Goal: Task Accomplishment & Management: Manage account settings

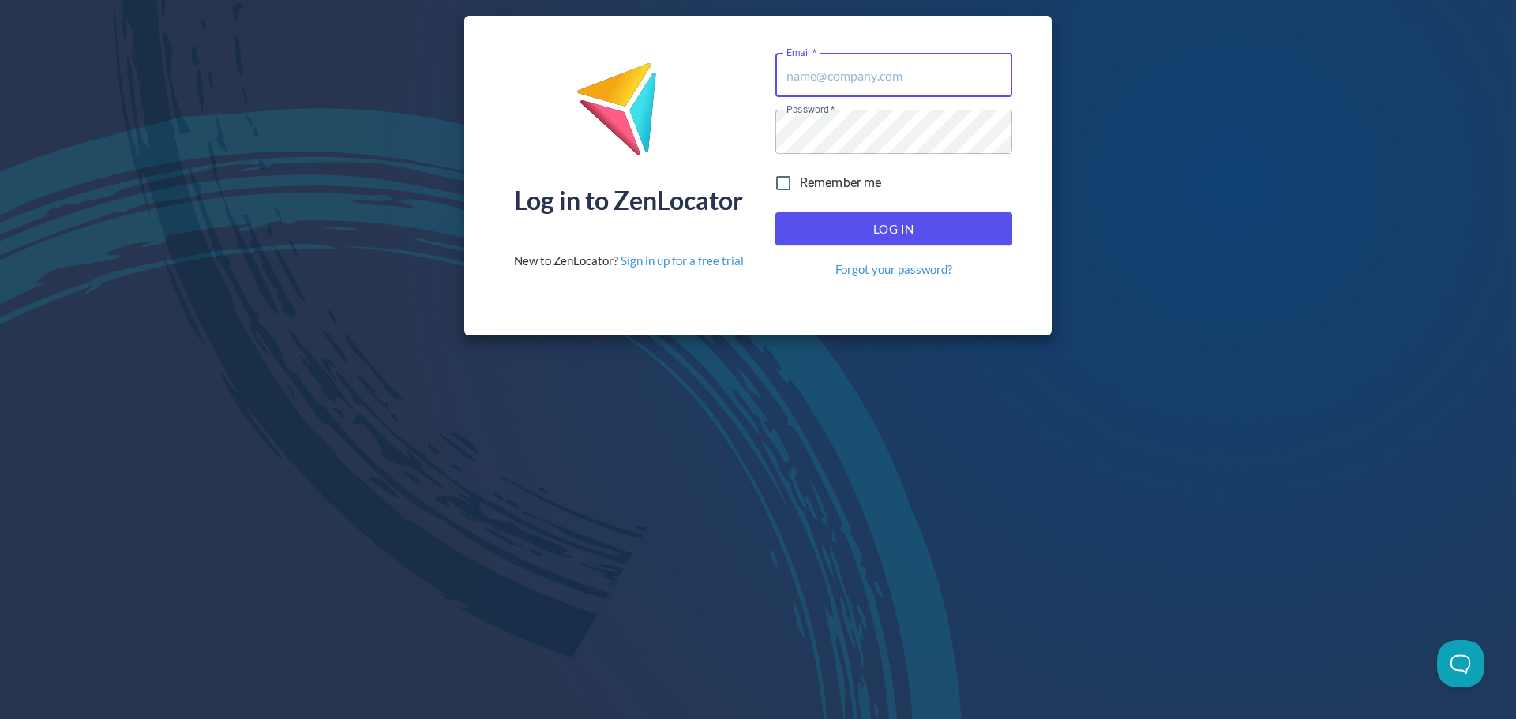
type input "donald.mckay@hemaalliance.com"
click at [853, 218] on button "Log In" at bounding box center [893, 228] width 237 height 33
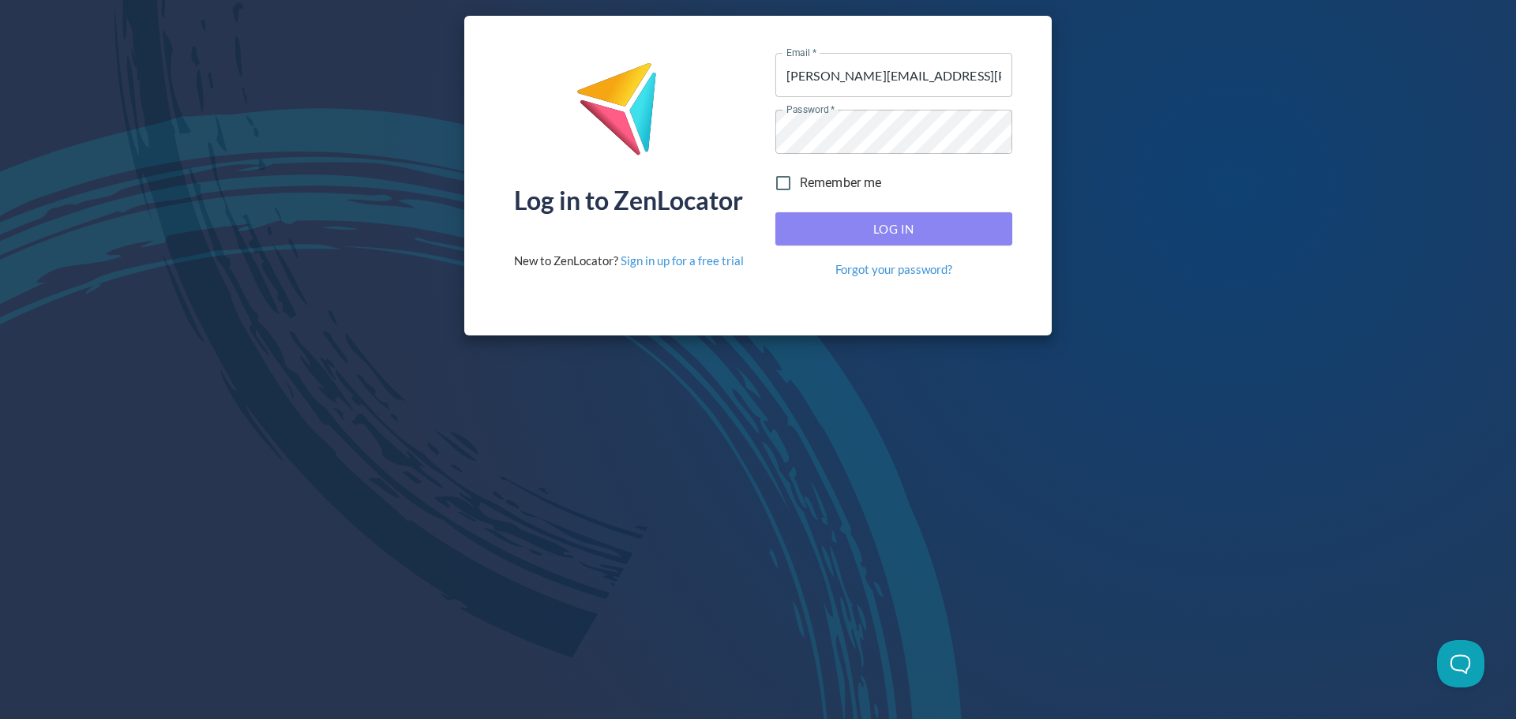
click at [853, 218] on button "Log In" at bounding box center [893, 228] width 237 height 33
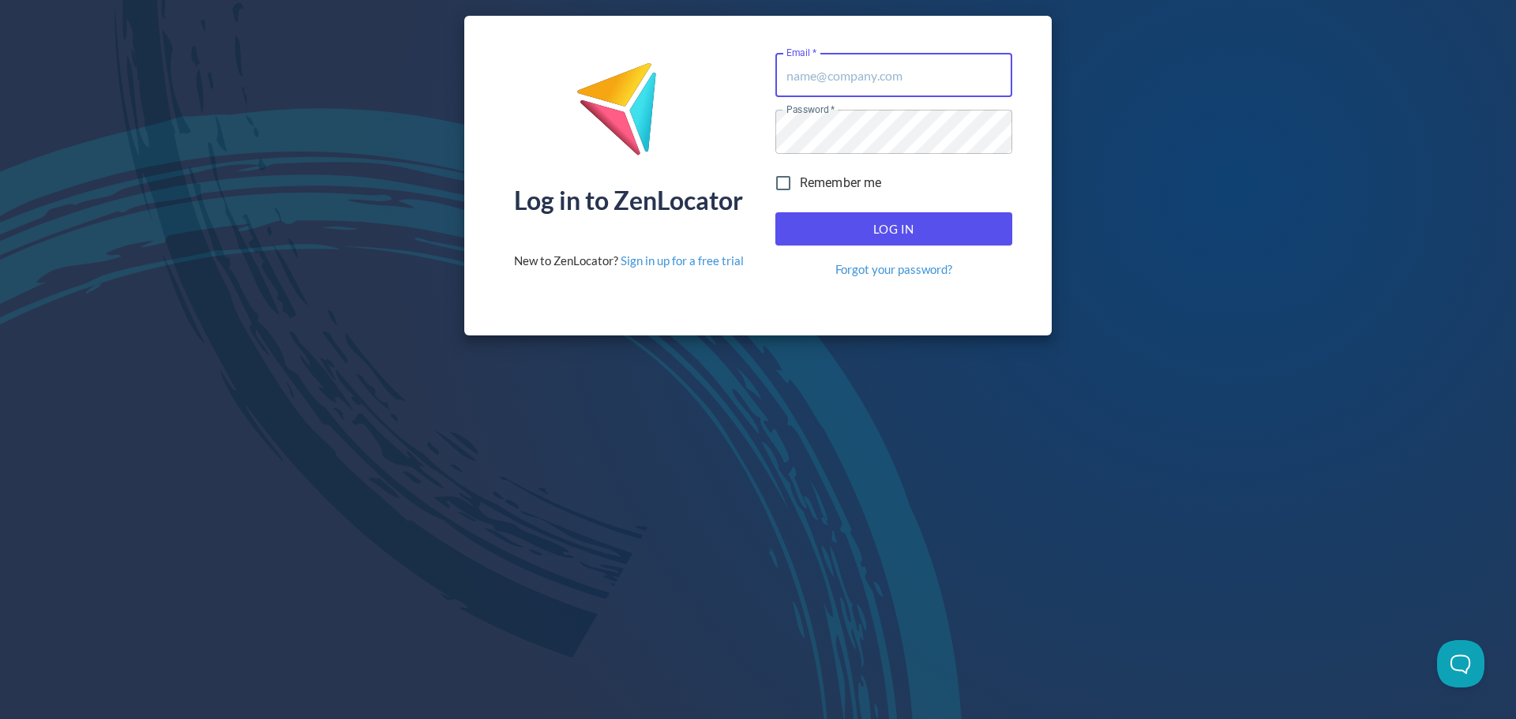
type input "[PERSON_NAME][EMAIL_ADDRESS][PERSON_NAME][DOMAIN_NAME]"
click at [902, 234] on span "Log In" at bounding box center [894, 229] width 202 height 21
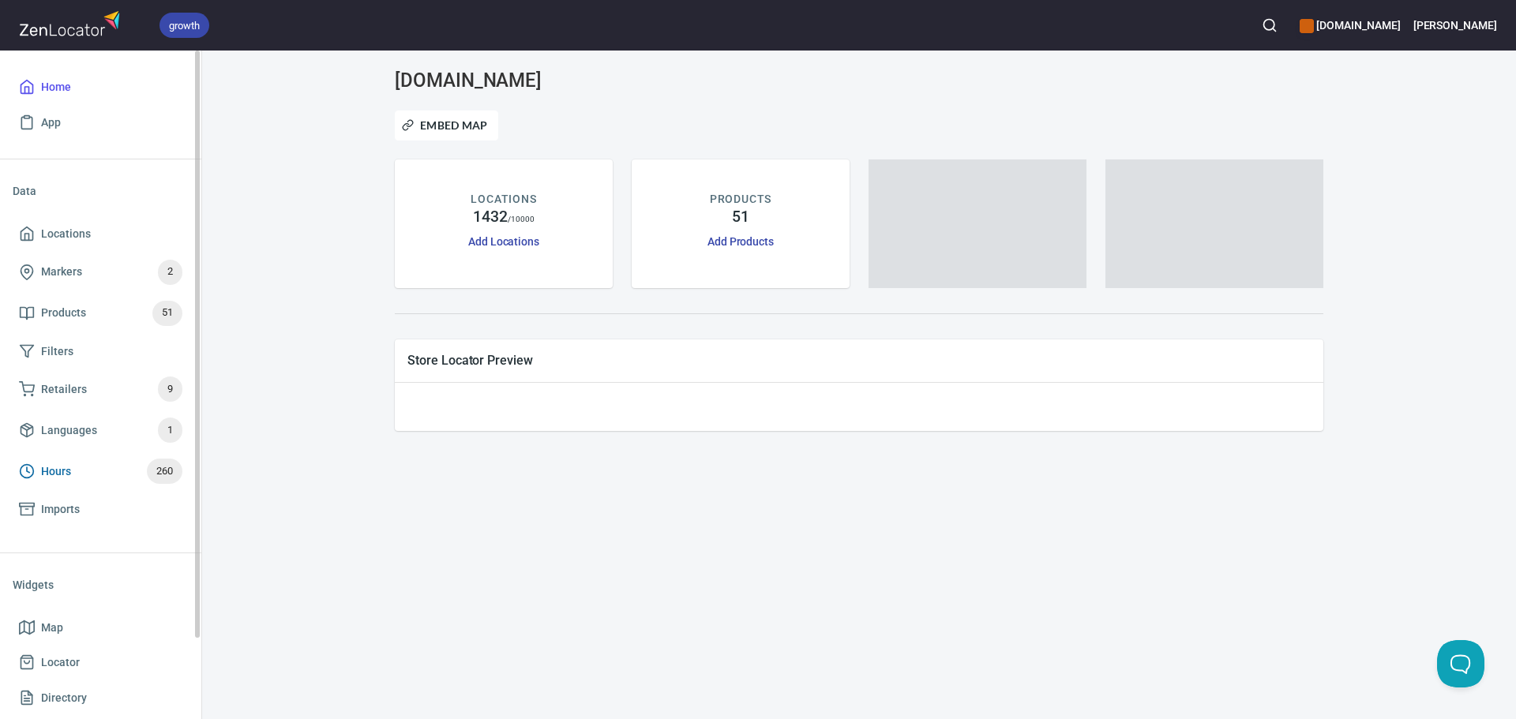
click at [42, 471] on span "Hours" at bounding box center [56, 472] width 30 height 20
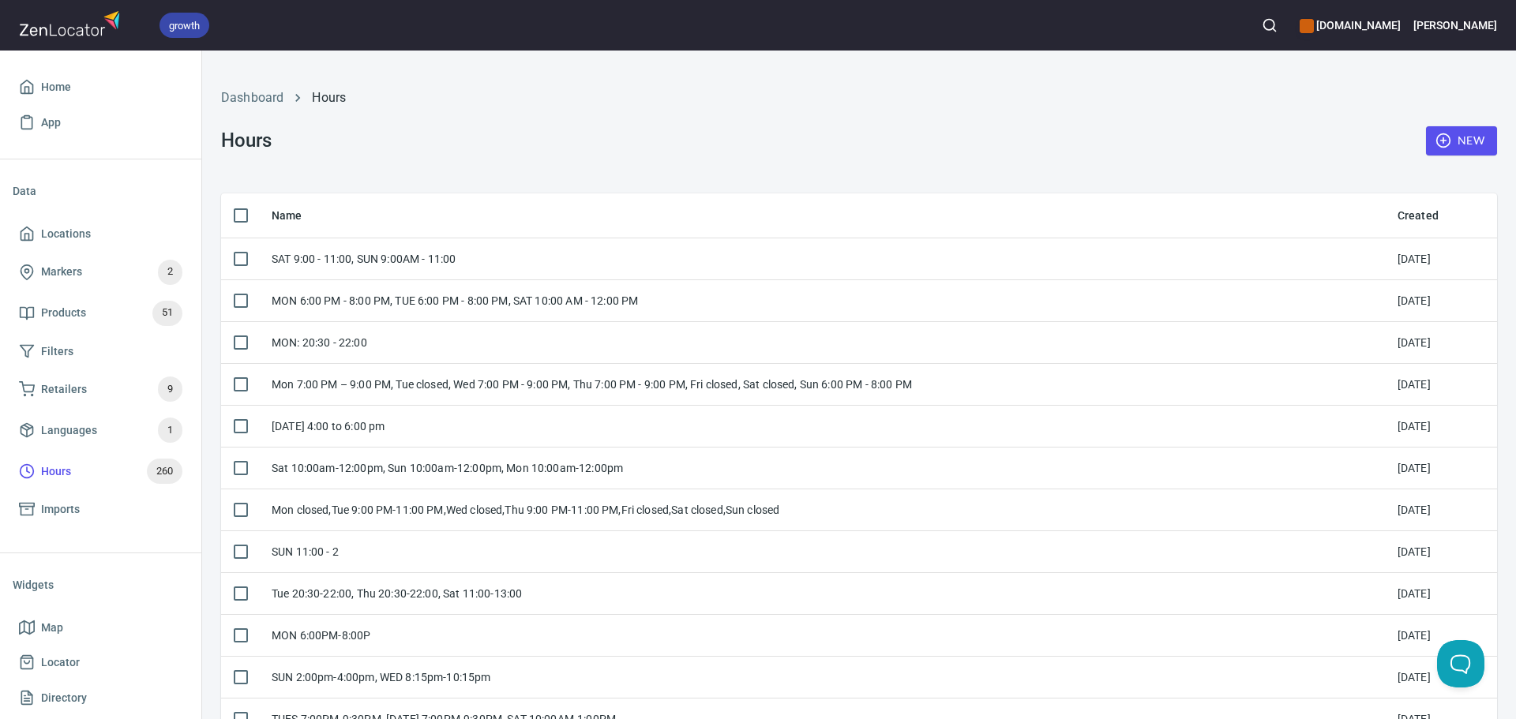
checkbox input "false"
click at [1456, 129] on button "New" at bounding box center [1461, 140] width 71 height 29
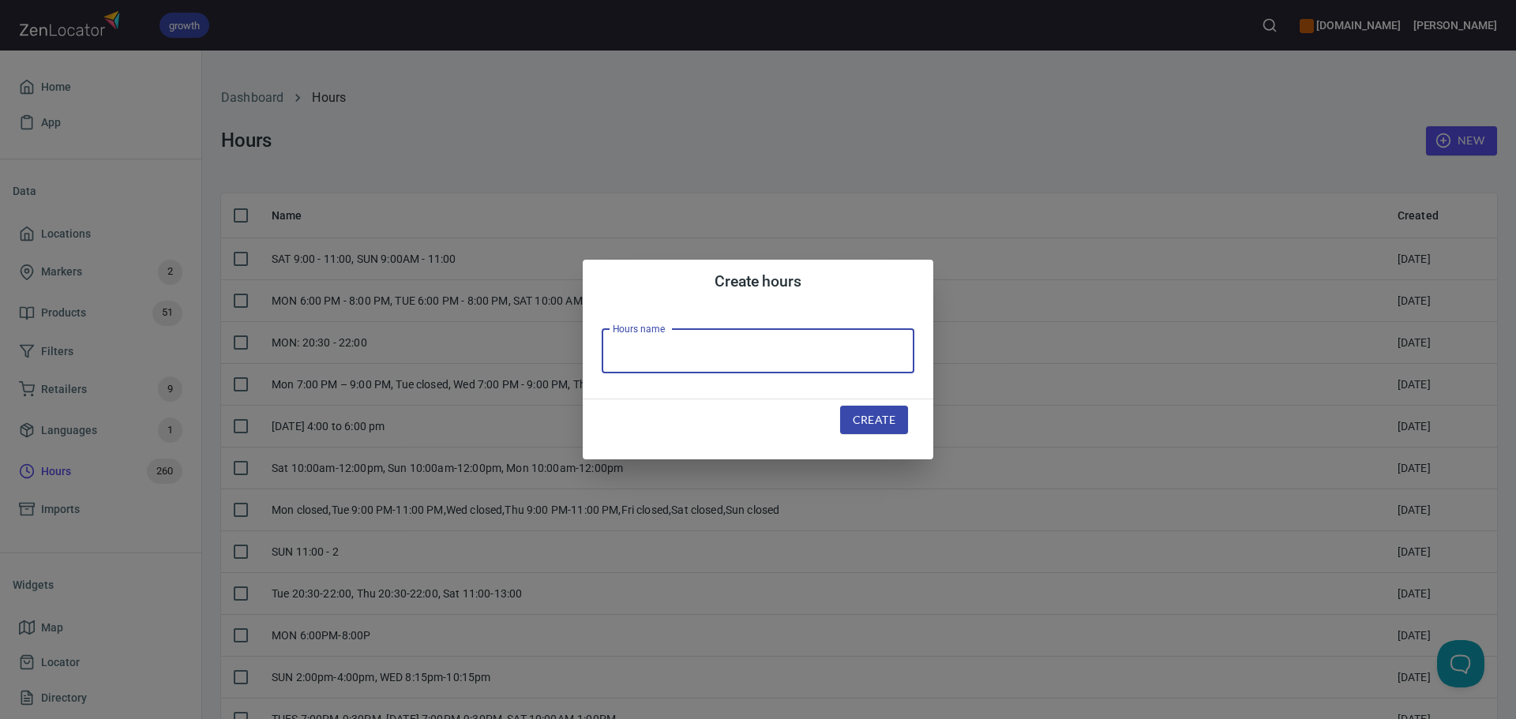
click at [808, 360] on input "text" at bounding box center [758, 351] width 313 height 44
paste input "Sat 10:30 AM-12:30 PM"
type input "Sat 10:30 AM-12:30 PM"
click at [884, 415] on span "Create" at bounding box center [874, 421] width 43 height 20
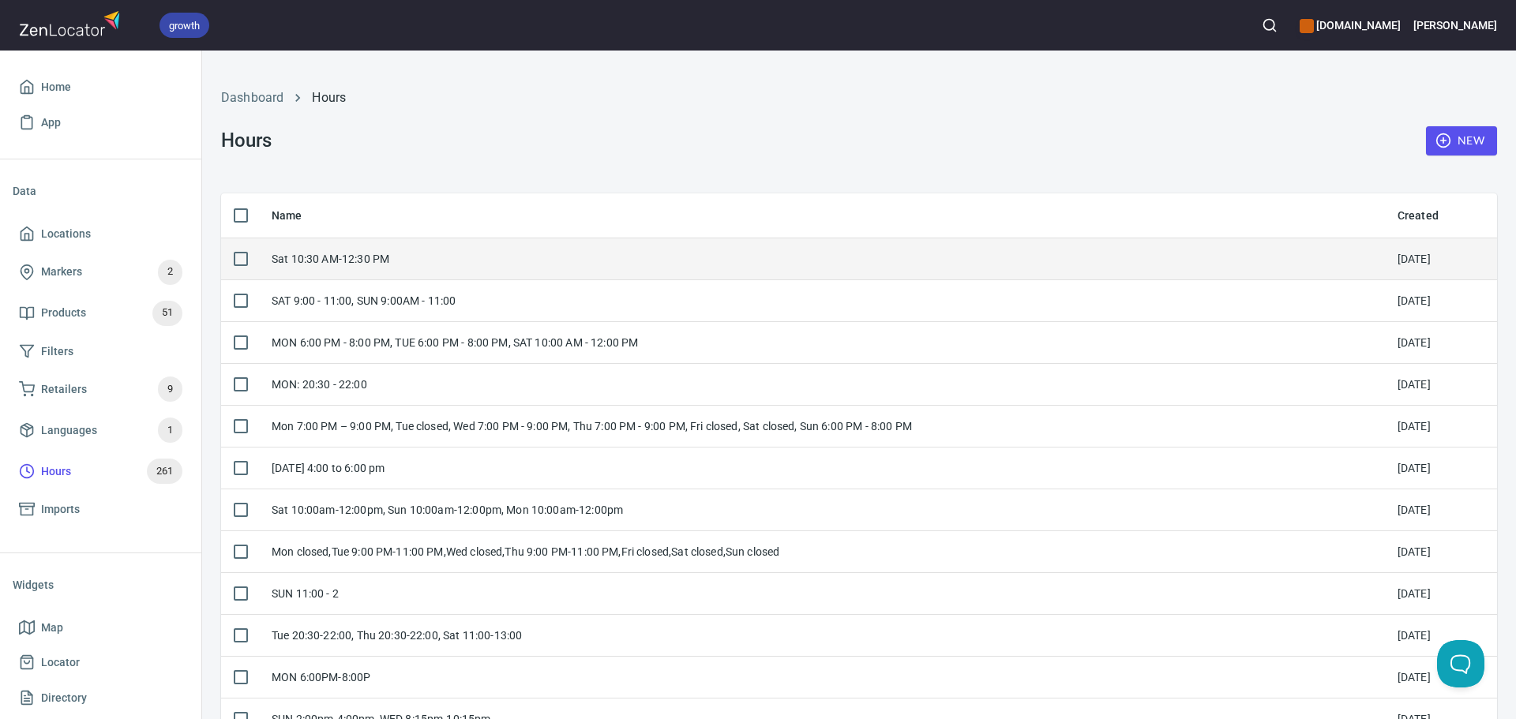
click at [571, 249] on td "Sat 10:30 AM-12:30 PM" at bounding box center [822, 259] width 1126 height 42
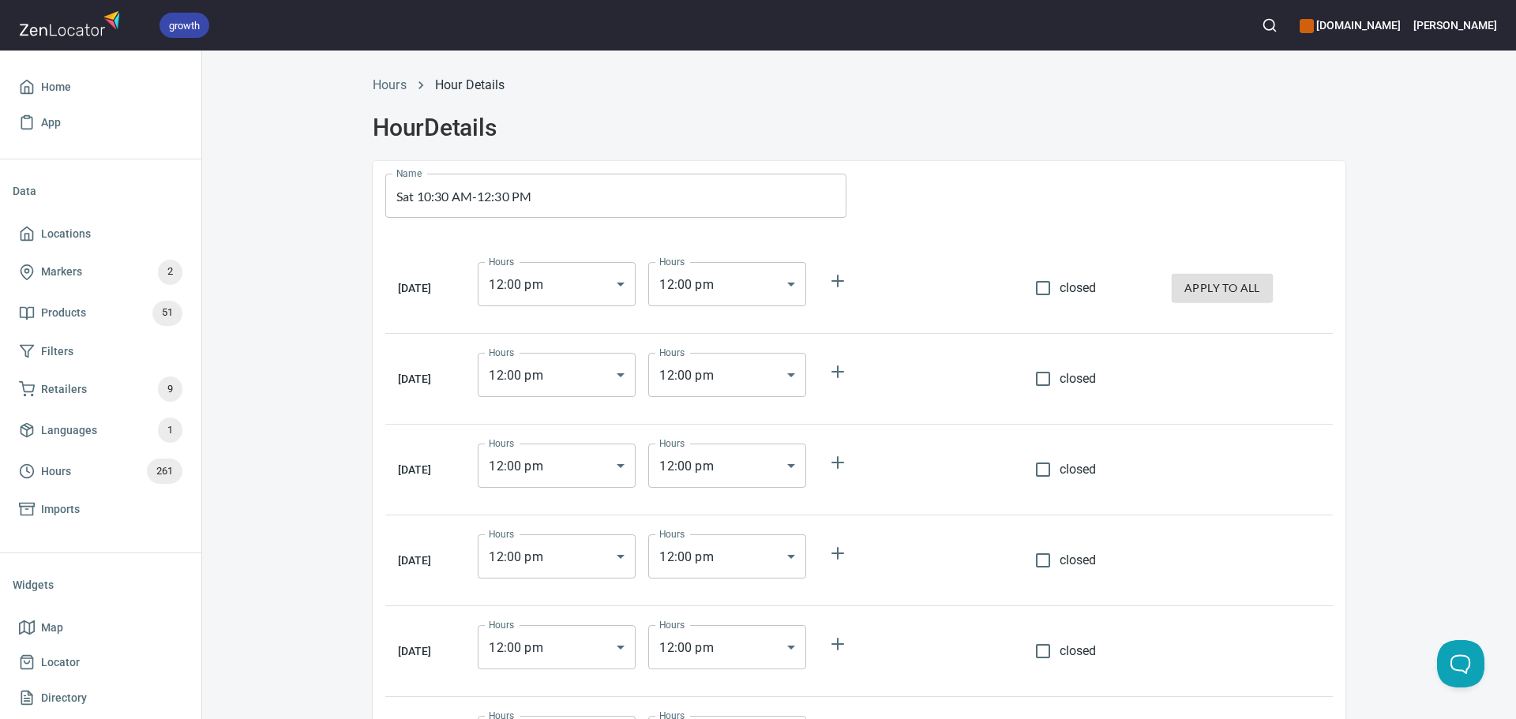
click at [1079, 287] on span "closed" at bounding box center [1078, 288] width 37 height 19
click at [1060, 287] on input "closed" at bounding box center [1042, 288] width 33 height 33
checkbox input "true"
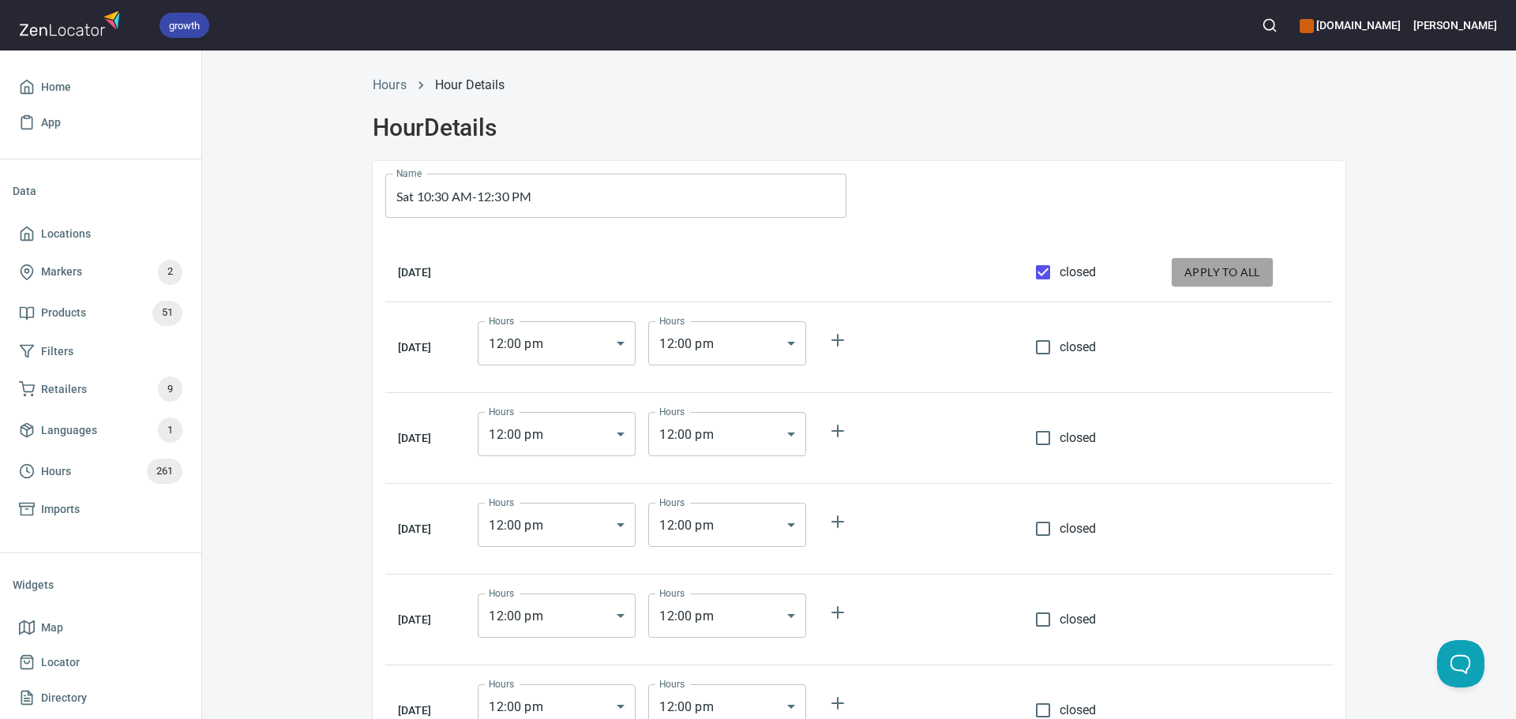
click at [1220, 278] on span "apply to all" at bounding box center [1222, 273] width 76 height 20
checkbox input "true"
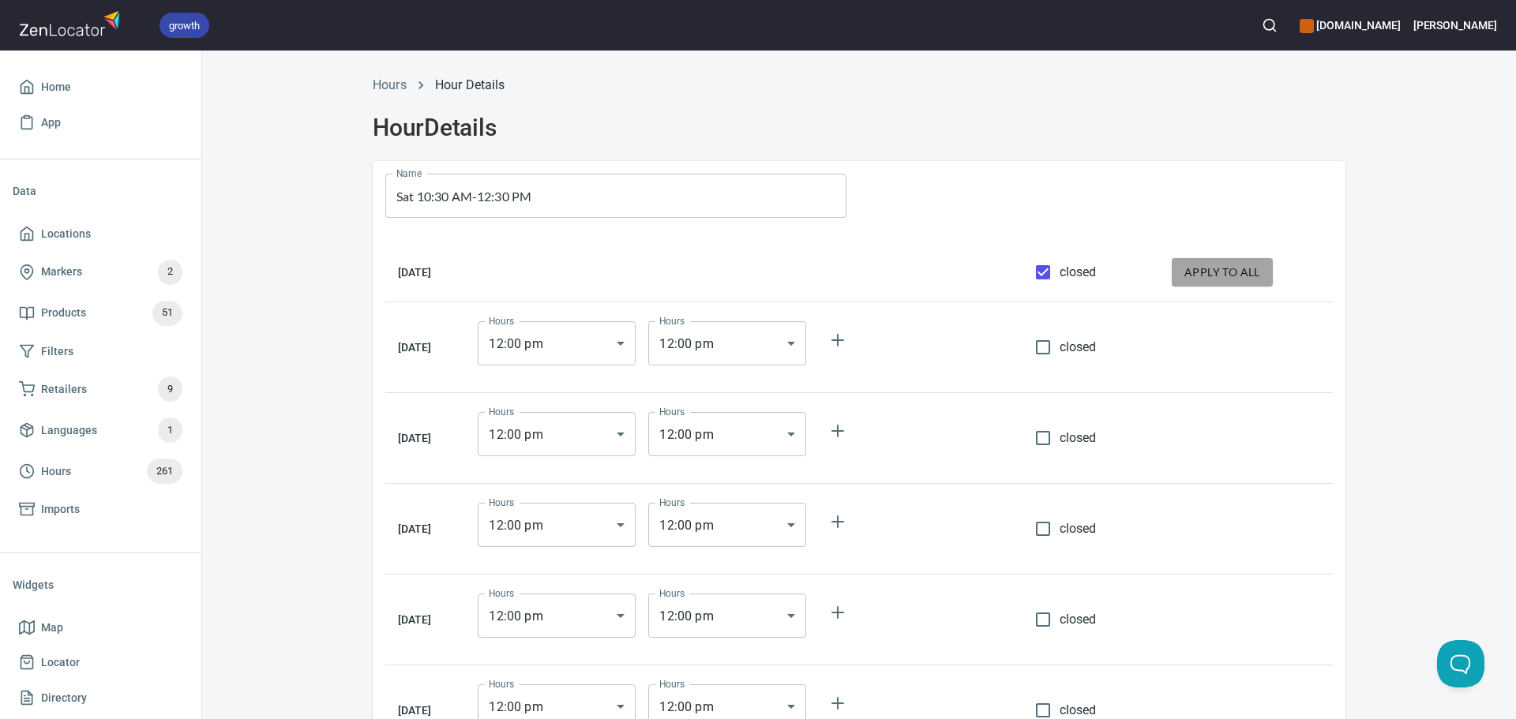
checkbox input "true"
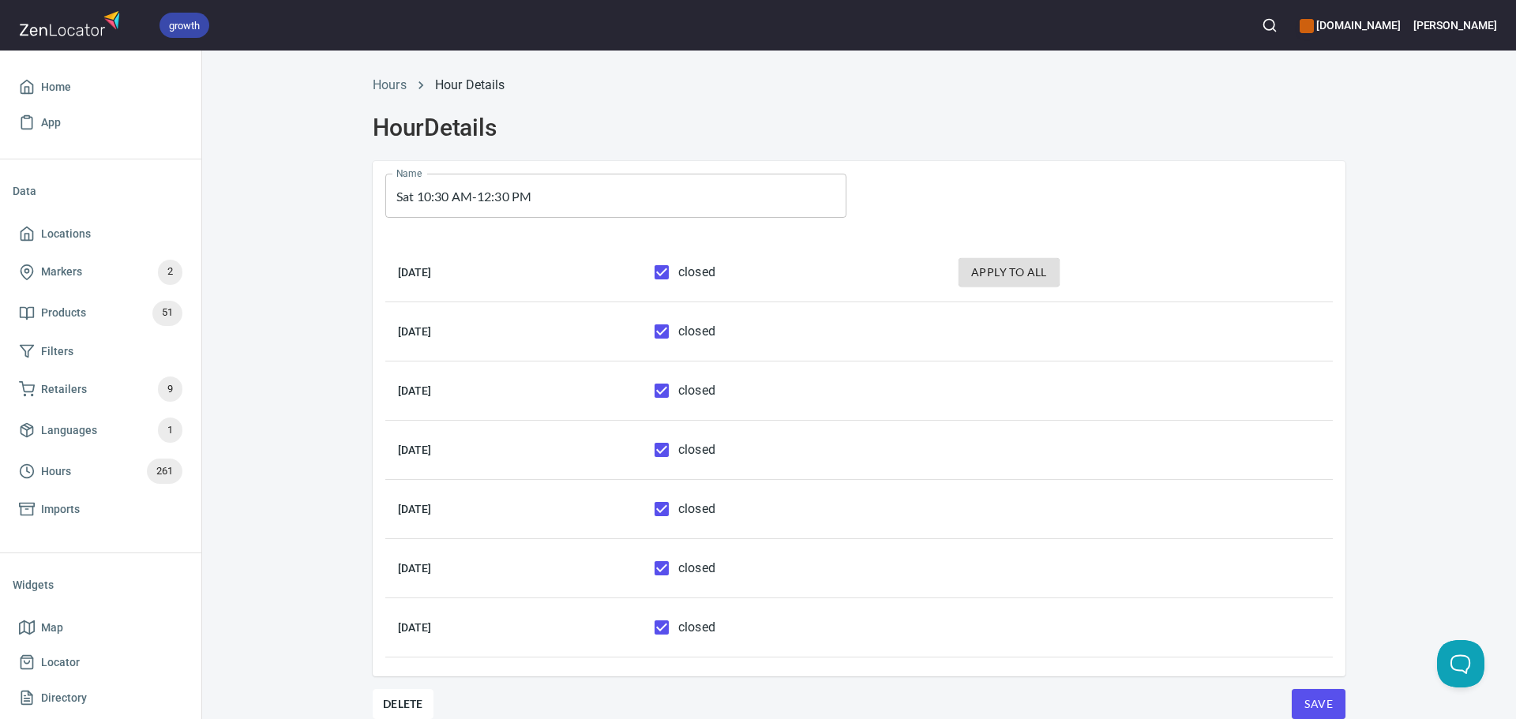
click at [678, 574] on input "closed" at bounding box center [661, 568] width 33 height 33
checkbox input "false"
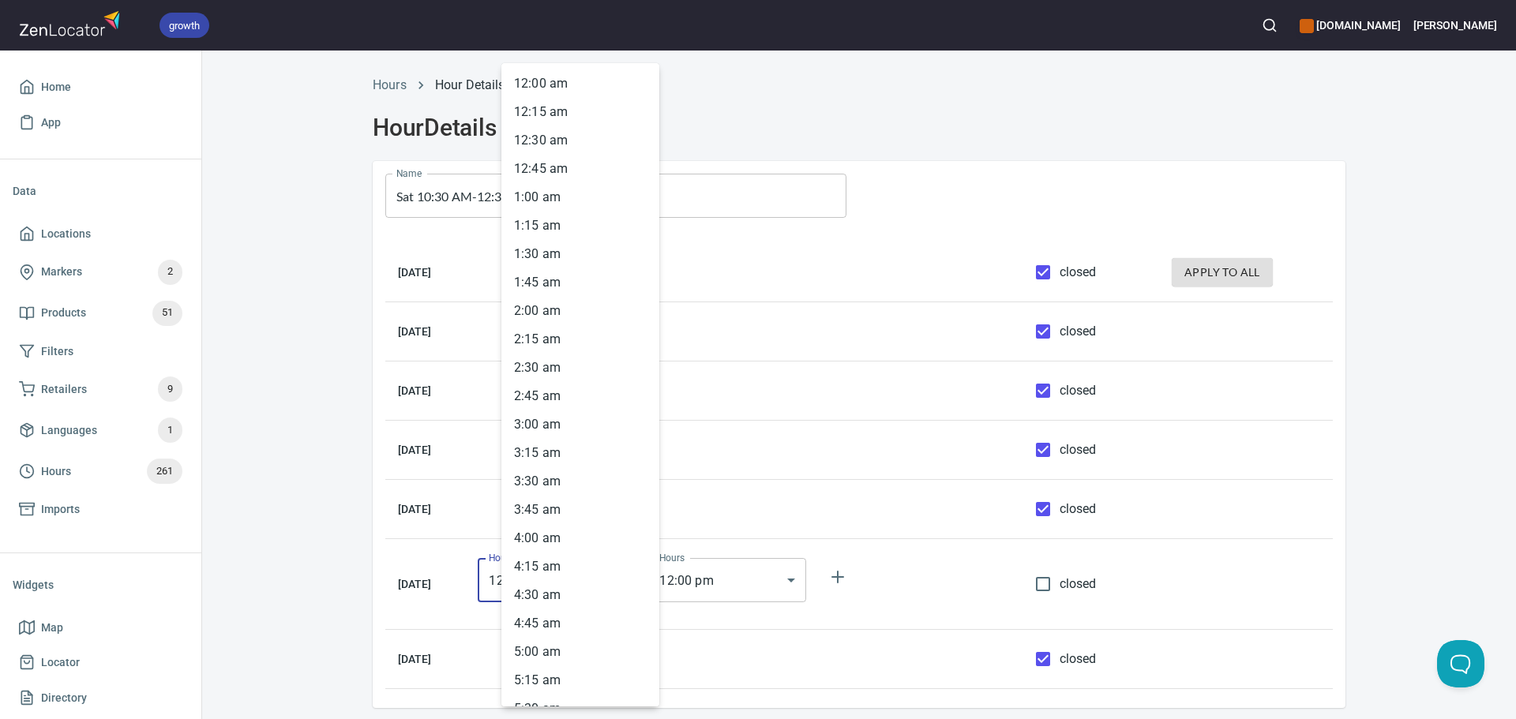
click at [589, 583] on body "growth hemaalliance.com Donald Home App Data Locations Markers 2 Products 51 Fi…" at bounding box center [758, 359] width 1516 height 719
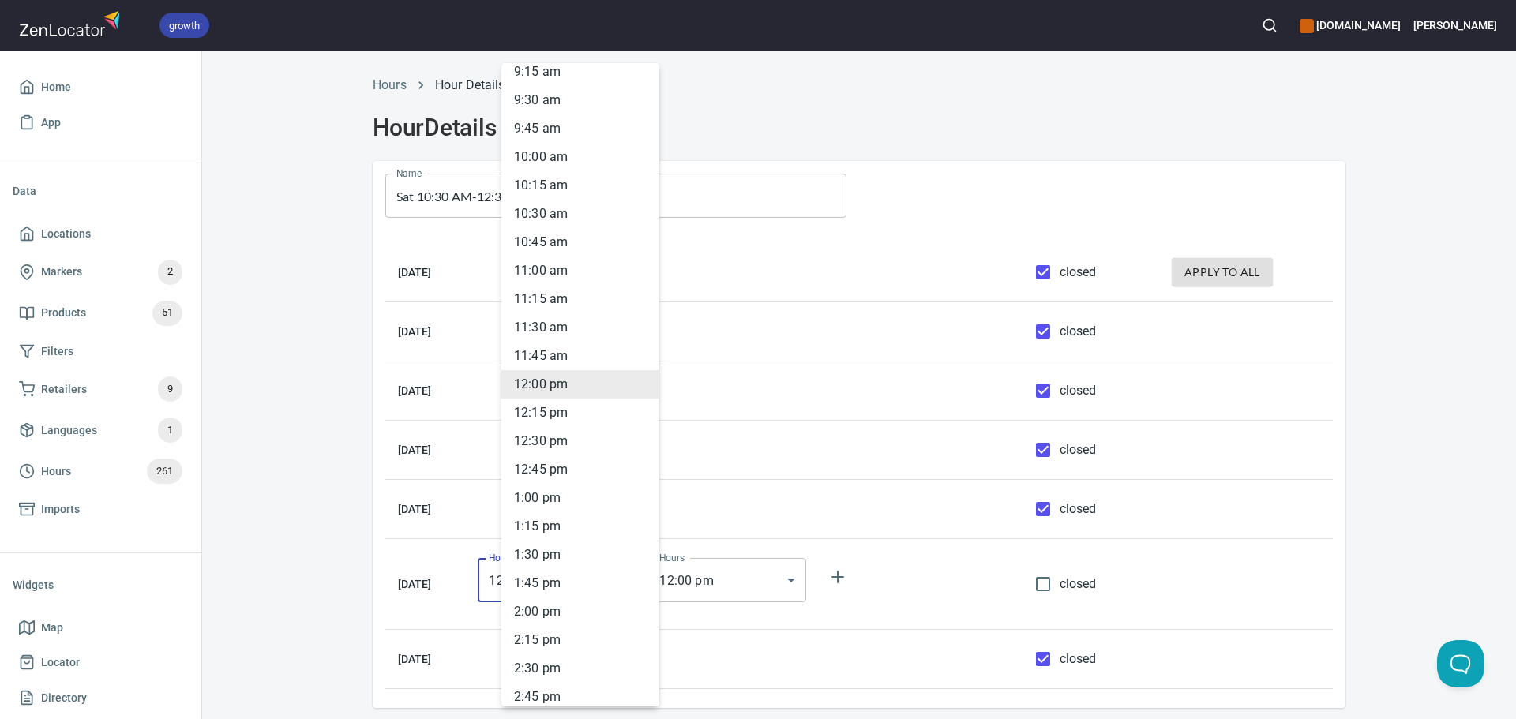
click at [545, 212] on li "10 : 30 am" at bounding box center [580, 214] width 158 height 28
type input "10:30"
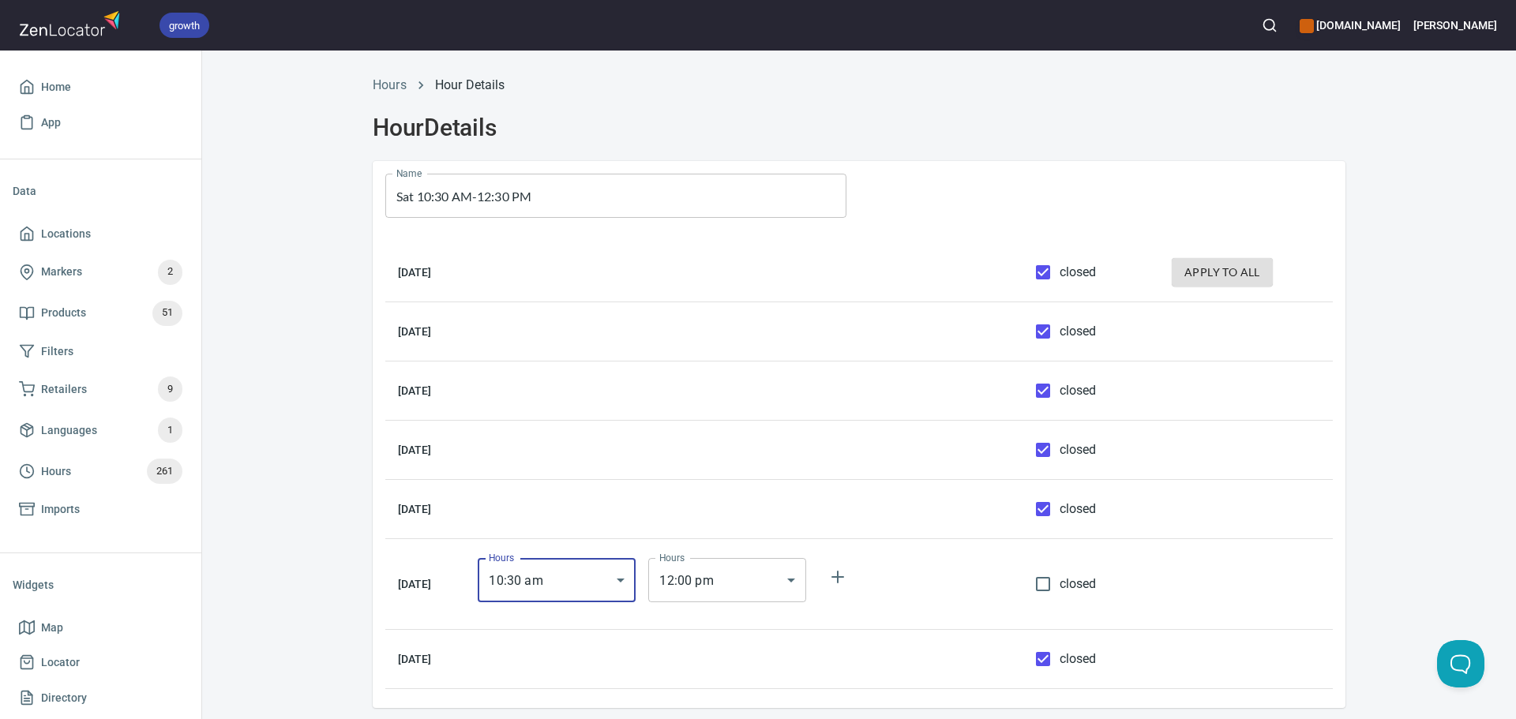
click at [756, 583] on body "growth hemaalliance.com Donald Home App Data Locations Markers 2 Products 51 Fi…" at bounding box center [758, 359] width 1516 height 719
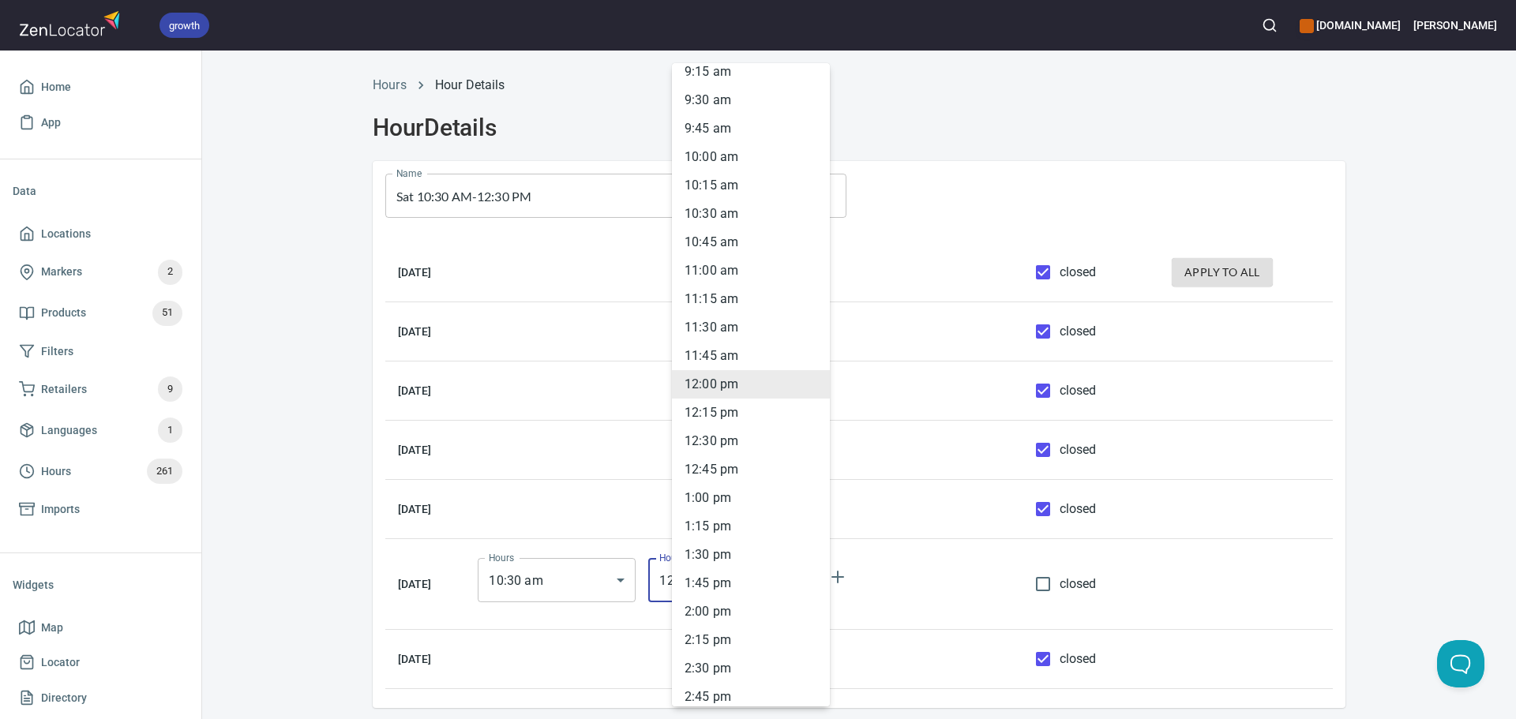
click at [729, 433] on li "12 : 30 pm" at bounding box center [751, 441] width 158 height 28
type input "12:30"
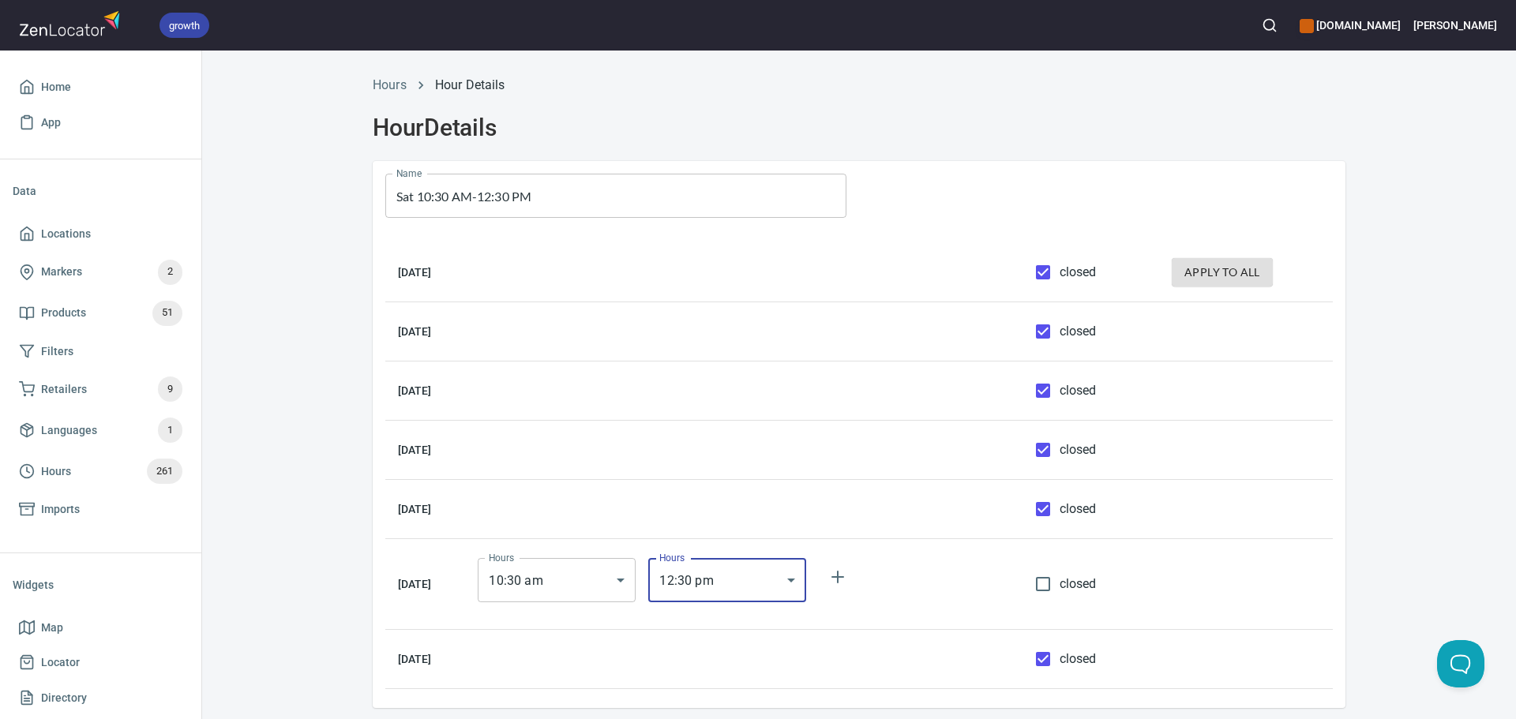
click at [1375, 424] on div "Hours Hour Details Hour Details Name Sat 10:30 AM-12:30 PM Name Monday closed a…" at bounding box center [859, 408] width 1314 height 685
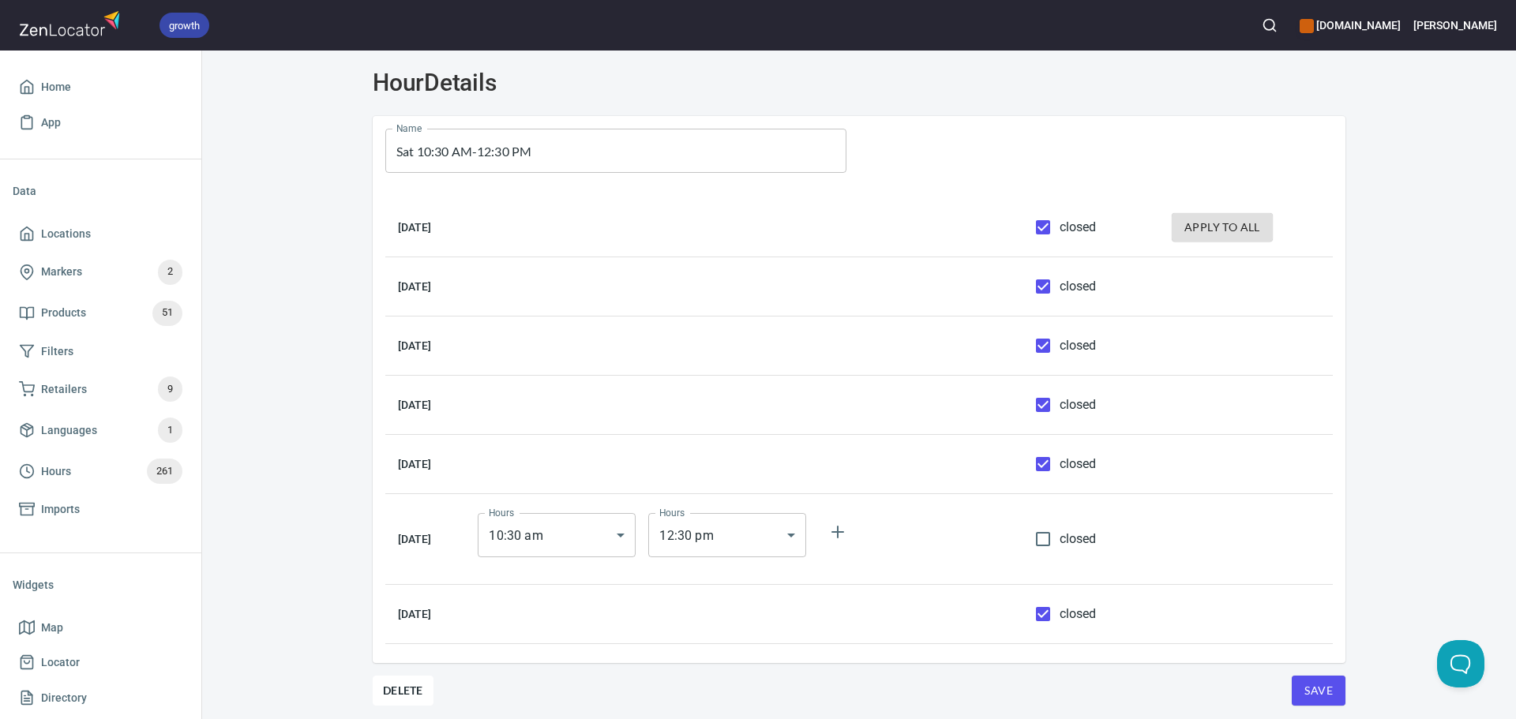
scroll to position [69, 0]
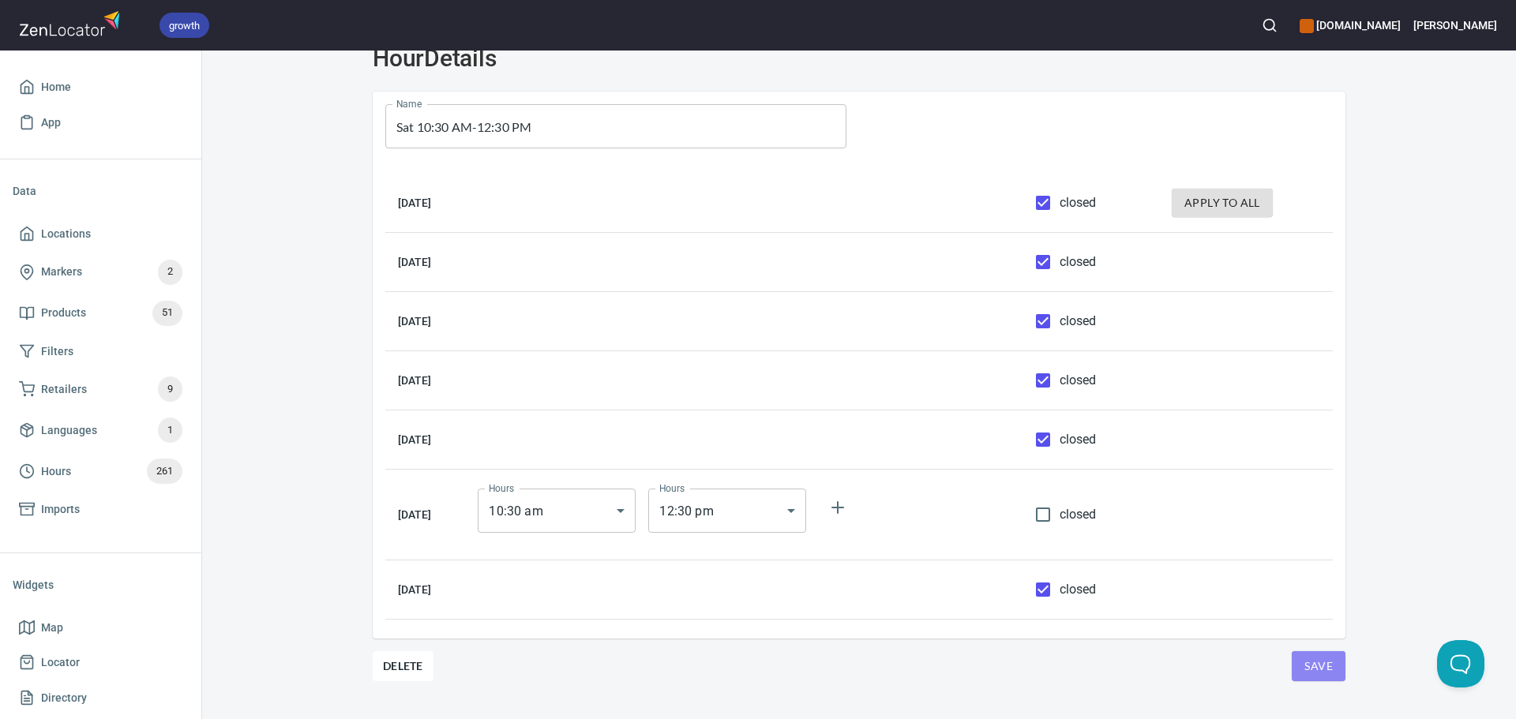
click at [1322, 670] on span "Save" at bounding box center [1318, 667] width 28 height 20
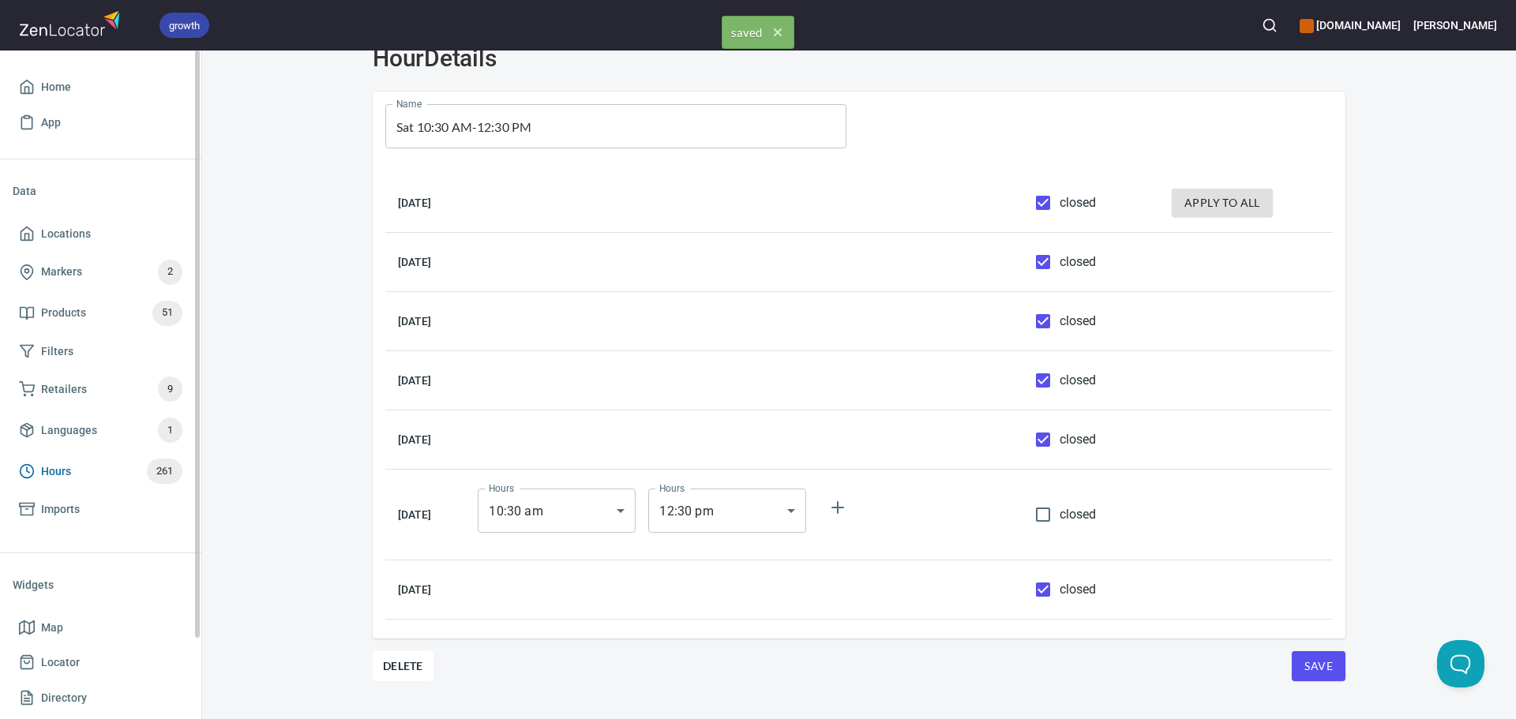
click at [92, 461] on span "Hours 261" at bounding box center [100, 471] width 163 height 25
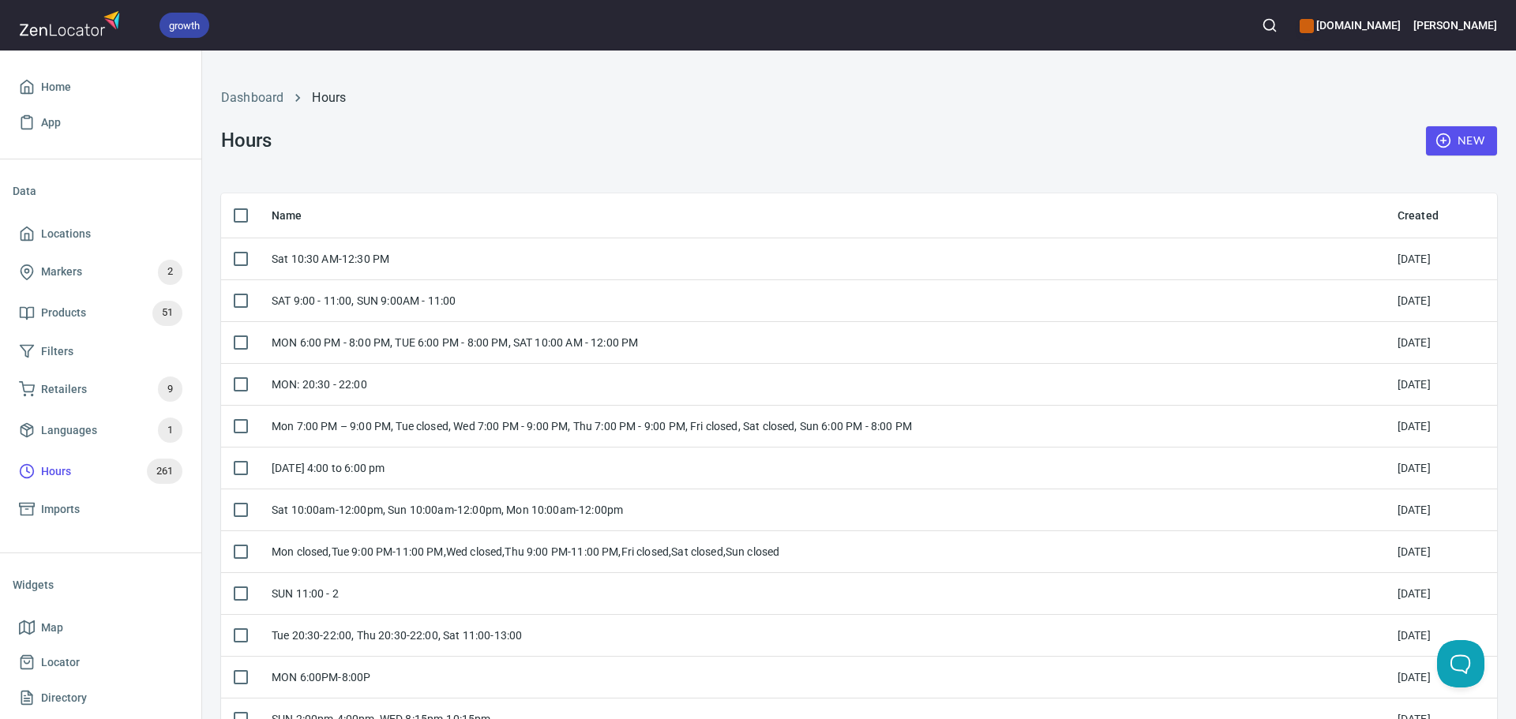
click at [1464, 148] on span "New" at bounding box center [1462, 141] width 46 height 20
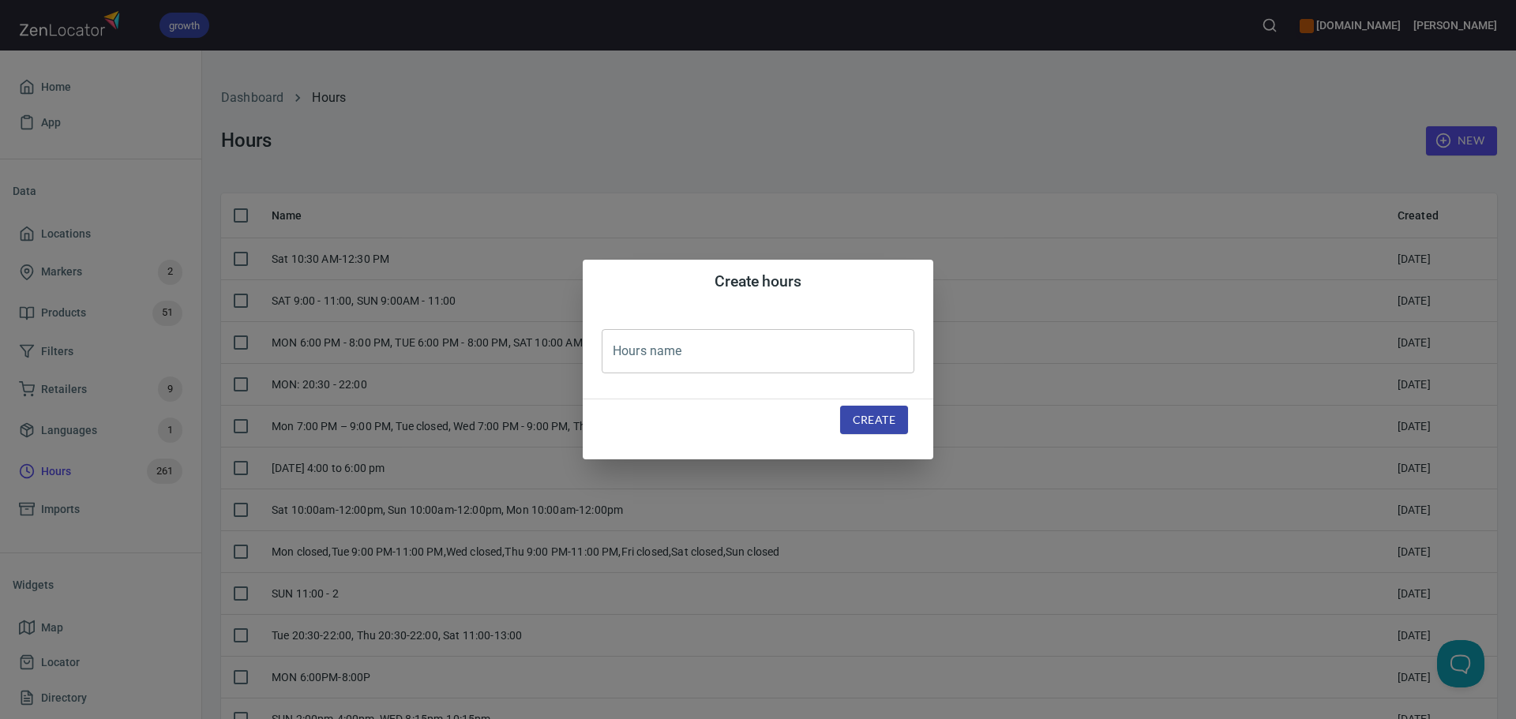
click at [818, 344] on input "text" at bounding box center [758, 351] width 313 height 44
paste input "Mon/Wed/Fri 11:00 AM-12:30 PM,Mon/Wed/Fri 7:30 PM-8:30 PM,Mon/Wed/Fri 8:30 PM-1…"
type input "Mon/Wed/Fri 11:00 AM-12:30 PM,Mon/Wed/Fri 7:30 PM-8:30 PM,Mon/Wed/Fri 8:30 PM-1…"
click at [877, 417] on span "Create" at bounding box center [874, 421] width 43 height 20
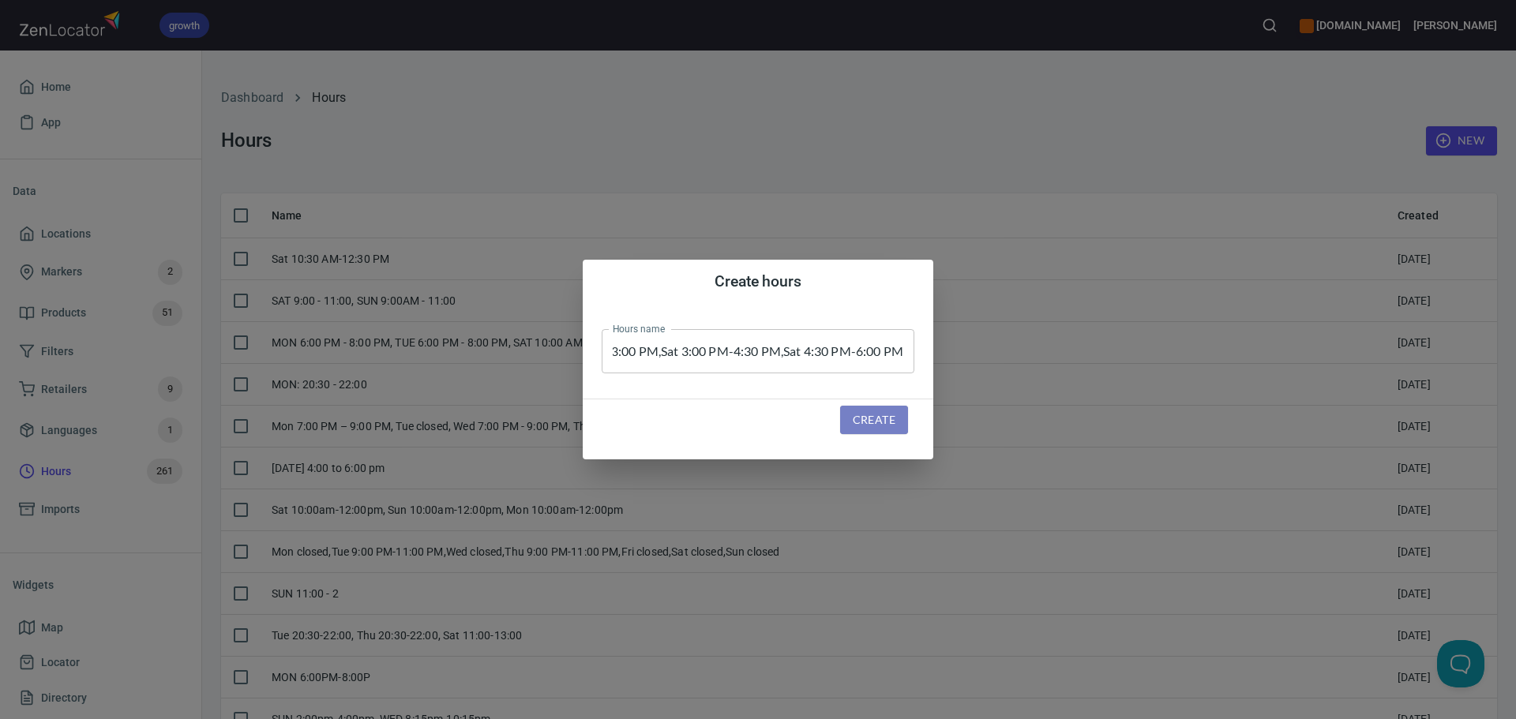
scroll to position [0, 0]
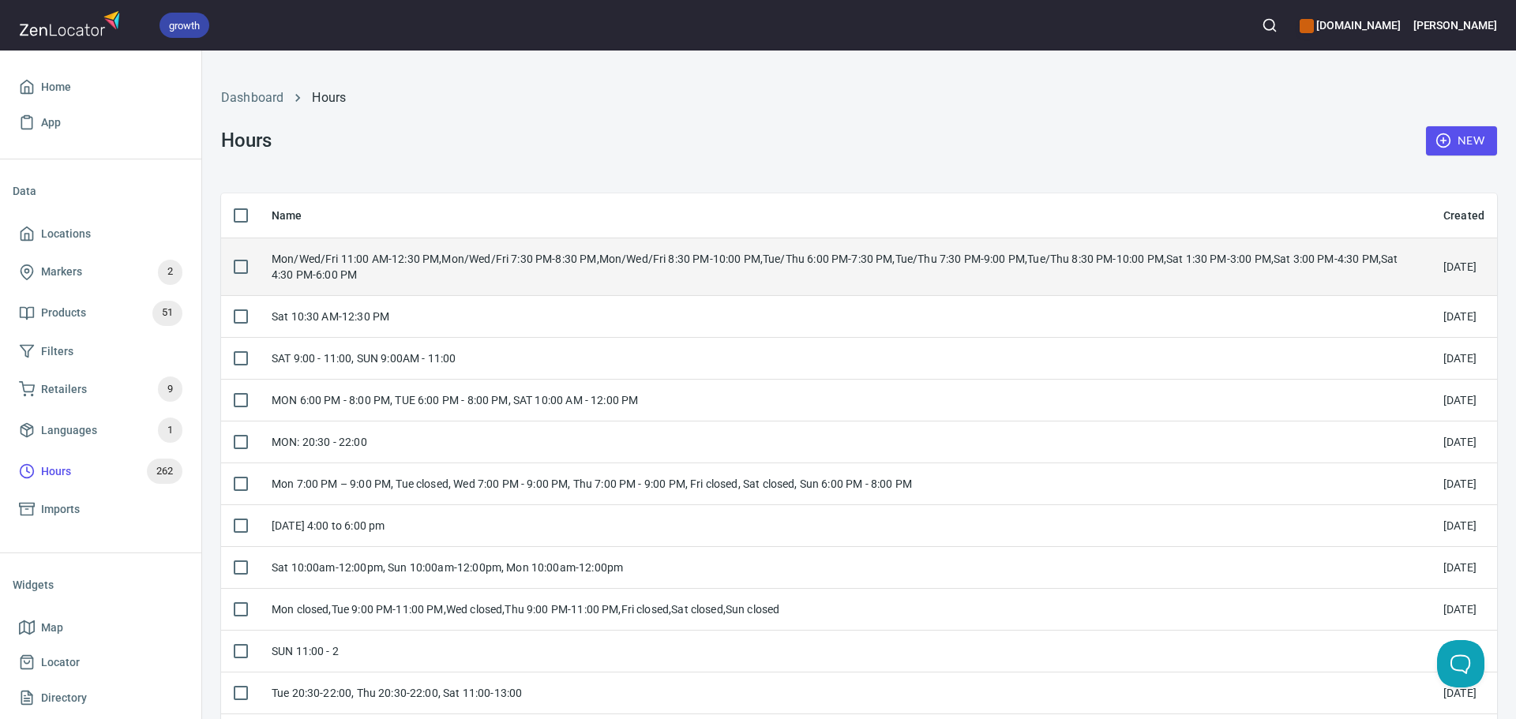
click at [651, 255] on div "Mon/Wed/Fri 11:00 AM-12:30 PM,Mon/Wed/Fri 7:30 PM-8:30 PM,Mon/Wed/Fri 8:30 PM-1…" at bounding box center [845, 267] width 1146 height 32
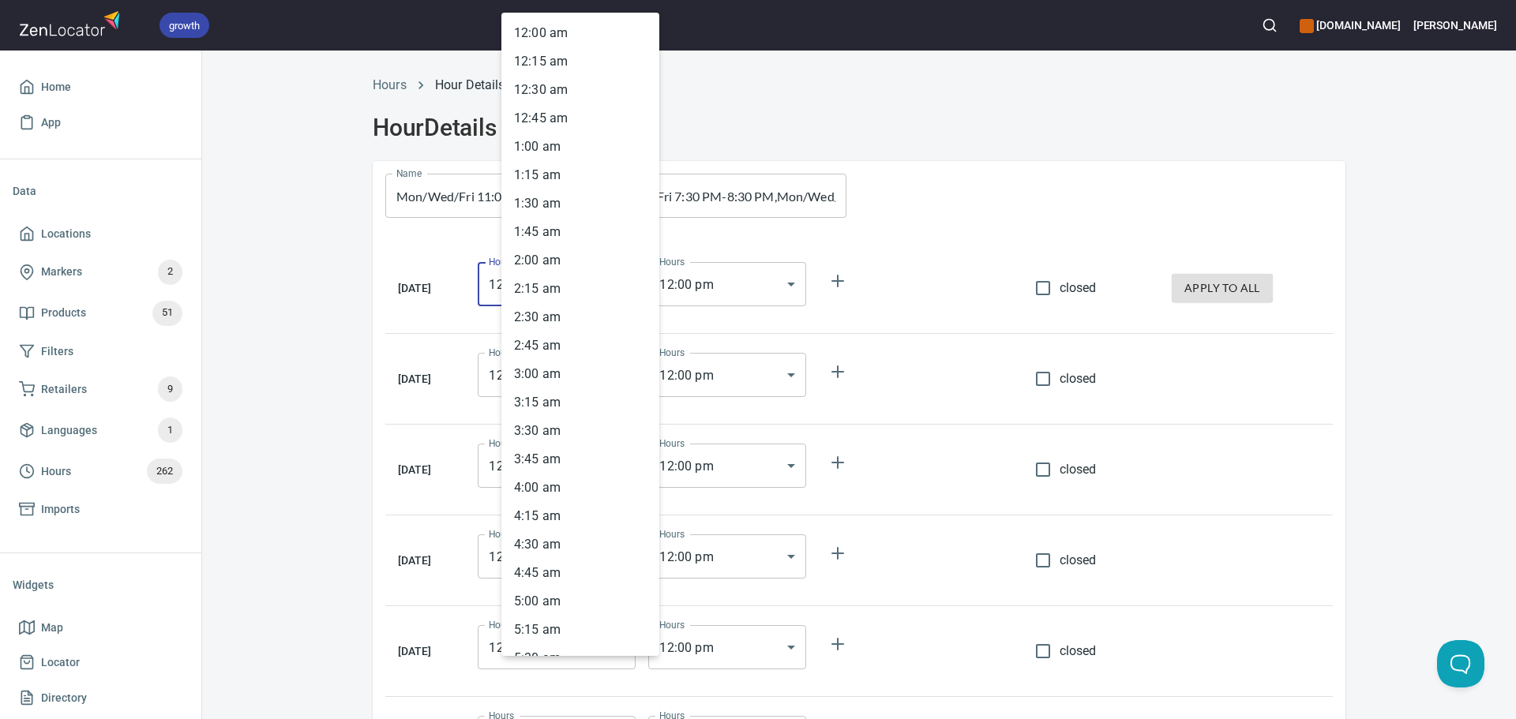
scroll to position [1064, 0]
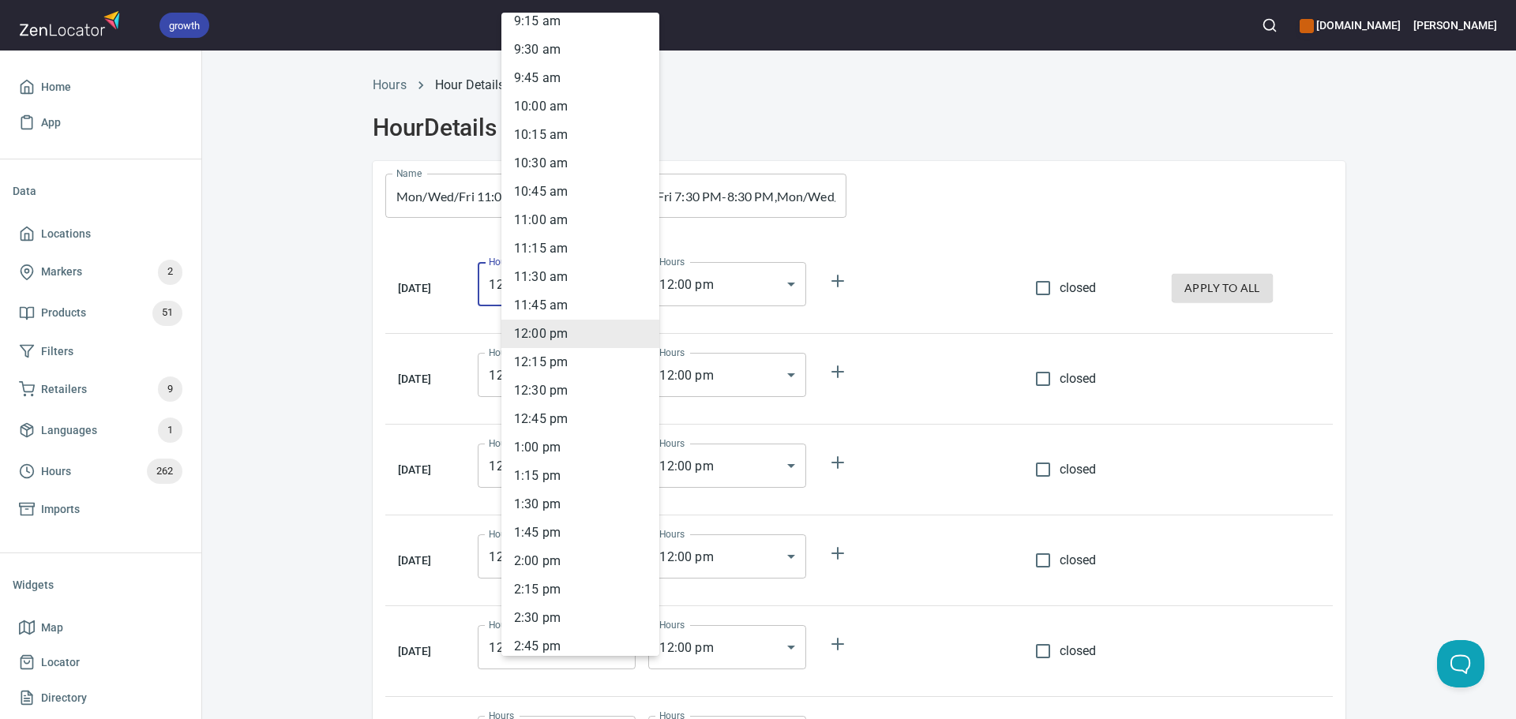
click at [612, 287] on body "growth hemaalliance.com Donald Home App Data Locations Markers 2 Products 51 Fi…" at bounding box center [758, 359] width 1516 height 719
click at [1088, 153] on div at bounding box center [758, 359] width 1516 height 719
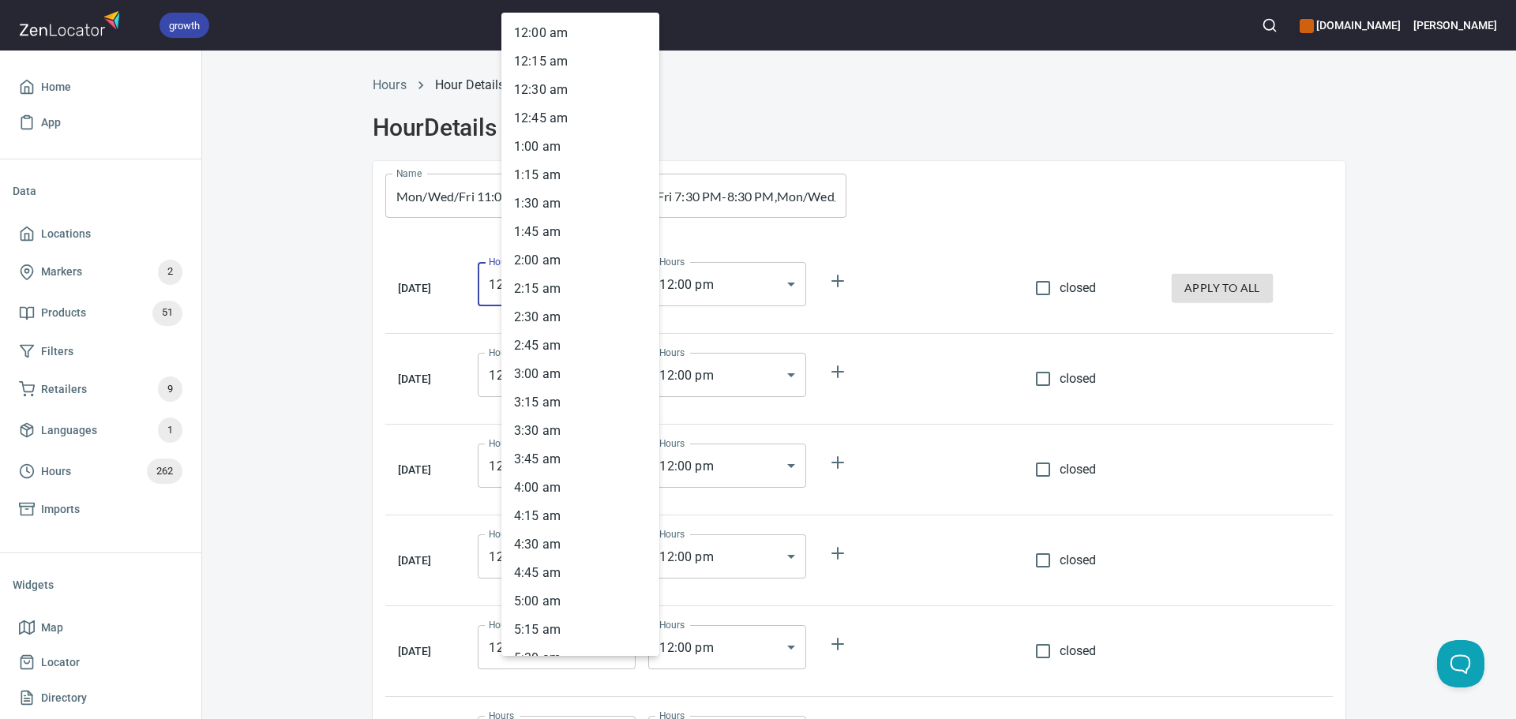
click at [598, 284] on body "growth hemaalliance.com Donald Home App Data Locations Markers 2 Products 51 Fi…" at bounding box center [758, 359] width 1516 height 719
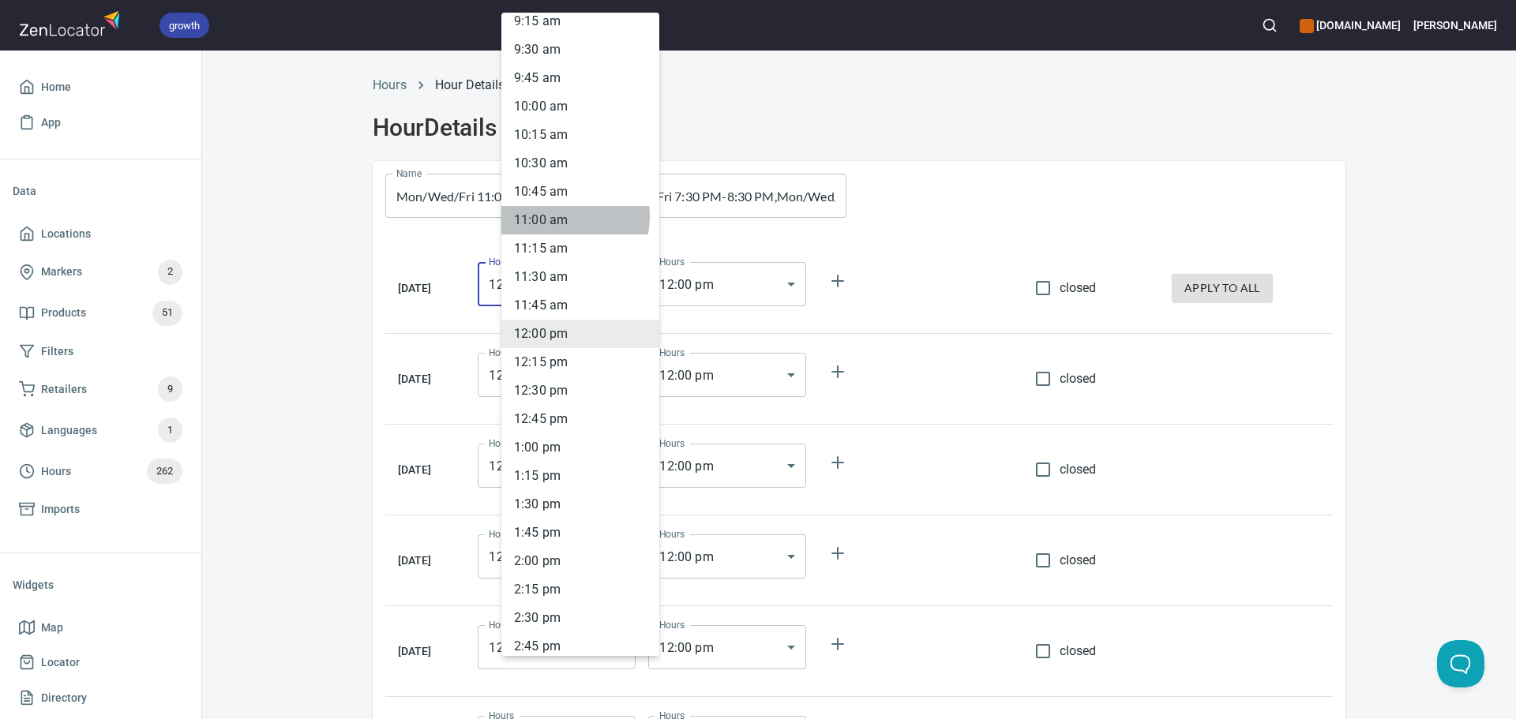
click at [553, 216] on li "11 : 00 am" at bounding box center [580, 220] width 158 height 28
type input "11:00"
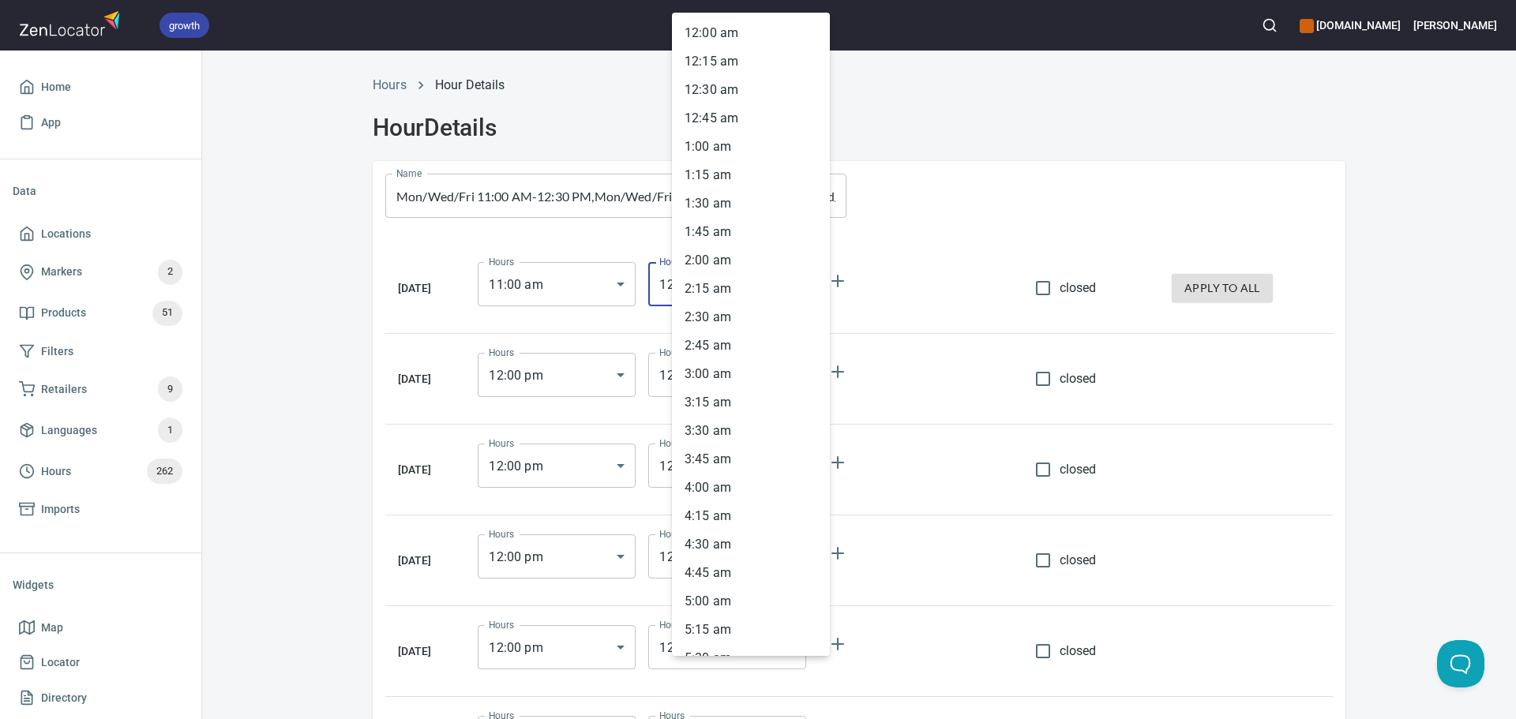
click at [745, 287] on body "growth hemaalliance.com Donald Home App Data Locations Markers 2 Products 51 Fi…" at bounding box center [758, 359] width 1516 height 719
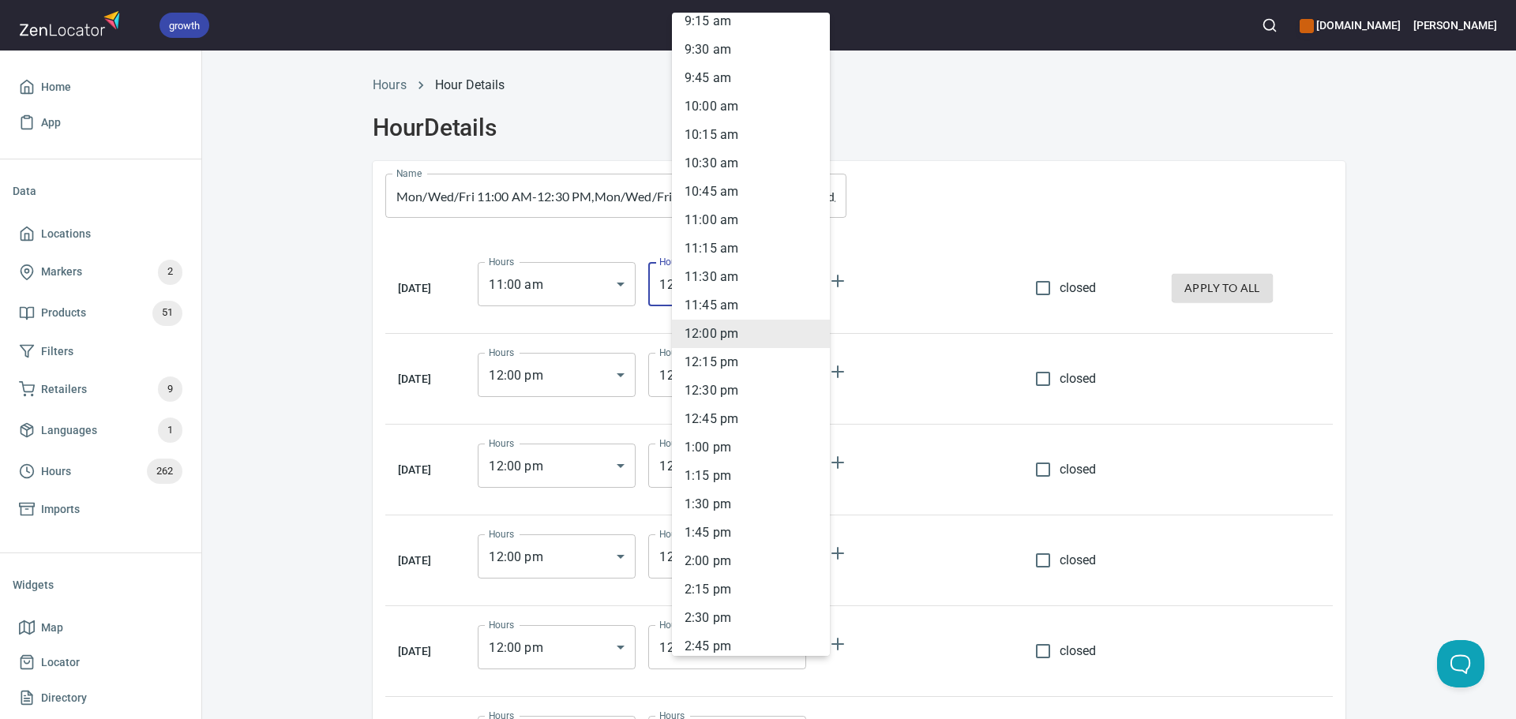
click at [732, 392] on li "12 : 30 pm" at bounding box center [751, 391] width 158 height 28
type input "12:30"
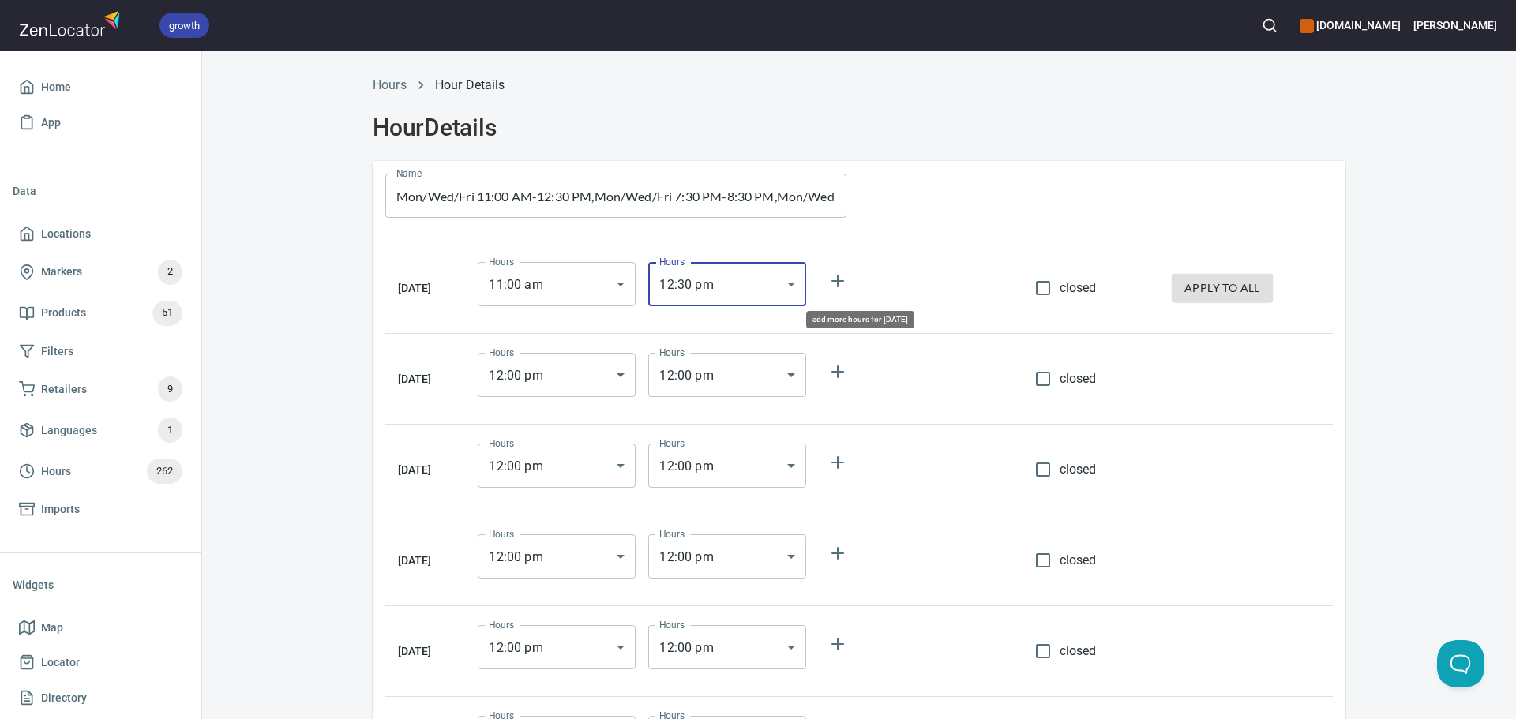
click at [847, 276] on icon "button" at bounding box center [837, 281] width 19 height 19
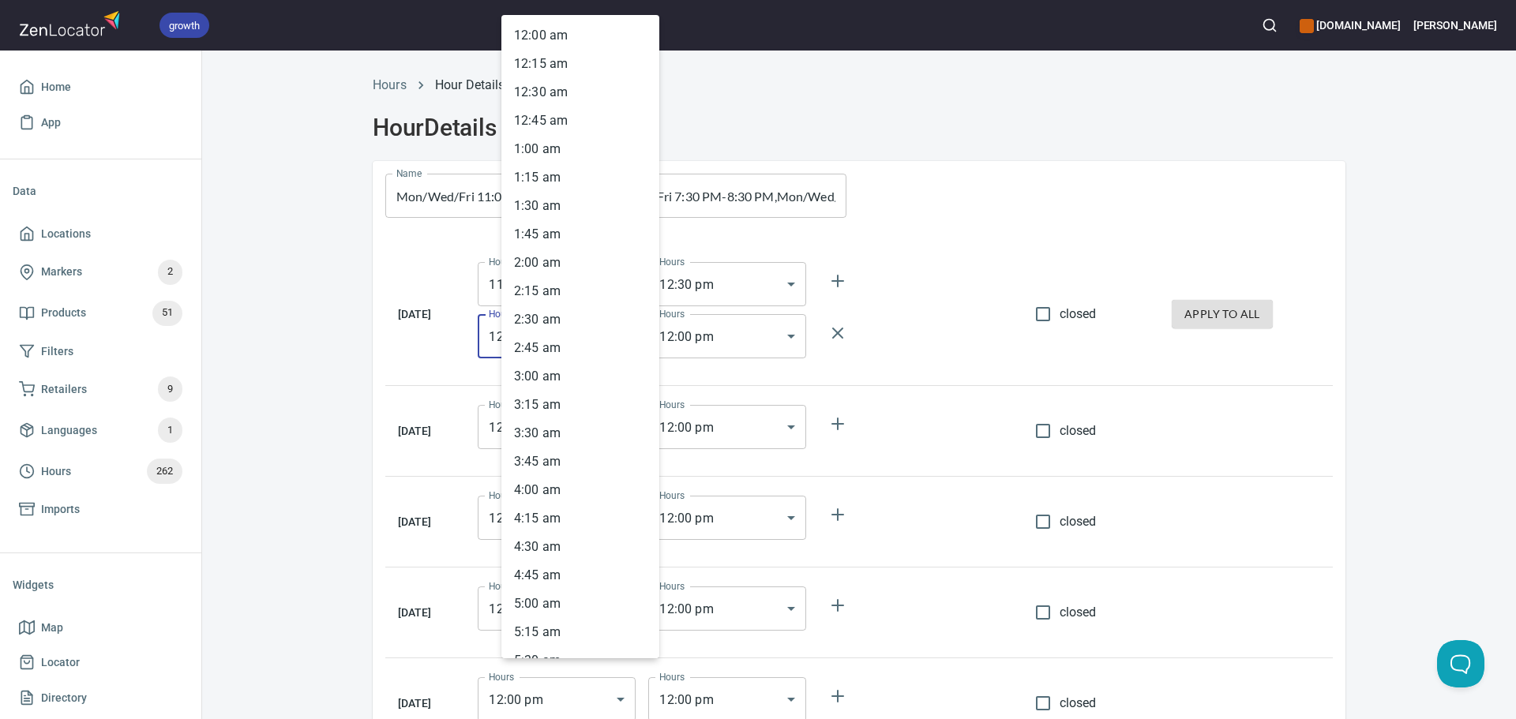
click at [565, 344] on body "growth hemaalliance.com Donald Home App Data Locations Markers 2 Products 51 Fi…" at bounding box center [758, 359] width 1516 height 719
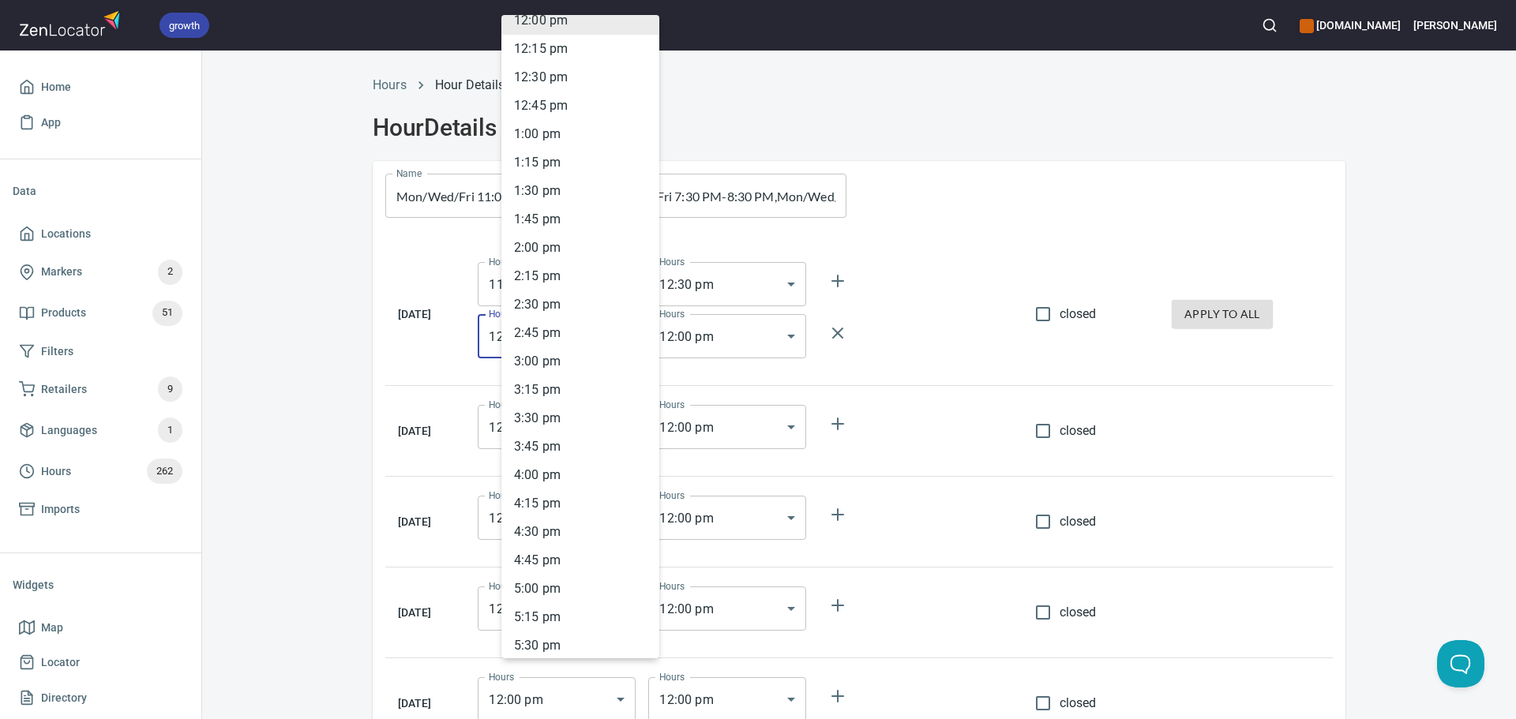
scroll to position [1774, 0]
click at [546, 469] on li "7 : 30 pm" at bounding box center [580, 478] width 158 height 28
type input "19:30"
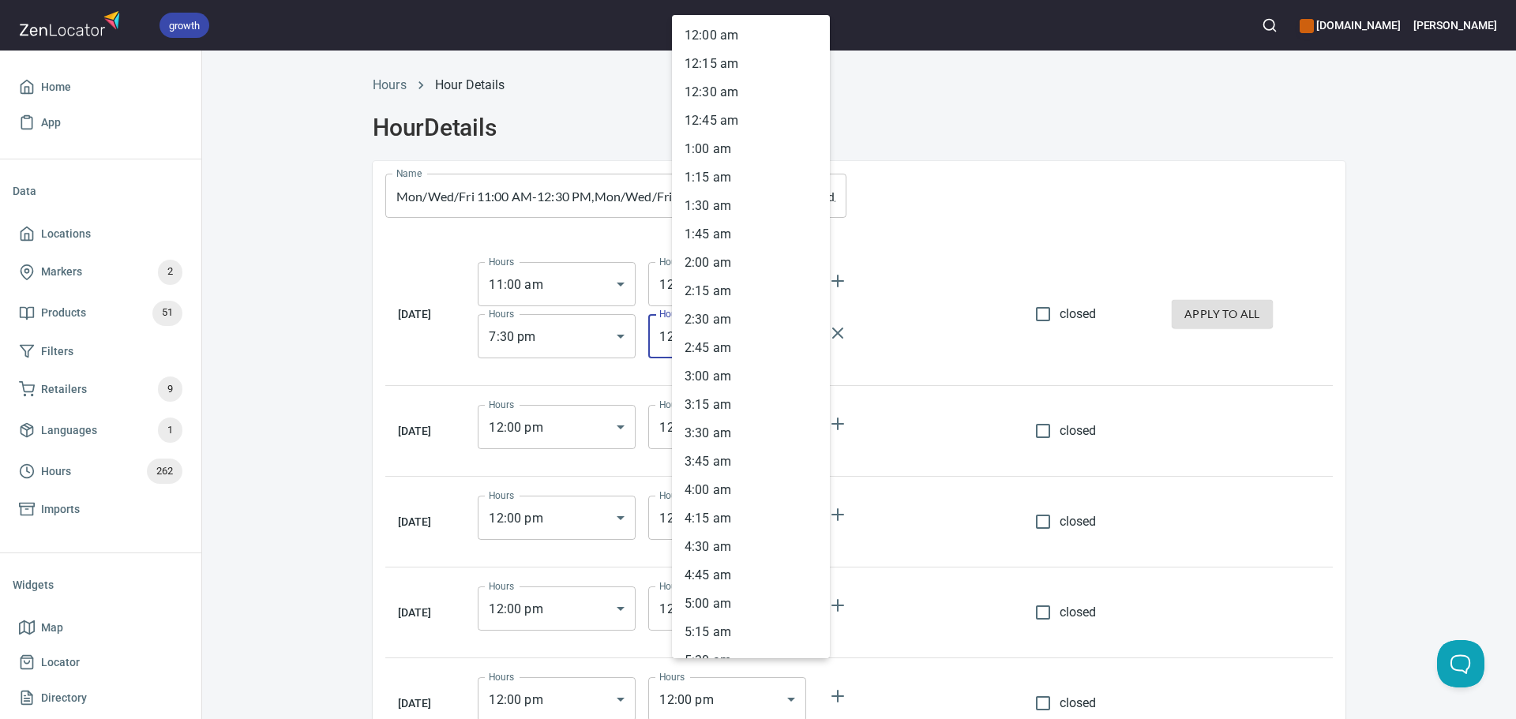
click at [718, 357] on body "growth hemaalliance.com Donald Home App Data Locations Markers 2 Products 51 Fi…" at bounding box center [758, 359] width 1516 height 719
click at [715, 436] on li "8 : 30 pm" at bounding box center [751, 434] width 158 height 28
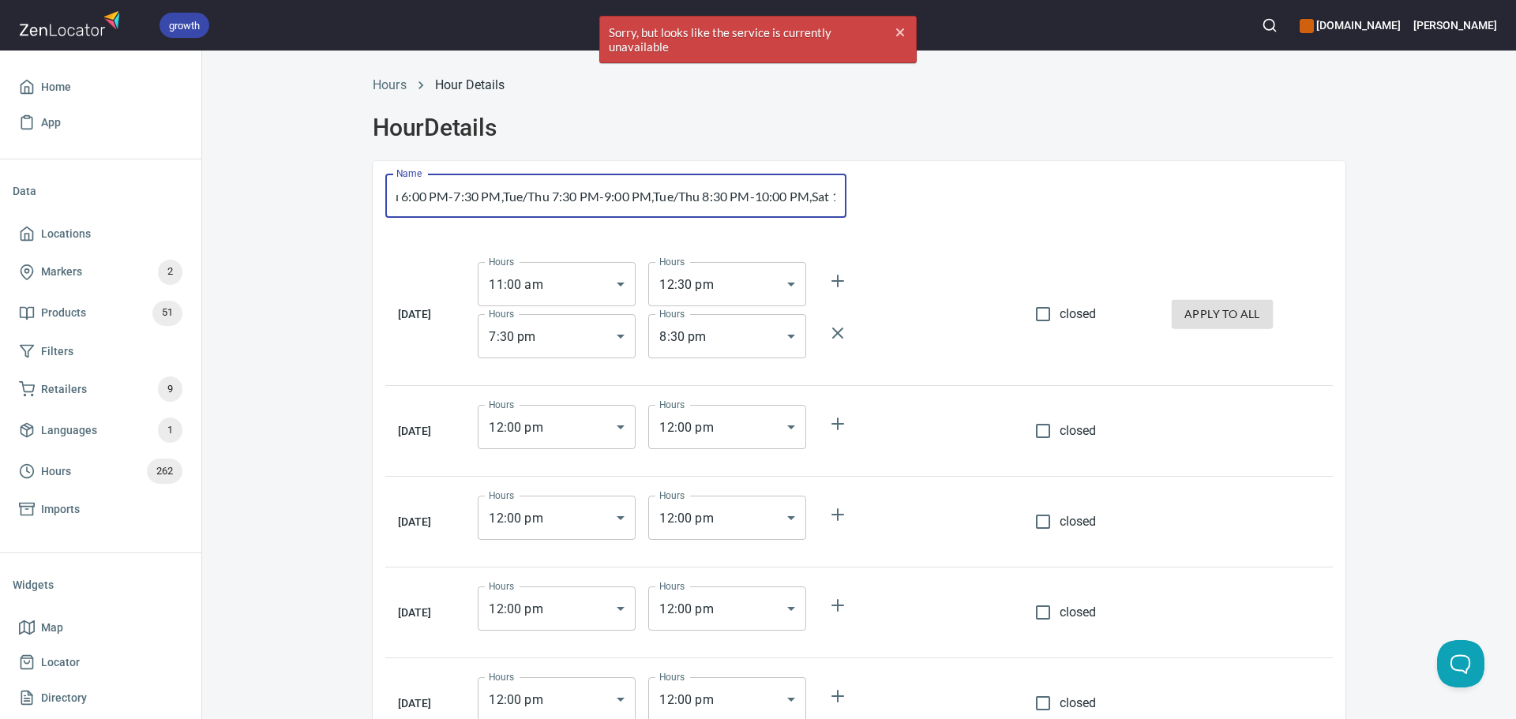
scroll to position [0, 963]
drag, startPoint x: 760, startPoint y: 189, endPoint x: 877, endPoint y: 188, distance: 116.9
click at [877, 188] on div "Name Mon/Wed/Fri 11:00 AM-12:30 PM,Mon/Wed/Fri 7:30 PM-8:30 PM,Mon/Wed/Fri 8:30…" at bounding box center [859, 552] width 973 height 782
click at [748, 197] on input "Mon/Wed/Fri 11:00 AM-12:30 PM,Mon/Wed/Fri 7:30 PM-8:30 PM,Mon/Wed/Fri 8:30 PM-1…" at bounding box center [615, 196] width 461 height 44
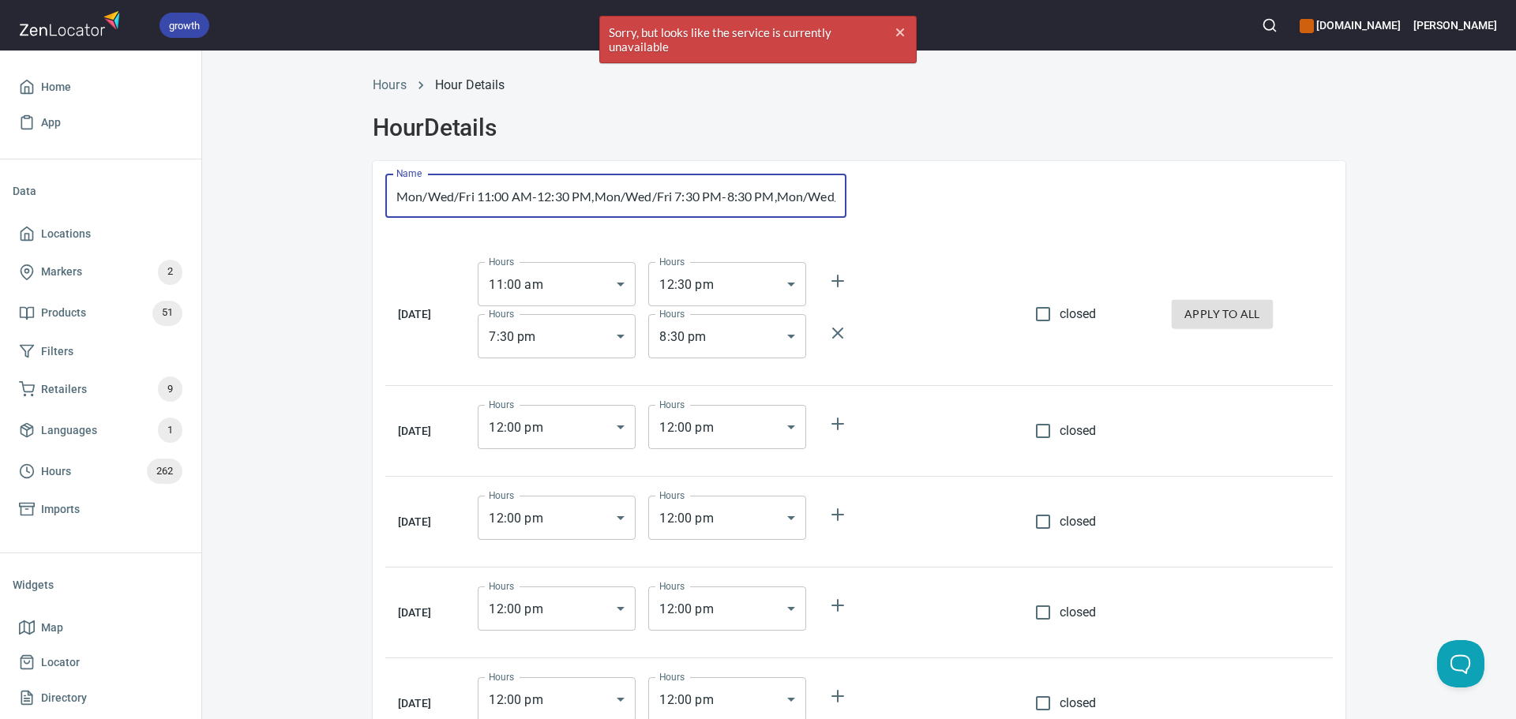
drag, startPoint x: 748, startPoint y: 197, endPoint x: 298, endPoint y: 216, distance: 451.2
click at [298, 216] on div "Hours Hour Details Hour Details Name Mon/Wed/Fri 11:00 AM-12:30 PM,Mon/Wed/Fri …" at bounding box center [859, 529] width 1314 height 926
click at [619, 201] on input "Mon/Wed/Fri 11:00 AM-12:30 PM,Mon/Wed/Fri 7:30 PM-8:30 PM,Mon/Wed/Fri 8:30 PM-1…" at bounding box center [615, 196] width 461 height 44
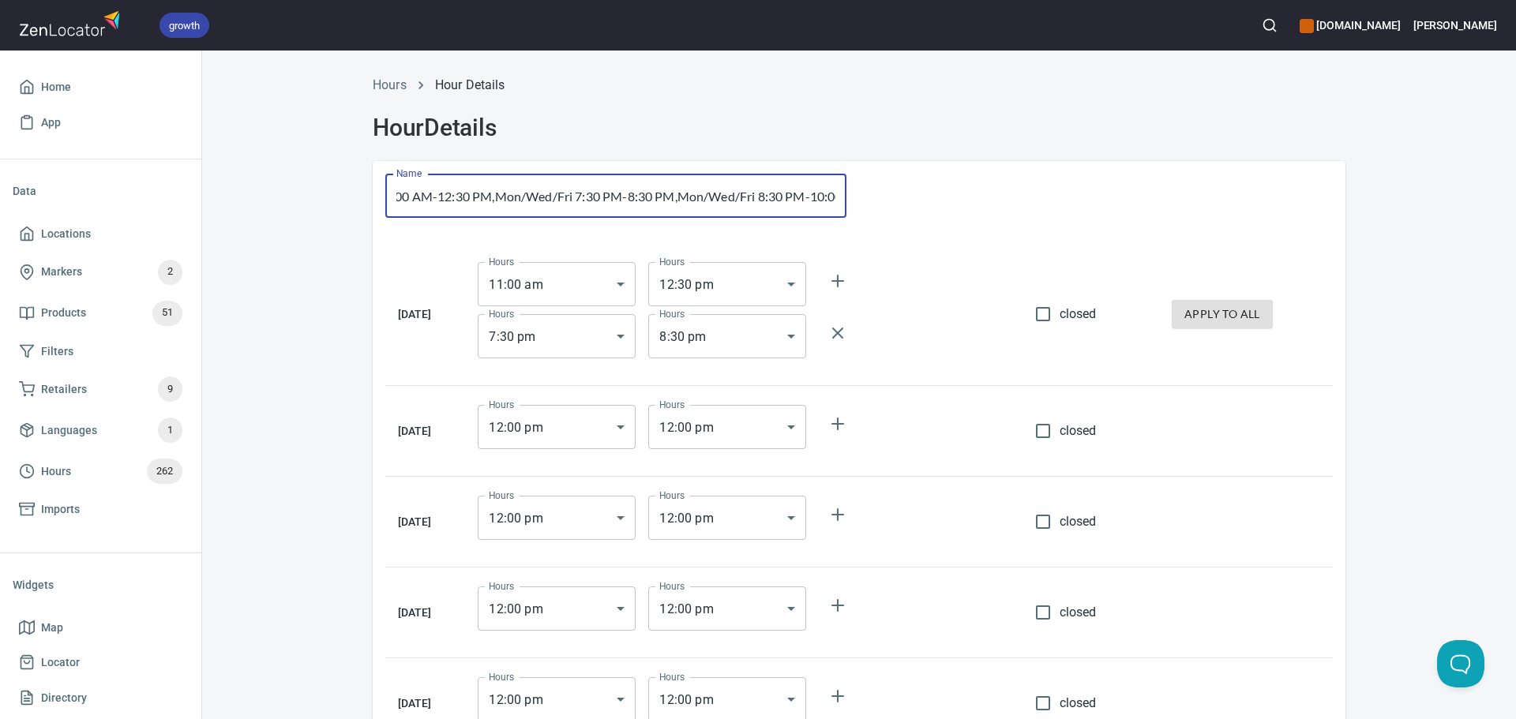
scroll to position [0, 298]
drag, startPoint x: 729, startPoint y: 197, endPoint x: 835, endPoint y: 202, distance: 105.9
click at [835, 202] on input "Mon/Wed/Fri 11:00 AM-12:30 PM,Mon/Wed/Fri 7:30 PM-8:30 PM,Mon/Wed/Fri 8:30 PM-1…" at bounding box center [615, 196] width 461 height 44
click at [910, 343] on div "Hours 7 : 30 pm 19:30 Hours Hours 8 : 30 pm 20:30 Hours" at bounding box center [743, 336] width 544 height 57
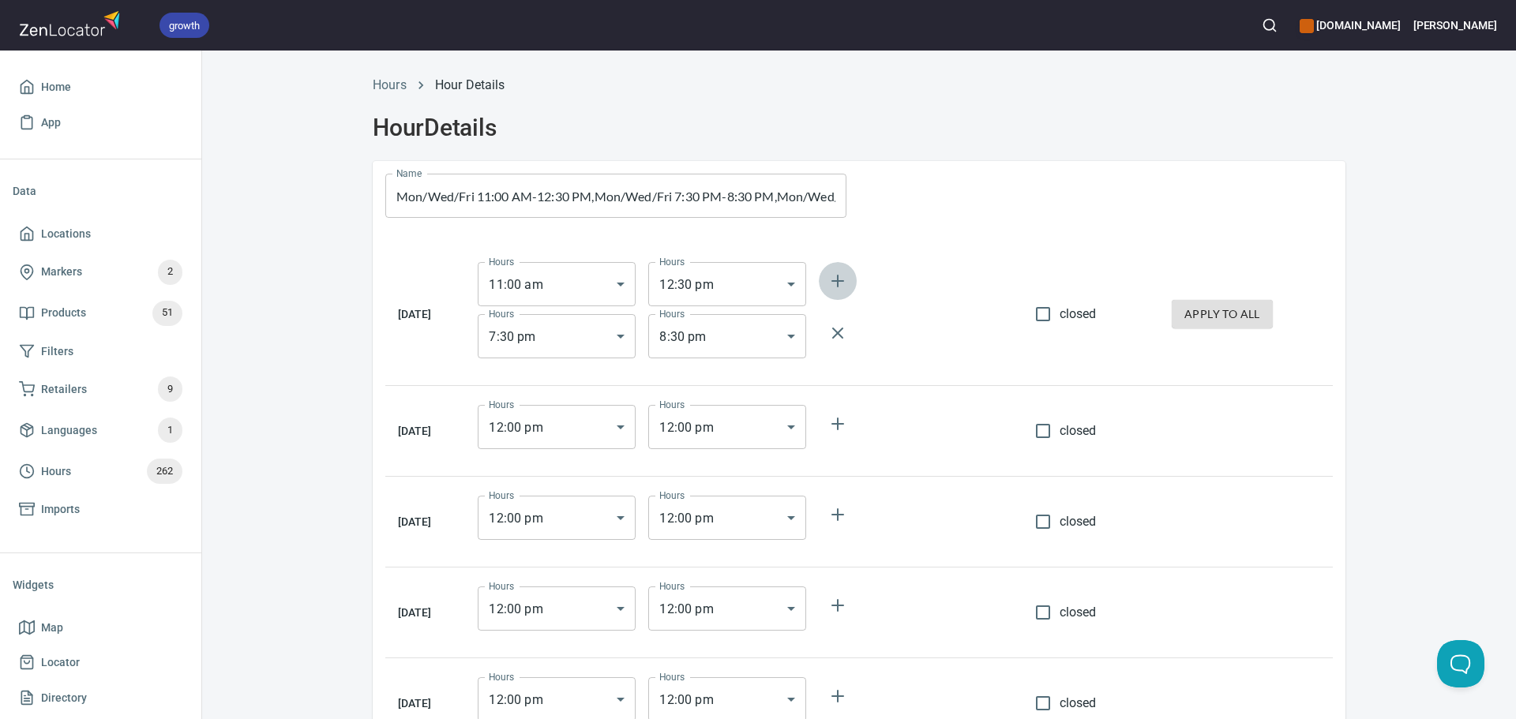
click at [847, 287] on icon "button" at bounding box center [837, 281] width 19 height 19
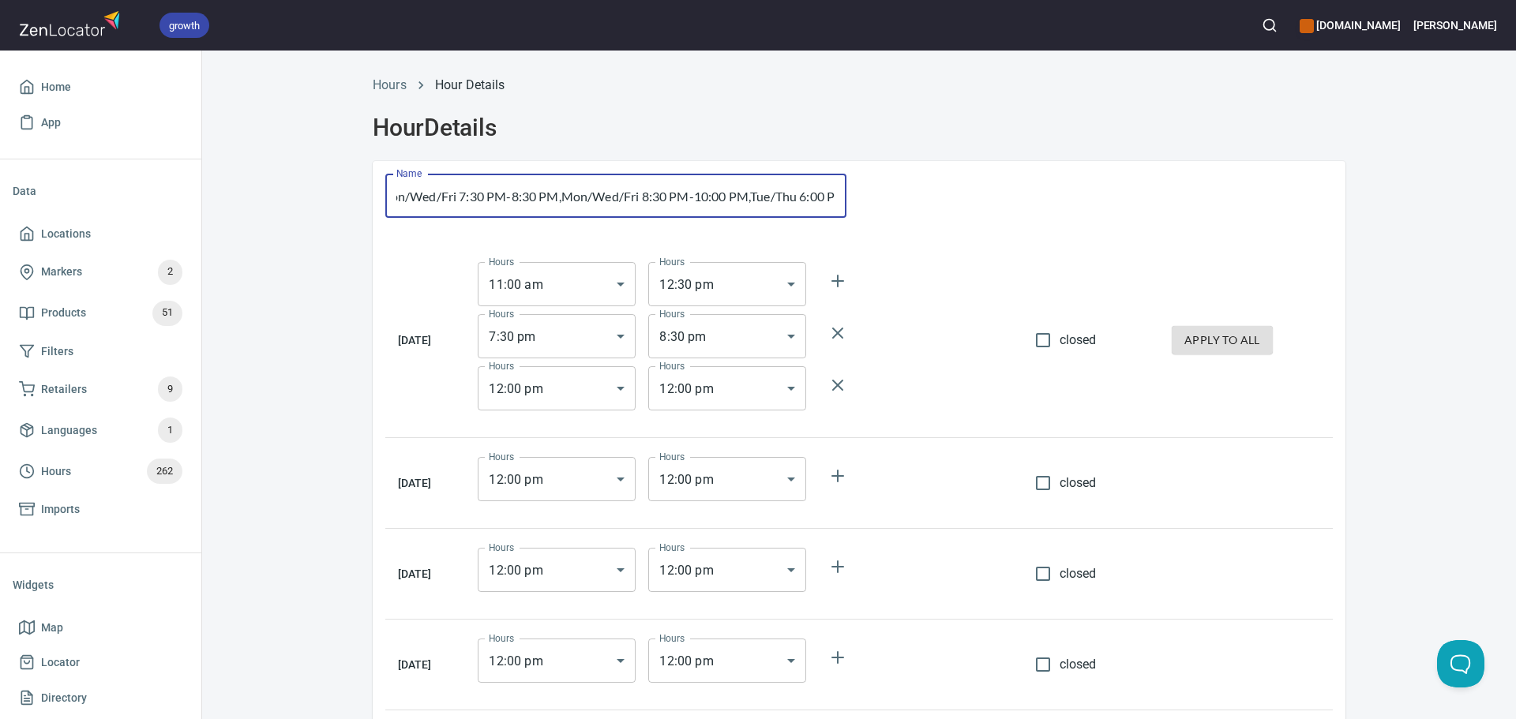
scroll to position [0, 223]
drag, startPoint x: 676, startPoint y: 202, endPoint x: 796, endPoint y: 204, distance: 120.0
click at [796, 204] on input "Mon/Wed/Fri 11:00 AM-12:30 PM,Mon/Wed/Fri 7:30 PM-8:30 PM,Mon/Wed/Fri 8:30 PM-1…" at bounding box center [615, 196] width 461 height 44
click at [761, 350] on body "growth hemaalliance.com Donald Home App Data Locations Markers 2 Products 51 Fi…" at bounding box center [758, 359] width 1516 height 719
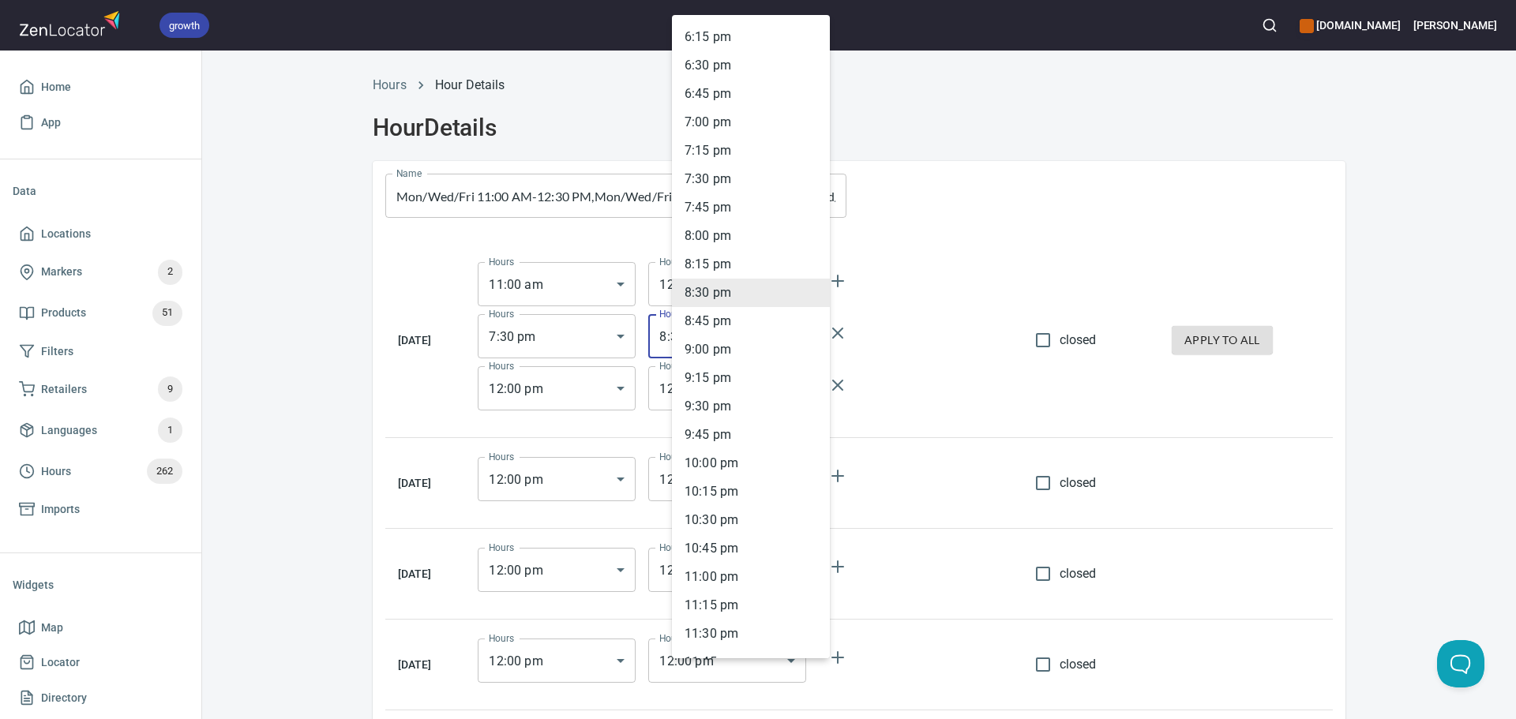
scroll to position [2098, 0]
click at [713, 440] on li "10 : 00 pm" at bounding box center [751, 439] width 158 height 28
type input "22:00"
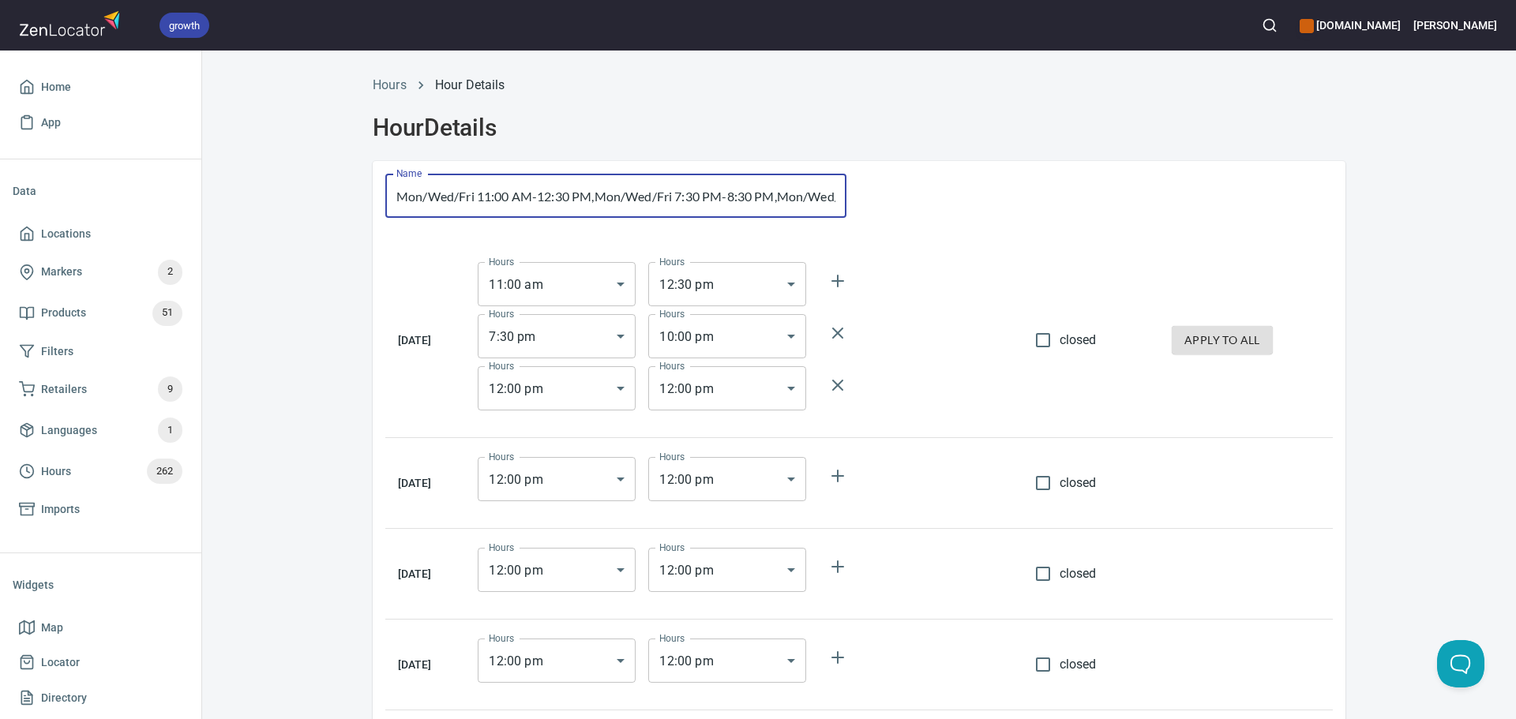
click at [688, 198] on input "Mon/Wed/Fri 11:00 AM-12:30 PM,Mon/Wed/Fri 7:30 PM-8:30 PM,Mon/Wed/Fri 8:30 PM-1…" at bounding box center [615, 196] width 461 height 44
click at [842, 388] on line "button" at bounding box center [837, 385] width 9 height 9
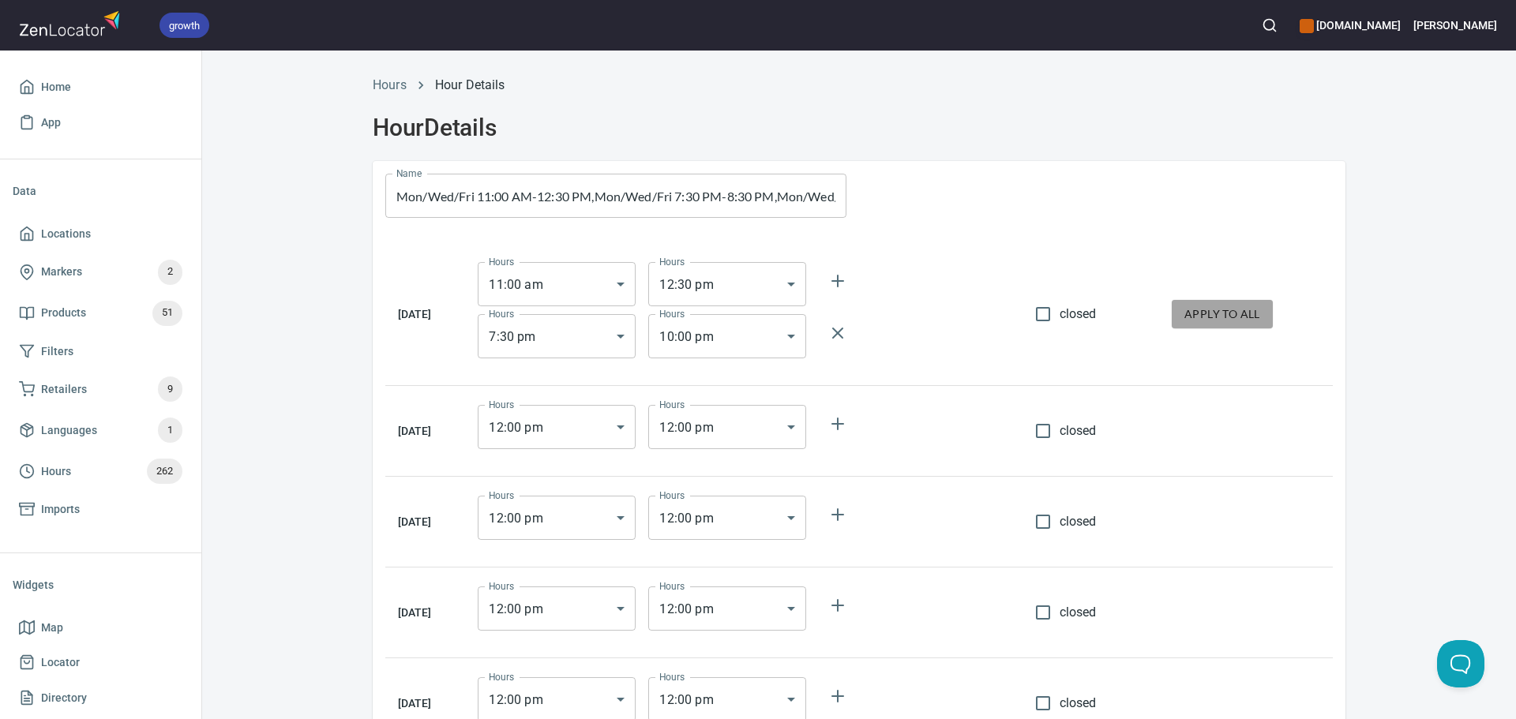
click at [1214, 306] on span "apply to all" at bounding box center [1222, 315] width 76 height 20
type input "11:00"
type input "12:30"
type input "11:00"
type input "12:30"
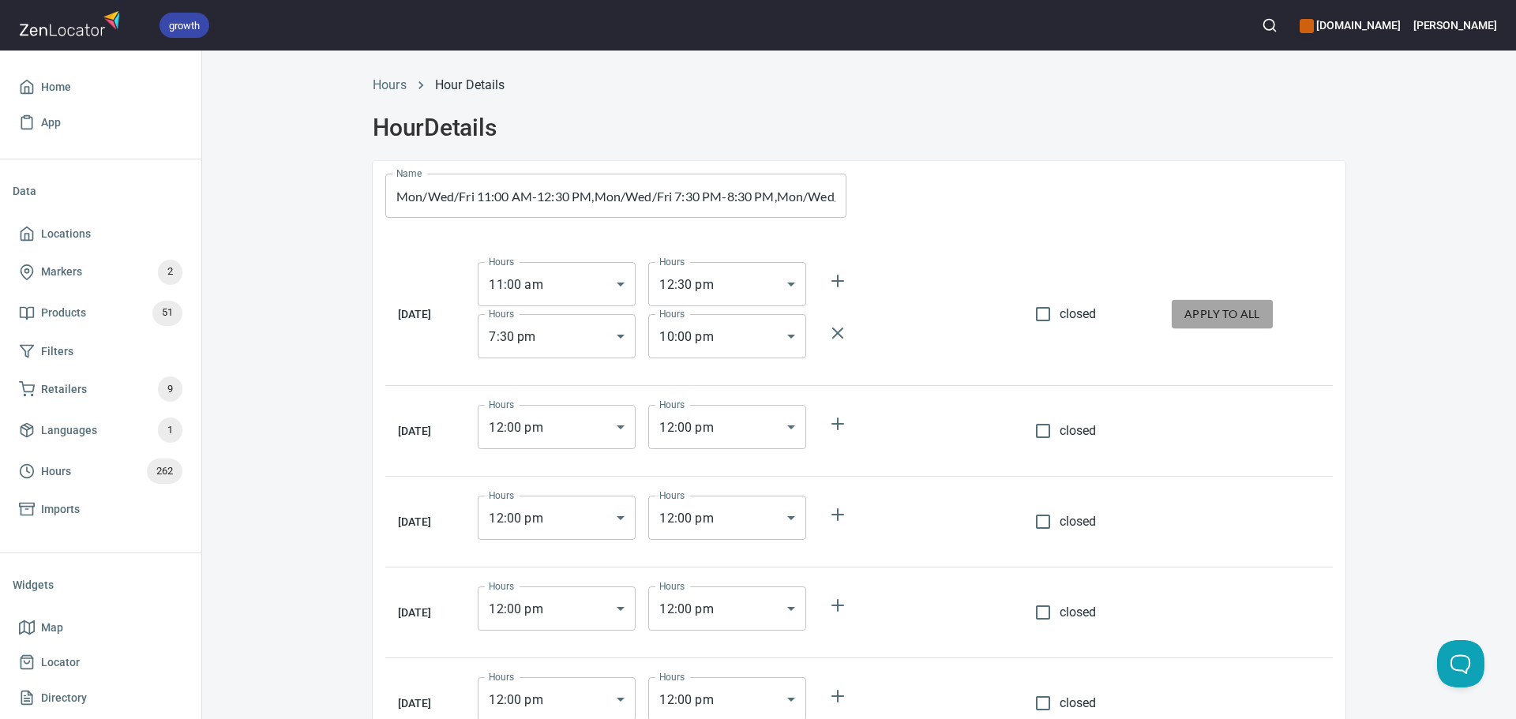
type input "11:00"
type input "12:30"
type input "11:00"
type input "12:30"
type input "11:00"
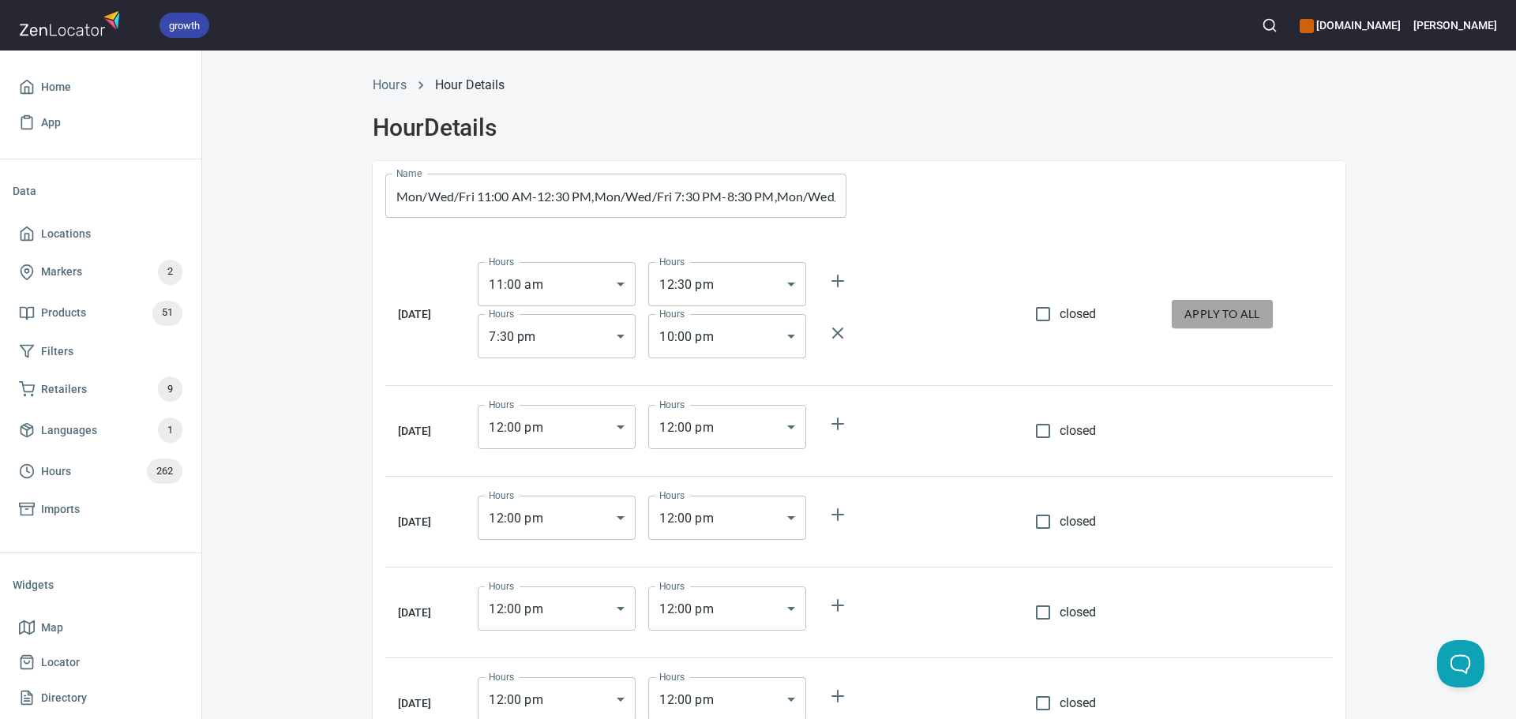
type input "12:30"
type input "11:00"
type input "12:30"
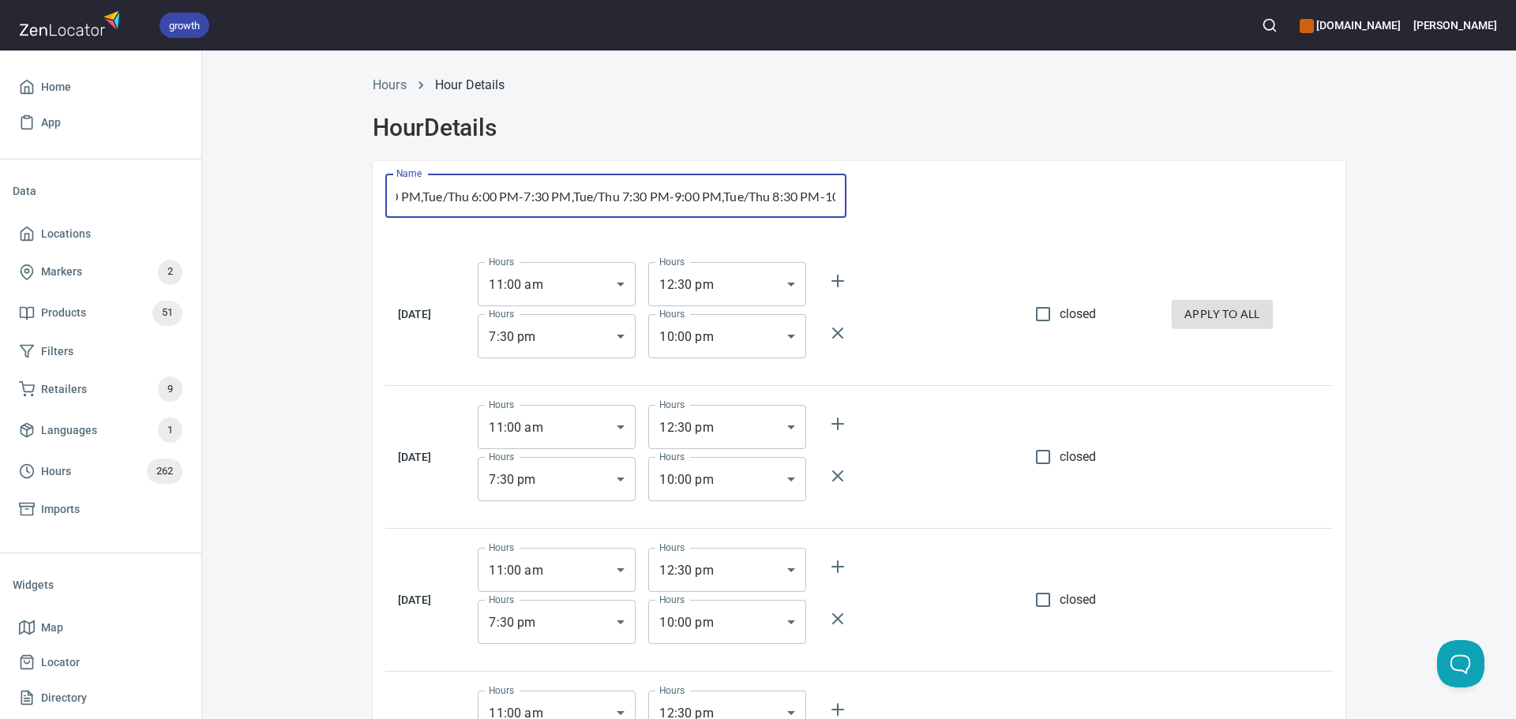
scroll to position [0, 665]
drag, startPoint x: 564, startPoint y: 188, endPoint x: 830, endPoint y: 192, distance: 266.1
click at [830, 192] on input "Mon/Wed/Fri 11:00 AM-12:30 PM,Mon/Wed/Fri 7:30 PM-8:30 PM,Mon/Wed/Fri 8:30 PM-1…" at bounding box center [615, 196] width 461 height 44
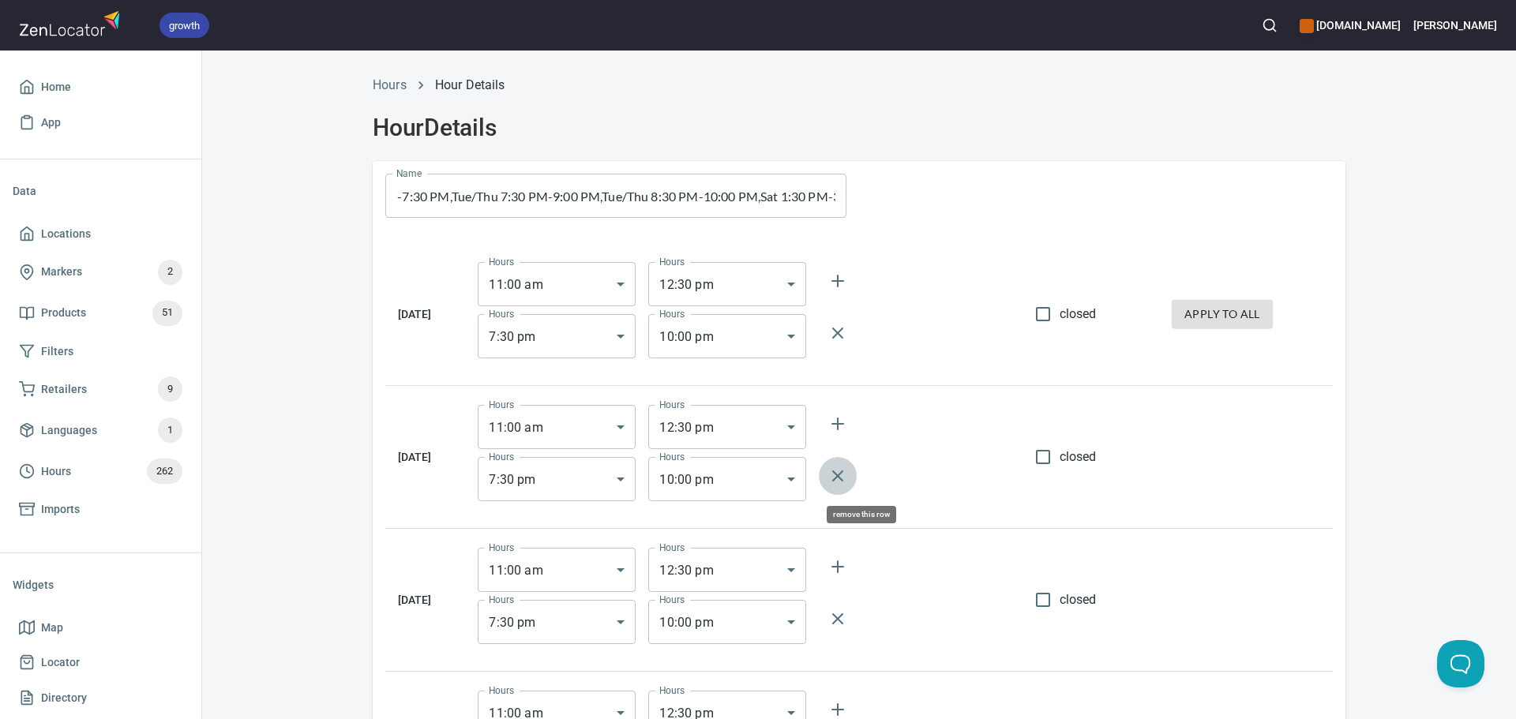
scroll to position [0, 0]
click at [847, 477] on icon "button" at bounding box center [837, 476] width 19 height 19
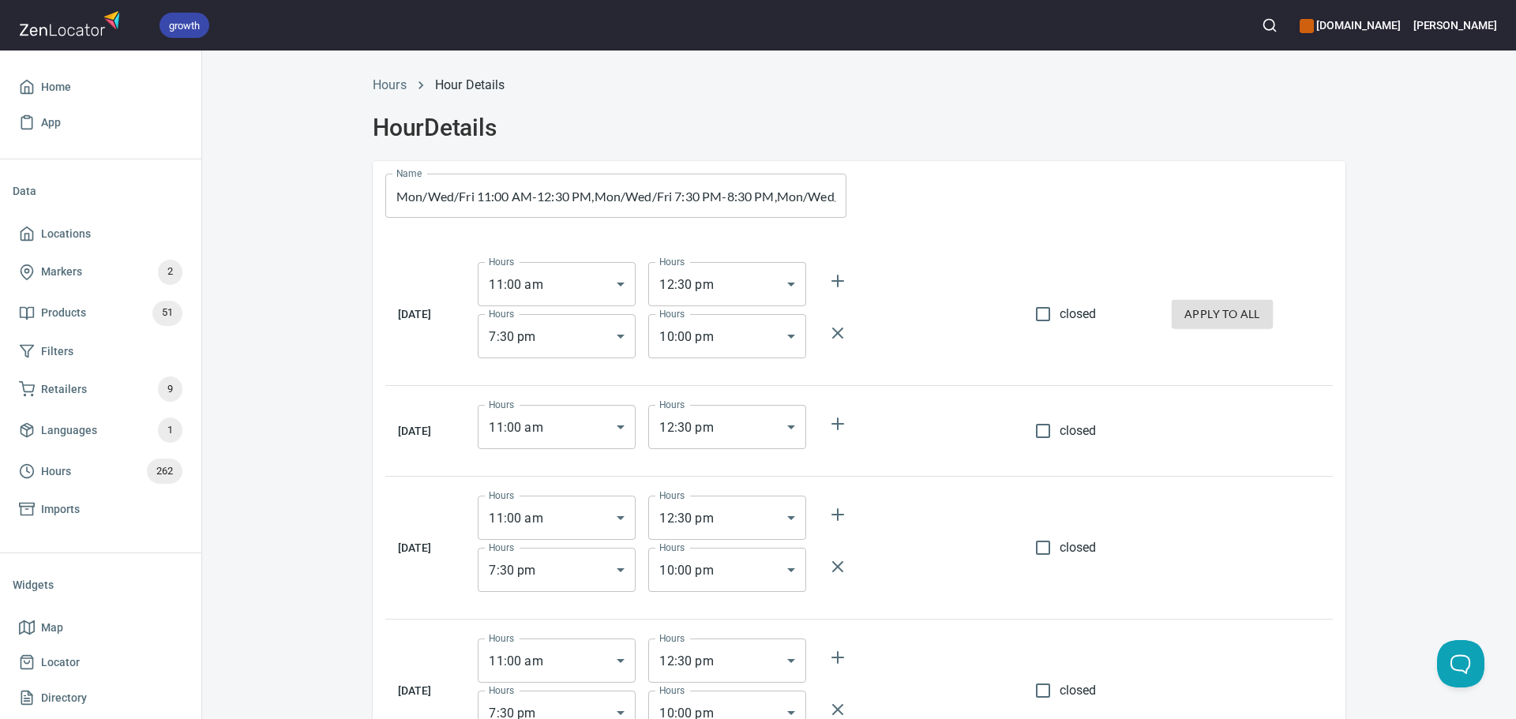
click at [627, 438] on body "growth hemaalliance.com Donald Home App Data Locations Markers 2 Products 51 Fi…" at bounding box center [758, 359] width 1516 height 719
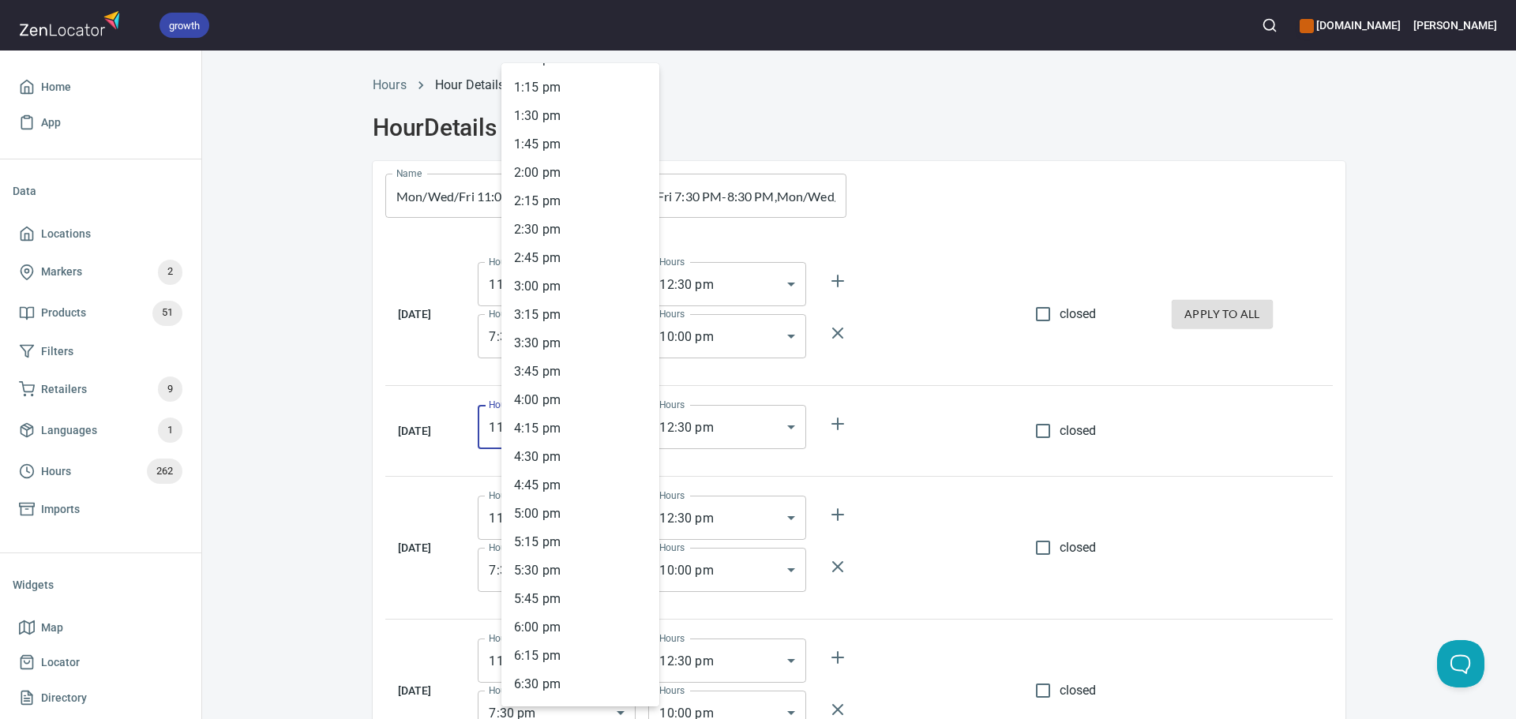
scroll to position [1897, 0]
click at [550, 406] on li "7 : 30 pm" at bounding box center [580, 403] width 158 height 28
type input "19:30"
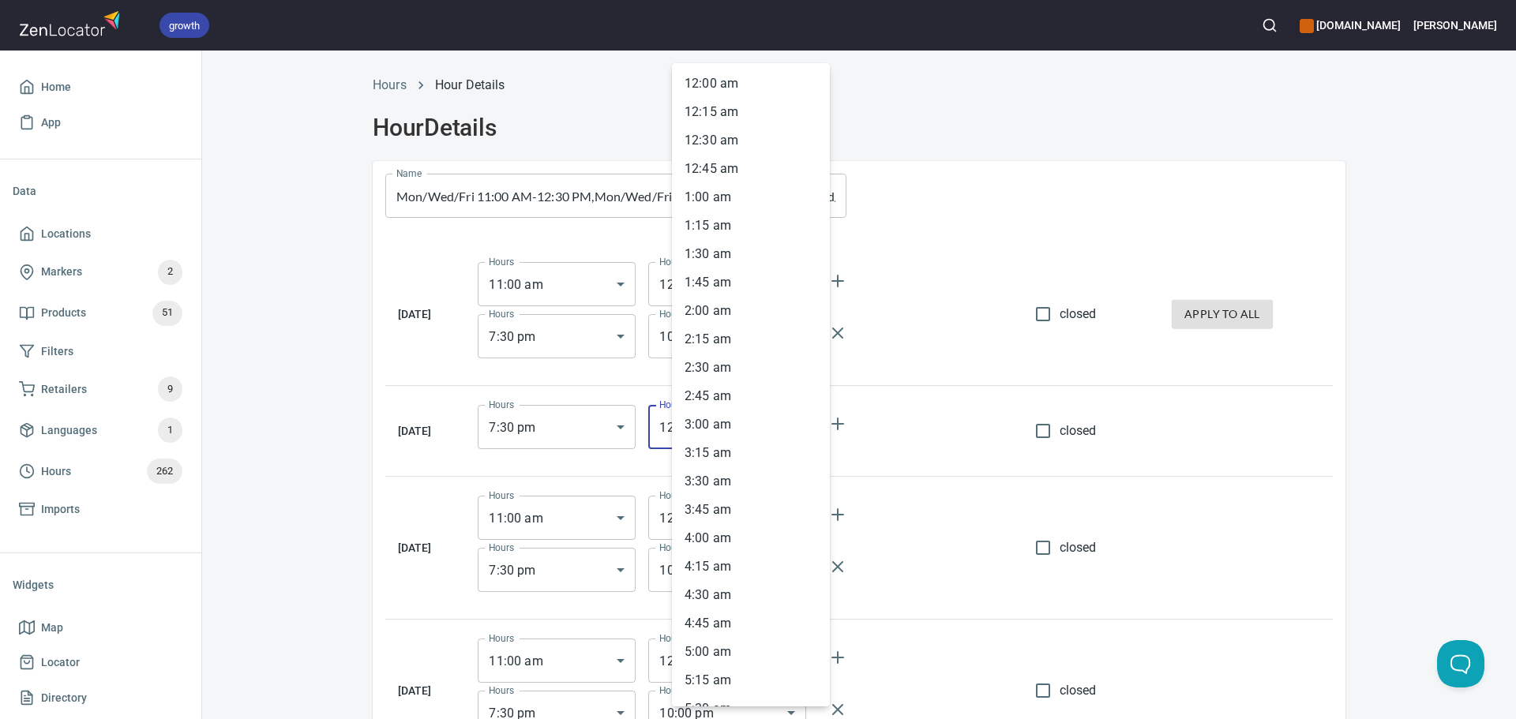
click at [711, 430] on body "growth hemaalliance.com Donald Home App Data Locations Markers 2 Products 51 Fi…" at bounding box center [758, 359] width 1516 height 719
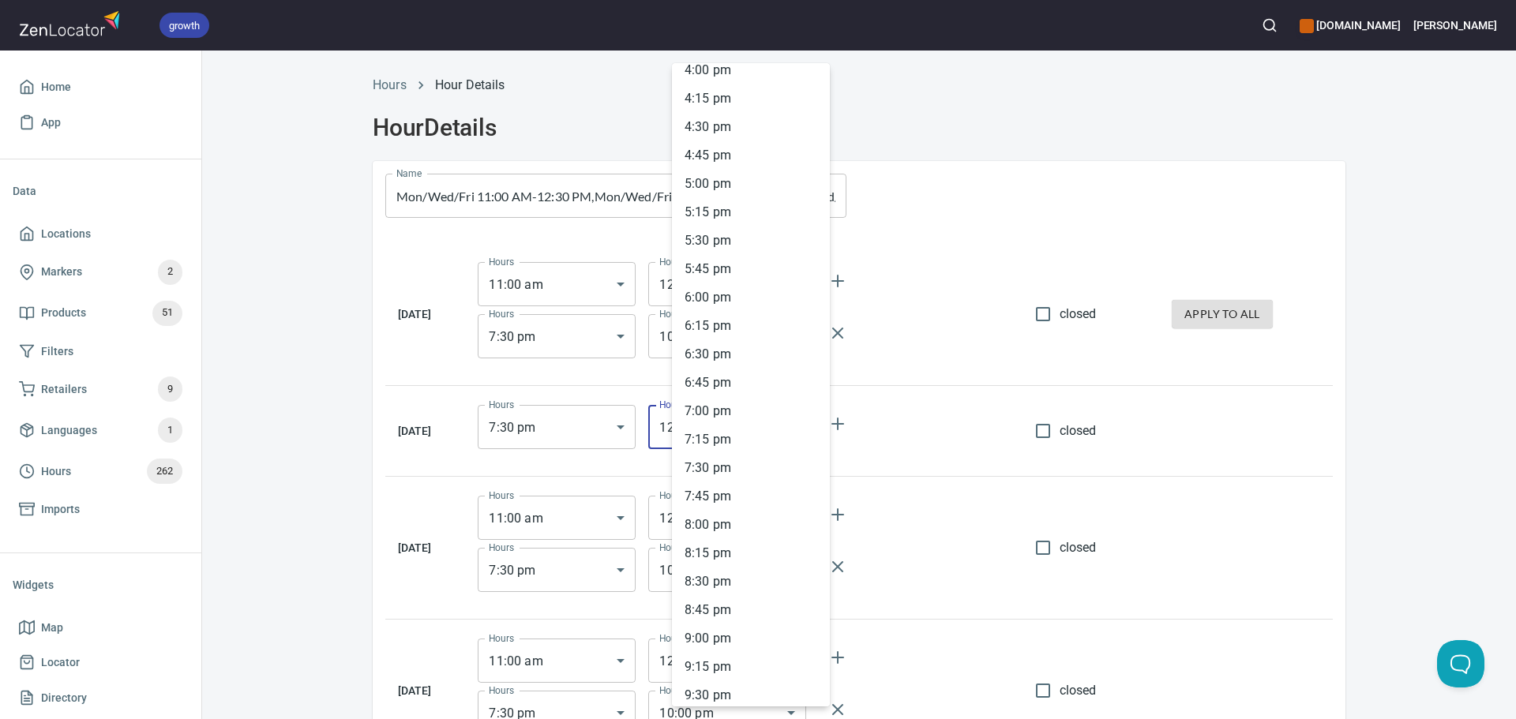
scroll to position [2068, 0]
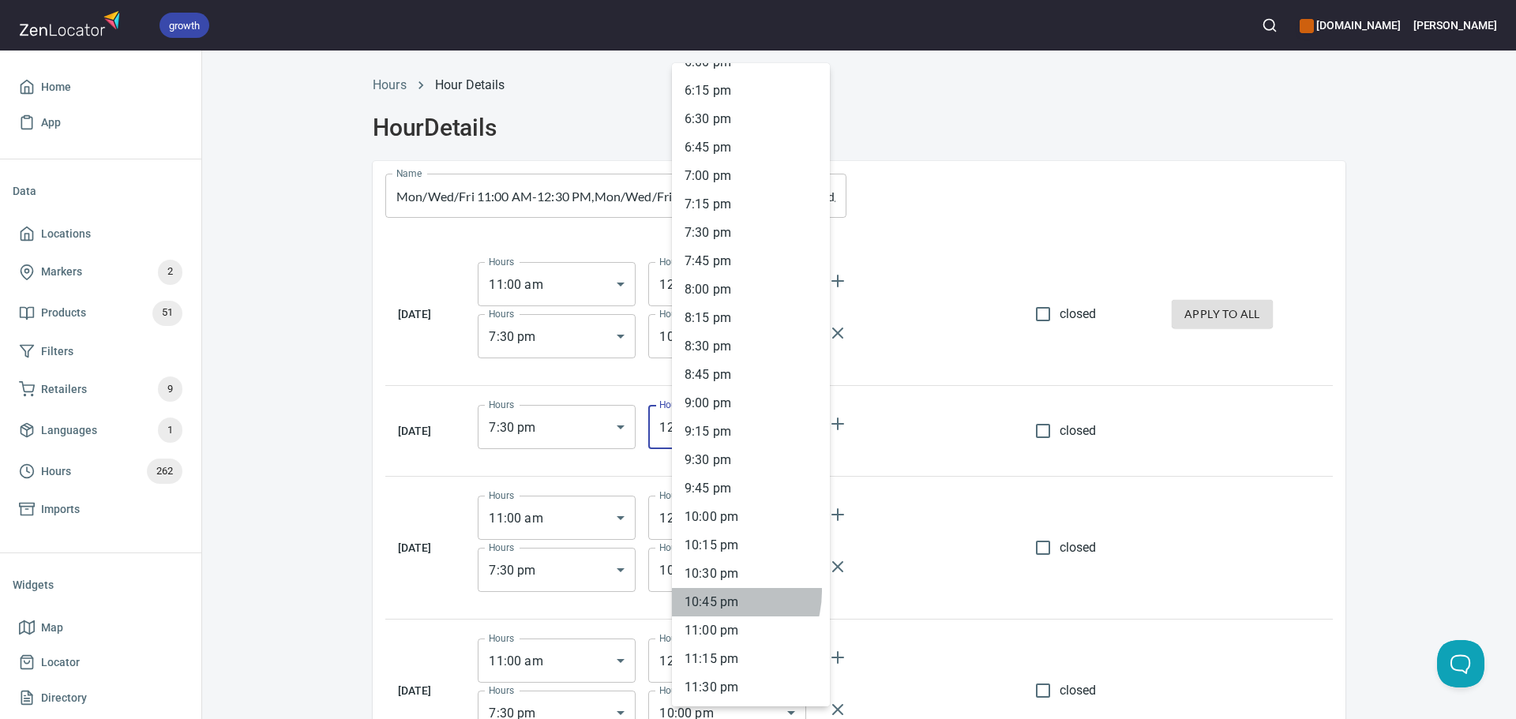
click at [709, 591] on li "10 : 45 pm" at bounding box center [751, 602] width 158 height 28
type input "22:45"
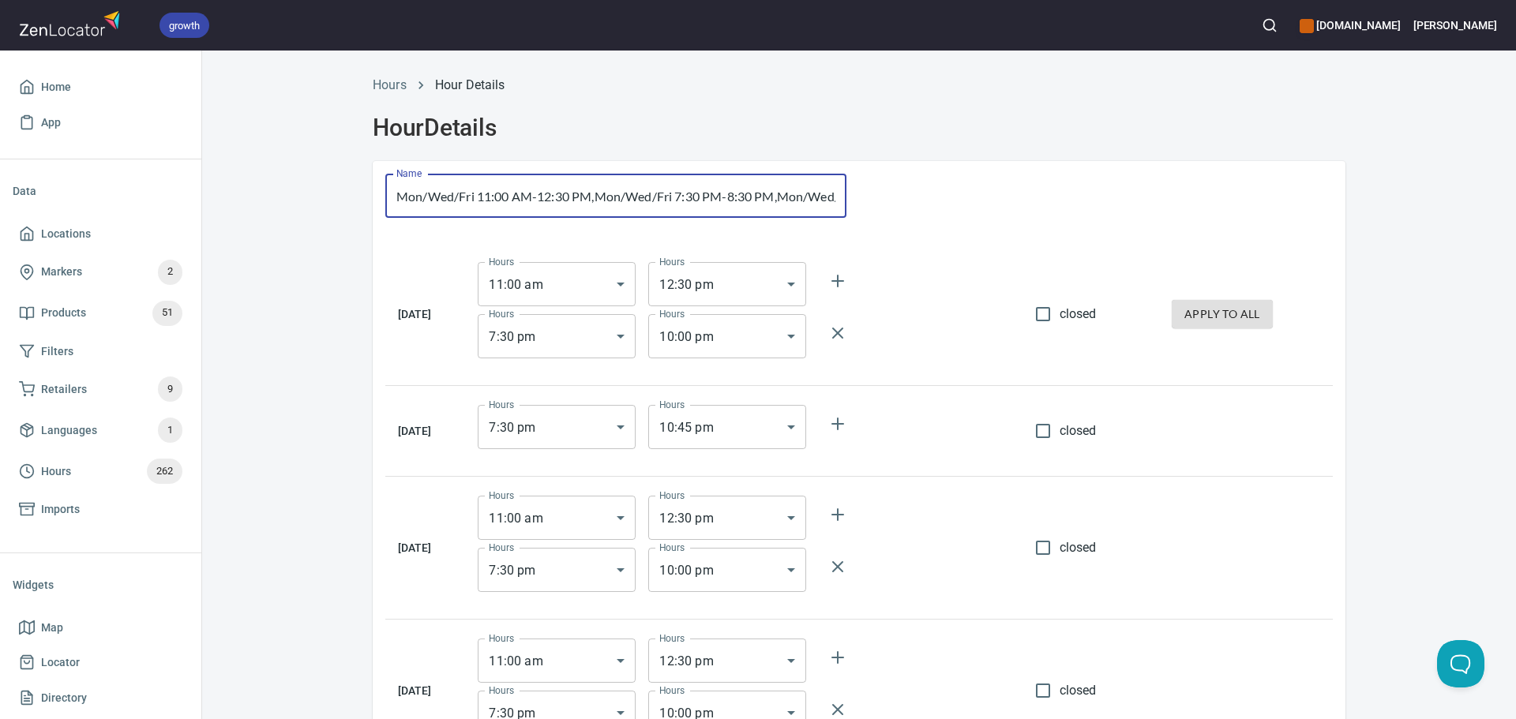
click at [671, 194] on input "Mon/Wed/Fri 11:00 AM-12:30 PM,Mon/Wed/Fri 7:30 PM-8:30 PM,Mon/Wed/Fri 8:30 PM-1…" at bounding box center [615, 196] width 461 height 44
drag, startPoint x: 682, startPoint y: 186, endPoint x: 1094, endPoint y: 190, distance: 411.4
click at [1094, 190] on div "Name Mon/Wed/Fri 11:00 AM-12:30 PM,Mon/Wed/Fri 7:30 PM-8:30 PM,Mon/Wed/Fri 8:30…" at bounding box center [859, 682] width 973 height 1043
click at [587, 193] on input "Mon/Wed/Fri 11:00 AM-12:30 PM,Mon/Wed/Fri 7:30 PM-8:30 PM,Mon/Wed/Fri 8:30 PM-1…" at bounding box center [615, 196] width 461 height 44
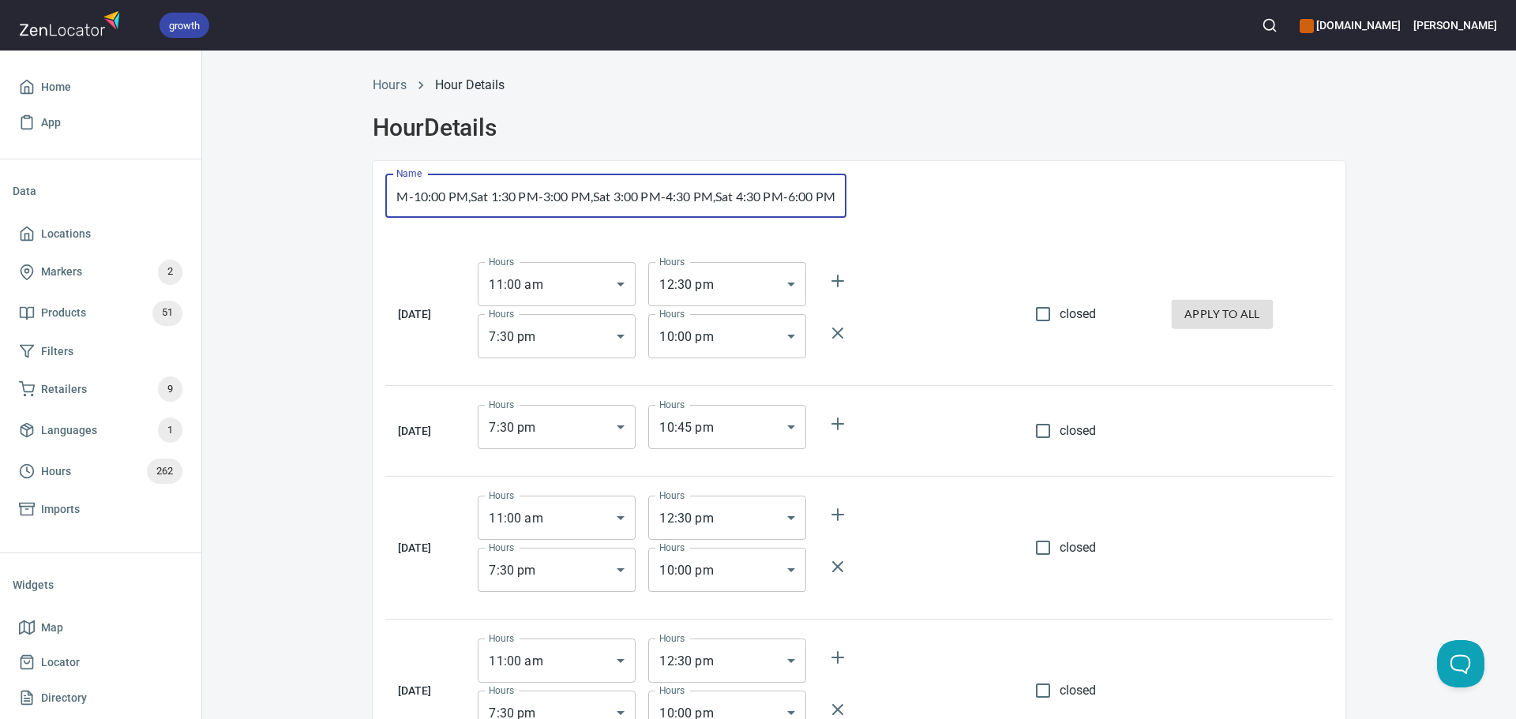
drag, startPoint x: 594, startPoint y: 189, endPoint x: 852, endPoint y: 197, distance: 258.3
click at [852, 197] on div "Name Mon/Wed/Fri 11:00 AM-12:30 PM,Mon/Wed/Fri 7:30 PM-8:30 PM,Mon/Wed/Fri 8:30…" at bounding box center [616, 195] width 486 height 69
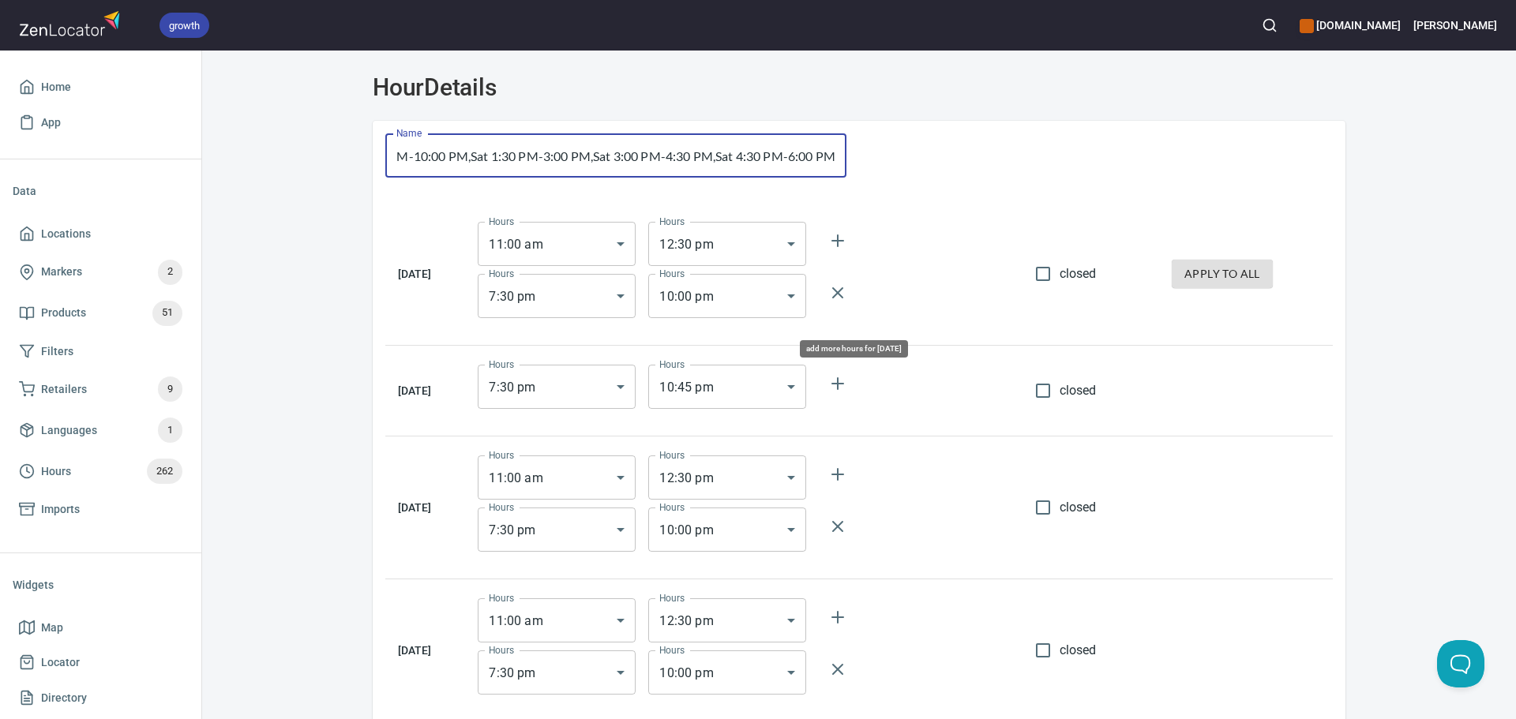
scroll to position [0, 0]
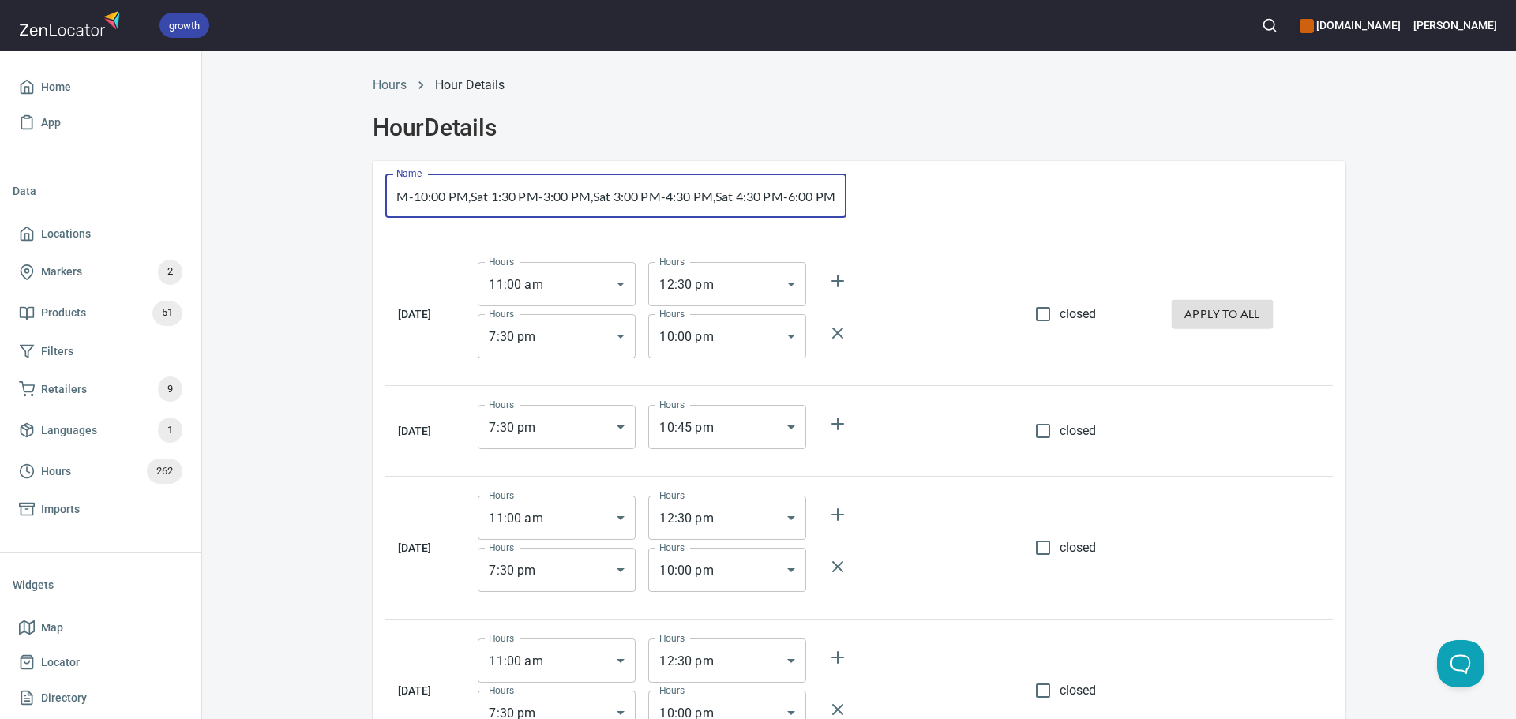
click at [595, 200] on input "Mon/Wed/Fri 11:00 AM-12:30 PM,Mon/Wed/Fri 7:30 PM-8:30 PM,Mon/Wed/Fri 8:30 PM-1…" at bounding box center [615, 196] width 461 height 44
drag, startPoint x: 562, startPoint y: 198, endPoint x: 543, endPoint y: 183, distance: 24.2
click at [496, 186] on input "Mon/Wed/Fri 11:00 AM-12:30 PM,Mon/Wed/Fri 7:30 PM-8:30 PM,Mon/Wed/Fri 8:30 PM-1…" at bounding box center [615, 196] width 461 height 44
click at [750, 195] on input "Mon/Wed/Fri 11:00 AM-12:30 PM,Mon/Wed/Fri 7:30 PM-8:30 PM,Mon/Wed/Fri 8:30 PM-1…" at bounding box center [615, 196] width 461 height 44
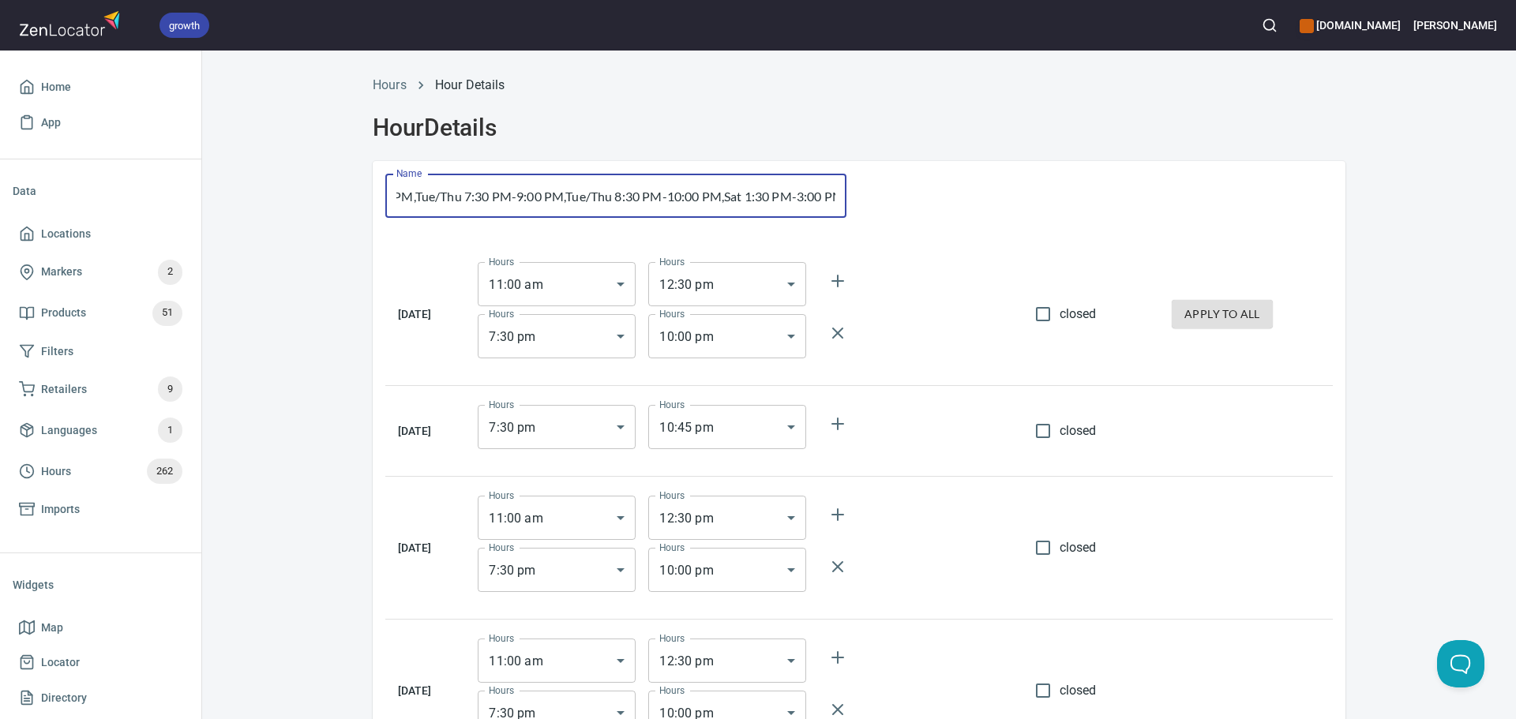
drag, startPoint x: 757, startPoint y: 192, endPoint x: 791, endPoint y: 192, distance: 33.9
click at [811, 192] on input "Mon/Wed/Fri 11:00 AM-12:30 PM,Mon/Wed/Fri 7:30 PM-8:30 PM,Mon/Wed/Fri 8:30 PM-1…" at bounding box center [615, 196] width 461 height 44
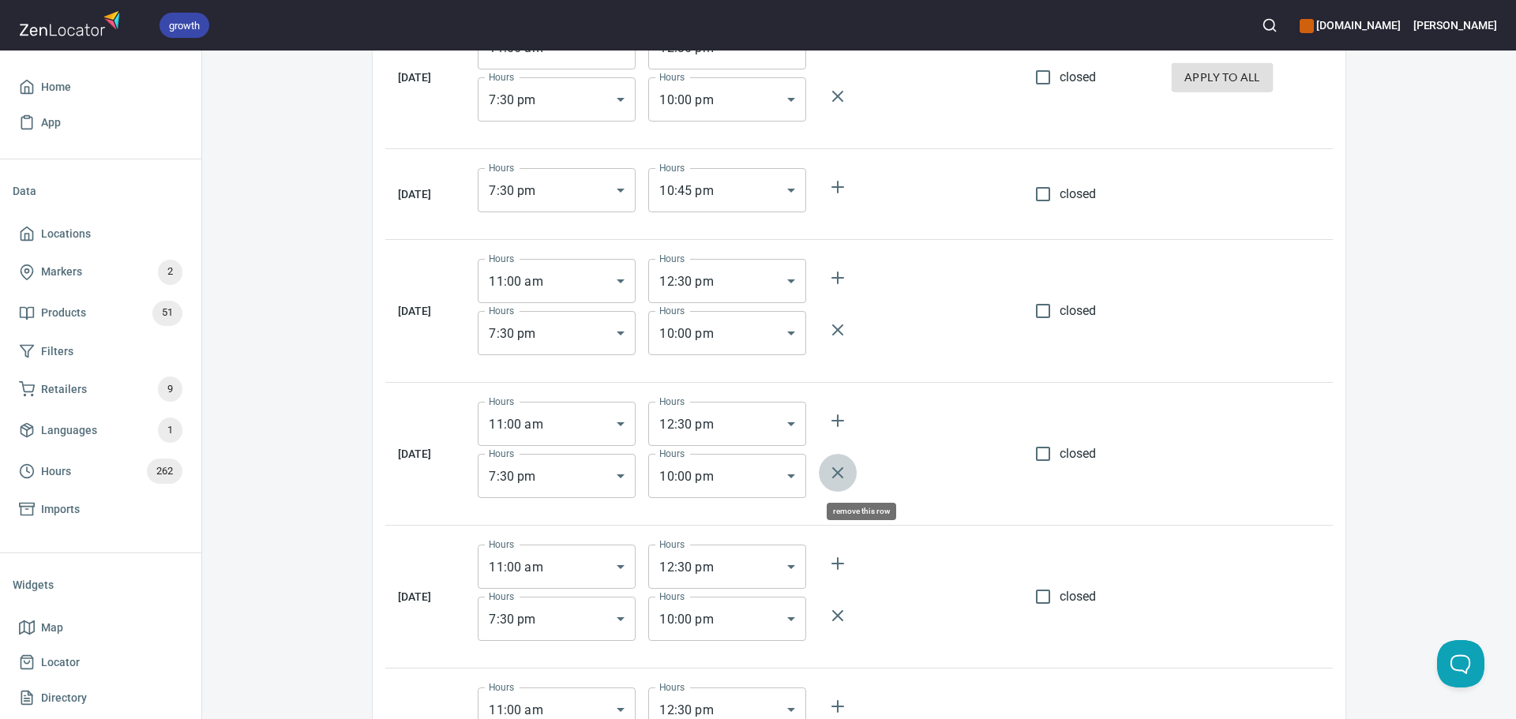
scroll to position [0, 0]
click at [842, 472] on line "button" at bounding box center [837, 472] width 9 height 9
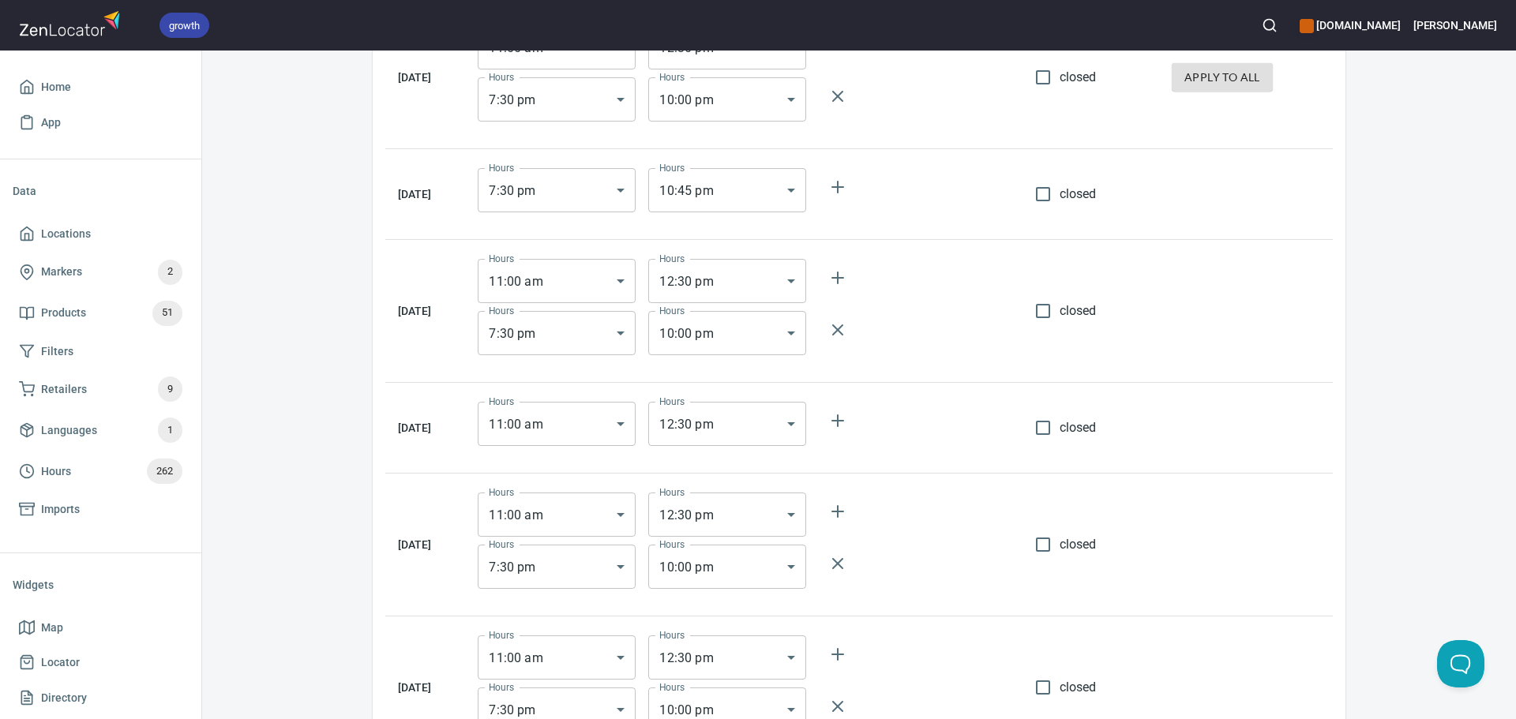
click at [646, 432] on body "growth hemaalliance.com Donald Home App Data Locations Markers 2 Products 51 Fi…" at bounding box center [758, 359] width 1516 height 719
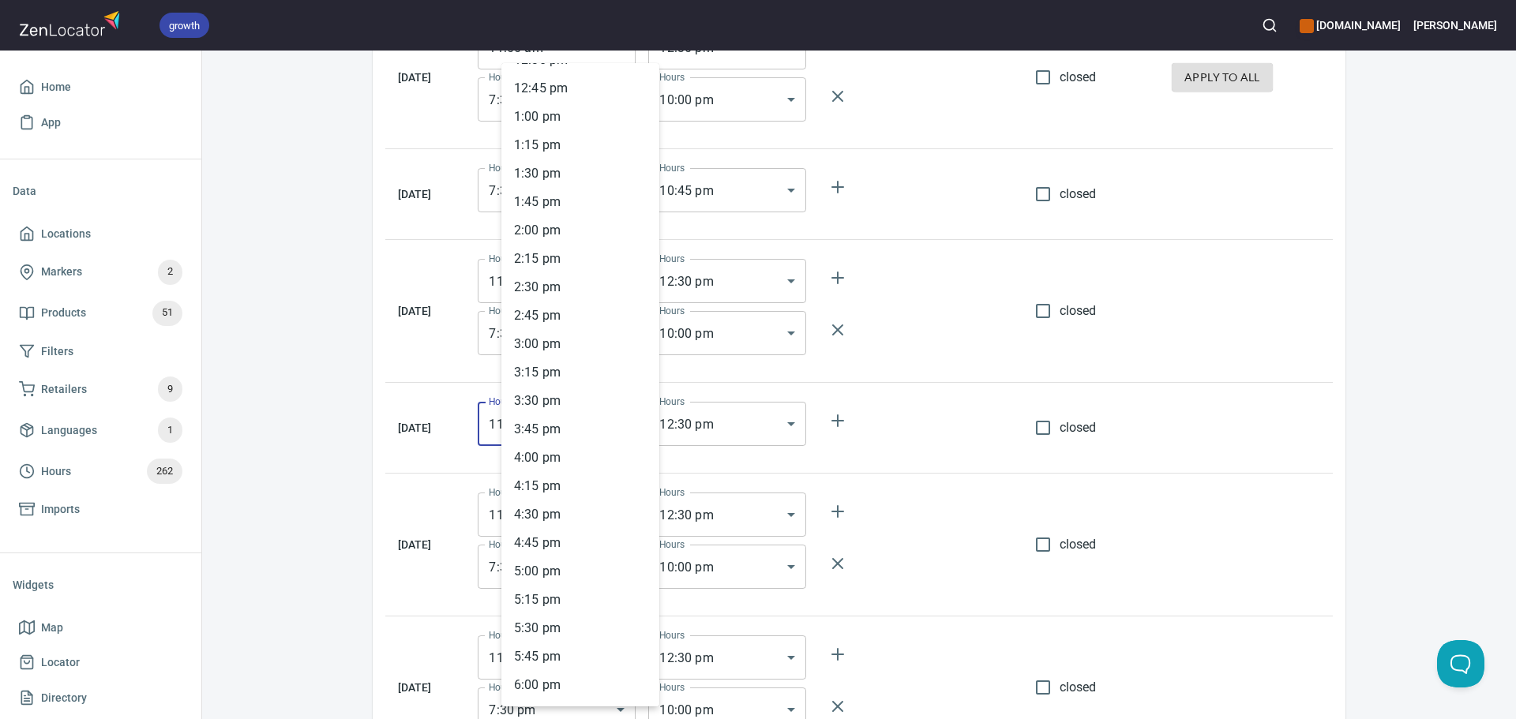
scroll to position [1660, 0]
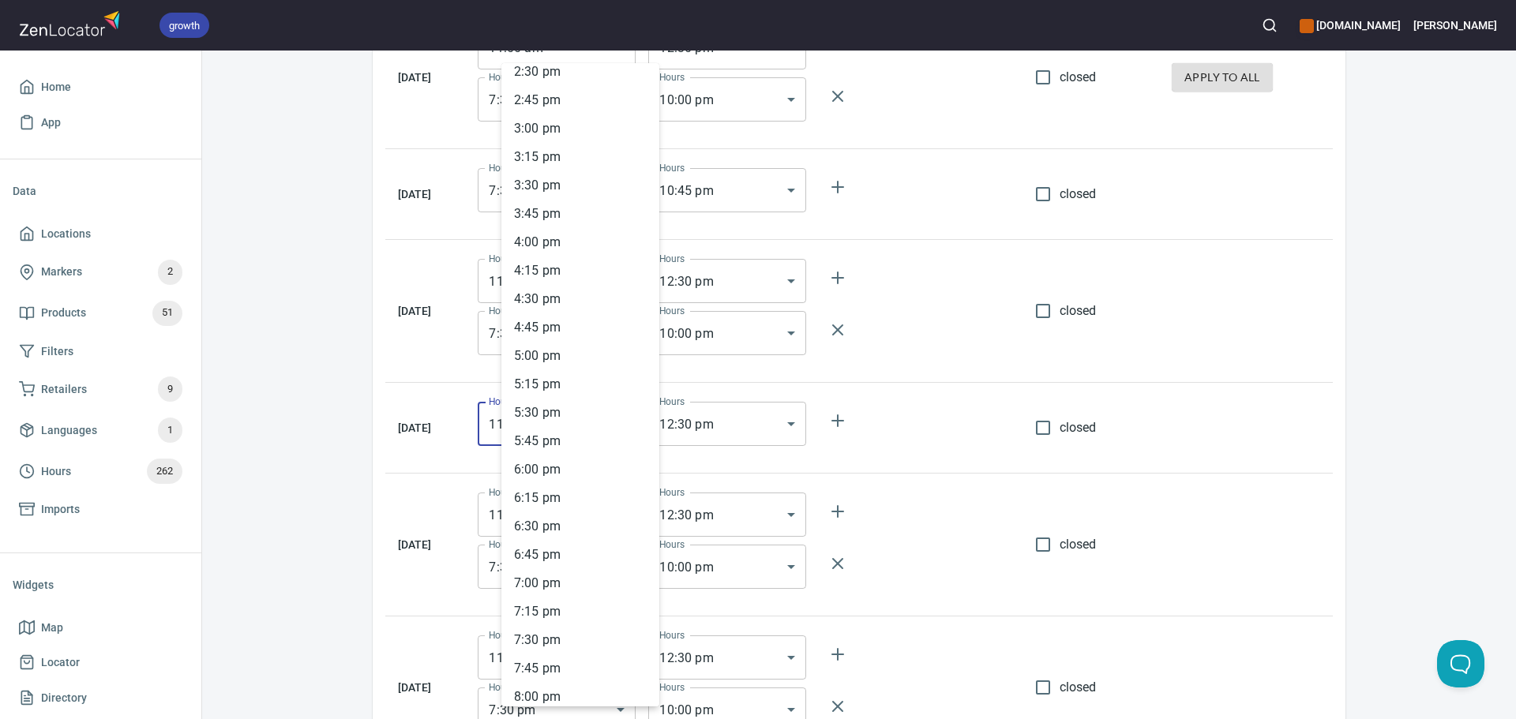
click at [551, 643] on li "7 : 30 pm" at bounding box center [580, 640] width 158 height 28
type input "19:30"
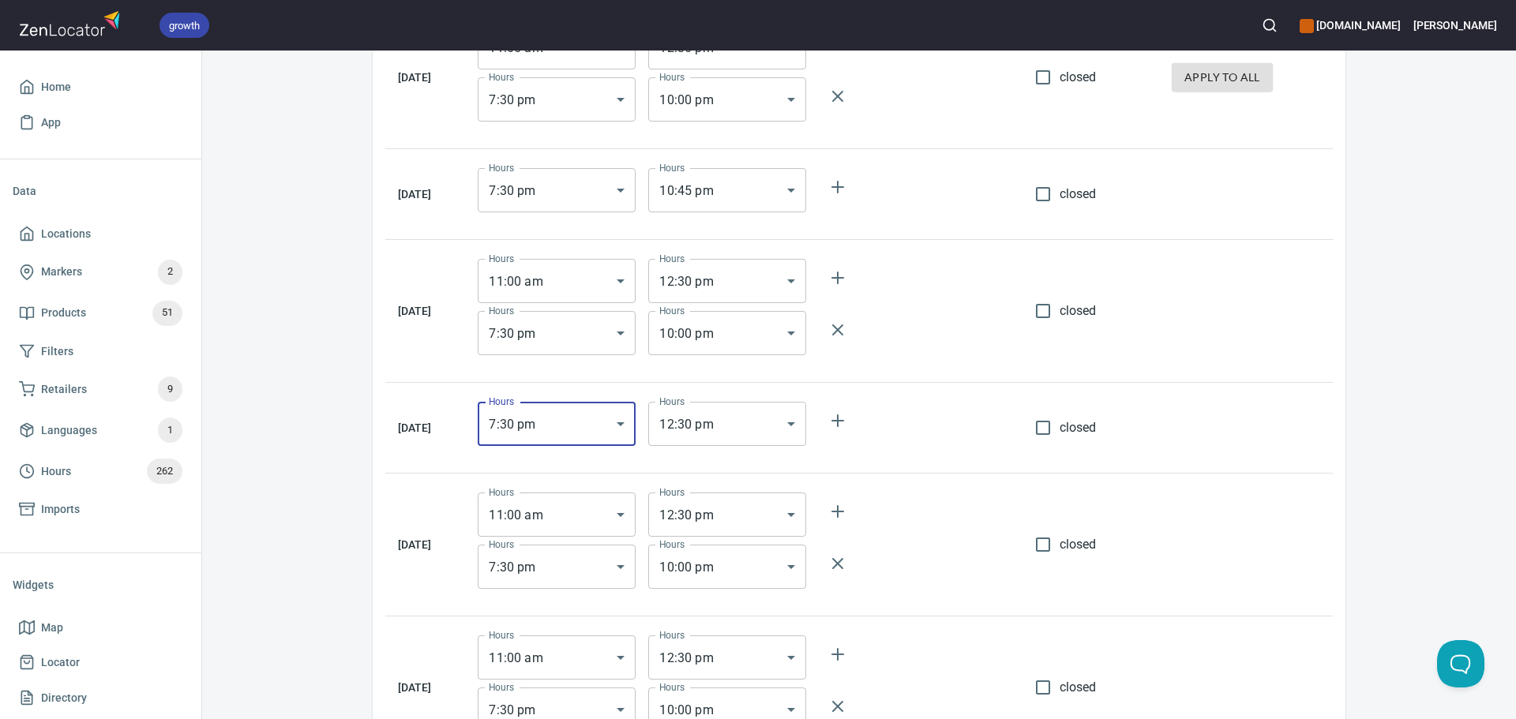
click at [725, 422] on body "growth hemaalliance.com Donald Home App Data Locations Markers 2 Products 51 Fi…" at bounding box center [758, 359] width 1516 height 719
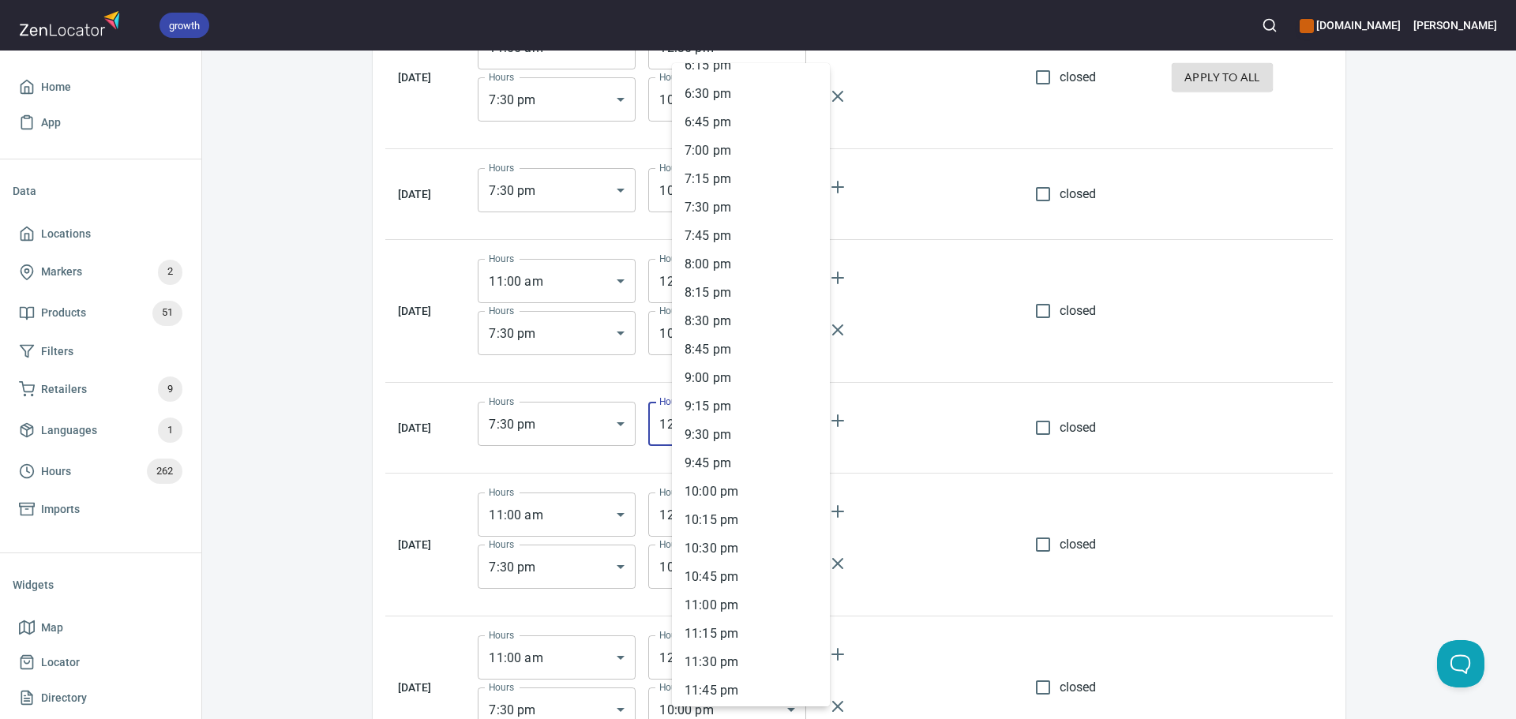
scroll to position [2098, 0]
click at [716, 495] on li "10 : 00 pm" at bounding box center [751, 487] width 158 height 28
type input "22:00"
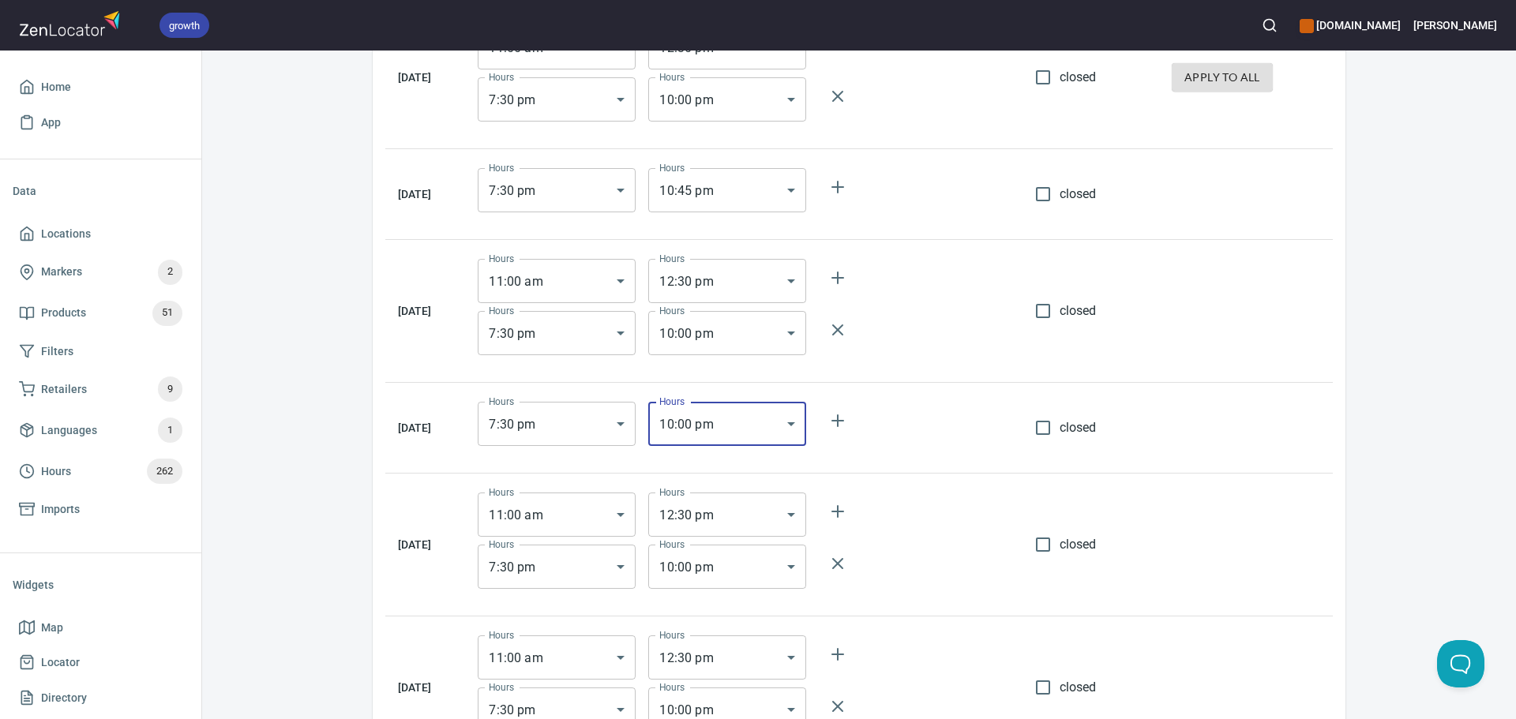
click at [954, 335] on div "Hours 7 : 30 pm 19:30 Hours Hours 10 : 00 pm 22:00 Hours" at bounding box center [743, 333] width 544 height 57
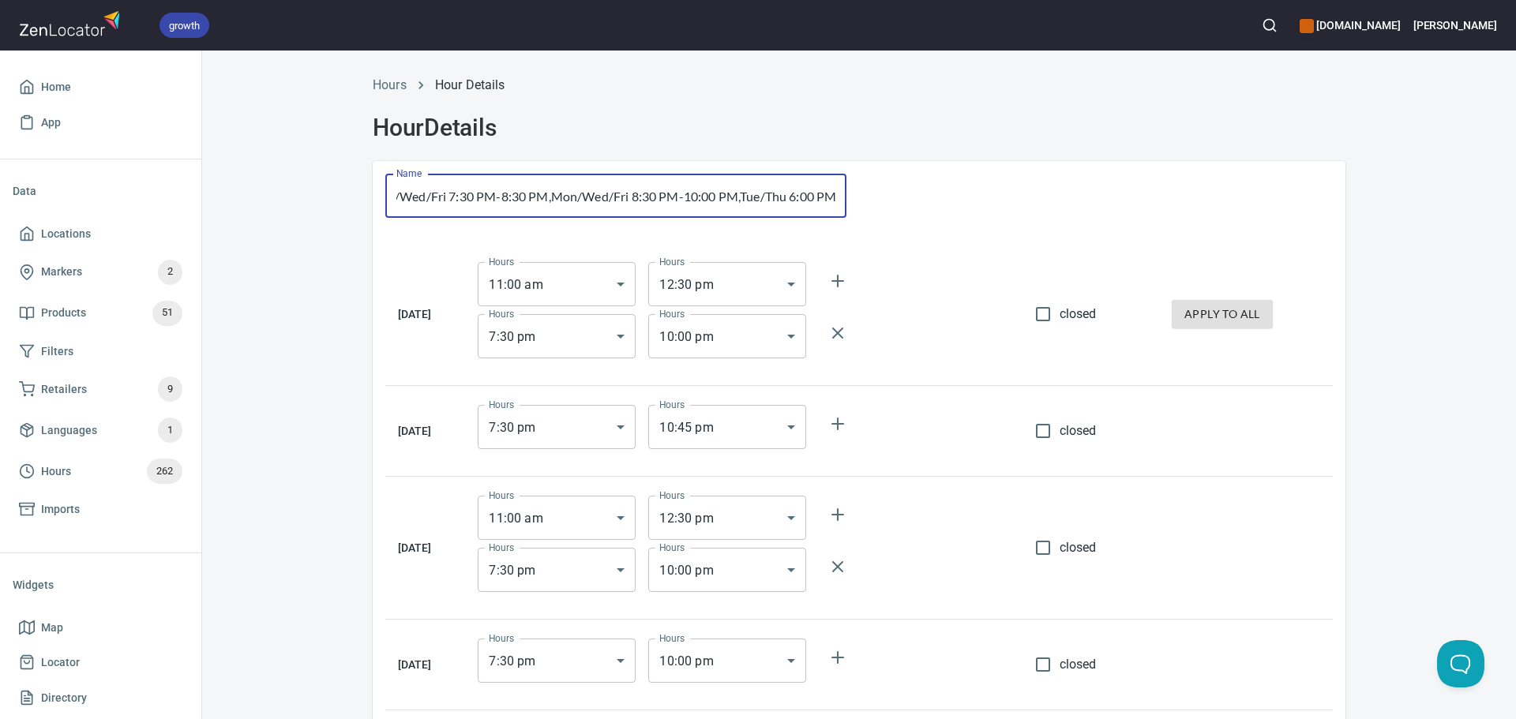
scroll to position [0, 787]
drag, startPoint x: 628, startPoint y: 198, endPoint x: 832, endPoint y: 193, distance: 204.5
click at [857, 192] on div "Name Mon/Wed/Fri 11:00 AM-12:30 PM,Mon/Wed/Fri 7:30 PM-8:30 PM,Mon/Wed/Fri 8:30…" at bounding box center [859, 656] width 973 height 991
click at [777, 421] on body "growth hemaalliance.com Donald Home App Data Locations Markers 2 Products 51 Fi…" at bounding box center [758, 359] width 1516 height 719
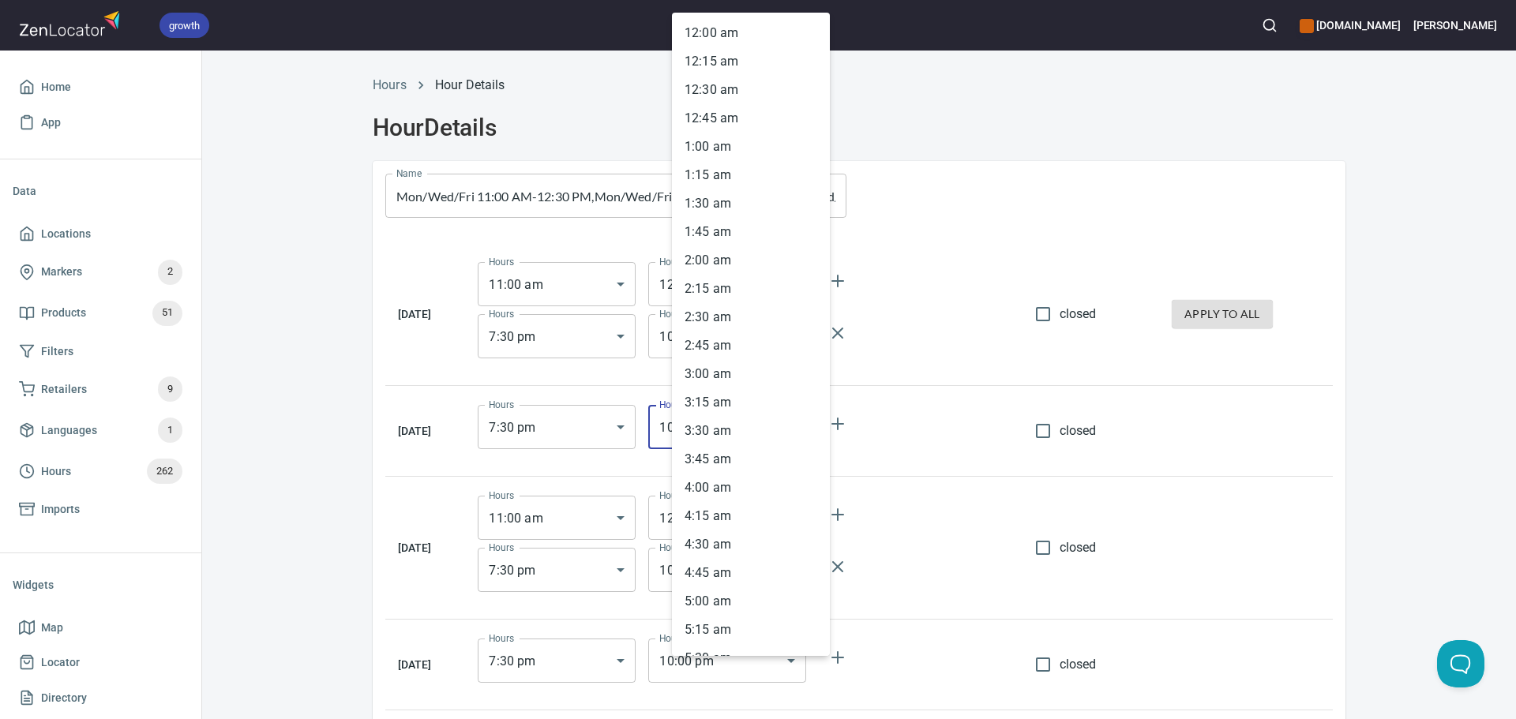
scroll to position [2098, 0]
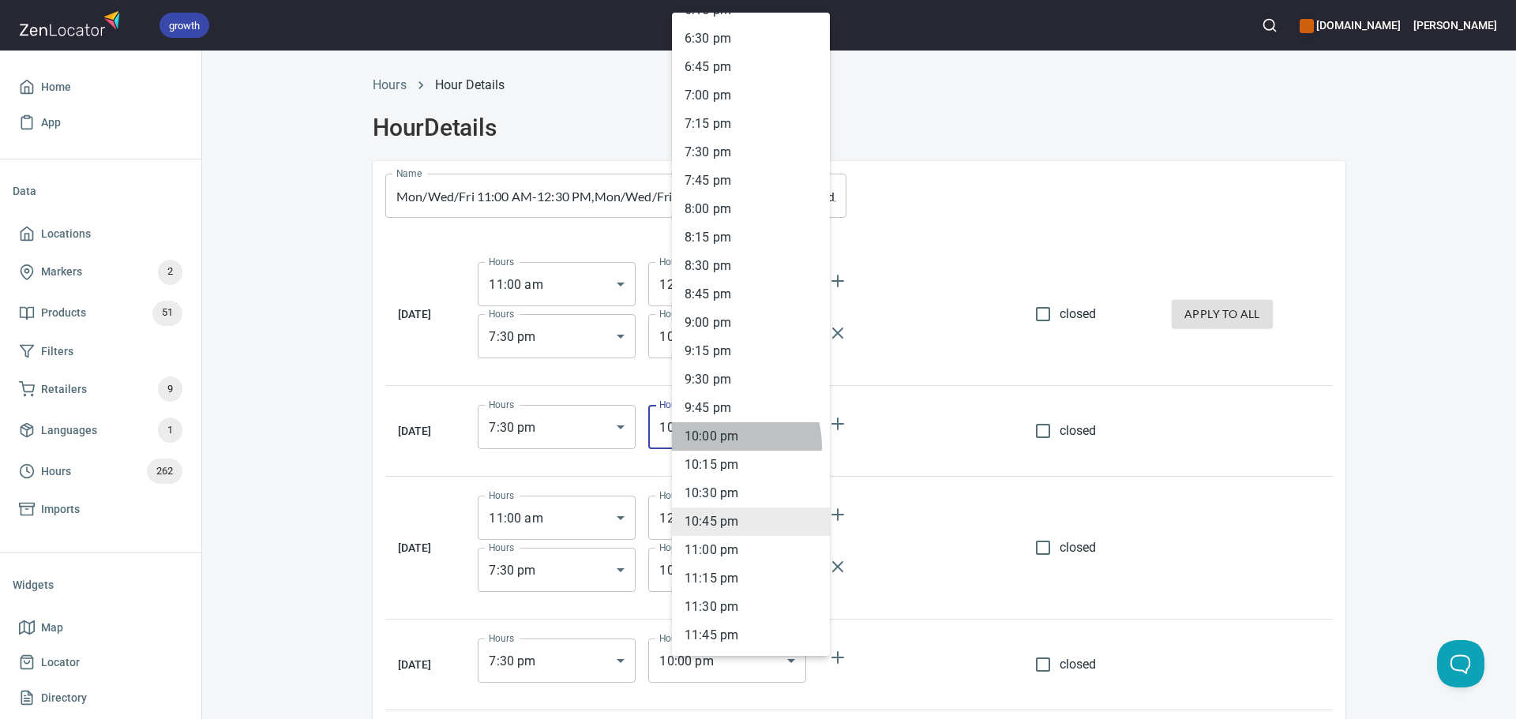
click at [722, 446] on li "10 : 00 pm" at bounding box center [751, 436] width 158 height 28
type input "22:00"
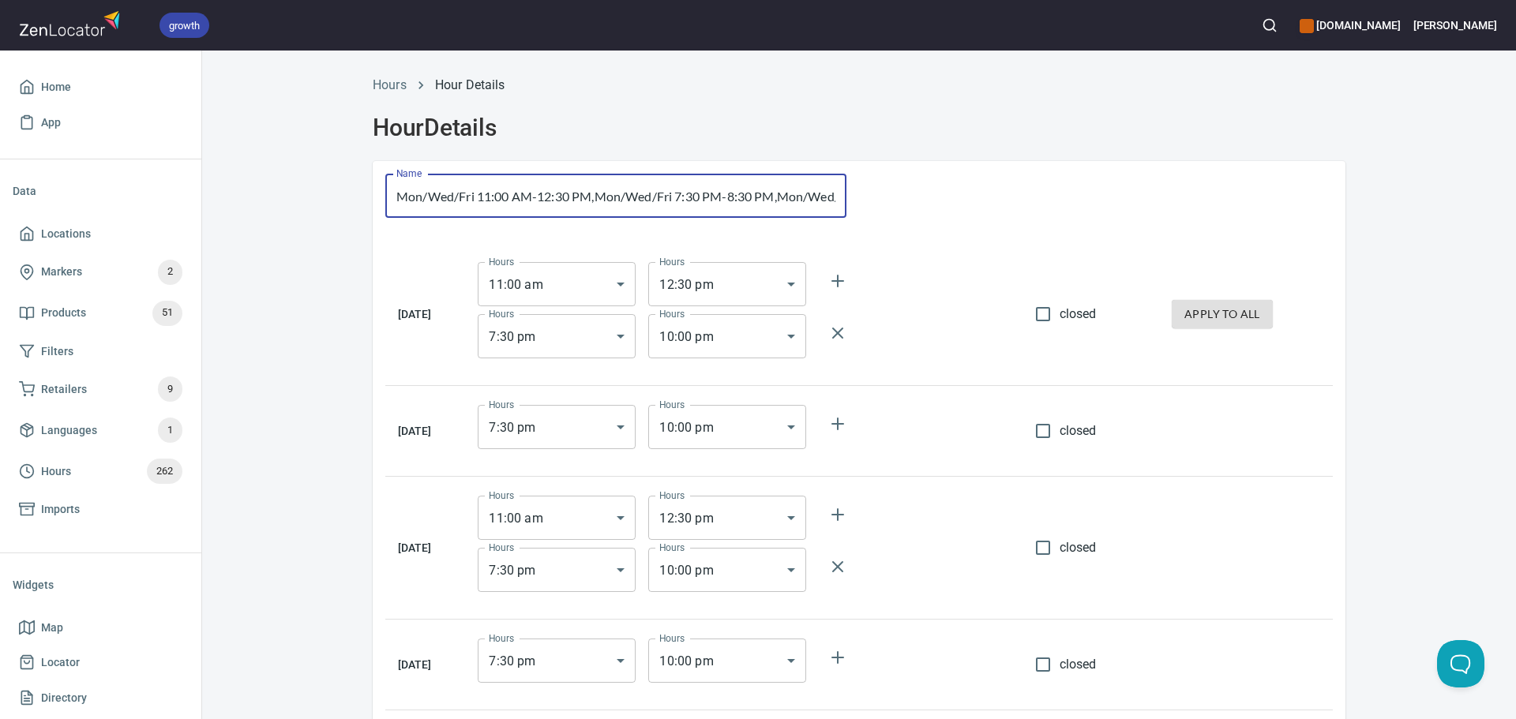
click at [688, 198] on input "Mon/Wed/Fri 11:00 AM-12:30 PM,Mon/Wed/Fri 7:30 PM-8:30 PM,Mon/Wed/Fri 8:30 PM-1…" at bounding box center [615, 196] width 461 height 44
drag, startPoint x: 673, startPoint y: 193, endPoint x: 1089, endPoint y: 191, distance: 416.1
click at [1089, 191] on div "Name Mon/Wed/Fri 11:00 AM-12:30 PM,Mon/Wed/Fri 7:30 PM-8:30 PM,Mon/Wed/Fri 8:30…" at bounding box center [859, 656] width 973 height 991
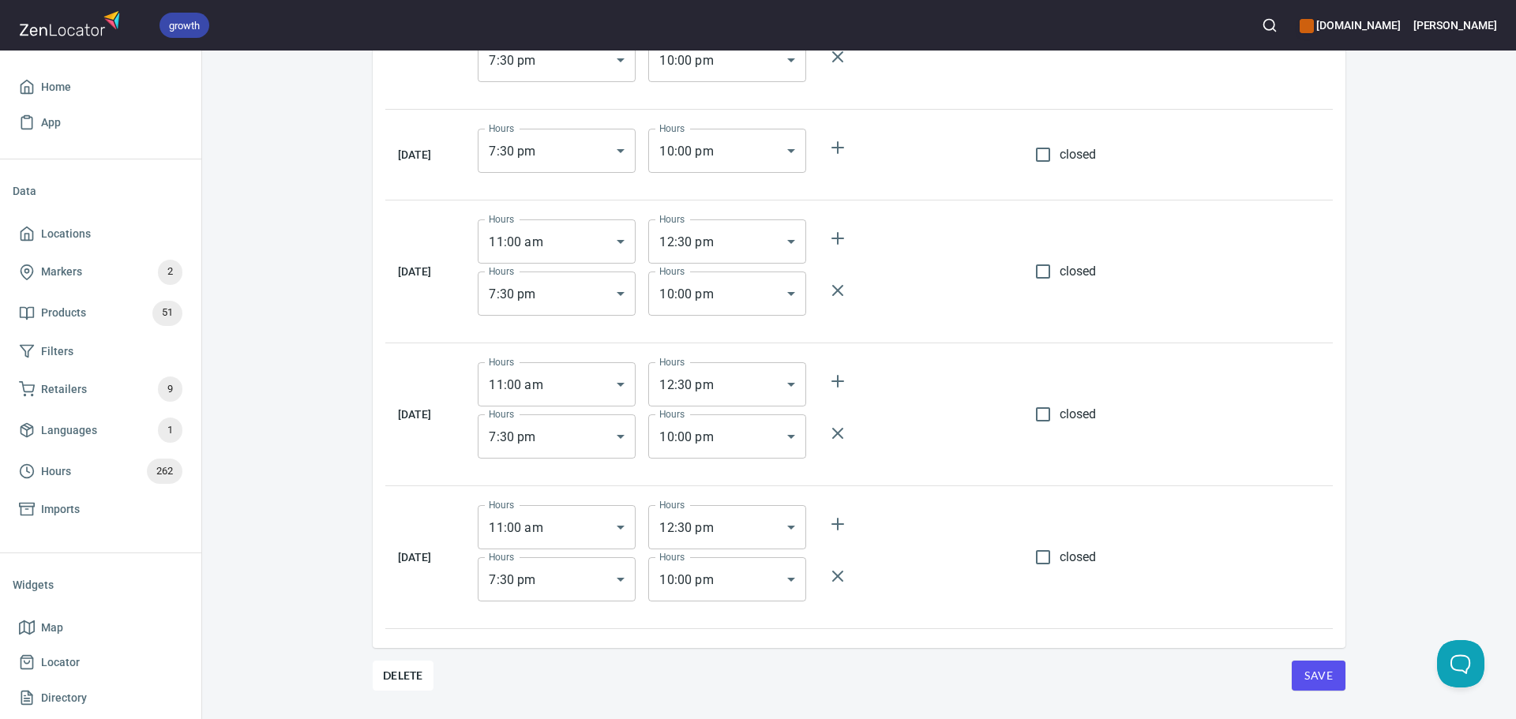
scroll to position [520, 0]
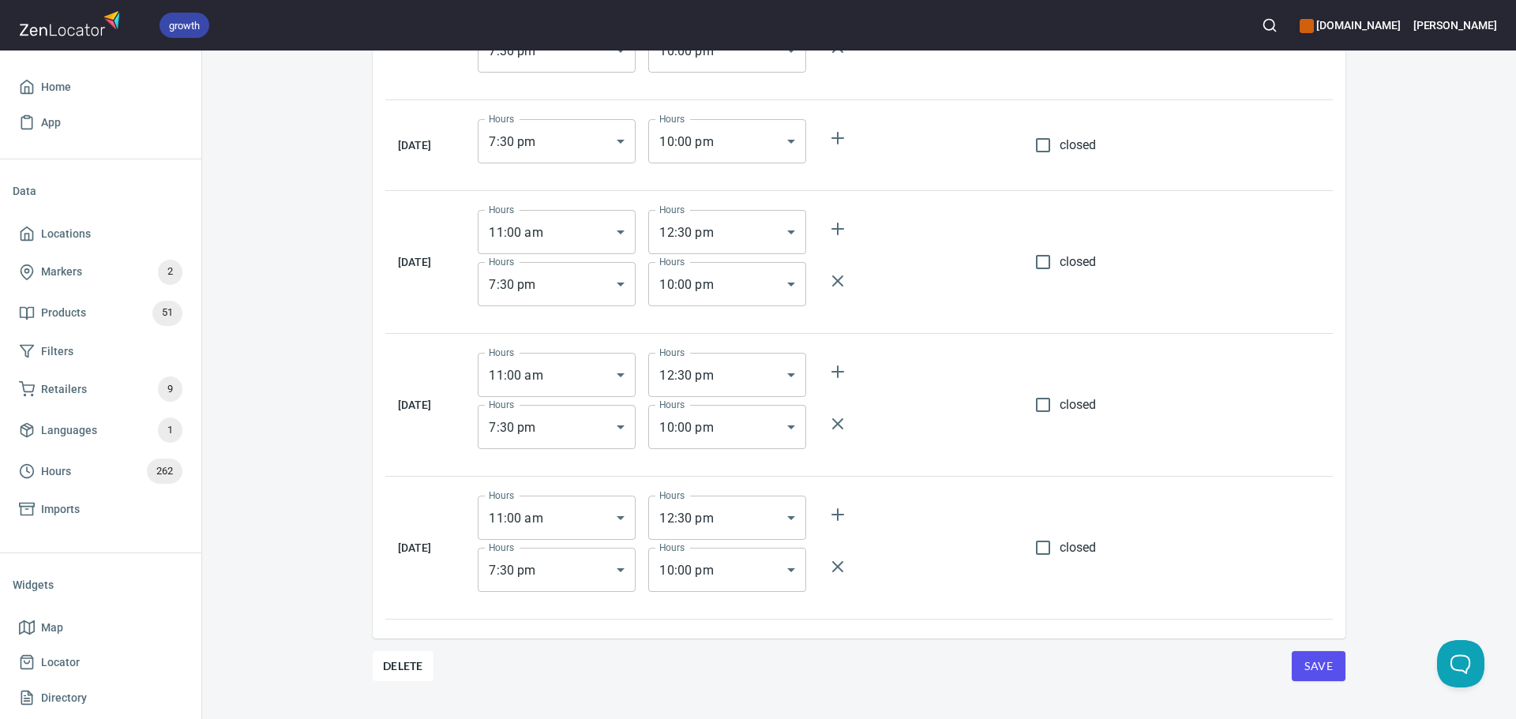
click at [1042, 543] on input "closed" at bounding box center [1042, 547] width 33 height 33
checkbox input "true"
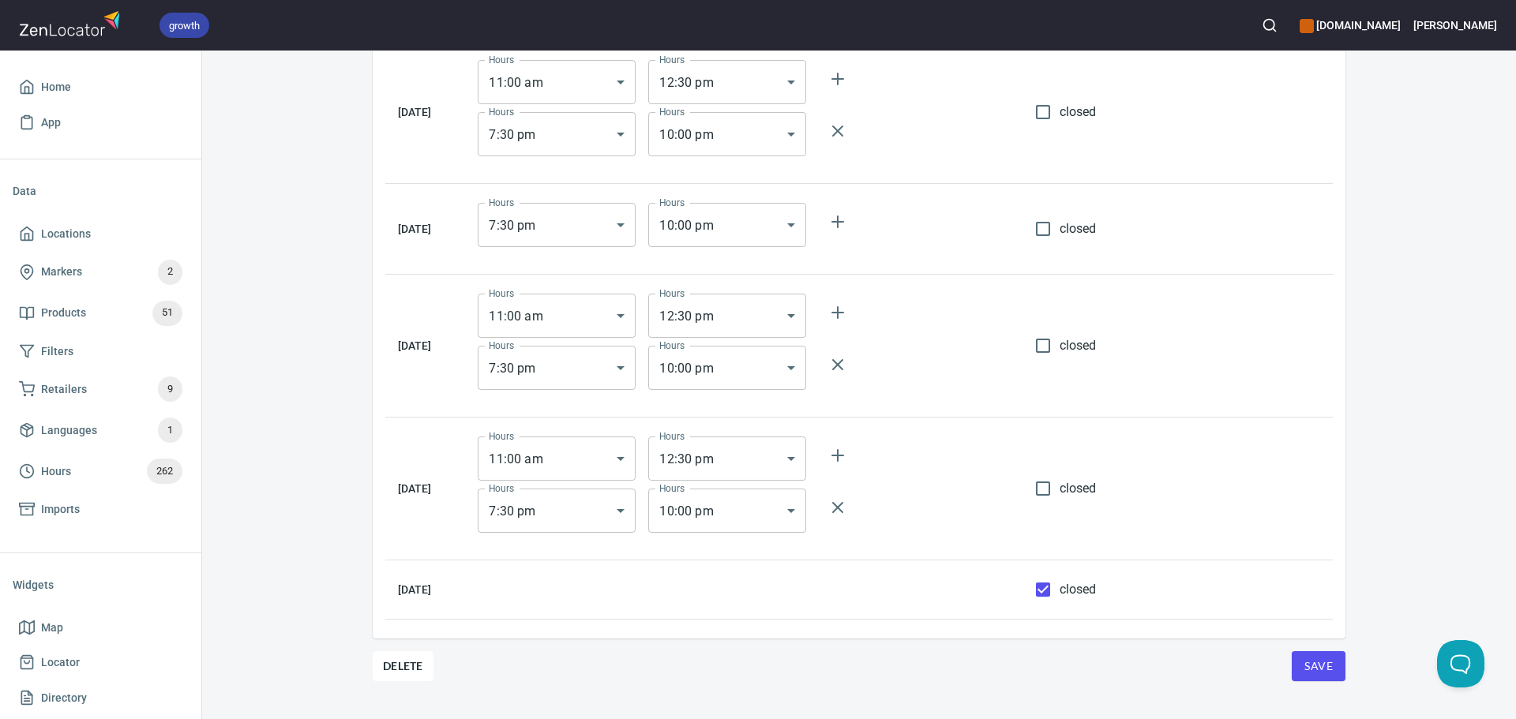
click at [615, 449] on body "growth hemaalliance.com Donald Home App Data Locations Markers 2 Products 51 Fi…" at bounding box center [758, 359] width 1516 height 719
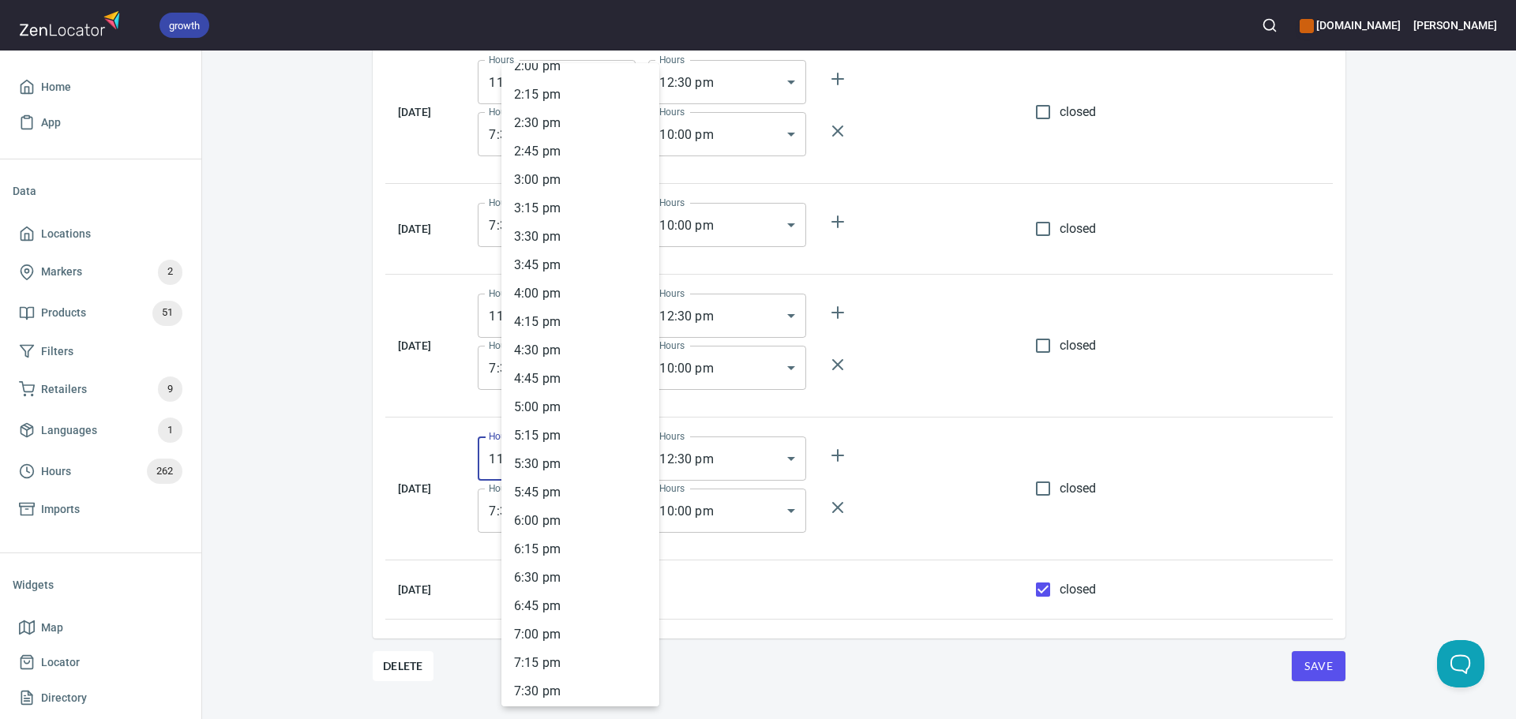
scroll to position [1581, 0]
drag, startPoint x: 530, startPoint y: 193, endPoint x: 524, endPoint y: 208, distance: 16.7
click at [524, 208] on li "3 : 00 pm" at bounding box center [580, 207] width 158 height 28
type input "15:00"
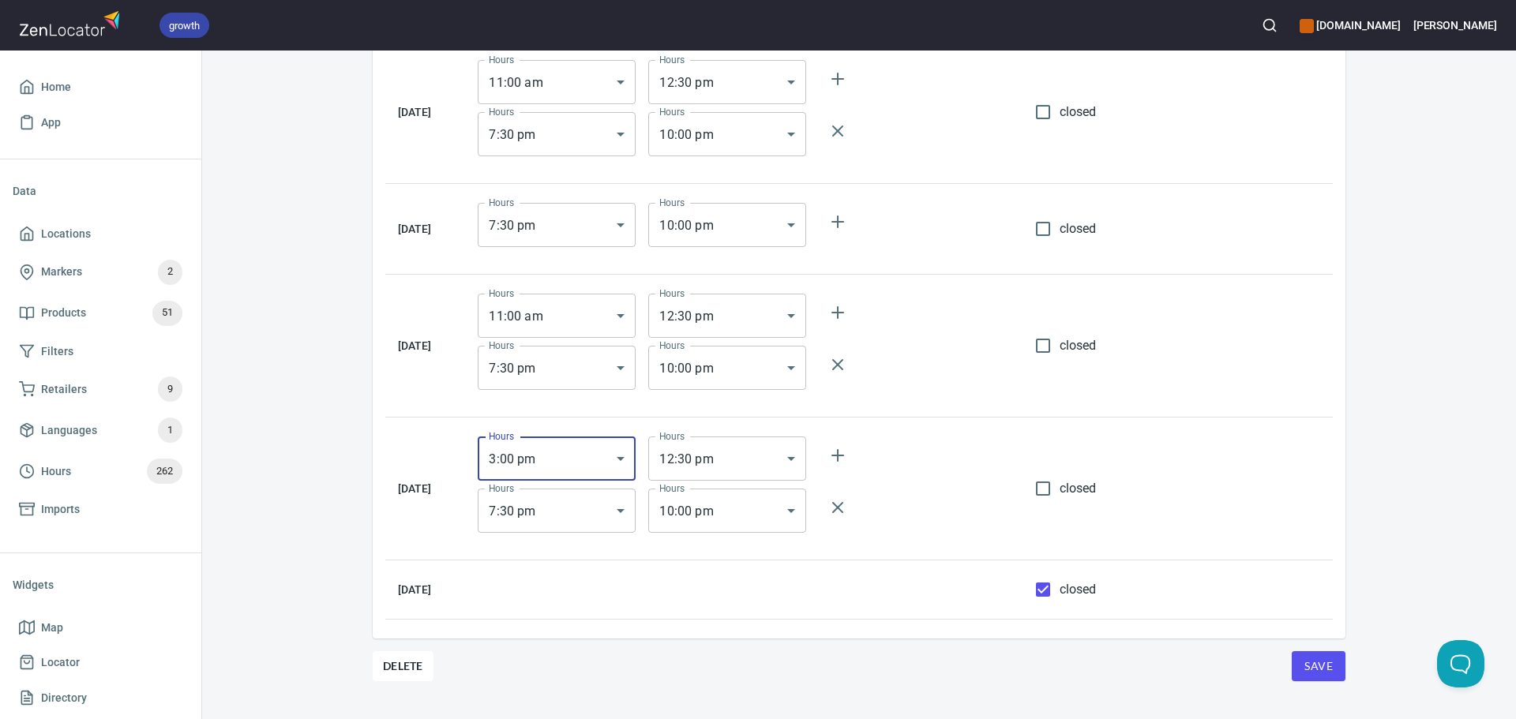
click at [778, 461] on body "growth hemaalliance.com Donald Home App Data Locations Markers 2 Products 51 Fi…" at bounding box center [758, 359] width 1516 height 719
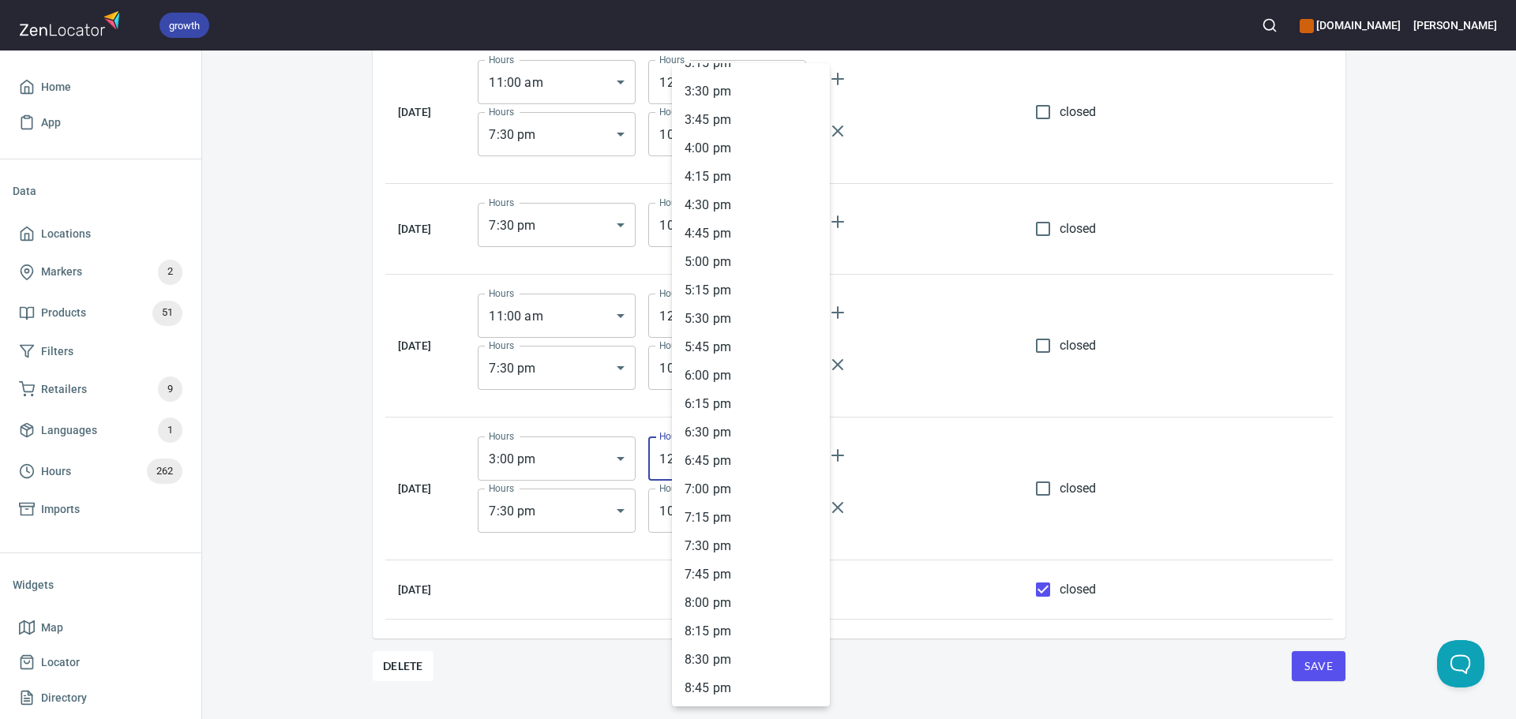
scroll to position [1752, 0]
click at [720, 379] on li "6 : 00 pm" at bounding box center [751, 378] width 158 height 28
type input "18:00"
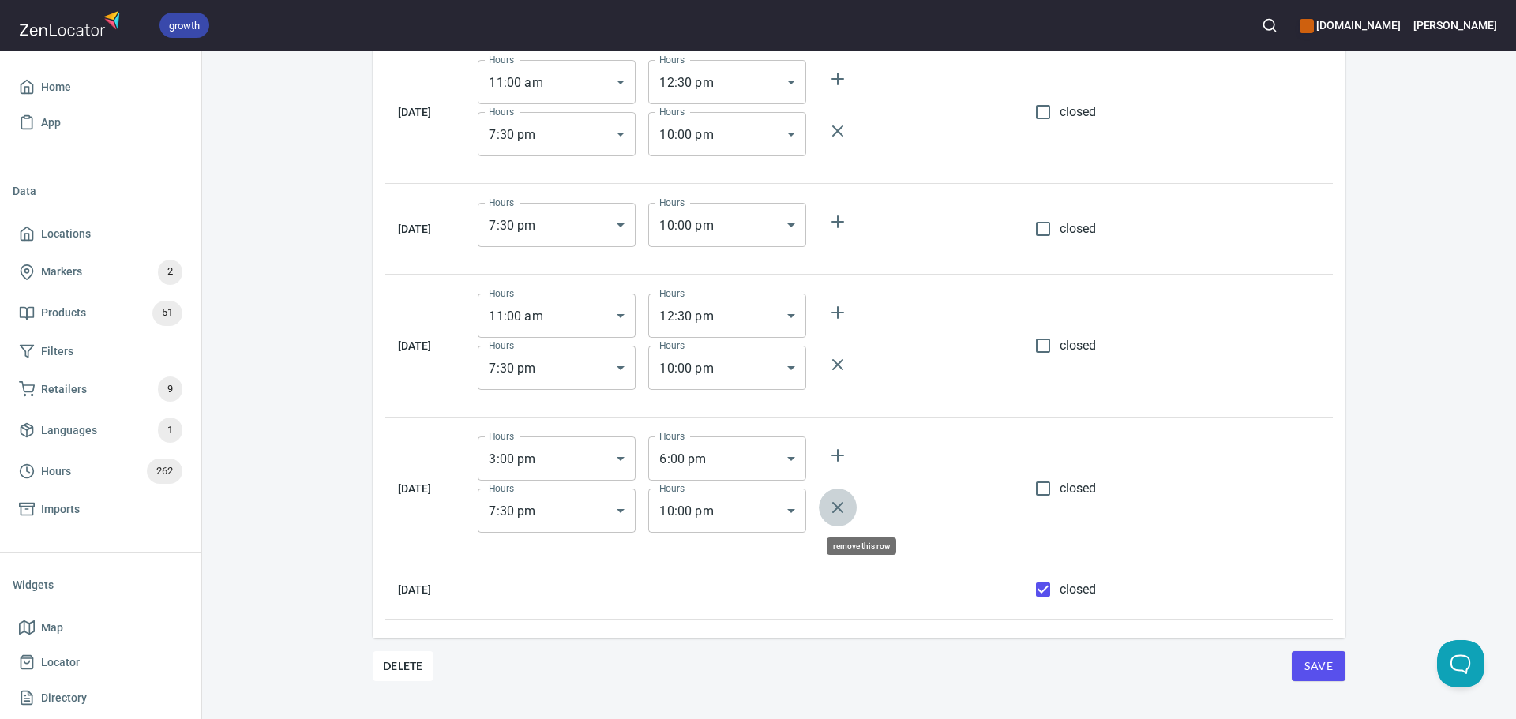
click at [847, 505] on icon "button" at bounding box center [837, 507] width 19 height 19
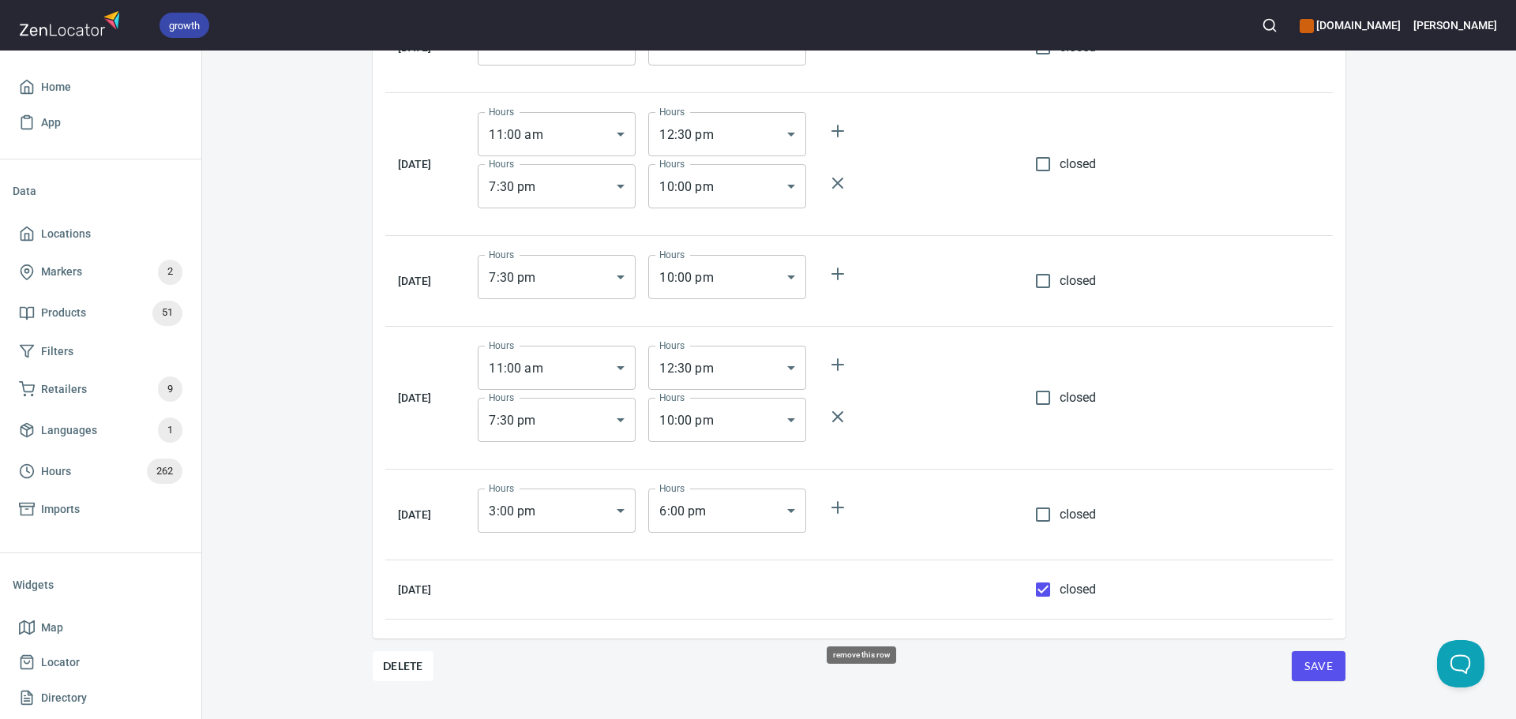
scroll to position [0, 0]
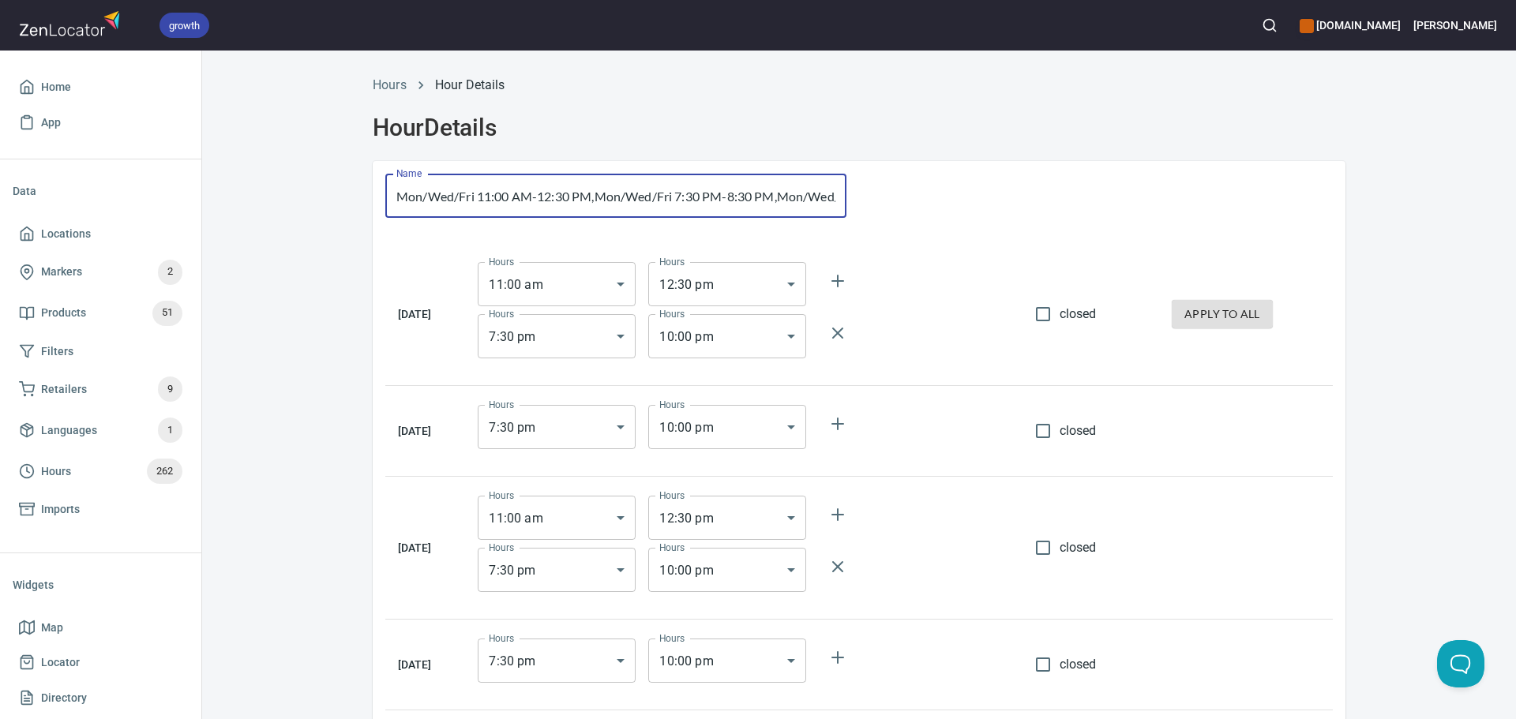
click at [792, 198] on input "Mon/Wed/Fri 11:00 AM-12:30 PM,Mon/Wed/Fri 7:30 PM-8:30 PM,Mon/Wed/Fri 8:30 PM-1…" at bounding box center [615, 196] width 461 height 44
drag, startPoint x: 768, startPoint y: 198, endPoint x: 921, endPoint y: 183, distance: 153.1
click at [921, 183] on div "Name Mon/Wed/Fri 11:00 AM-12:30 PM,Mon/Wed/Fri 7:30 PM-8:30 PM,Mon/Wed/Fri 8:30…" at bounding box center [859, 588] width 973 height 855
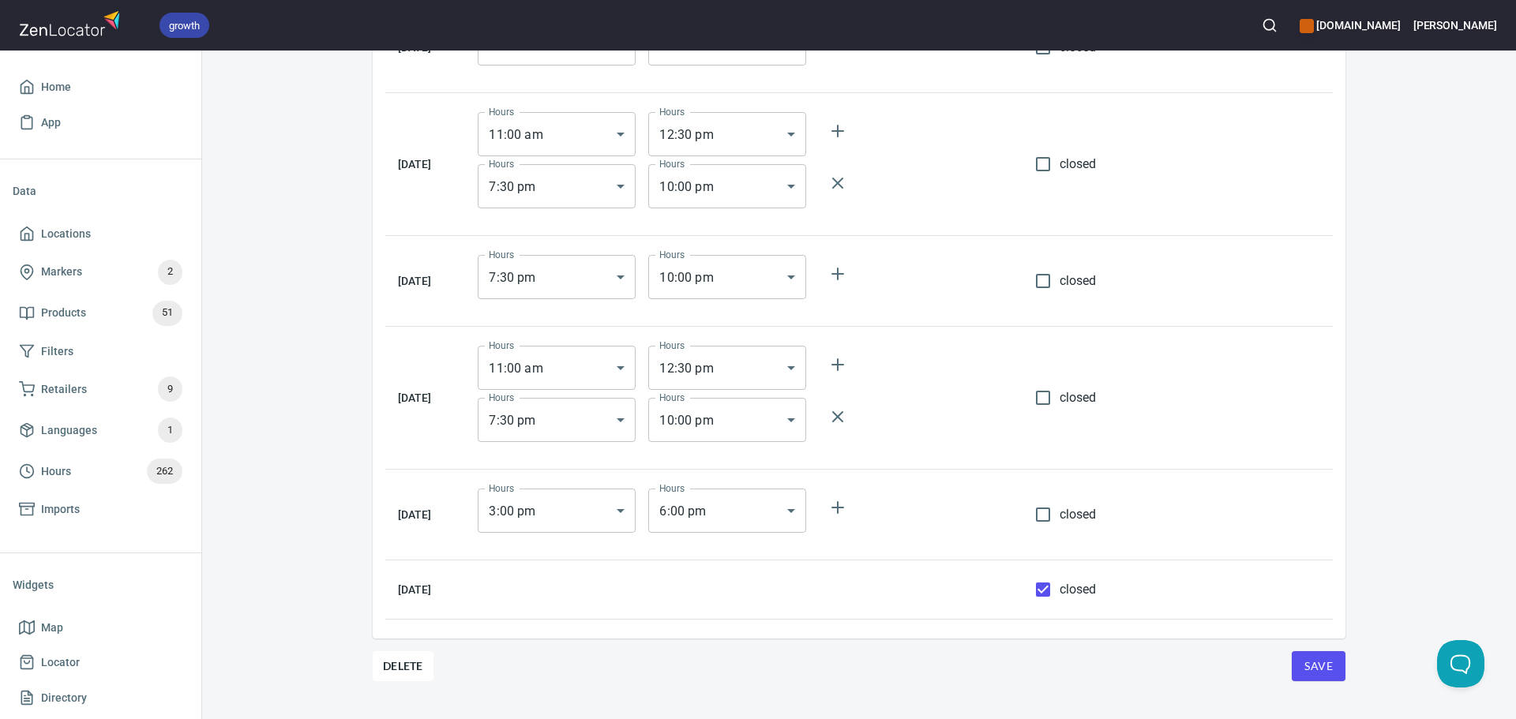
scroll to position [0, 0]
click at [1320, 662] on span "Save" at bounding box center [1318, 667] width 28 height 20
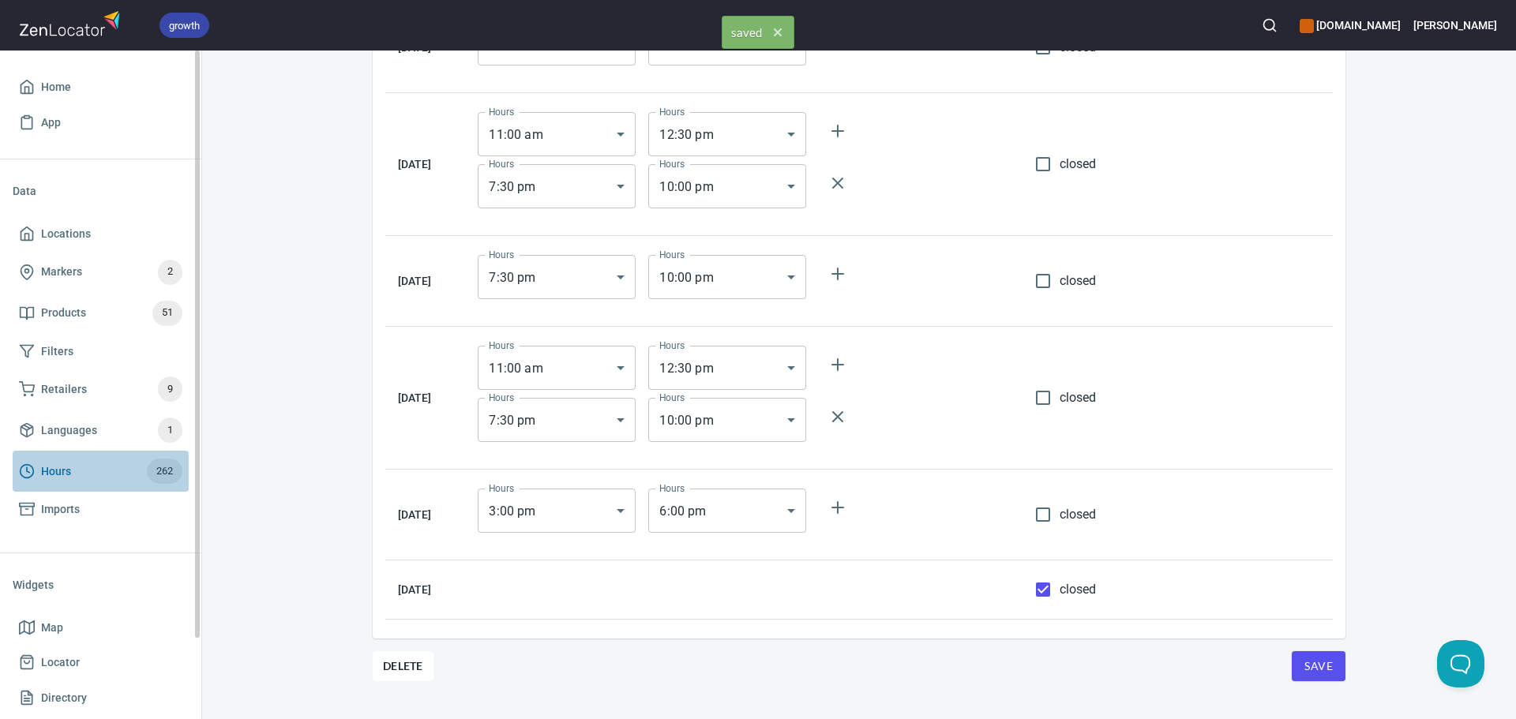
click at [79, 477] on span "Hours 262" at bounding box center [100, 471] width 163 height 25
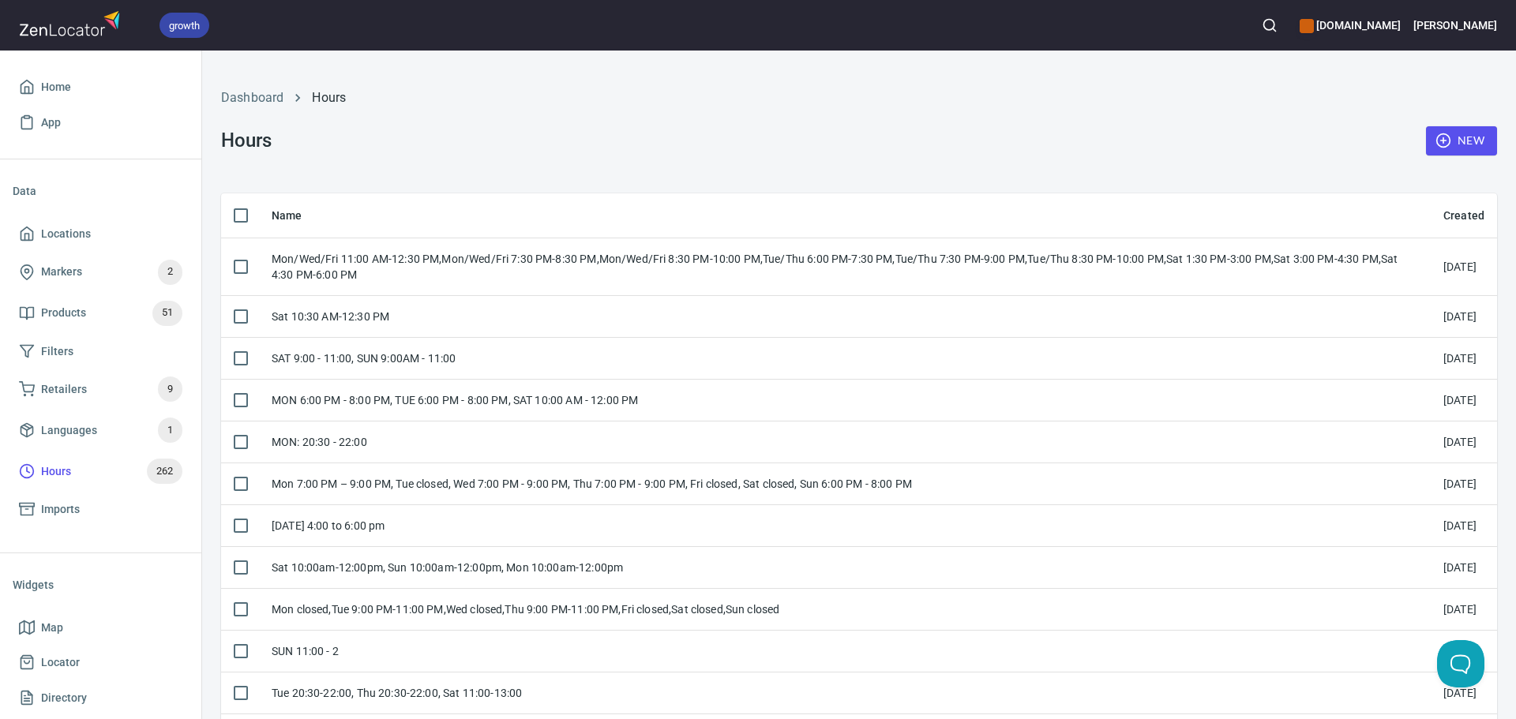
click at [1445, 136] on span "New" at bounding box center [1462, 141] width 46 height 20
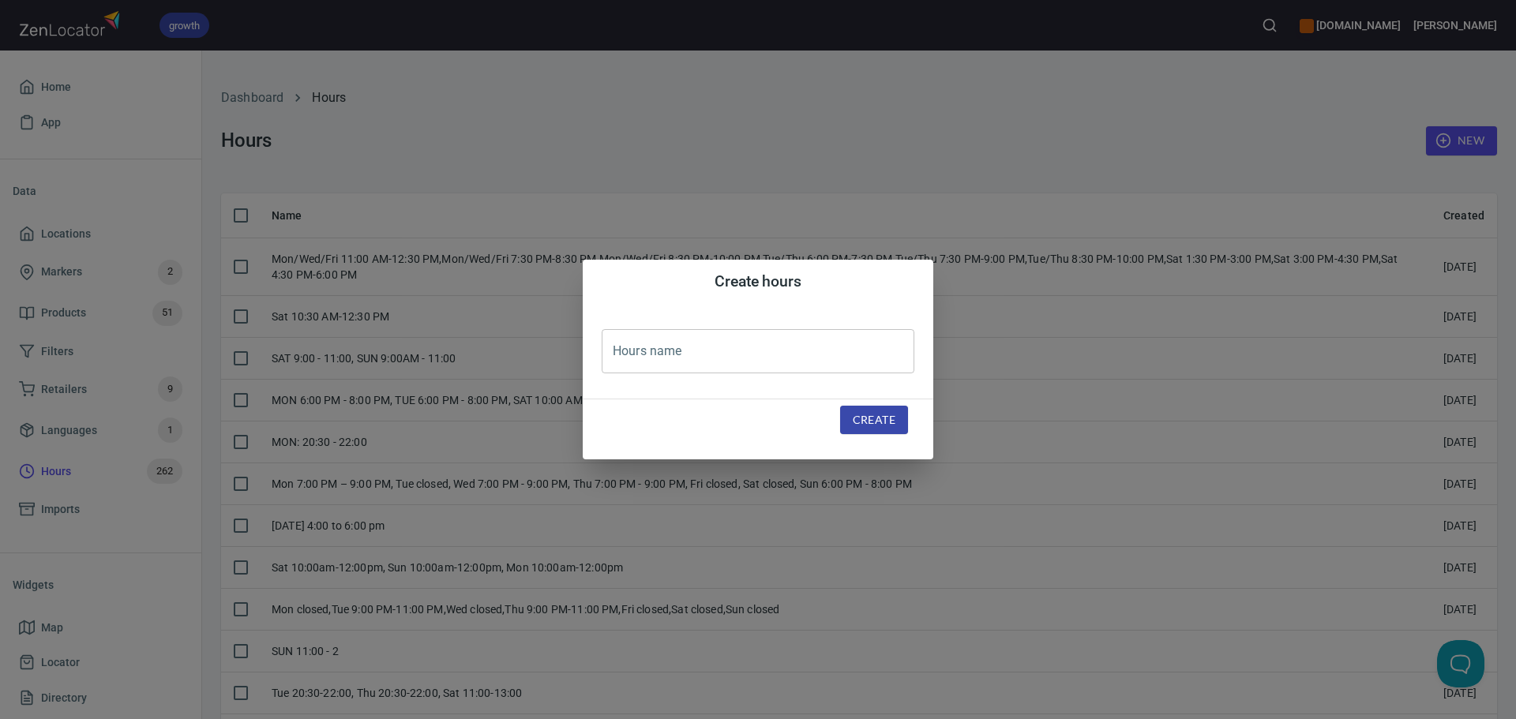
drag, startPoint x: 738, startPoint y: 339, endPoint x: 743, endPoint y: 350, distance: 12.0
click at [738, 339] on input "text" at bounding box center [758, 351] width 313 height 44
paste input "SAT 8:00 - 12:00, SUN 8:00AM - 12:00"
type input "SAT 8:00 - 12:00, SUN 8:00AM - 12:00"
click at [847, 419] on button "Create" at bounding box center [874, 420] width 68 height 29
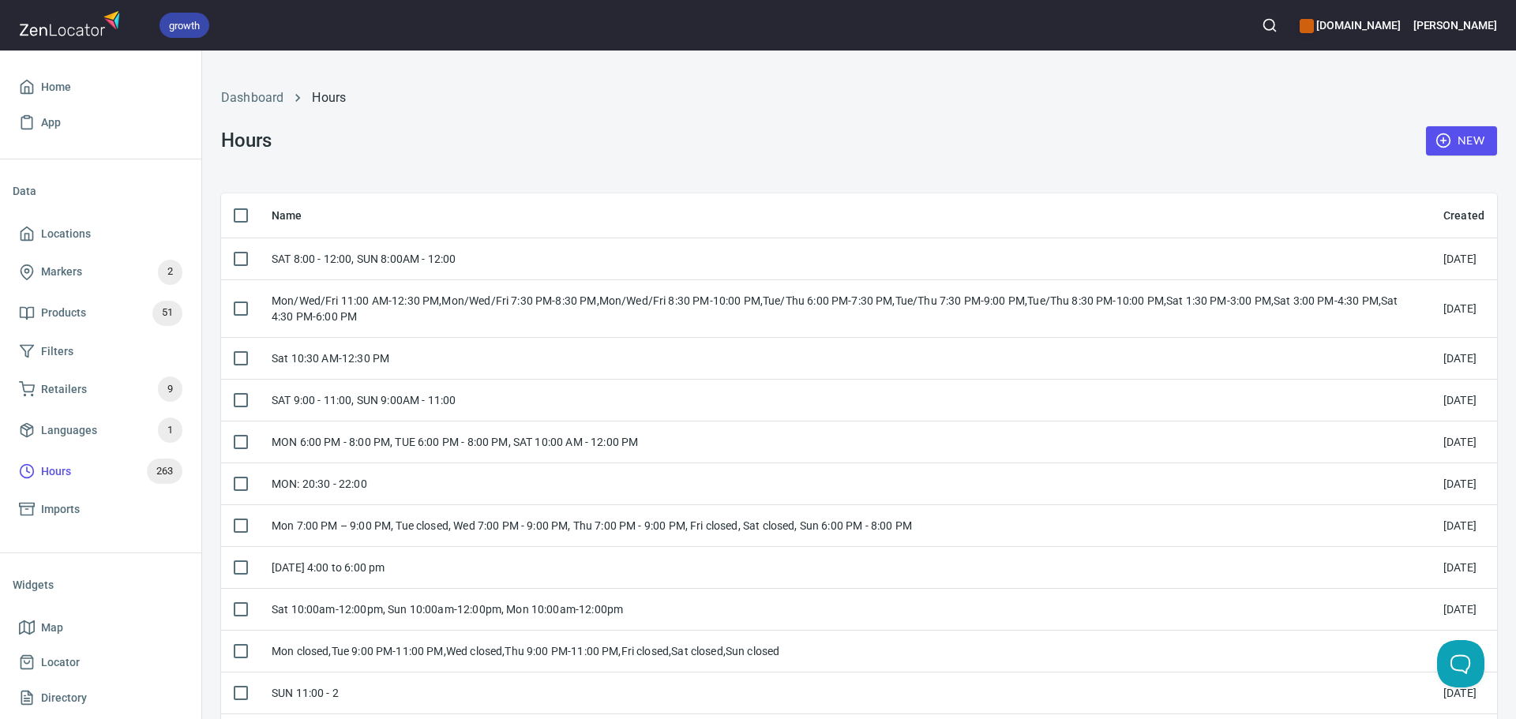
click at [449, 238] on td "SAT 8:00 - 12:00, SUN 8:00AM - 12:00" at bounding box center [845, 259] width 1172 height 42
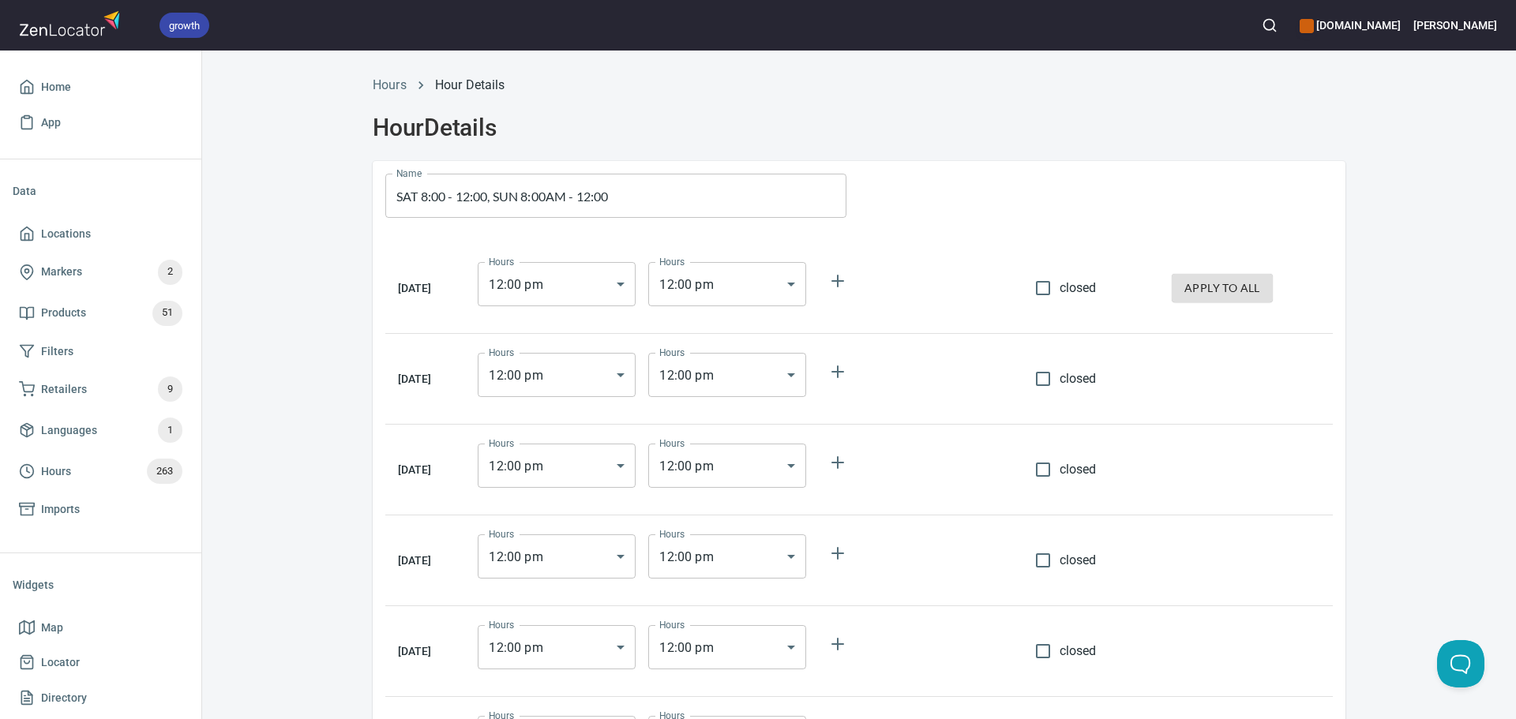
click at [1056, 285] on input "closed" at bounding box center [1042, 288] width 33 height 33
checkbox input "true"
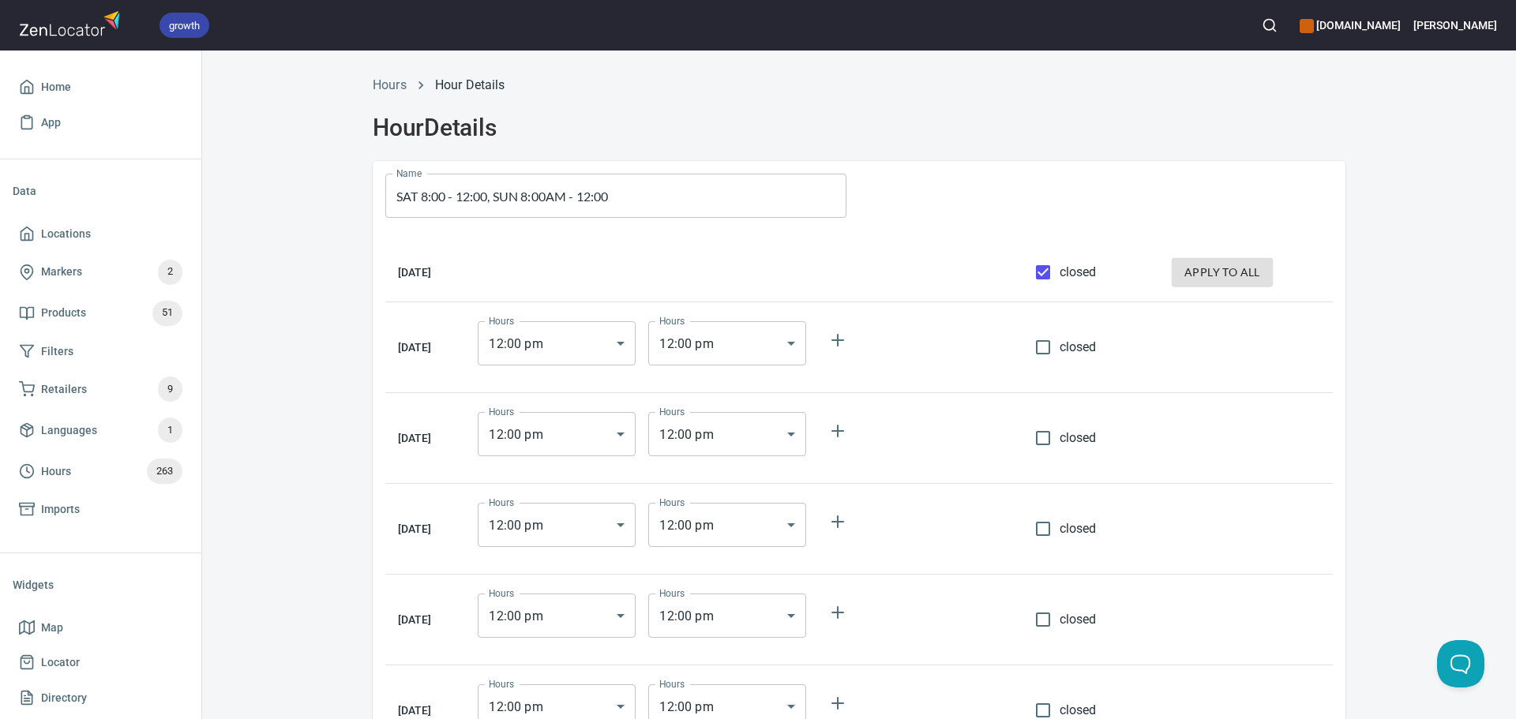
click at [1169, 290] on td "apply to all" at bounding box center [1246, 272] width 174 height 59
click at [1198, 268] on span "apply to all" at bounding box center [1222, 273] width 76 height 20
checkbox input "true"
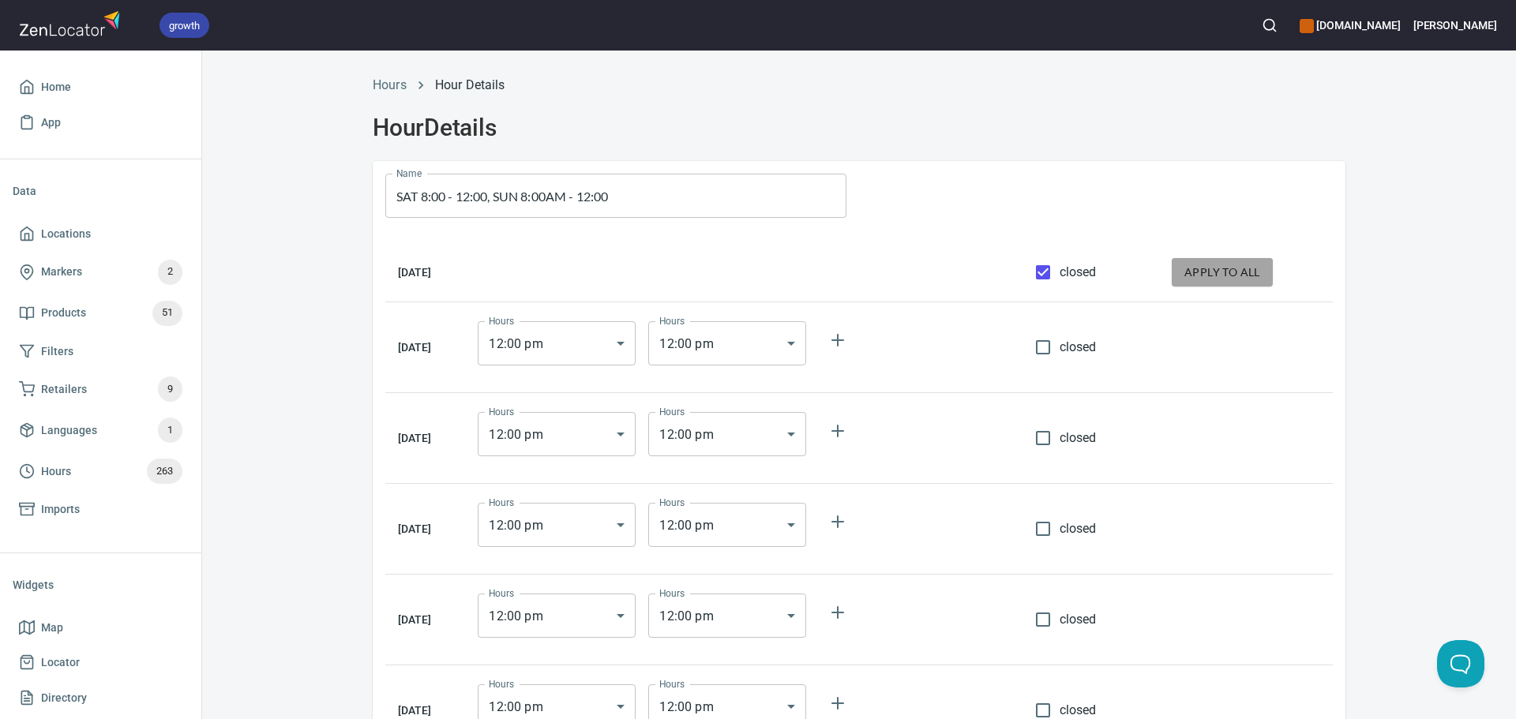
checkbox input "true"
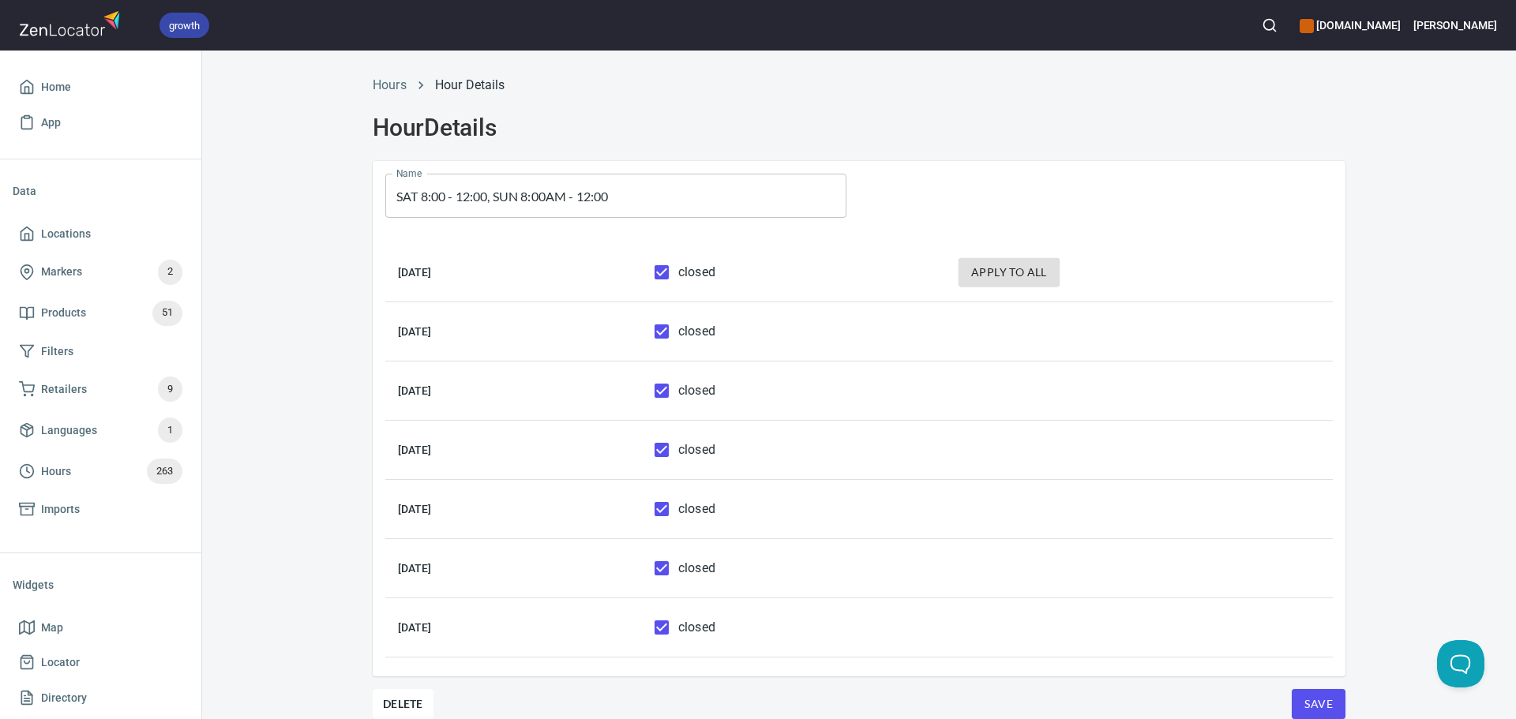
click at [678, 583] on input "closed" at bounding box center [661, 568] width 33 height 33
checkbox input "false"
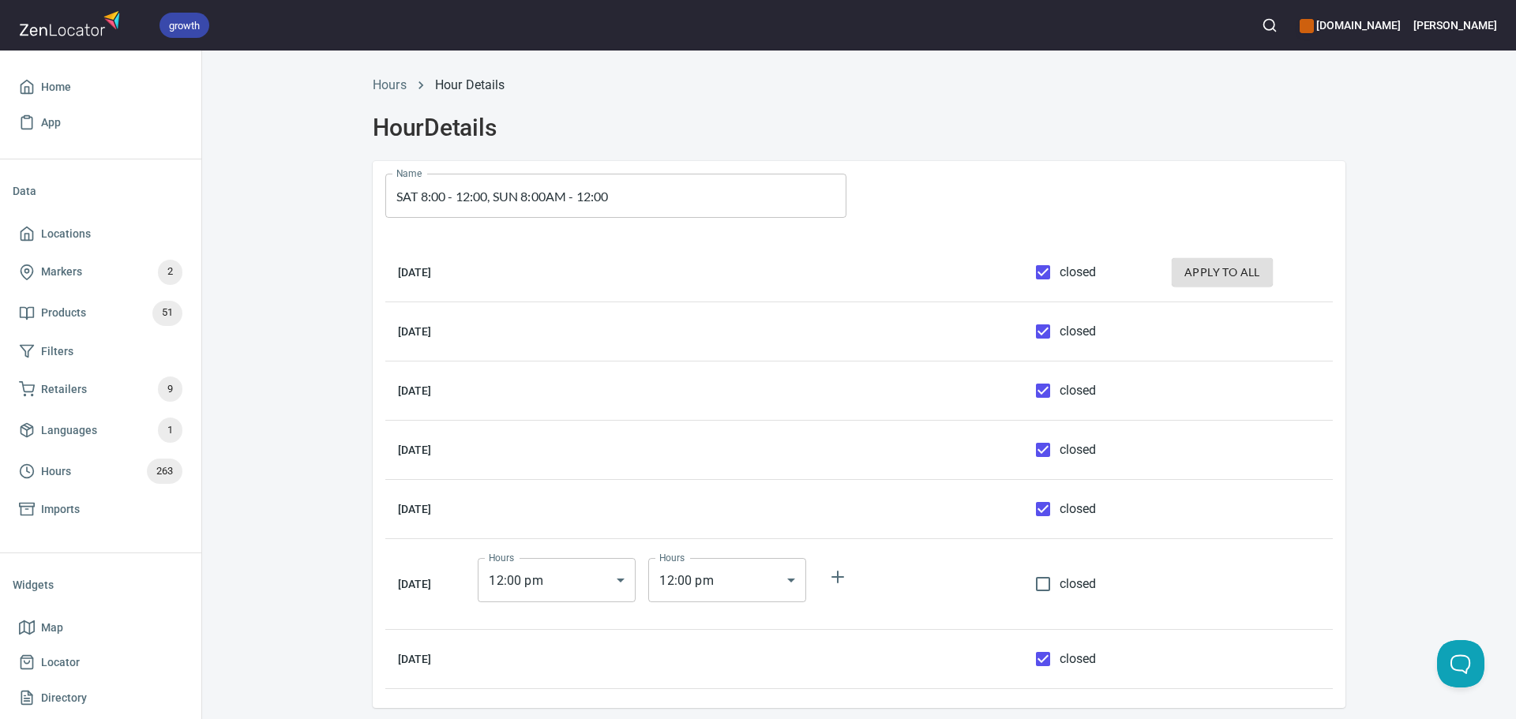
click at [568, 581] on body "growth hemaalliance.com Donald Home App Data Locations Markers 2 Products 51 Fi…" at bounding box center [758, 359] width 1516 height 719
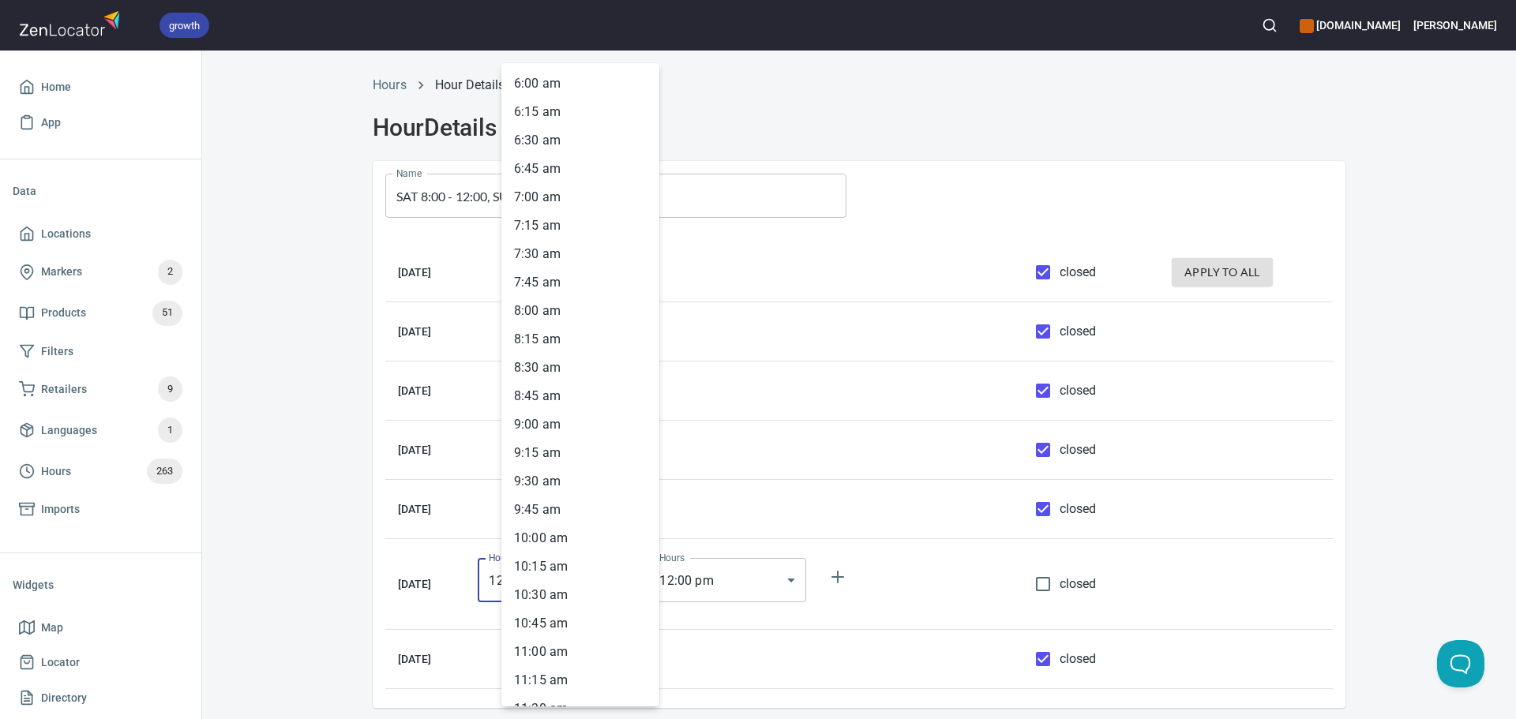
scroll to position [511, 0]
click at [563, 490] on li "8 : 00 am" at bounding box center [580, 482] width 158 height 28
type input "08:00"
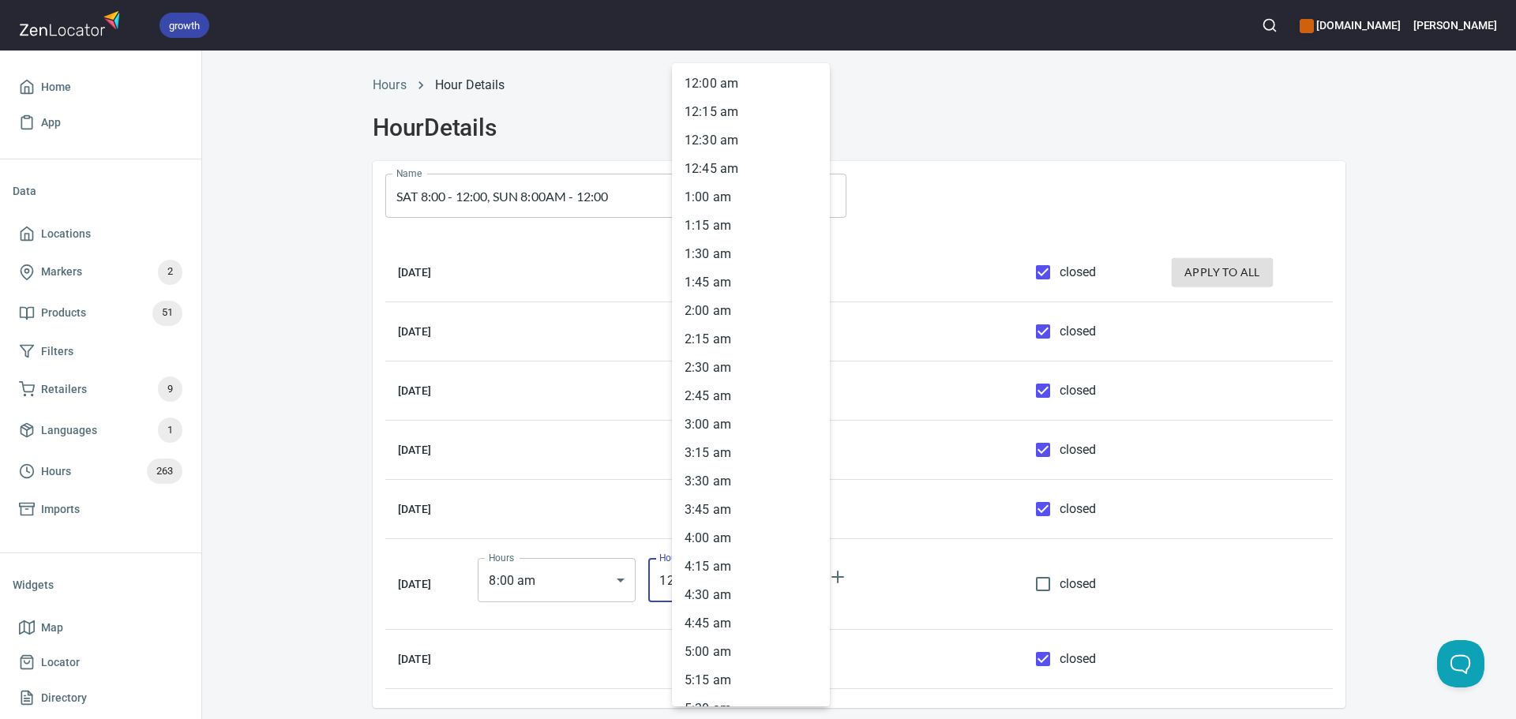
click at [775, 572] on body "growth hemaalliance.com Donald Home App Data Locations Markers 2 Products 51 Fi…" at bounding box center [758, 359] width 1516 height 719
click at [714, 129] on li "12 : 00 pm" at bounding box center [751, 140] width 158 height 28
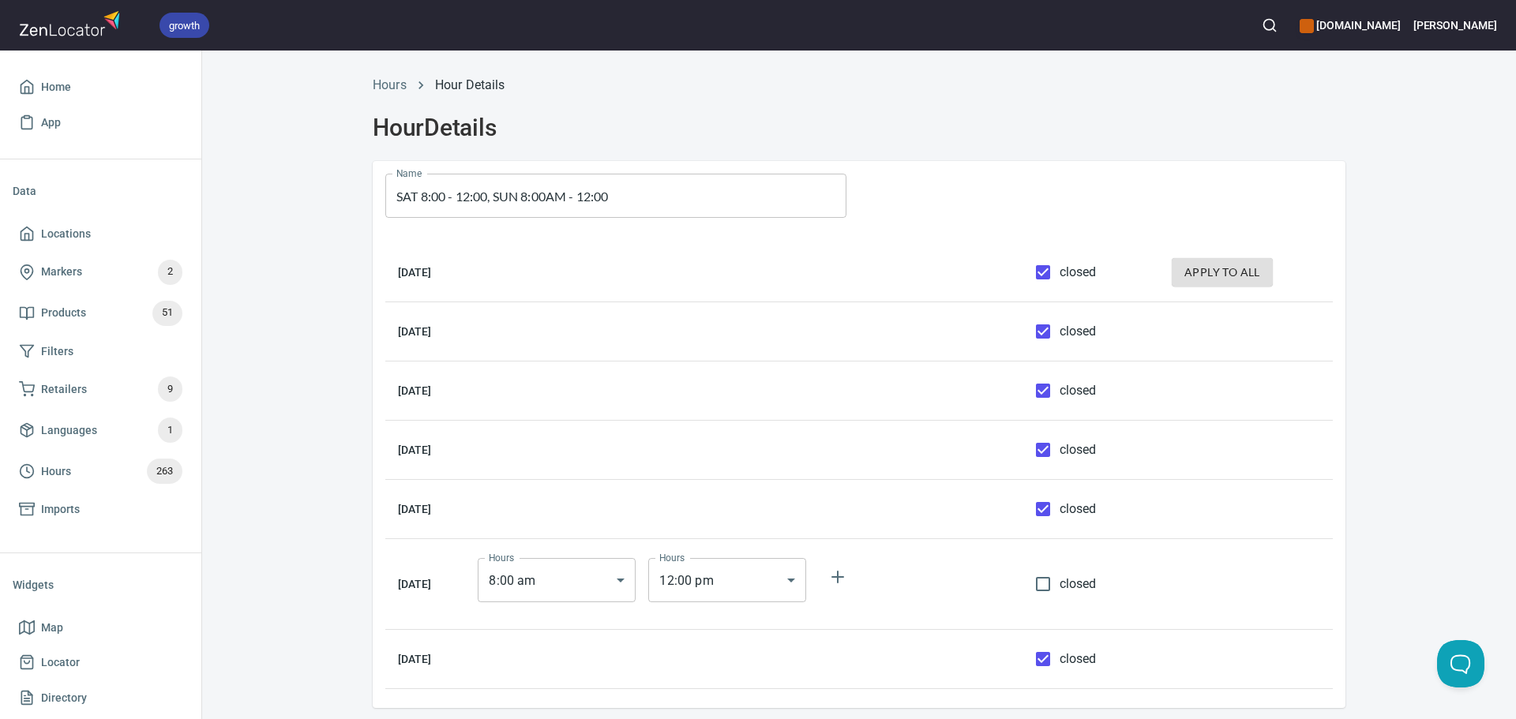
click at [1097, 661] on span "closed" at bounding box center [1078, 659] width 37 height 19
click at [1060, 661] on input "closed" at bounding box center [1042, 659] width 33 height 33
checkbox input "false"
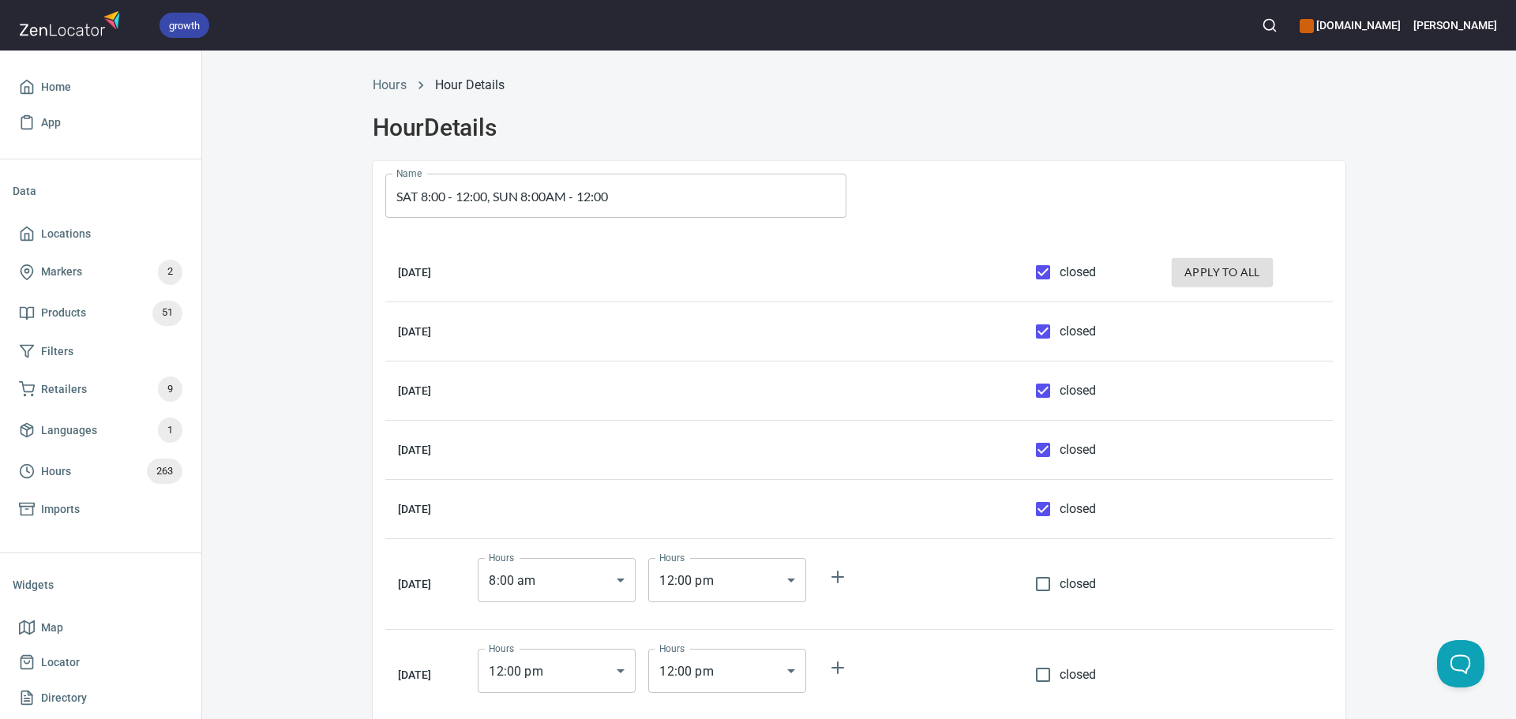
click at [644, 668] on body "growth hemaalliance.com Donald Home App Data Locations Markers 2 Products 51 Fi…" at bounding box center [758, 359] width 1516 height 719
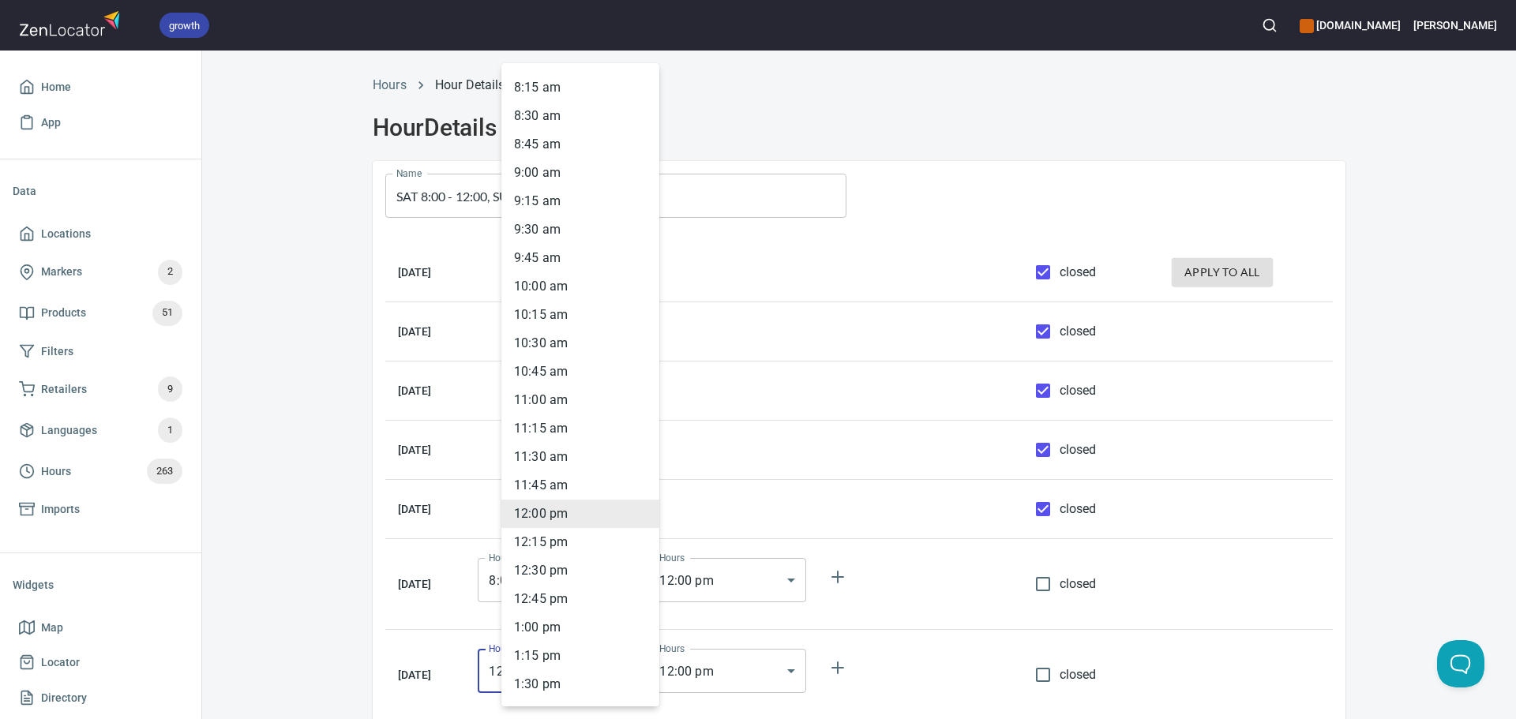
scroll to position [906, 0]
click at [541, 91] on li "8 : 00 am" at bounding box center [580, 87] width 158 height 28
type input "08:00"
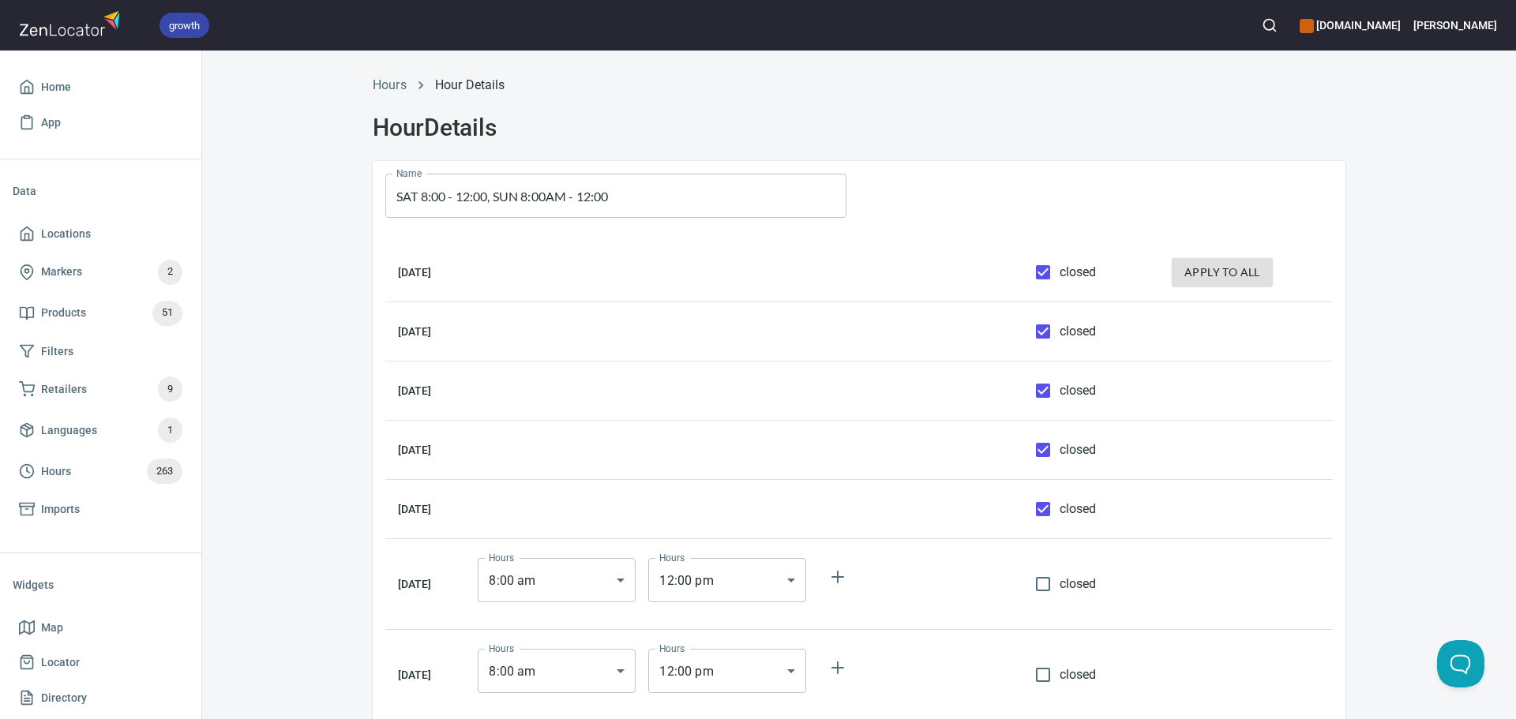
click at [1397, 585] on div "Hours Hour Details Hour Details Name SAT 8:00 - 12:00, SUN 8:00AM - 12:00 Name …" at bounding box center [859, 424] width 1314 height 716
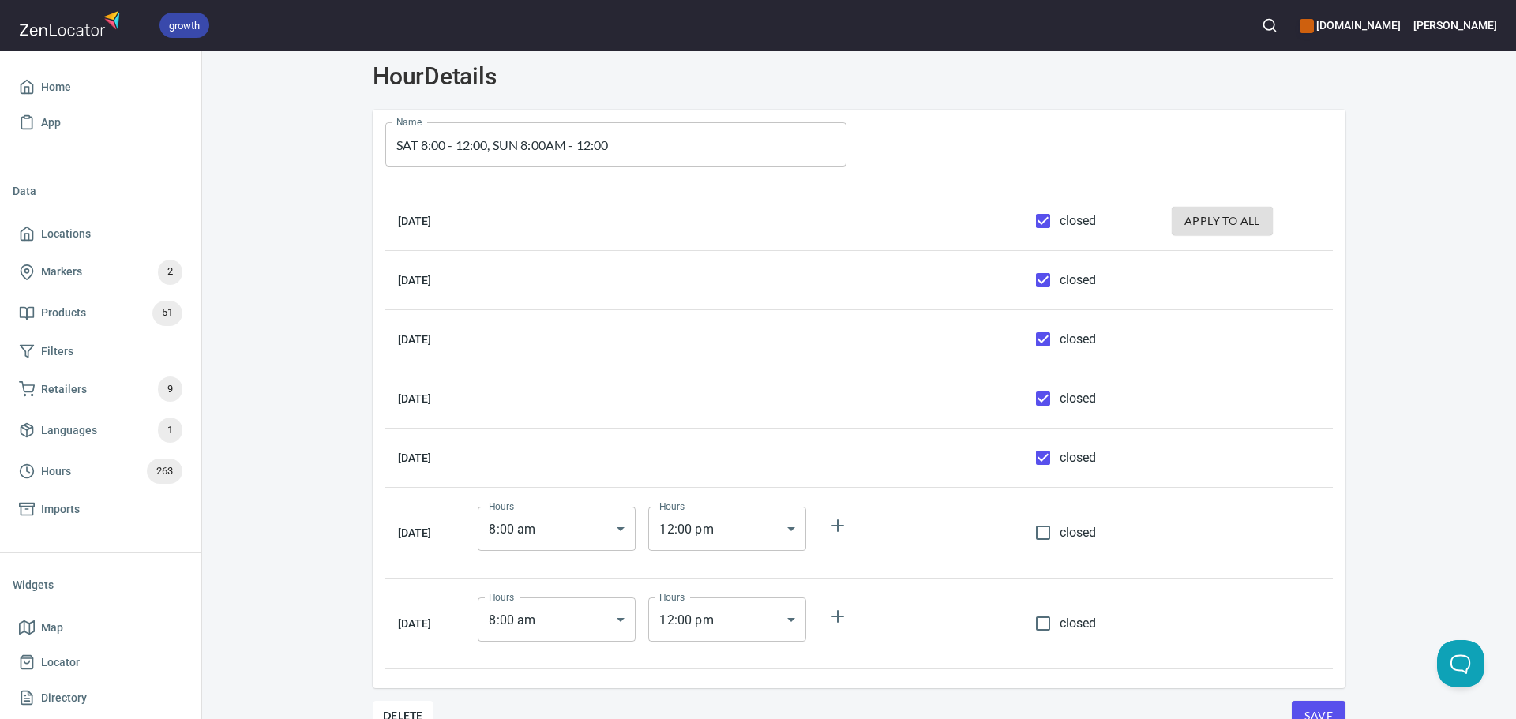
scroll to position [101, 0]
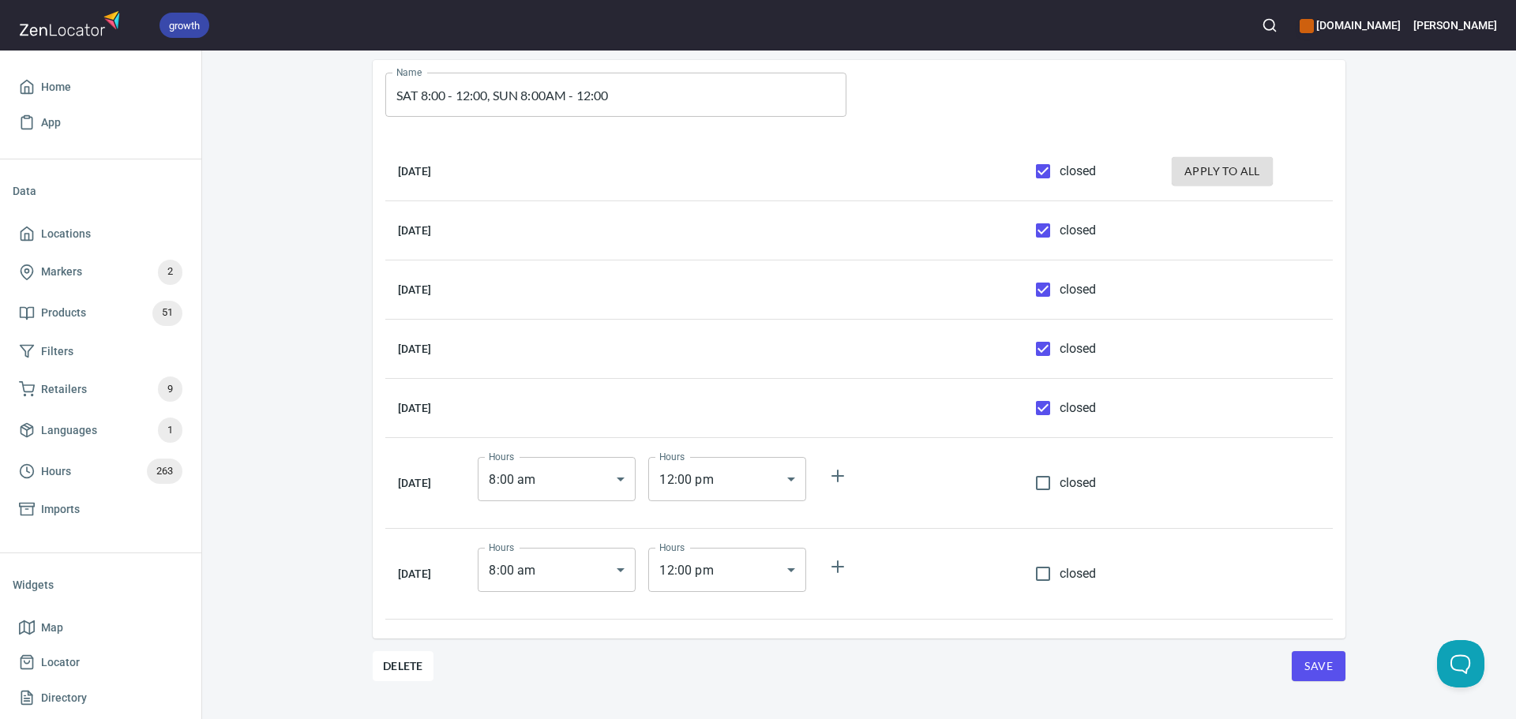
click at [1323, 670] on span "Save" at bounding box center [1318, 667] width 28 height 20
click at [81, 463] on span "Hours 263" at bounding box center [100, 471] width 163 height 25
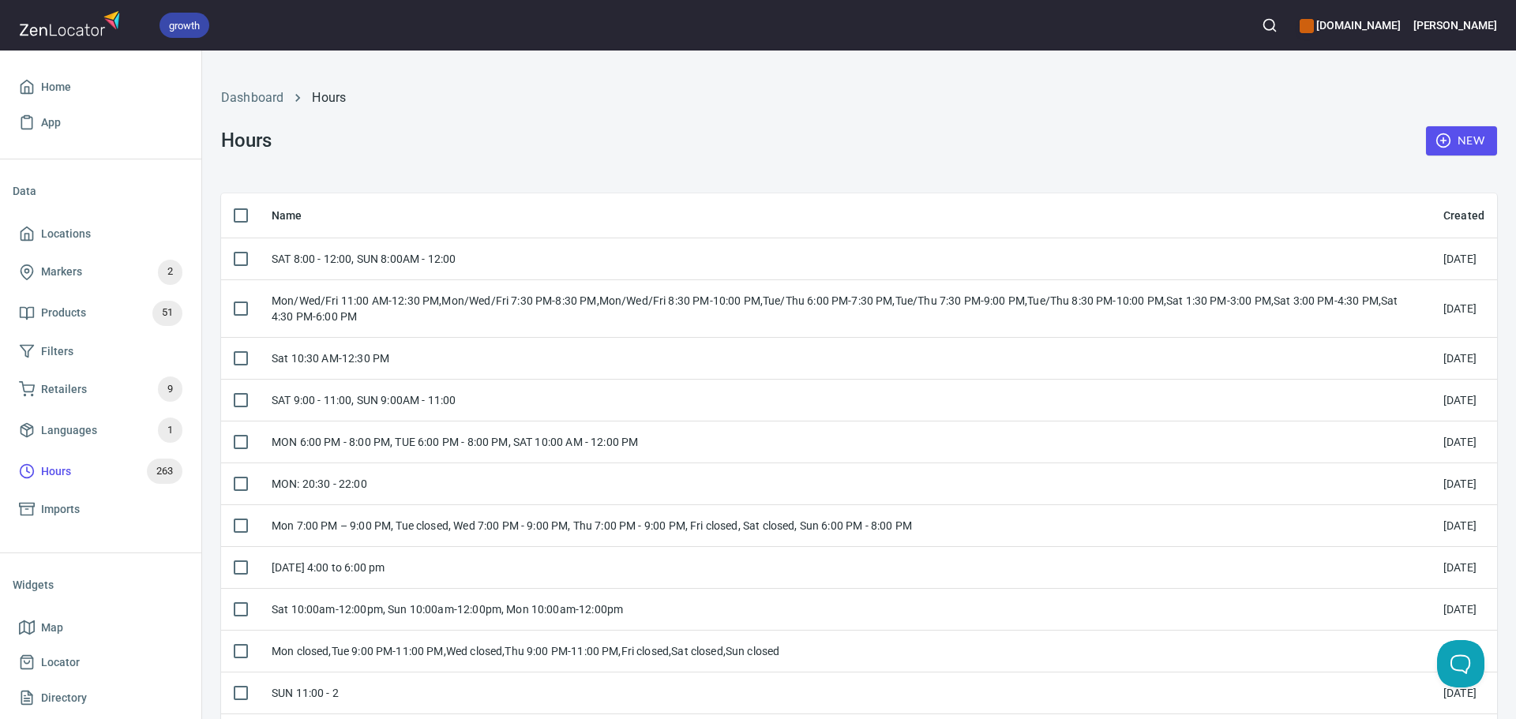
click at [1440, 144] on span "New" at bounding box center [1462, 141] width 46 height 20
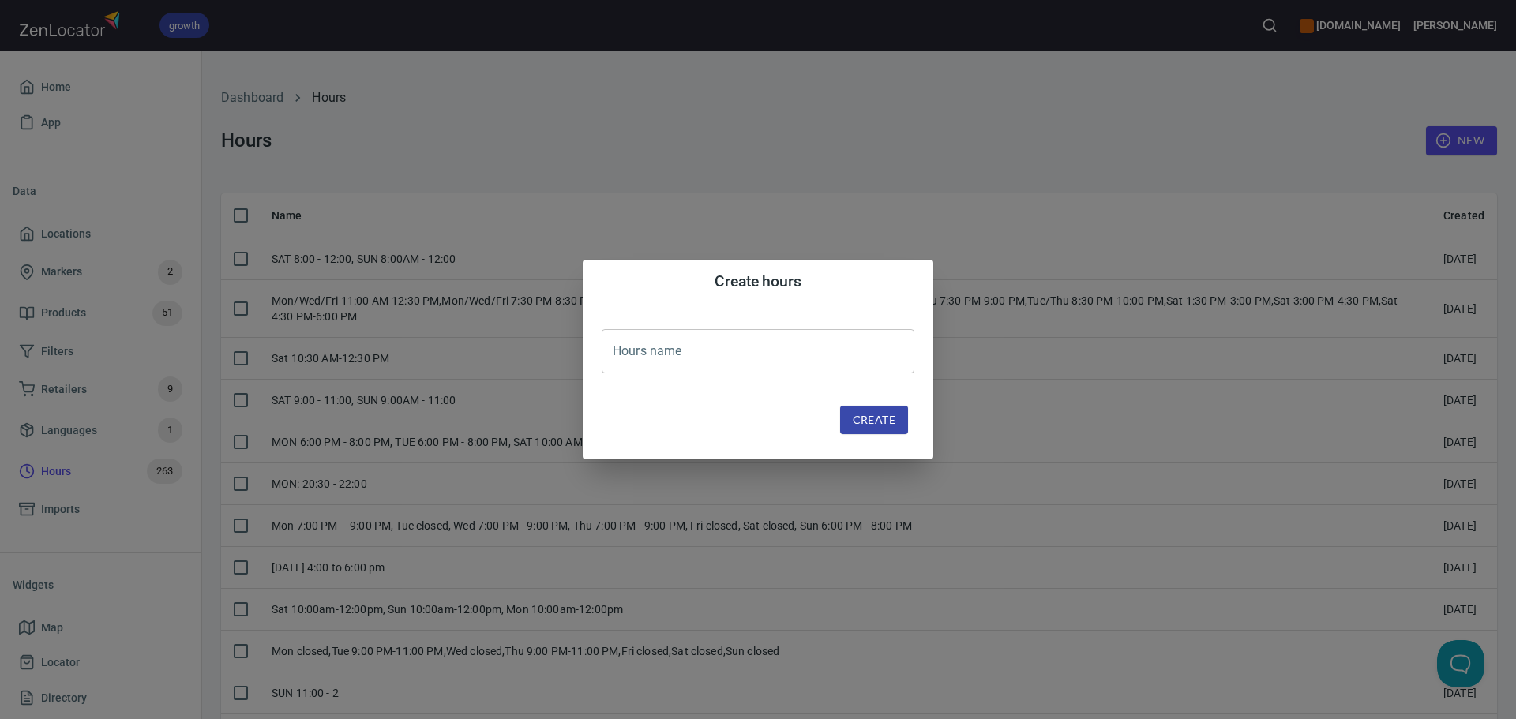
click at [772, 343] on input "text" at bounding box center [758, 351] width 313 height 44
paste input "[DATE] 6:30pm-8:00pm"
type input "[DATE] 6:30pm-8:00pm"
click at [868, 417] on span "Create" at bounding box center [874, 421] width 43 height 20
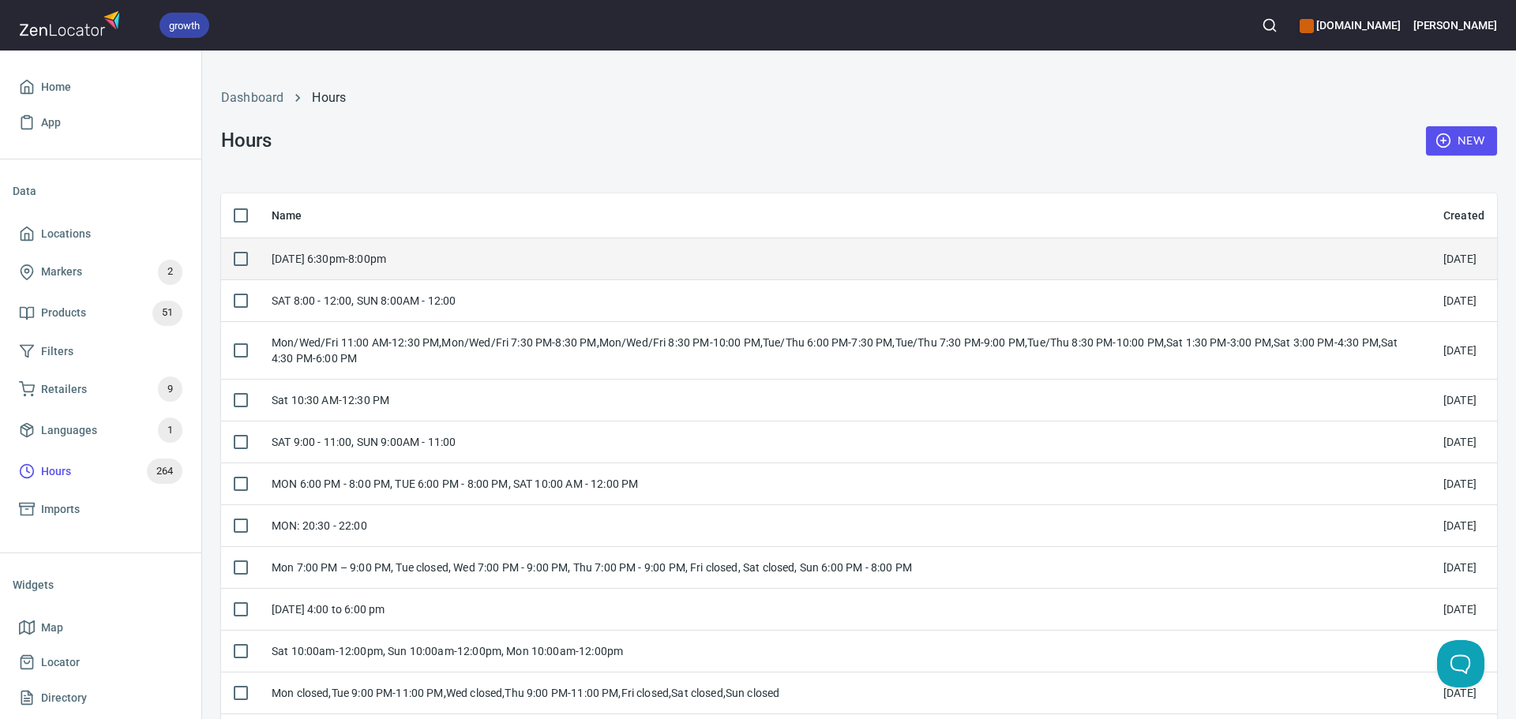
click at [600, 252] on div "[DATE] 6:30pm-8:00pm" at bounding box center [845, 259] width 1146 height 16
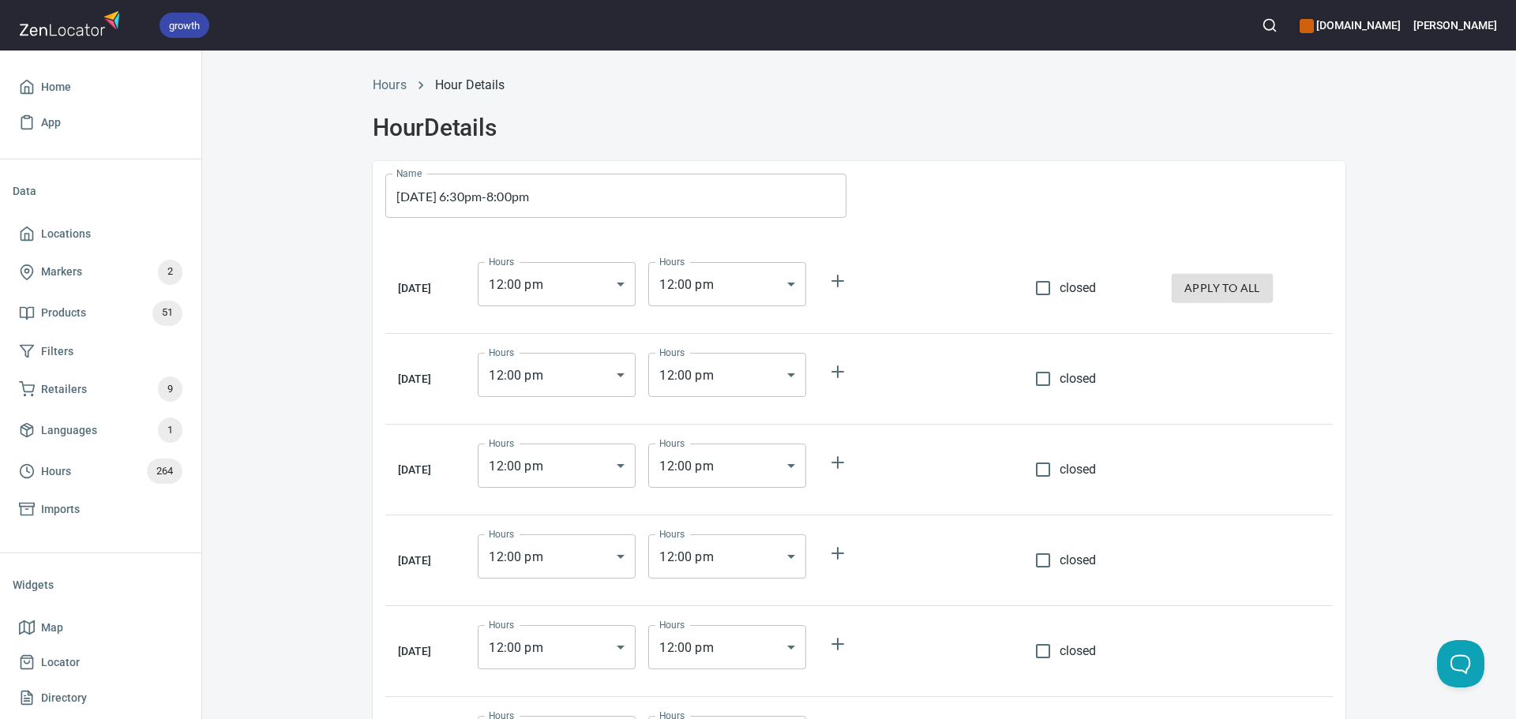
click at [1097, 292] on span "closed" at bounding box center [1078, 288] width 37 height 19
click at [1060, 292] on input "closed" at bounding box center [1042, 288] width 33 height 33
checkbox input "true"
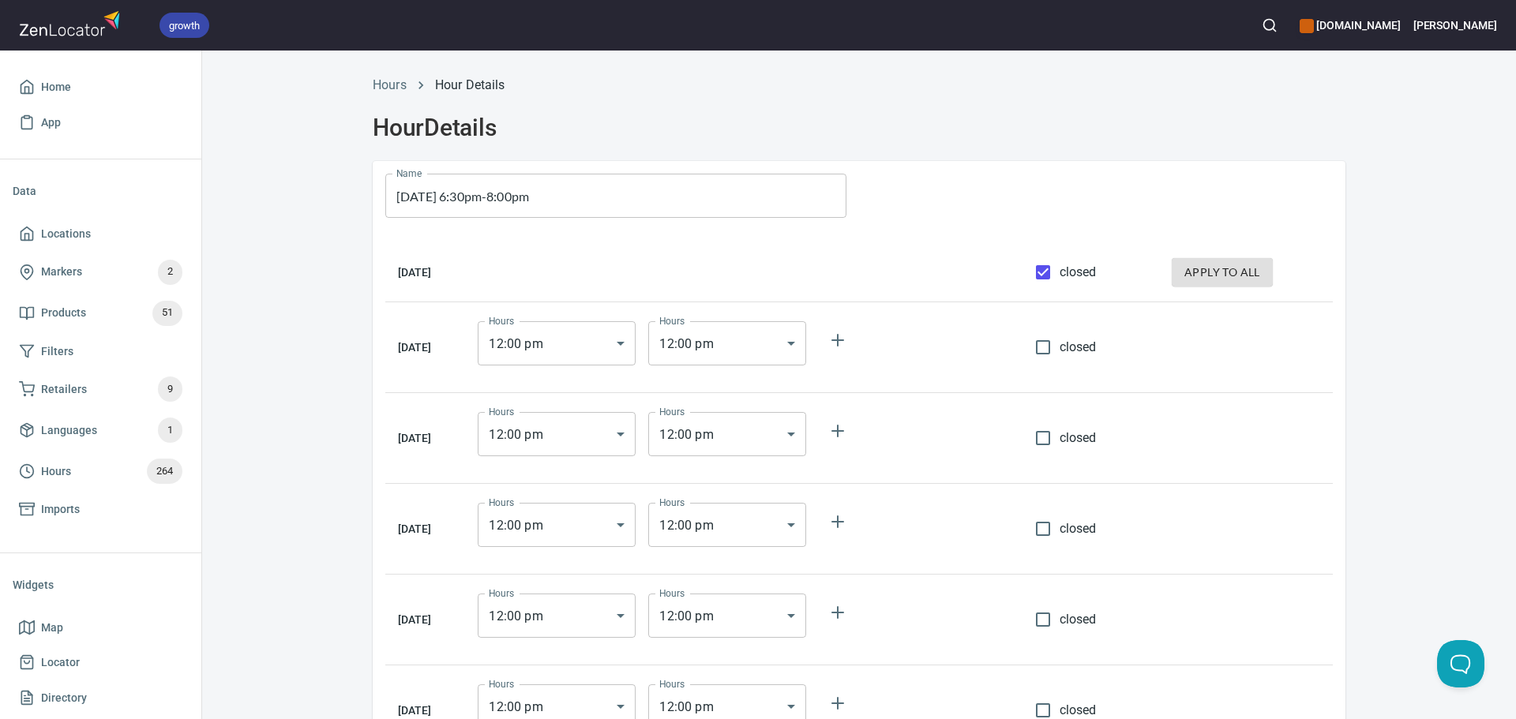
click at [1222, 279] on span "apply to all" at bounding box center [1222, 273] width 76 height 20
checkbox input "true"
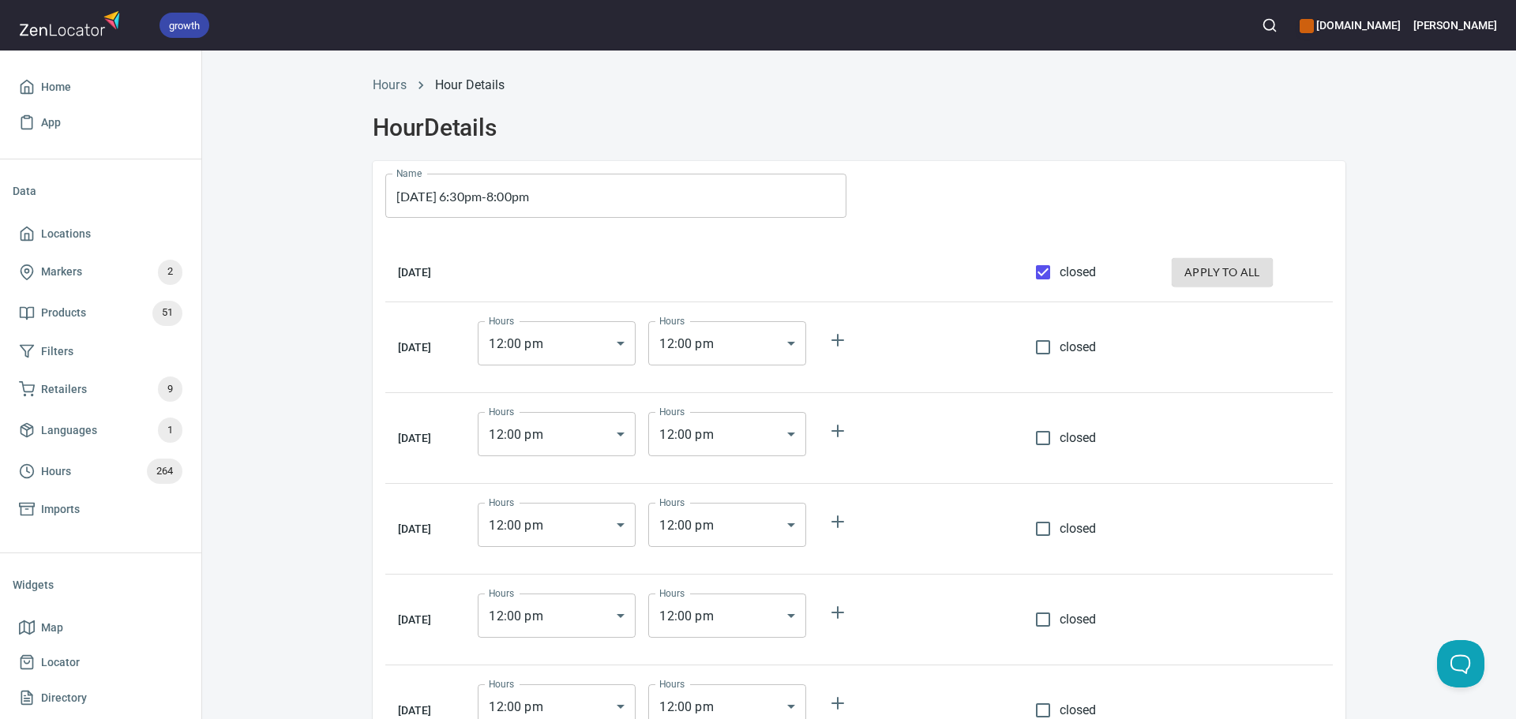
checkbox input "true"
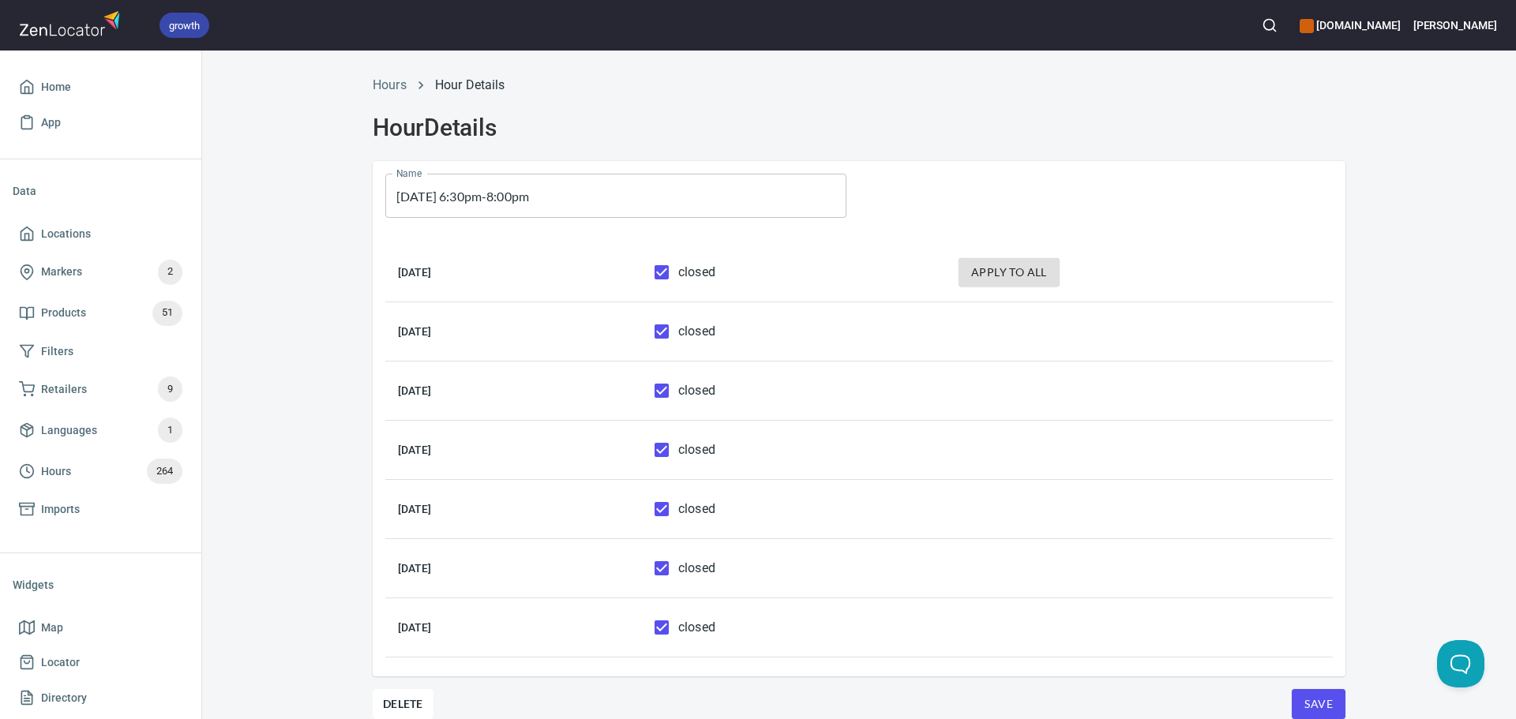
click at [678, 613] on input "closed" at bounding box center [661, 627] width 33 height 33
checkbox input "false"
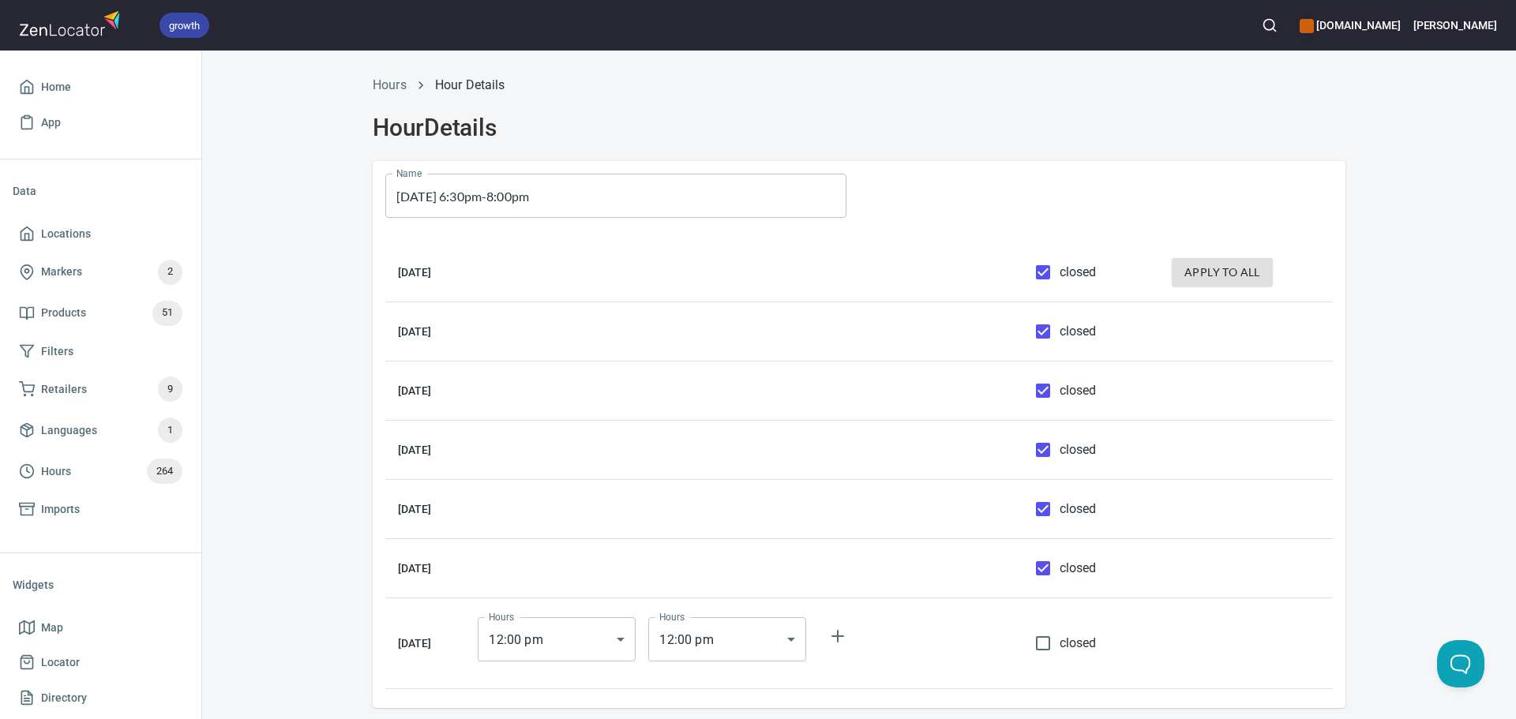
click at [567, 659] on body "growth hemaalliance.com Donald Home App Data Locations Markers 2 Products 51 Fi…" at bounding box center [758, 359] width 1516 height 719
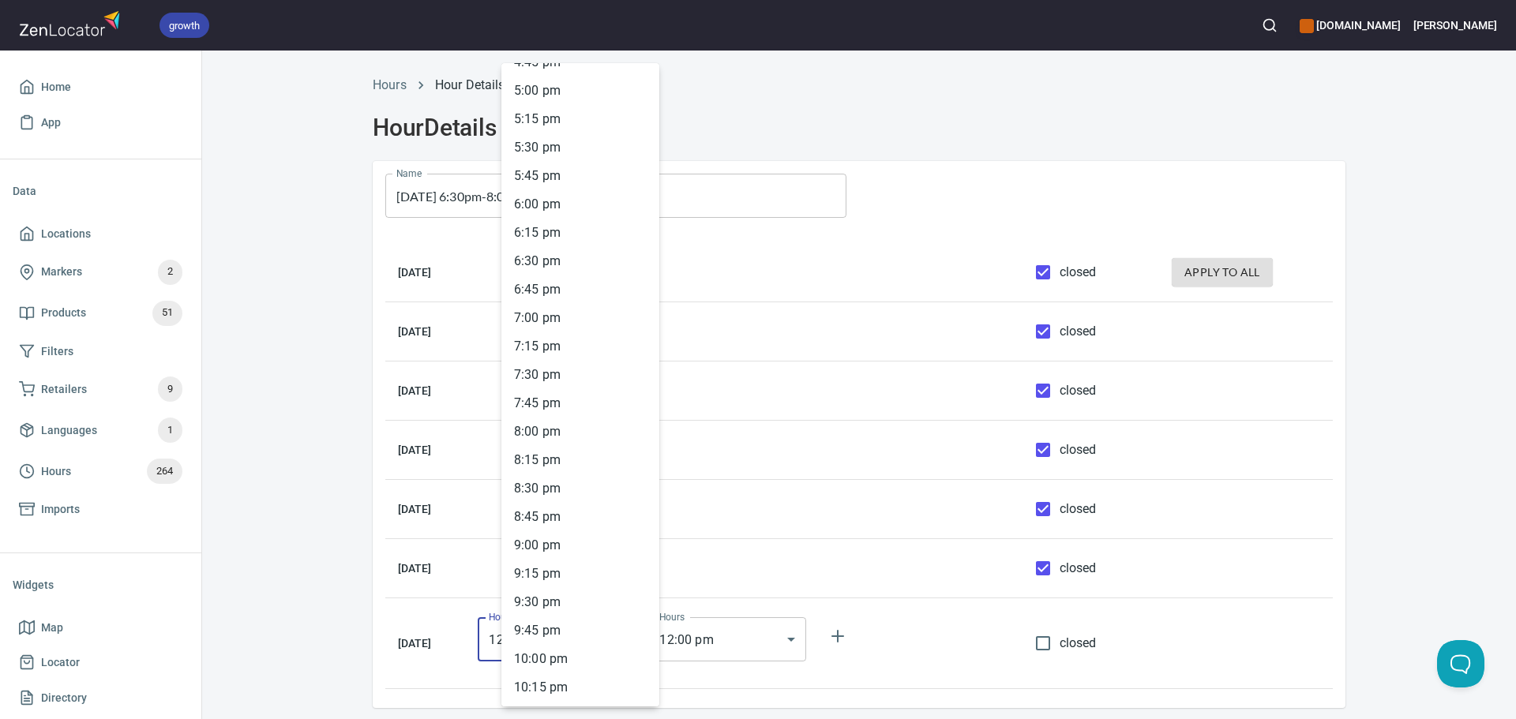
scroll to position [2090, 0]
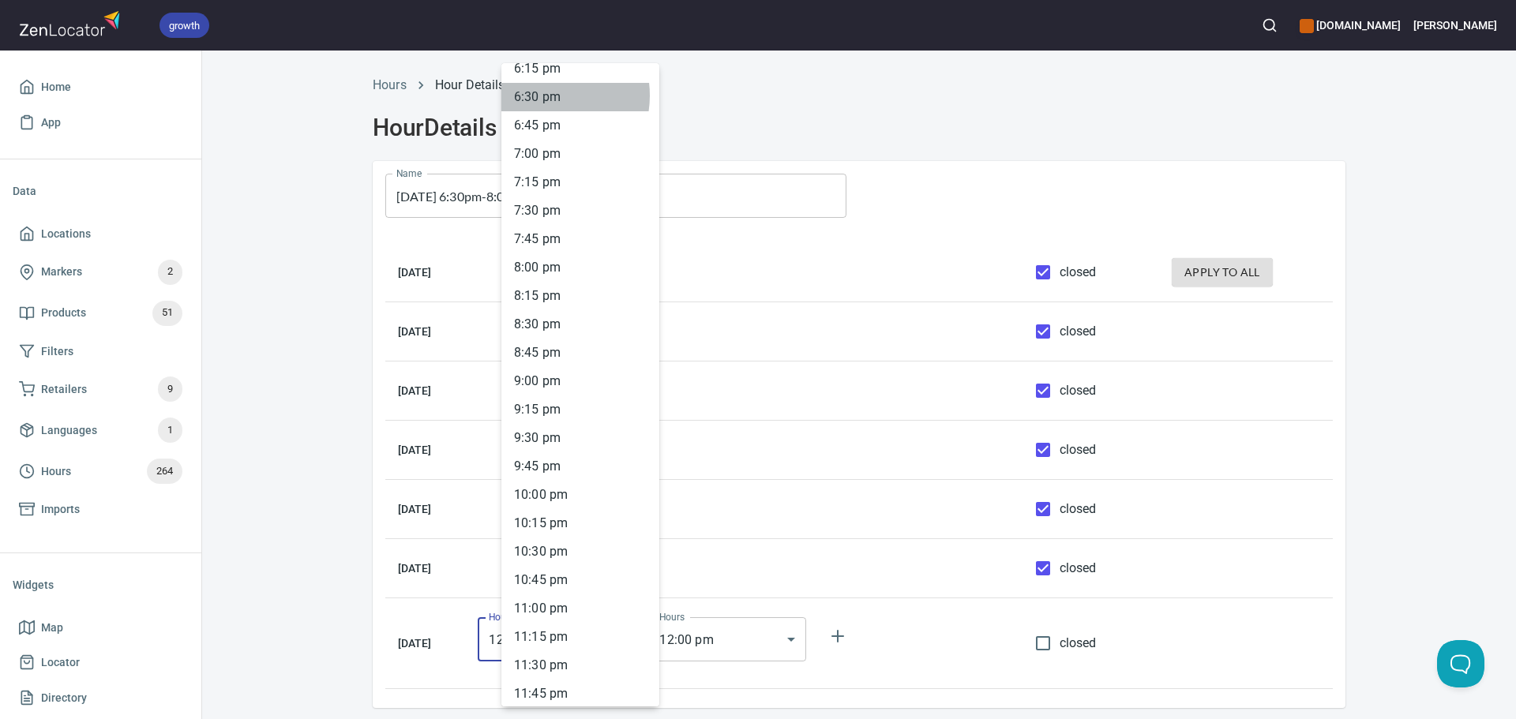
click at [544, 96] on li "6 : 30 pm" at bounding box center [580, 97] width 158 height 28
type input "18:30"
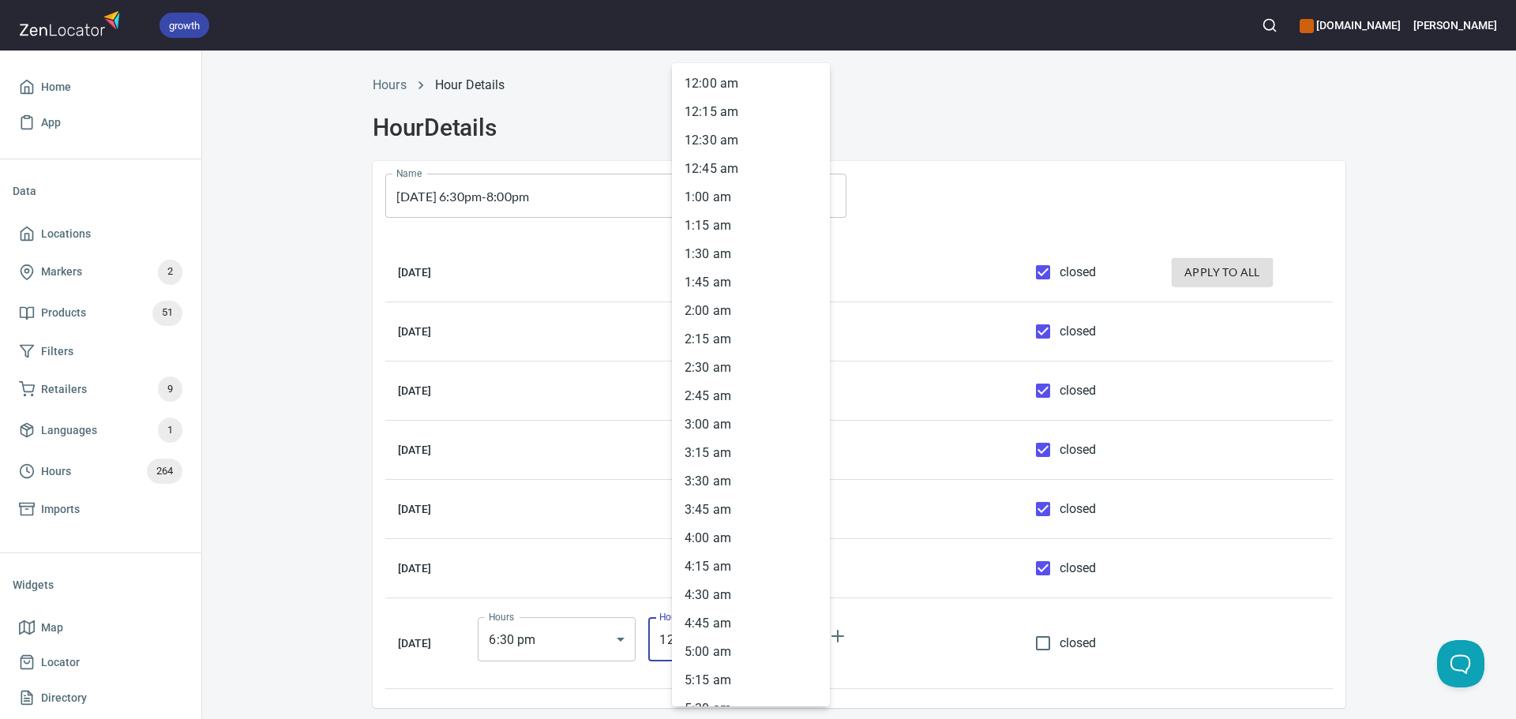
click at [775, 636] on body "growth hemaalliance.com Donald Home App Data Locations Markers 2 Products 51 Fi…" at bounding box center [758, 359] width 1516 height 719
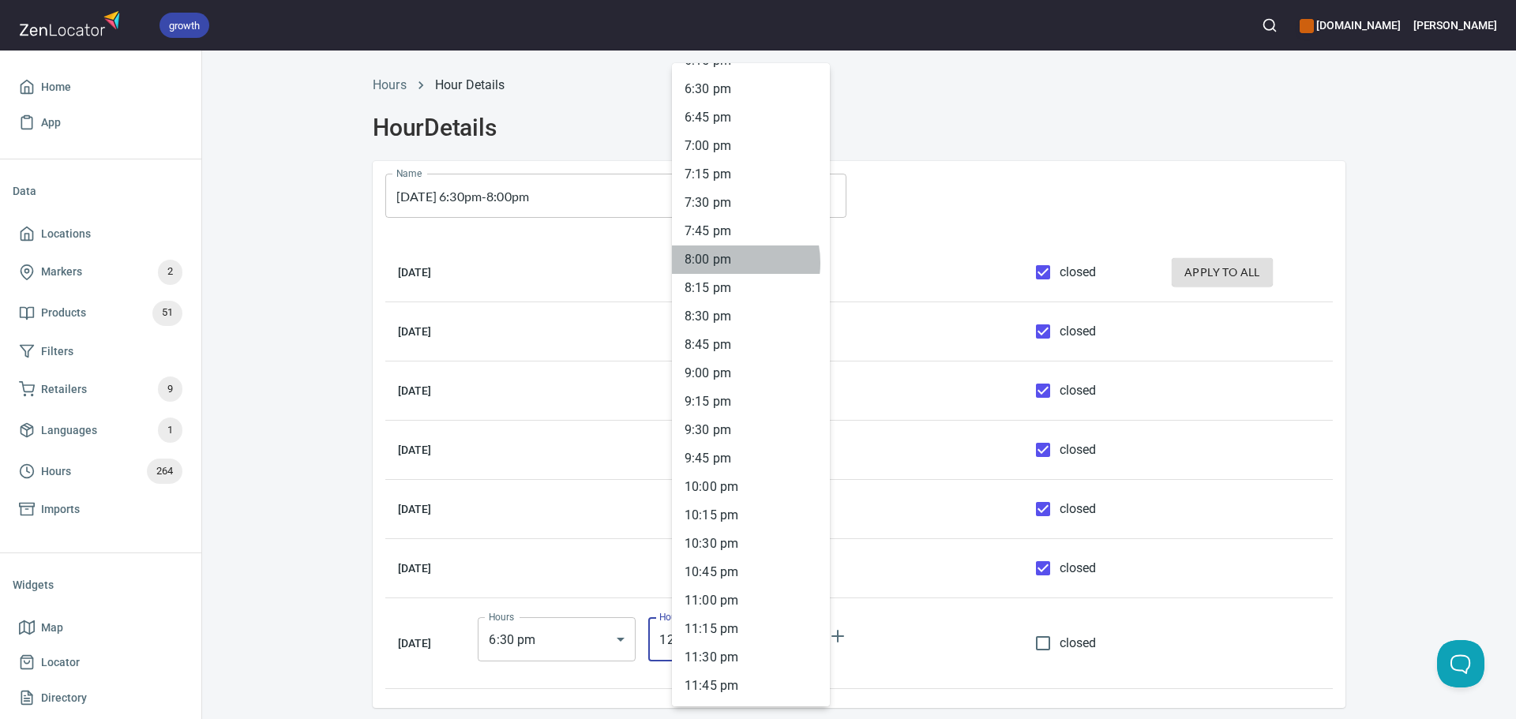
click at [716, 263] on li "8 : 00 pm" at bounding box center [751, 260] width 158 height 28
type input "20:00"
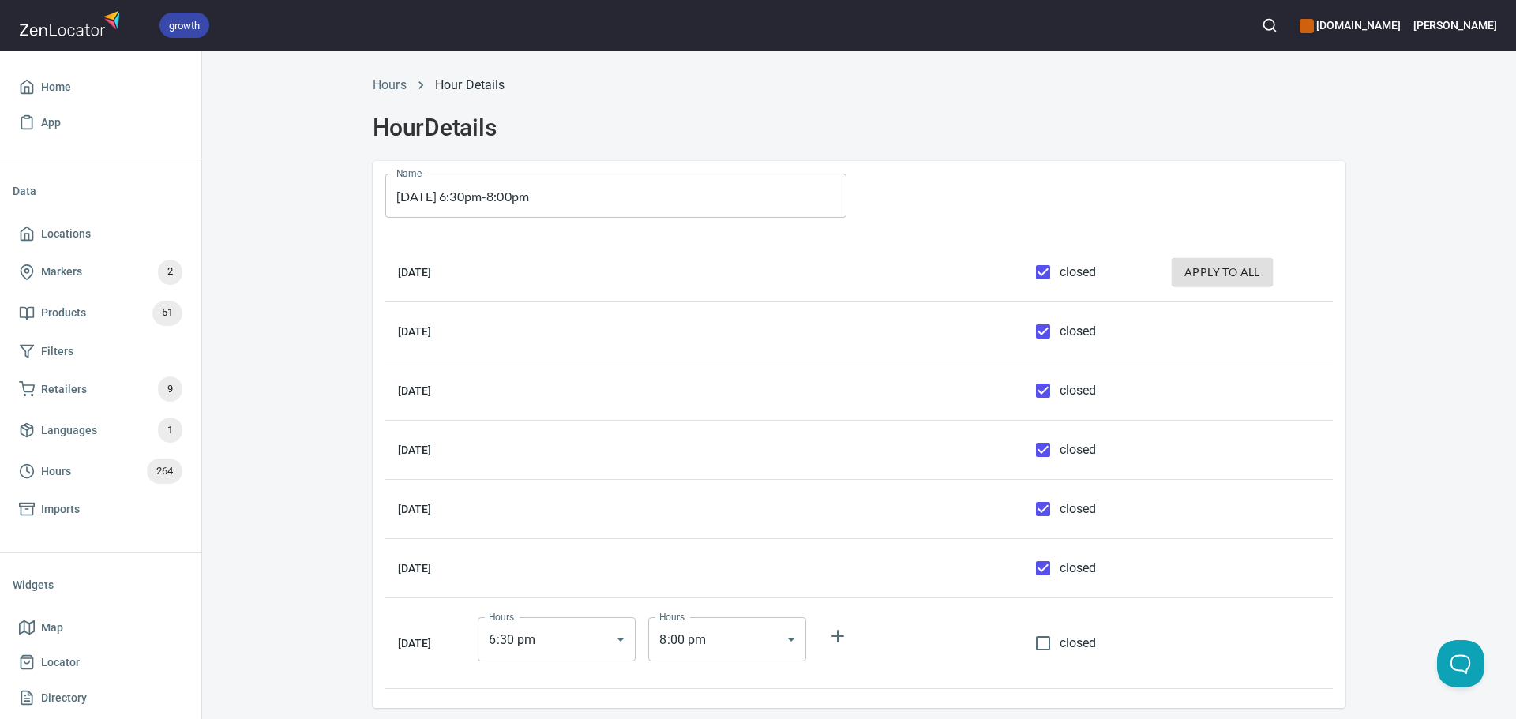
click at [1370, 557] on div "Hours Hour Details Hour Details Name Sunday 6:30pm-8:00pm Name Monday closed ap…" at bounding box center [859, 408] width 1314 height 685
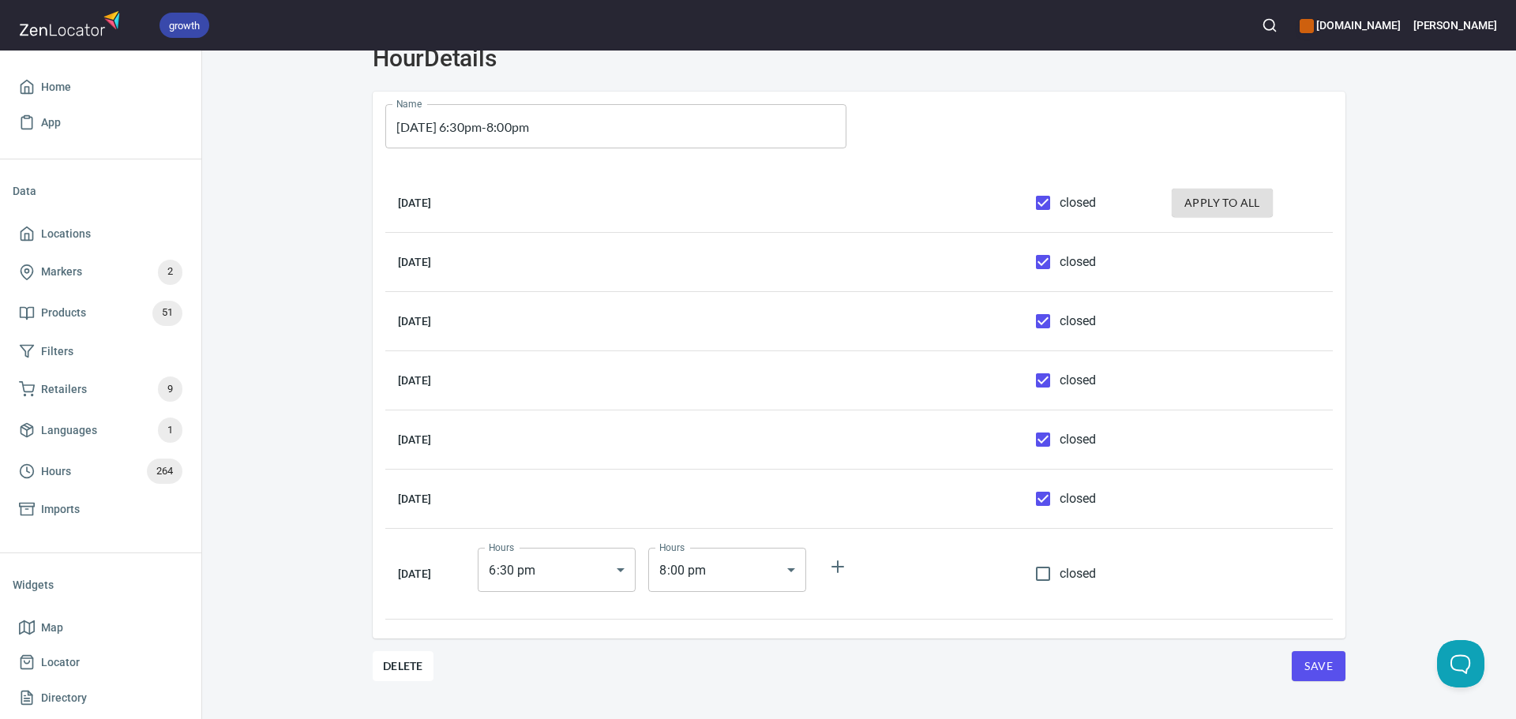
click at [1329, 659] on button "Save" at bounding box center [1319, 666] width 54 height 30
click at [76, 463] on span "Hours 264" at bounding box center [100, 471] width 163 height 25
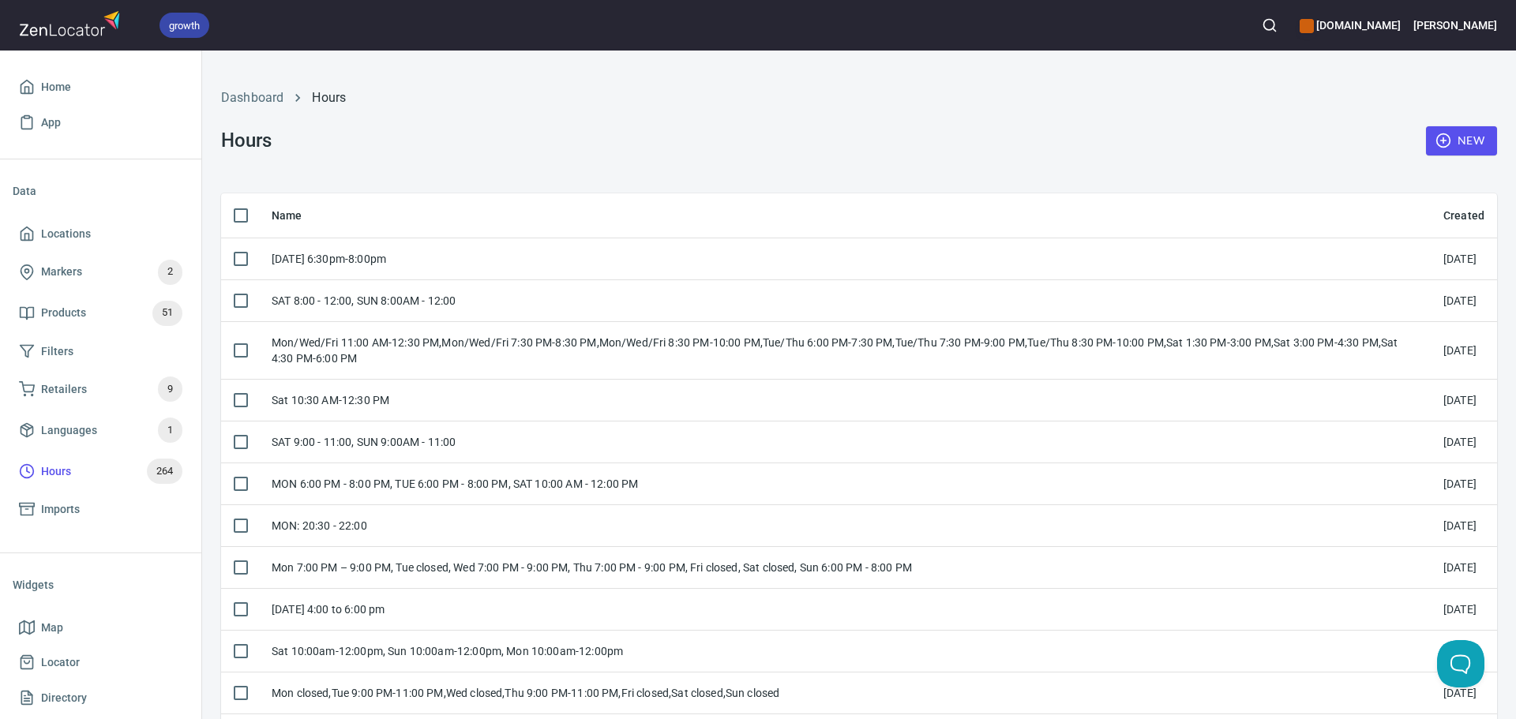
click at [1446, 139] on span "New" at bounding box center [1462, 141] width 46 height 20
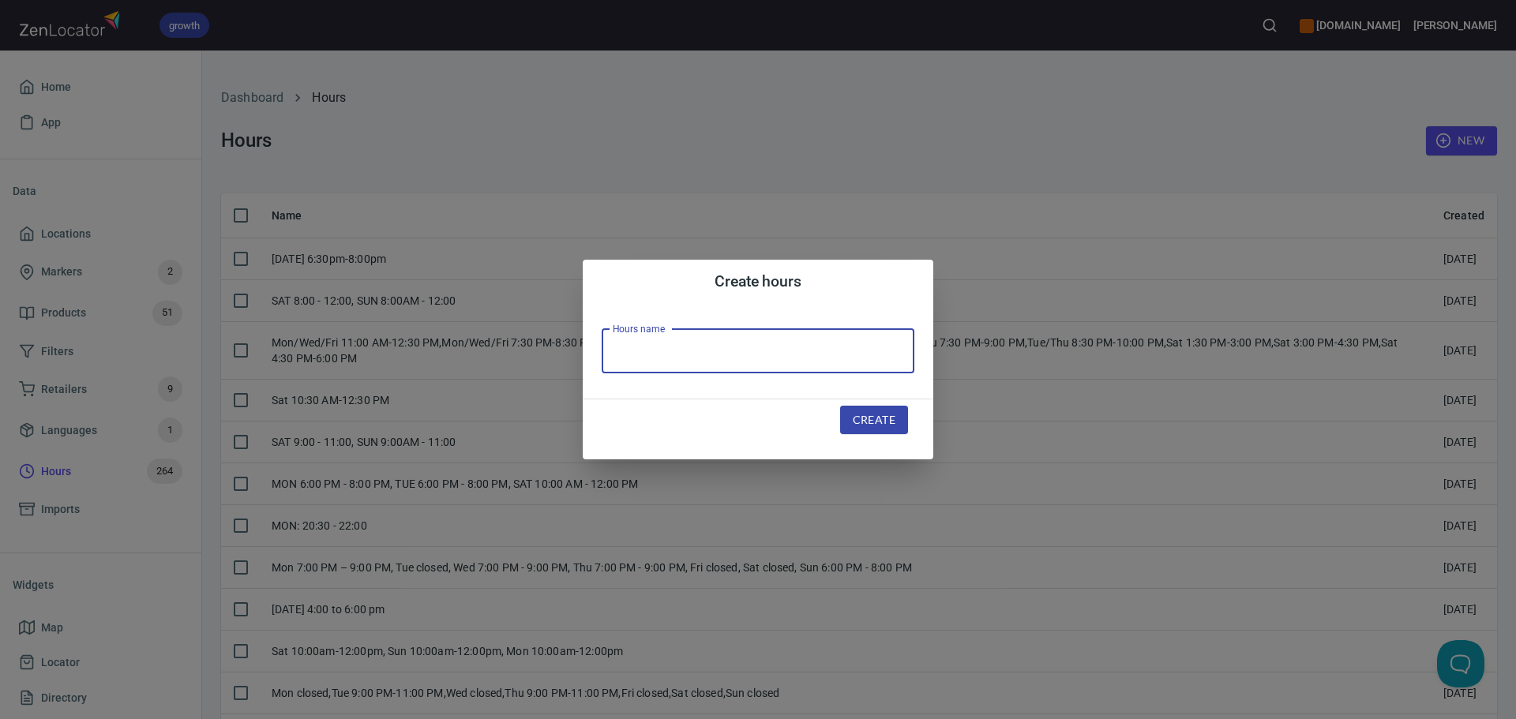
click at [700, 339] on input "text" at bounding box center [758, 351] width 313 height 44
paste input "Wed 8PM-9PM, Fri 9PM-10PM"
type input "Wed 8PM-9PM, Fri 9PM-10PM"
click at [899, 446] on div "Create" at bounding box center [874, 420] width 106 height 67
drag, startPoint x: 882, startPoint y: 436, endPoint x: 868, endPoint y: 431, distance: 14.2
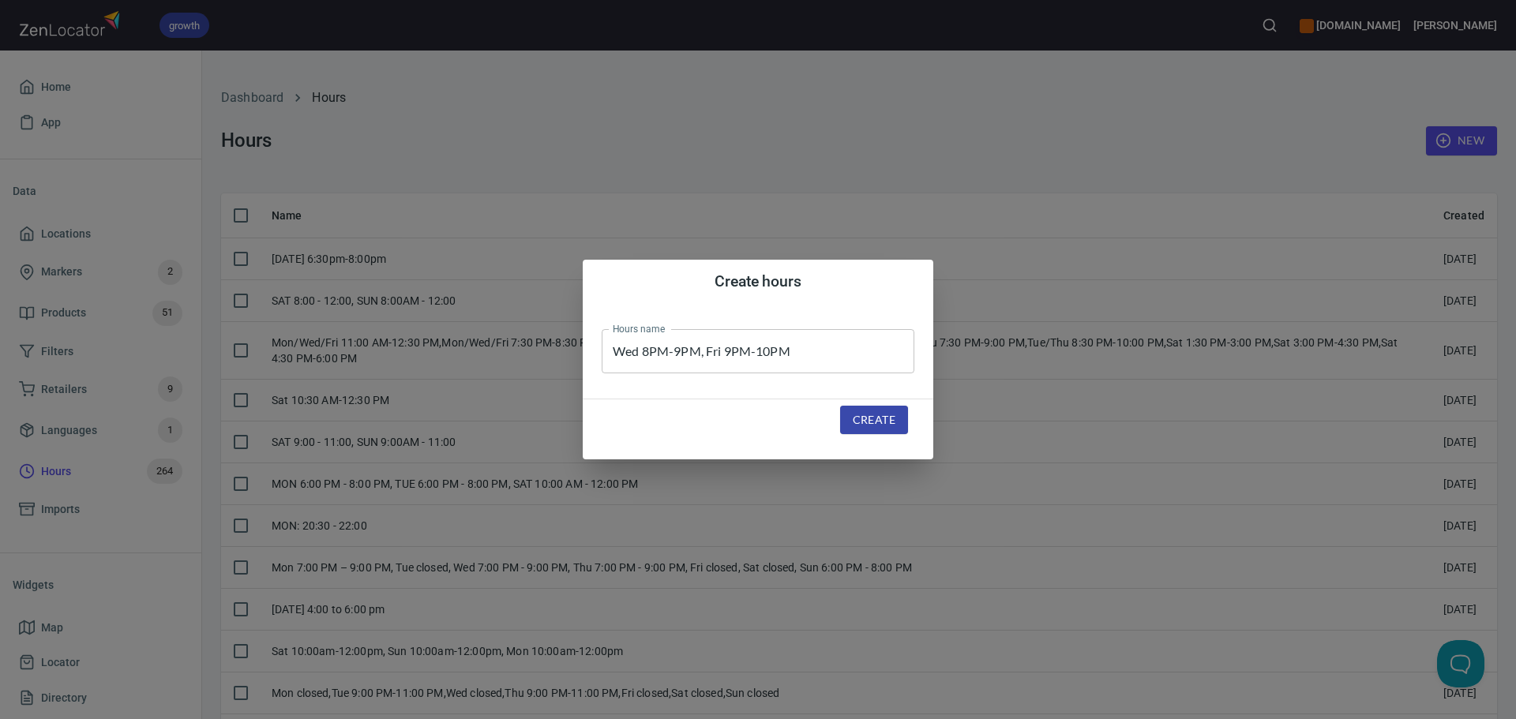
click at [880, 436] on div "Create" at bounding box center [874, 420] width 106 height 67
click at [876, 423] on span "Create" at bounding box center [874, 421] width 43 height 20
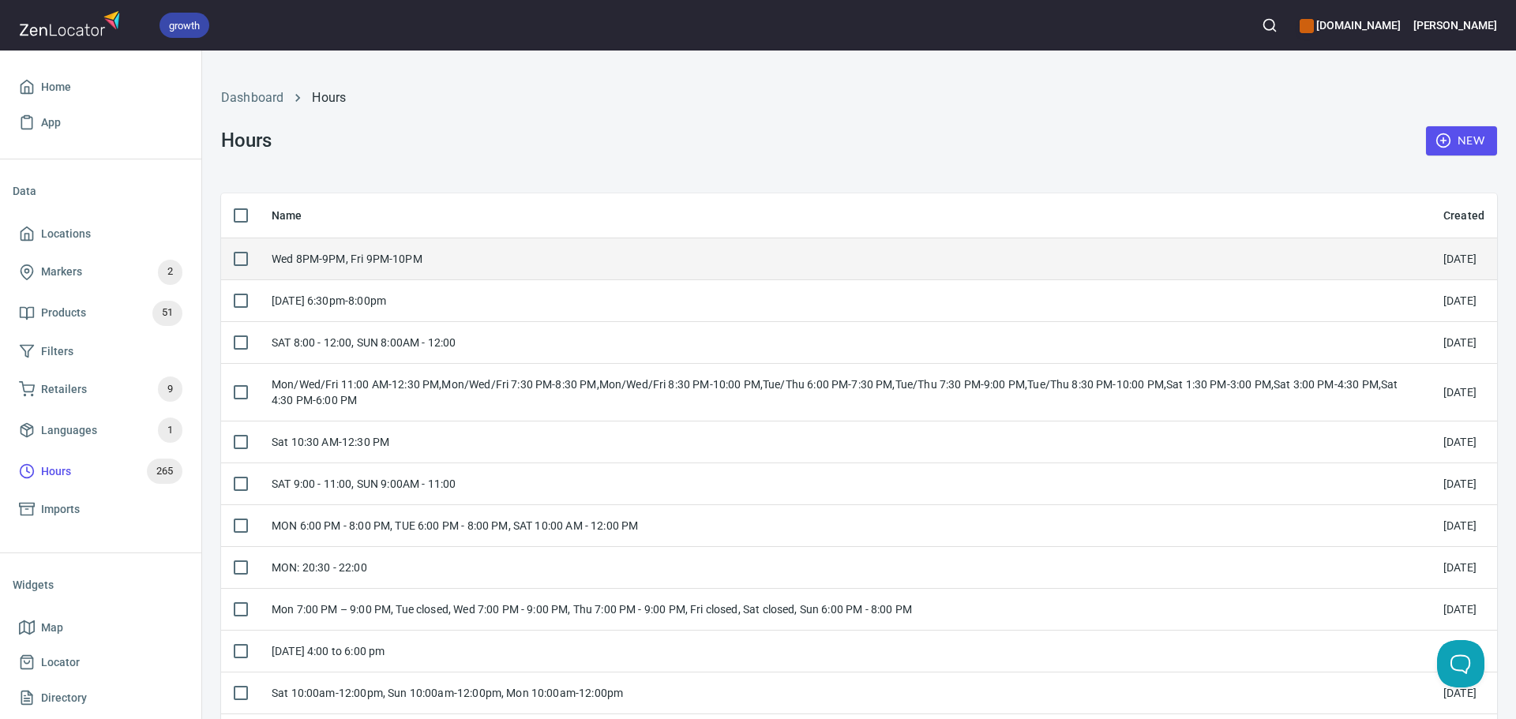
click at [411, 257] on div "Wed 8PM-9PM, Fri 9PM-10PM" at bounding box center [347, 259] width 151 height 16
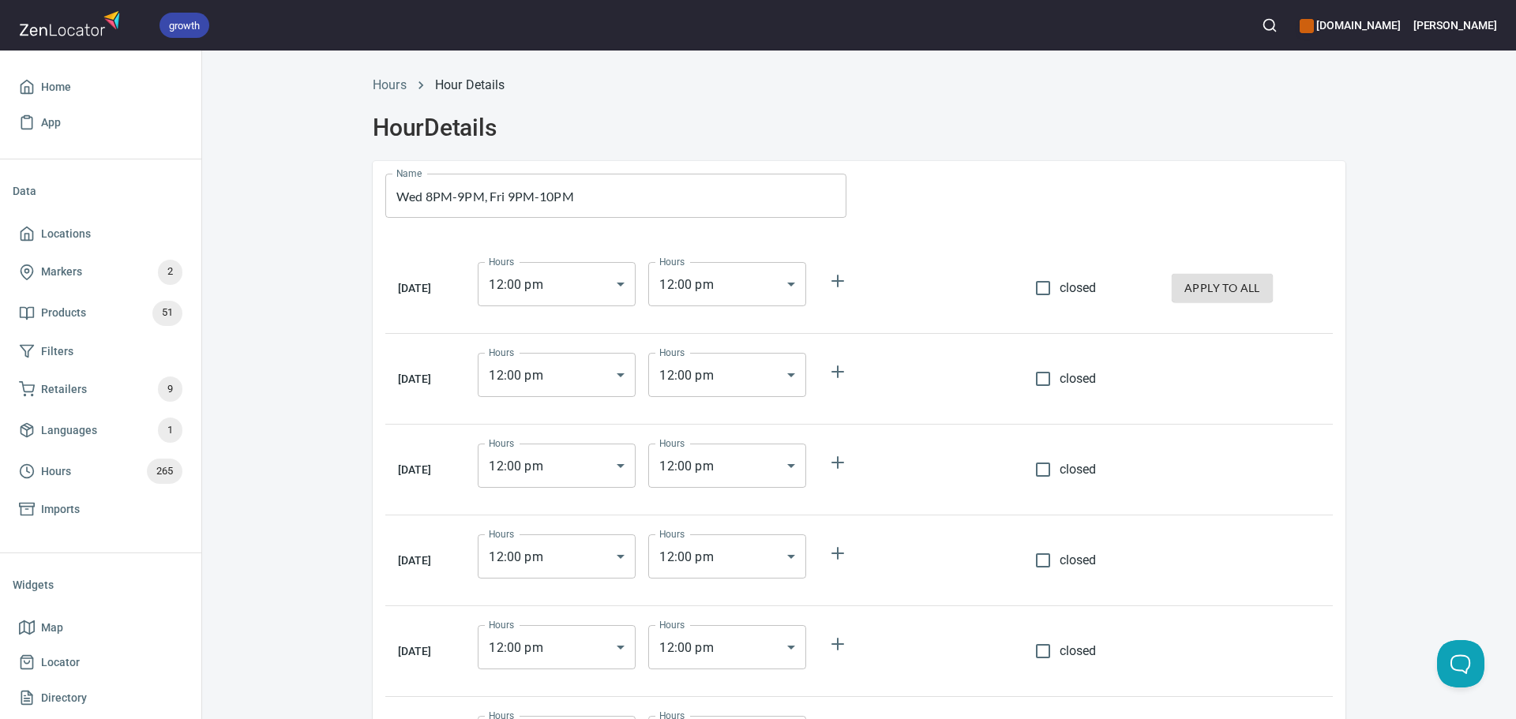
click at [1061, 264] on td "closed" at bounding box center [1090, 288] width 137 height 91
click at [1071, 287] on span "closed" at bounding box center [1078, 288] width 37 height 19
click at [1060, 287] on input "closed" at bounding box center [1042, 288] width 33 height 33
checkbox input "true"
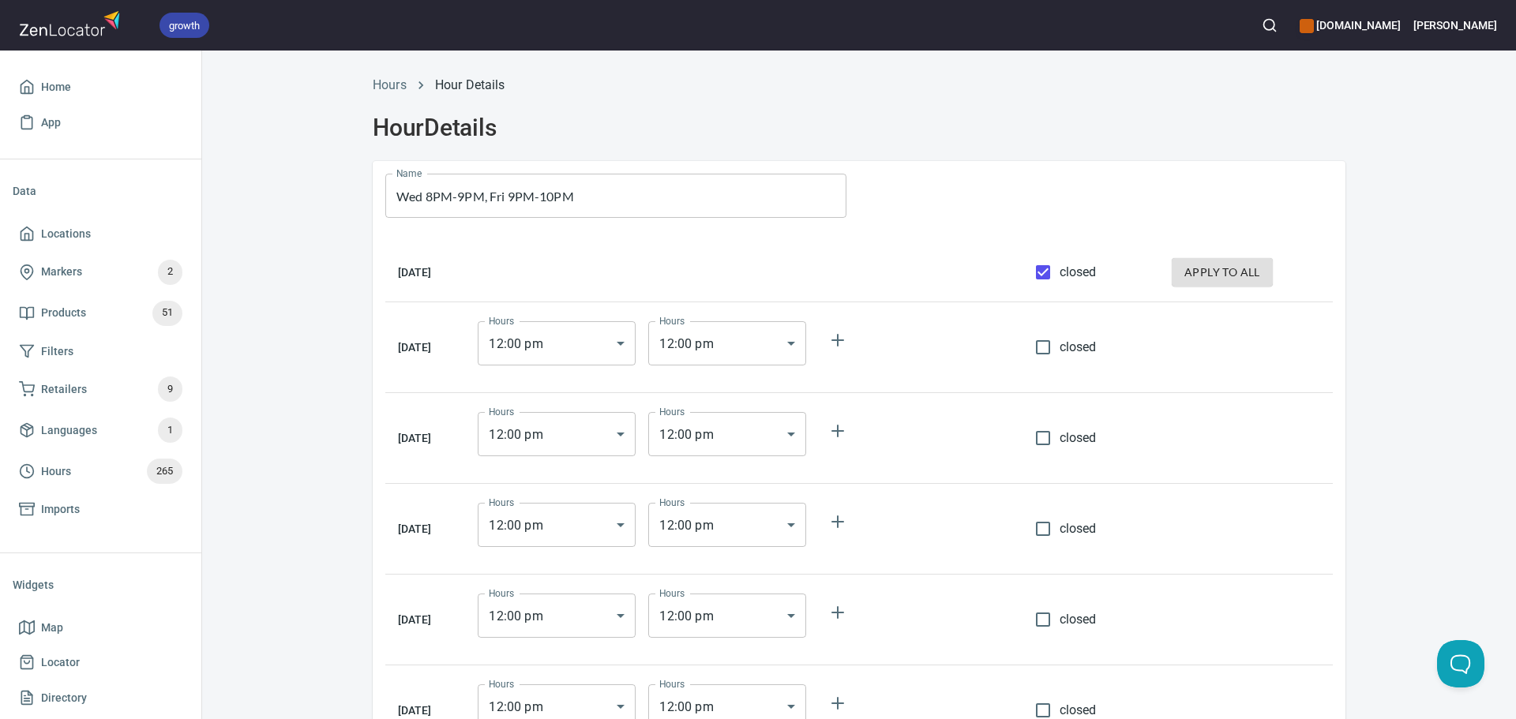
click at [1208, 279] on span "apply to all" at bounding box center [1222, 273] width 76 height 20
checkbox input "true"
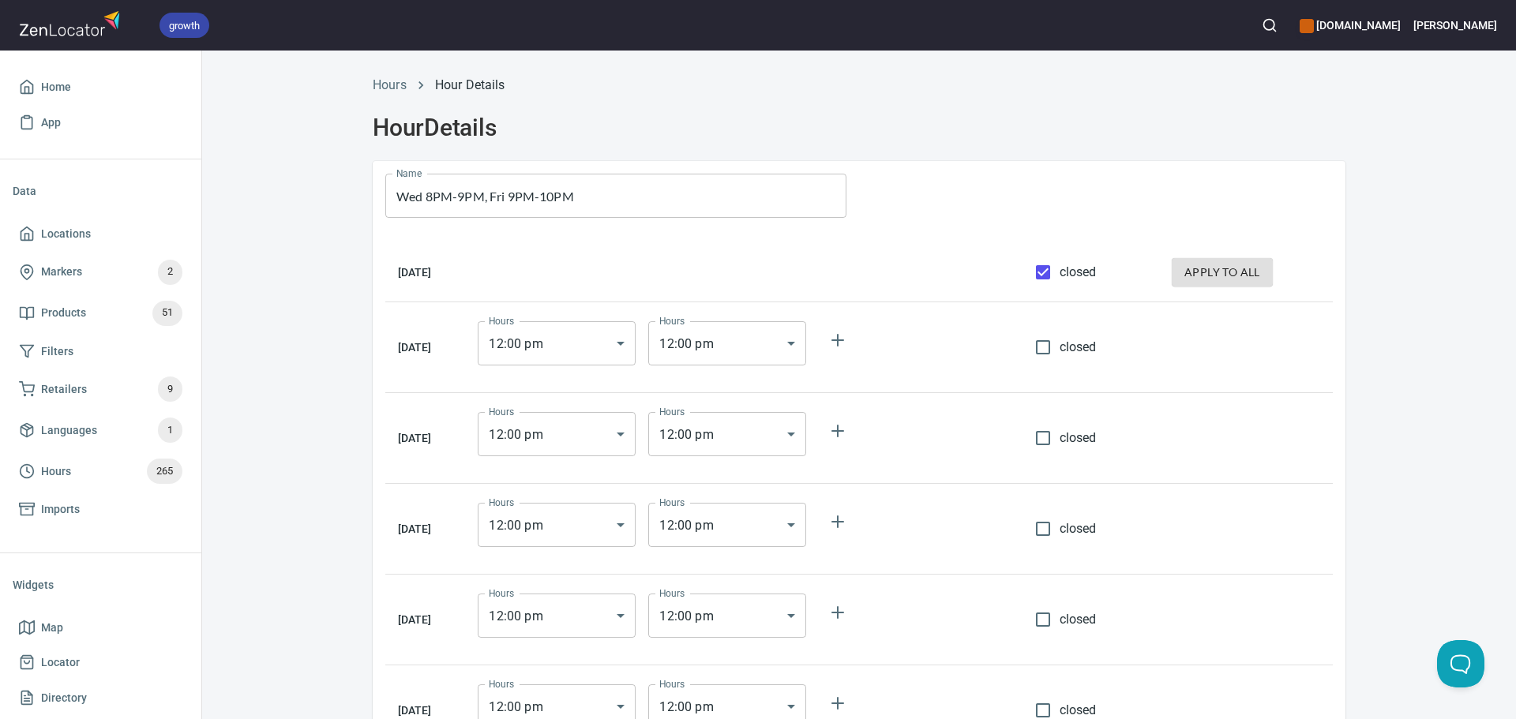
checkbox input "true"
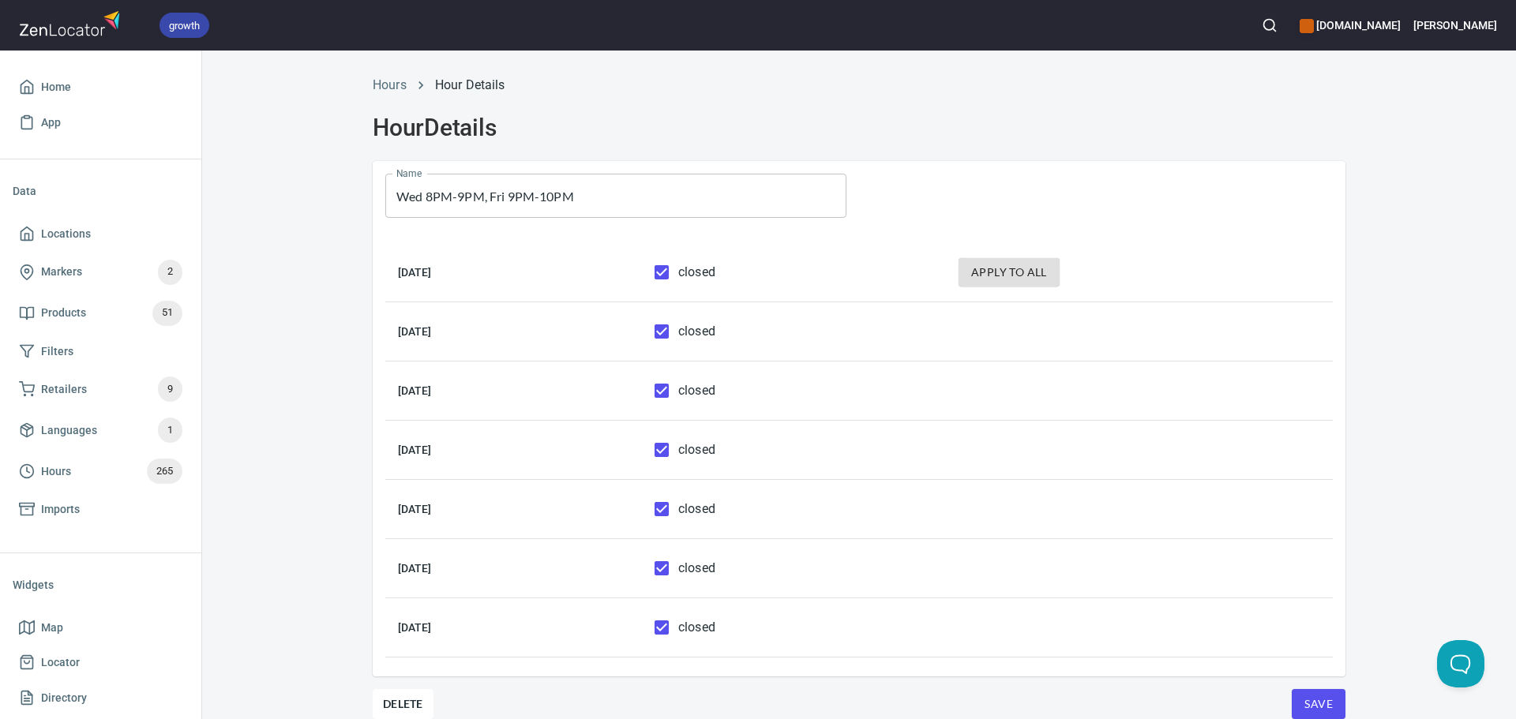
click at [715, 405] on label "closed" at bounding box center [680, 390] width 70 height 33
click at [678, 405] on input "closed" at bounding box center [661, 390] width 33 height 33
checkbox input "false"
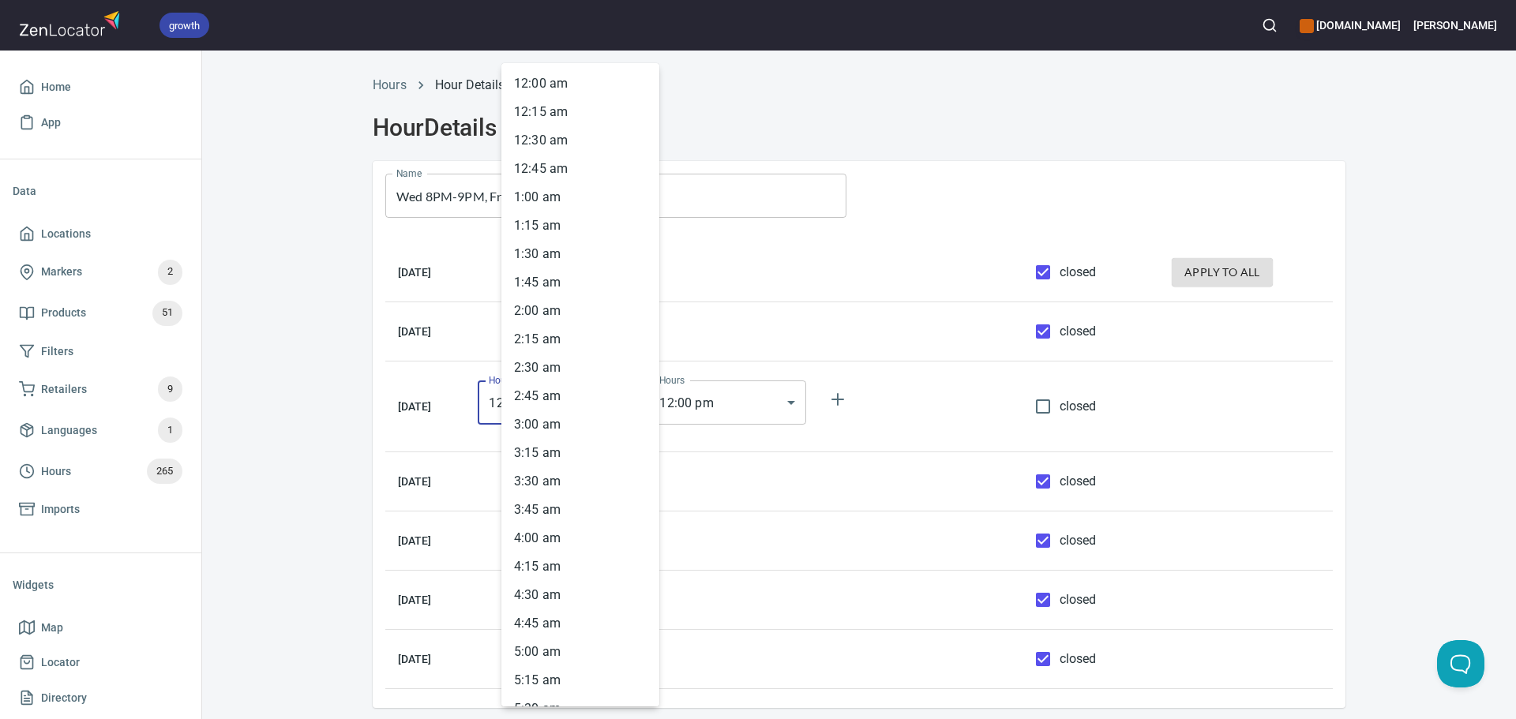
click at [613, 407] on body "growth hemaalliance.com Donald Home App Data Locations Markers 2 Products 51 Fi…" at bounding box center [758, 359] width 1516 height 719
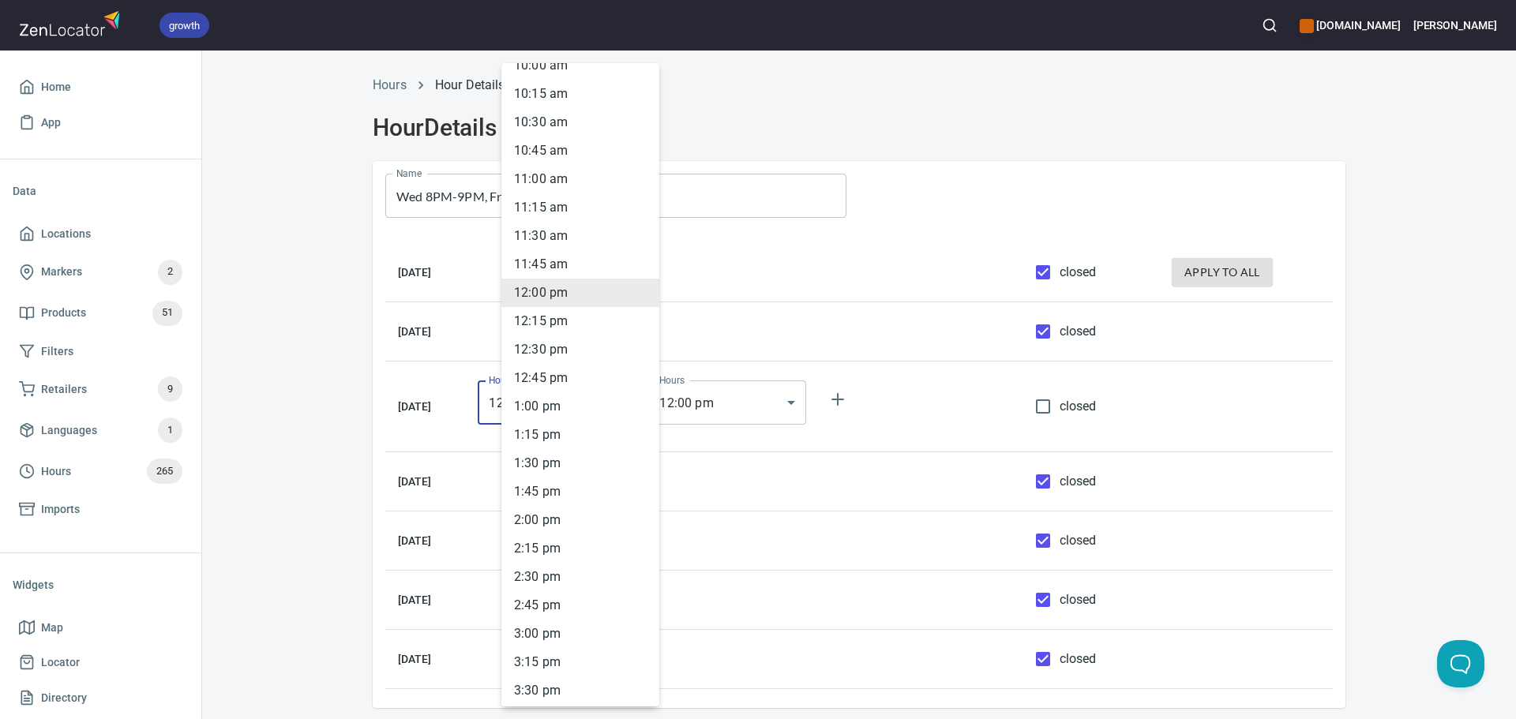
scroll to position [1695, 0]
click at [545, 652] on li "8 : 00 pm" at bounding box center [580, 662] width 158 height 28
type input "20:00"
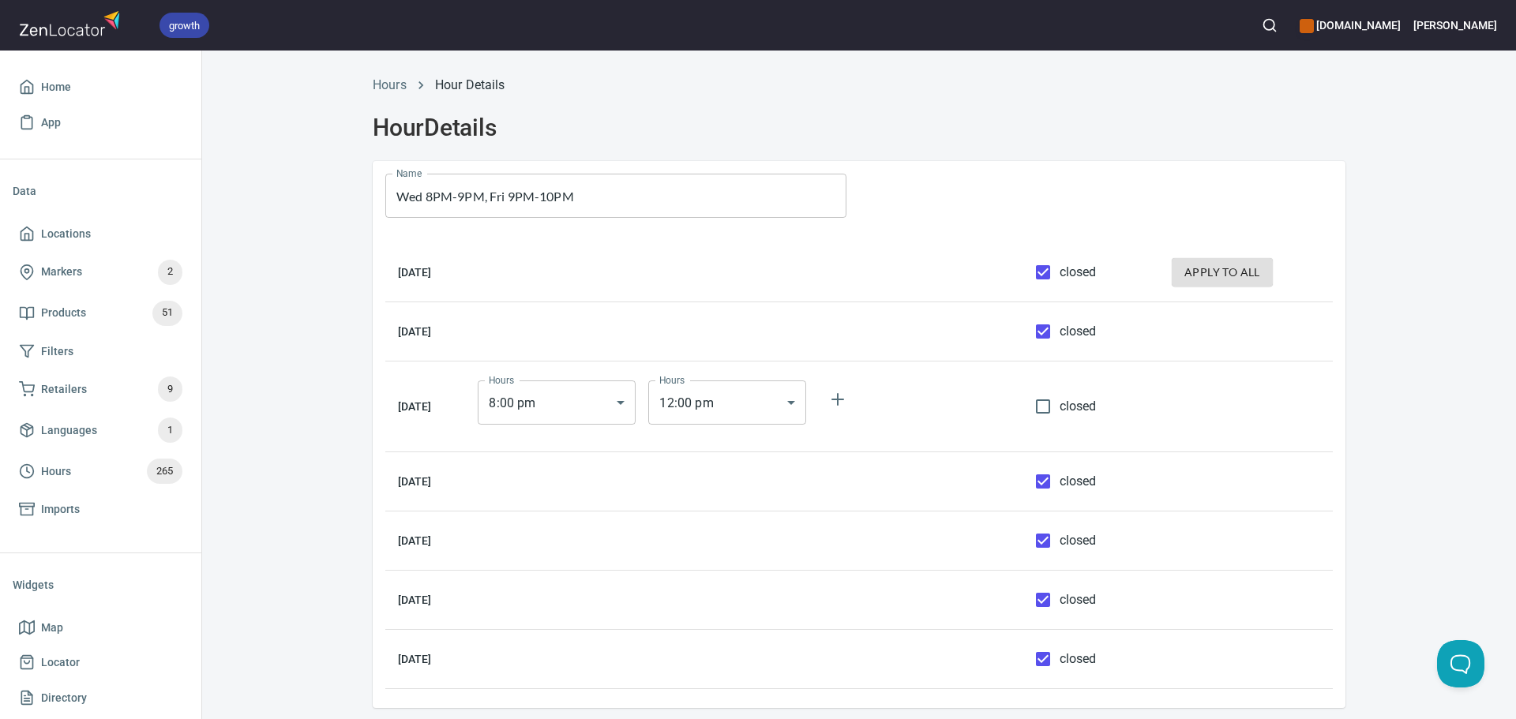
click at [753, 425] on div "Hours 12 : 00 pm 12:00 Hours" at bounding box center [727, 402] width 171 height 57
click at [752, 410] on body "growth hemaalliance.com Donald Home App Data Locations Markers 2 Products 51 Fi…" at bounding box center [758, 359] width 1516 height 719
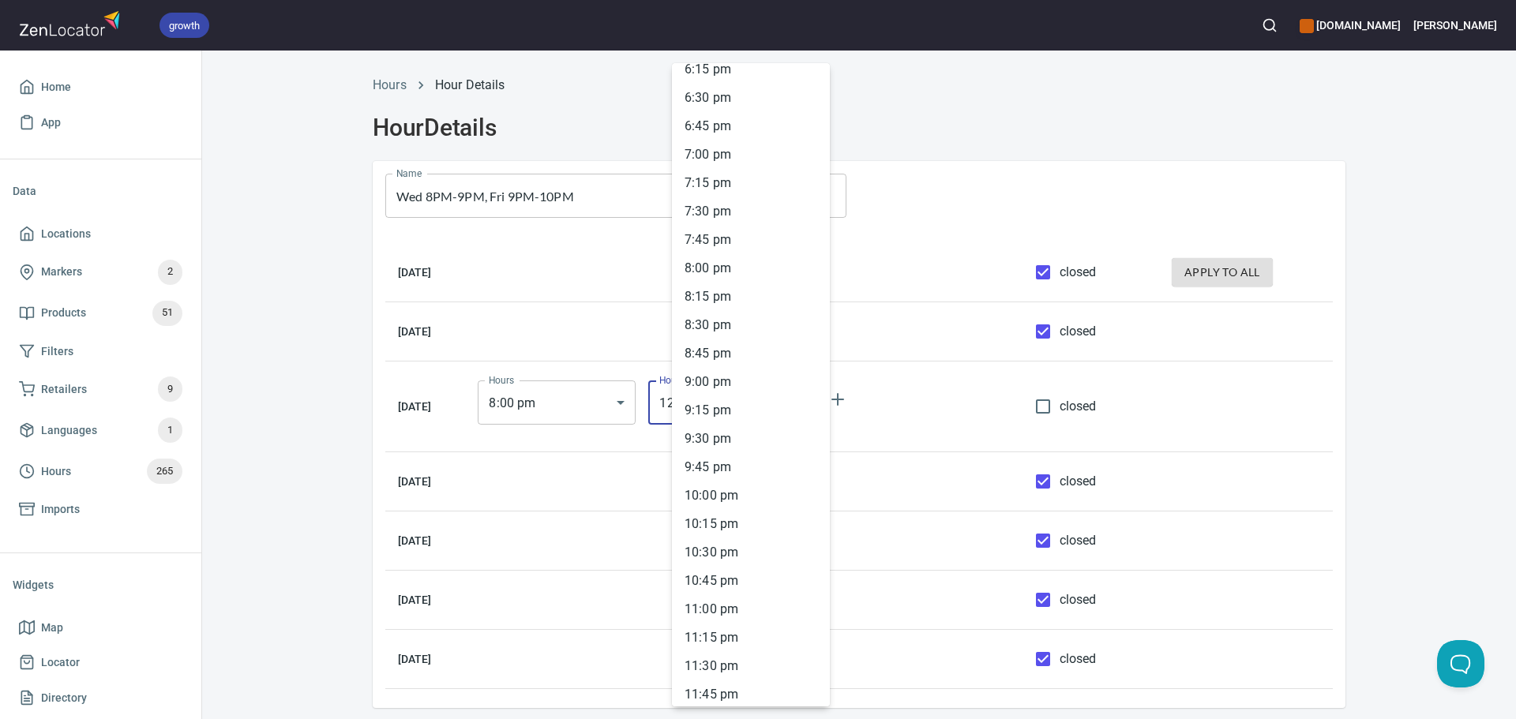
scroll to position [2090, 0]
click at [722, 378] on li "9 : 00 pm" at bounding box center [751, 381] width 158 height 28
type input "21:00"
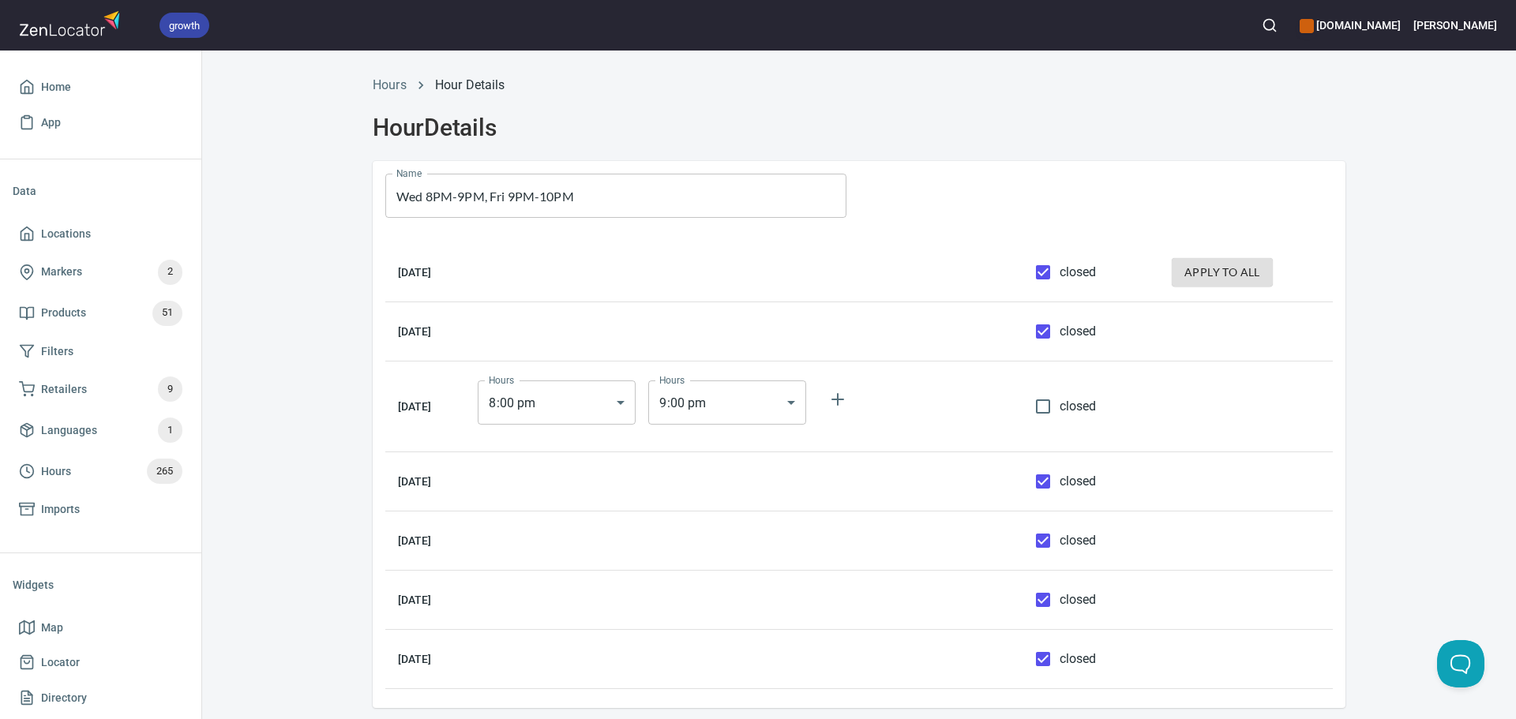
click at [741, 336] on td at bounding box center [743, 331] width 557 height 59
click at [1051, 540] on input "closed" at bounding box center [1042, 540] width 33 height 33
checkbox input "false"
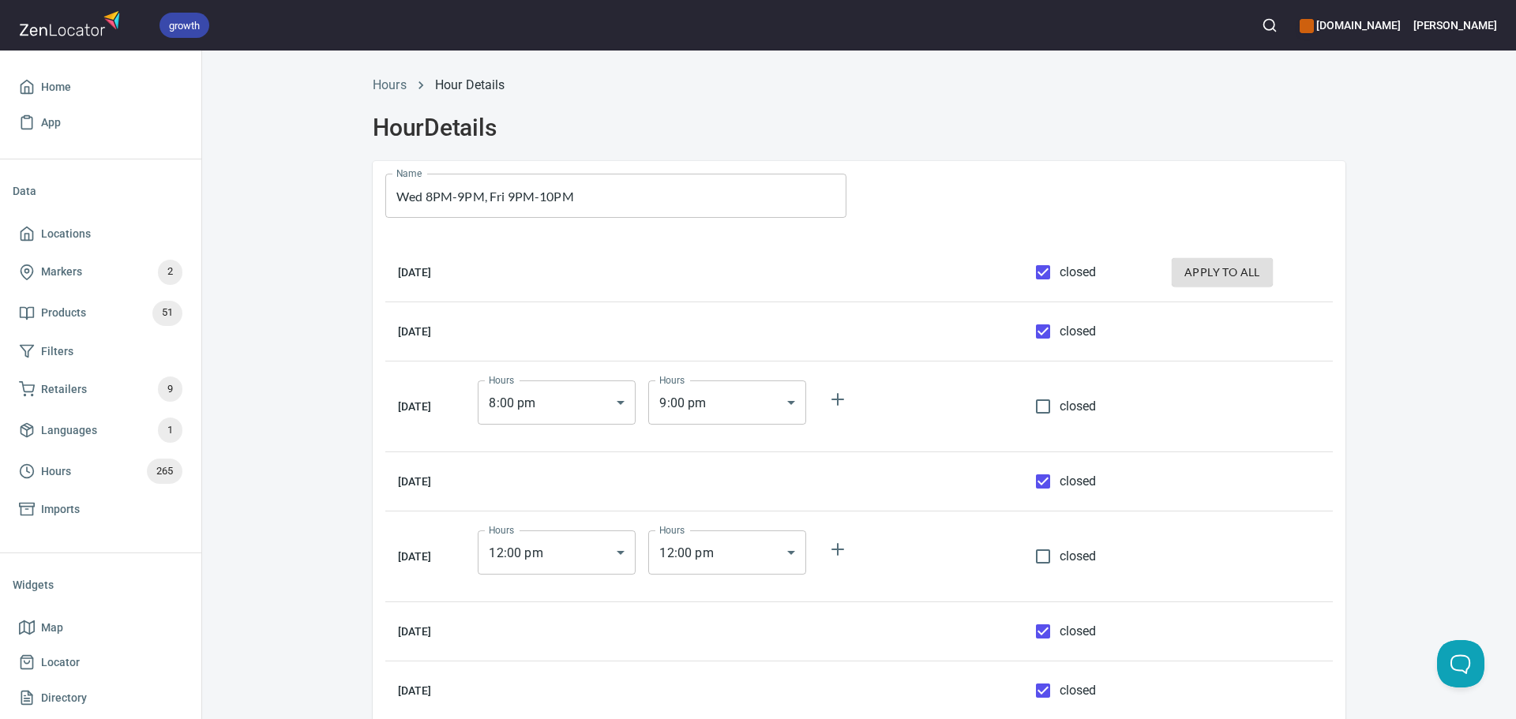
click at [600, 551] on body "growth hemaalliance.com Donald Home App Data Locations Markers 2 Products 51 Fi…" at bounding box center [758, 359] width 1516 height 719
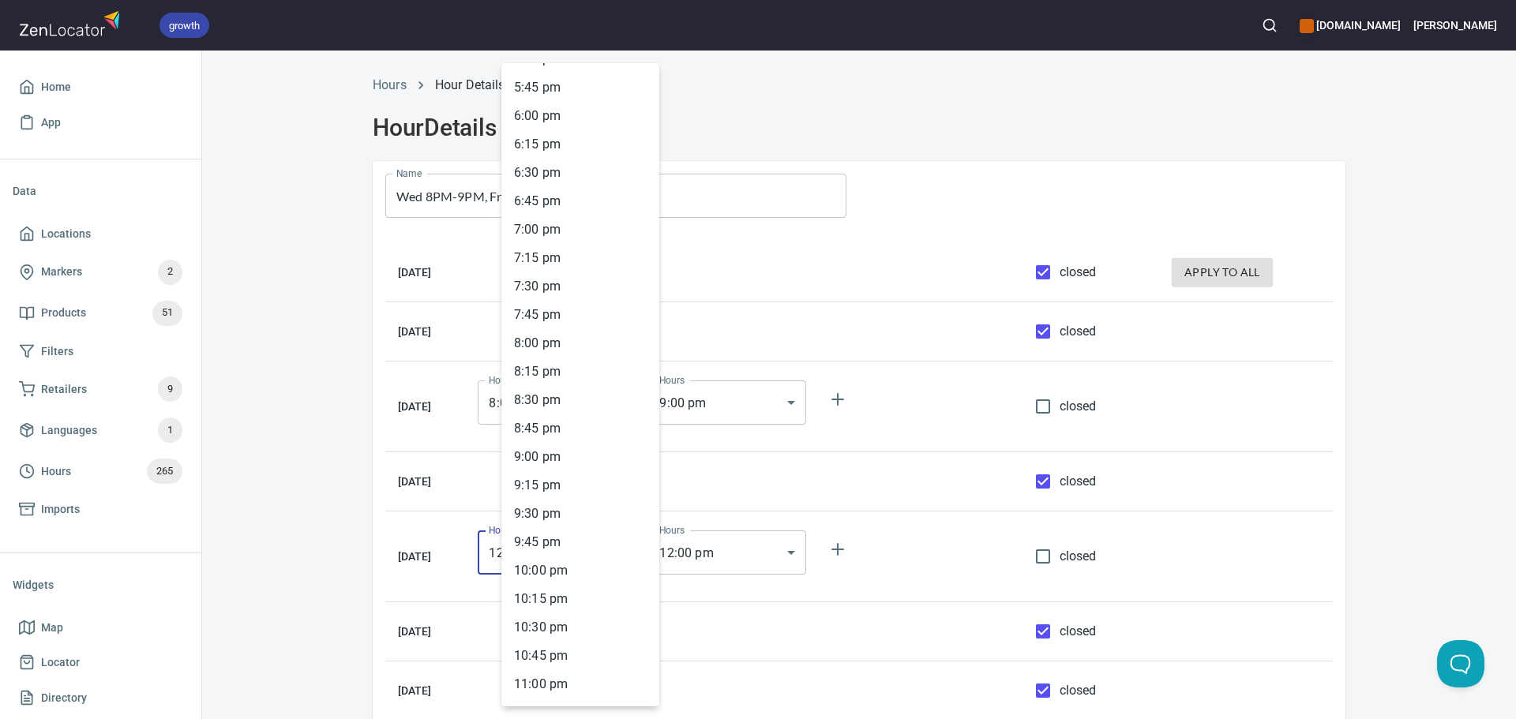
scroll to position [2098, 0]
click at [545, 362] on li "9 : 00 pm" at bounding box center [580, 373] width 158 height 28
type input "21:00"
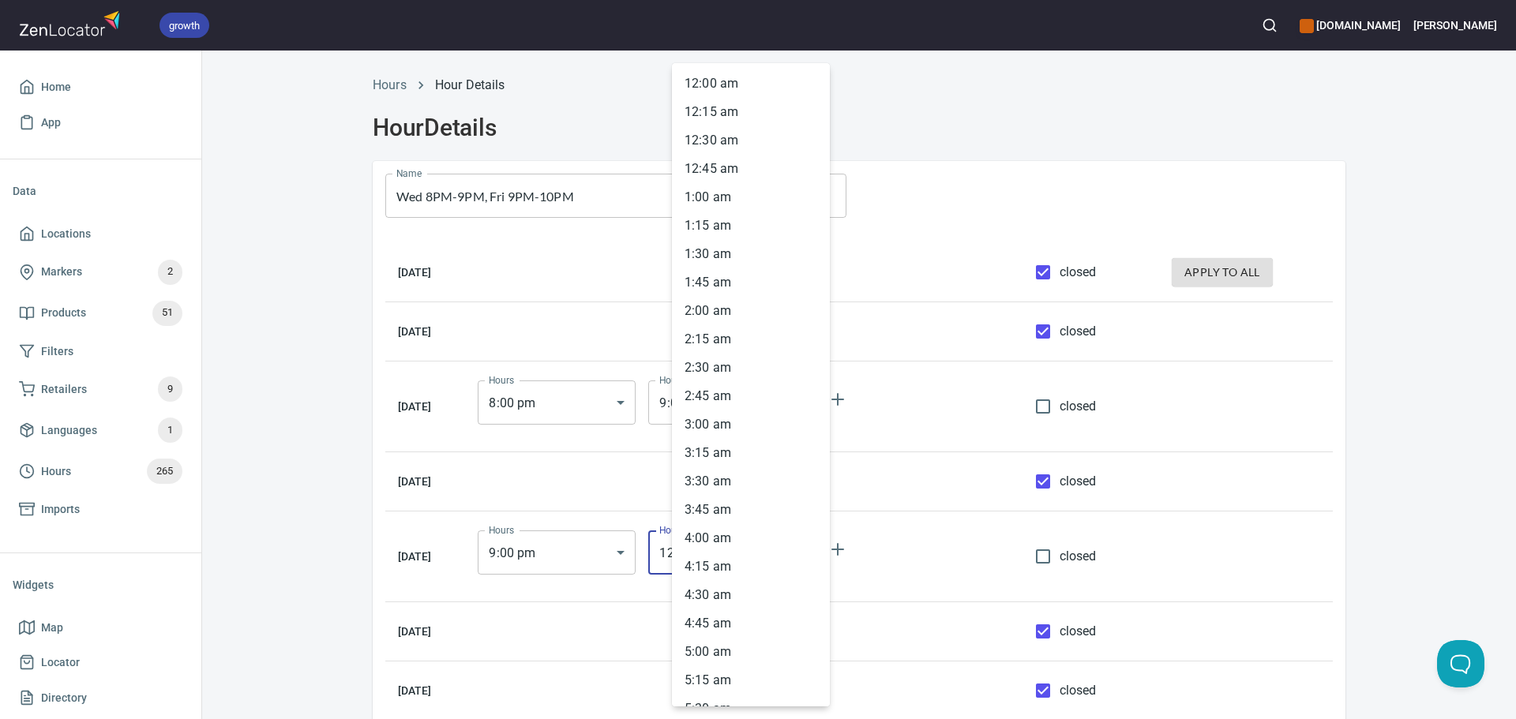
click at [730, 535] on body "growth hemaalliance.com Donald Home App Data Locations Markers 2 Products 51 Fi…" at bounding box center [758, 359] width 1516 height 719
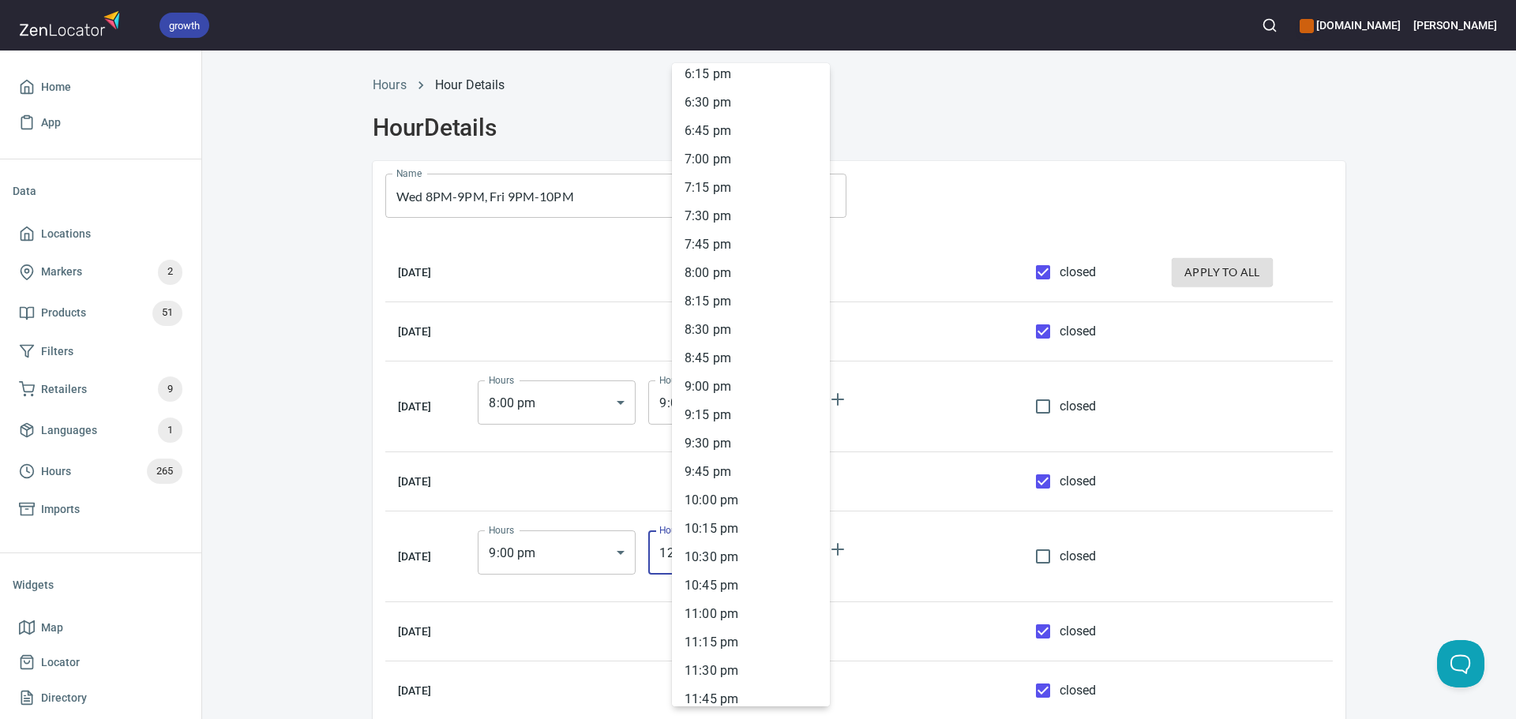
scroll to position [2090, 0]
click at [723, 496] on li "10 : 00 pm" at bounding box center [751, 495] width 158 height 28
type input "22:00"
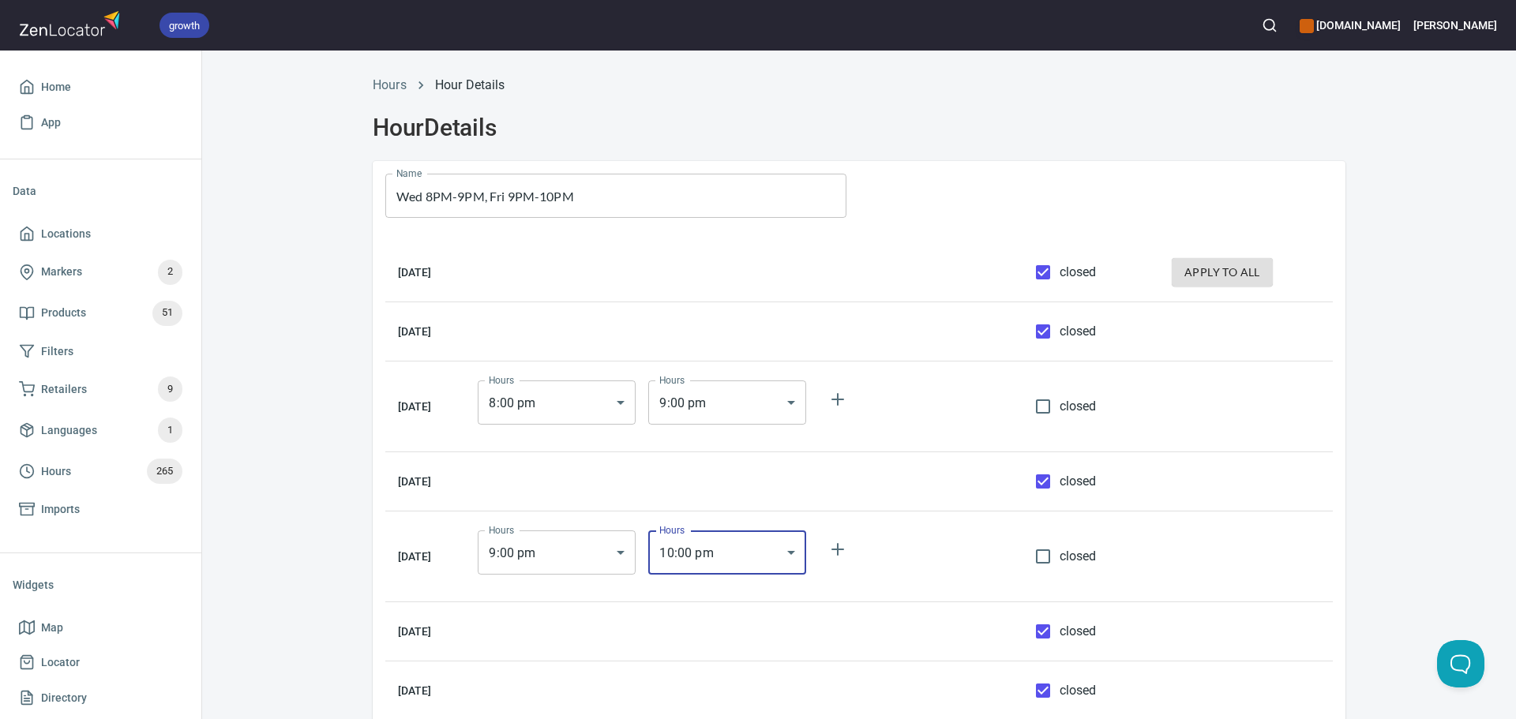
click at [1235, 456] on td at bounding box center [1246, 481] width 174 height 59
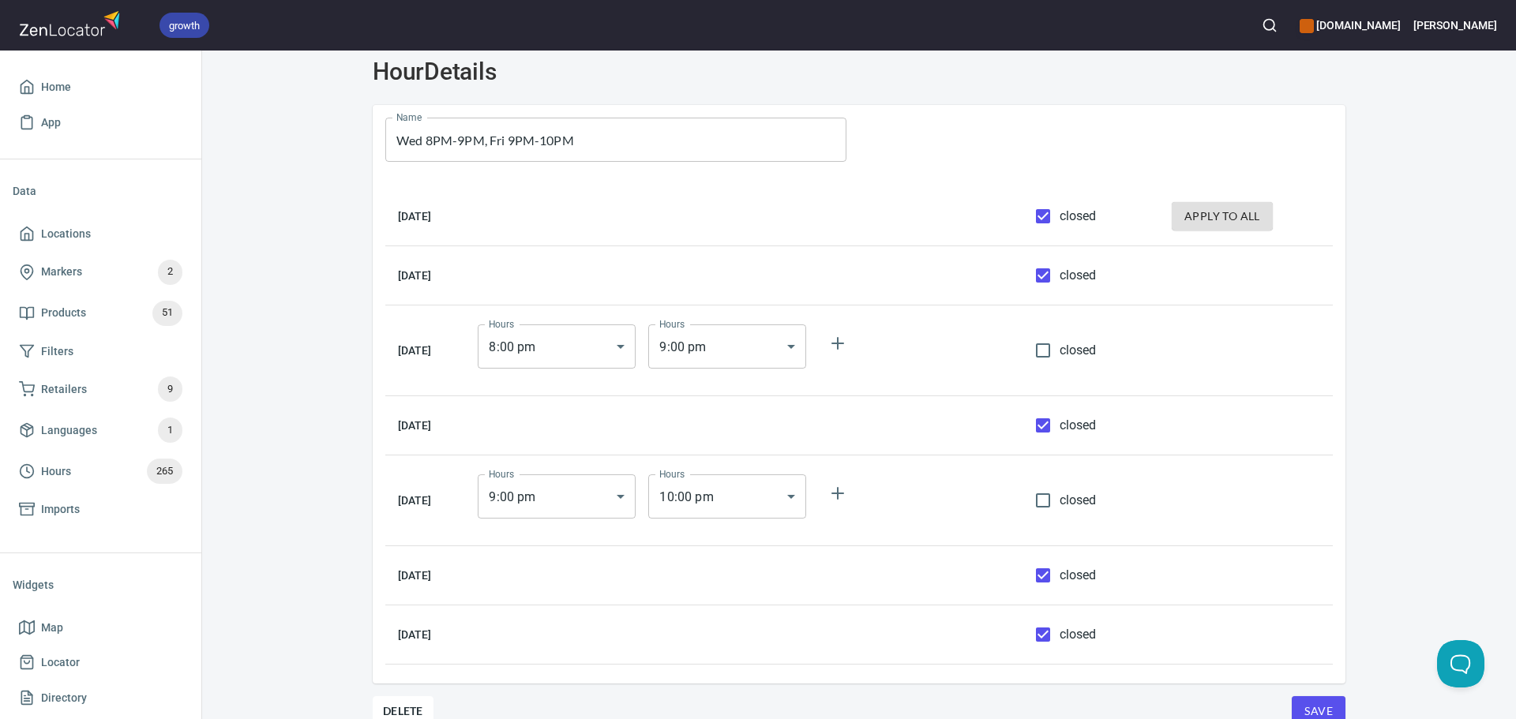
scroll to position [101, 0]
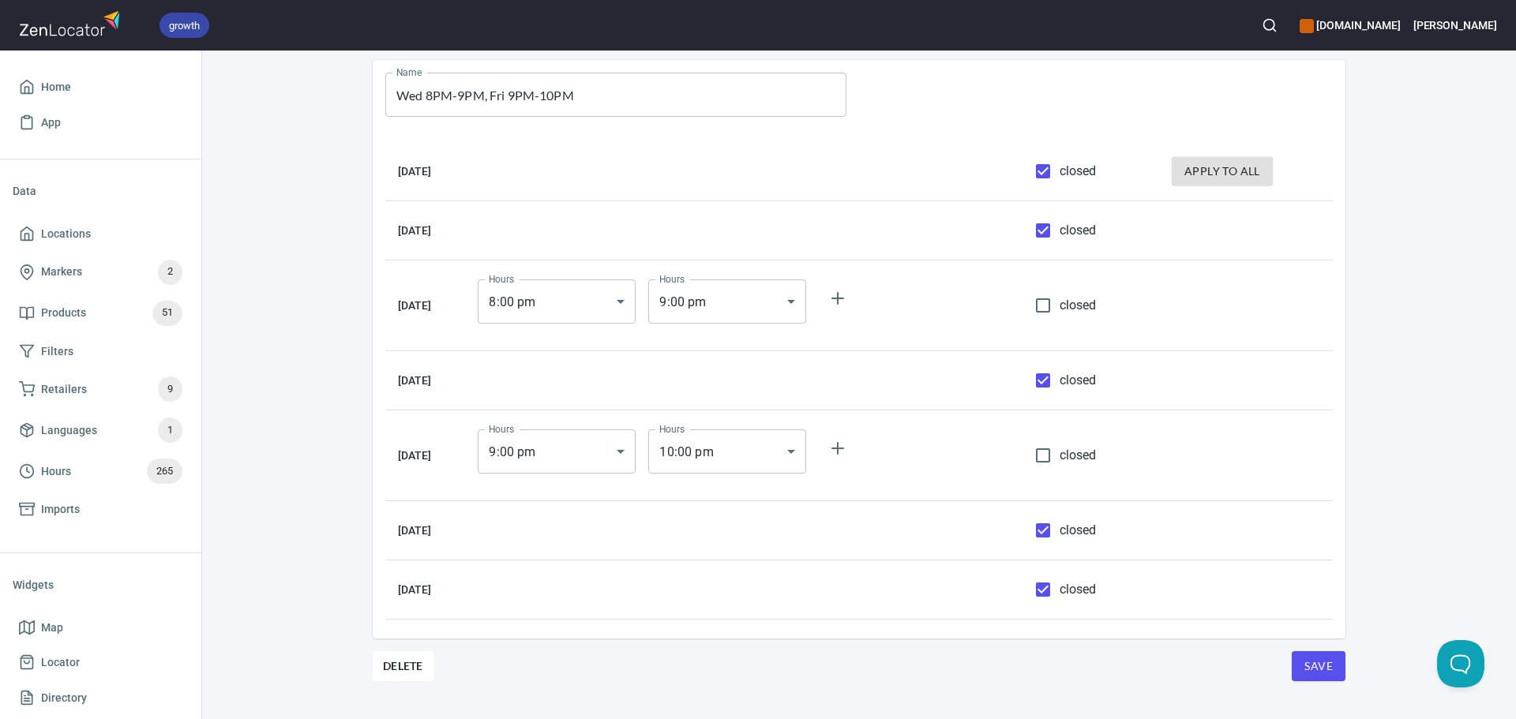
click at [1313, 666] on span "Save" at bounding box center [1318, 667] width 28 height 20
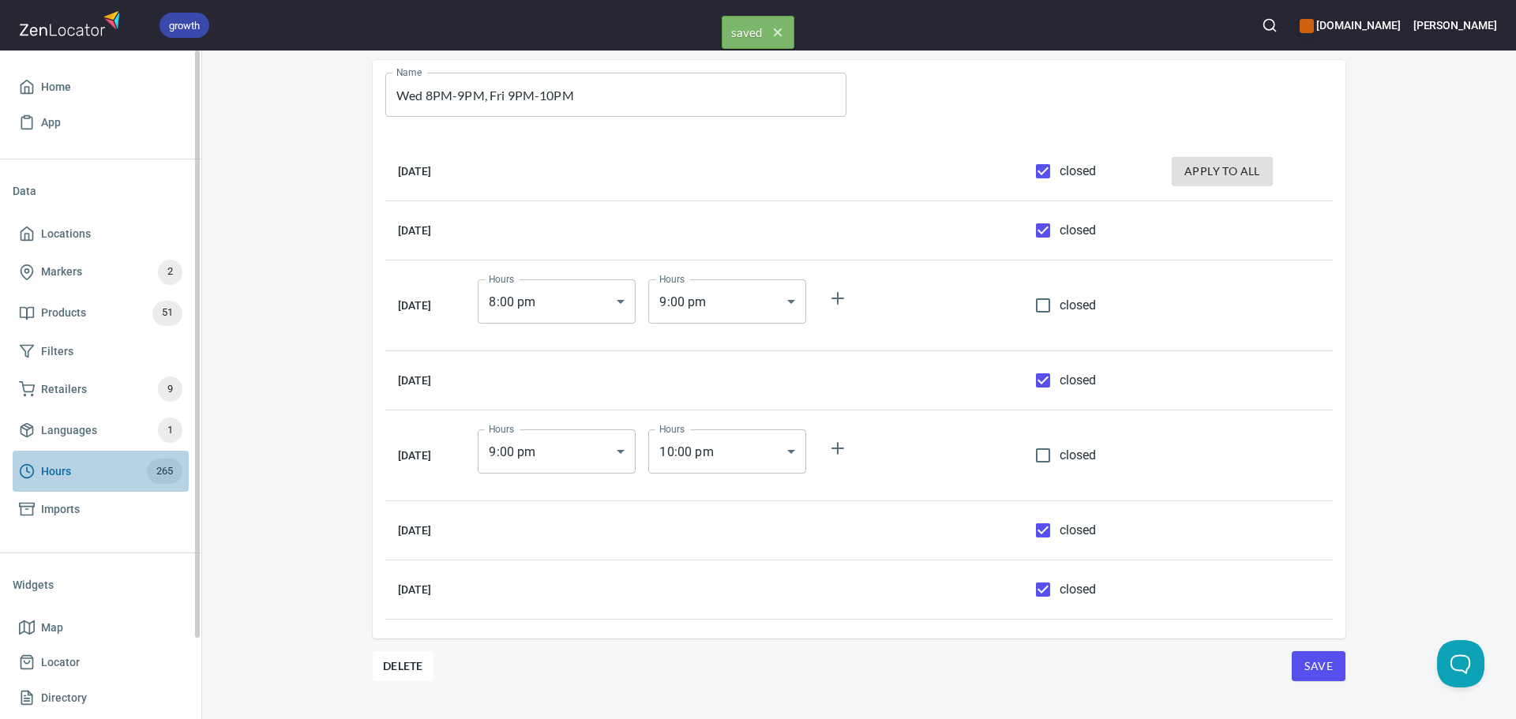
click at [77, 456] on link "Hours 265" at bounding box center [101, 471] width 176 height 41
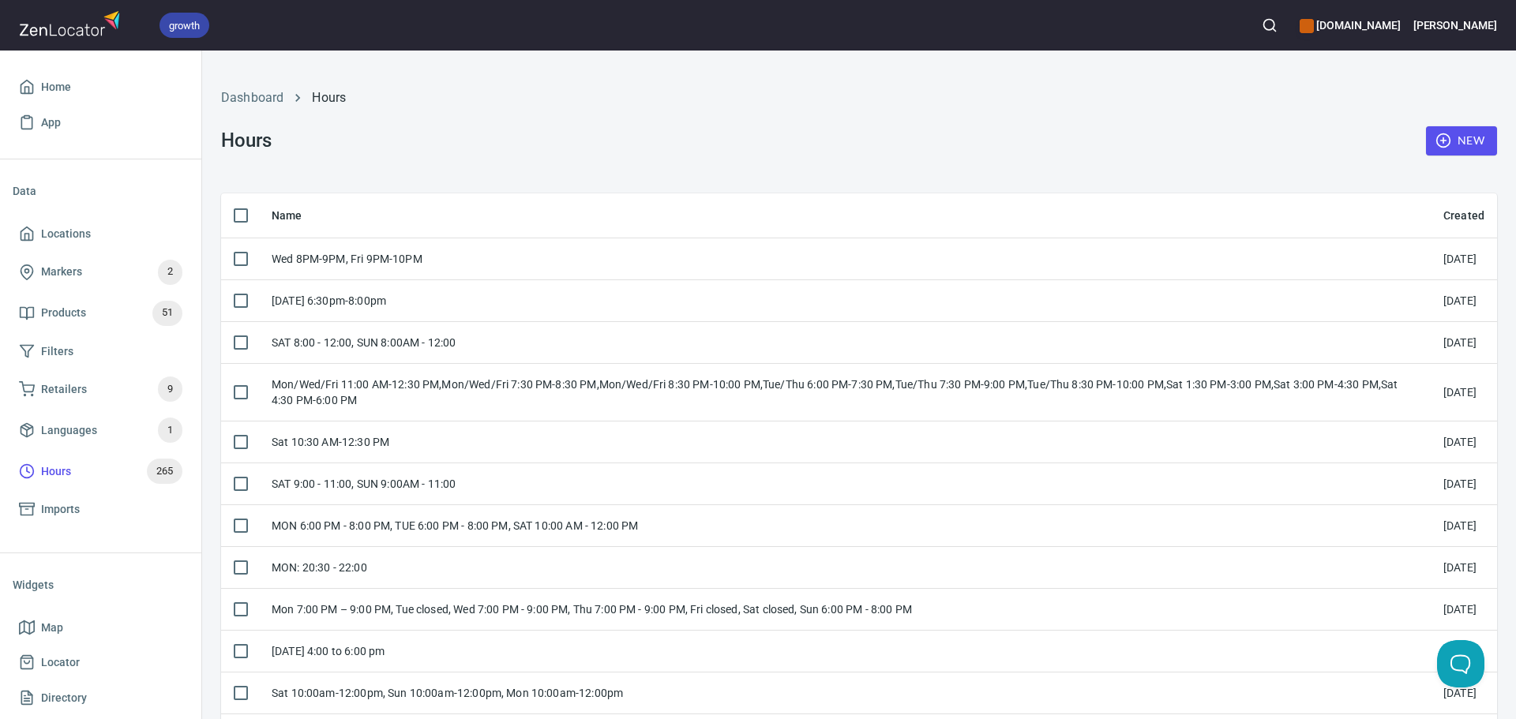
click at [1445, 141] on span "New" at bounding box center [1462, 141] width 46 height 20
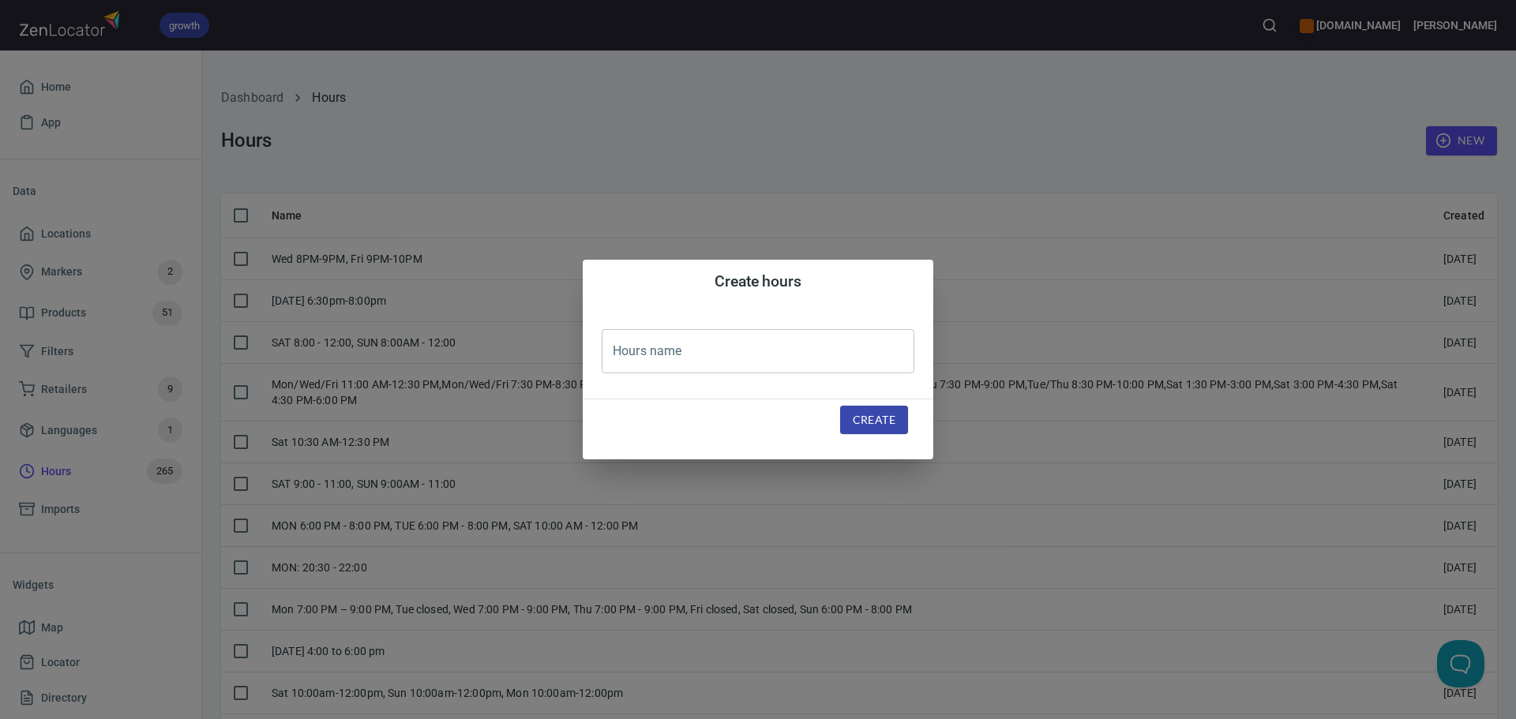
click at [886, 352] on input "text" at bounding box center [758, 351] width 313 height 44
paste input "Sat 9:30AM - 11:30AM"
type input "Sat 9:30AM - 11:30AM"
click at [890, 415] on span "Create" at bounding box center [874, 421] width 43 height 20
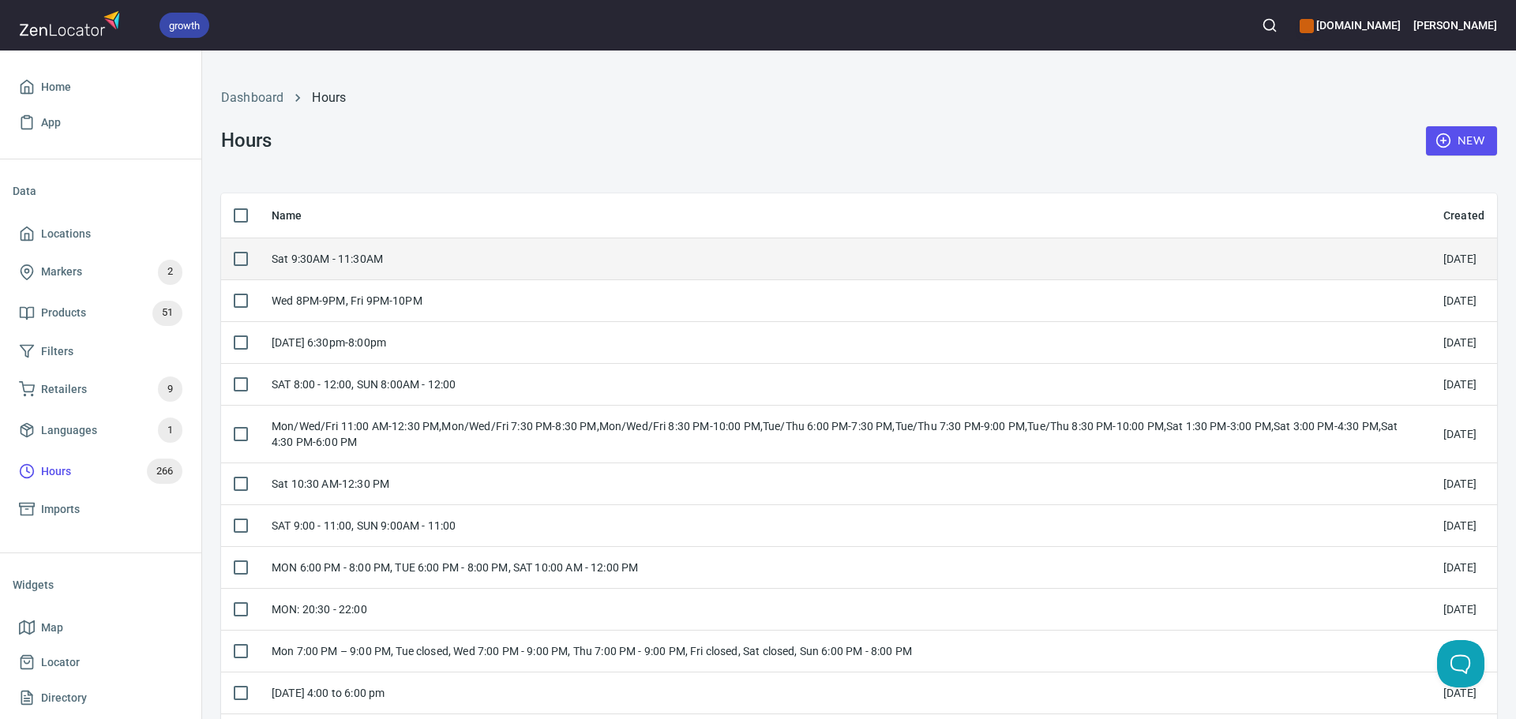
click at [550, 256] on div "Sat 9:30AM - 11:30AM" at bounding box center [845, 259] width 1146 height 16
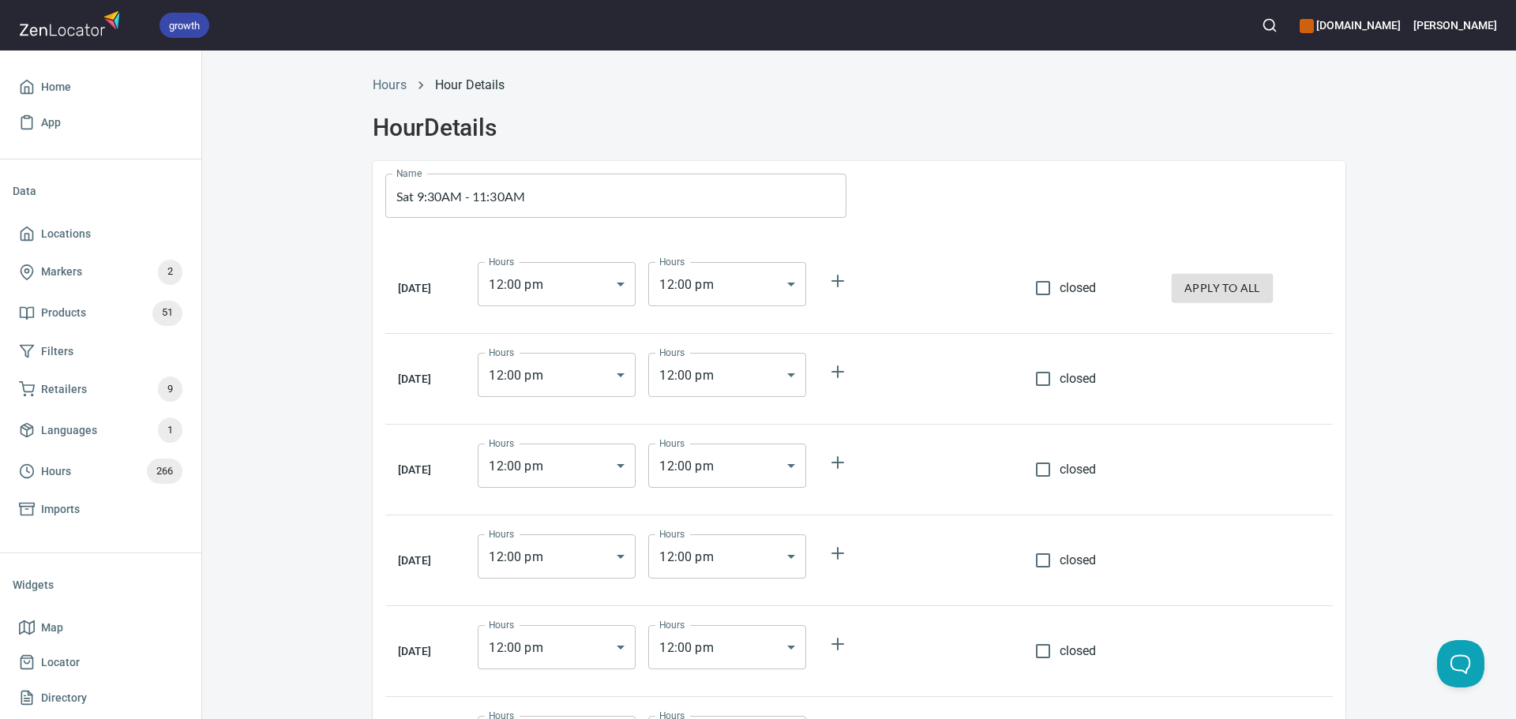
click at [1082, 272] on label "closed" at bounding box center [1061, 288] width 70 height 33
click at [1060, 272] on input "closed" at bounding box center [1042, 288] width 33 height 33
checkbox input "true"
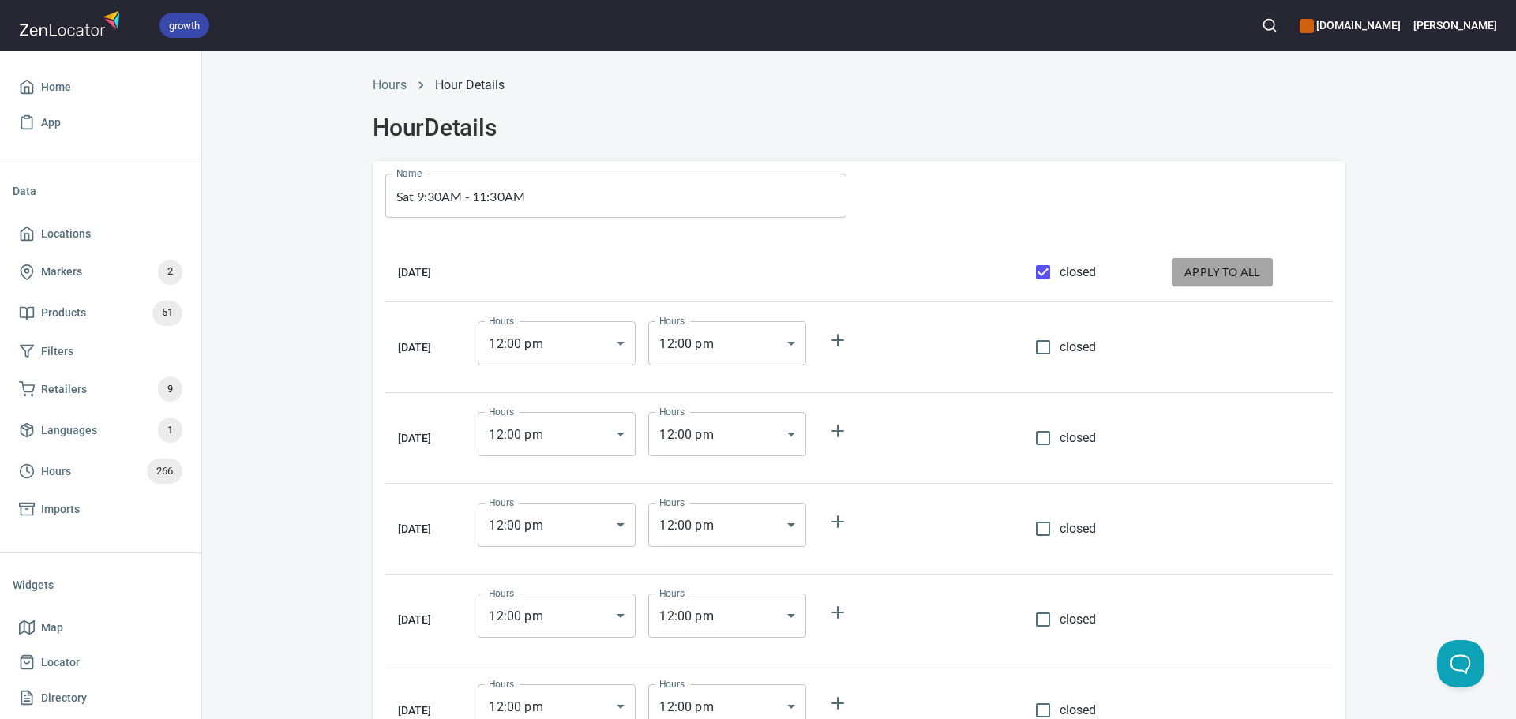
click at [1250, 260] on button "apply to all" at bounding box center [1222, 272] width 101 height 29
checkbox input "true"
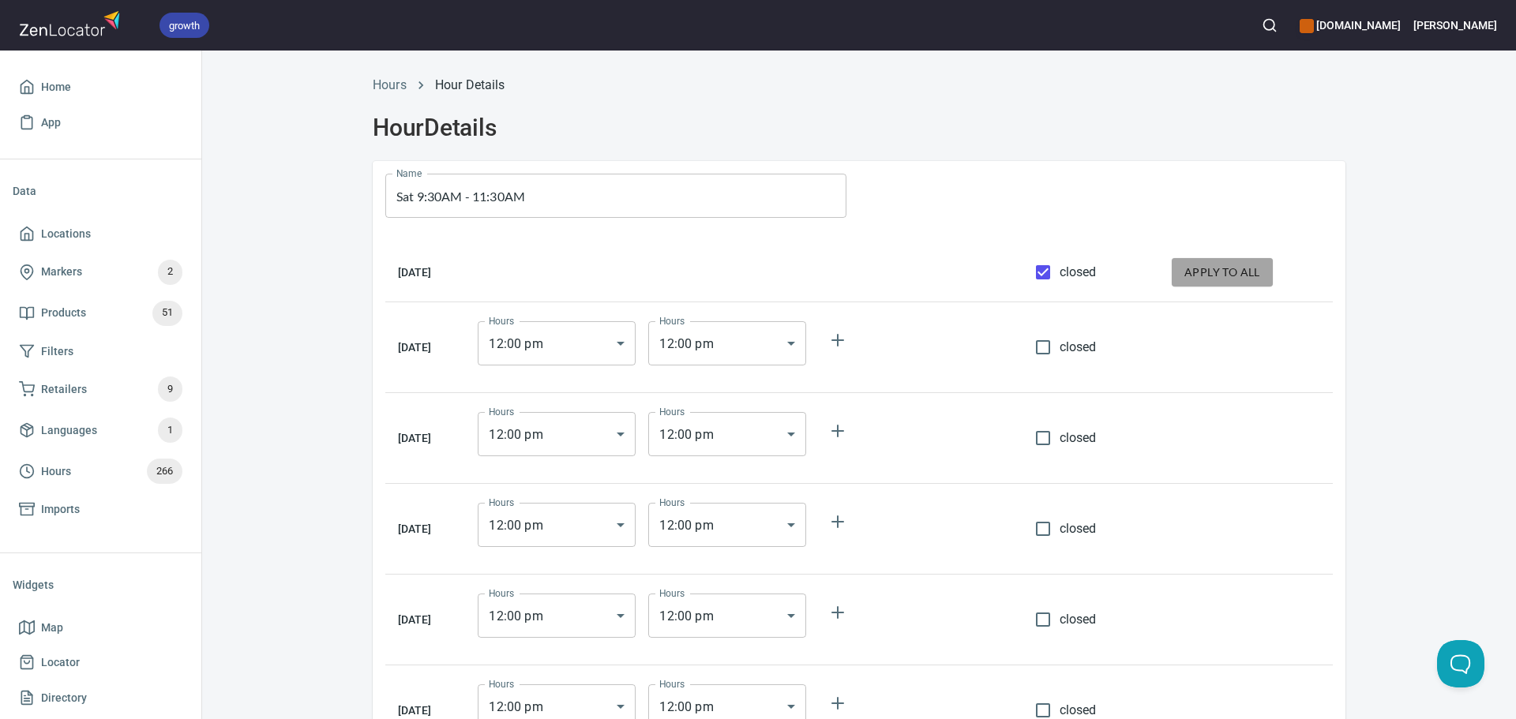
checkbox input "true"
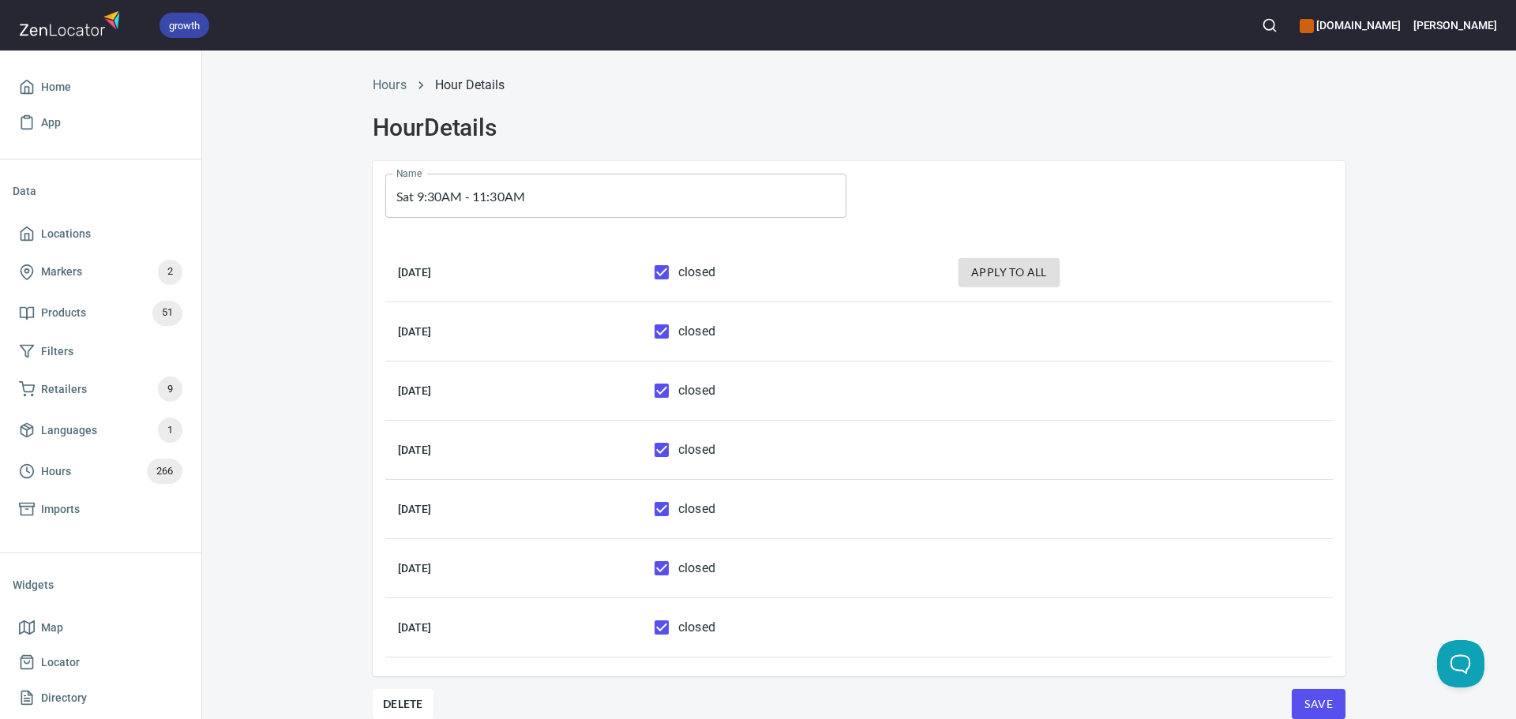
click at [678, 556] on input "closed" at bounding box center [661, 568] width 33 height 33
checkbox input "false"
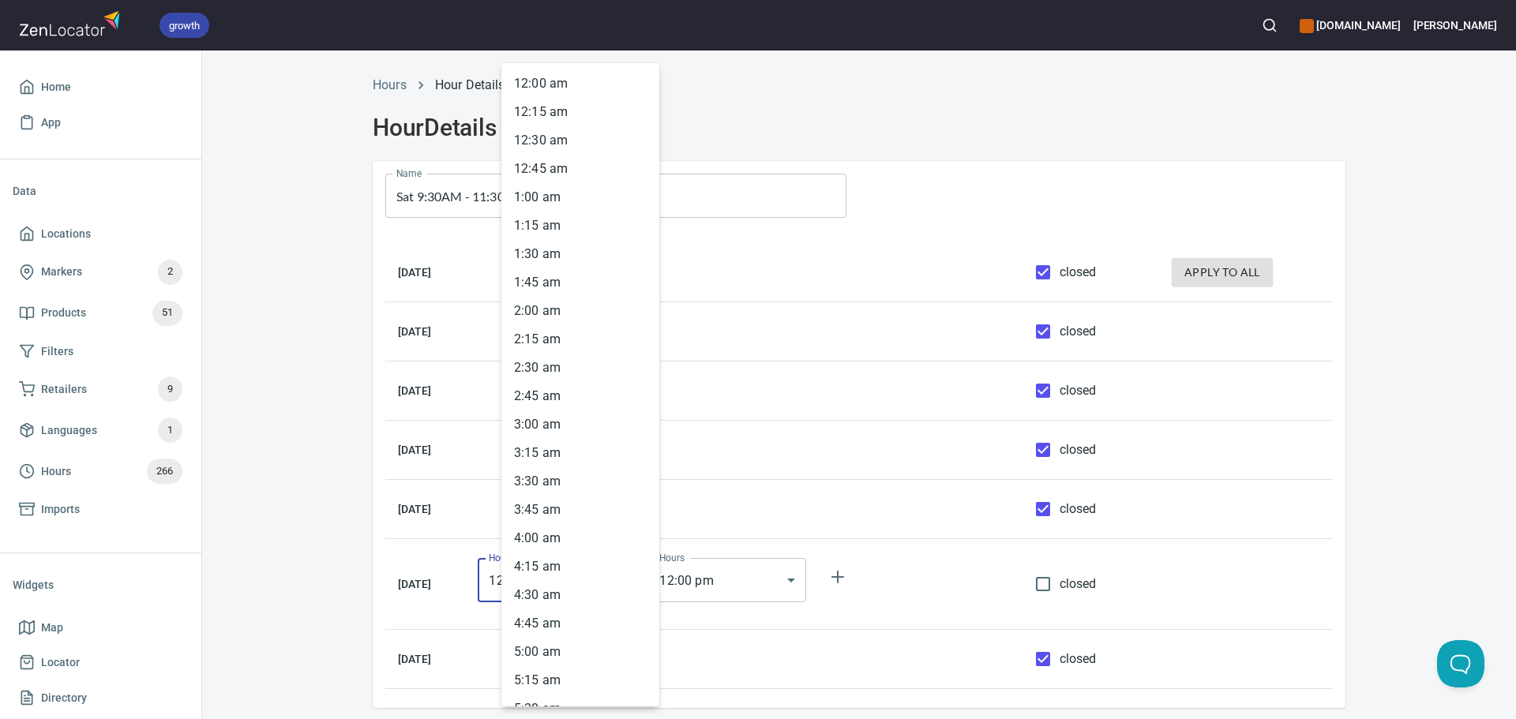
click at [572, 595] on body "growth hemaalliance.com Donald Home App Data Locations Markers 2 Products 51 Fi…" at bounding box center [758, 359] width 1516 height 719
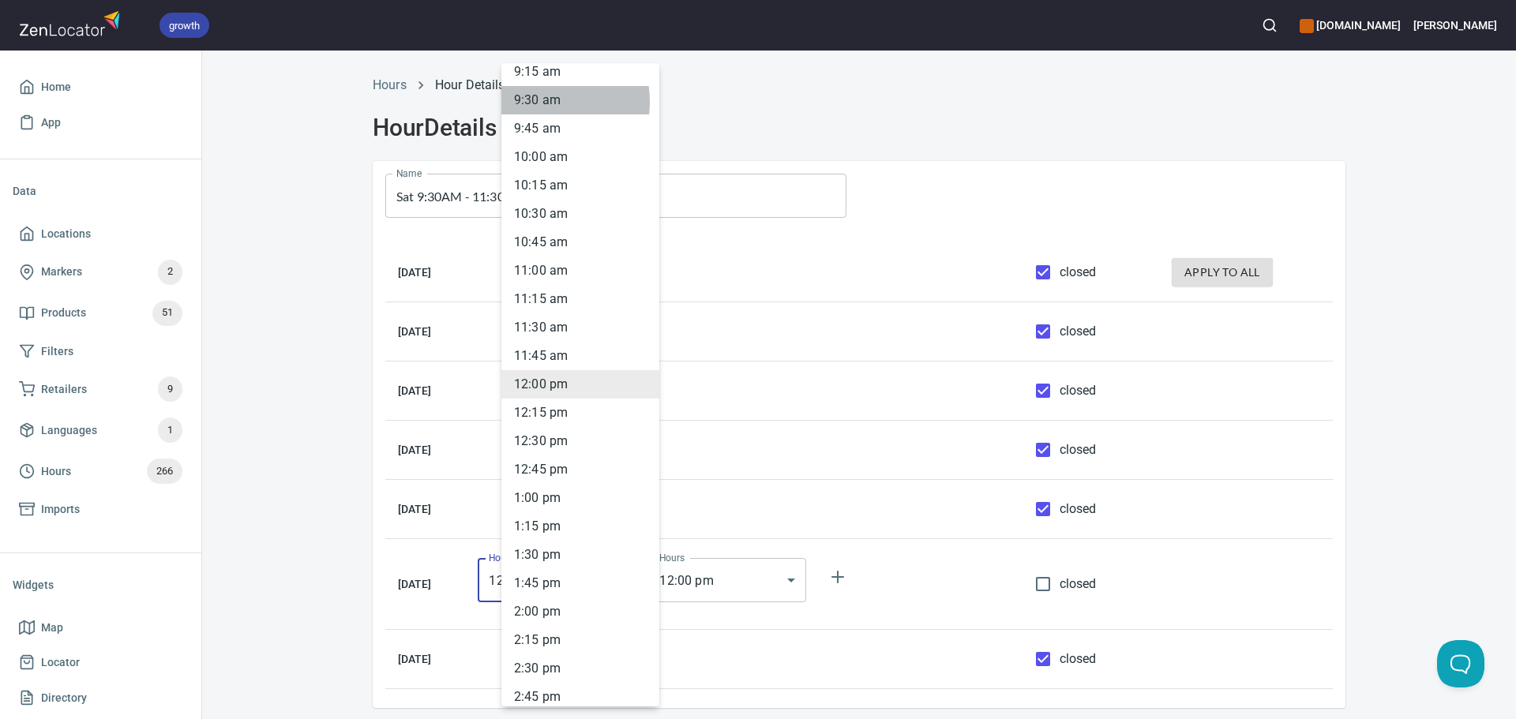
click at [542, 102] on li "9 : 30 am" at bounding box center [580, 100] width 158 height 28
type input "09:30"
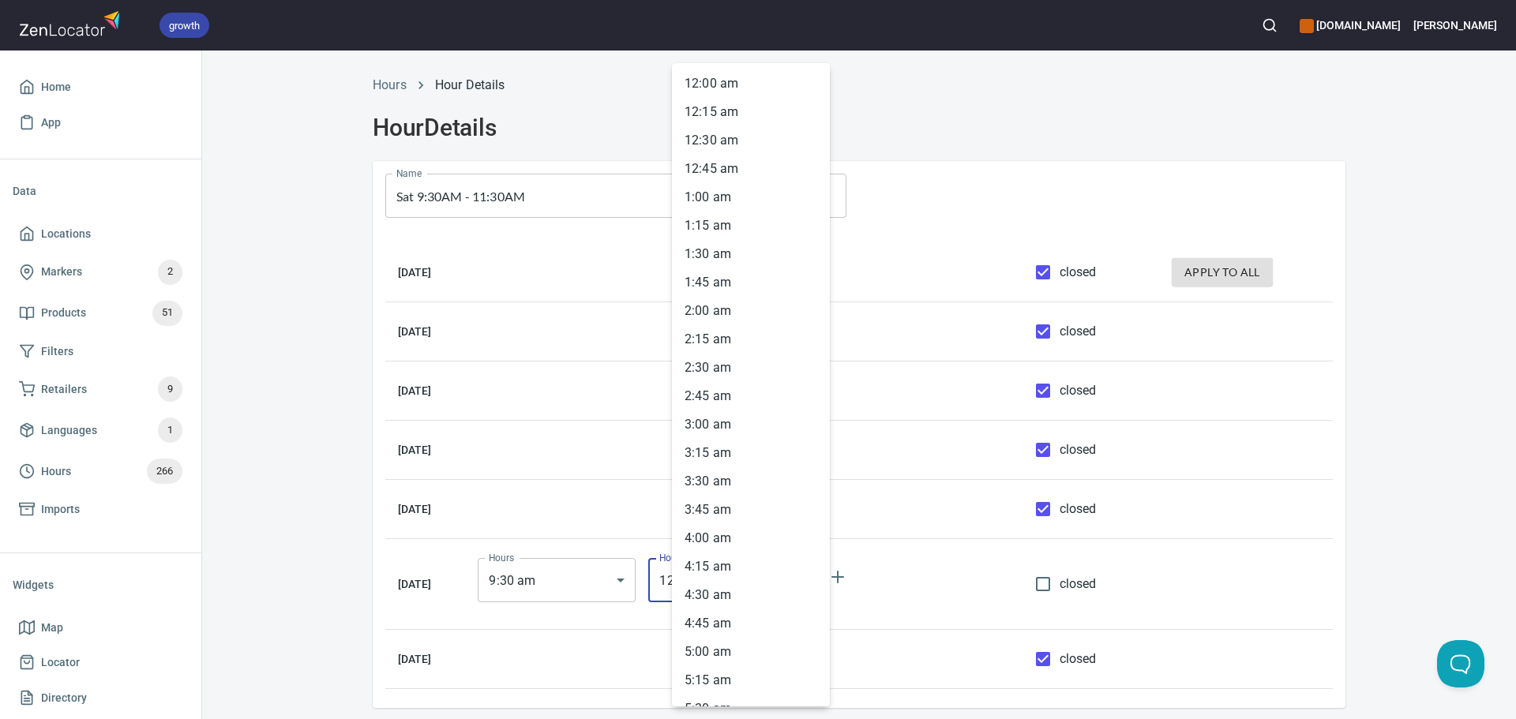
drag, startPoint x: 756, startPoint y: 589, endPoint x: 753, endPoint y: 554, distance: 34.8
click at [755, 588] on body "growth hemaalliance.com Donald Home App Data Locations Markers 2 Products 51 Fi…" at bounding box center [758, 359] width 1516 height 719
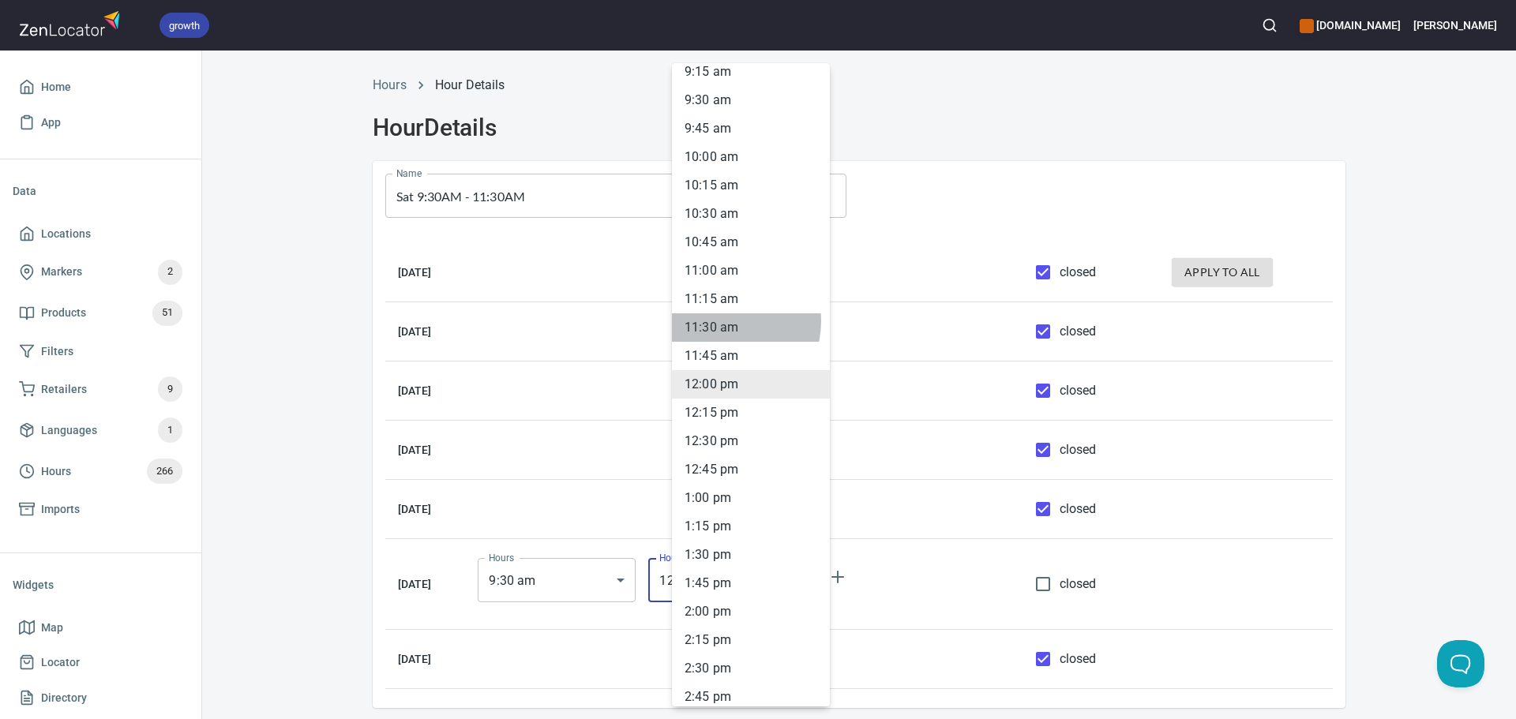
click at [722, 321] on li "11 : 30 am" at bounding box center [751, 327] width 158 height 28
type input "11:30"
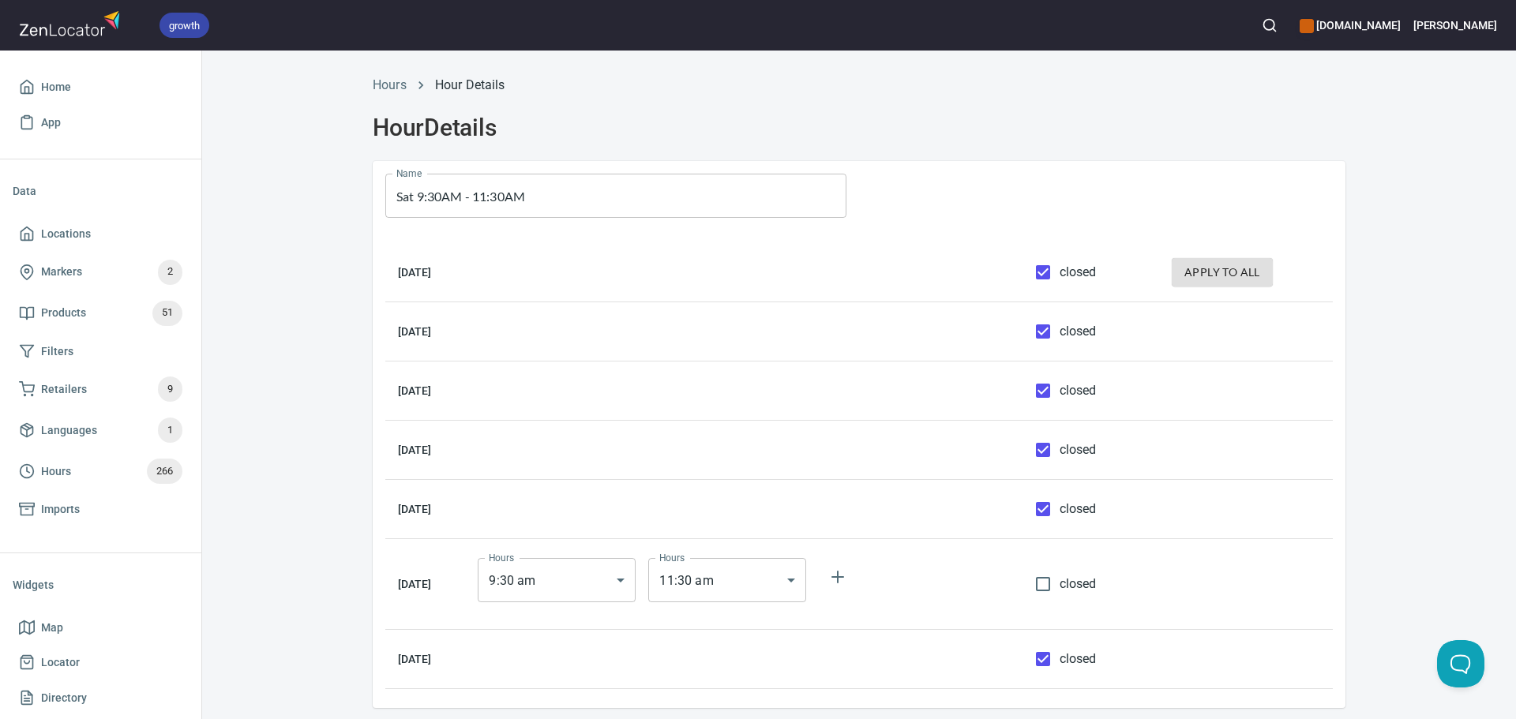
click at [1417, 579] on div "Hours Hour Details Hour Details Name Sat 9:30AM - 11:30AM Name Monday closed ap…" at bounding box center [859, 408] width 1314 height 685
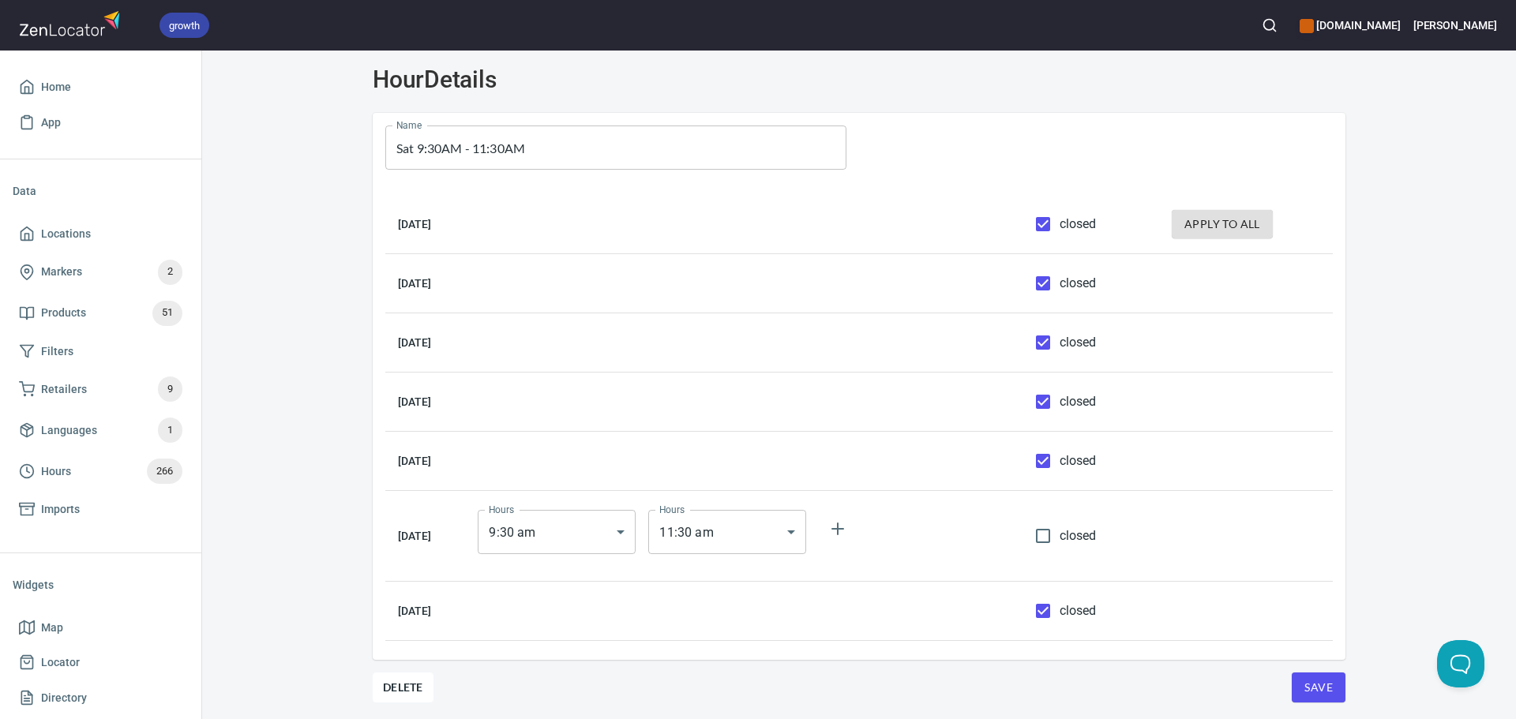
scroll to position [69, 0]
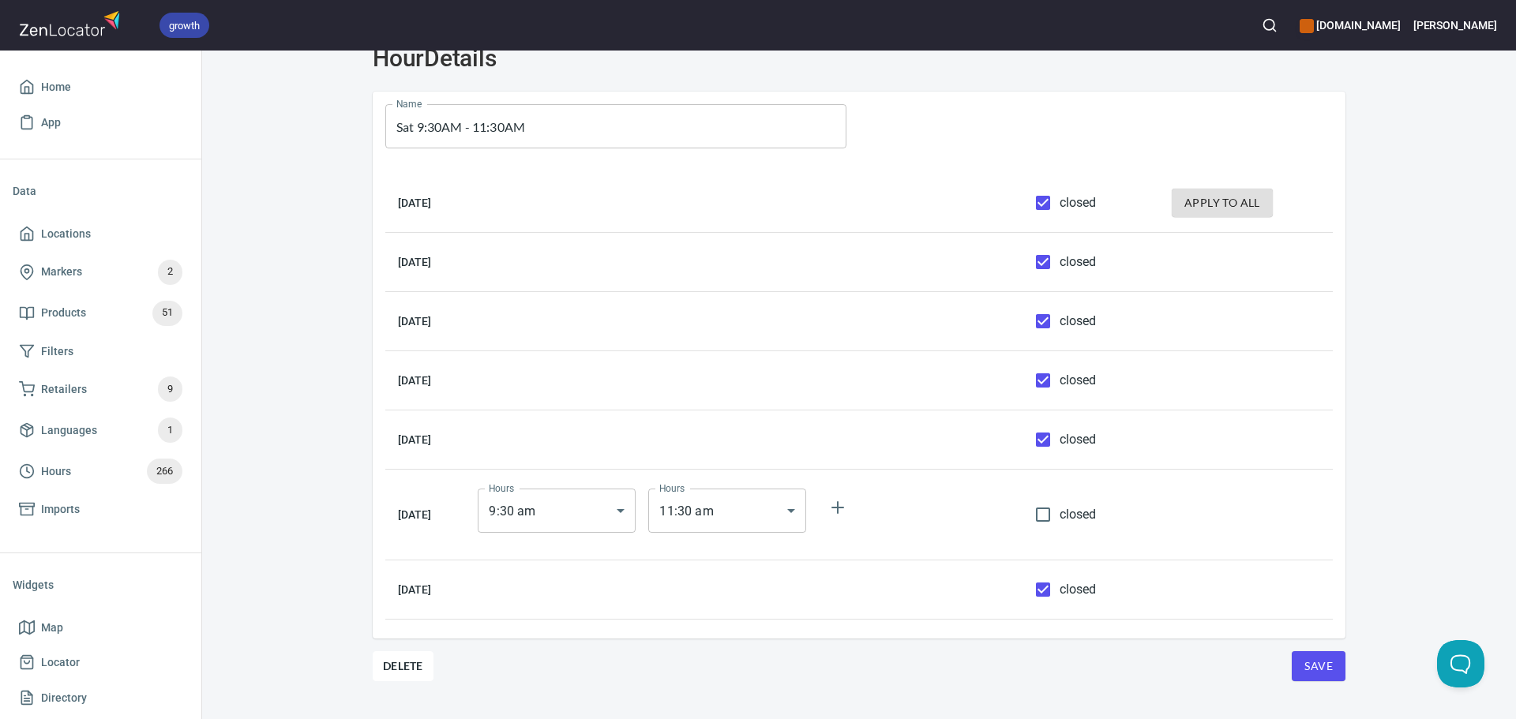
click at [1317, 657] on span "Save" at bounding box center [1318, 667] width 28 height 20
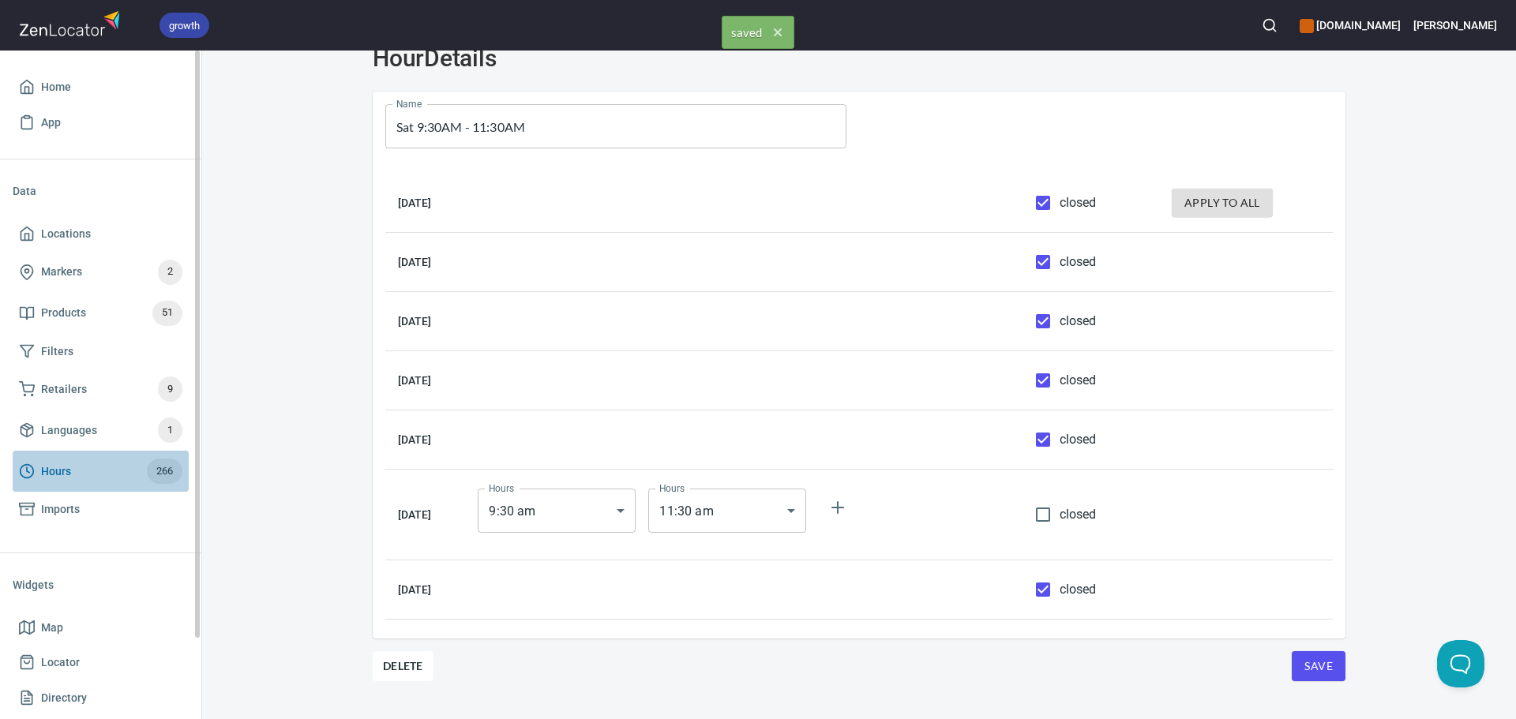
click at [56, 472] on span "Hours" at bounding box center [56, 472] width 30 height 20
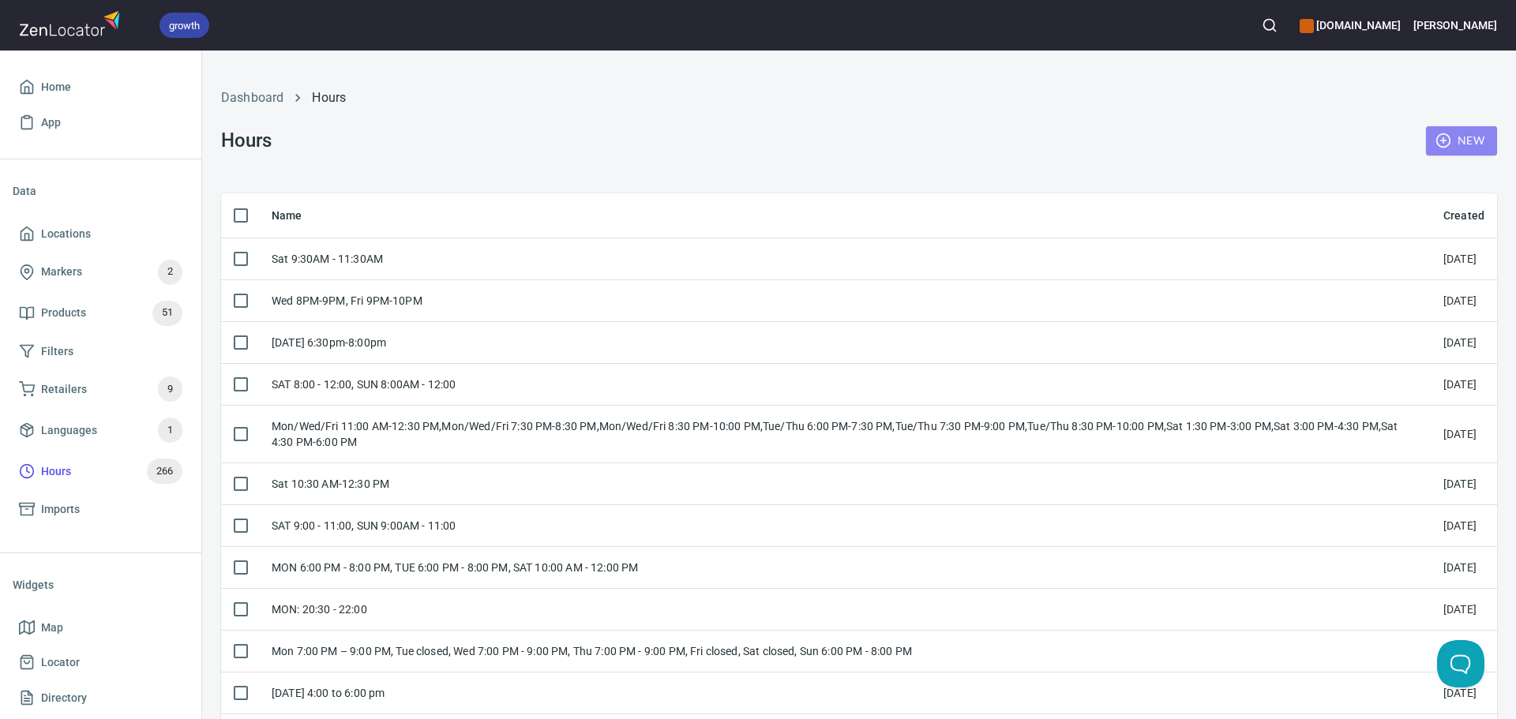
click at [1426, 148] on button "New" at bounding box center [1461, 140] width 71 height 29
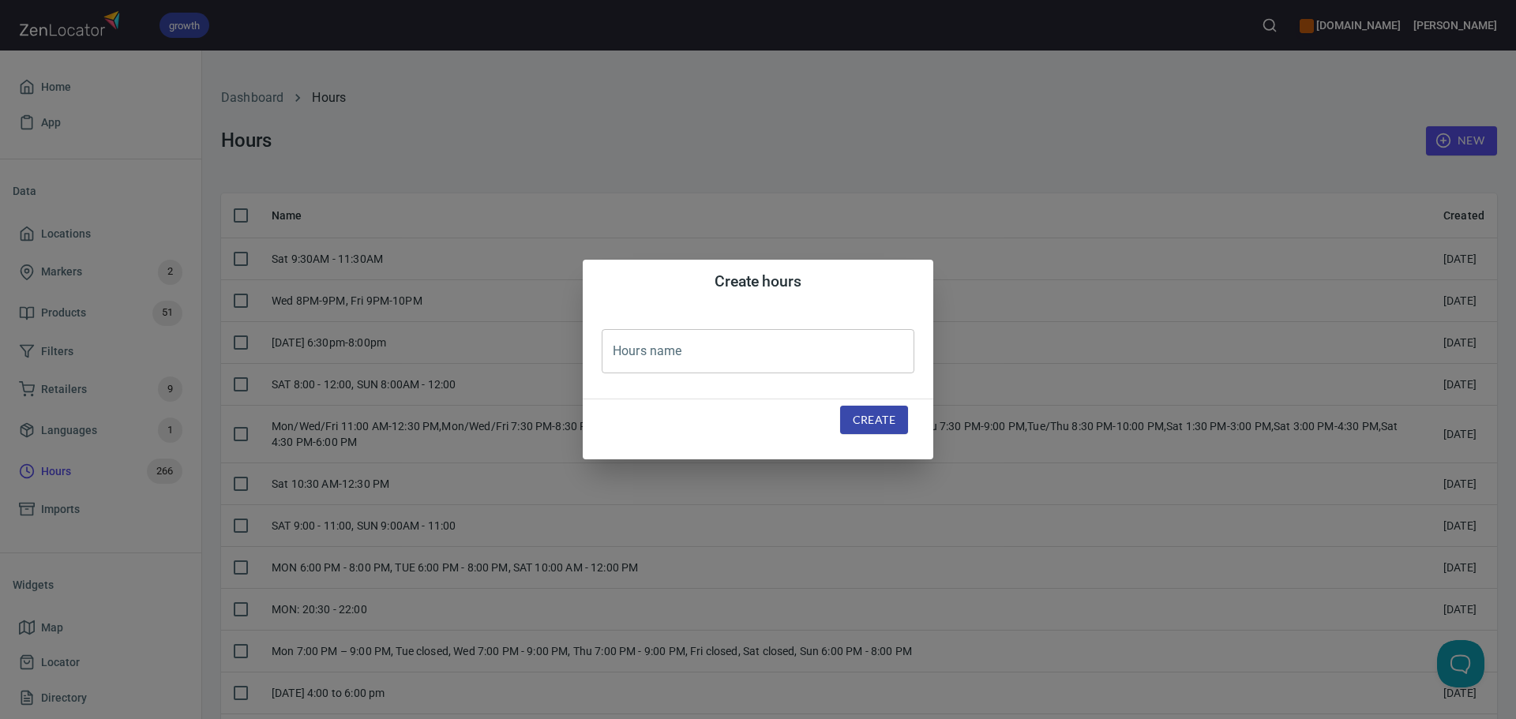
click at [752, 339] on input "text" at bounding box center [758, 351] width 313 height 44
paste input "Tue 05:00 PM-8:30, Fri 05:00 PM-8:30 PM,Sun 4:00 PM-8:30 PM"
type input "Tue 05:00 PM-8:30, Fri 05:00 PM-8:30 PM,Sun 4:00 PM-8:30 PM"
click at [865, 422] on span "Create" at bounding box center [874, 421] width 43 height 20
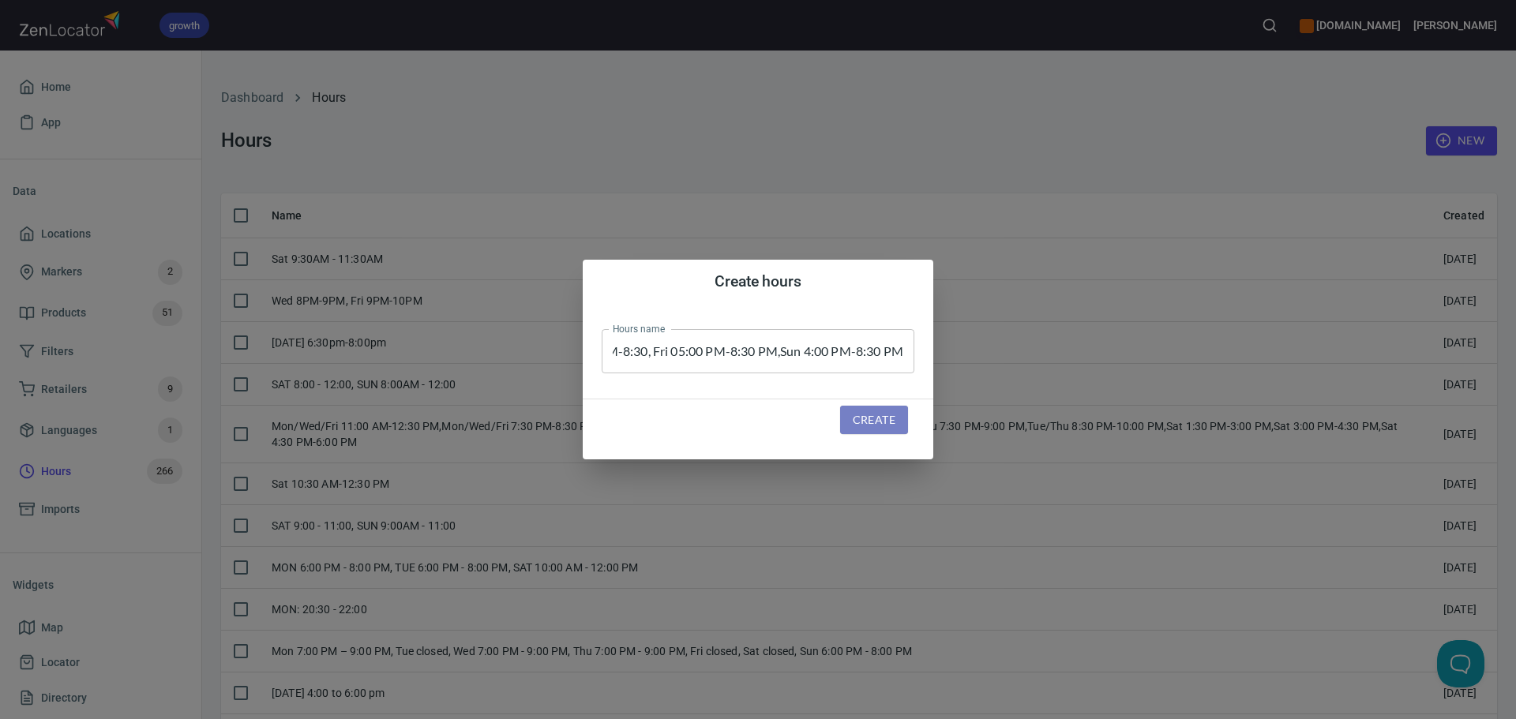
scroll to position [0, 0]
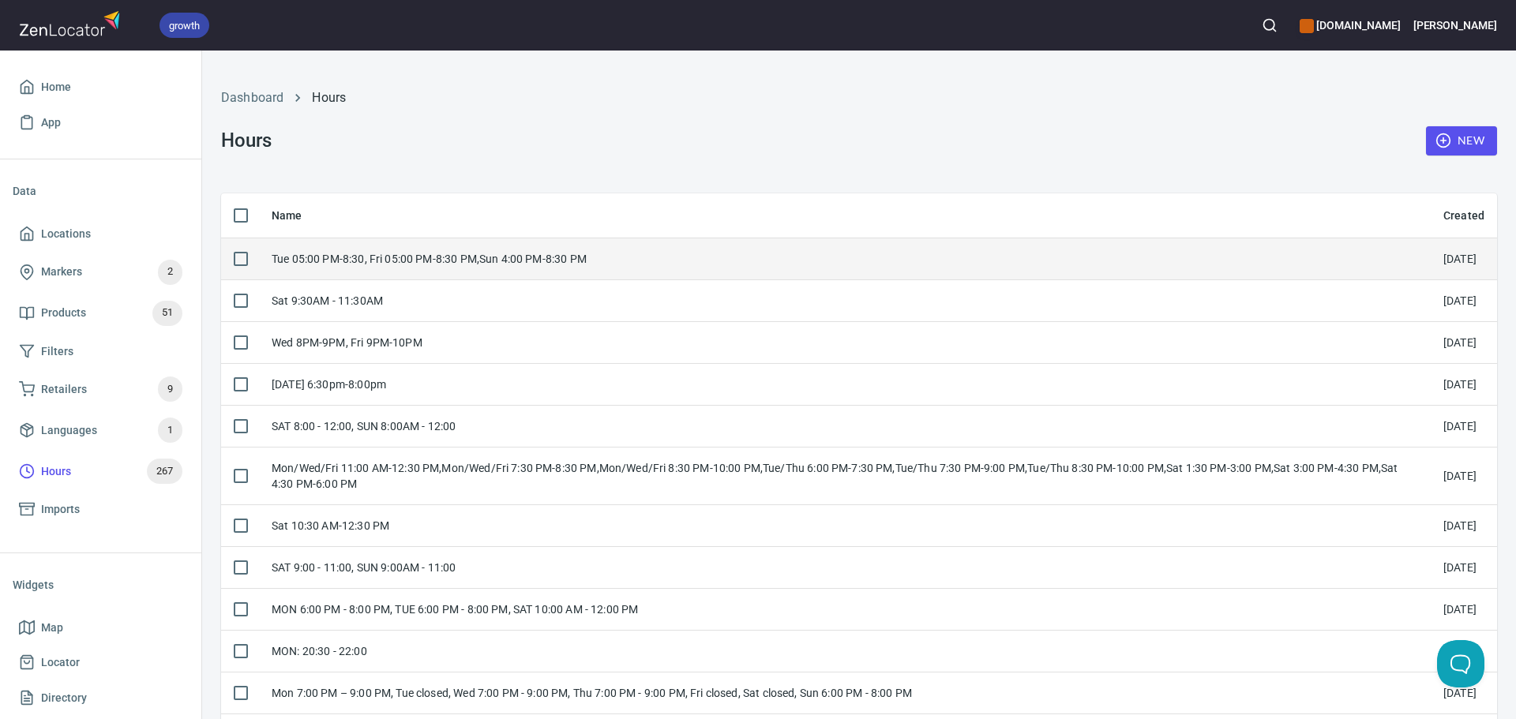
click at [524, 269] on td "Tue 05:00 PM-8:30, Fri 05:00 PM-8:30 PM,Sun 4:00 PM-8:30 PM" at bounding box center [845, 259] width 1172 height 42
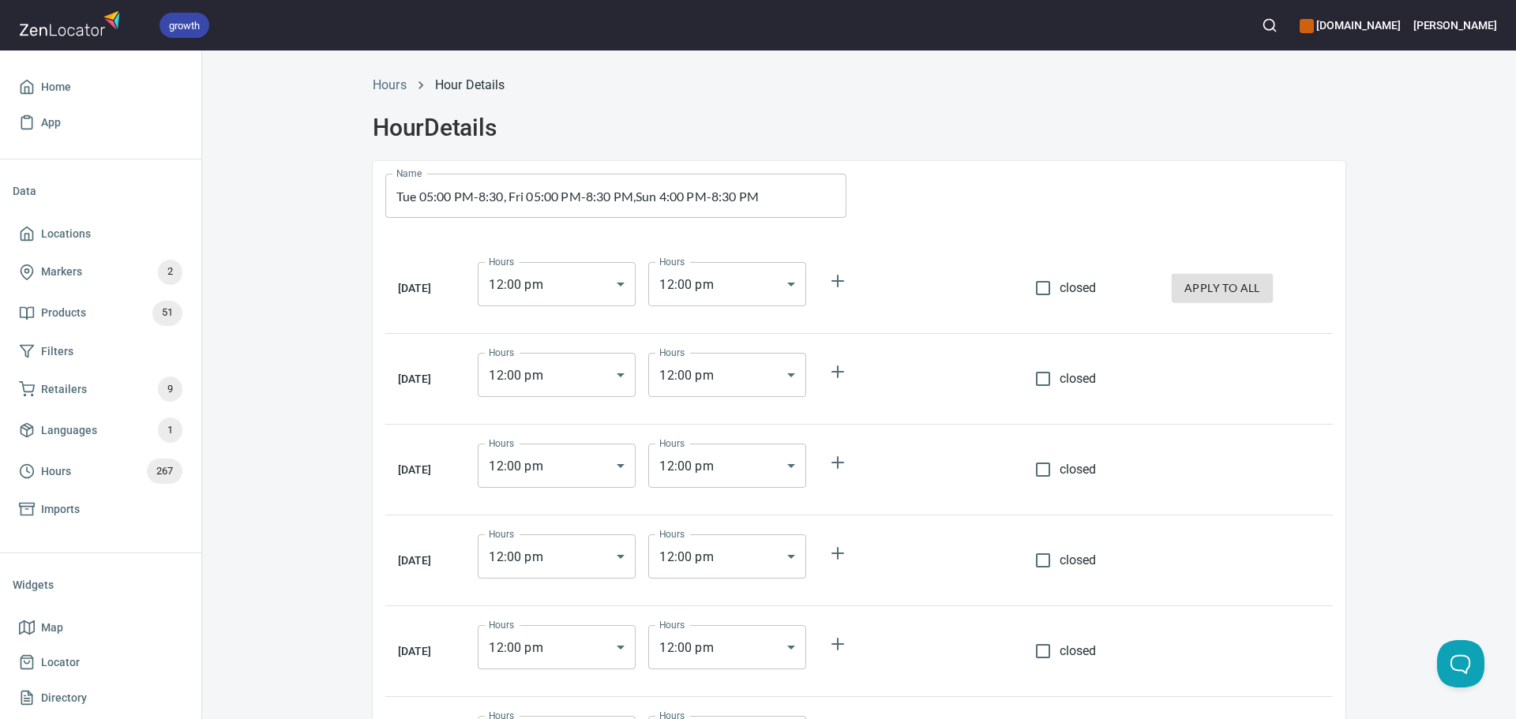
click at [1066, 272] on label "closed" at bounding box center [1061, 288] width 70 height 33
click at [1060, 272] on input "closed" at bounding box center [1042, 288] width 33 height 33
checkbox input "true"
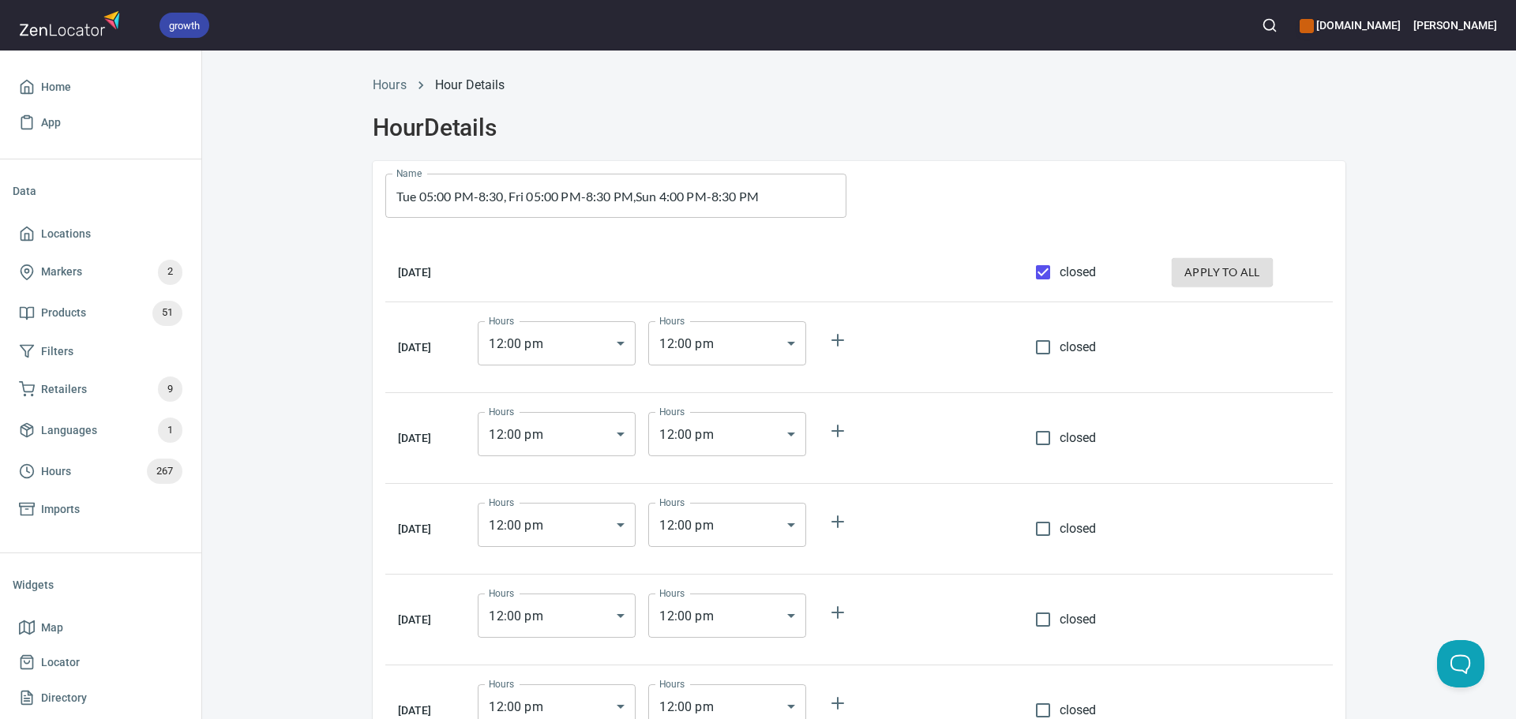
click at [1226, 267] on span "apply to all" at bounding box center [1222, 273] width 76 height 20
checkbox input "true"
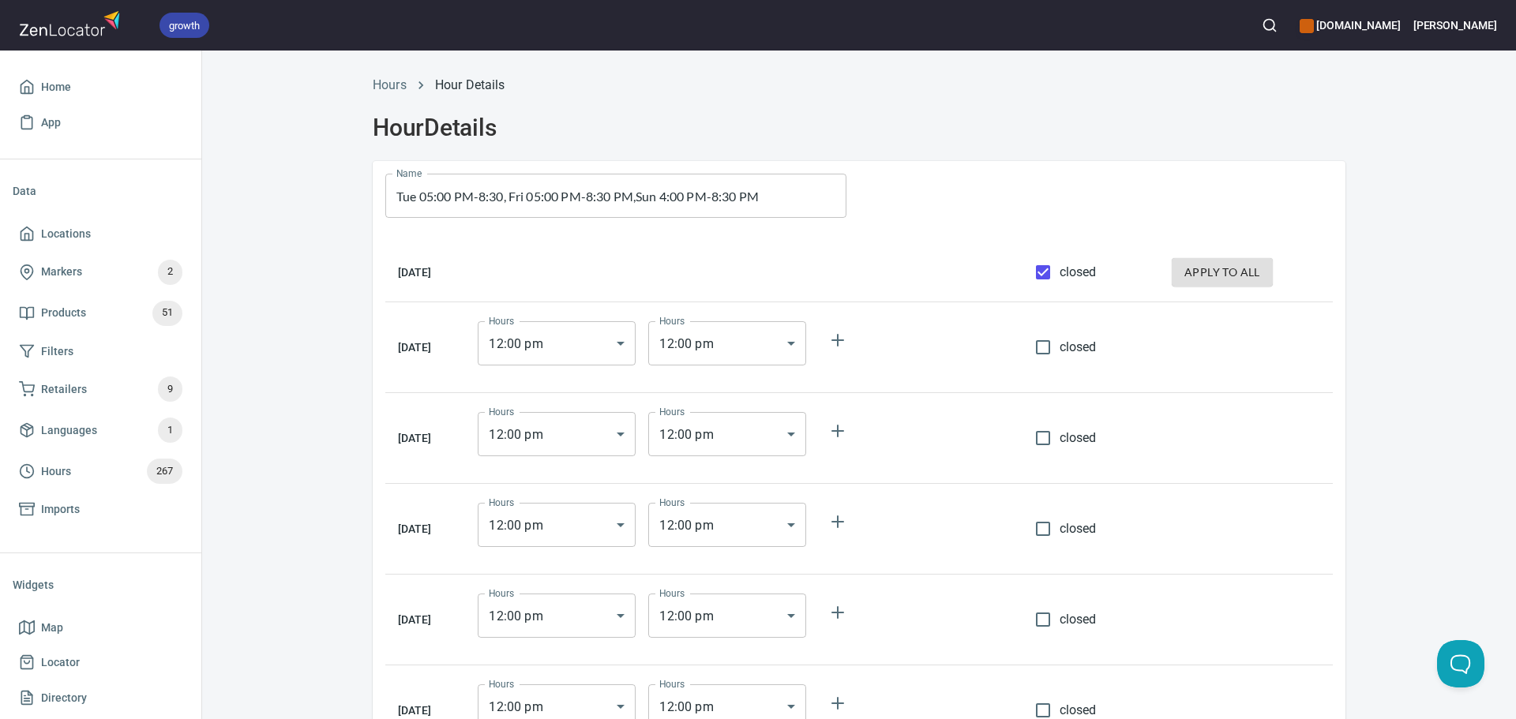
checkbox input "true"
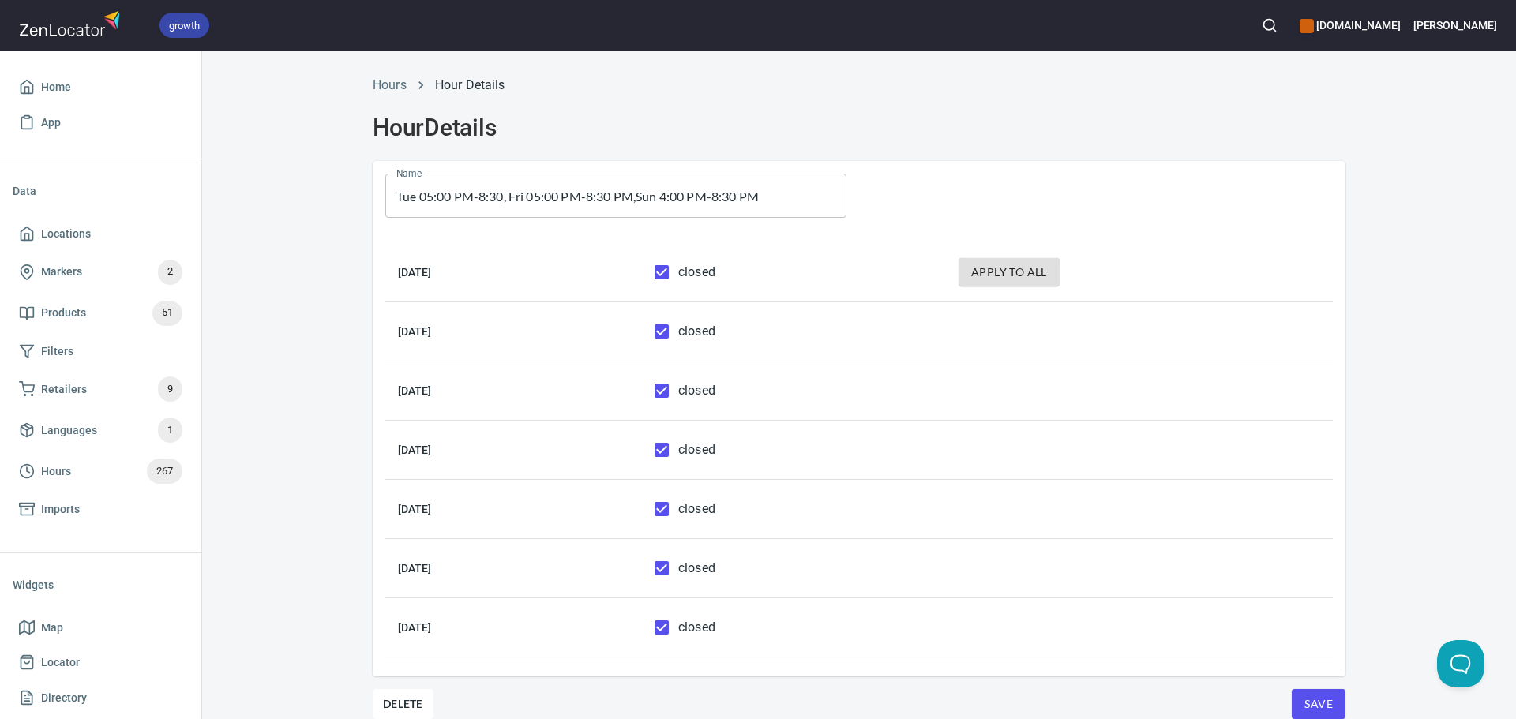
click at [715, 330] on span "closed" at bounding box center [696, 331] width 37 height 19
click at [678, 330] on input "closed" at bounding box center [661, 331] width 33 height 33
checkbox input "false"
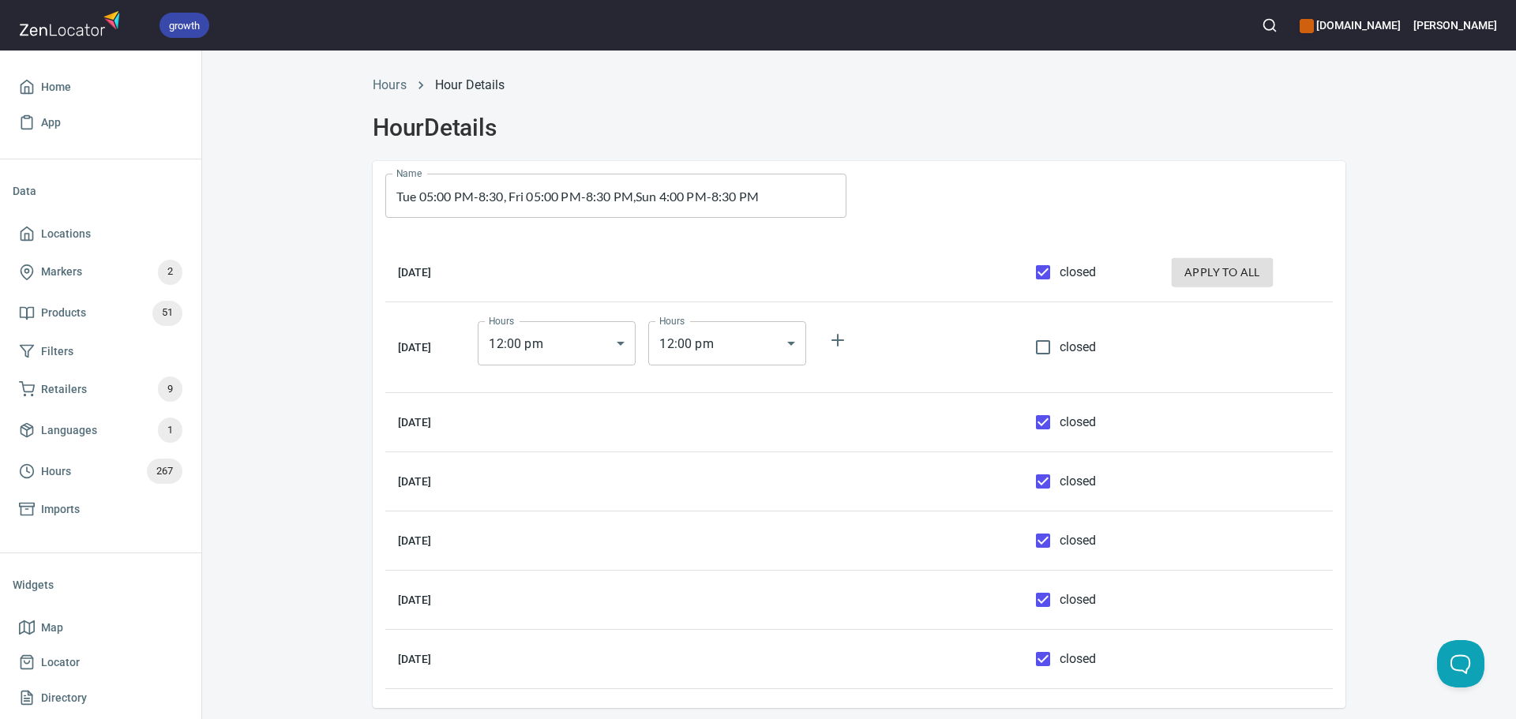
click at [610, 336] on body "growth hemaalliance.com Donald Home App Data Locations Markers 2 Products 51 Fi…" at bounding box center [758, 359] width 1516 height 719
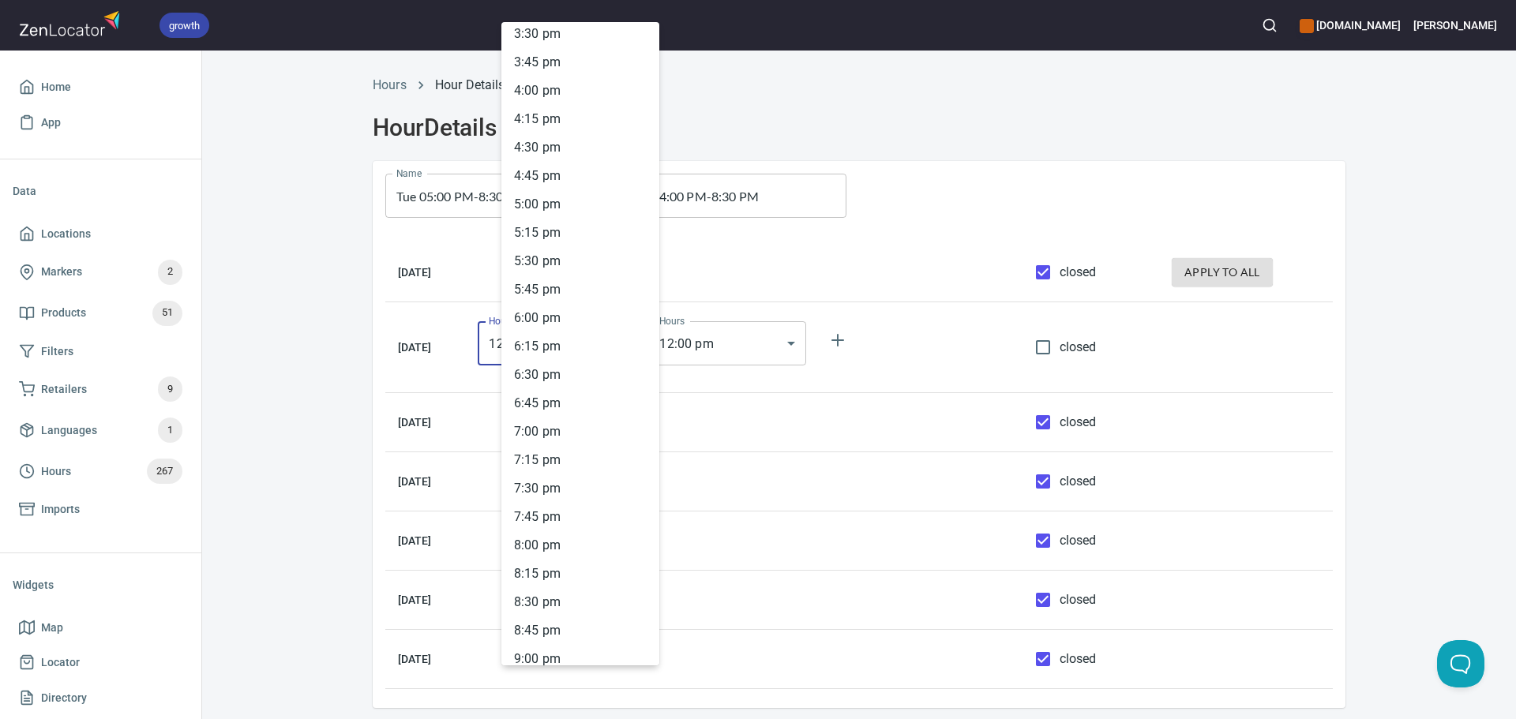
scroll to position [1774, 0]
click at [540, 193] on li "5 : 00 pm" at bounding box center [580, 201] width 158 height 28
type input "17:00"
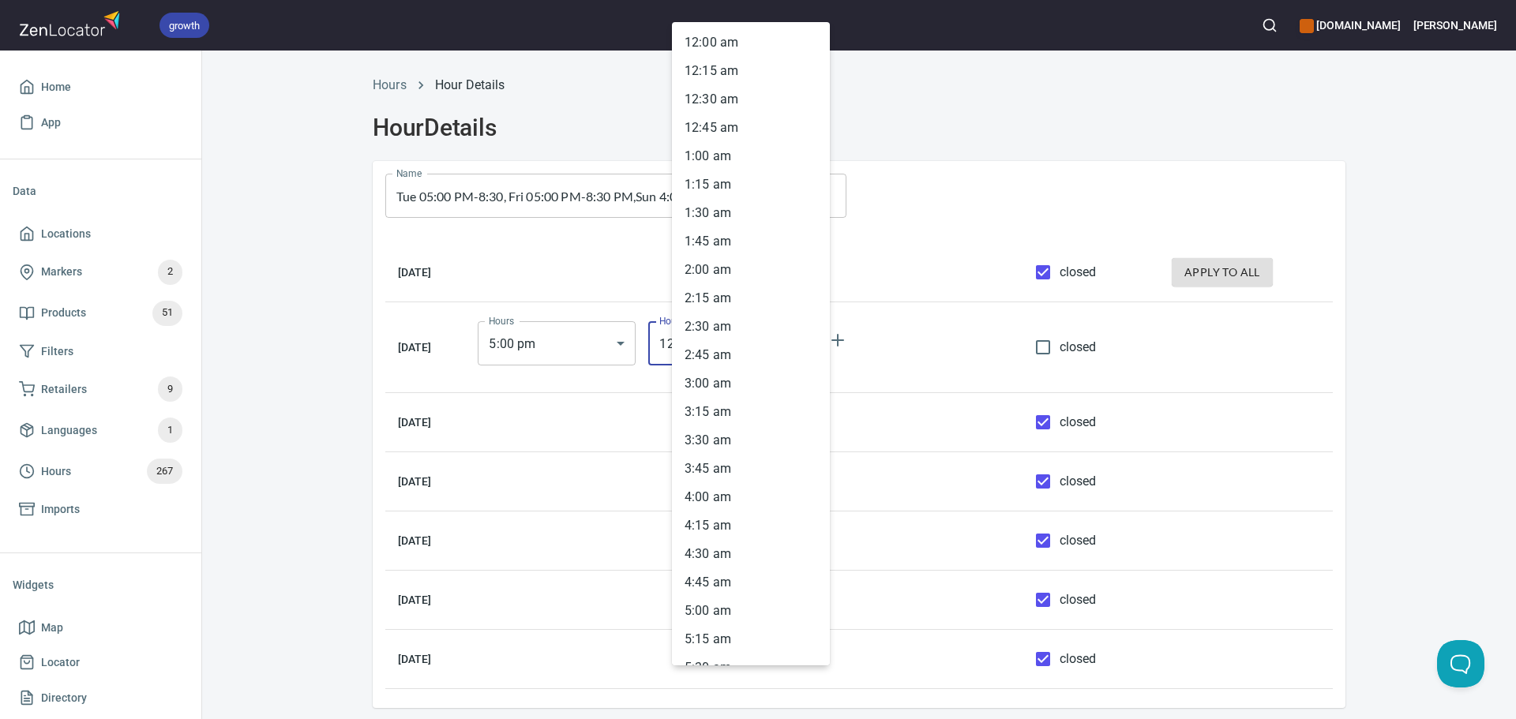
click at [729, 328] on body "growth hemaalliance.com Donald Home App Data Locations Markers 2 Products 51 Fi…" at bounding box center [758, 359] width 1516 height 719
click at [734, 521] on li "8 : 30 pm" at bounding box center [751, 520] width 158 height 28
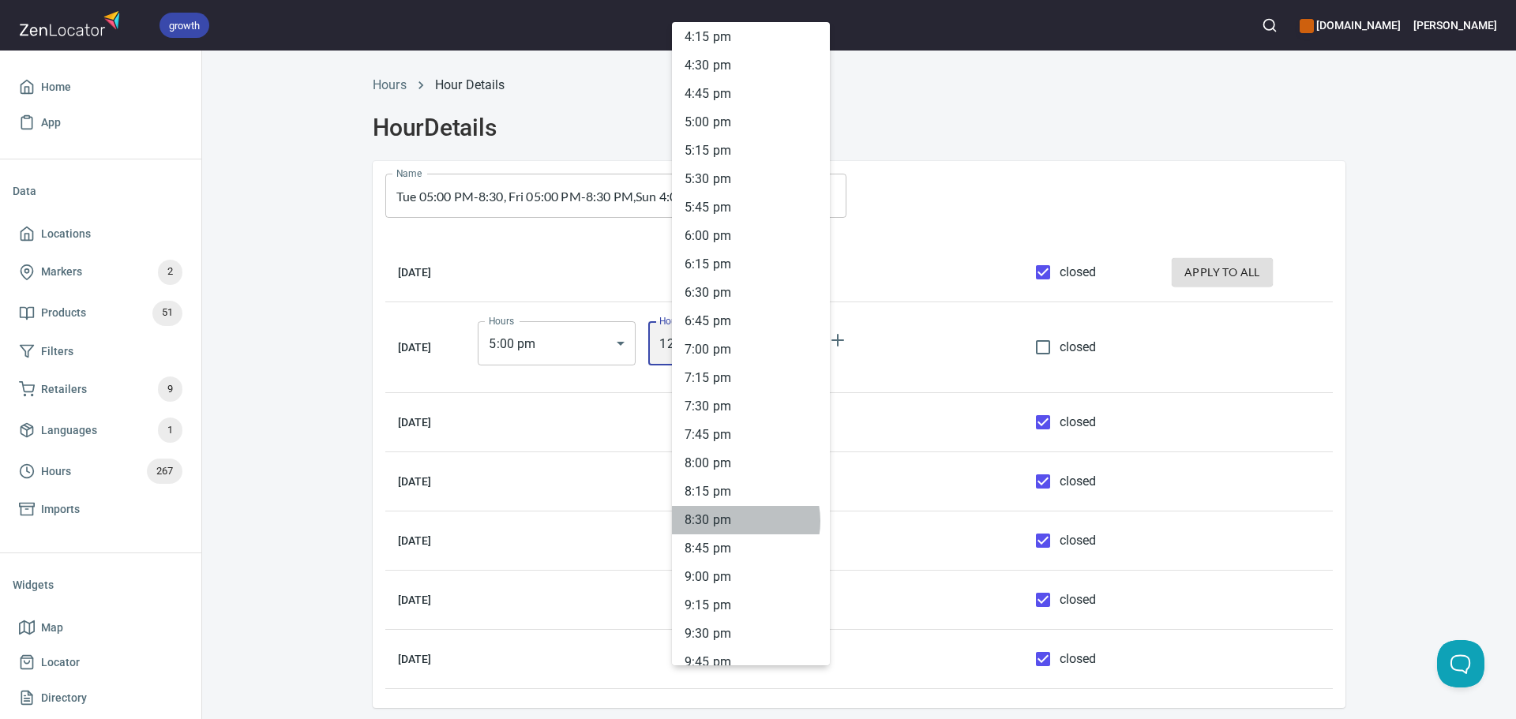
type input "20:30"
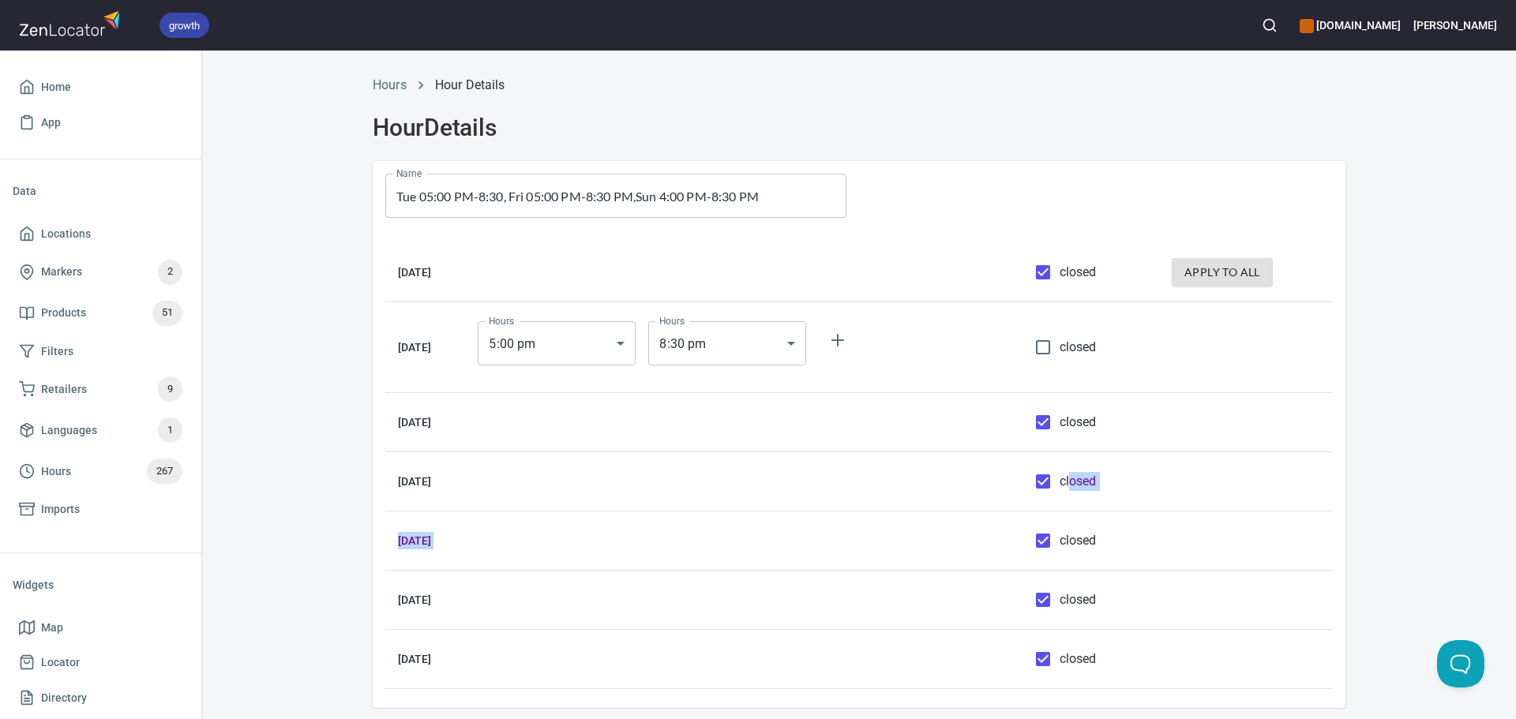
drag, startPoint x: 1075, startPoint y: 487, endPoint x: 1081, endPoint y: 511, distance: 24.5
click at [1081, 511] on tbody "Monday closed apply to all Tuesday Hours 5 : 00 pm 17:00 Hours Hours 8 : 30 pm …" at bounding box center [858, 466] width 947 height 446
click at [1047, 541] on input "closed" at bounding box center [1042, 540] width 33 height 33
checkbox input "false"
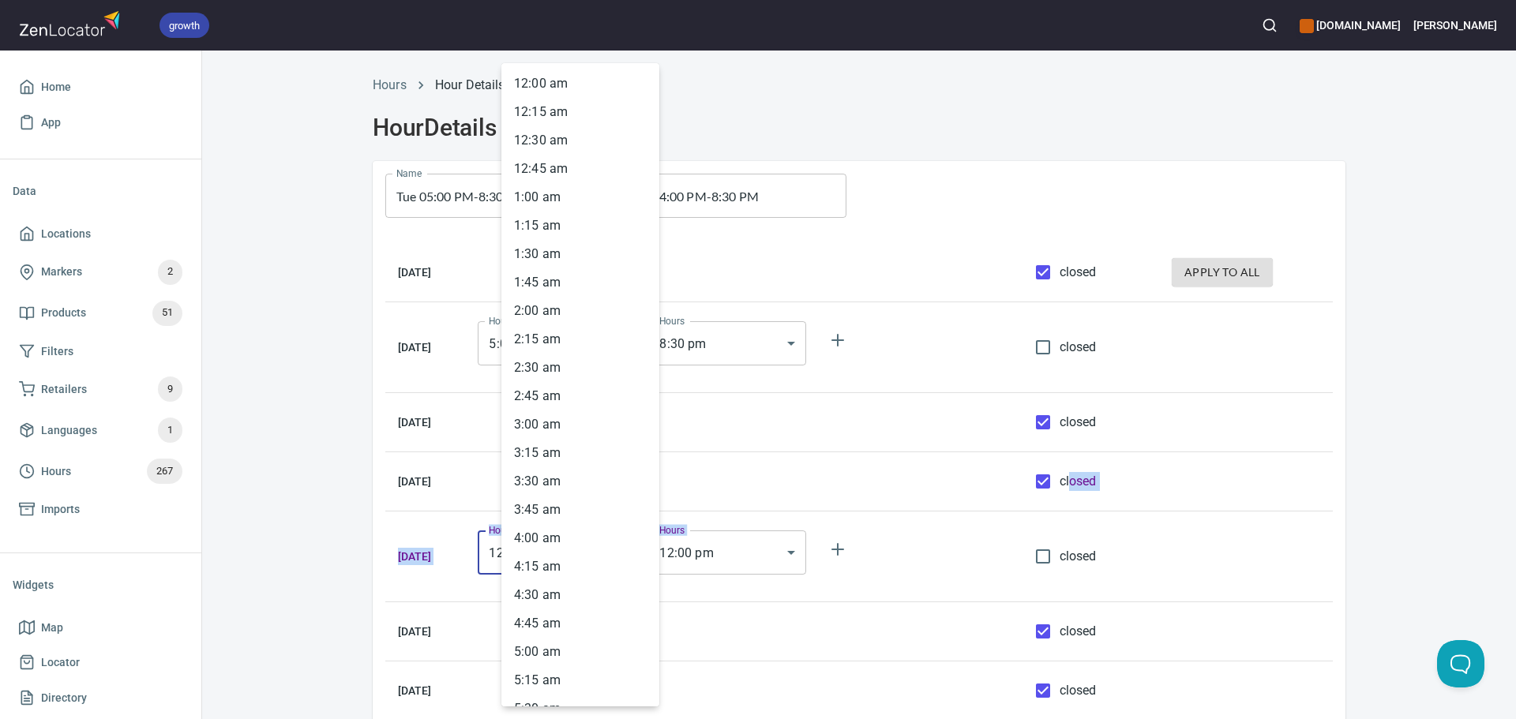
click at [598, 555] on body "growth hemaalliance.com Donald Home App Data Locations Markers 2 Products 51 Fi…" at bounding box center [758, 359] width 1516 height 719
click at [528, 87] on li "5 : 00 pm" at bounding box center [580, 84] width 158 height 28
type input "17:00"
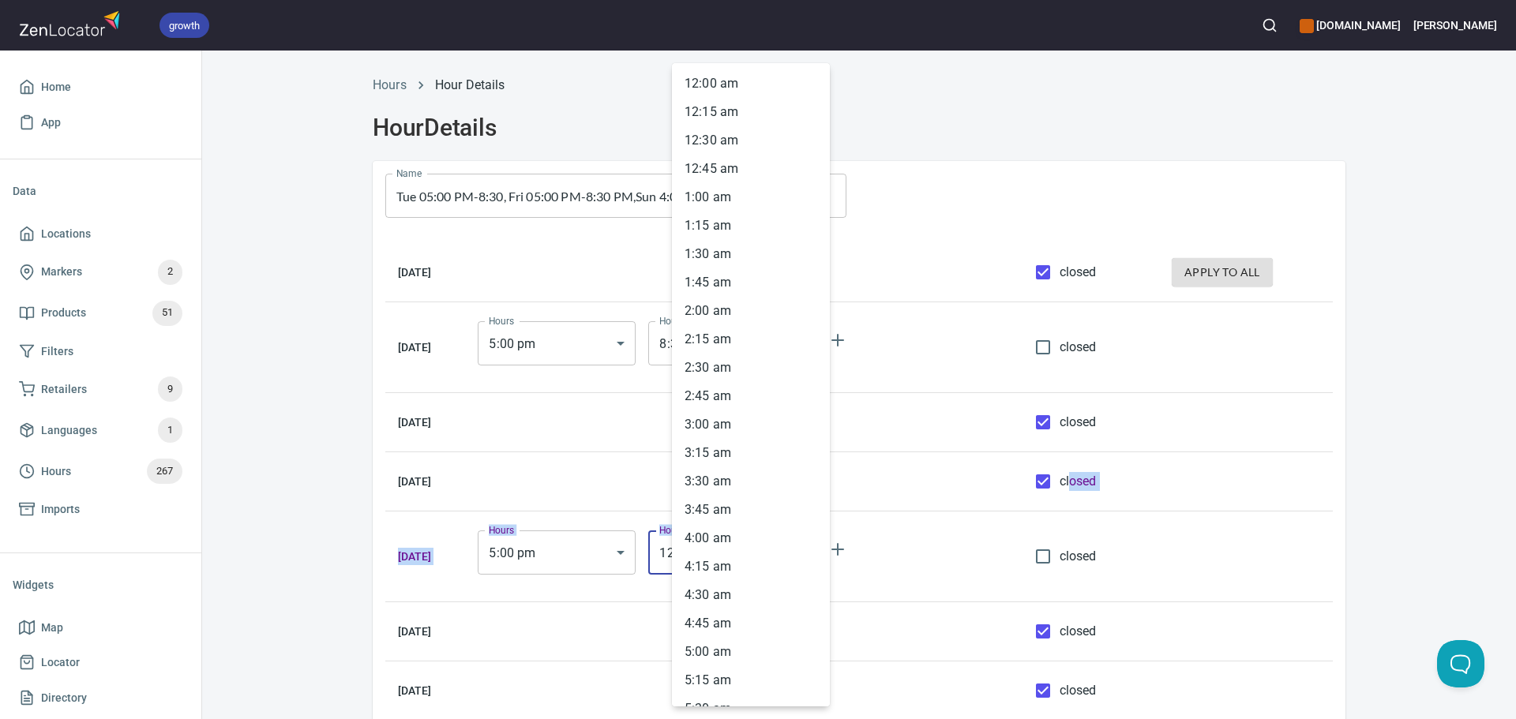
click at [758, 539] on body "growth hemaalliance.com Donald Home App Data Locations Markers 2 Products 51 Fi…" at bounding box center [758, 359] width 1516 height 719
click at [733, 557] on li "8 : 30 pm" at bounding box center [751, 561] width 158 height 28
type input "20:30"
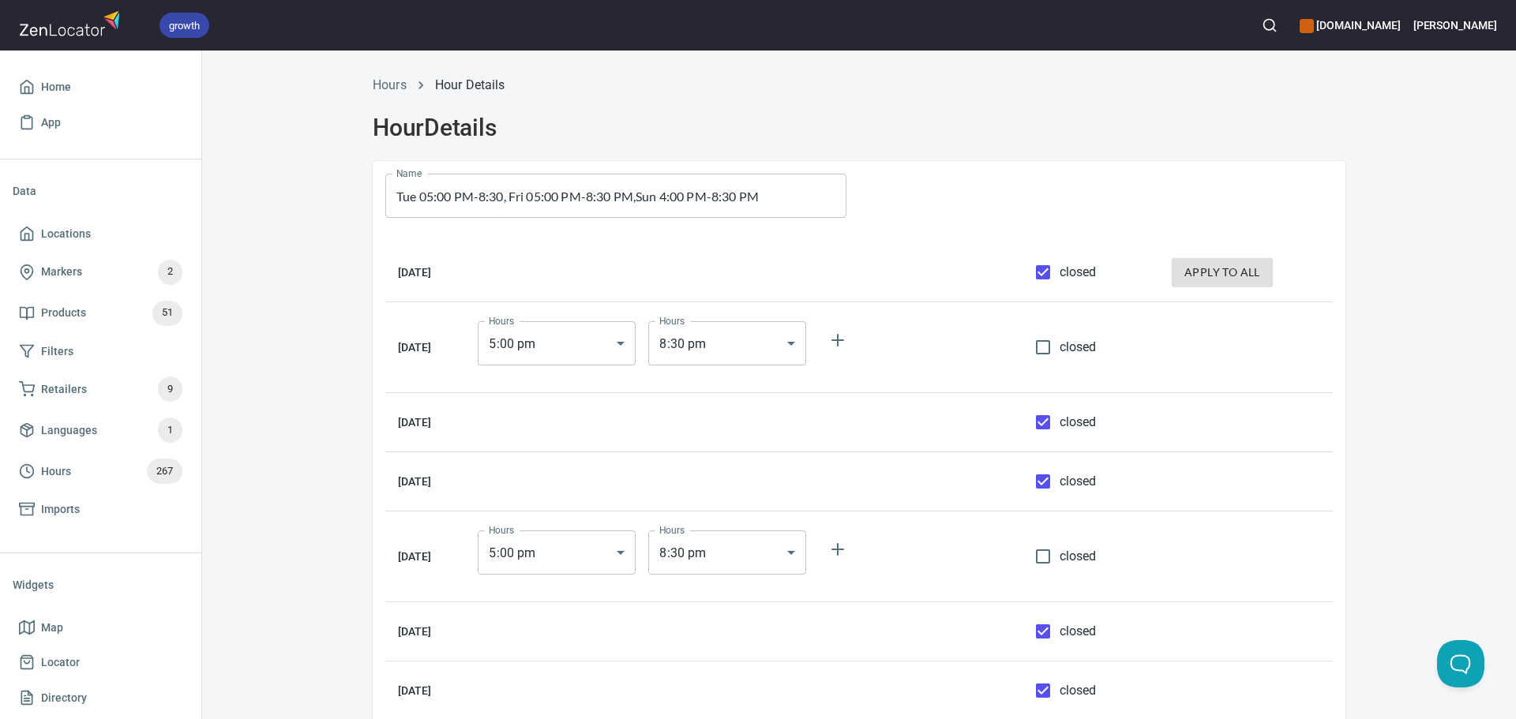
click at [1292, 371] on td at bounding box center [1246, 347] width 174 height 91
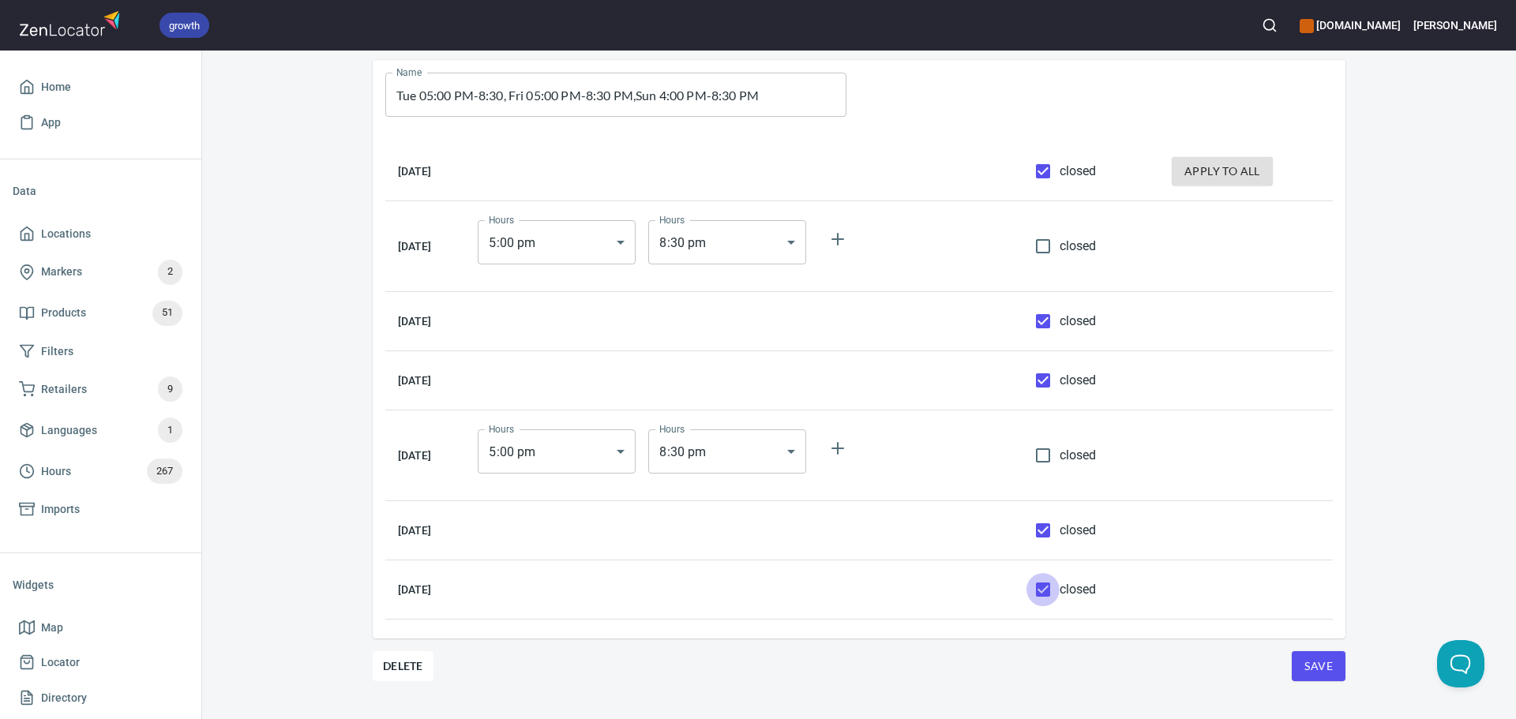
click at [1035, 601] on input "closed" at bounding box center [1042, 589] width 33 height 33
checkbox input "false"
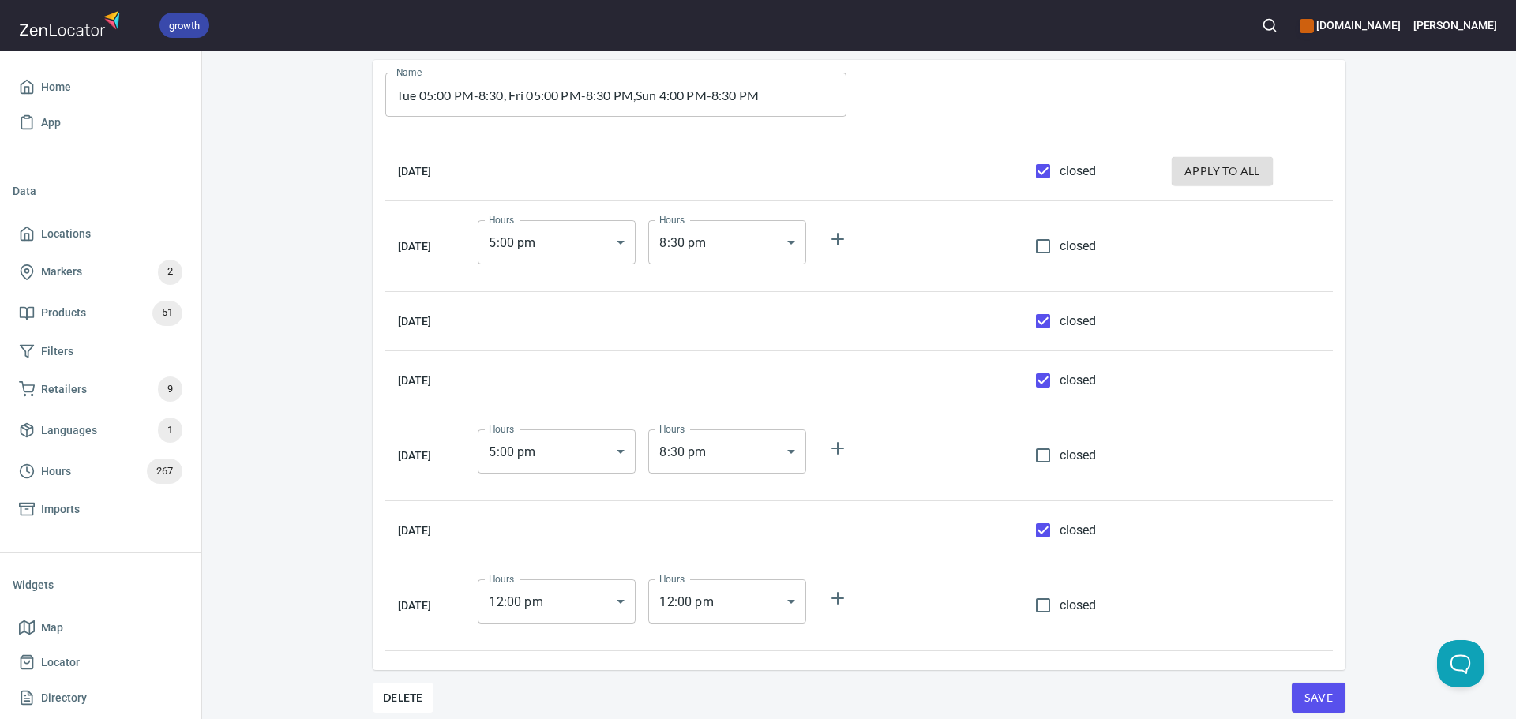
click at [606, 618] on body "growth hemaalliance.com Donald Home App Data Locations Markers 2 Products 51 Fi…" at bounding box center [758, 359] width 1516 height 719
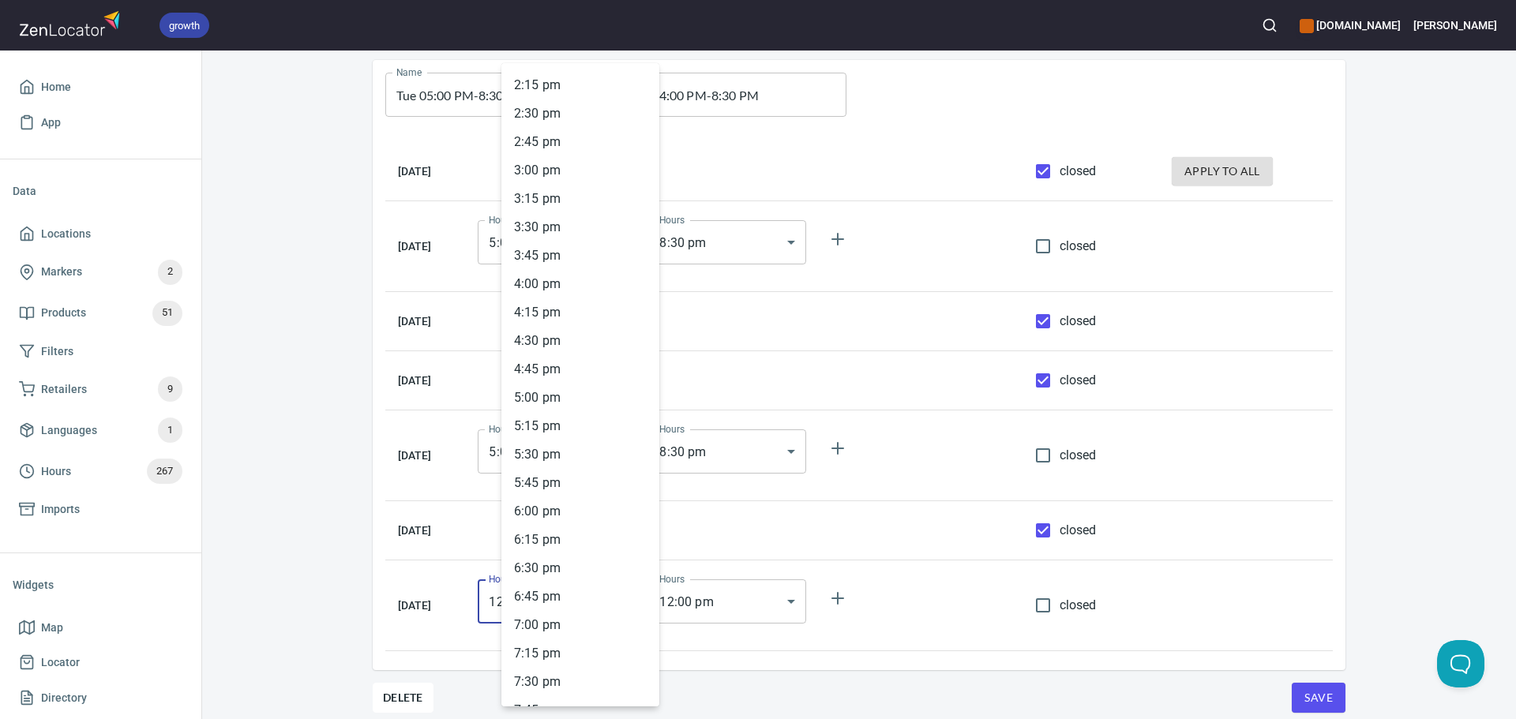
scroll to position [1616, 0]
click at [538, 278] on li "4 : 00 pm" at bounding box center [580, 286] width 158 height 28
type input "16:00"
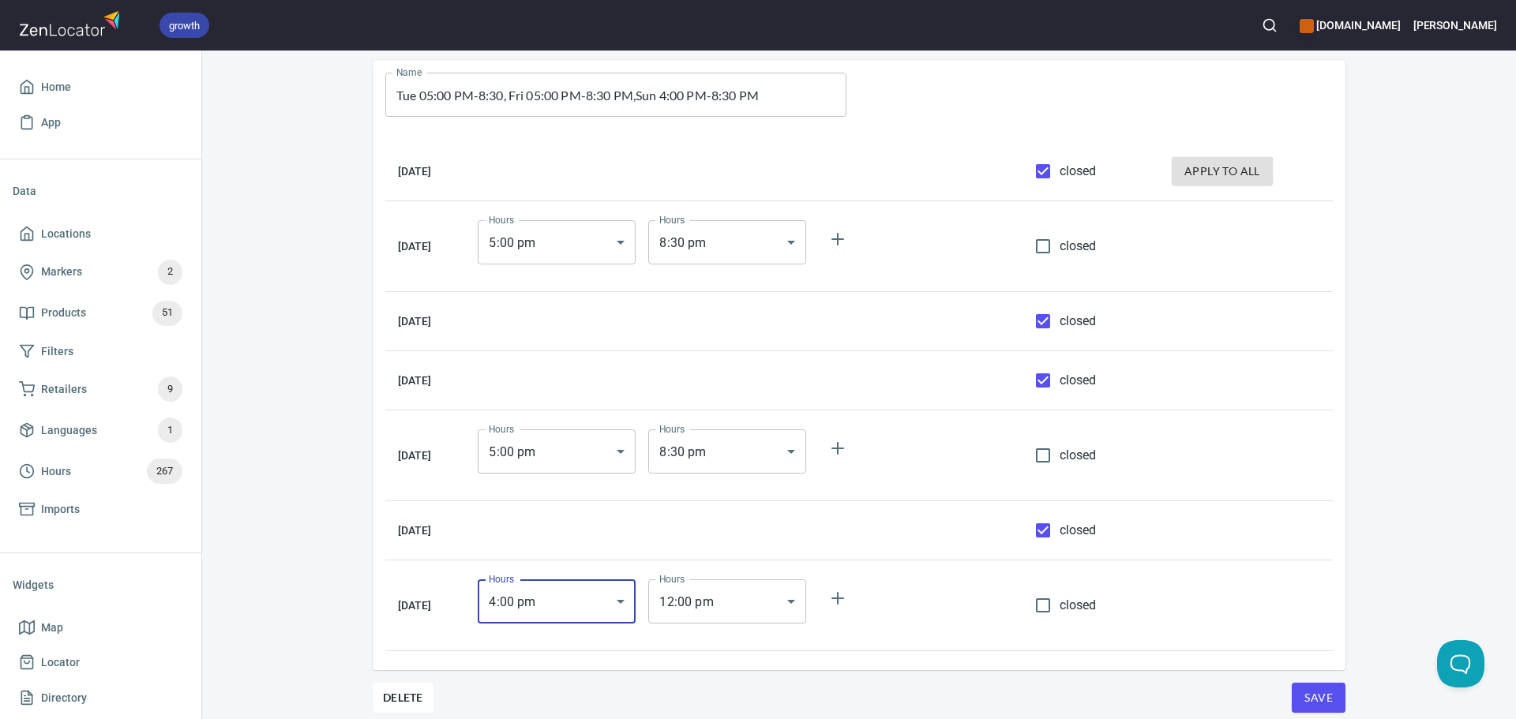
click at [797, 607] on body "growth hemaalliance.com Donald Home App Data Locations Markers 2 Products 51 Fi…" at bounding box center [758, 359] width 1516 height 719
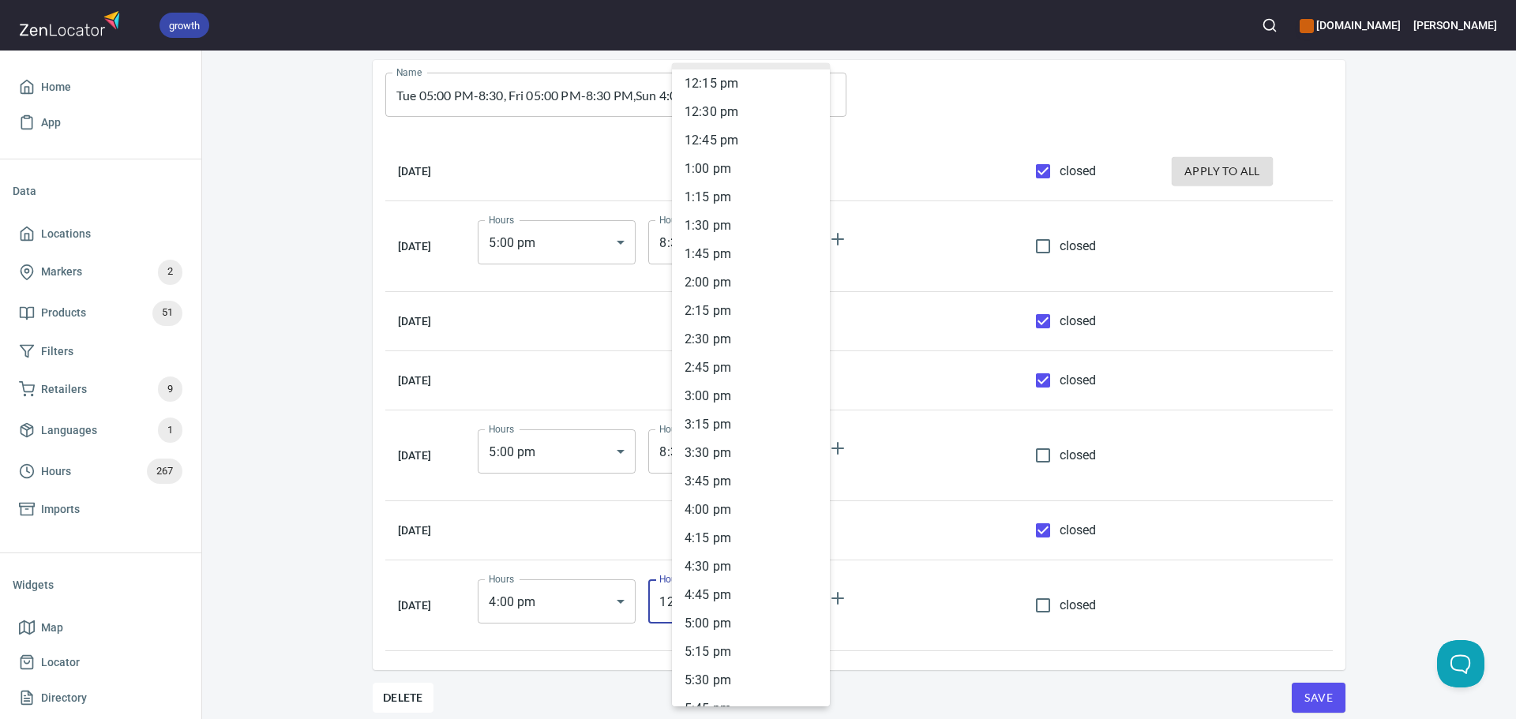
scroll to position [1853, 0]
click at [741, 565] on li "8 : 30 pm" at bounding box center [751, 561] width 158 height 28
type input "20:30"
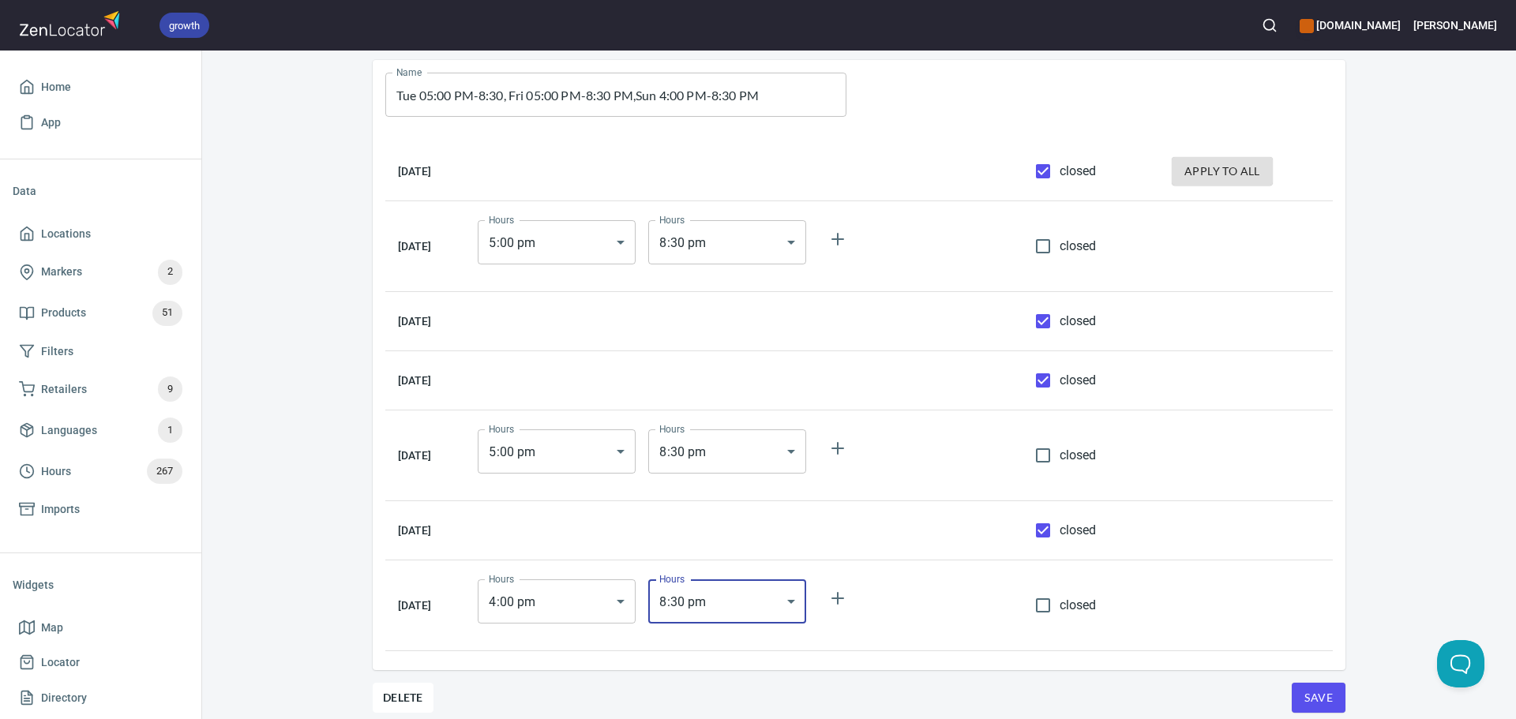
click at [1327, 692] on button "Save" at bounding box center [1319, 698] width 54 height 30
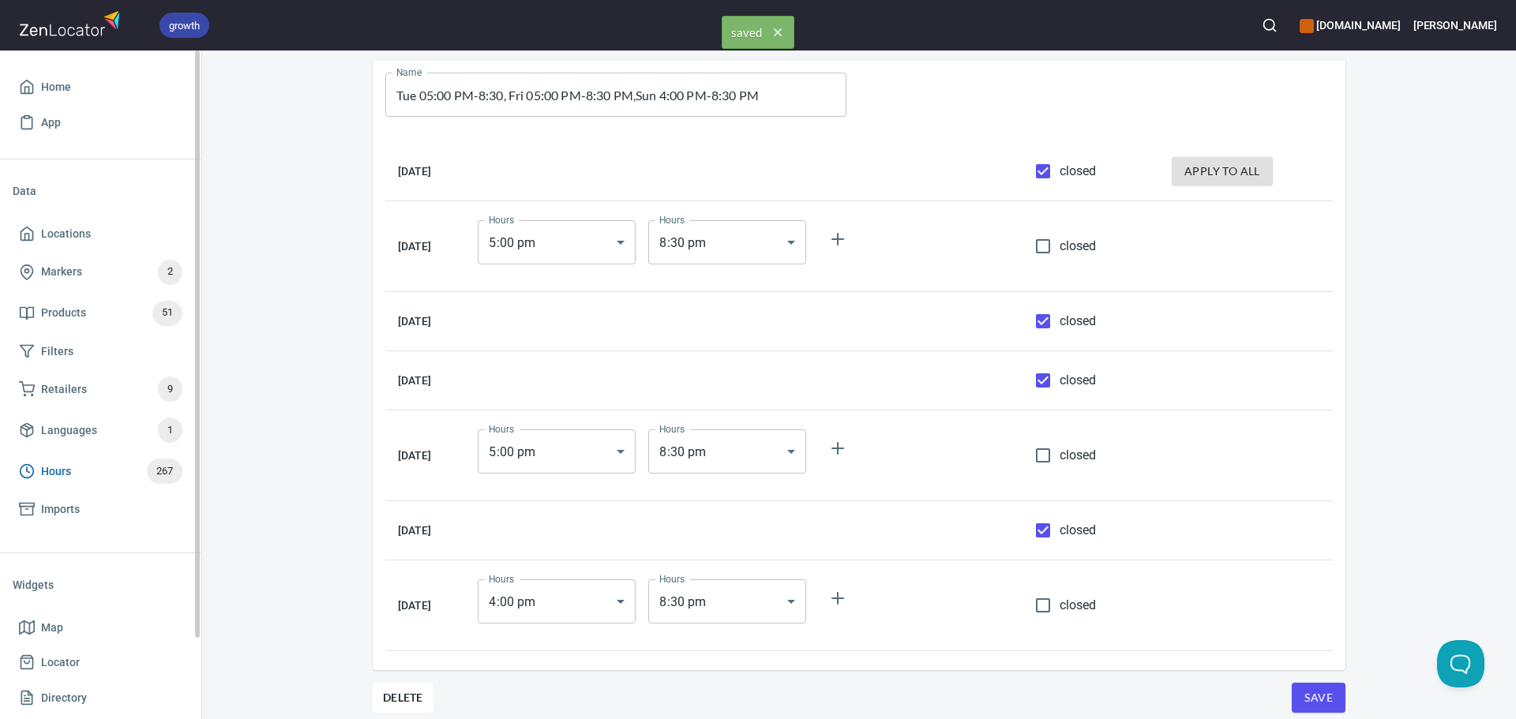
click at [70, 463] on span "Hours" at bounding box center [56, 472] width 30 height 20
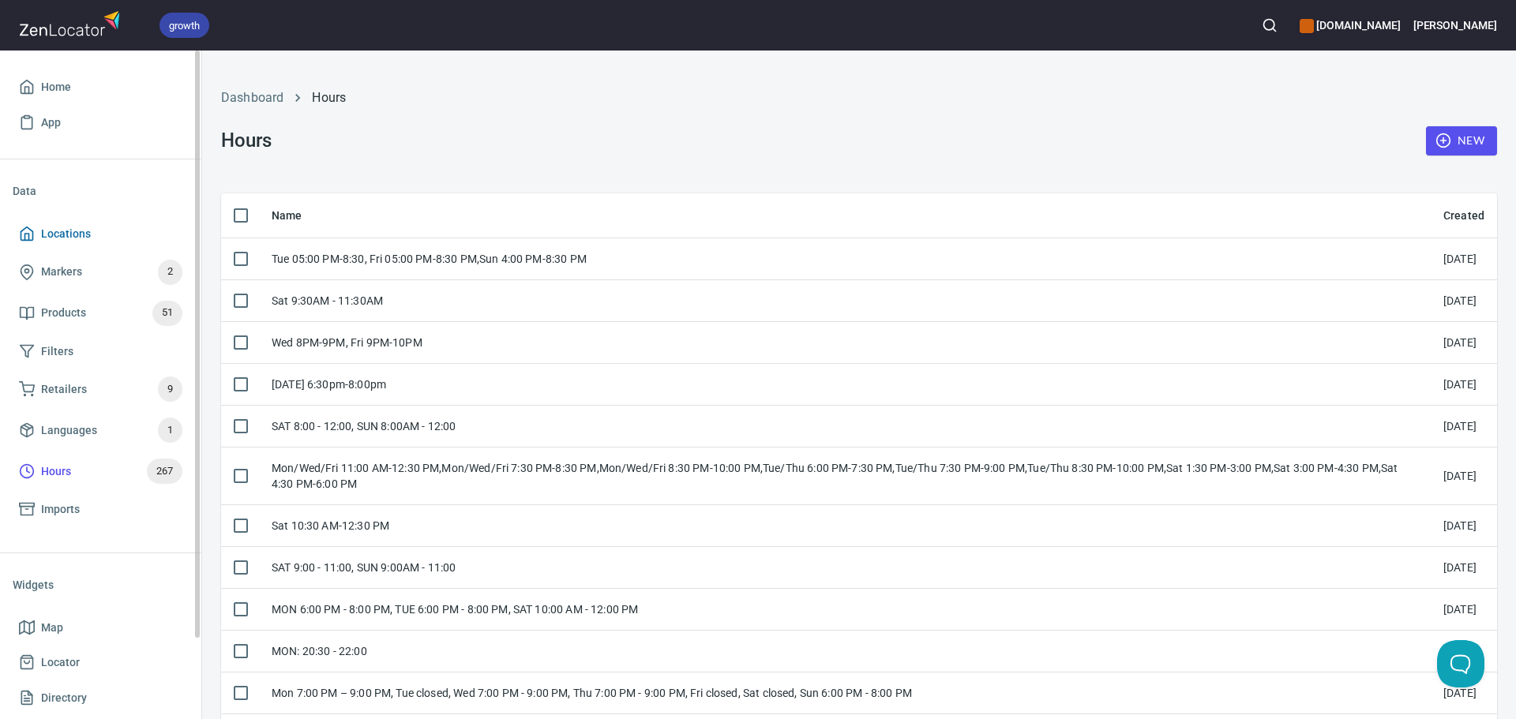
click at [129, 217] on link "Locations" at bounding box center [101, 234] width 176 height 36
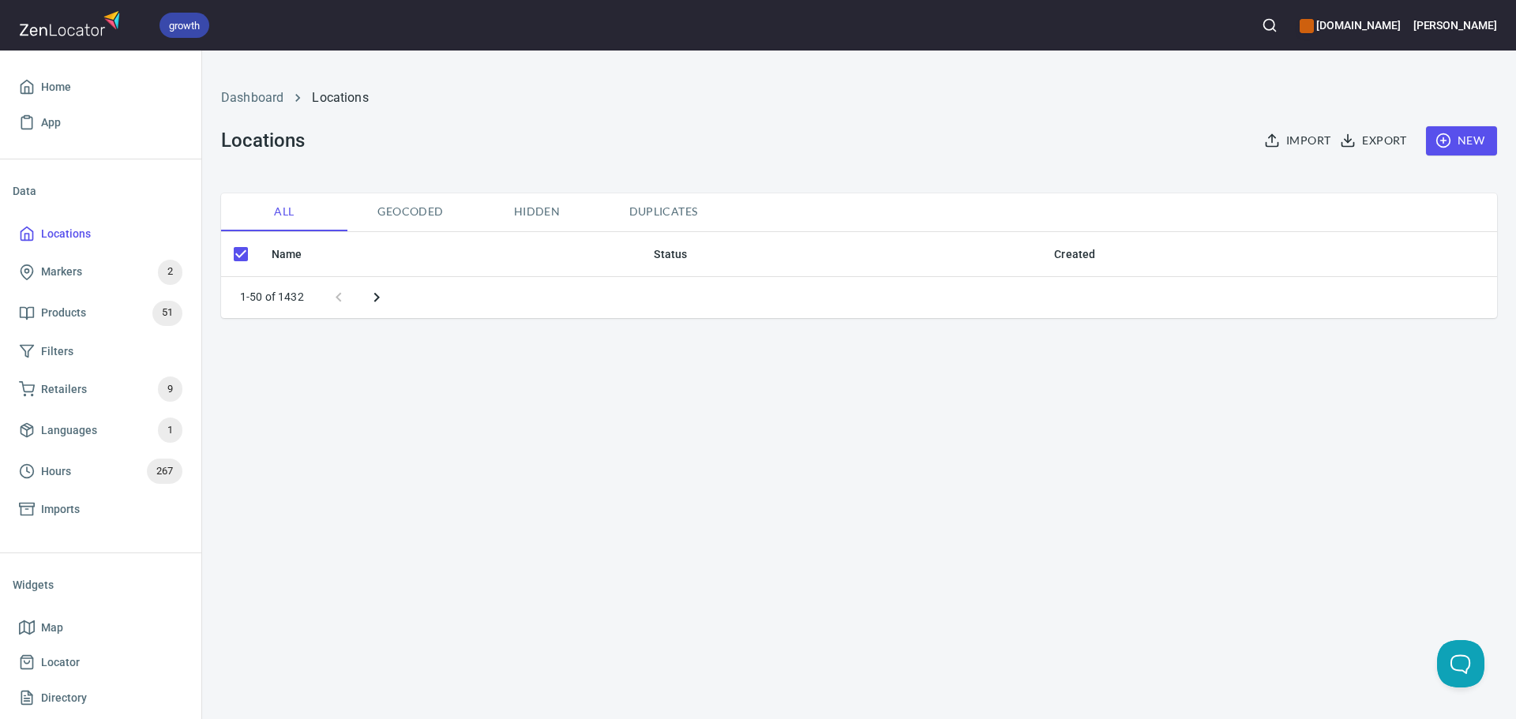
checkbox input "false"
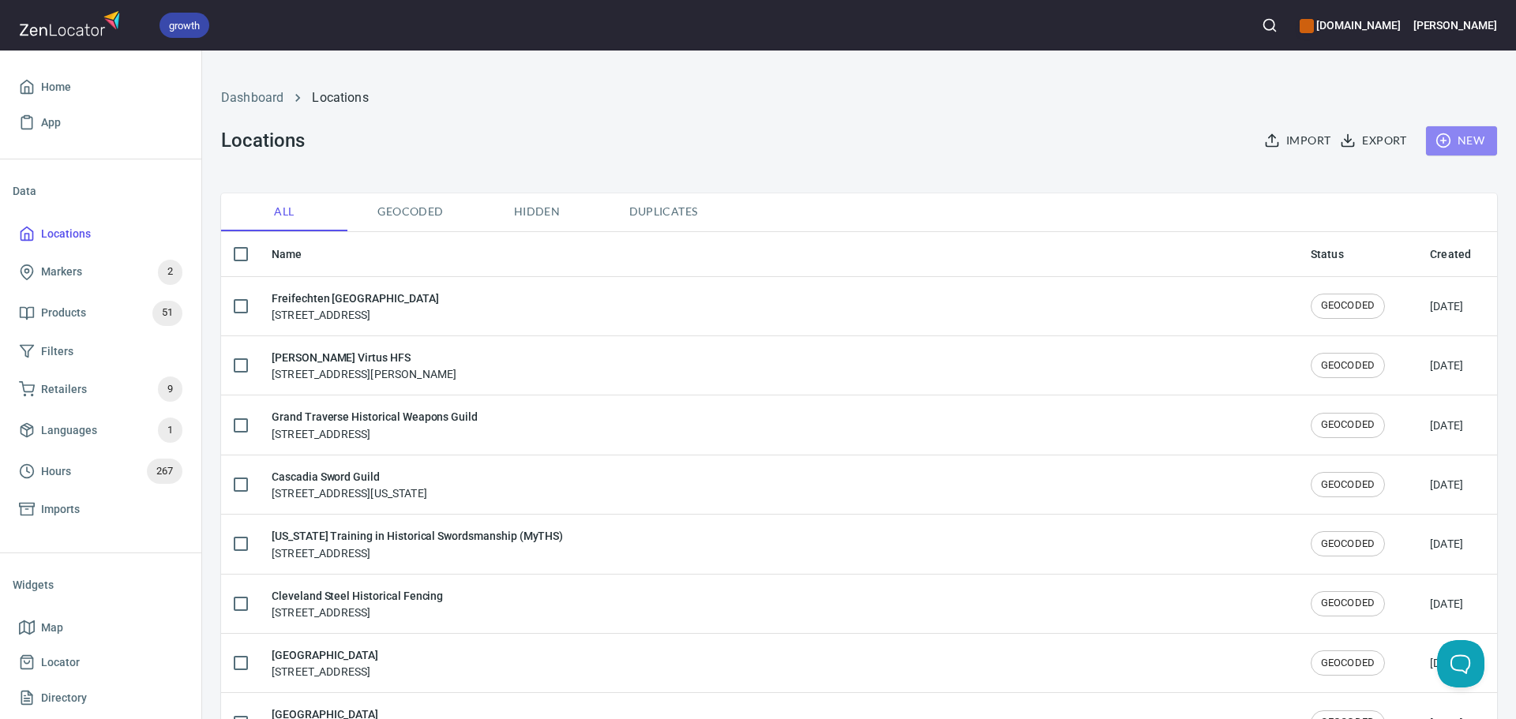
click at [1436, 147] on circle "button" at bounding box center [1442, 140] width 13 height 13
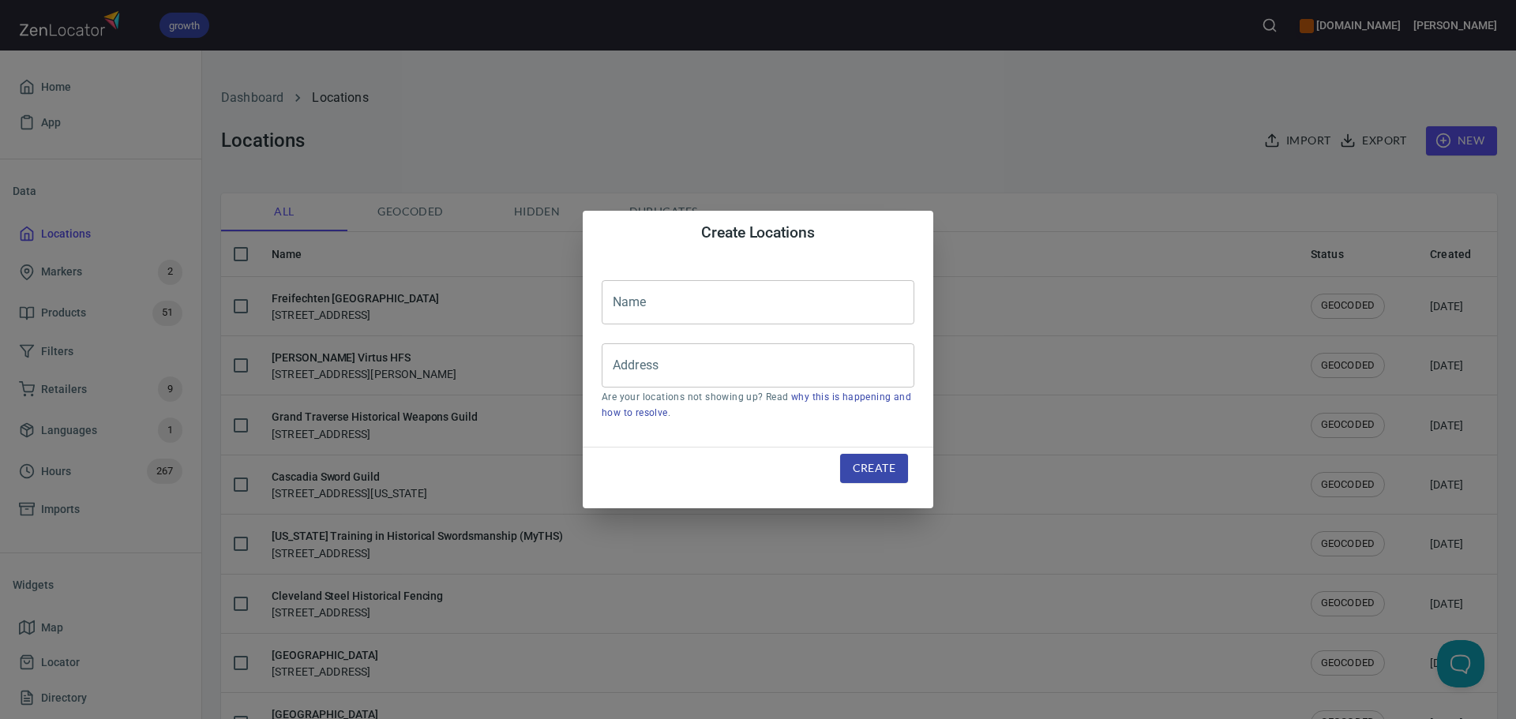
click at [661, 318] on input "text" at bounding box center [758, 302] width 313 height 44
paste input "Laughing Wolves"
type input "Laughing Wolves"
click at [666, 374] on input "Address" at bounding box center [746, 366] width 275 height 30
paste input "4201 Central Pkwy, Central Pkwy, Glynnis Rose Dr, Dublin, California 94568, Uni…"
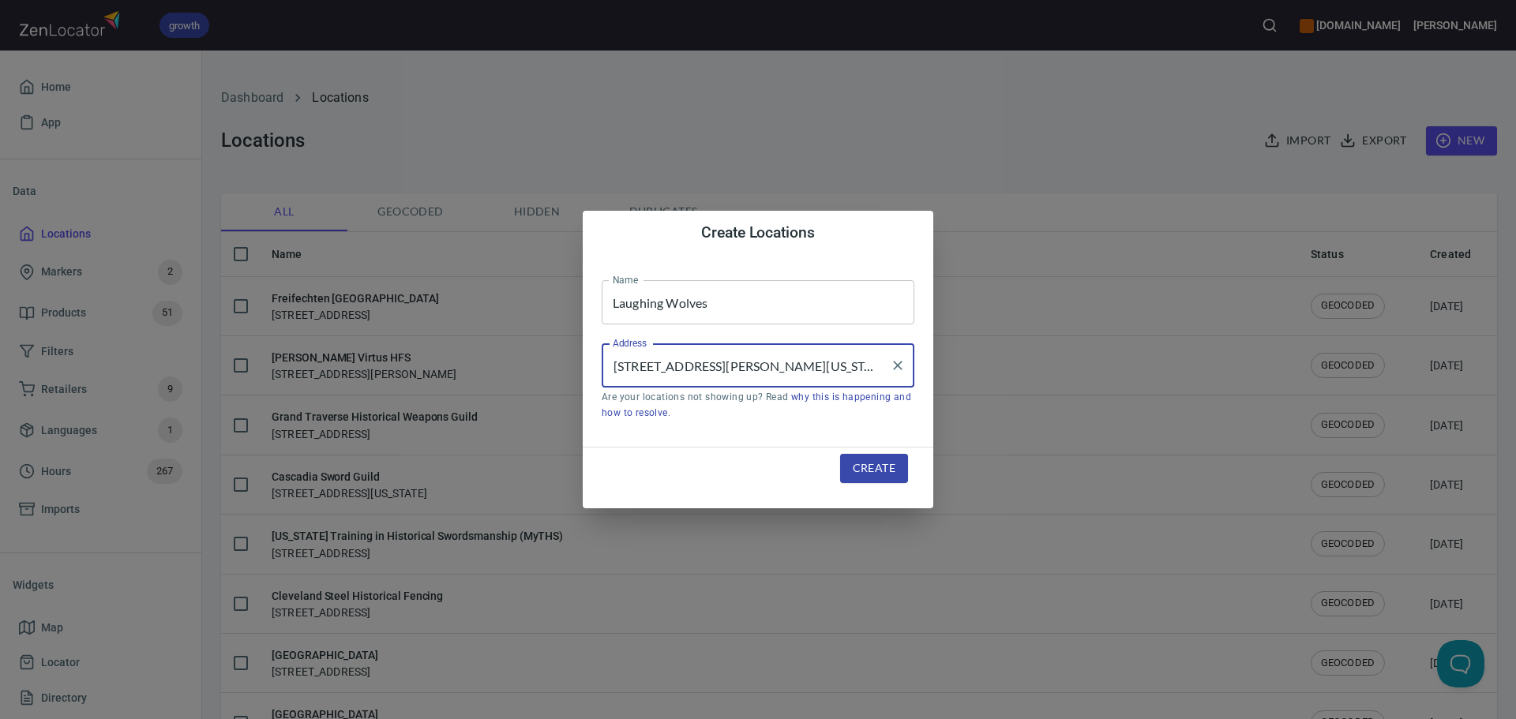
scroll to position [0, 241]
type input "4201 Central Pkwy, Central Pkwy, Glynnis Rose Dr, Dublin, California 94568, Uni…"
click at [861, 452] on div "Create" at bounding box center [874, 468] width 106 height 67
click at [866, 481] on button "Create" at bounding box center [874, 468] width 68 height 29
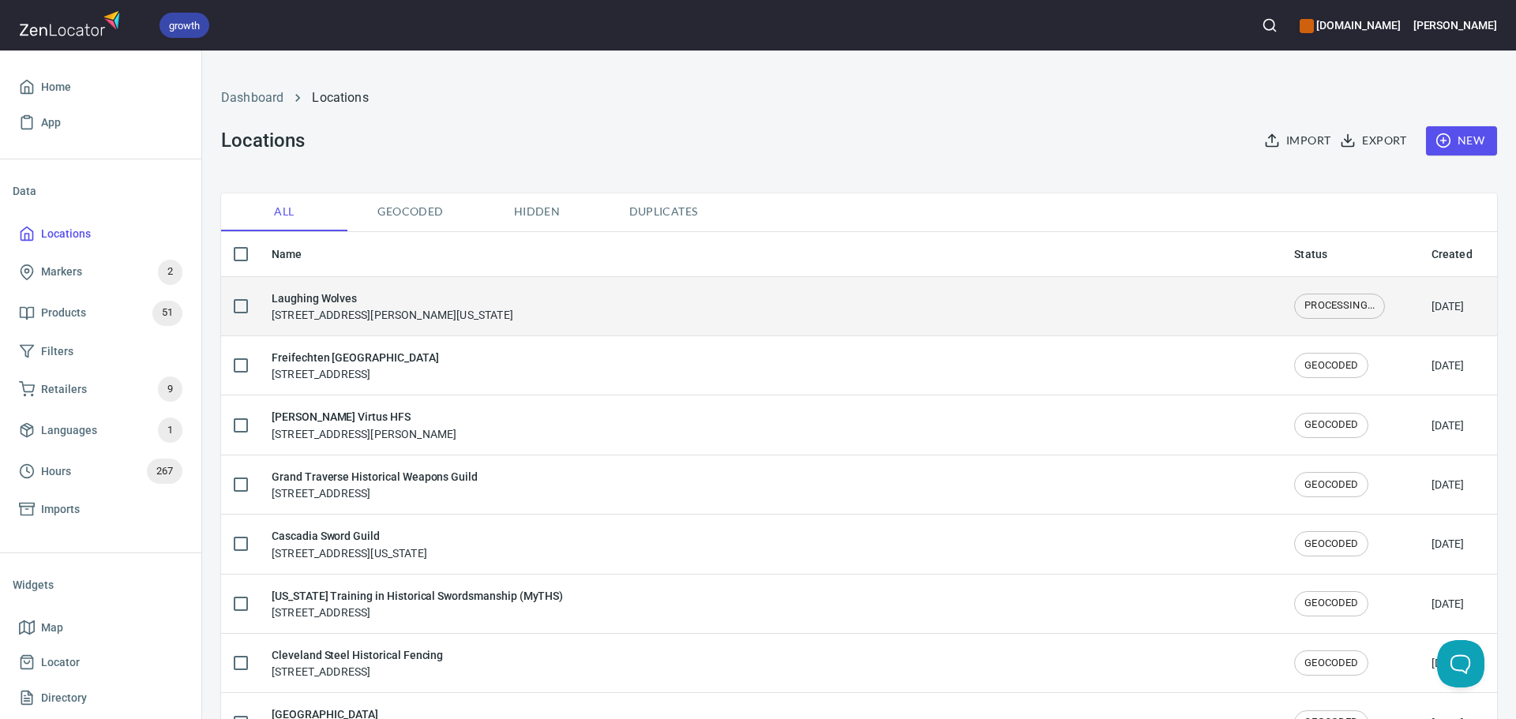
click at [513, 313] on div "Laughing Wolves 4201 Central Pkwy, Central Pkwy, Glynnis Rose Dr, Dublin, Calif…" at bounding box center [393, 306] width 242 height 33
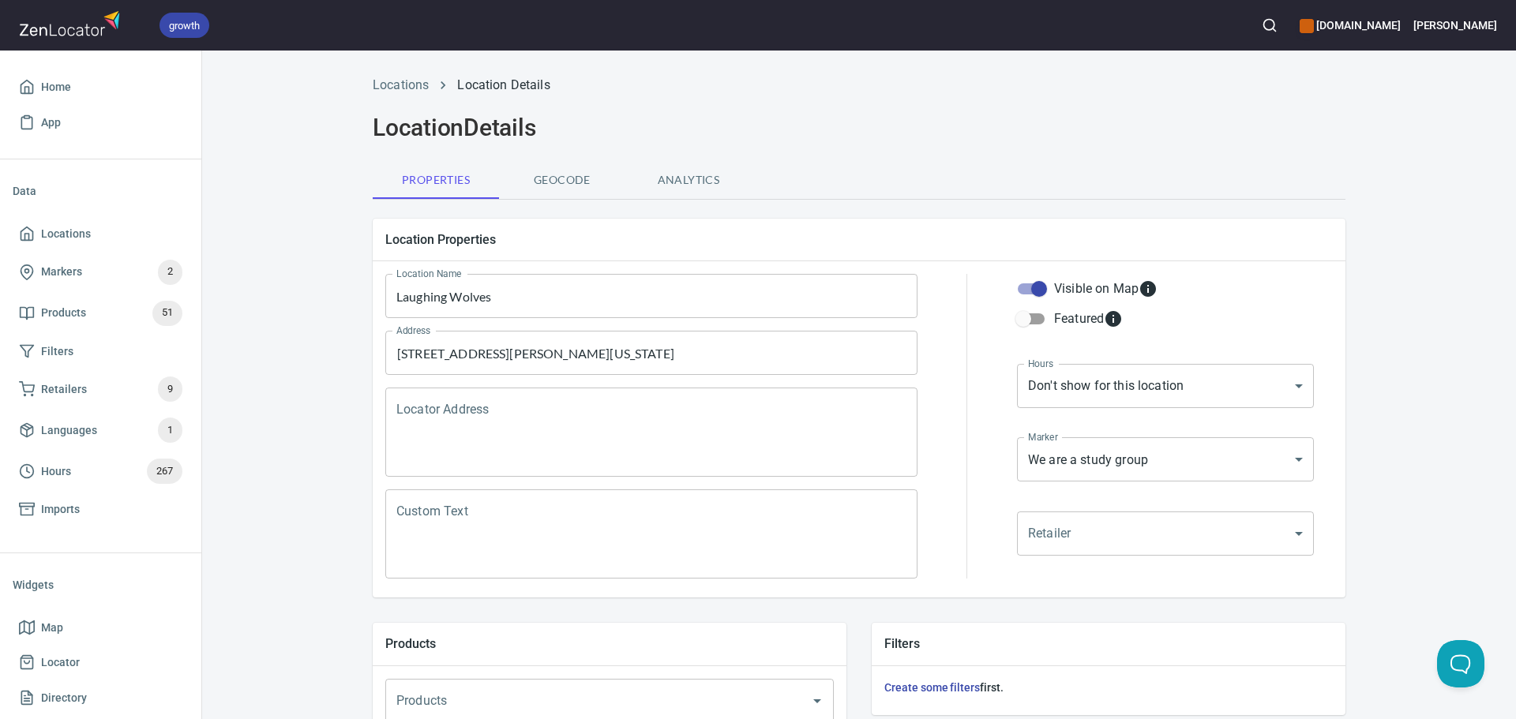
click at [431, 465] on div "Locator Address" at bounding box center [651, 432] width 532 height 89
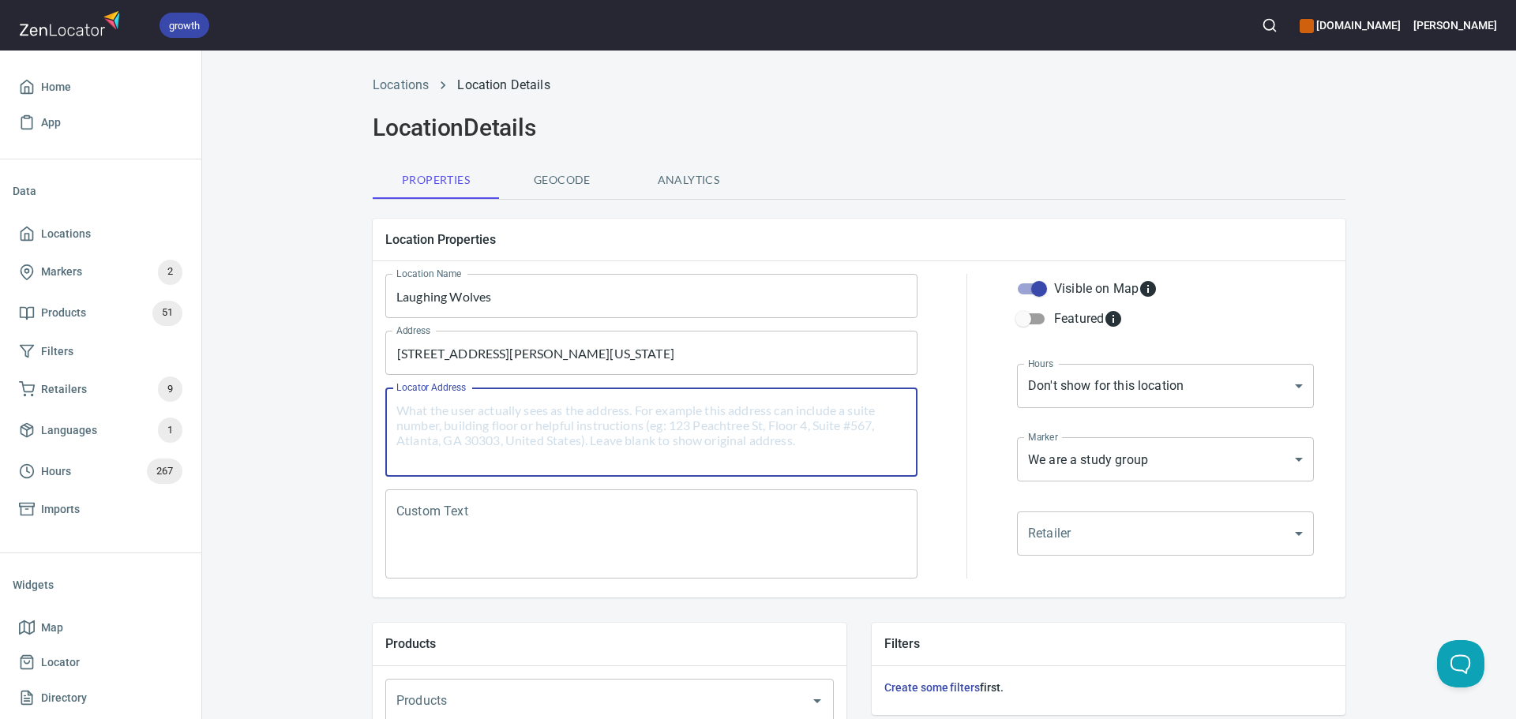
paste textarea "4201 Central Pkwy, Central Pkwy, Glynnis Rose Dr, Dublin, California 94568, Uni…"
type textarea "4201 Central Pkwy, Central Pkwy, Glynnis Rose Dr, Dublin, California 94568, Uni…"
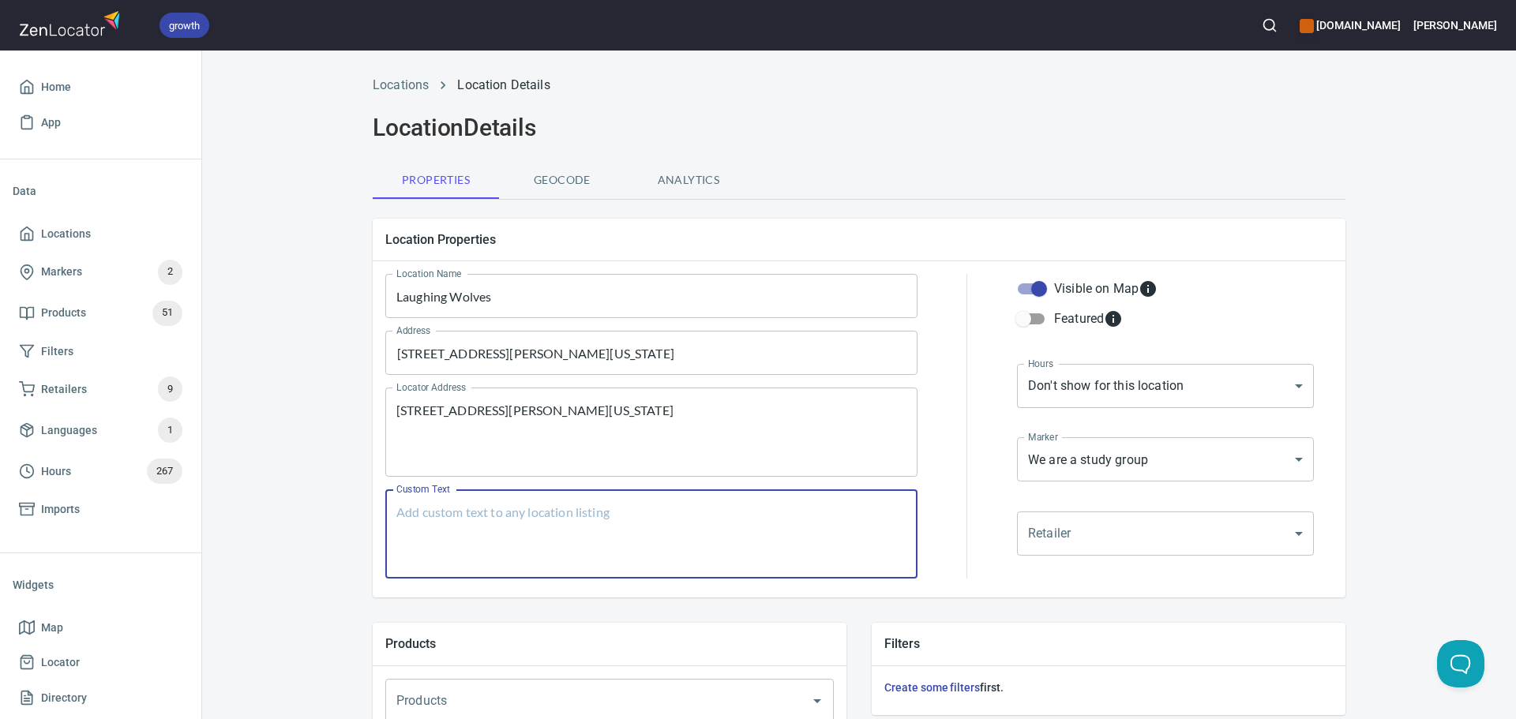
click at [580, 536] on textarea "Custom Text" at bounding box center [651, 535] width 510 height 60
paste textarea "Laughing Wolves is a free club focused on dueling and draws inspiration from va…"
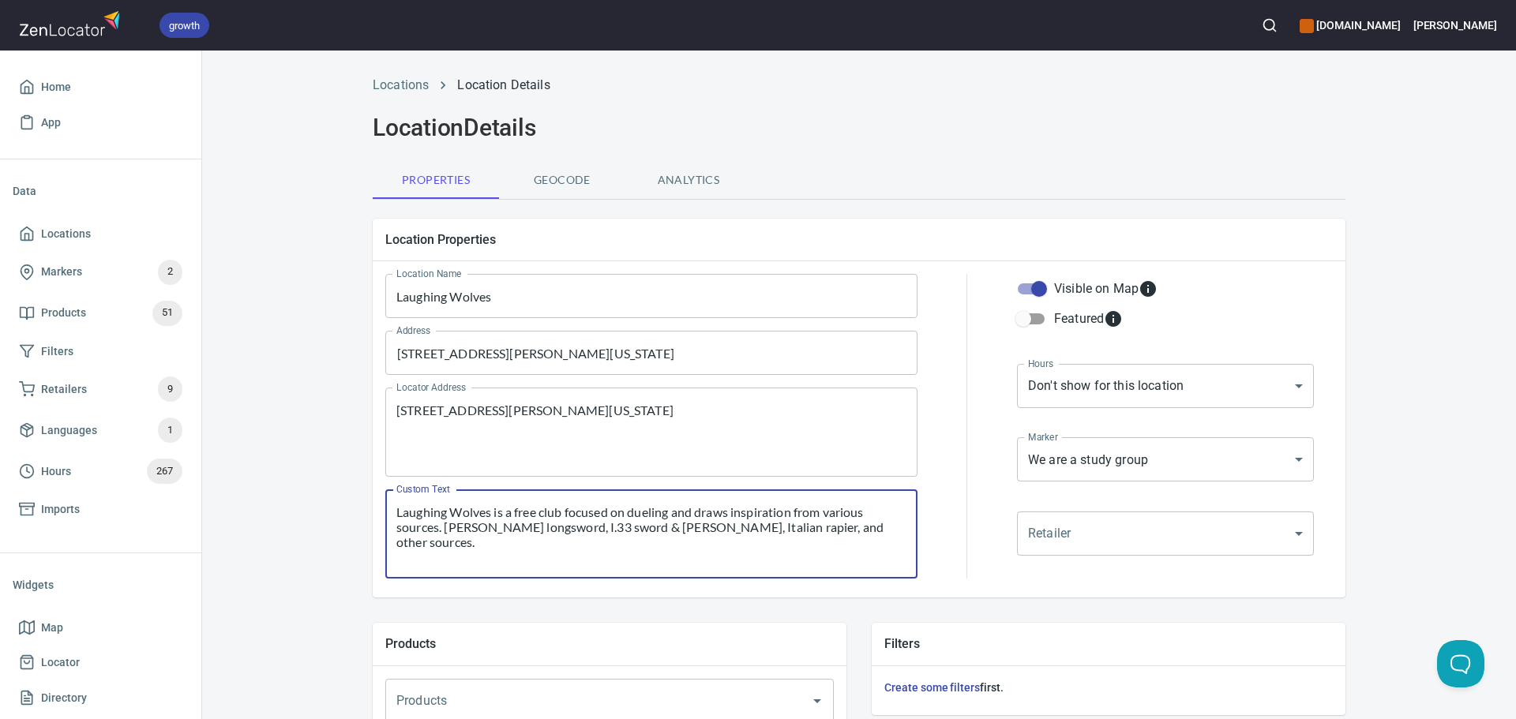
type textarea "Laughing Wolves is a free club focused on dueling and draws inspiration from va…"
click at [1157, 387] on body "growth hemaalliance.com Donald Home App Data Locations Markers 2 Products 51 Fi…" at bounding box center [758, 359] width 1516 height 719
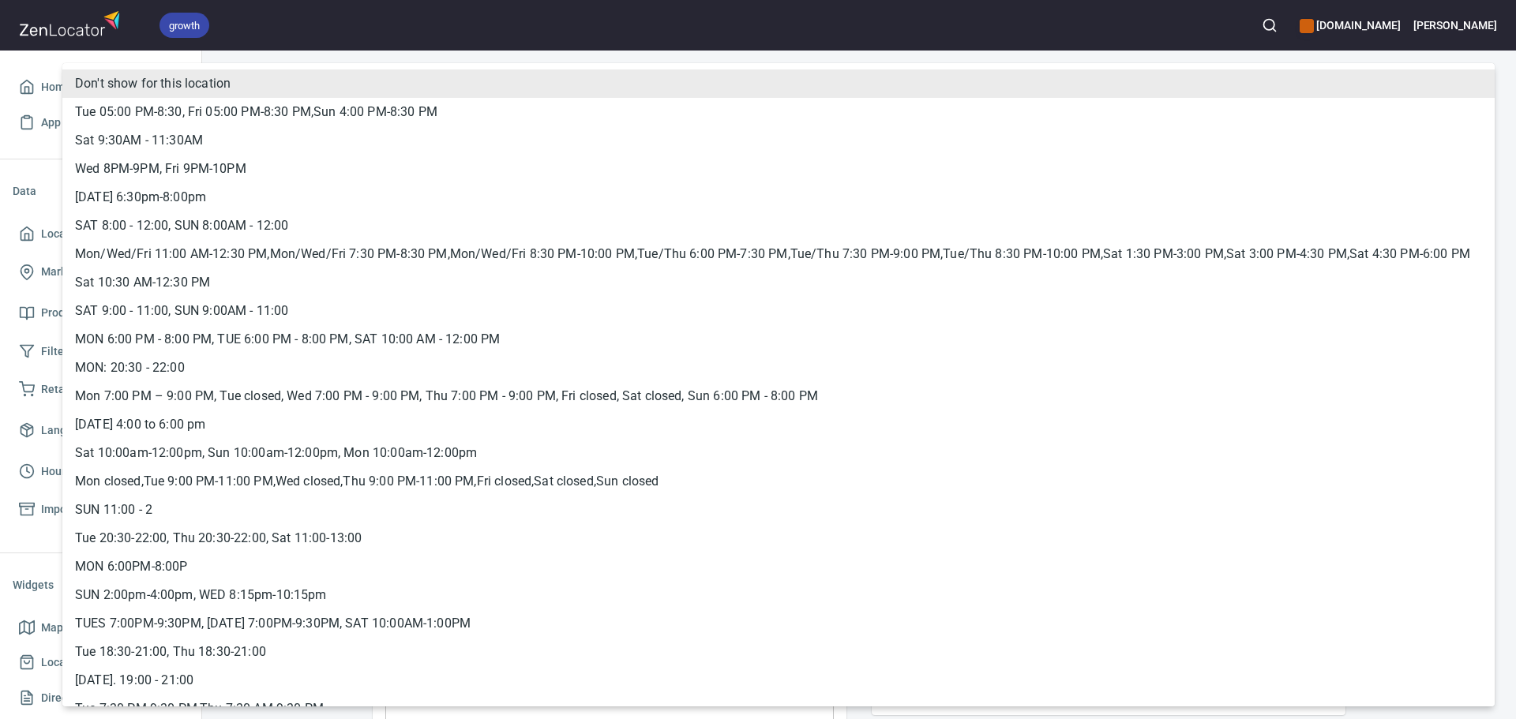
click at [216, 287] on li "Sat 10:30 AM-12:30 PM" at bounding box center [778, 282] width 1432 height 28
type input "hrs_3jc7254d"
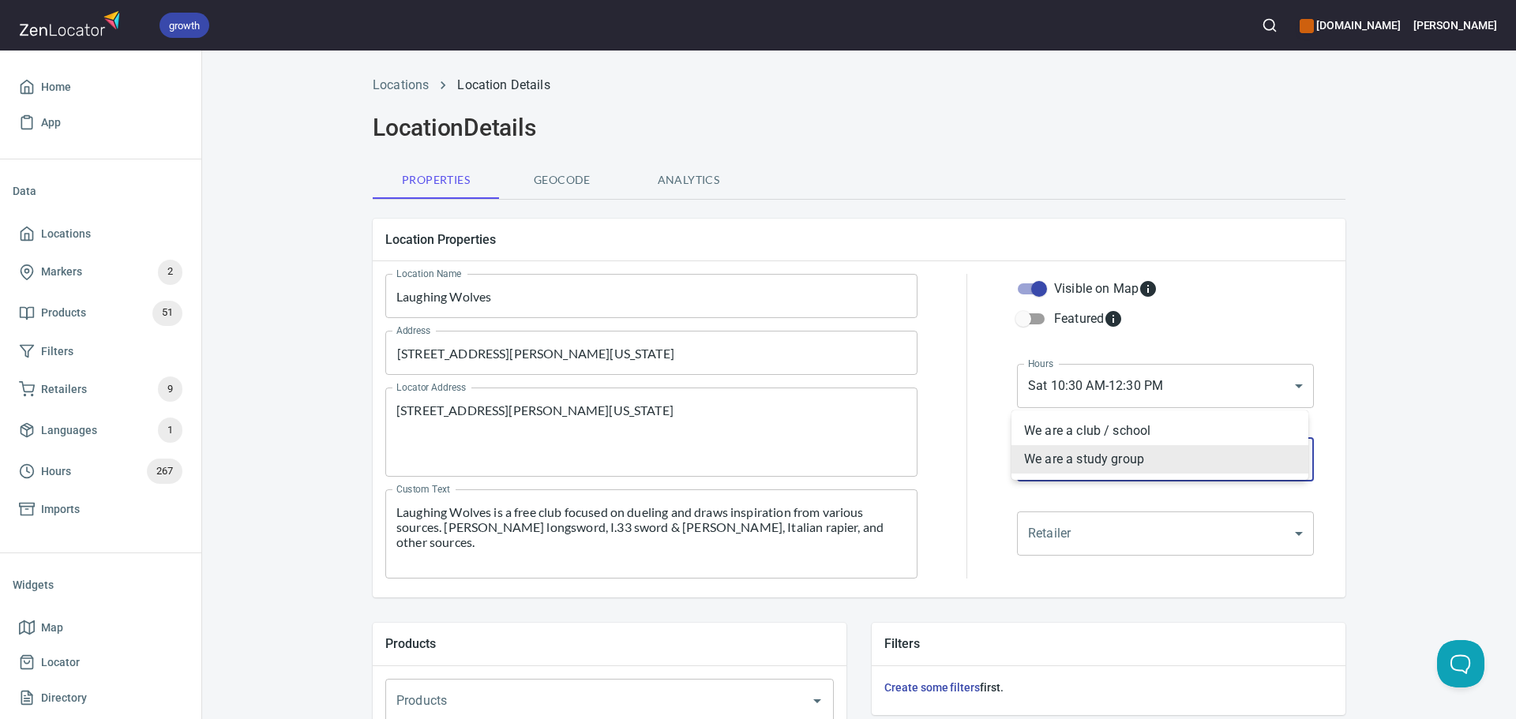
click at [1046, 450] on body "growth hemaalliance.com Donald Home App Data Locations Markers 2 Products 51 Fi…" at bounding box center [758, 359] width 1516 height 719
click at [1043, 431] on li "We are a club / school" at bounding box center [1159, 431] width 297 height 28
type input "mrk_k5vbpvas"
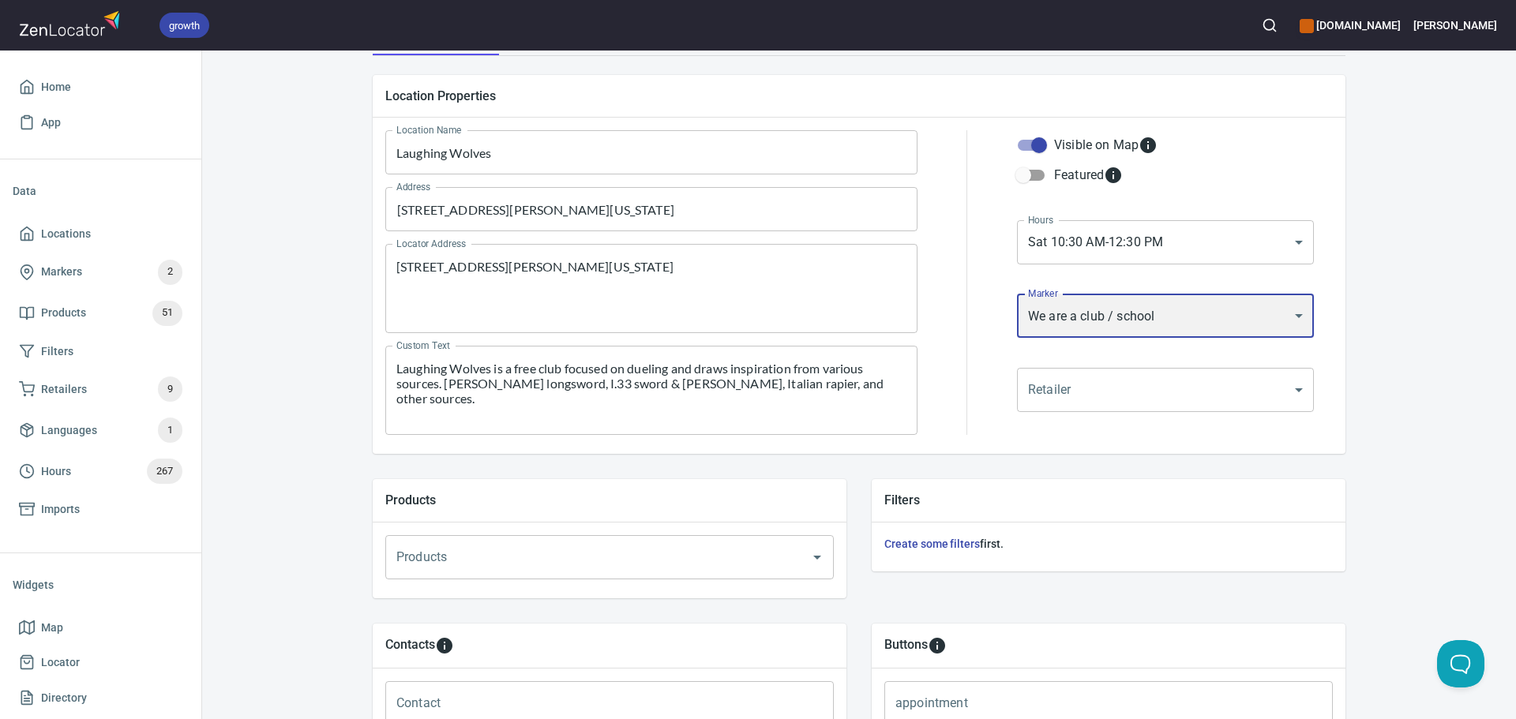
scroll to position [539, 0]
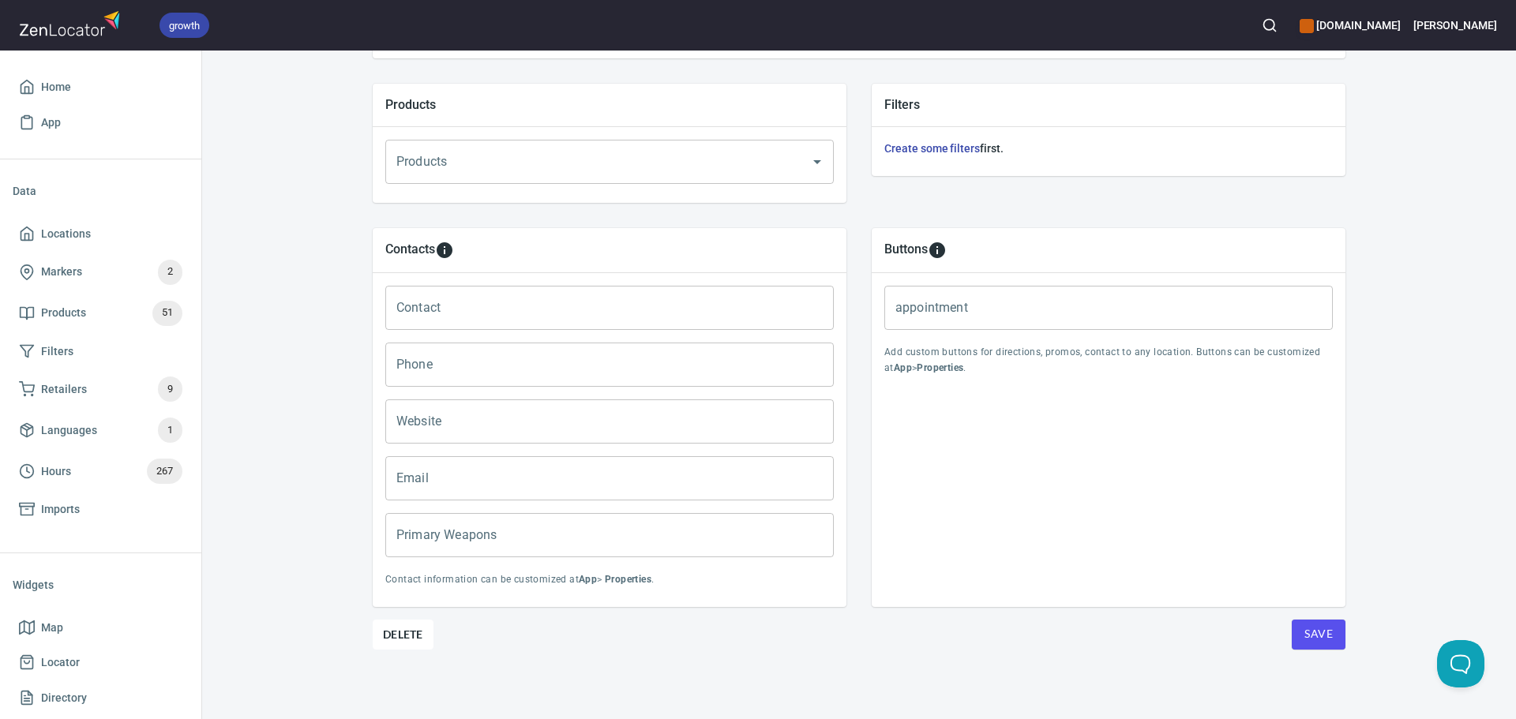
click at [487, 530] on input "Primary Weapons" at bounding box center [609, 535] width 448 height 44
paste input "Longsword, Rapier, Sword & Buckler, Single sword, Sabre"
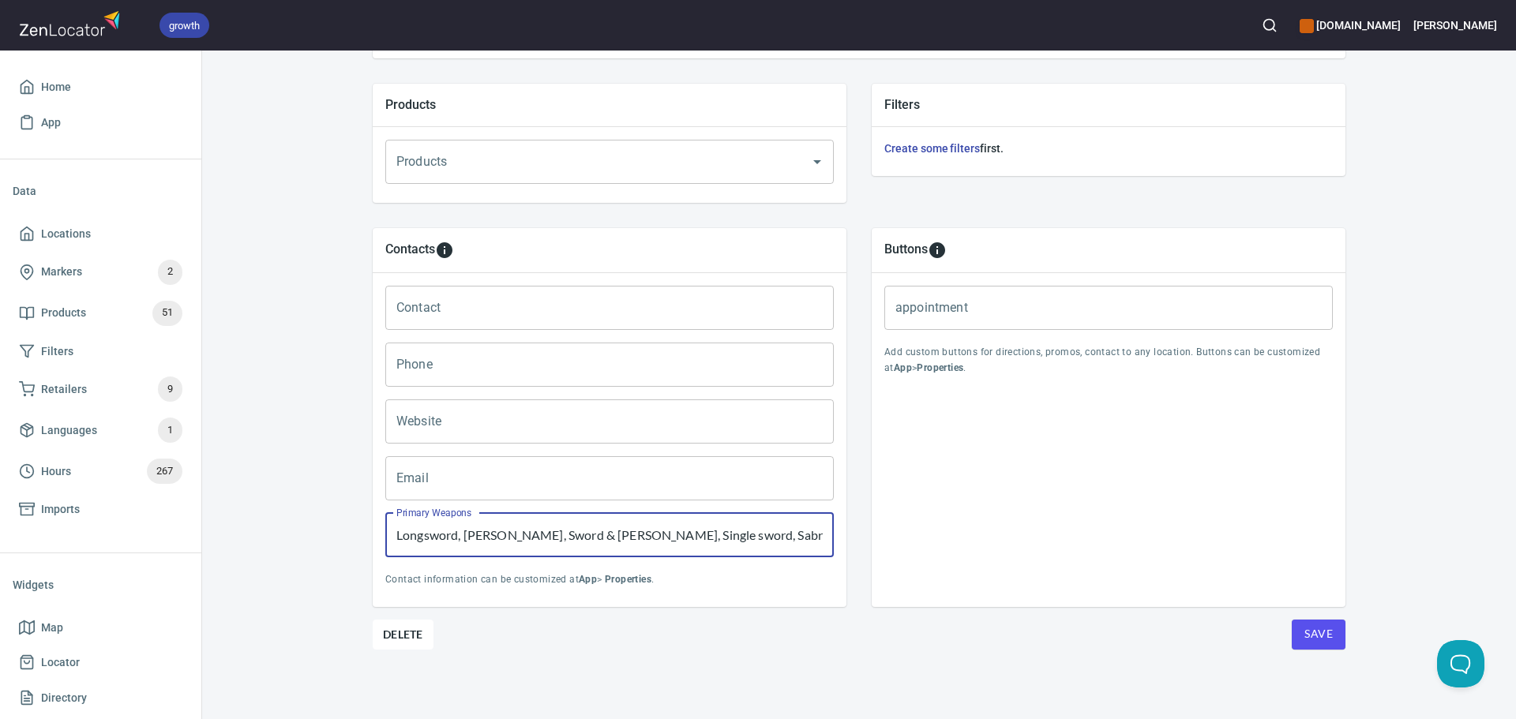
type input "Longsword, Rapier, Sword & Buckler, Single sword, Sabre"
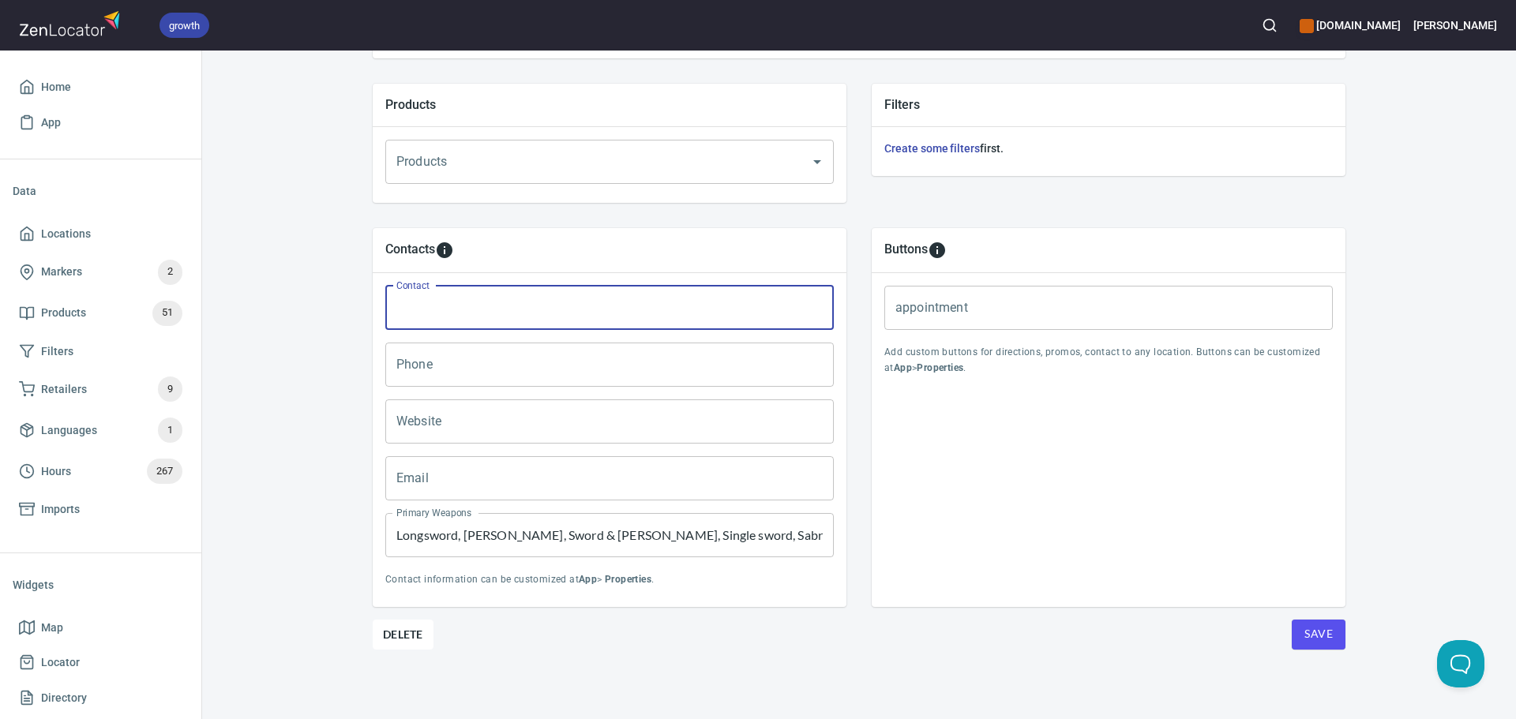
click at [443, 297] on input "Contact" at bounding box center [609, 308] width 448 height 44
paste input "Jim Ringener"
type input "Jim Ringener"
click at [456, 475] on input "Email" at bounding box center [609, 478] width 448 height 44
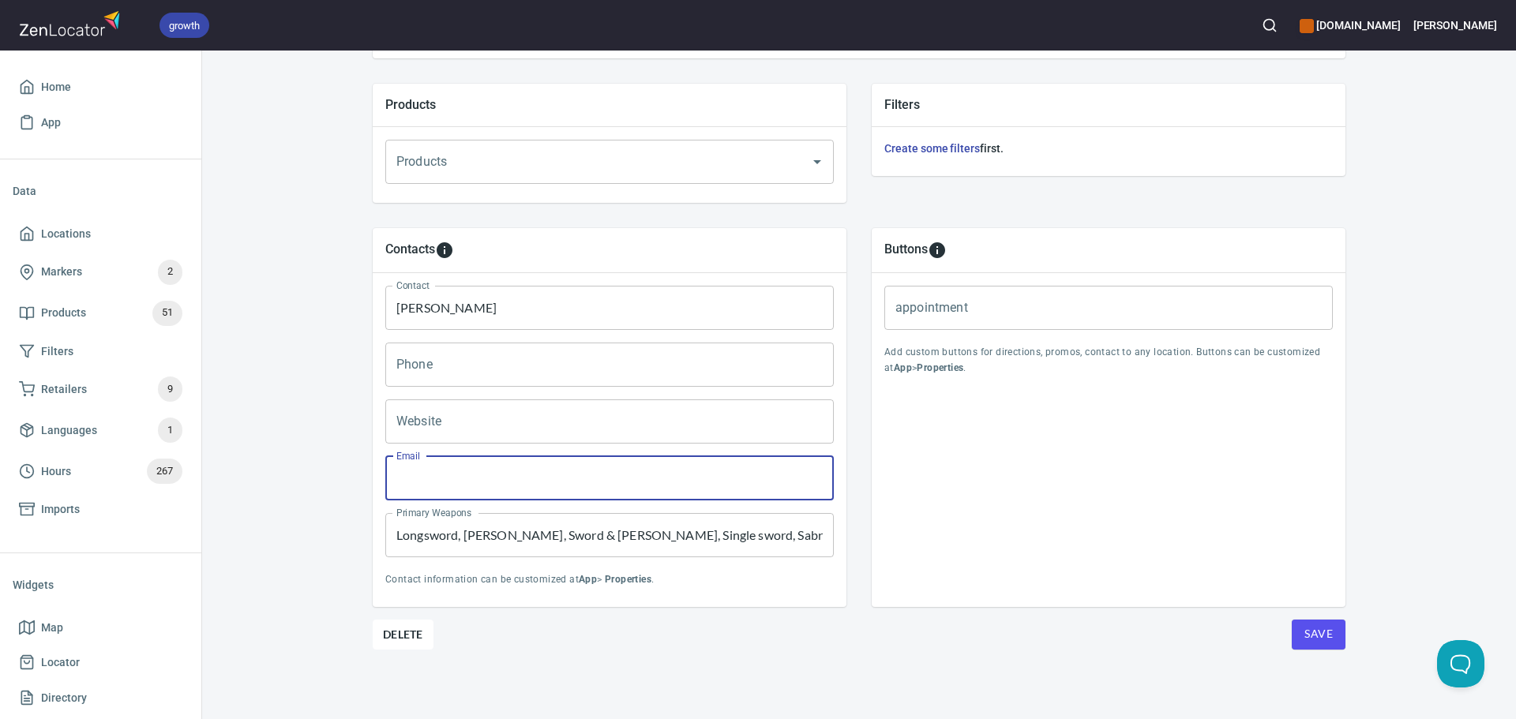
paste input "coach@laughingwolves.com"
type input "coach@laughingwolves.com"
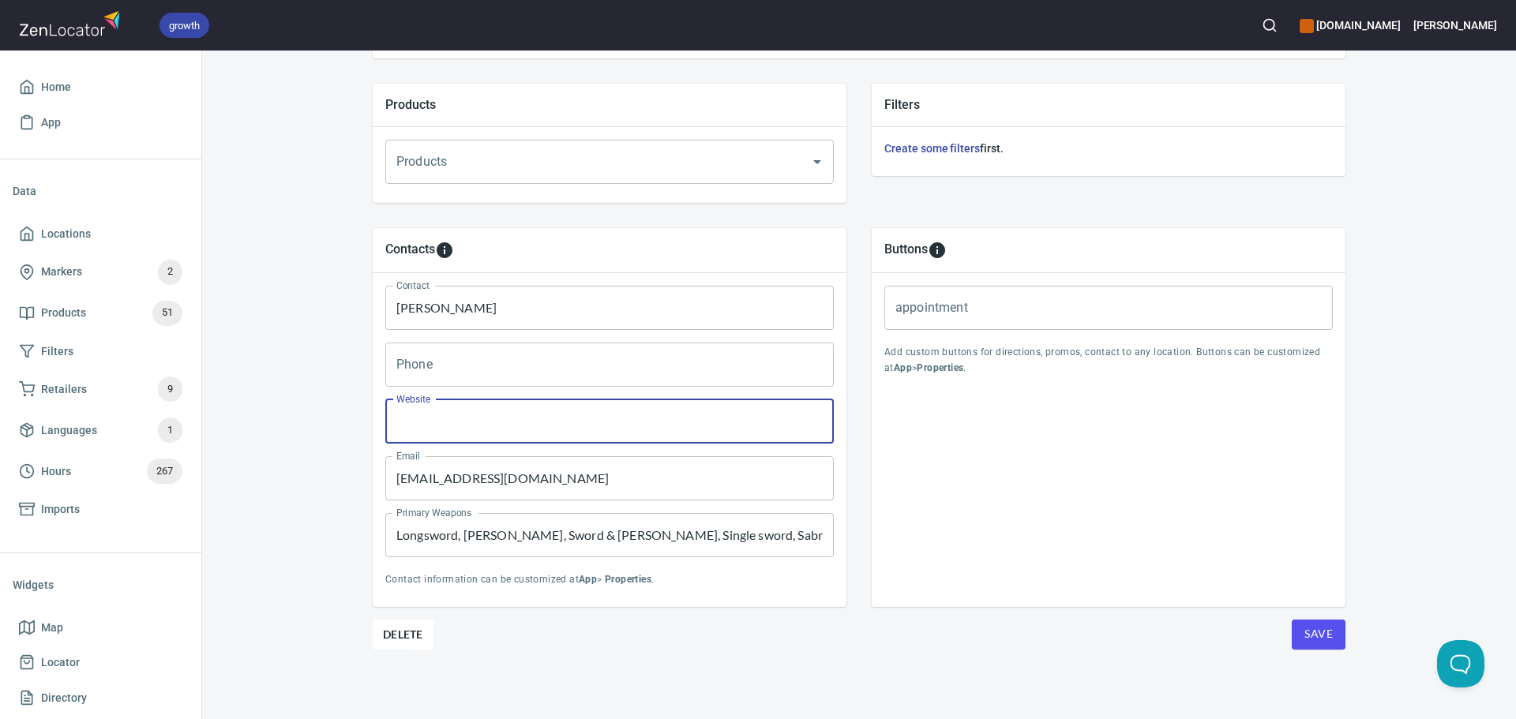
click at [452, 422] on input "Website" at bounding box center [609, 422] width 448 height 44
paste input "http://laughingwolves.com/"
type input "http://laughingwolves.com/"
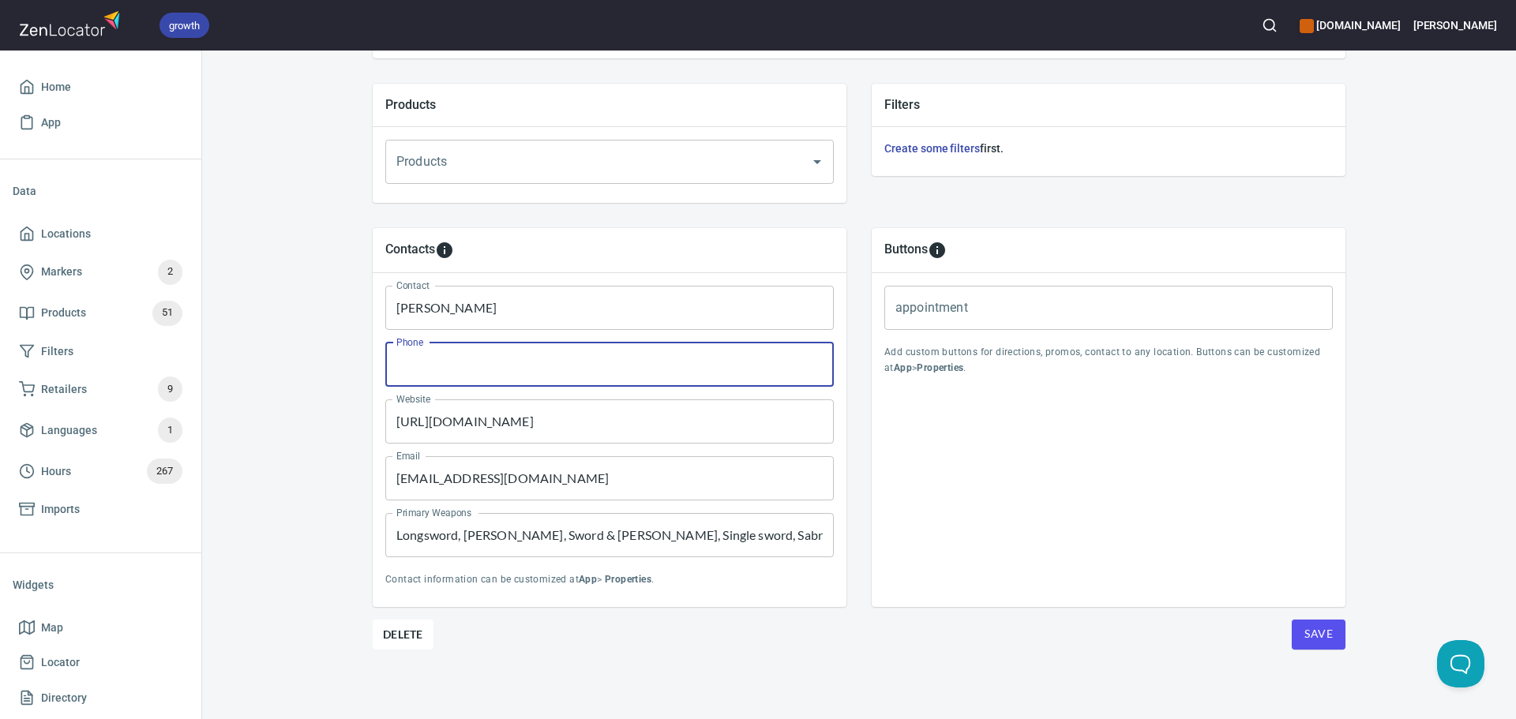
click at [481, 359] on input "Phone" at bounding box center [609, 365] width 448 height 44
paste input "+1 (510) 784-1066"
type input "+1 (510) 784-1066"
click at [1306, 643] on span "Save" at bounding box center [1318, 635] width 28 height 20
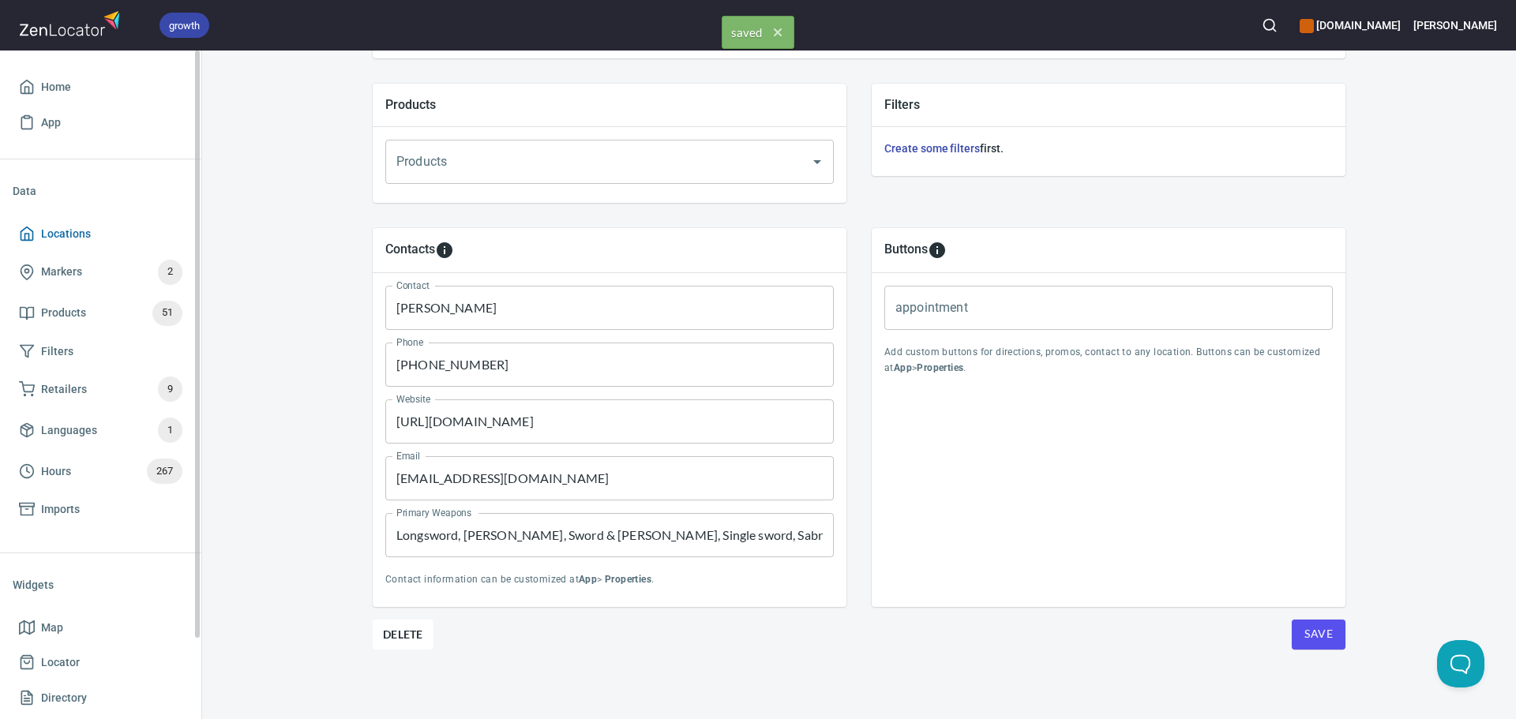
click at [137, 246] on link "Locations" at bounding box center [101, 234] width 176 height 36
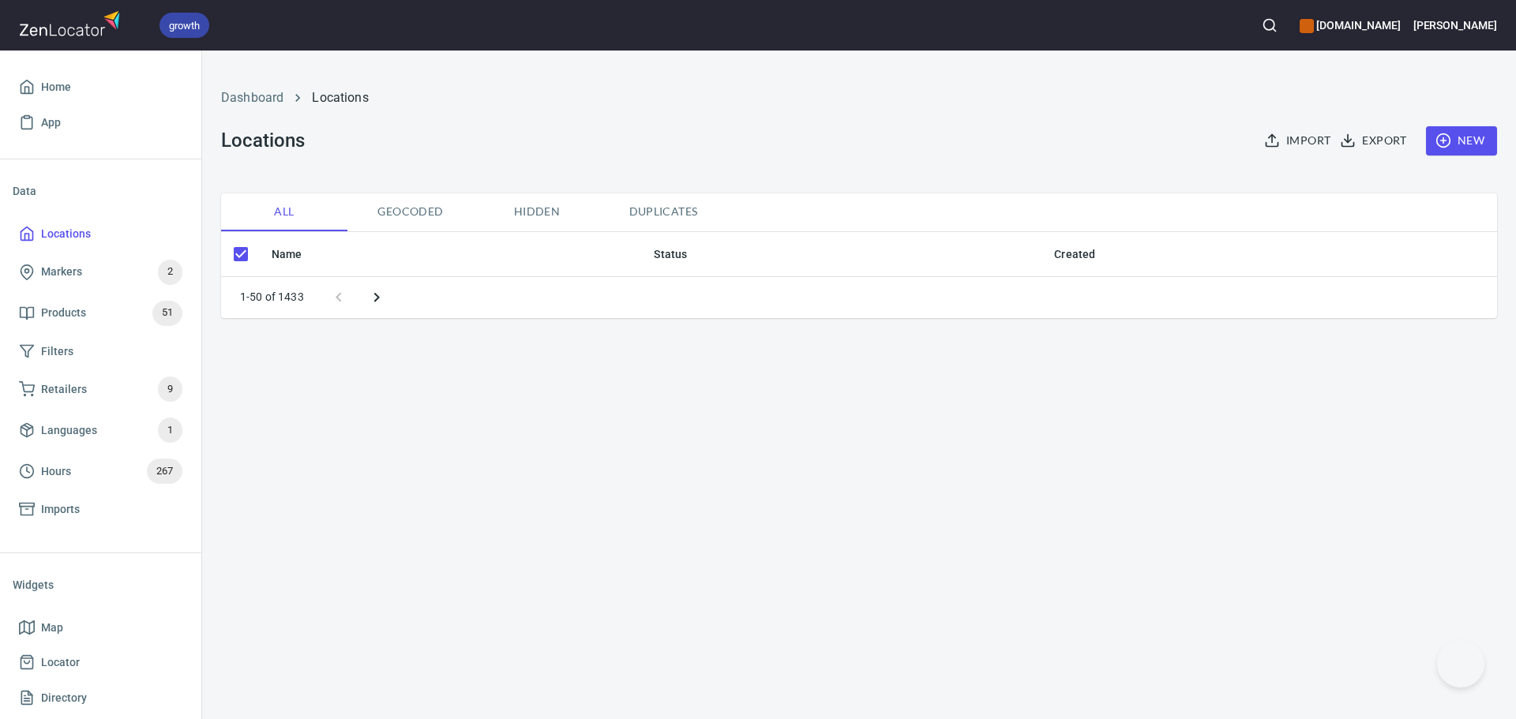
checkbox input "false"
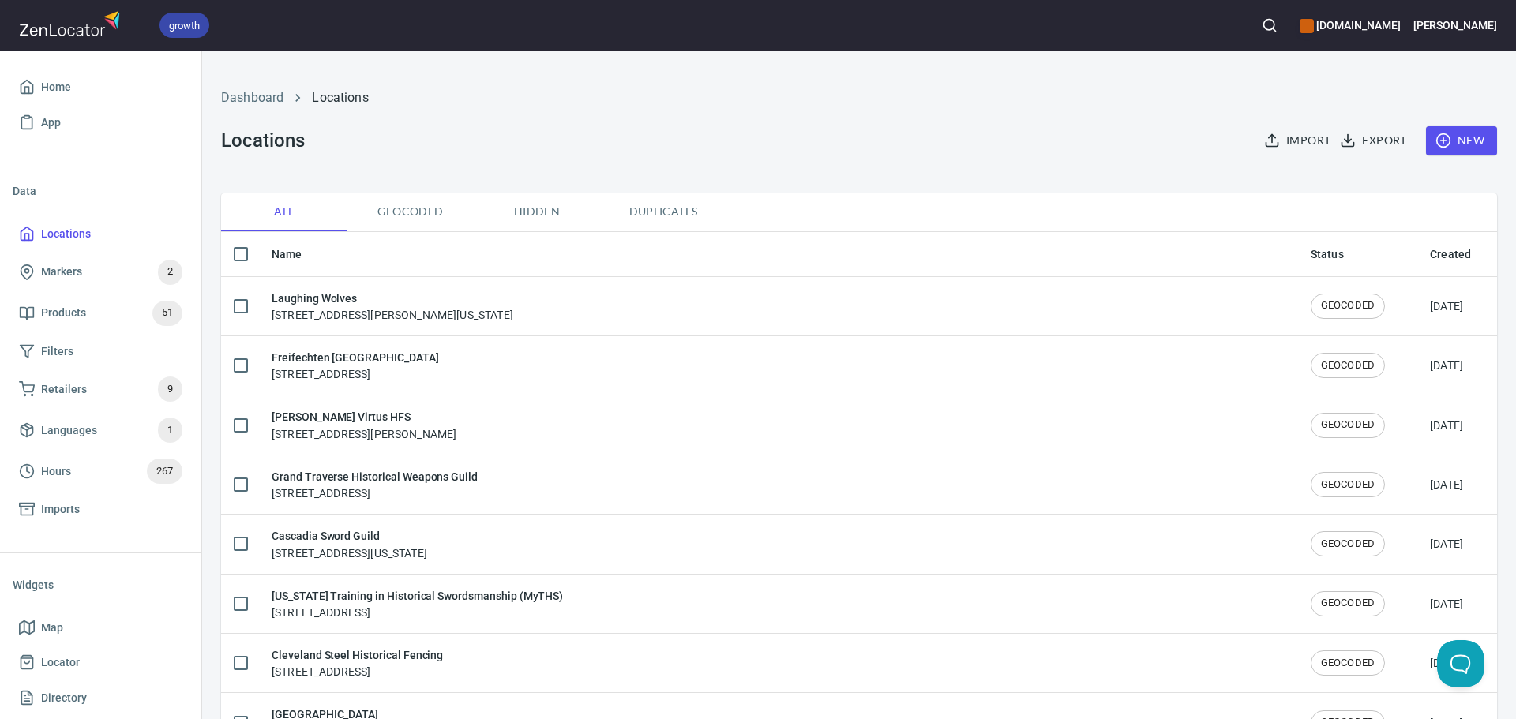
click at [1450, 150] on span "New" at bounding box center [1462, 141] width 46 height 20
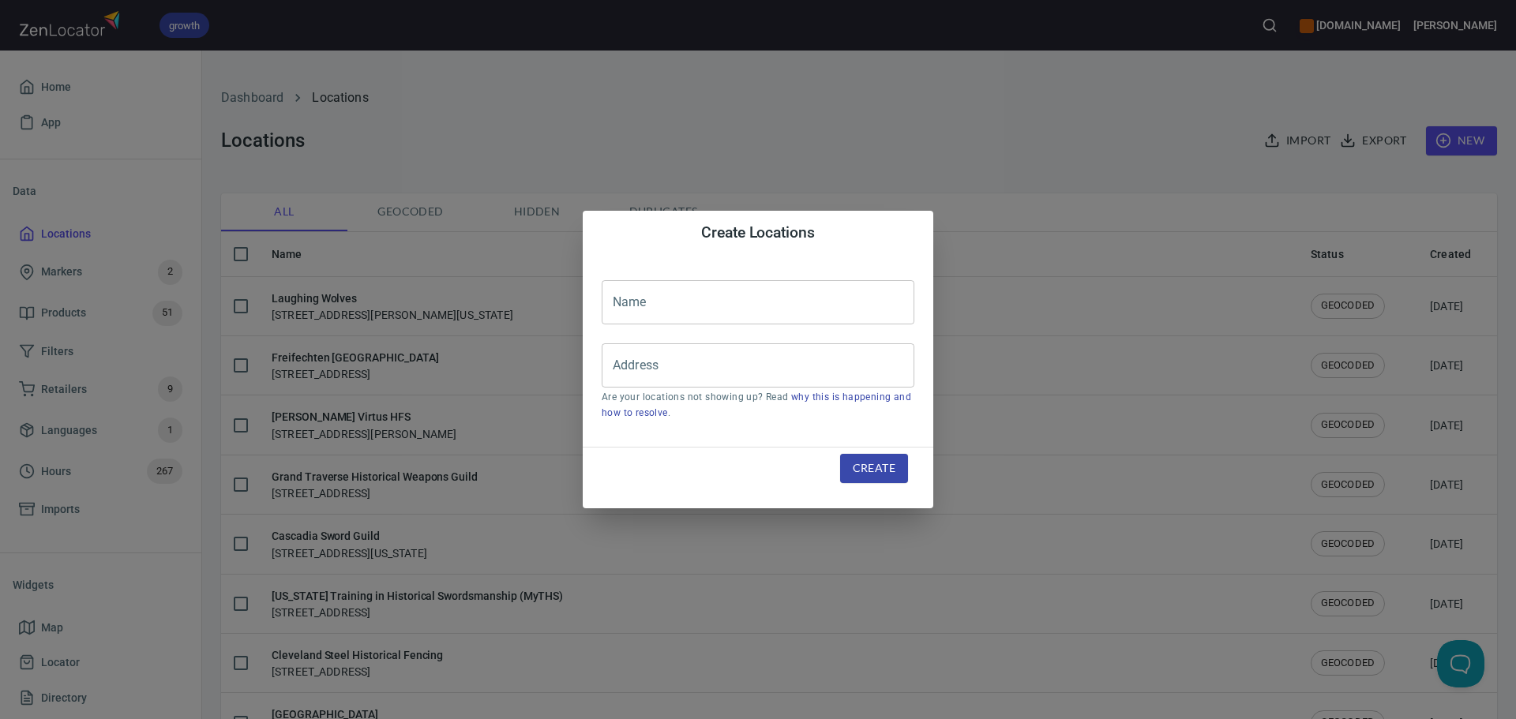
click at [774, 305] on input "text" at bounding box center [758, 302] width 313 height 44
paste input "Golden Falcon Astana"
type input "Golden Falcon Astana"
click at [666, 380] on input "Address" at bounding box center [746, 366] width 275 height 30
paste input "[STREET_ADDRESS][PERSON_NAME]"
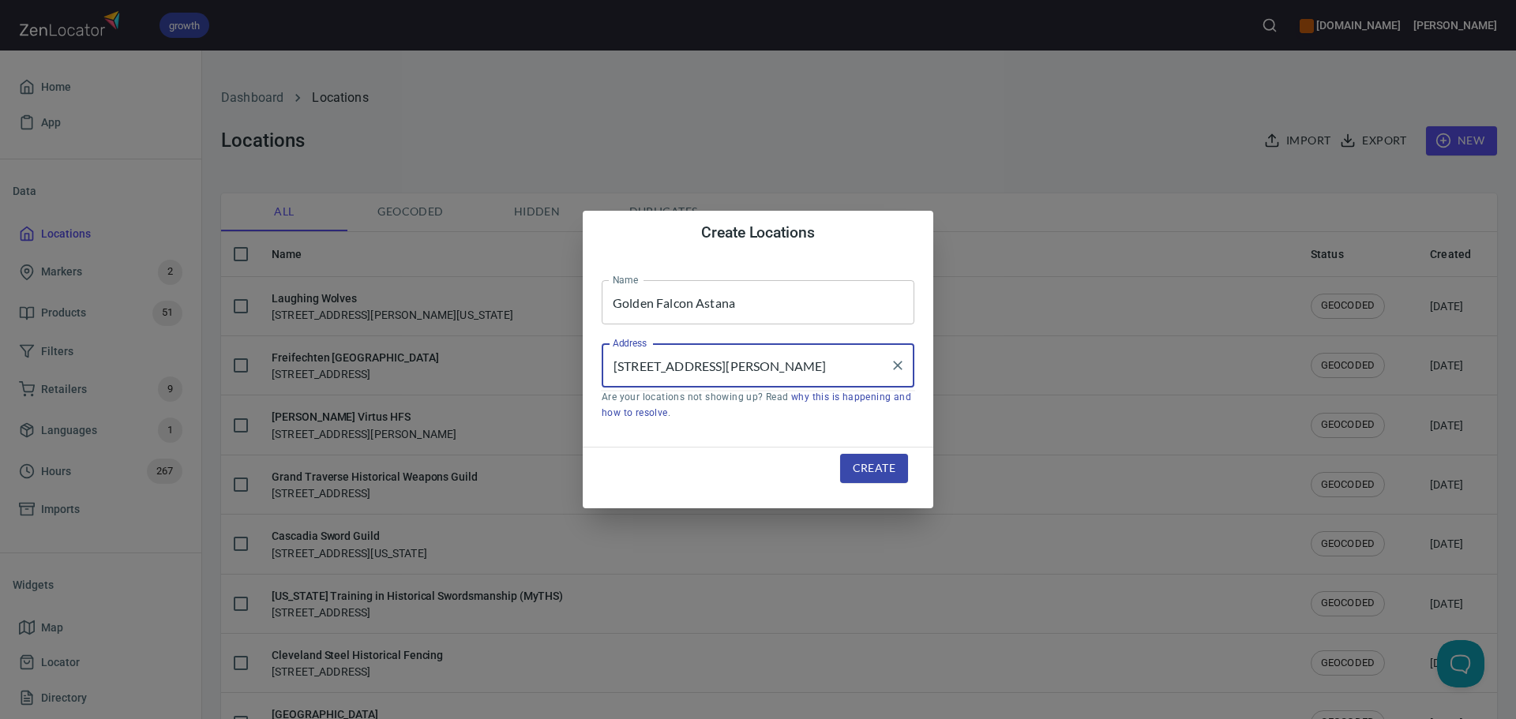
scroll to position [0, 114]
type input "[STREET_ADDRESS][PERSON_NAME]"
click at [874, 460] on span "Create" at bounding box center [874, 469] width 43 height 20
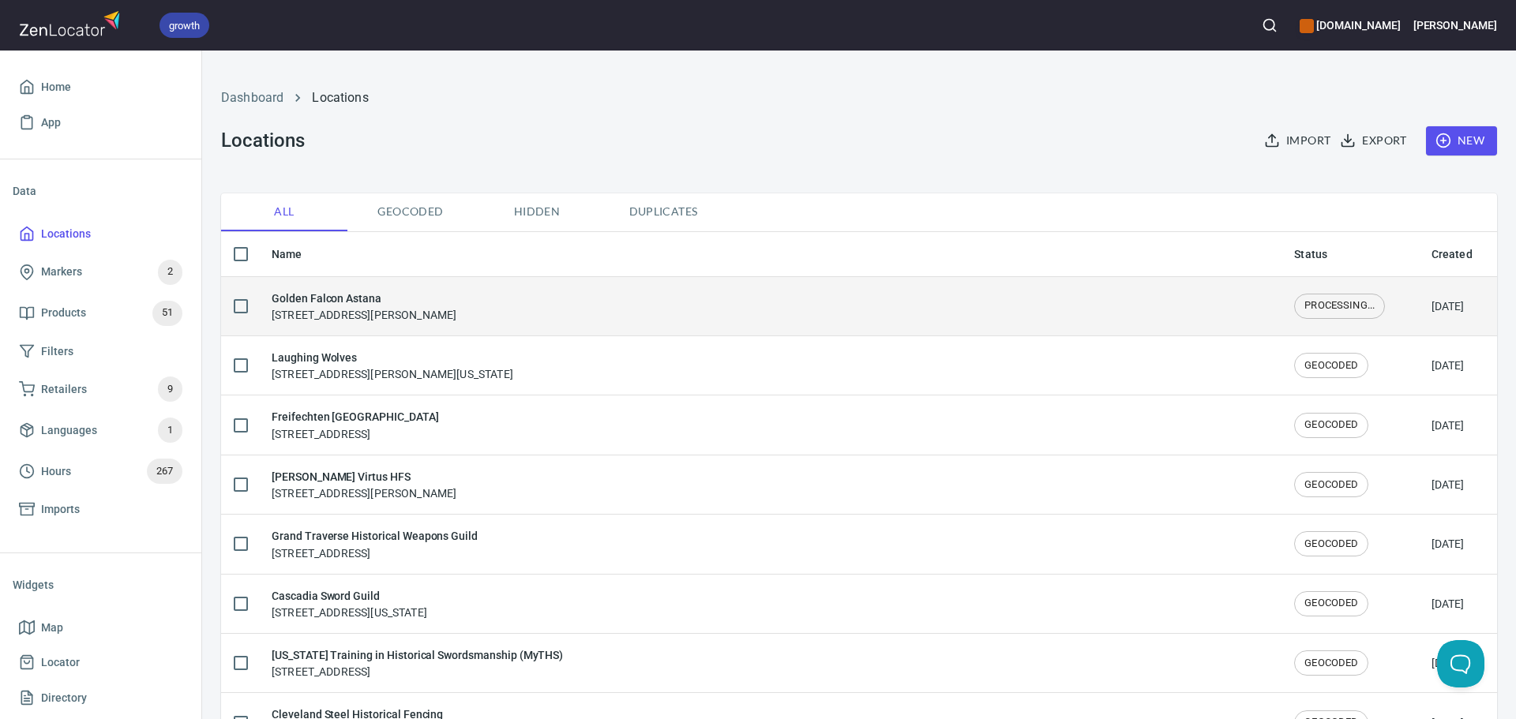
click at [456, 309] on div "Golden Falcon Astana 010000, Astana, Qasym Amanzholov street 20, Office 8, Kaza…" at bounding box center [364, 306] width 185 height 33
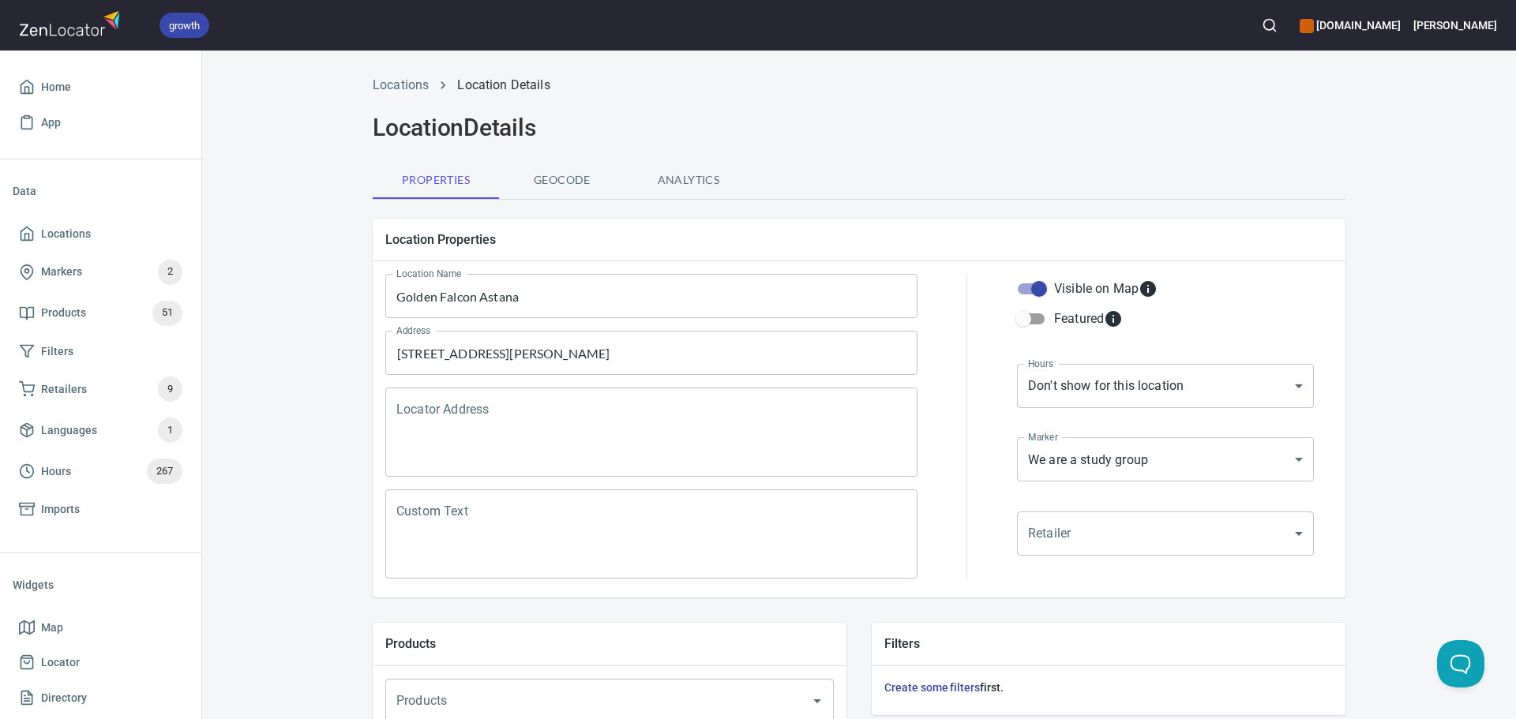
click at [547, 403] on textarea "Locator Address" at bounding box center [651, 433] width 510 height 60
paste textarea "[STREET_ADDRESS][PERSON_NAME]"
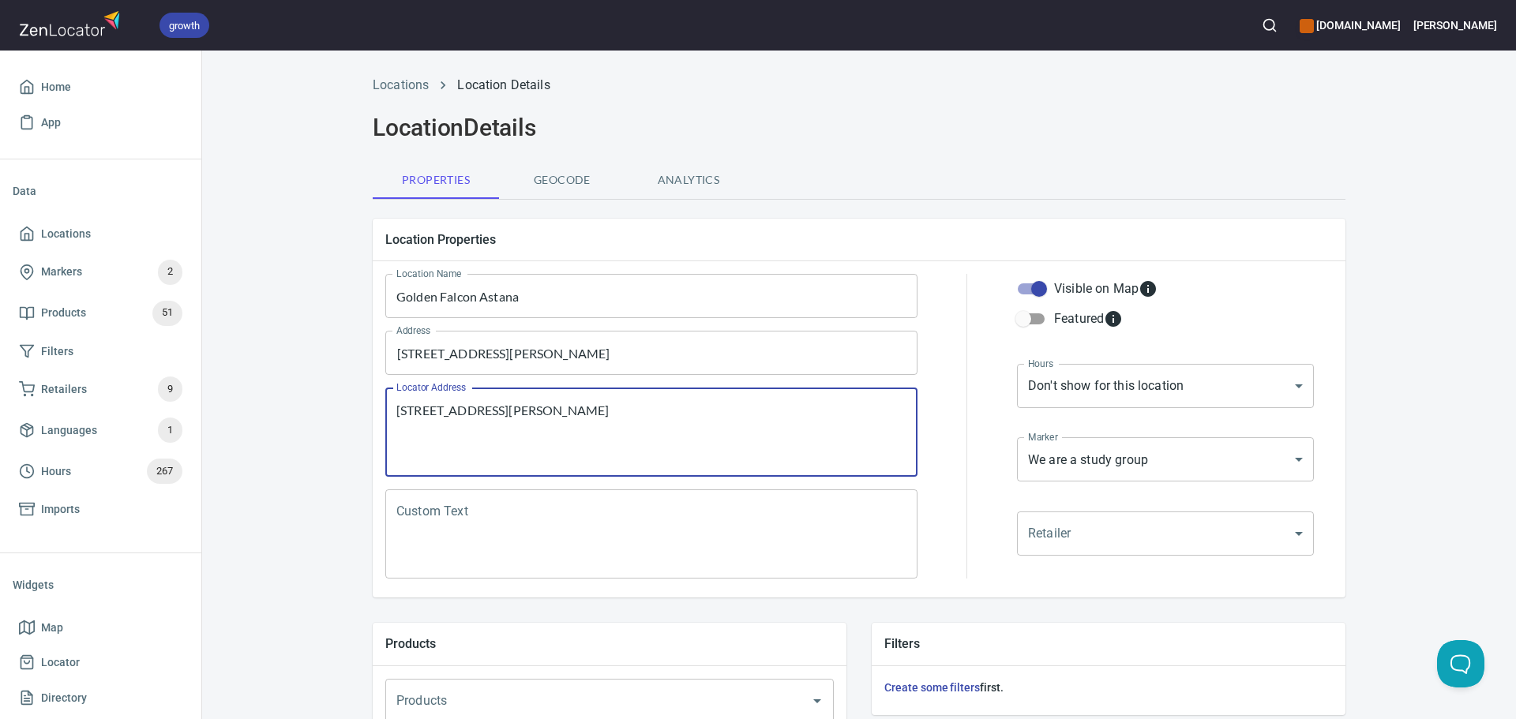
type textarea "[STREET_ADDRESS][PERSON_NAME]"
click at [550, 520] on textarea "Custom Text" at bounding box center [651, 535] width 510 height 60
paste textarea "Golden Falcon is a HEMA club in Astana, Kazakhstan, dedicated to the study and …"
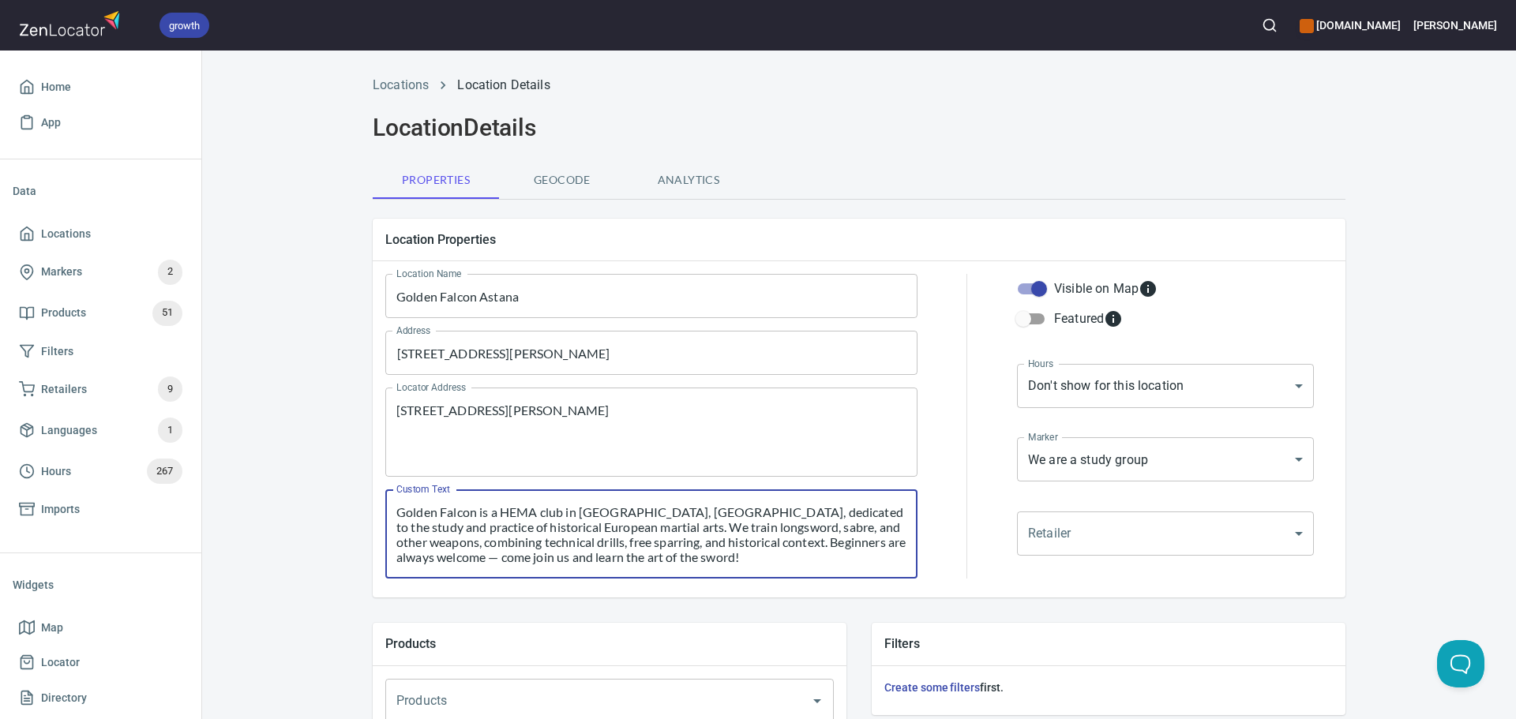
type textarea "Golden Falcon is a HEMA club in Astana, Kazakhstan, dedicated to the study and …"
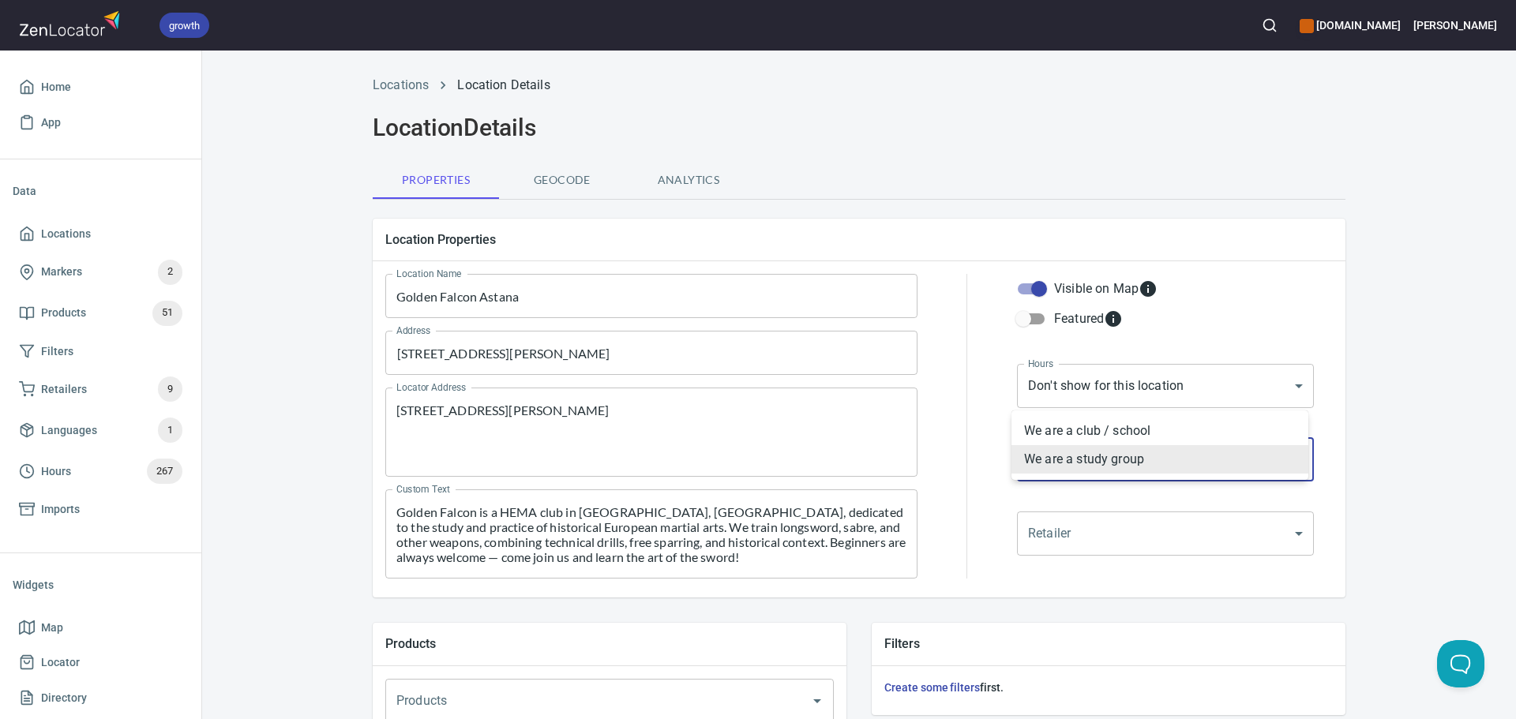
click at [1030, 467] on body "growth hemaalliance.com Donald Home App Data Locations Markers 2 Products 51 Fi…" at bounding box center [758, 359] width 1516 height 719
click at [1059, 421] on li "We are a club / school" at bounding box center [1159, 431] width 297 height 28
type input "mrk_k5vbpvas"
click at [1069, 403] on body "growth hemaalliance.com Donald Home App Data Locations Markers 2 Products 51 Fi…" at bounding box center [758, 359] width 1516 height 719
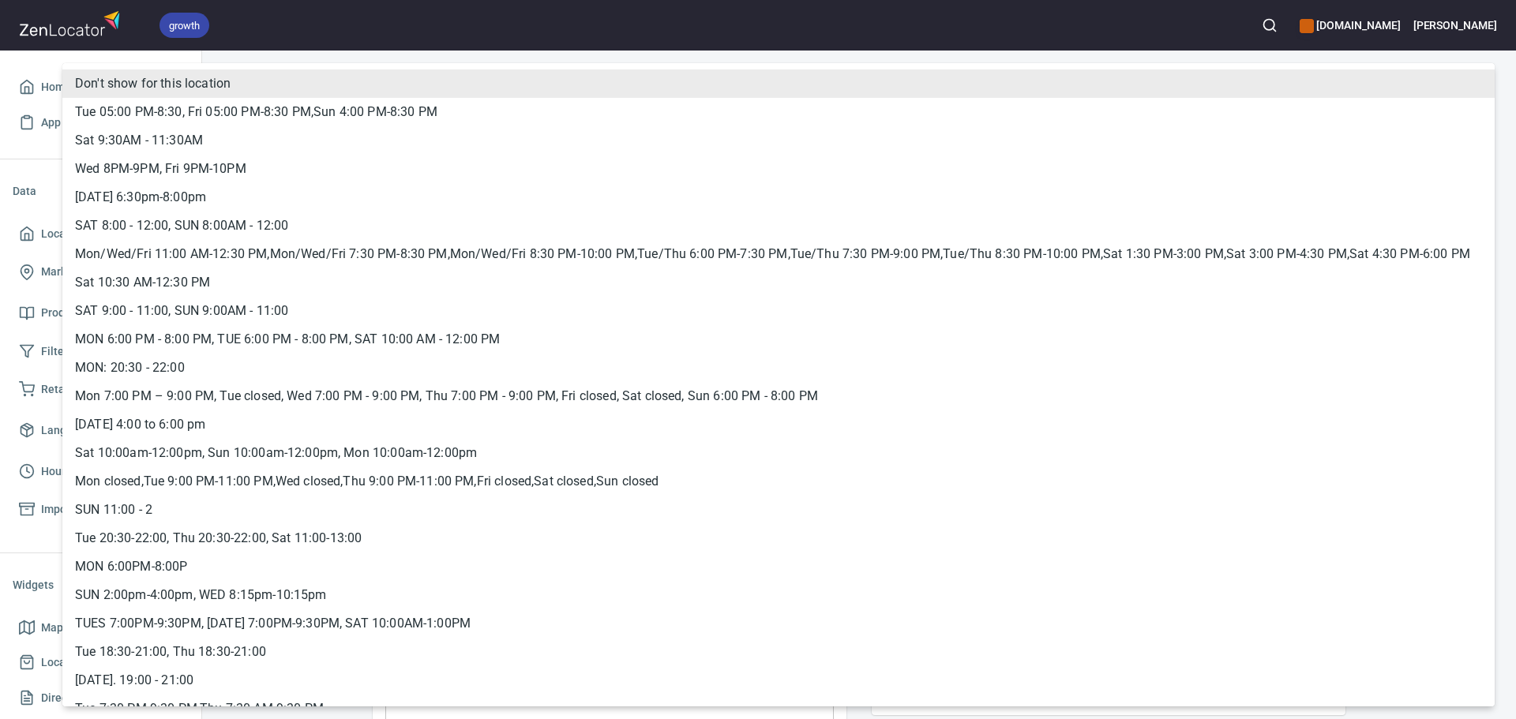
click at [448, 244] on li "Mon/Wed/Fri 11:00 AM-12:30 PM,Mon/Wed/Fri 7:30 PM-8:30 PM,Mon/Wed/Fri 8:30 PM-1…" at bounding box center [778, 254] width 1432 height 28
type input "hrs_e8sycyxk"
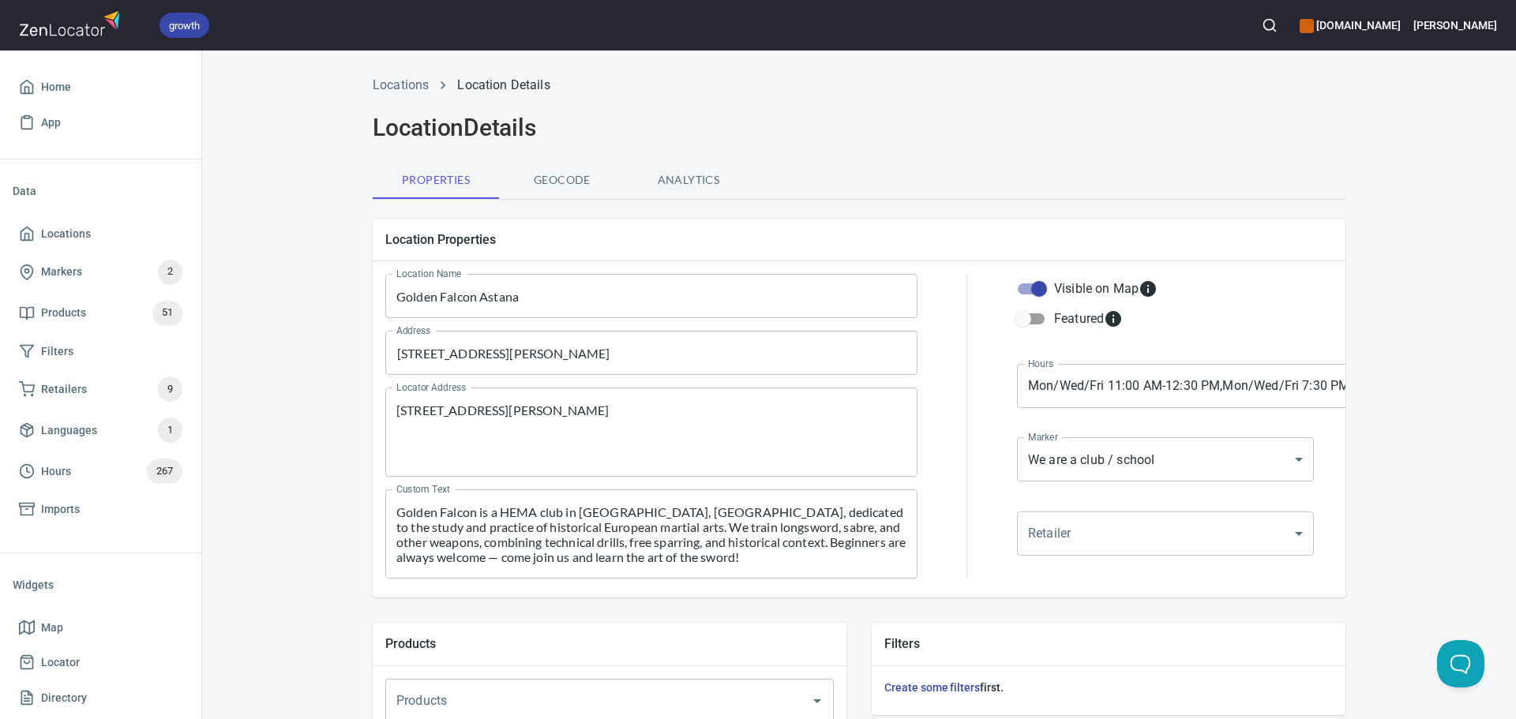
click at [997, 394] on div at bounding box center [967, 426] width 81 height 324
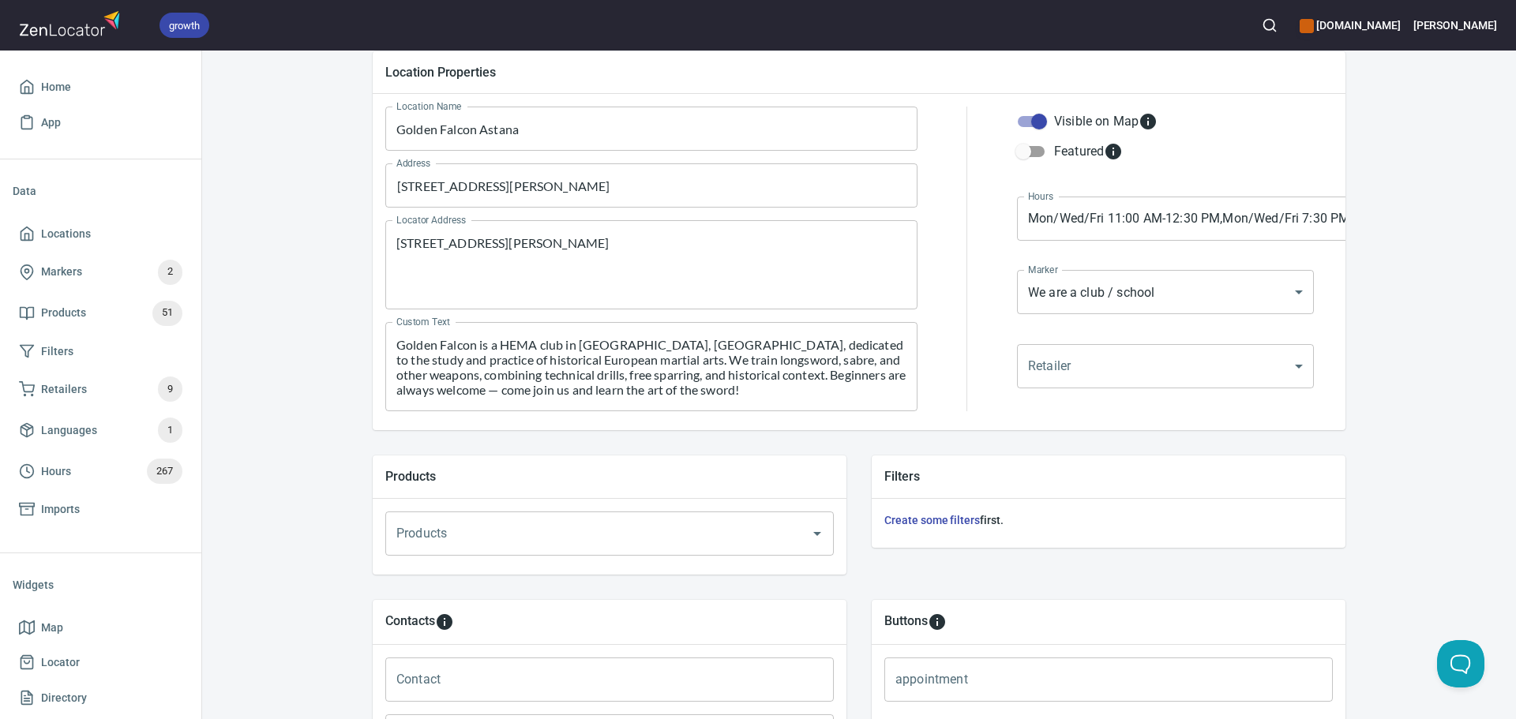
scroll to position [539, 0]
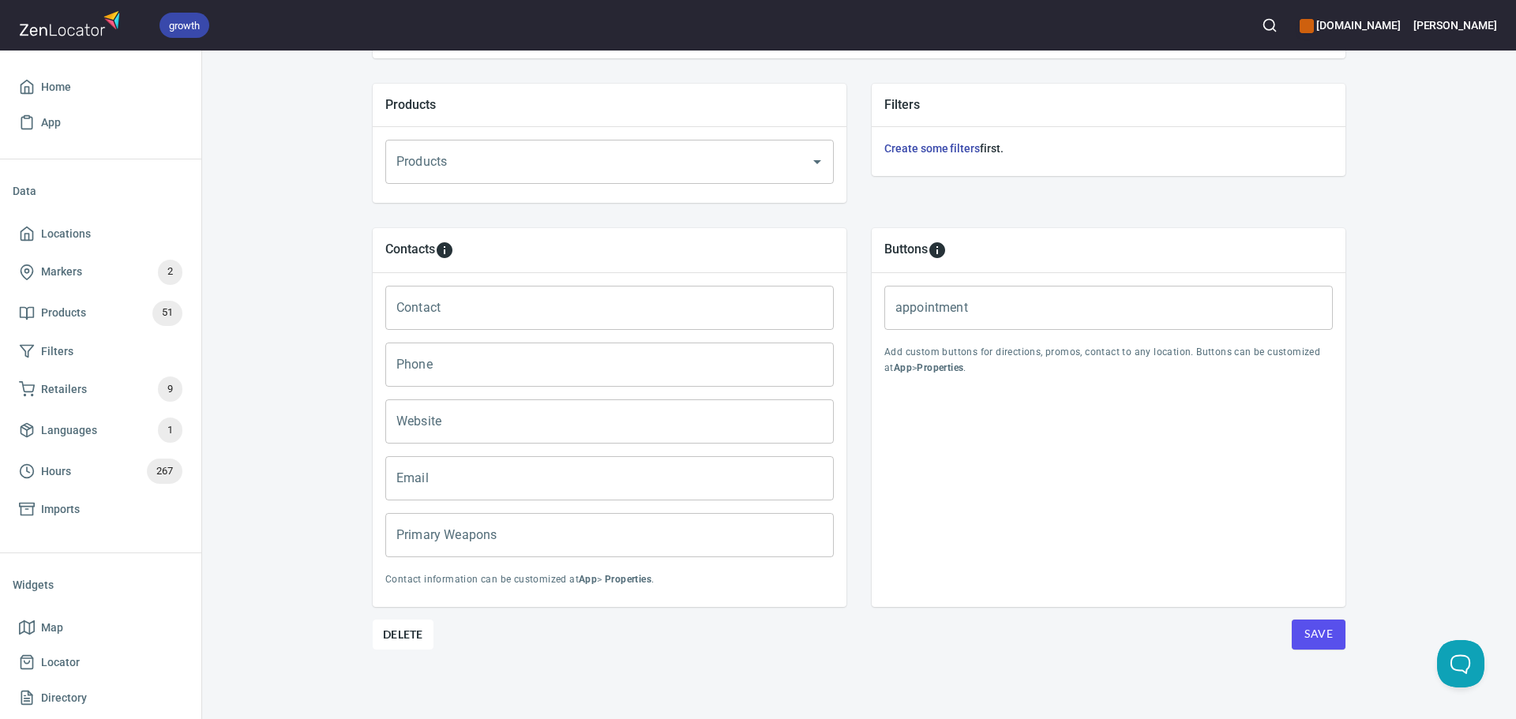
click at [559, 531] on input "Primary Weapons" at bounding box center [609, 535] width 448 height 44
paste input "Longsword, military saber, renaissance rapier, rapier and dagger, sword and buc…"
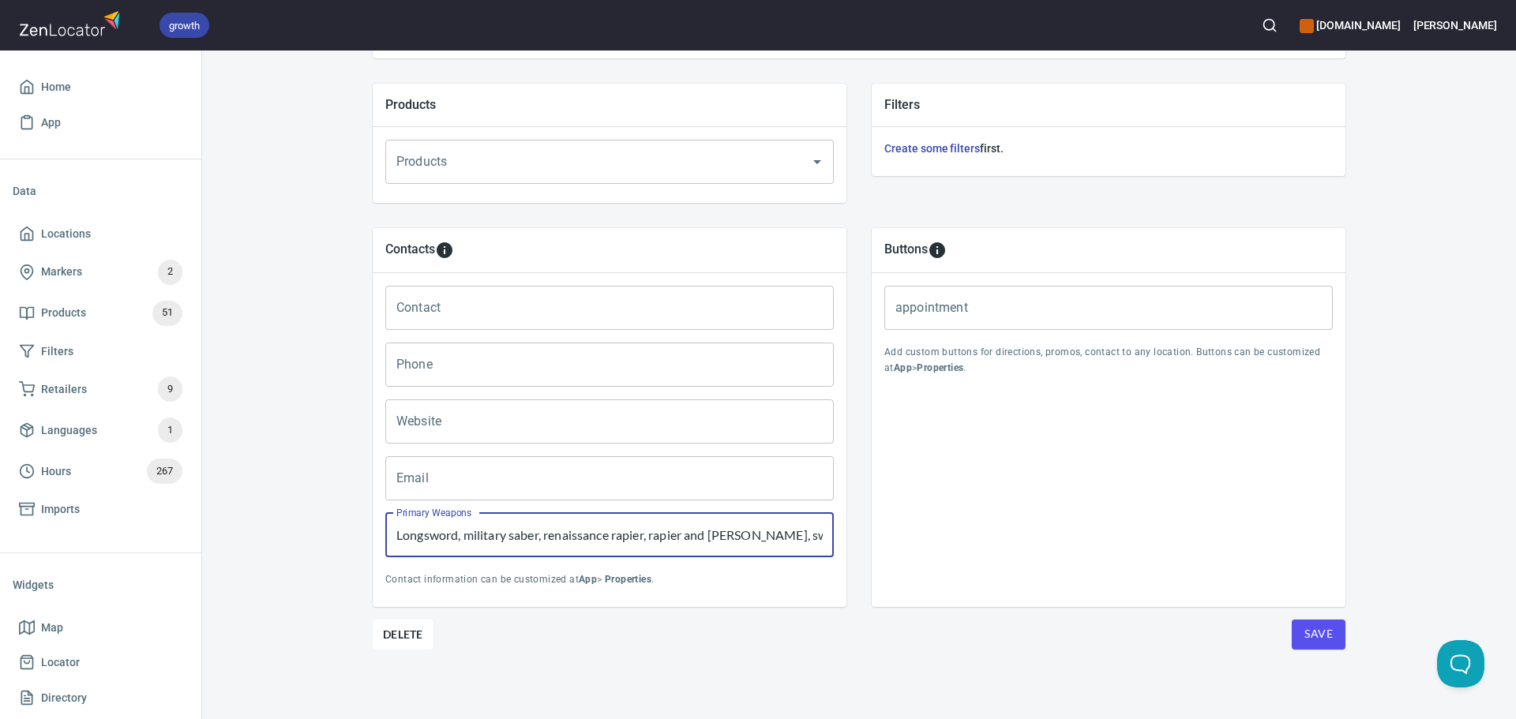
scroll to position [0, 37]
type input "Longsword, military saber, renaissance rapier, rapier and dagger, sword and buc…"
drag, startPoint x: 402, startPoint y: 299, endPoint x: 346, endPoint y: 204, distance: 110.8
click at [402, 299] on input "Contact" at bounding box center [609, 308] width 448 height 44
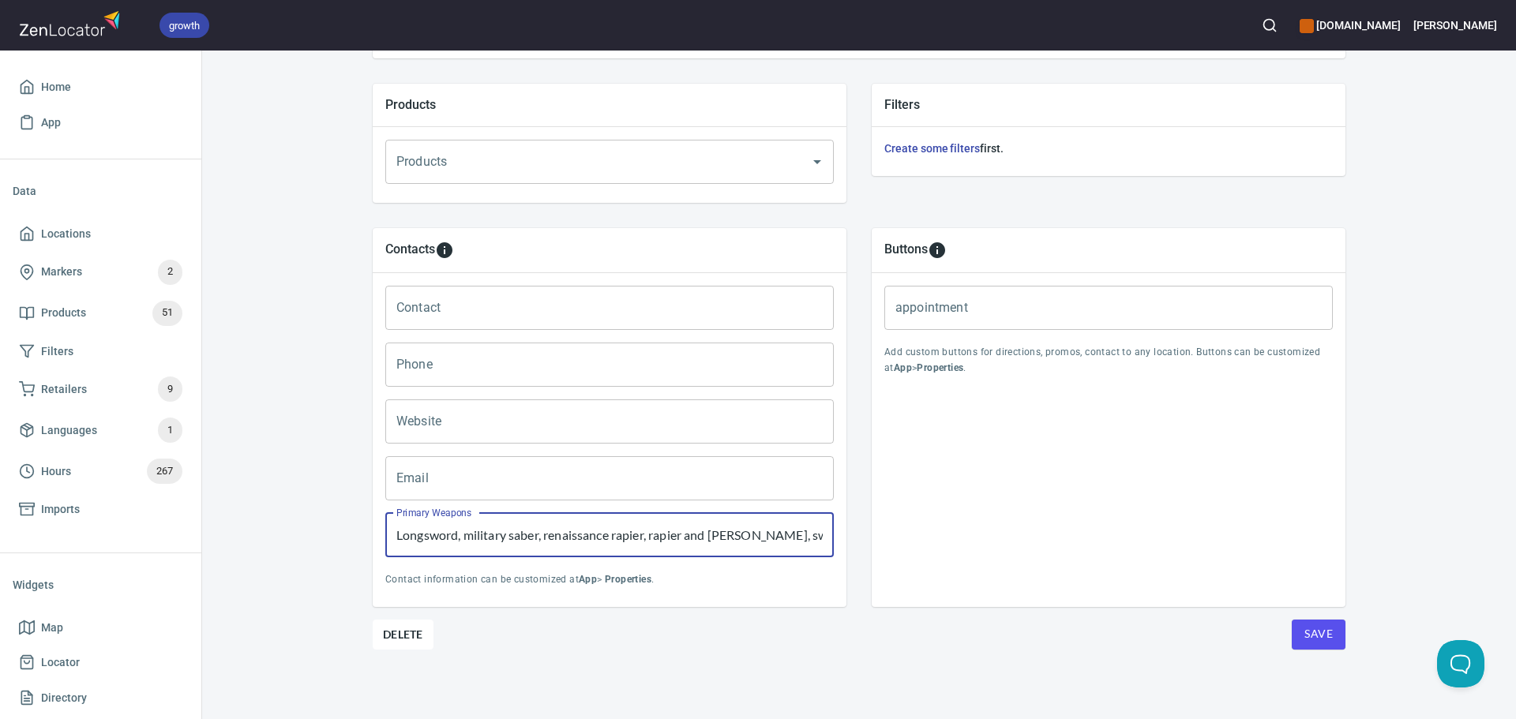
paste input "Pavel Zriachev"
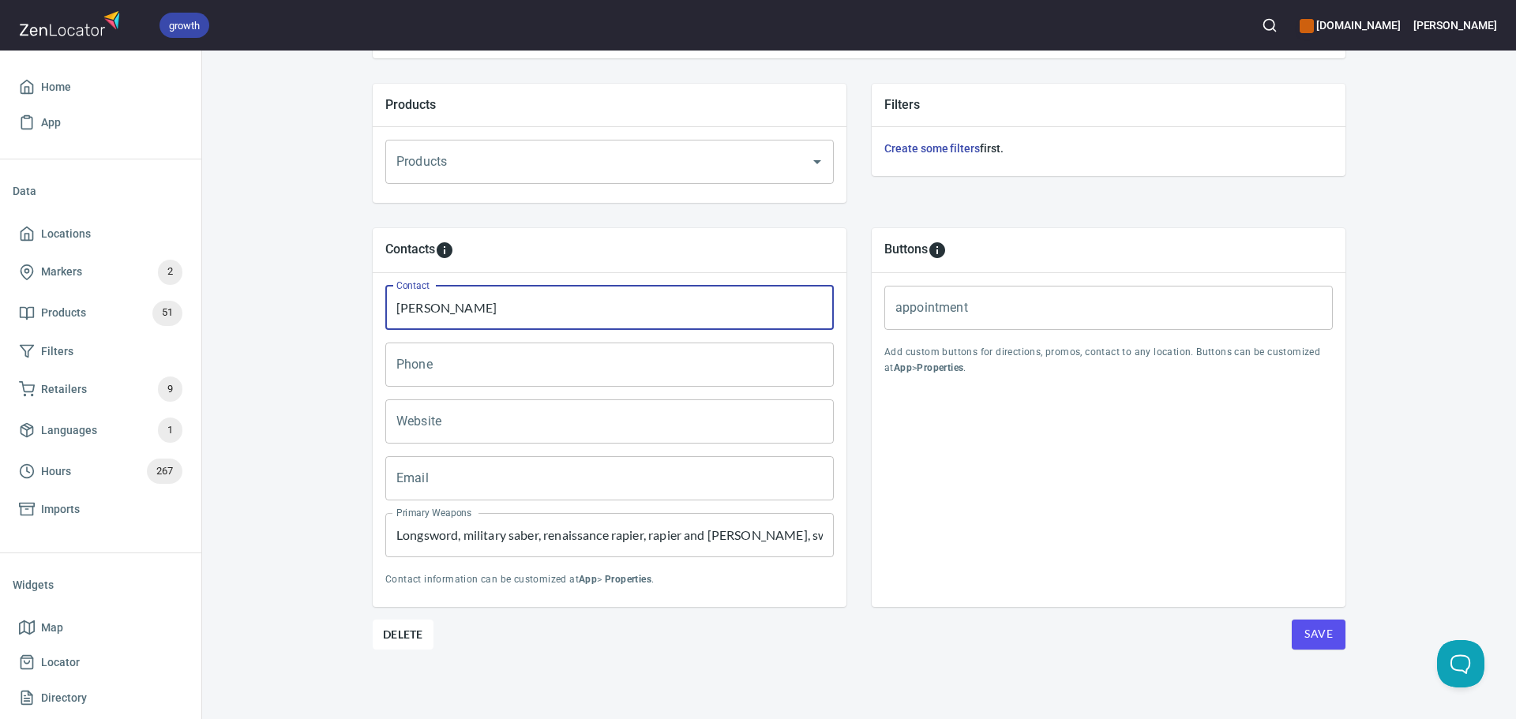
type input "Pavel Zriachev"
click at [501, 487] on input "Email" at bounding box center [609, 478] width 448 height 44
paste input "astanagoldenfalcon@gmail.com"
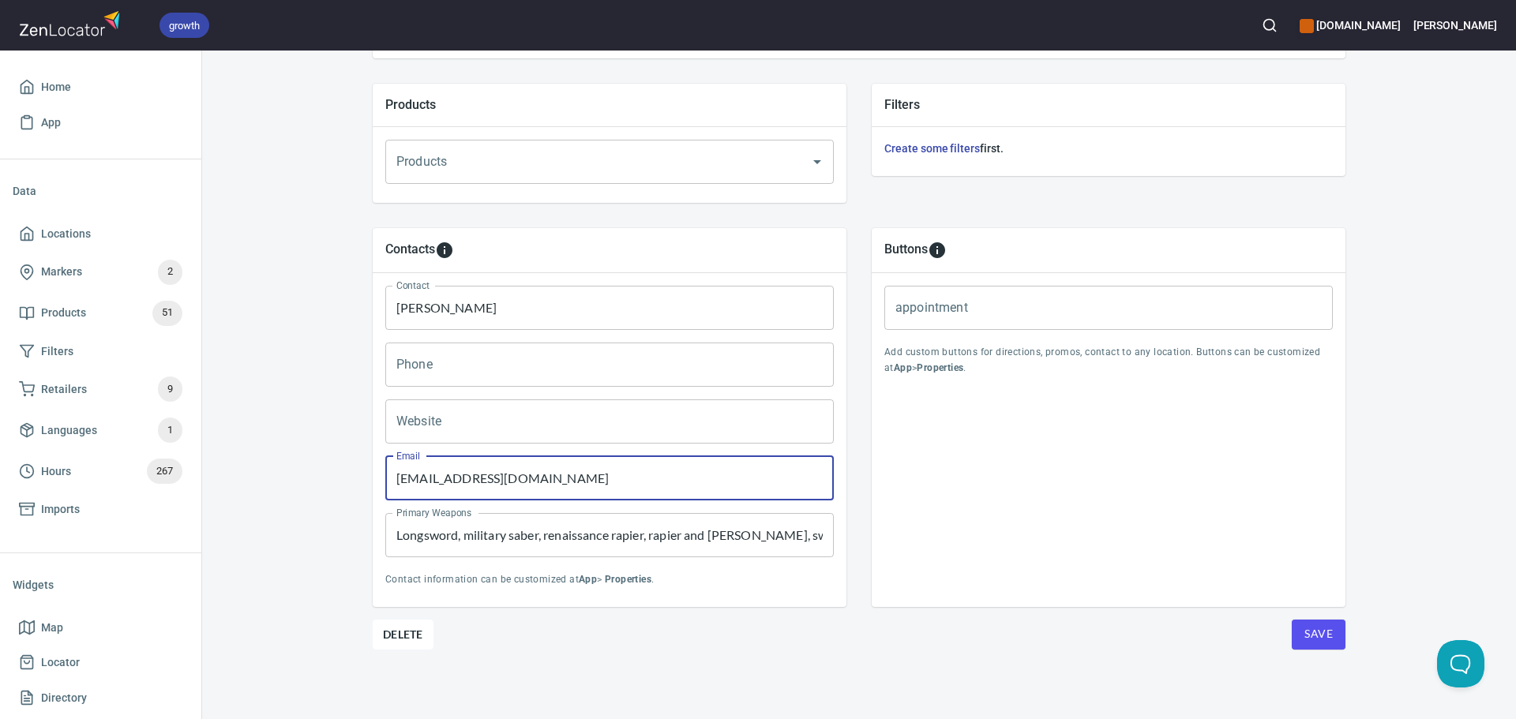
type input "astanagoldenfalcon@gmail.com"
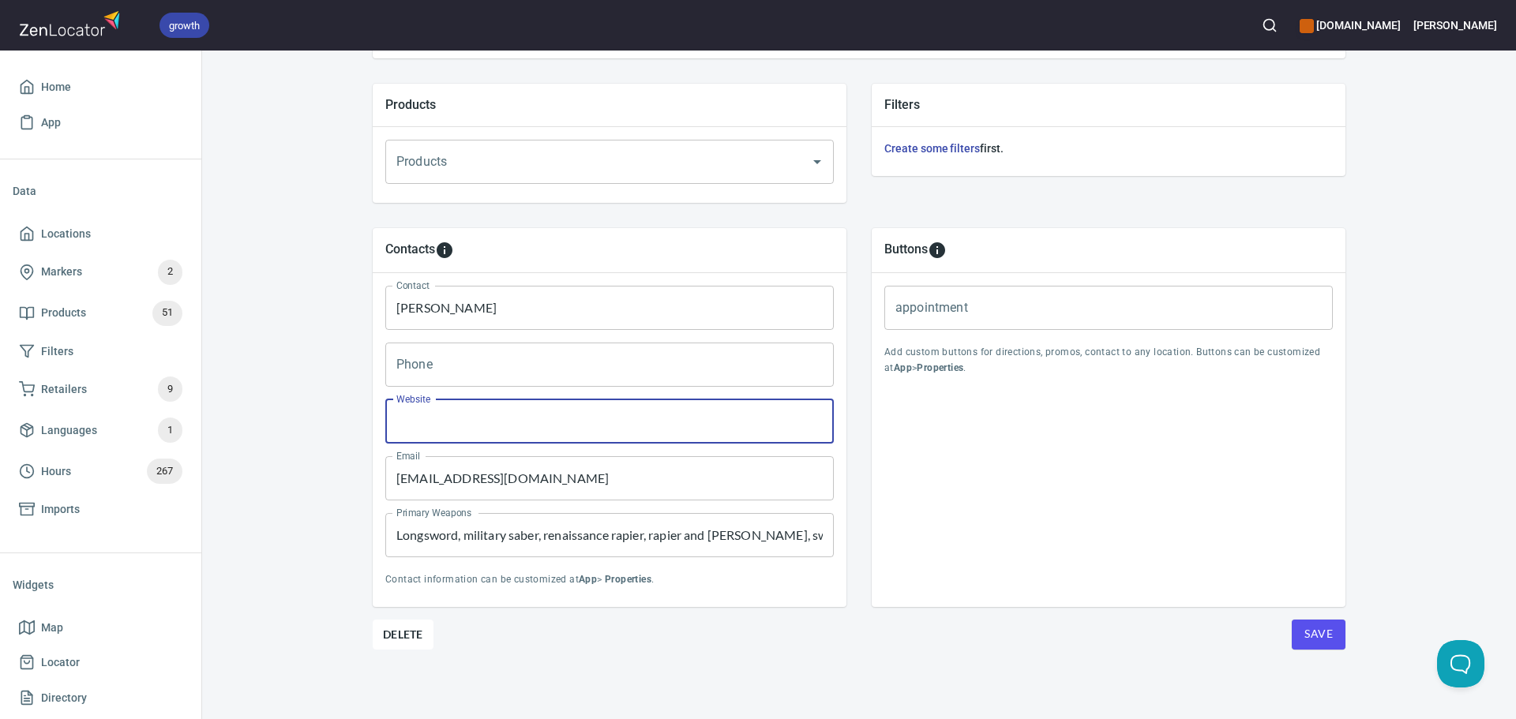
click at [438, 410] on input "Website" at bounding box center [609, 422] width 448 height 44
paste input "https://goldenfalcon-astana.kz/"
type input "https://goldenfalcon-astana.kz/"
click at [546, 362] on input "Phone" at bounding box center [609, 365] width 448 height 44
paste input "+7 7755 0672 42"
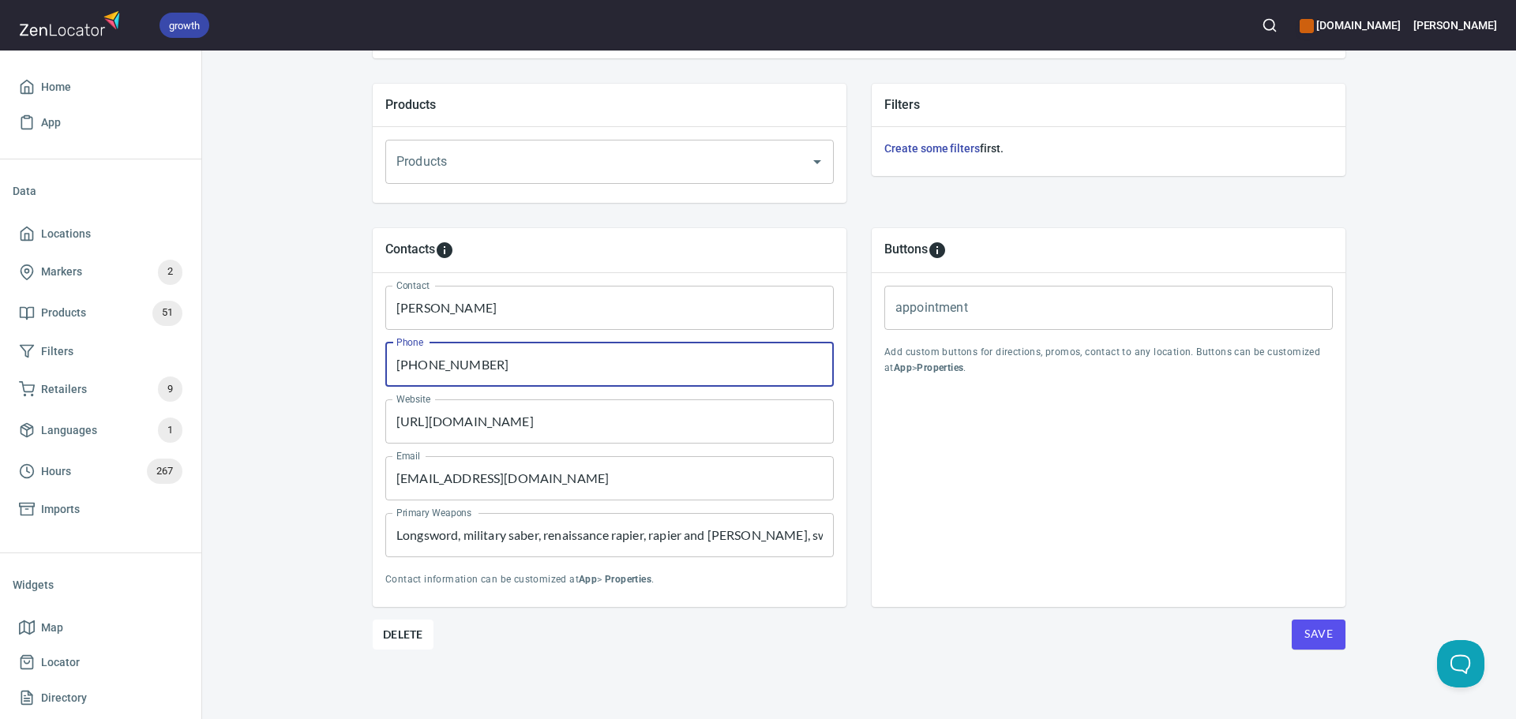
type input "+7 7755 0672 42"
click at [1316, 621] on button "Save" at bounding box center [1319, 635] width 54 height 30
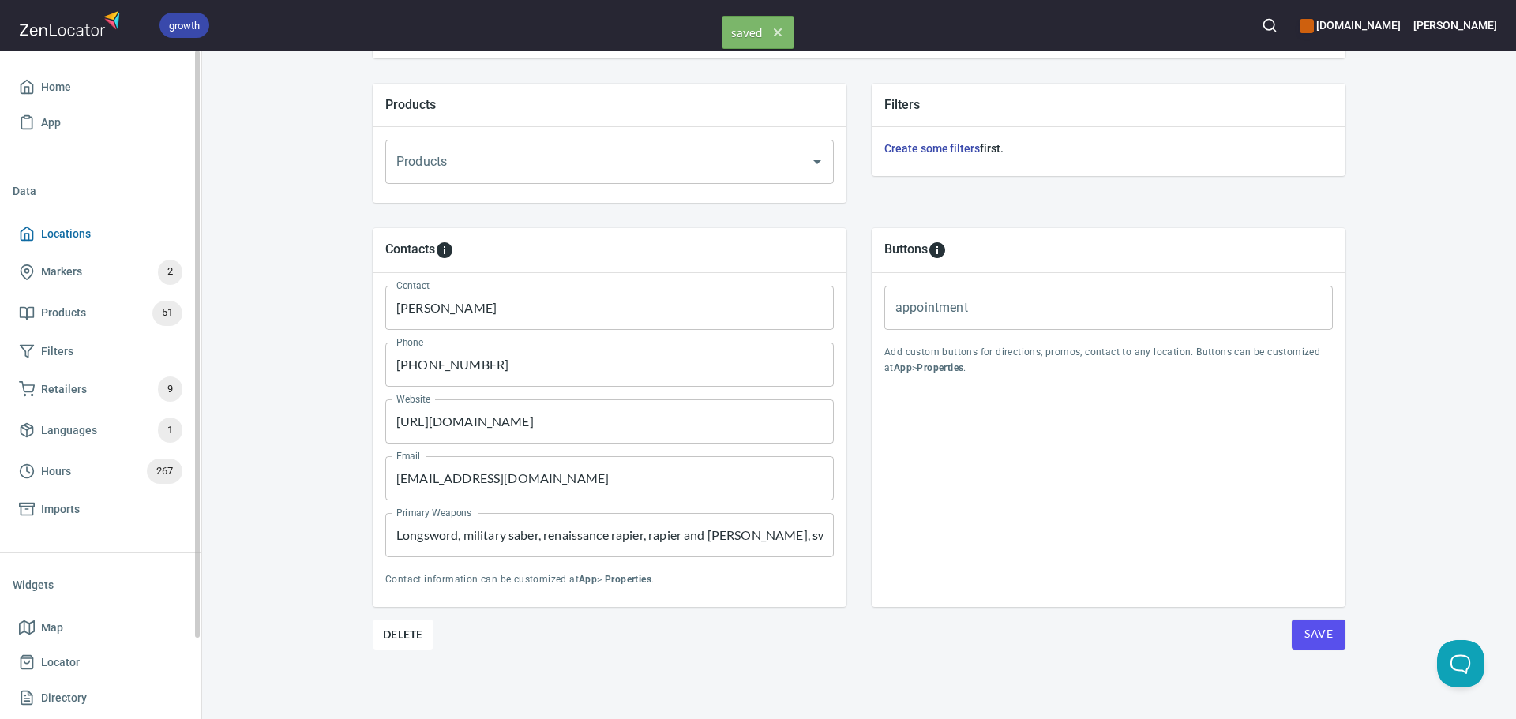
click at [121, 229] on span "Locations" at bounding box center [100, 234] width 163 height 20
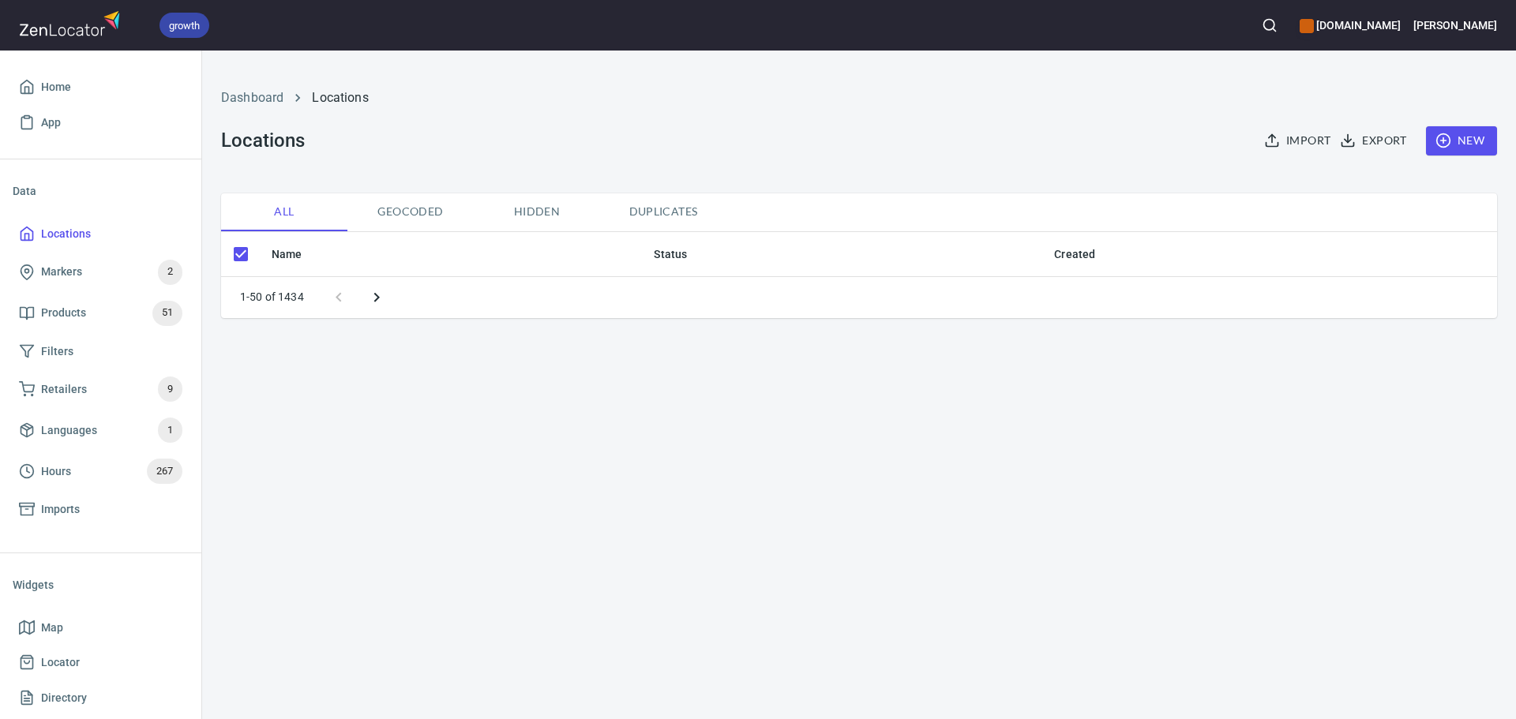
checkbox input "false"
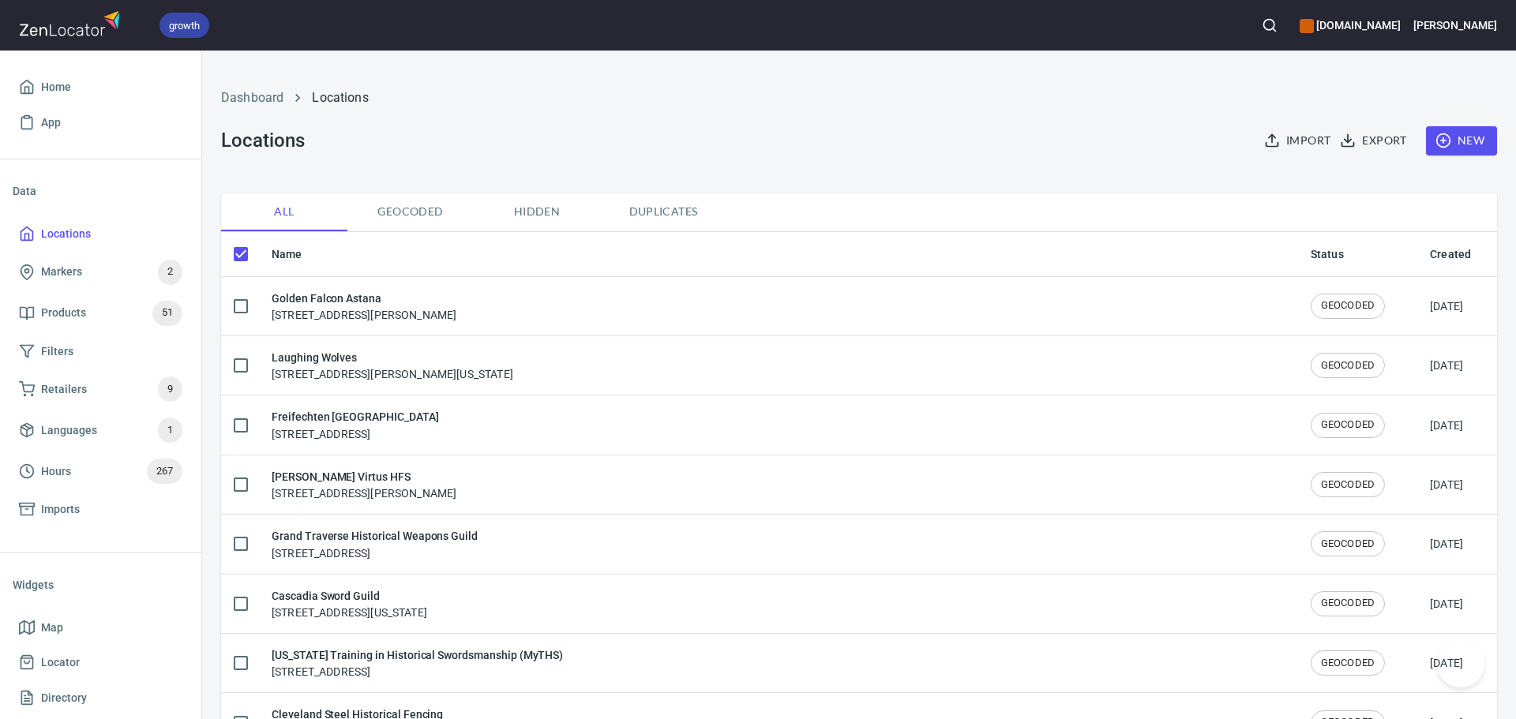
checkbox input "false"
click at [1458, 147] on span "New" at bounding box center [1462, 141] width 46 height 20
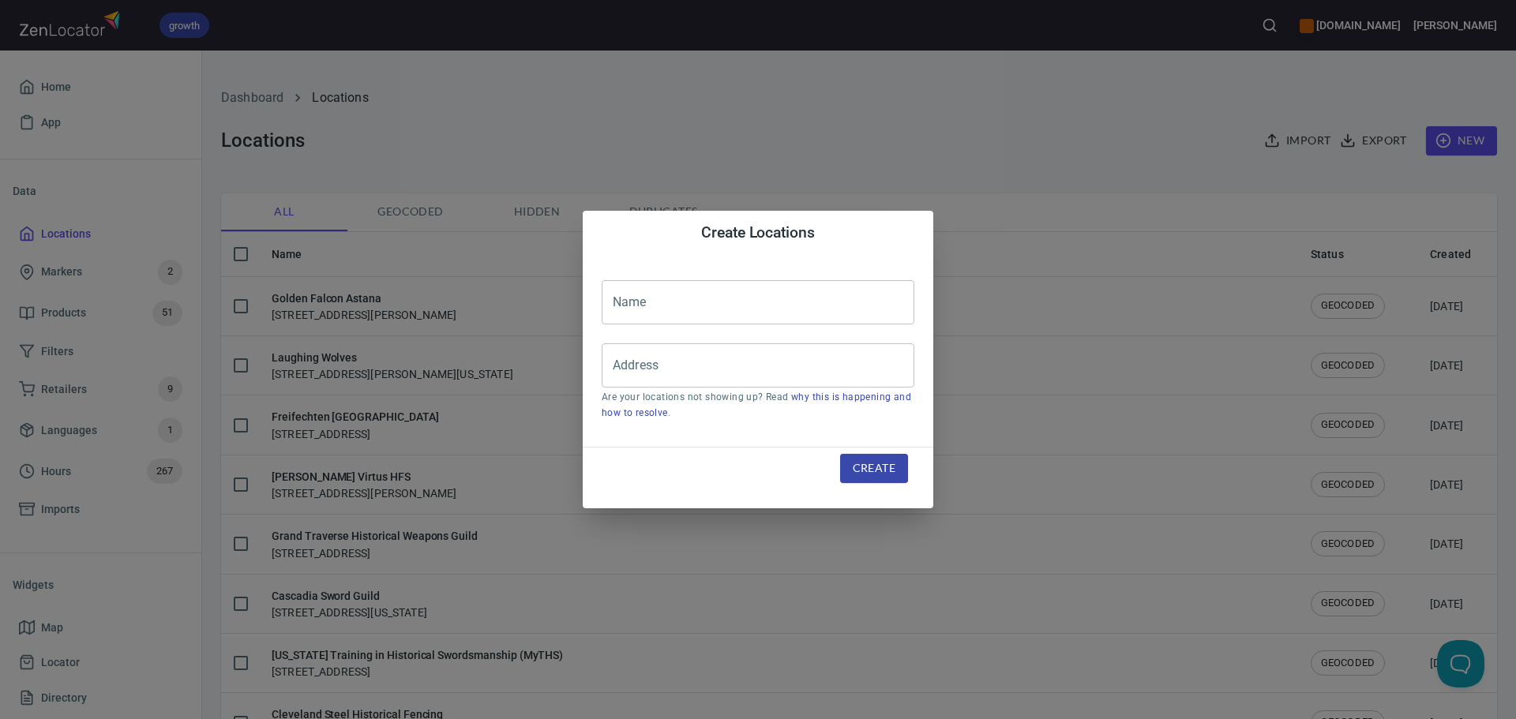
click at [681, 287] on input "text" at bounding box center [758, 302] width 313 height 44
paste input "[PHONE_NUMBER]"
type input "[PHONE_NUMBER]"
paste input "Freifechten [GEOGRAPHIC_DATA]"
type input "Freifechten [GEOGRAPHIC_DATA]"
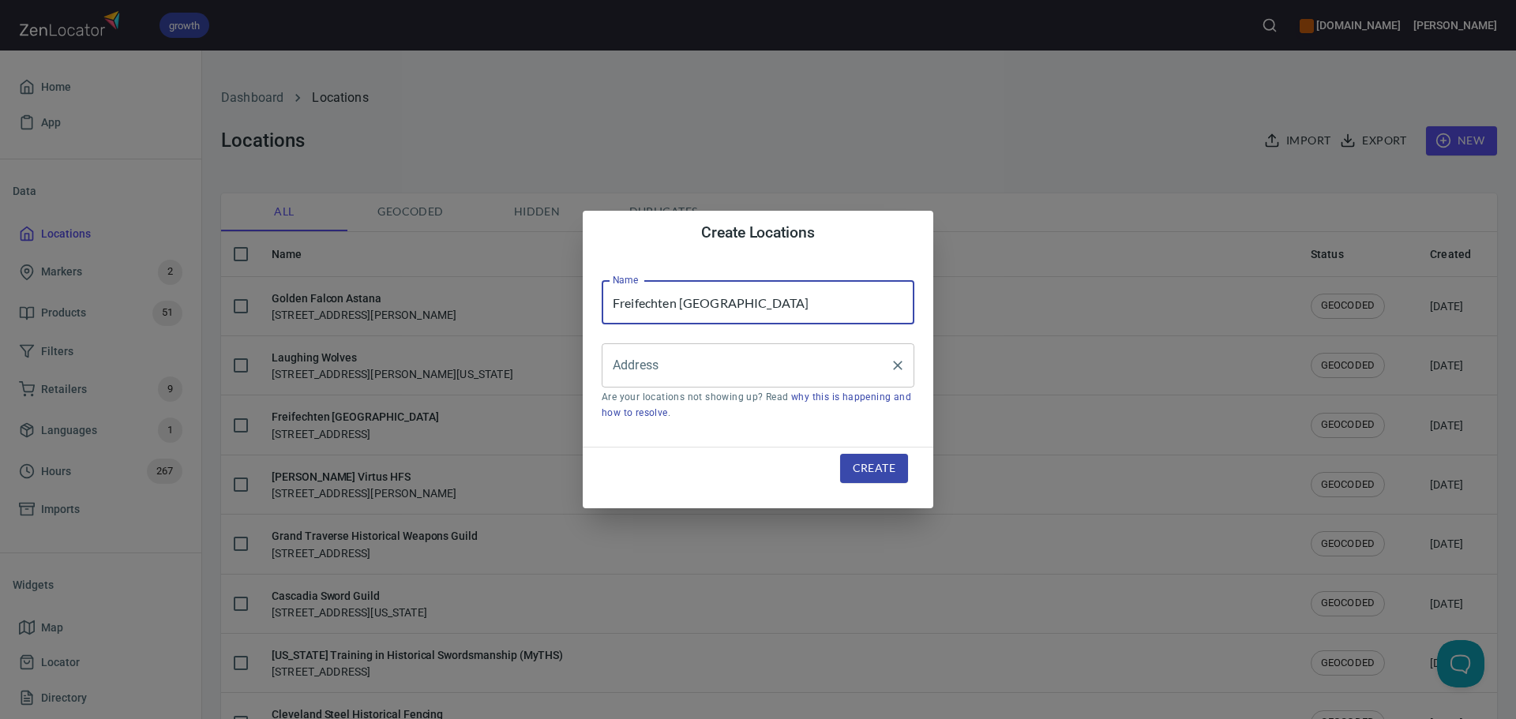
click at [647, 354] on input "Address" at bounding box center [746, 366] width 275 height 30
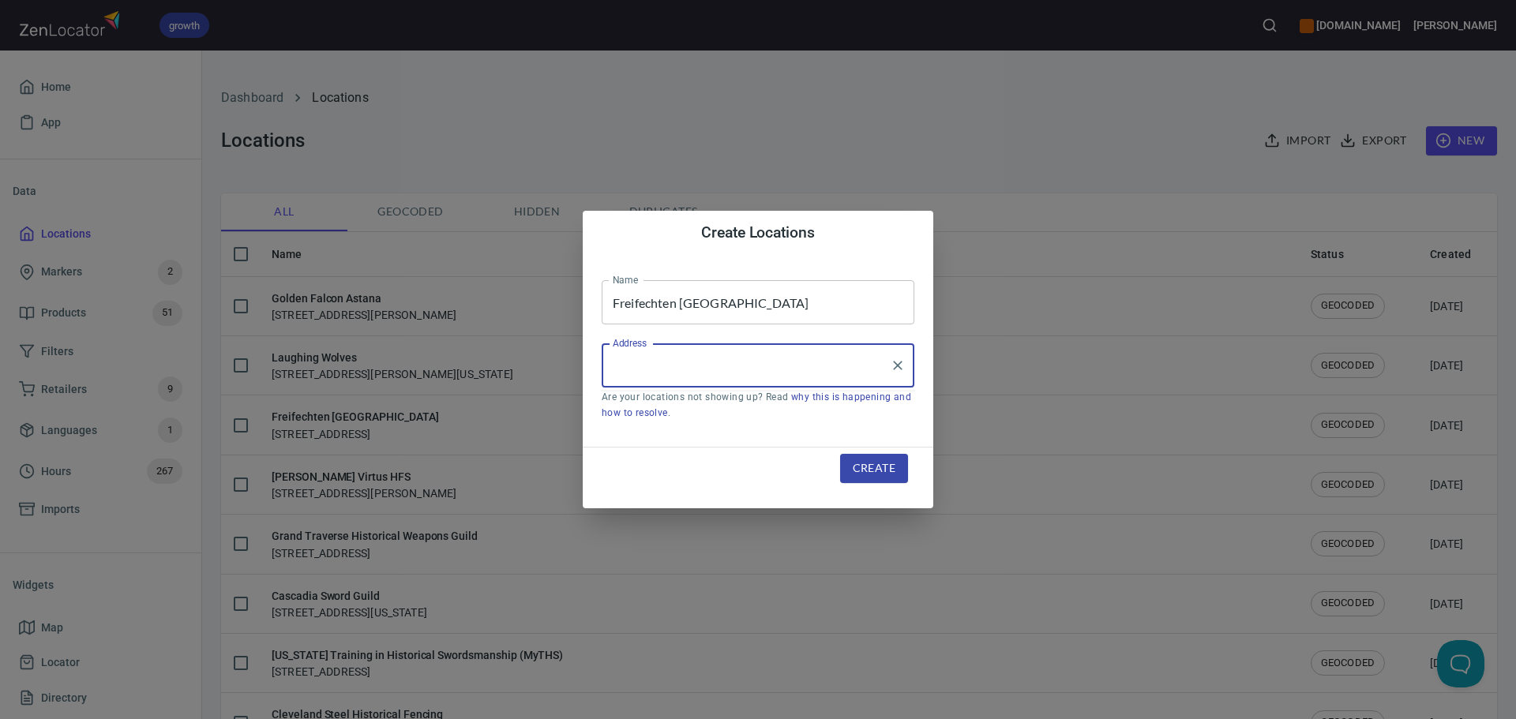
paste input "[GEOGRAPHIC_DATA], 63875 [GEOGRAPHIC_DATA], [GEOGRAPHIC_DATA]"
type input "[GEOGRAPHIC_DATA], 63875 [GEOGRAPHIC_DATA], [GEOGRAPHIC_DATA]"
click at [861, 453] on div "Create" at bounding box center [874, 468] width 106 height 67
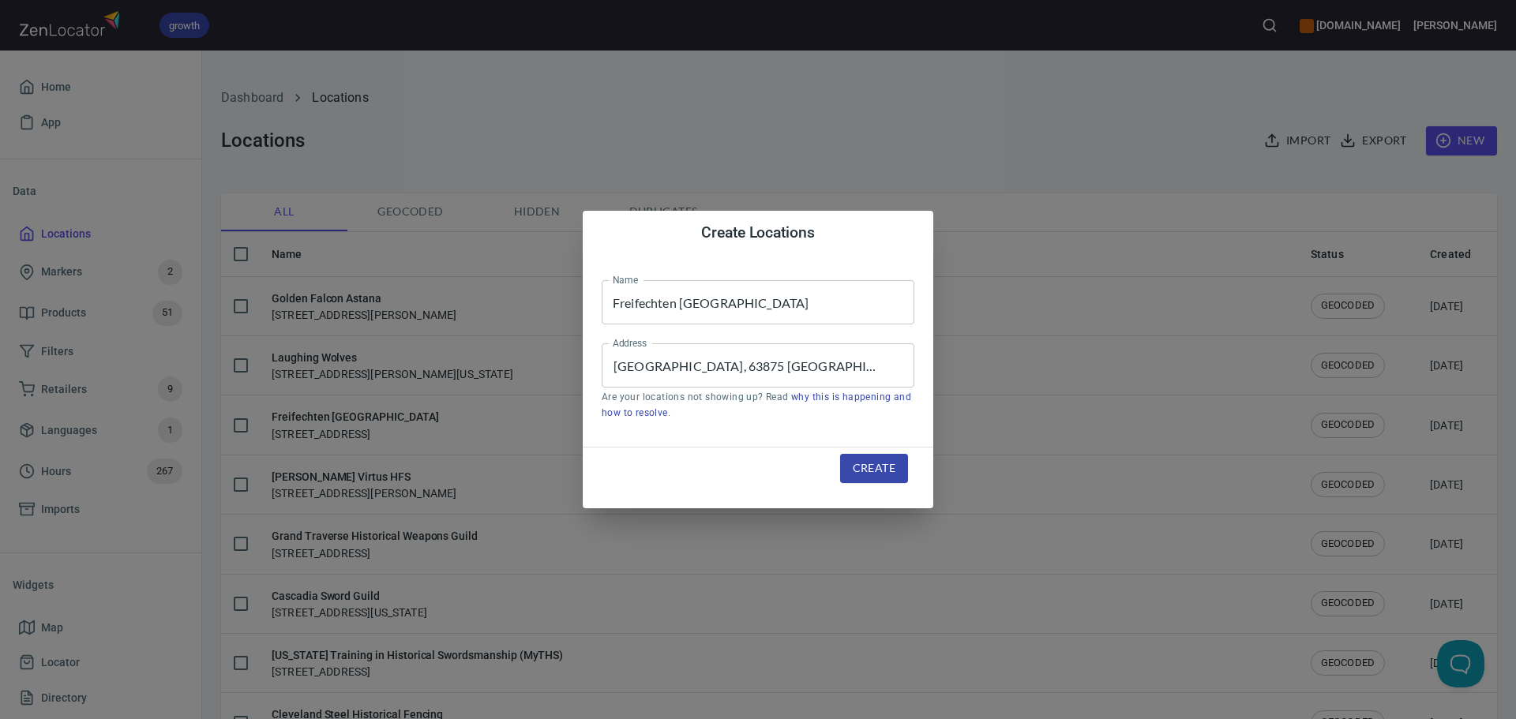
click at [861, 471] on span "Create" at bounding box center [874, 469] width 43 height 20
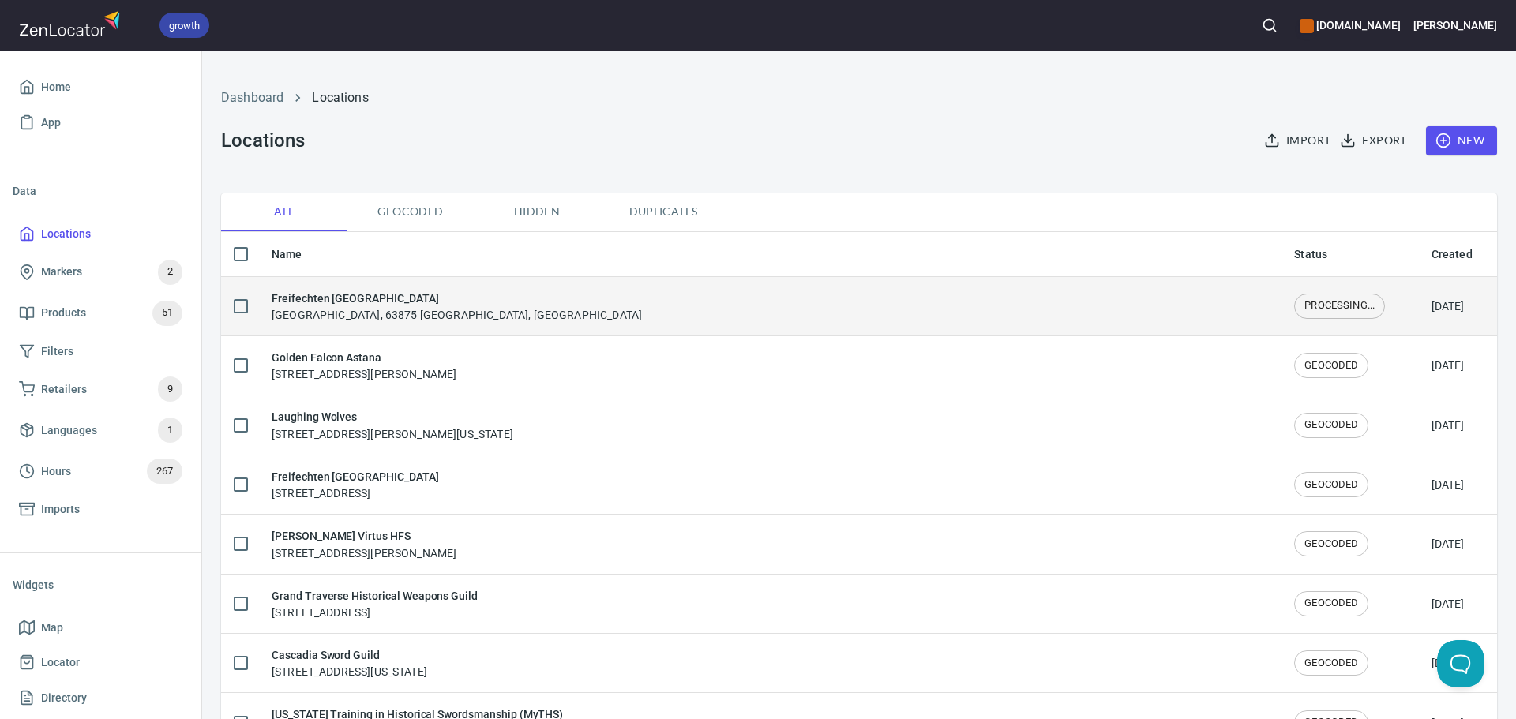
click at [448, 306] on h6 "Freifechten [GEOGRAPHIC_DATA]" at bounding box center [457, 298] width 370 height 17
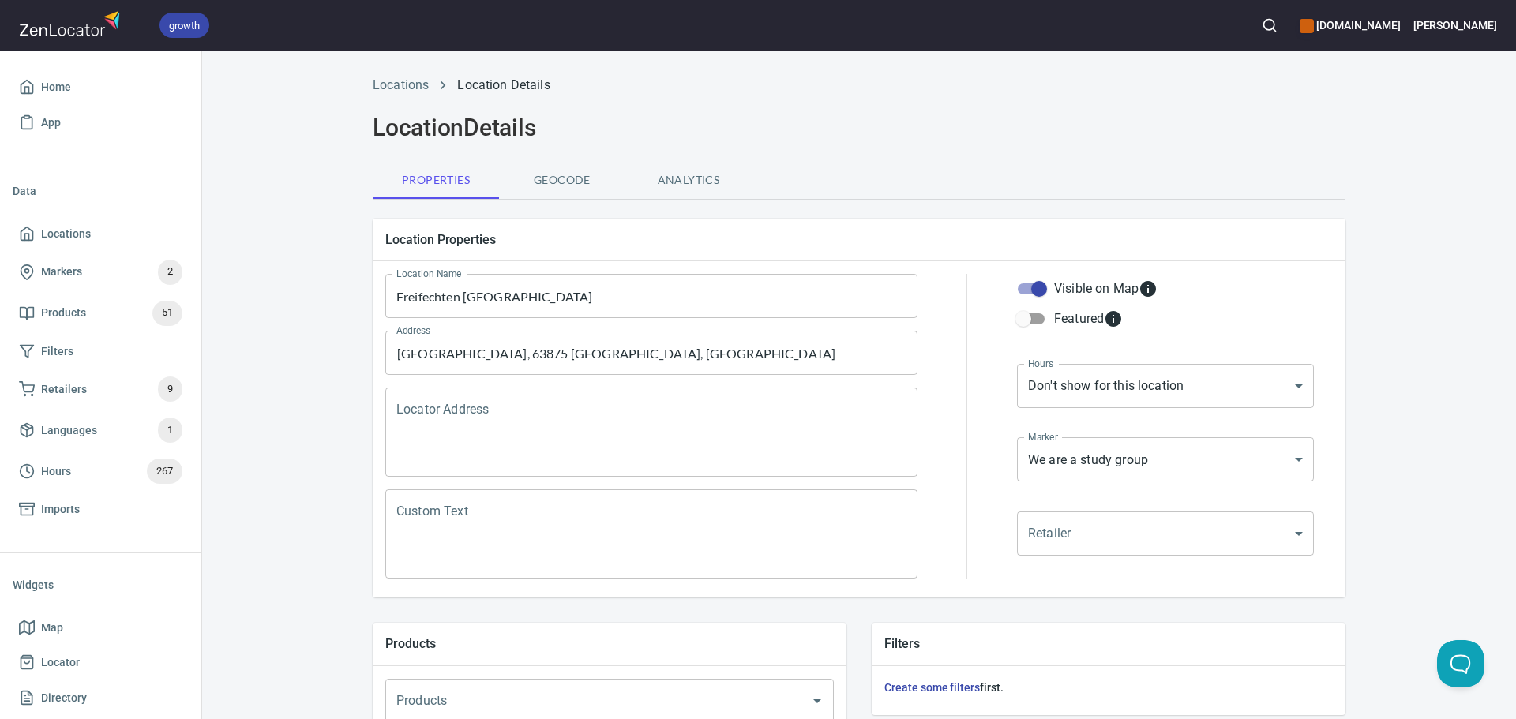
click at [464, 422] on textarea "Locator Address" at bounding box center [651, 433] width 510 height 60
paste textarea "[GEOGRAPHIC_DATA], 63875 [GEOGRAPHIC_DATA], [GEOGRAPHIC_DATA]"
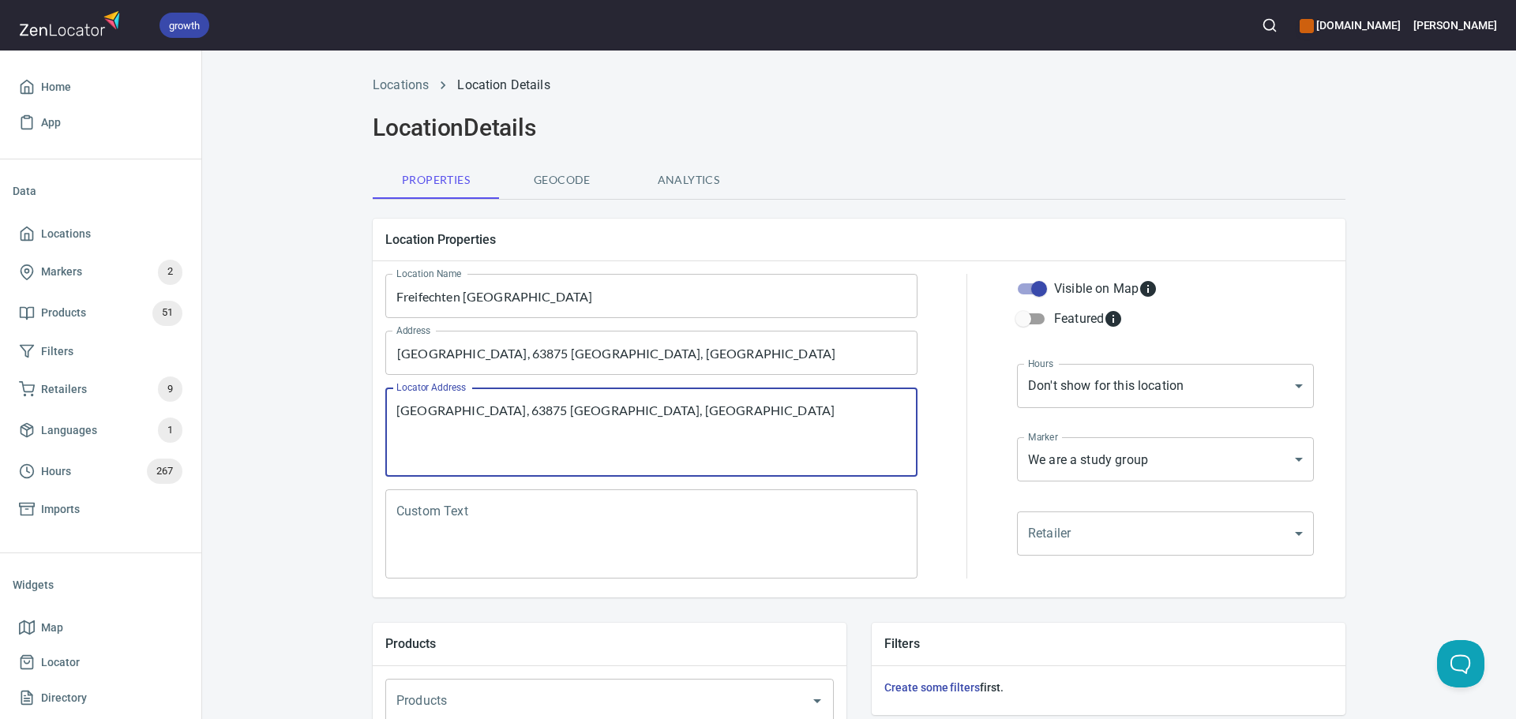
type textarea "[GEOGRAPHIC_DATA], 63875 [GEOGRAPHIC_DATA], [GEOGRAPHIC_DATA]"
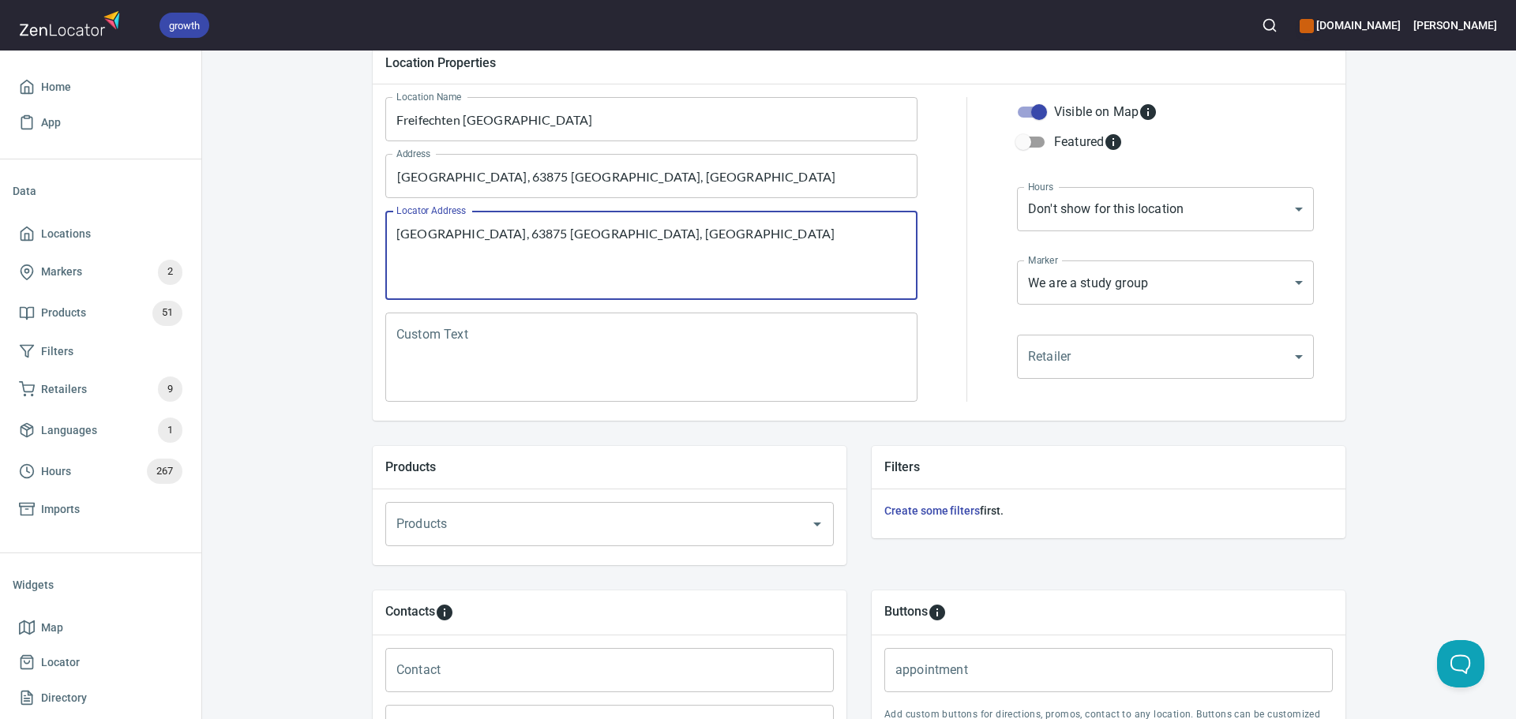
scroll to position [539, 0]
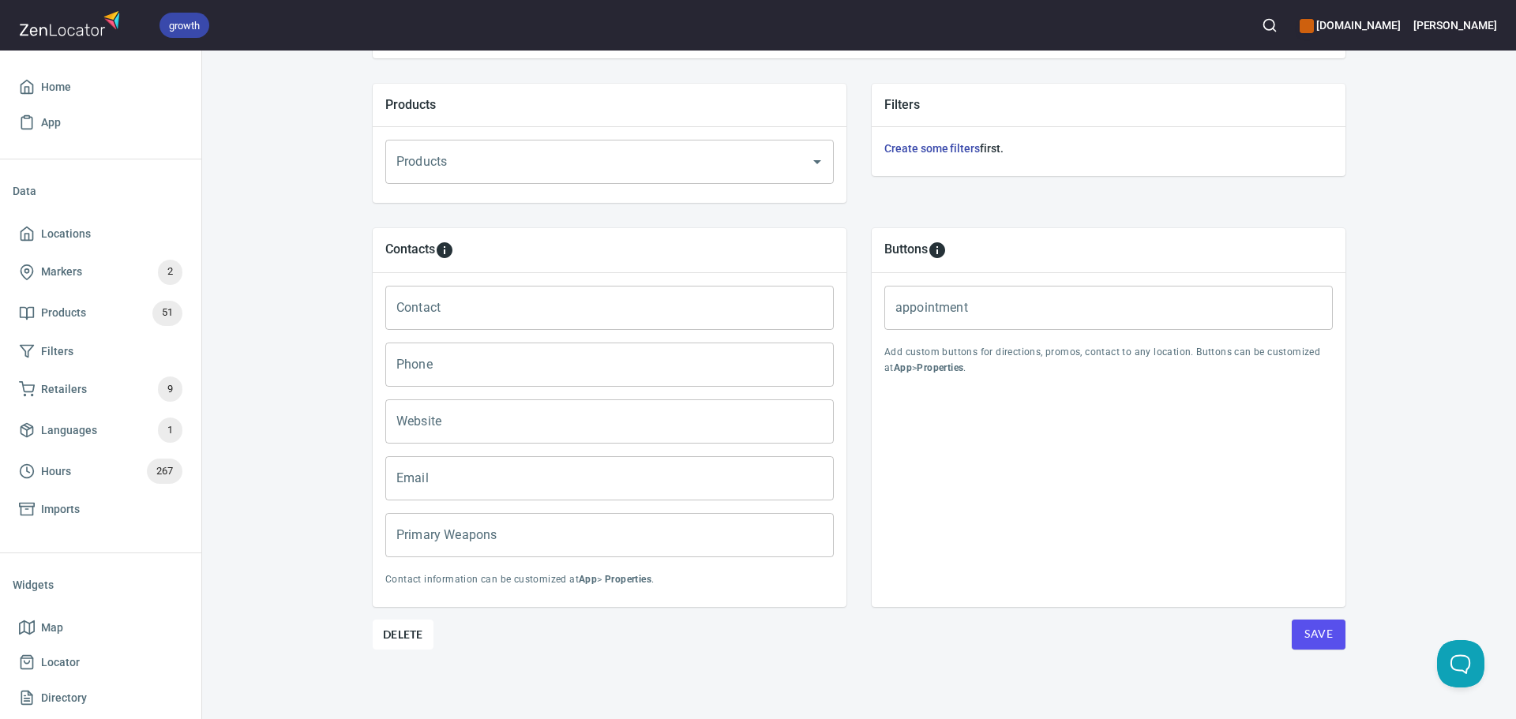
click at [516, 535] on input "Primary Weapons" at bounding box center [609, 535] width 448 height 44
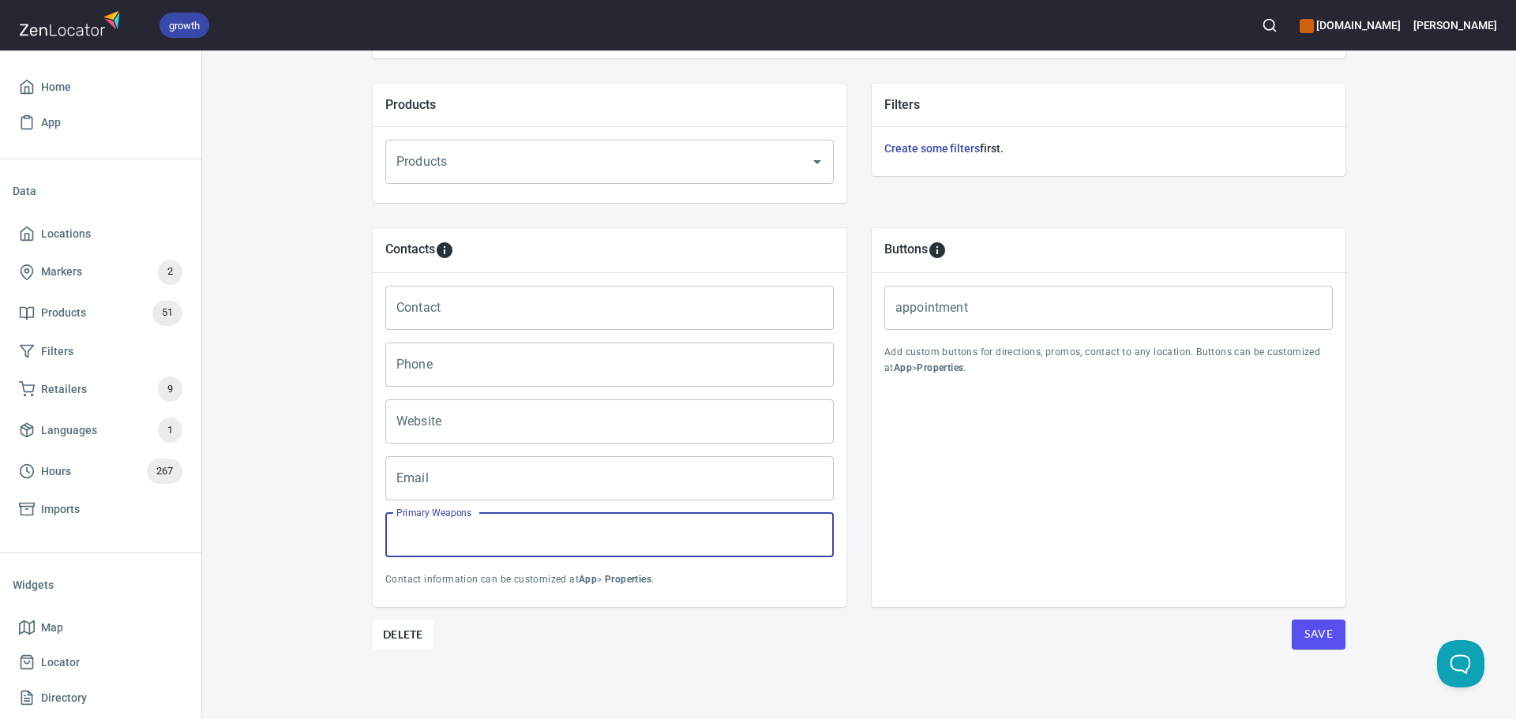
click at [426, 319] on input "Contact" at bounding box center [609, 308] width 448 height 44
paste input "[PERSON_NAME]"
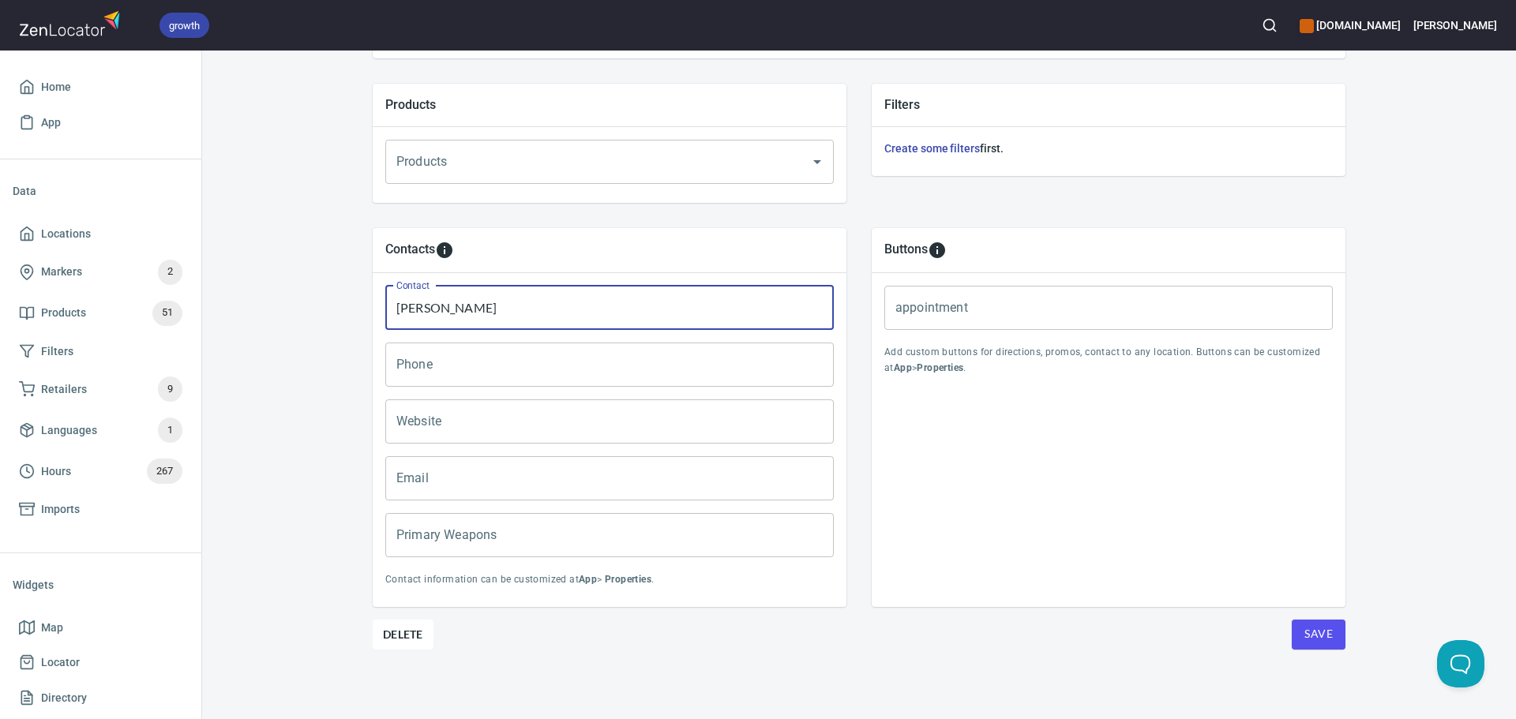
type input "[PERSON_NAME]"
click at [464, 373] on input "Phone" at bounding box center [609, 365] width 448 height 44
paste input "[PHONE_NUMBER]"
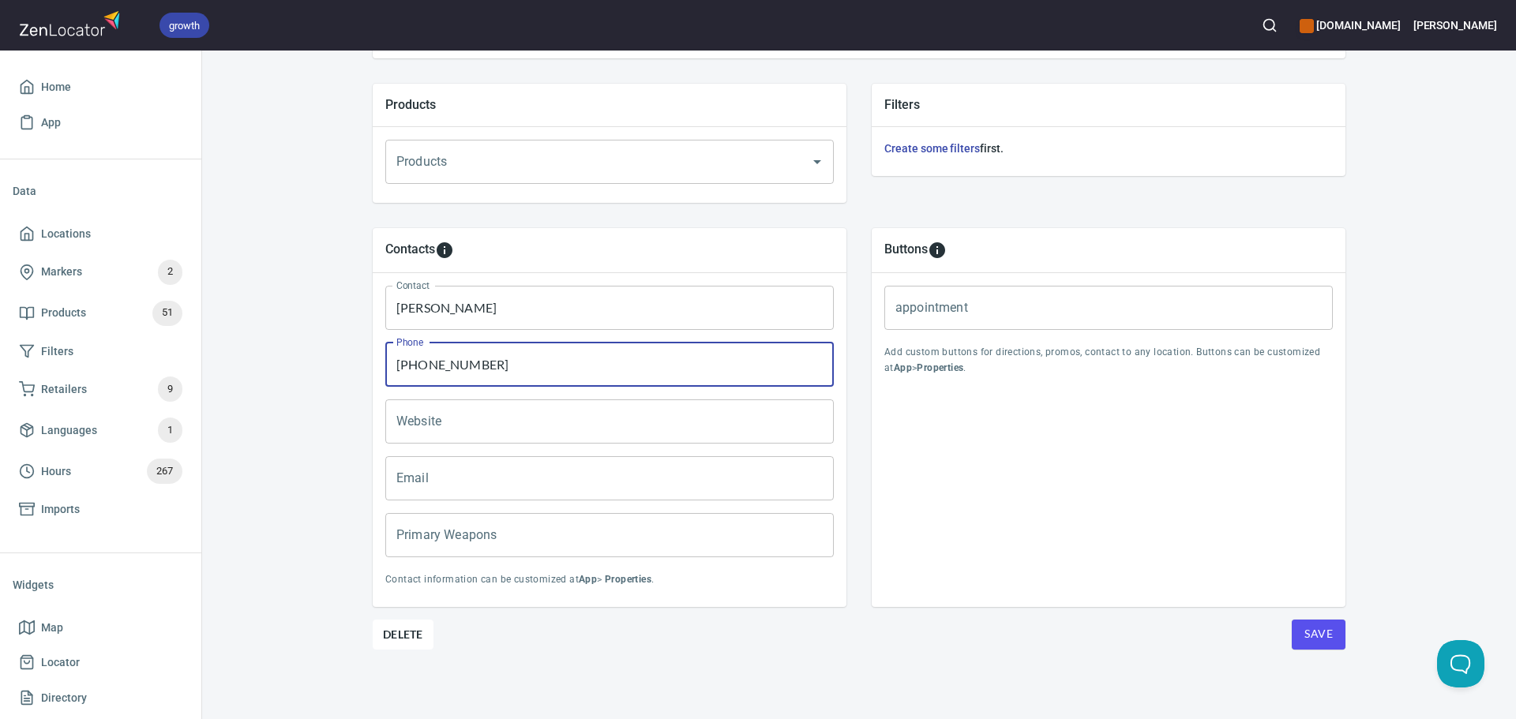
type input "[PHONE_NUMBER]"
click at [571, 549] on input "Primary Weapons" at bounding box center [609, 535] width 448 height 44
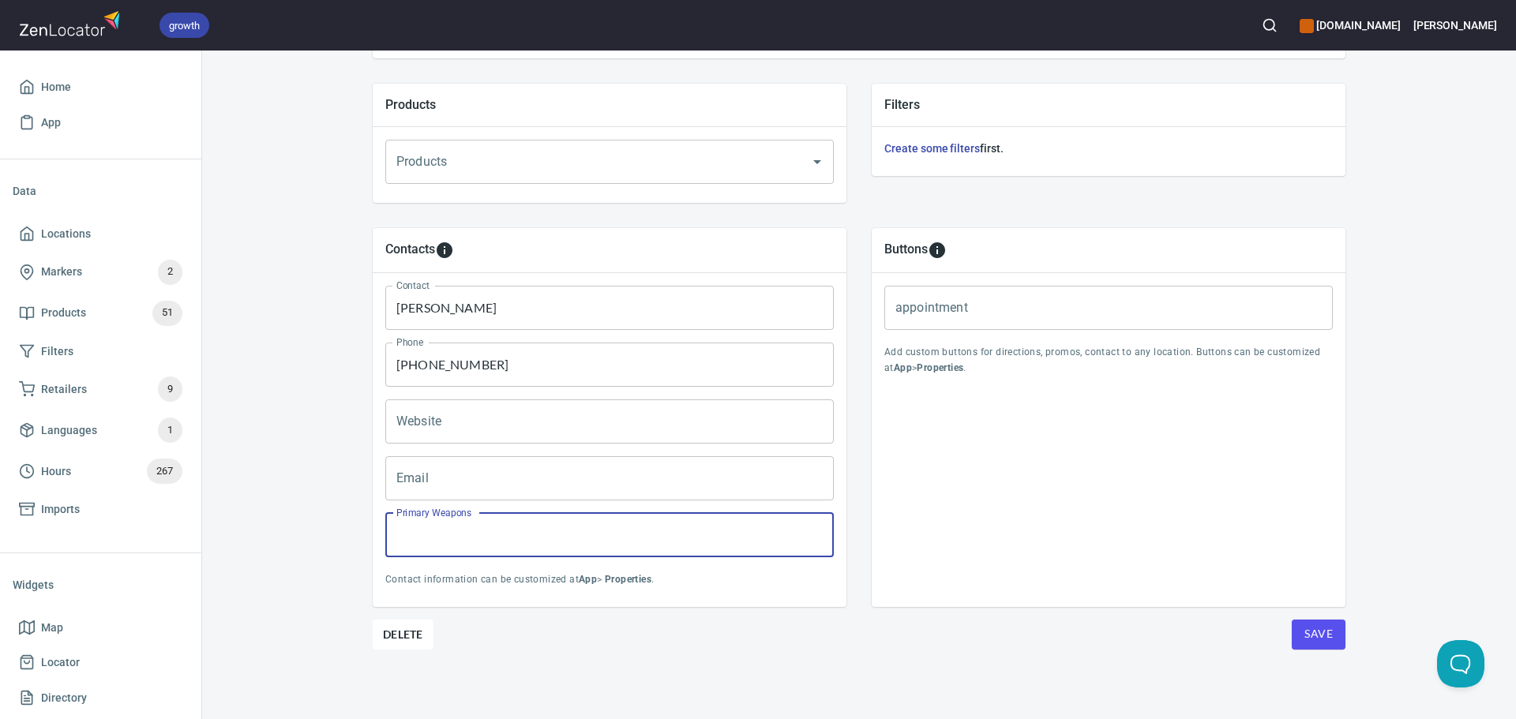
paste input "Longsword, rapier, single handed swords"
type input "Longsword, rapier, single handed swords"
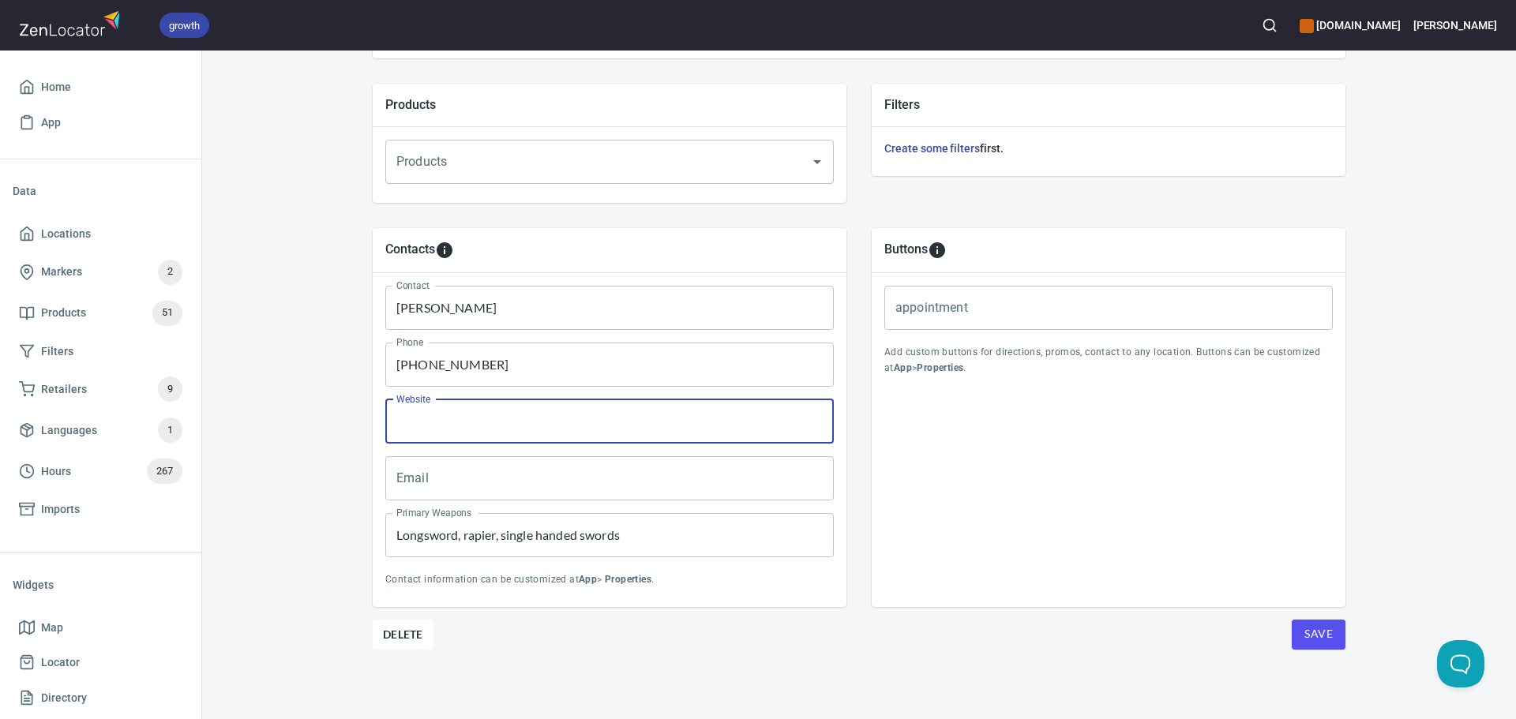
click at [499, 425] on input "Website" at bounding box center [609, 422] width 448 height 44
paste input "[URL][DOMAIN_NAME]"
type input "[URL][DOMAIN_NAME]"
click at [496, 472] on input "Email" at bounding box center [609, 478] width 448 height 44
paste input "[EMAIL_ADDRESS][DOMAIN_NAME]"
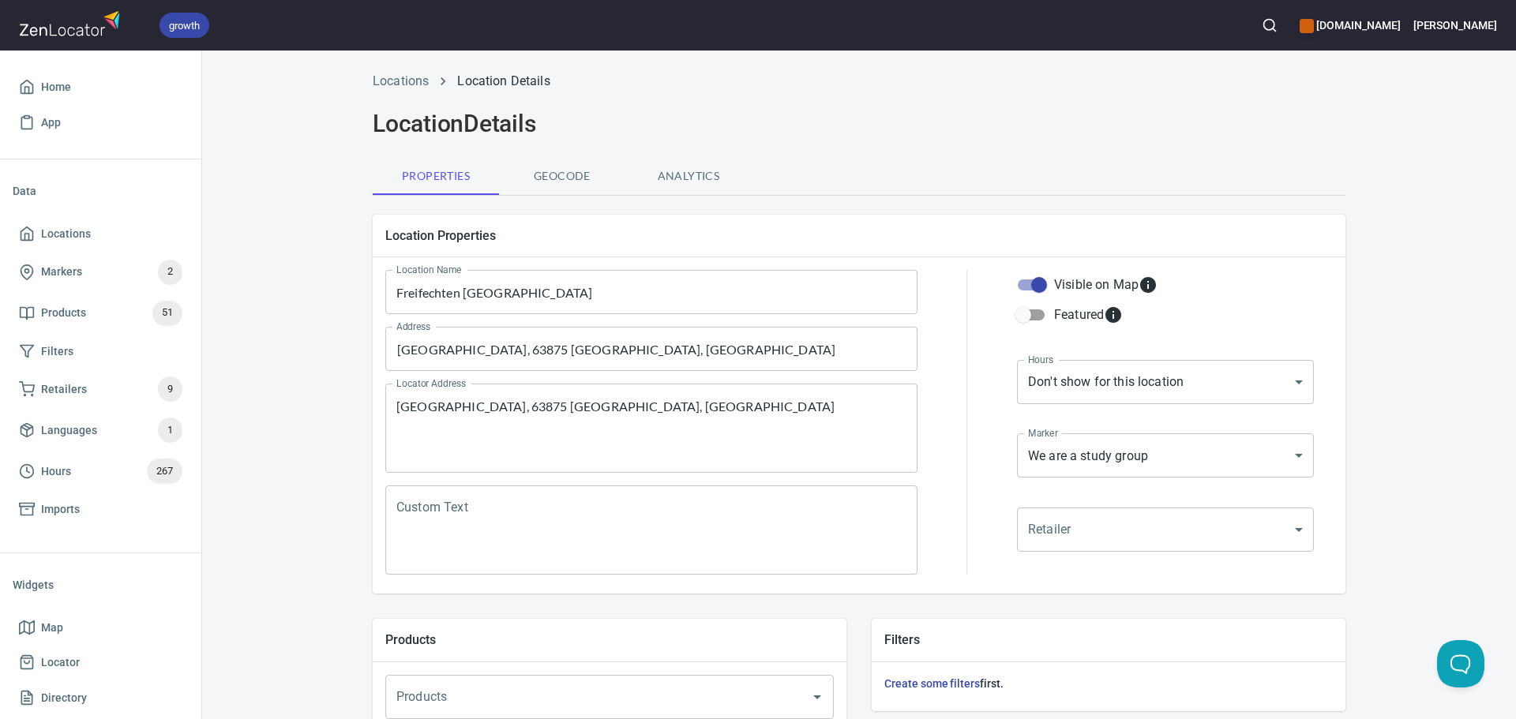
scroll to position [0, 0]
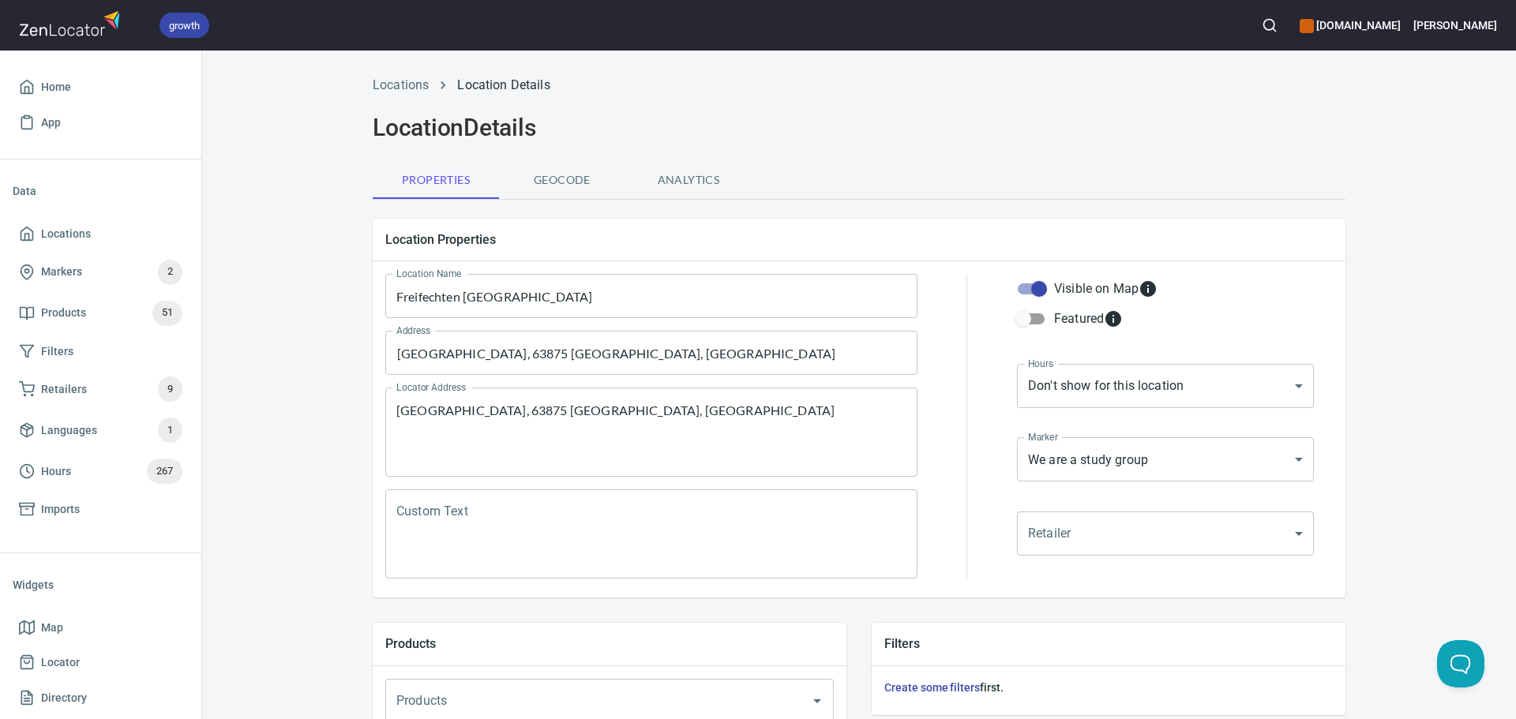
type input "[EMAIL_ADDRESS][DOMAIN_NAME]"
click at [498, 519] on textarea "Custom Text" at bounding box center [651, 535] width 510 height 60
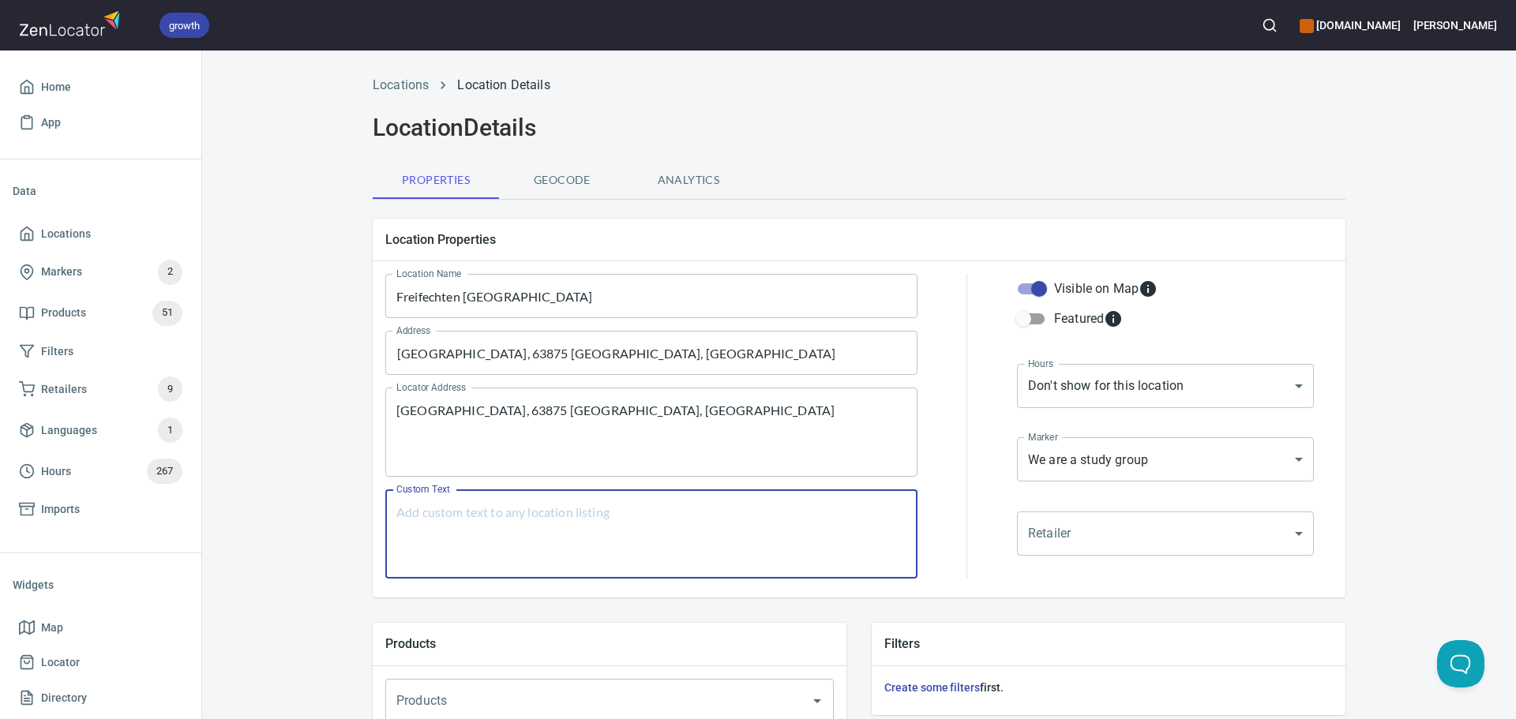
paste textarea ""General Description: Groundup starting a study group for locals - longsword, r…"
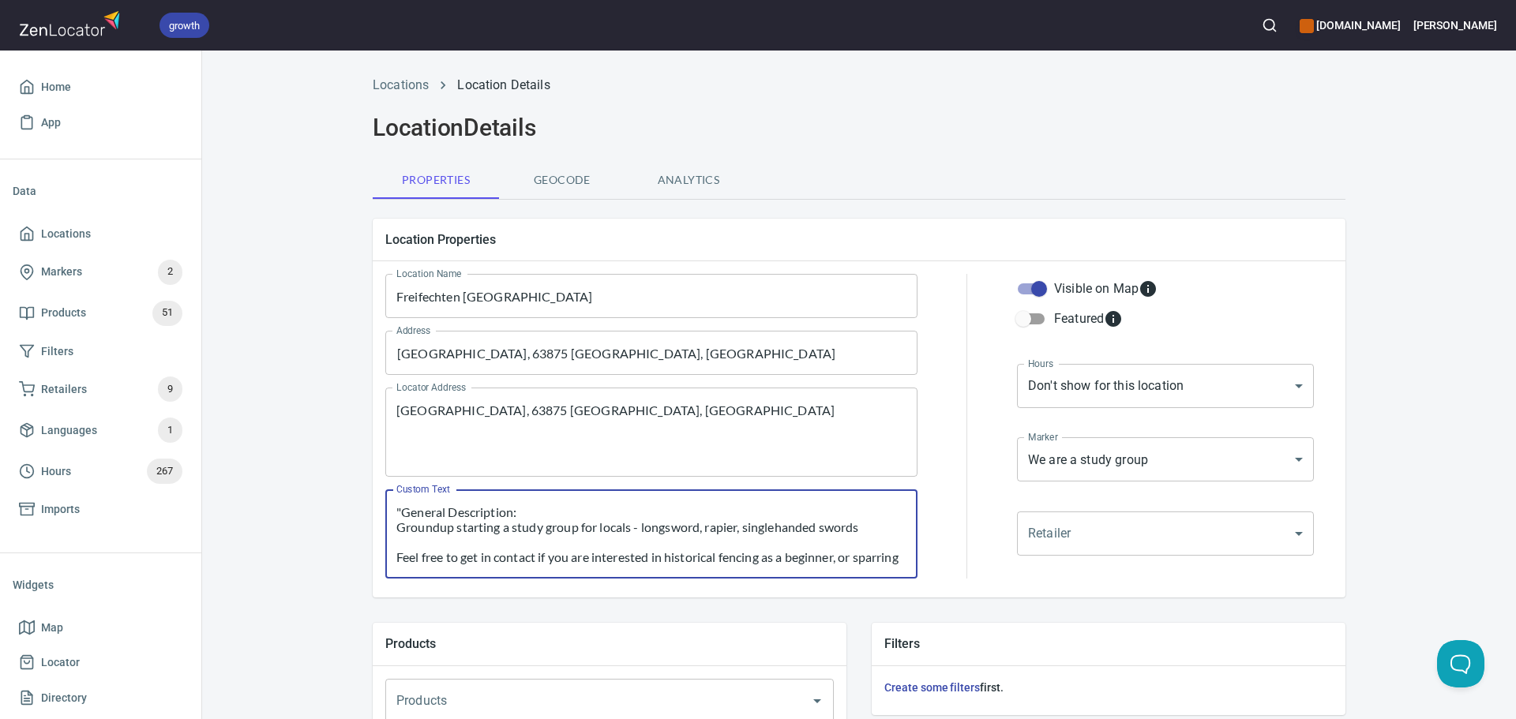
scroll to position [225, 0]
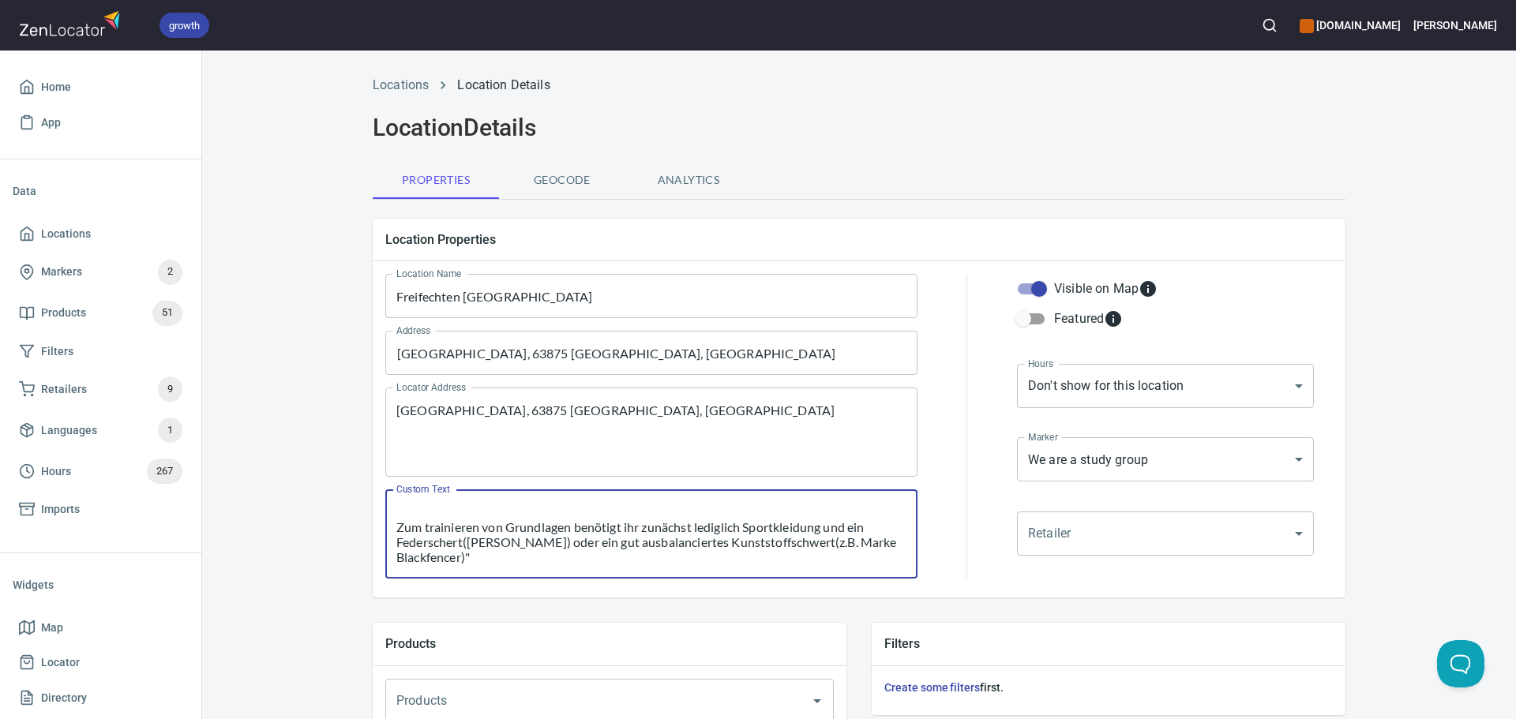
type textarea ""General Description: Groundup starting a study group for locals - longsword, r…"
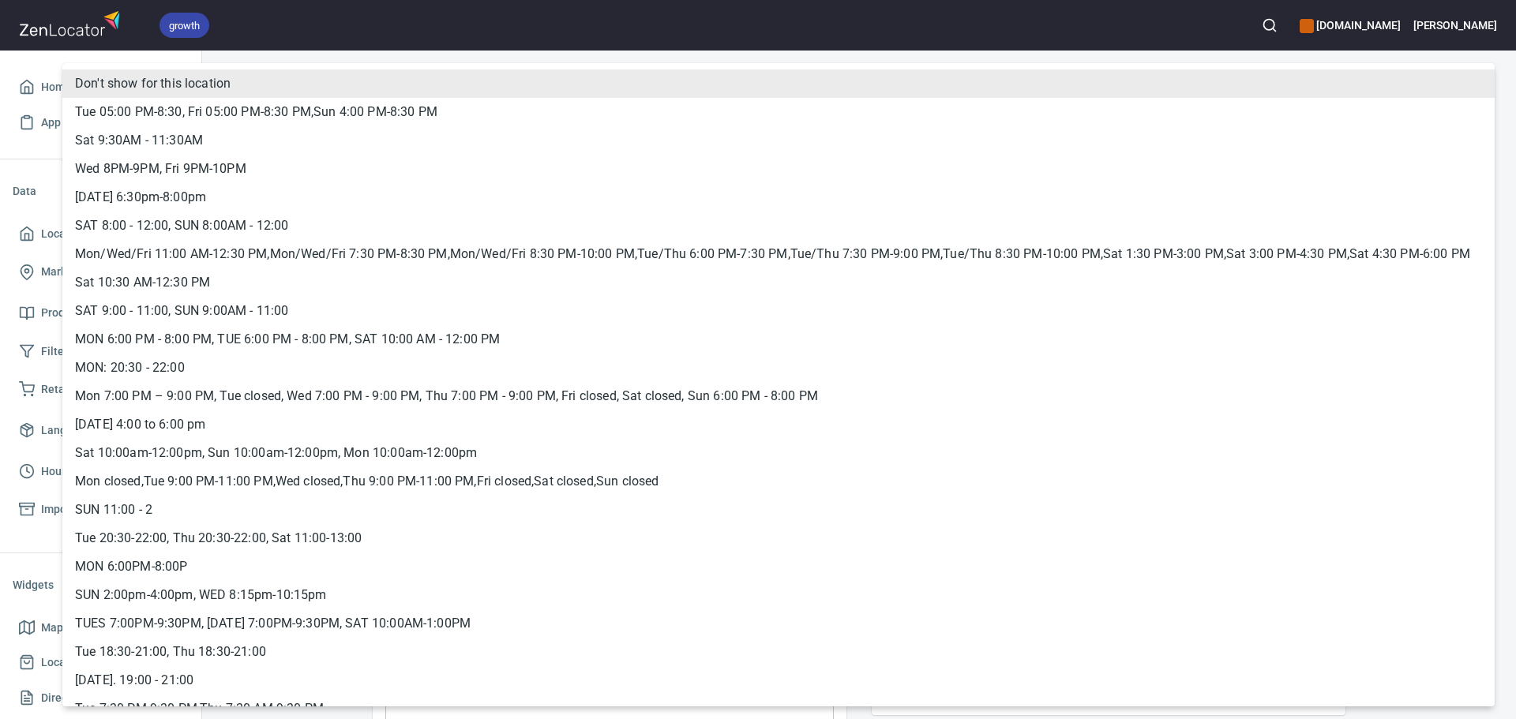
click at [1098, 392] on body "growth [DOMAIN_NAME] [PERSON_NAME] Home App Data Locations Markers 2 Products 5…" at bounding box center [758, 359] width 1516 height 719
click at [289, 225] on li "SAT 8:00 - 12:00, SUN 8:00AM - 12:00" at bounding box center [778, 226] width 1432 height 28
type input "hrs_63cp5apw"
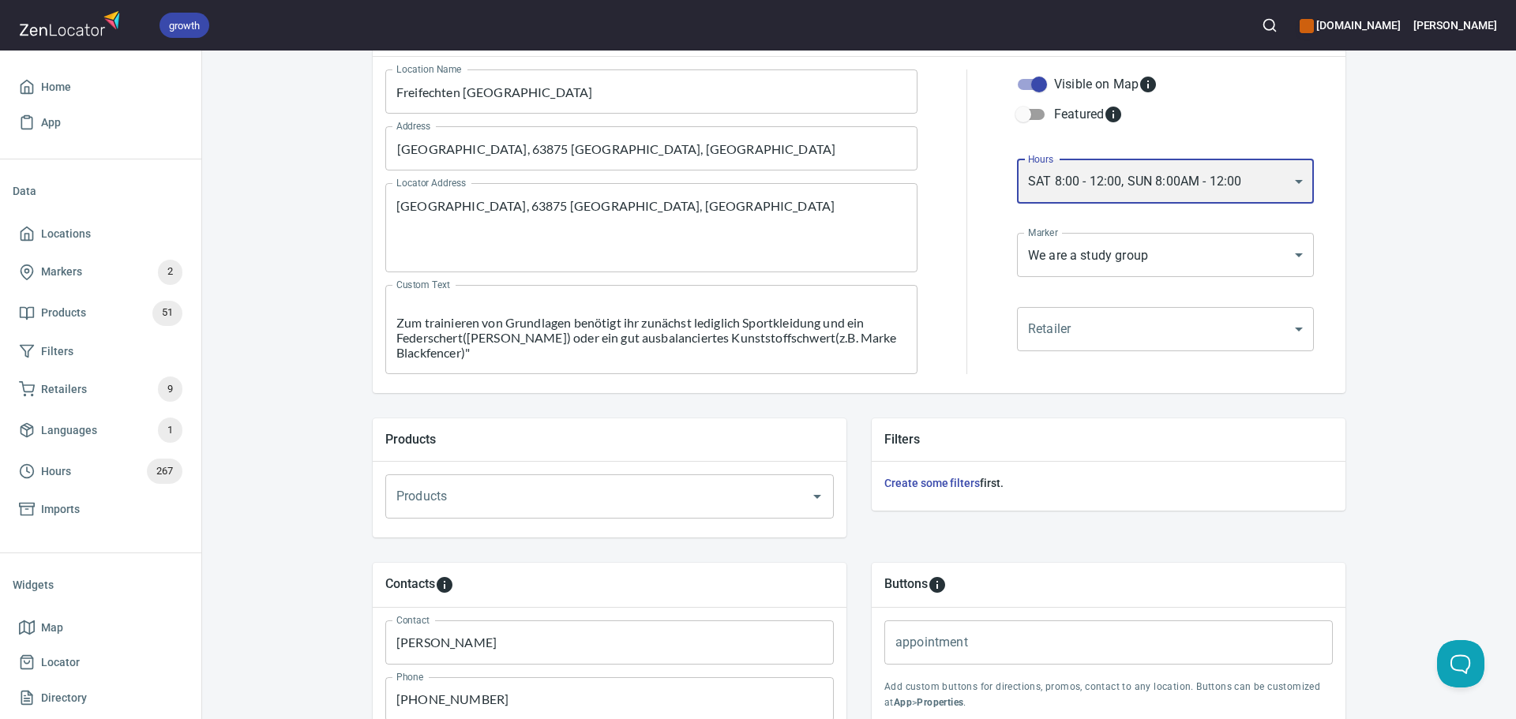
scroll to position [539, 0]
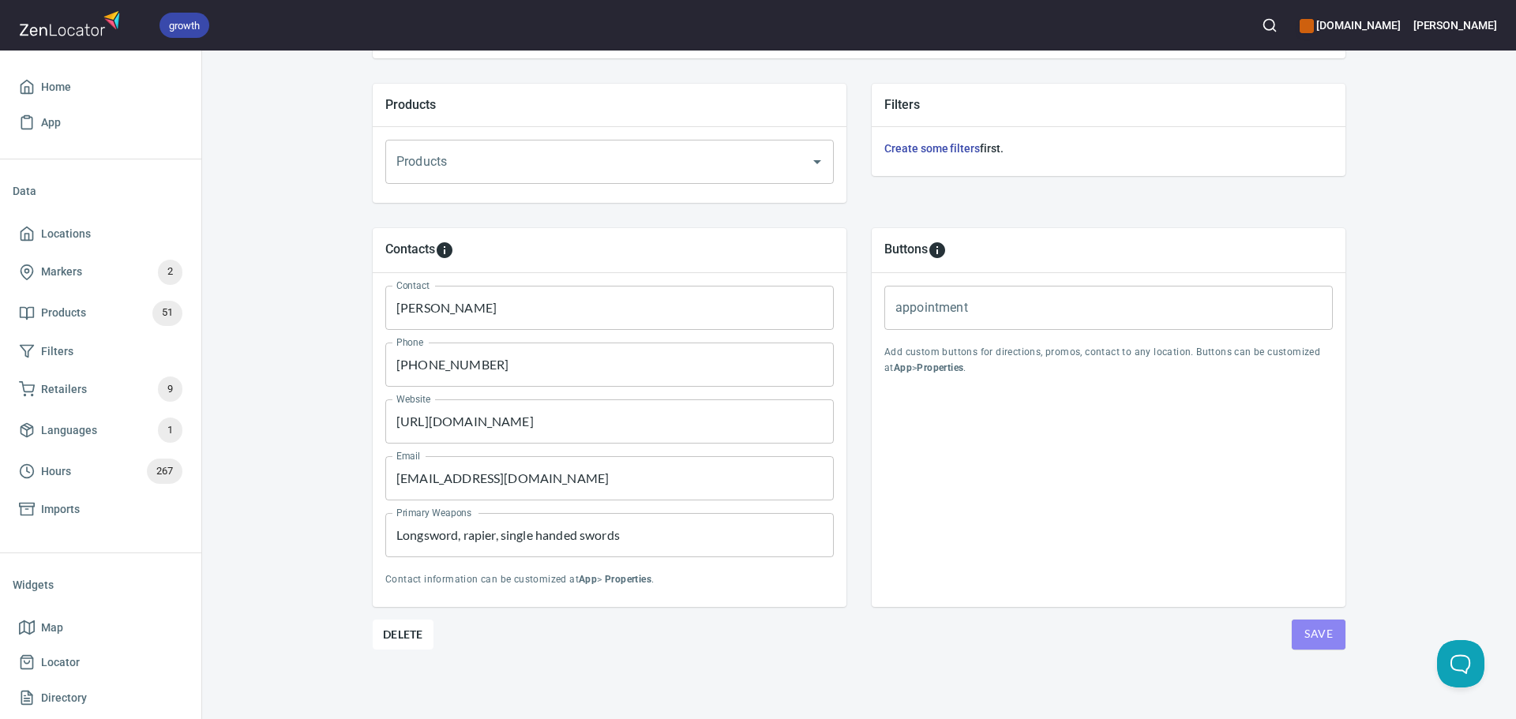
click at [1321, 647] on button "Save" at bounding box center [1319, 635] width 54 height 30
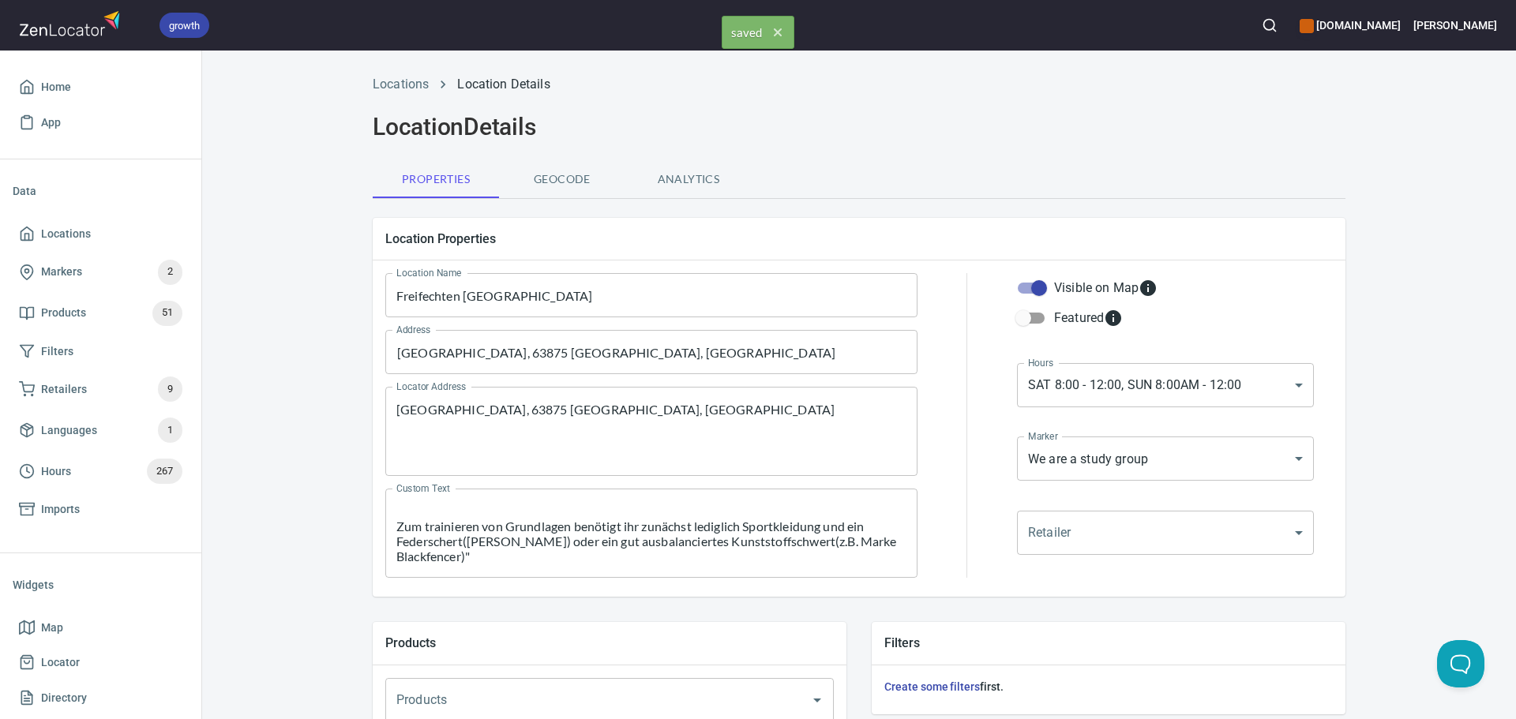
scroll to position [0, 0]
click at [129, 228] on span "Locations" at bounding box center [100, 234] width 163 height 20
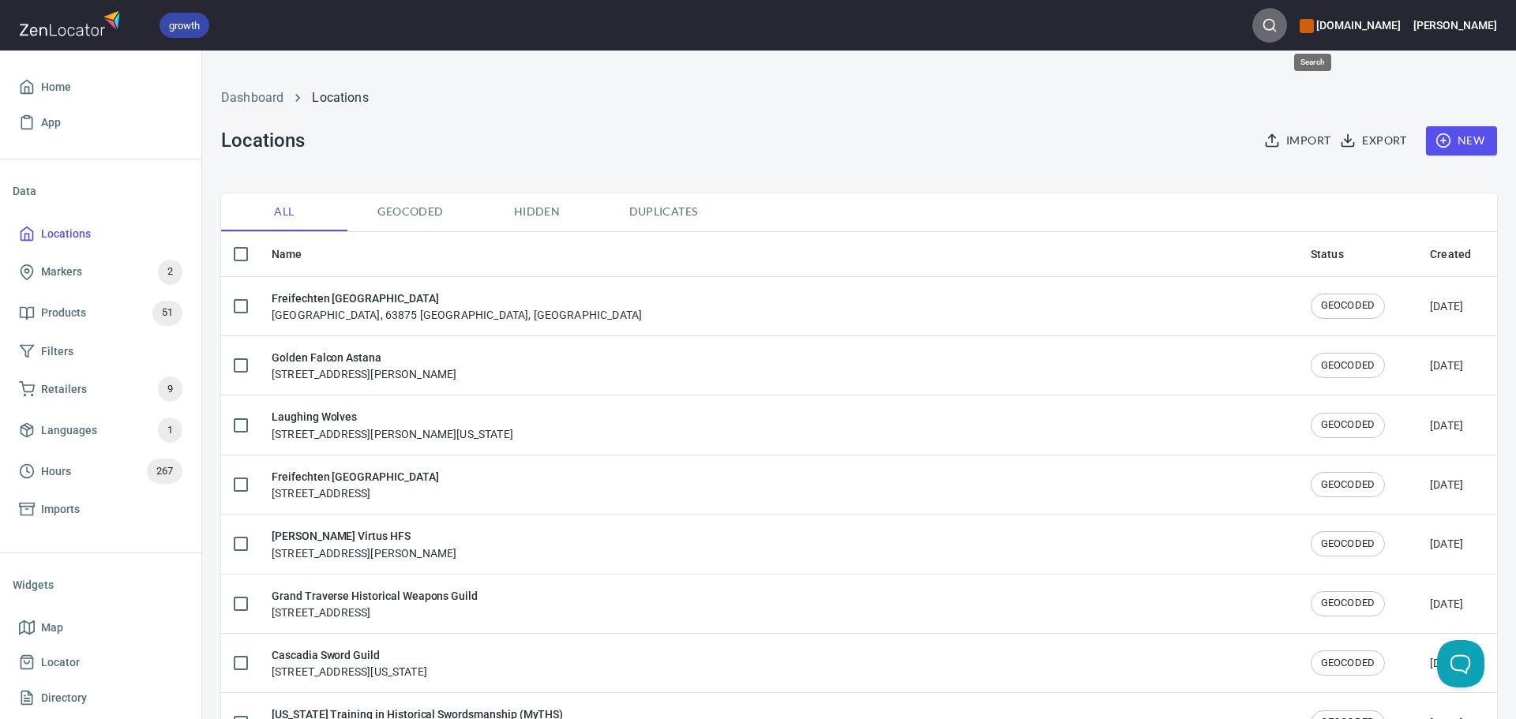
click at [1287, 23] on button "button" at bounding box center [1269, 25] width 35 height 35
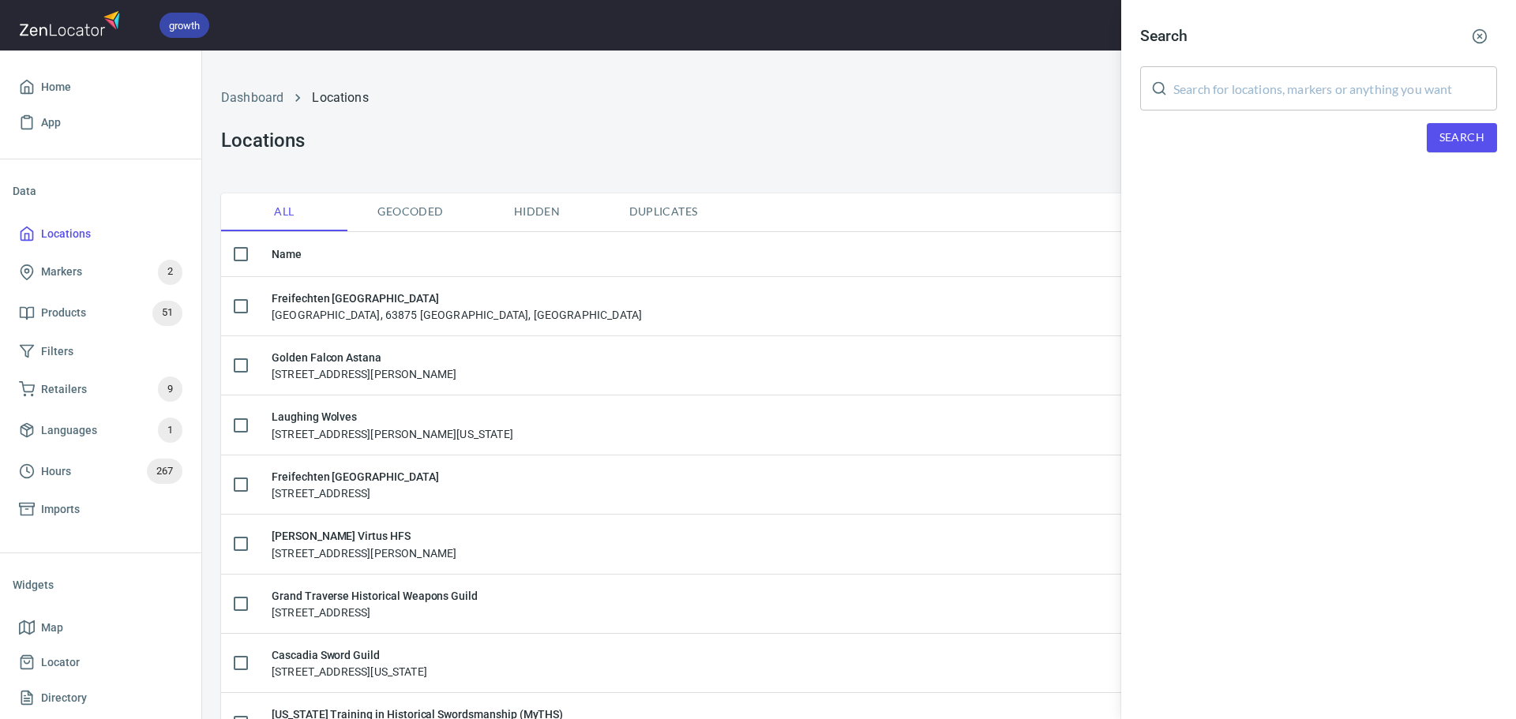
click at [1272, 78] on input "text" at bounding box center [1335, 88] width 324 height 44
paste input "Freifechten [GEOGRAPHIC_DATA]"
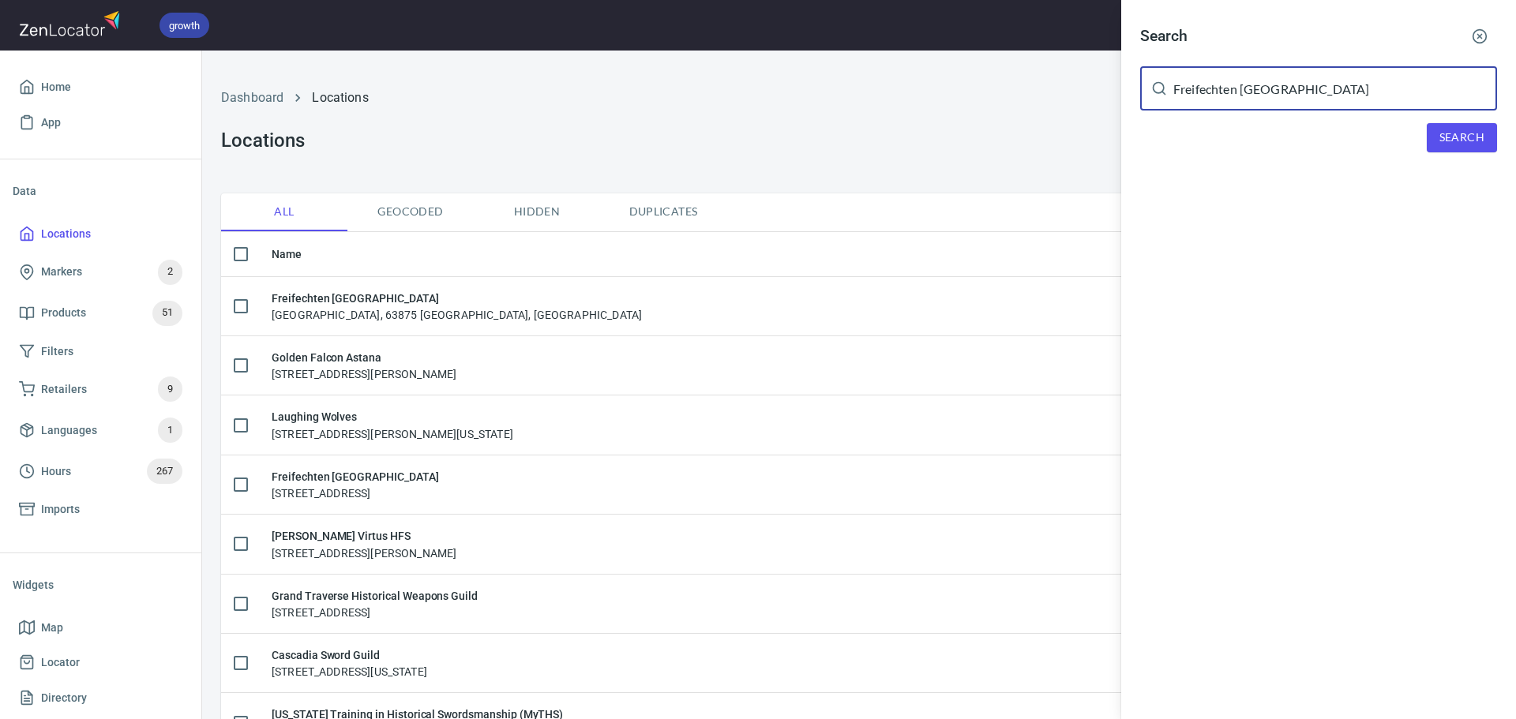
type input "Freifechten [GEOGRAPHIC_DATA]"
click at [1457, 131] on span "Search" at bounding box center [1461, 138] width 45 height 20
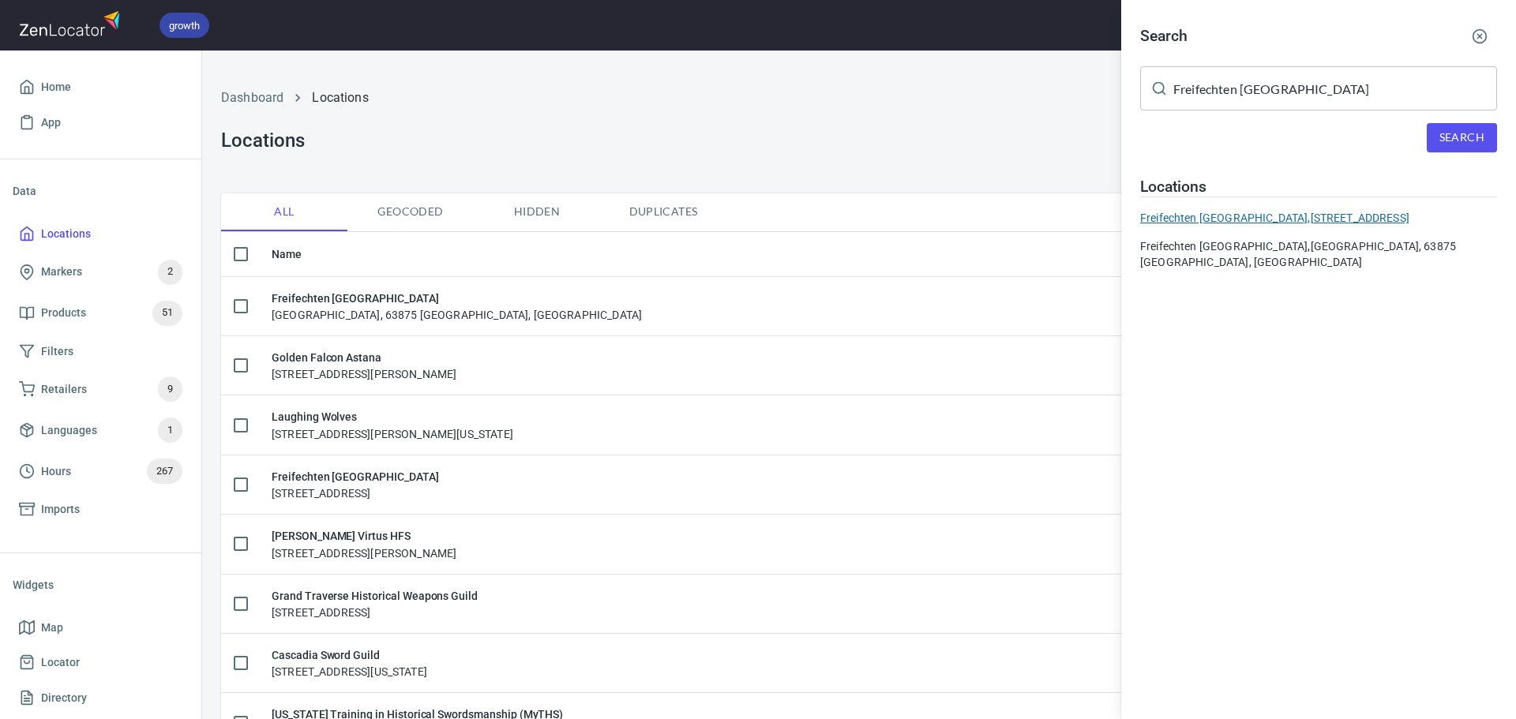
click at [1375, 222] on div "Freifechten [GEOGRAPHIC_DATA], [STREET_ADDRESS]" at bounding box center [1318, 218] width 357 height 16
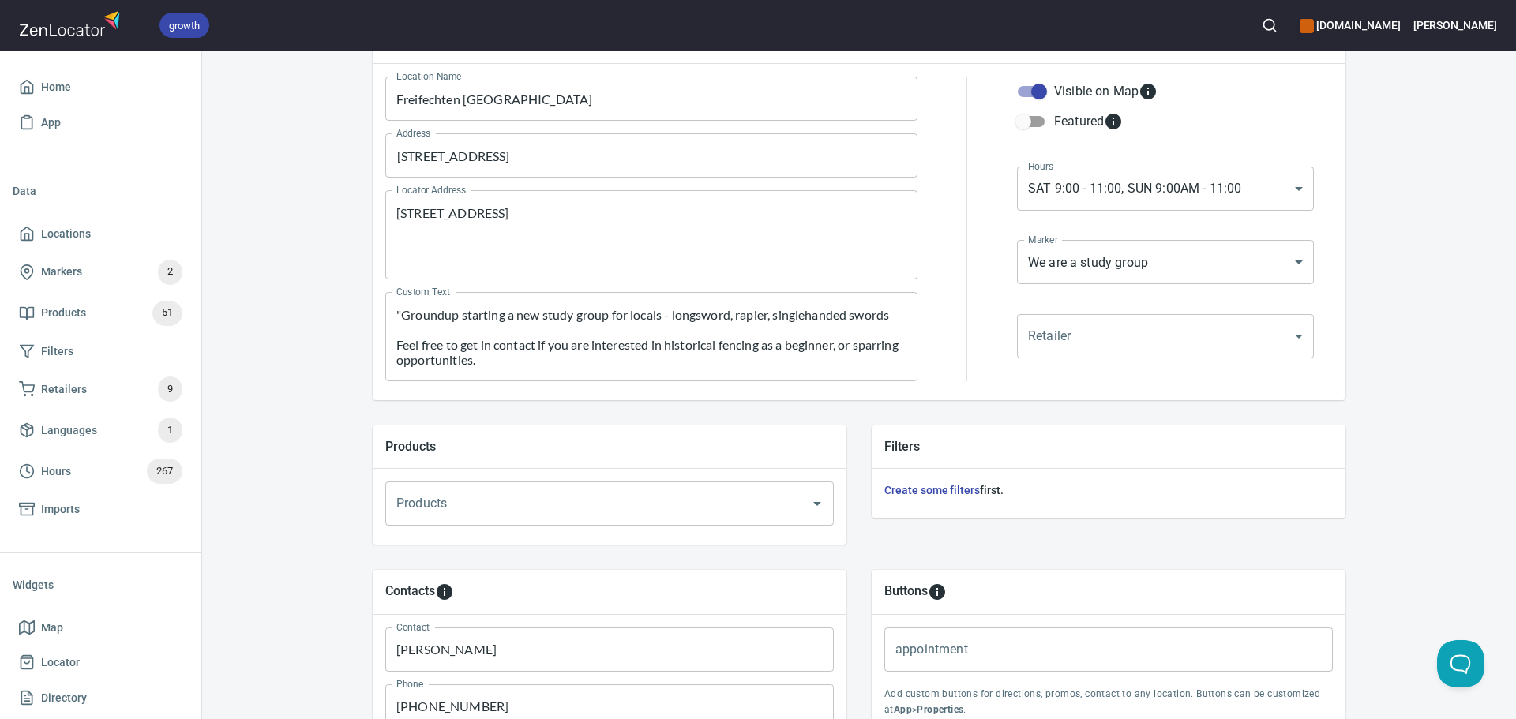
scroll to position [539, 0]
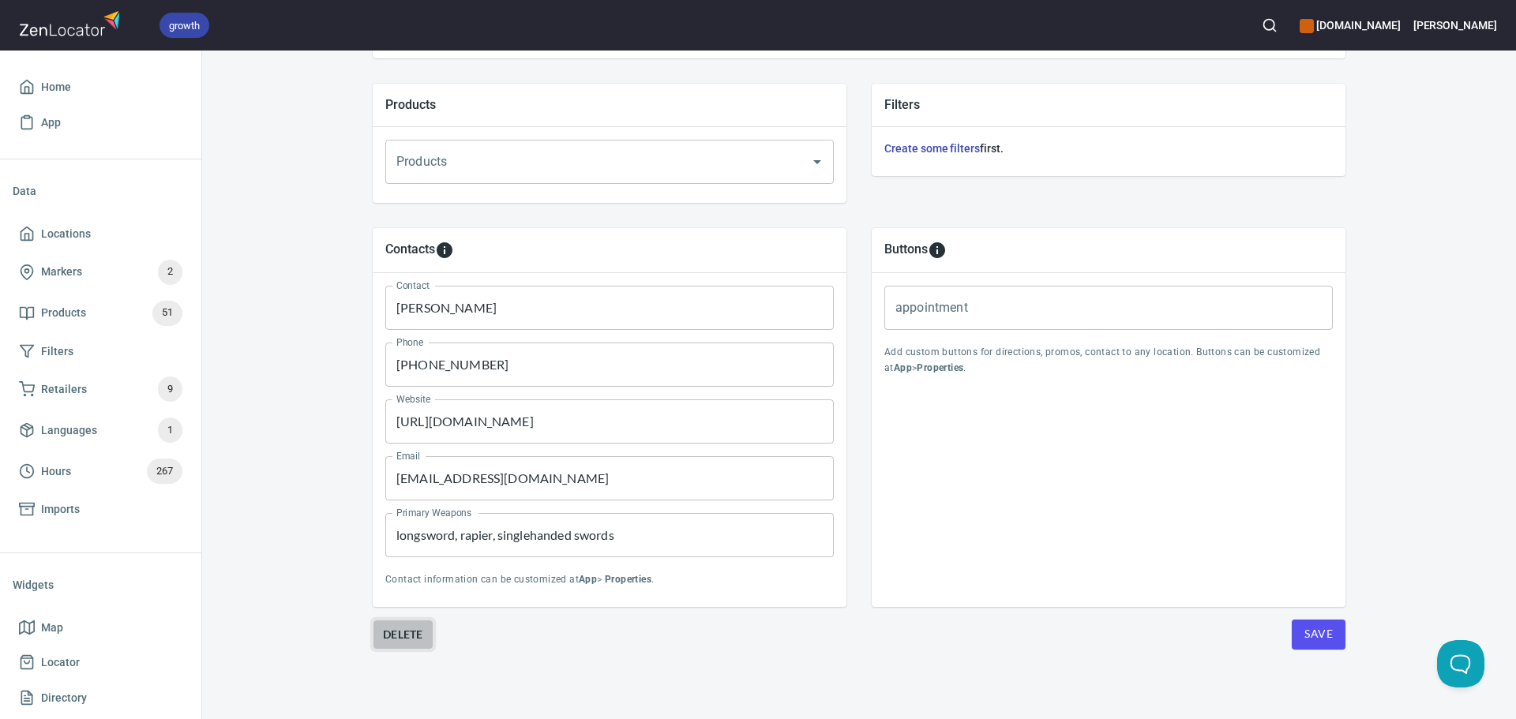
click at [403, 624] on button "Delete" at bounding box center [403, 635] width 61 height 30
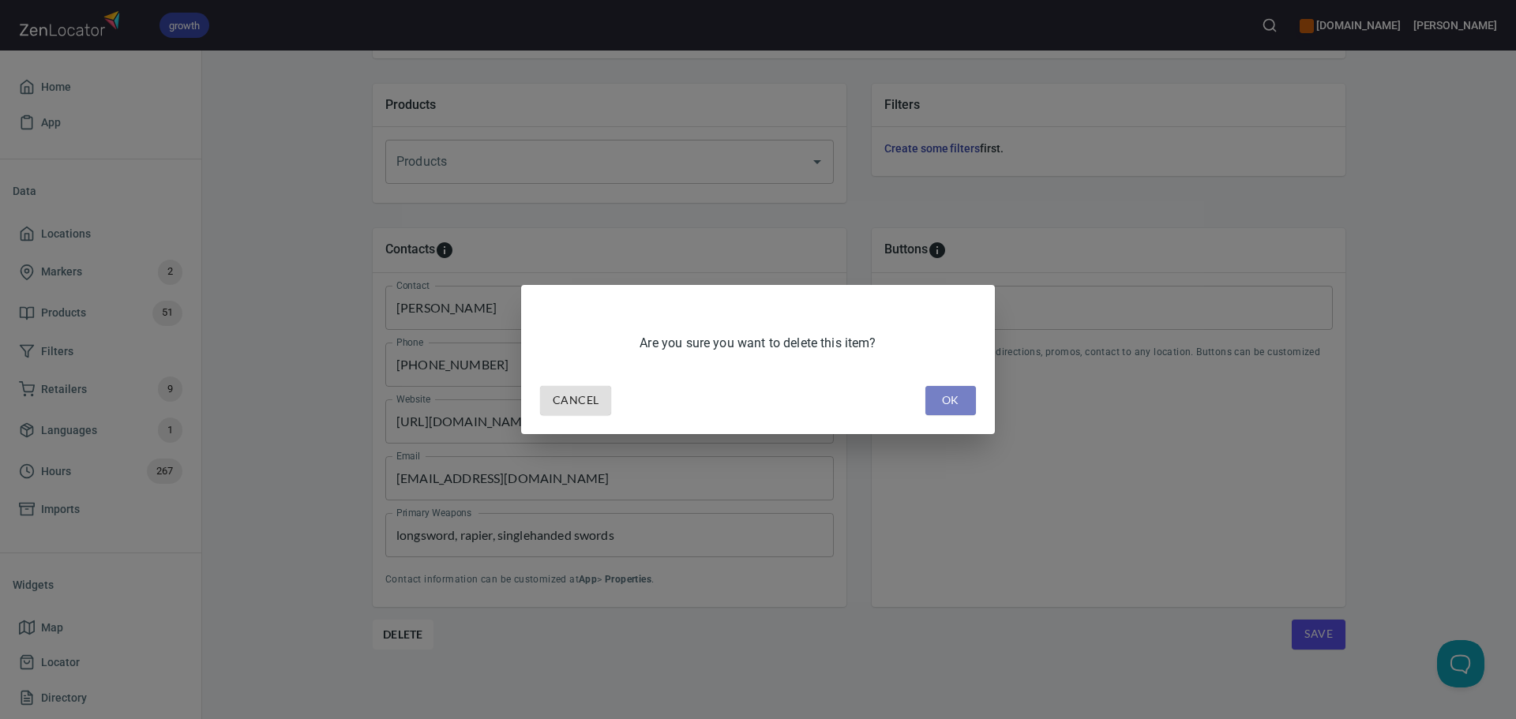
click at [941, 406] on span "OK" at bounding box center [950, 401] width 25 height 20
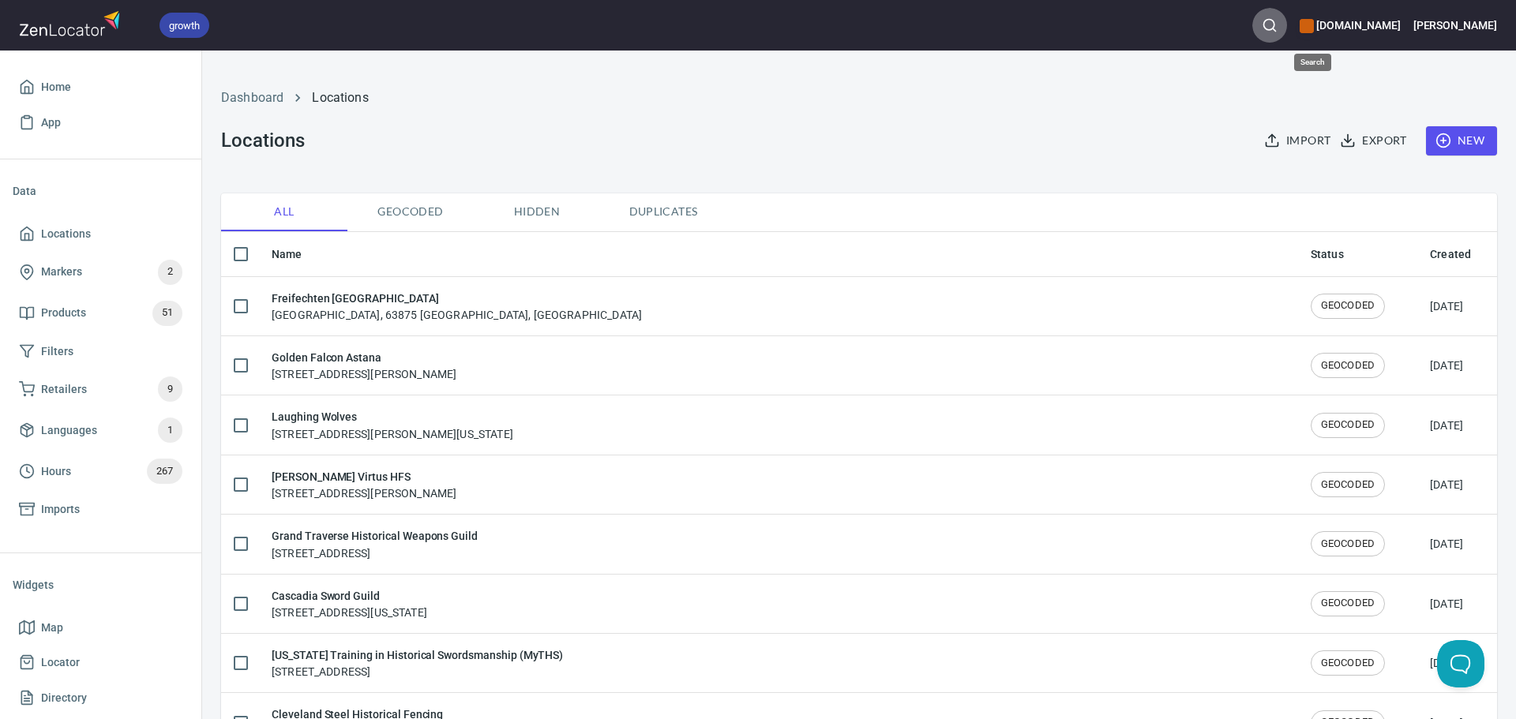
click at [1287, 20] on button "button" at bounding box center [1269, 25] width 35 height 35
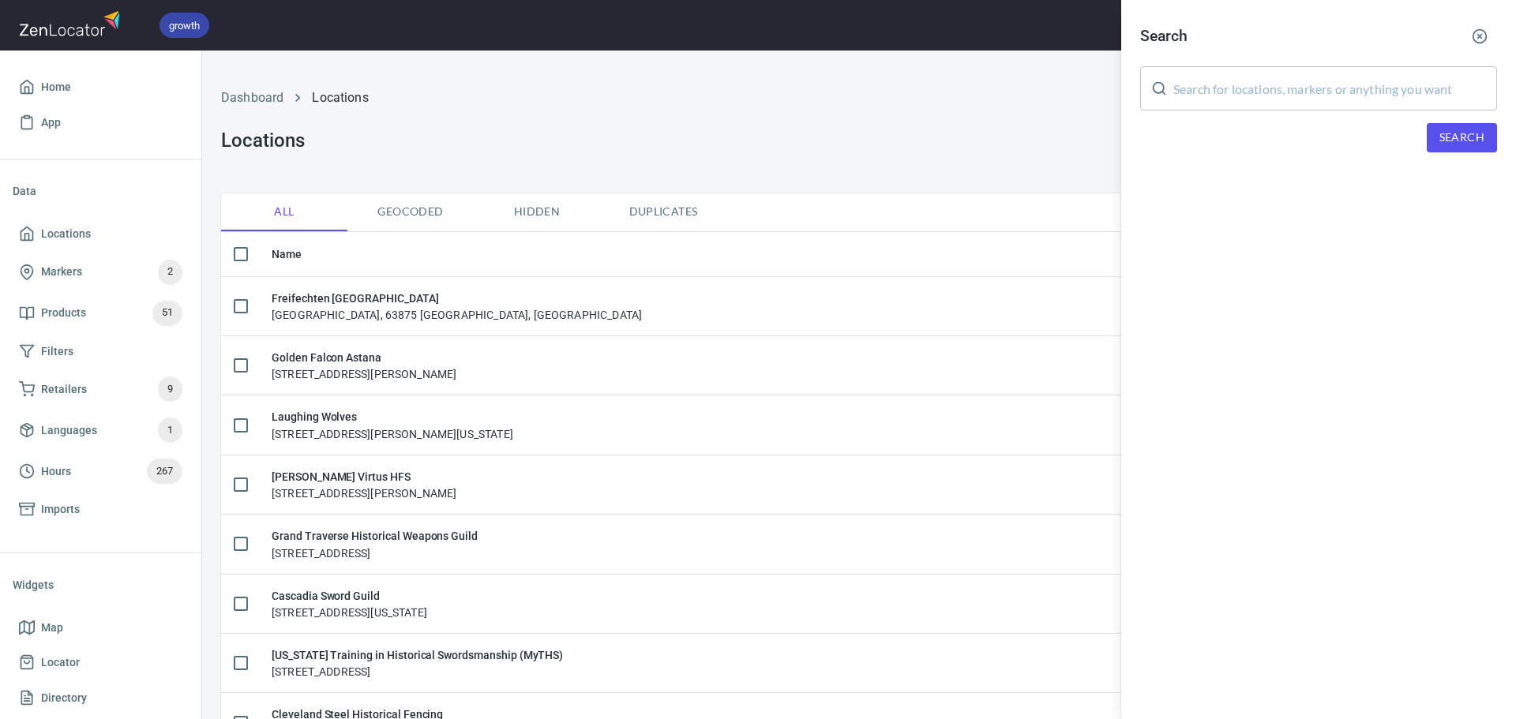
click at [1287, 82] on input "text" at bounding box center [1335, 88] width 324 height 44
paste input "Freifechten [GEOGRAPHIC_DATA]"
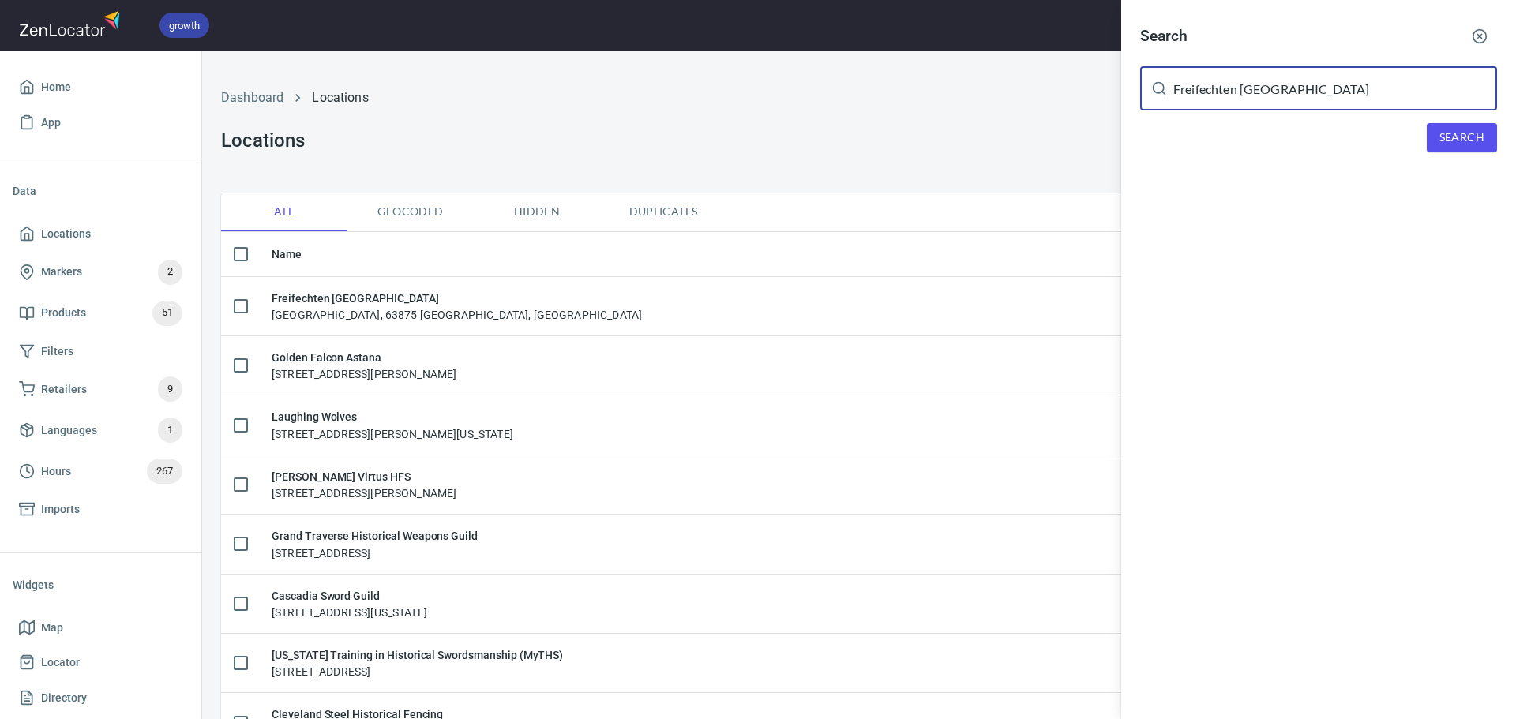
type input "Freifechten [GEOGRAPHIC_DATA]"
click at [1431, 131] on button "Search" at bounding box center [1462, 137] width 70 height 29
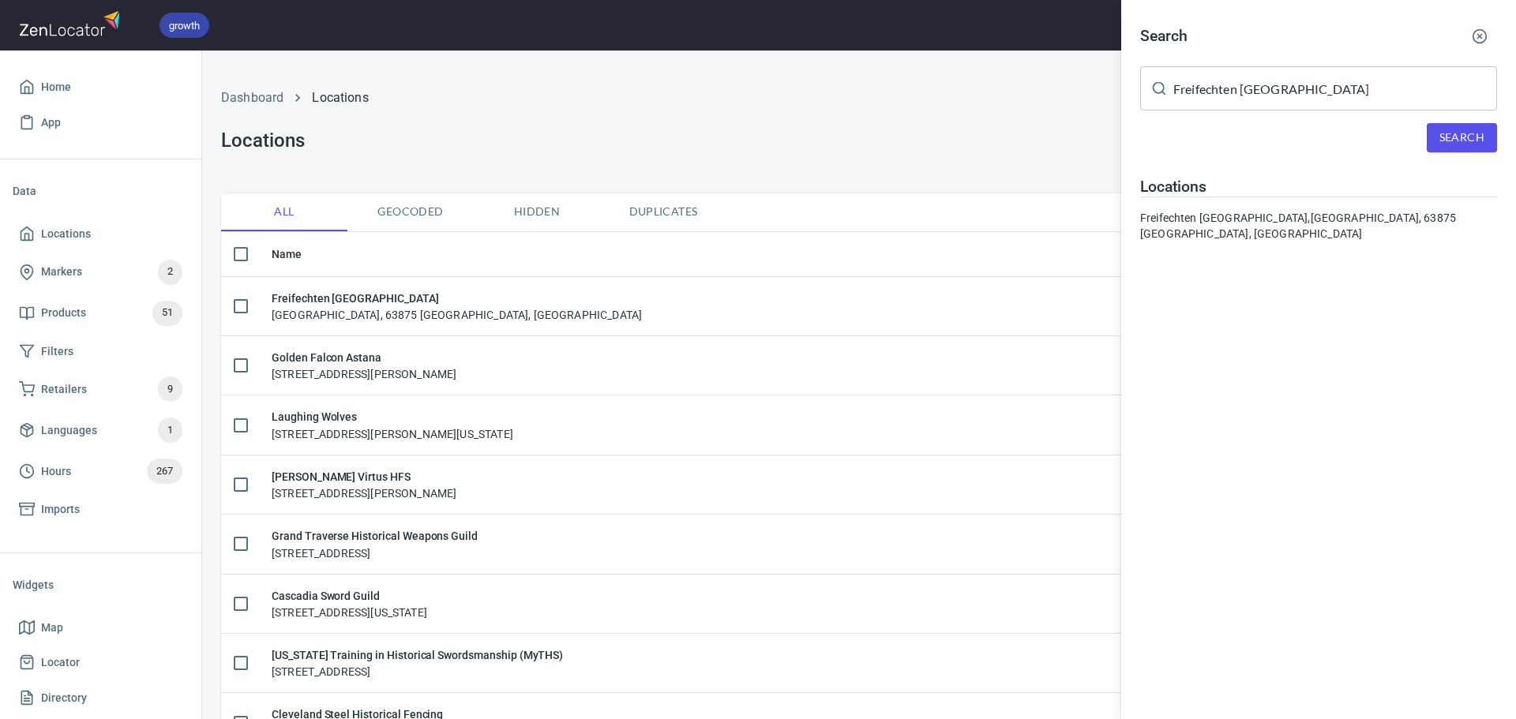
click at [959, 114] on div at bounding box center [758, 359] width 1516 height 719
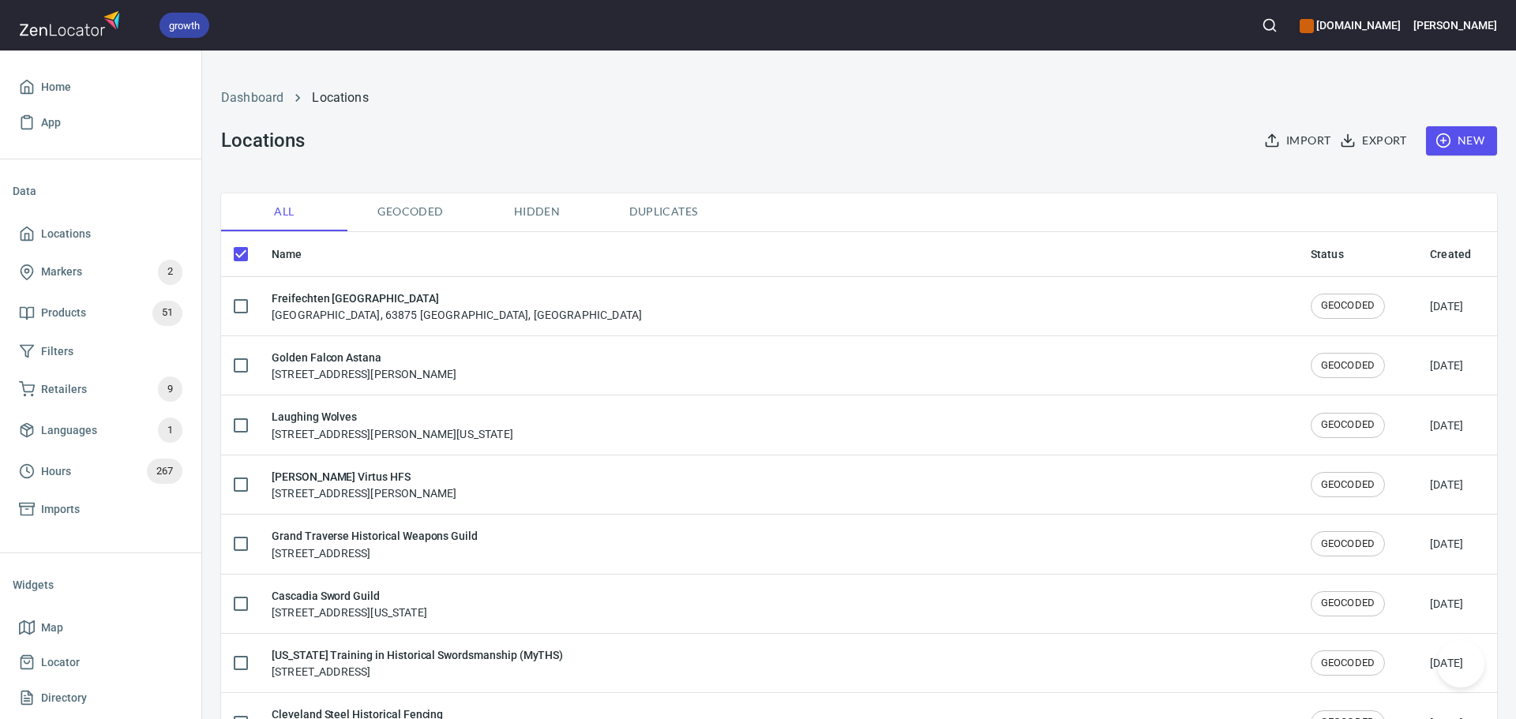
checkbox input "false"
click at [1458, 140] on span "New" at bounding box center [1462, 141] width 46 height 20
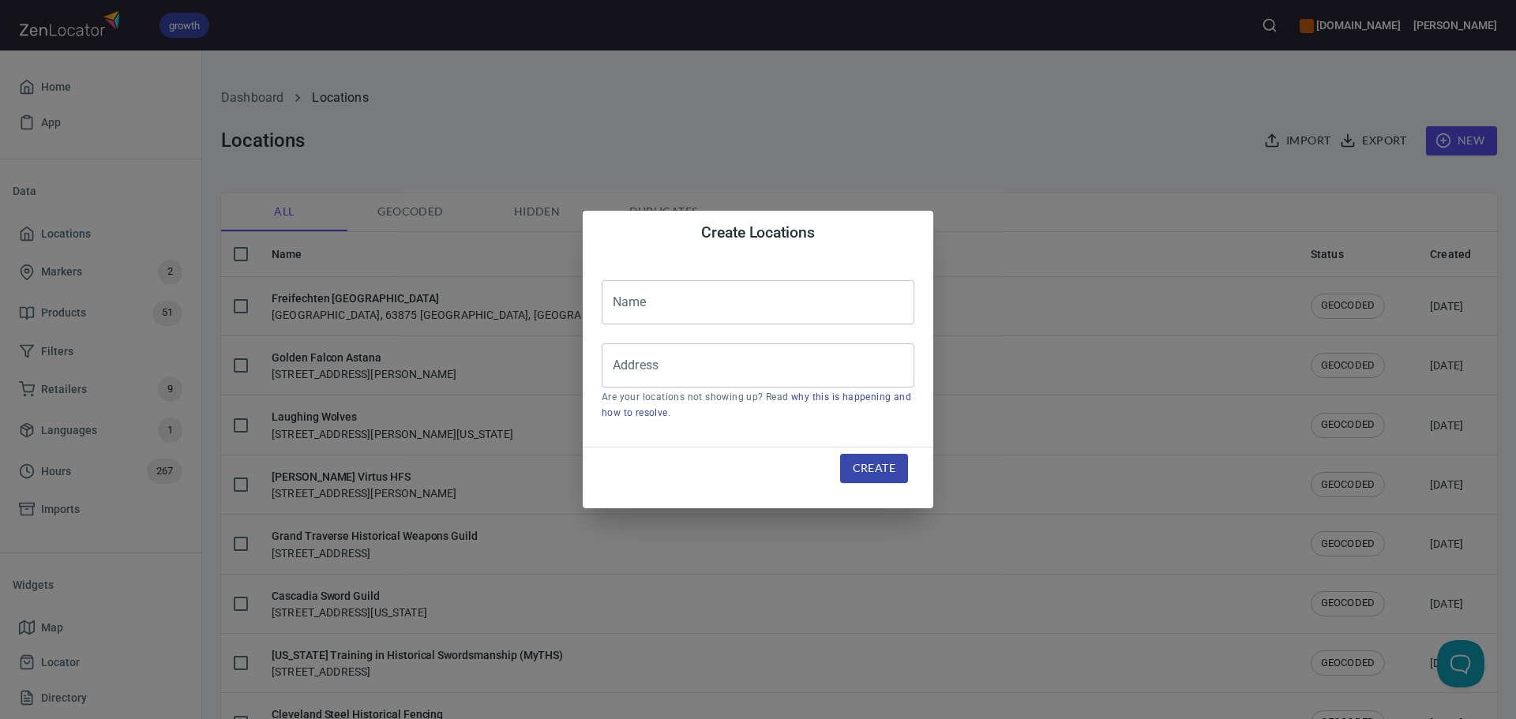
click at [858, 294] on input "text" at bounding box center [758, 302] width 313 height 44
paste input "Ninth House HEMA"
type input "Ninth House HEMA"
click at [688, 366] on input "Address" at bounding box center [746, 366] width 275 height 30
paste input "[GEOGRAPHIC_DATA][PERSON_NAME], [GEOGRAPHIC_DATA]"
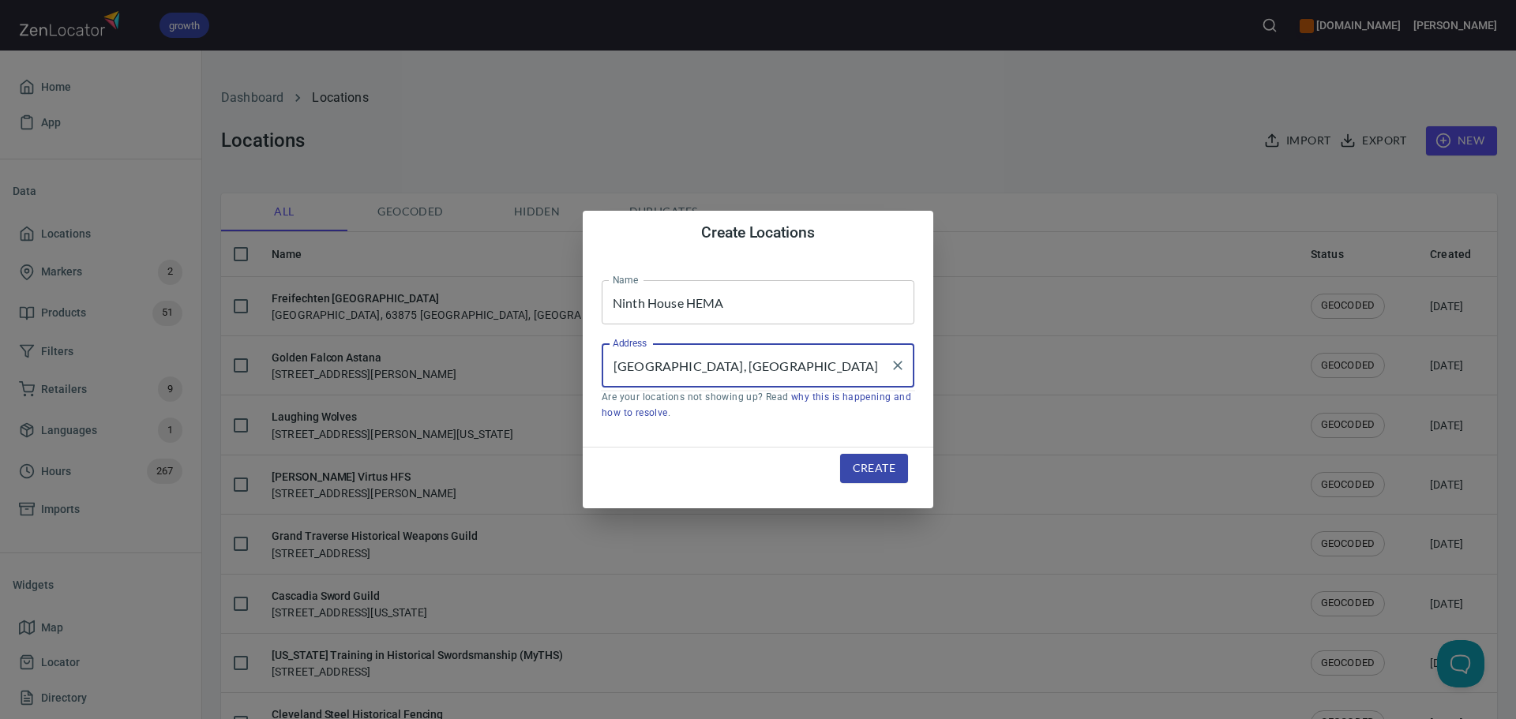
scroll to position [0, 39]
type input "[GEOGRAPHIC_DATA][PERSON_NAME], [GEOGRAPHIC_DATA]"
click at [887, 465] on span "Create" at bounding box center [874, 469] width 43 height 20
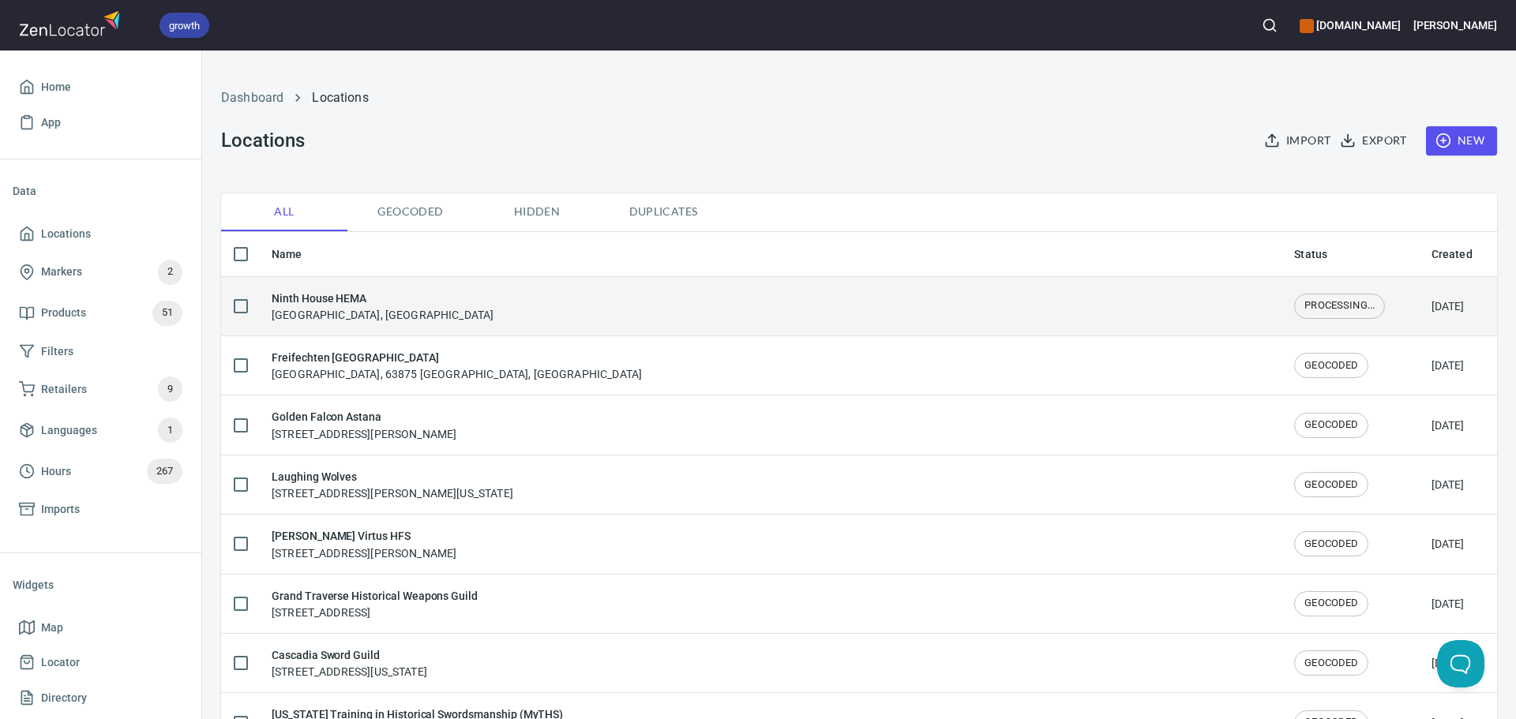
click at [565, 324] on td "Ninth House HEMA Presque Isle Park, Marquette, MI 49855, United States" at bounding box center [770, 305] width 1022 height 59
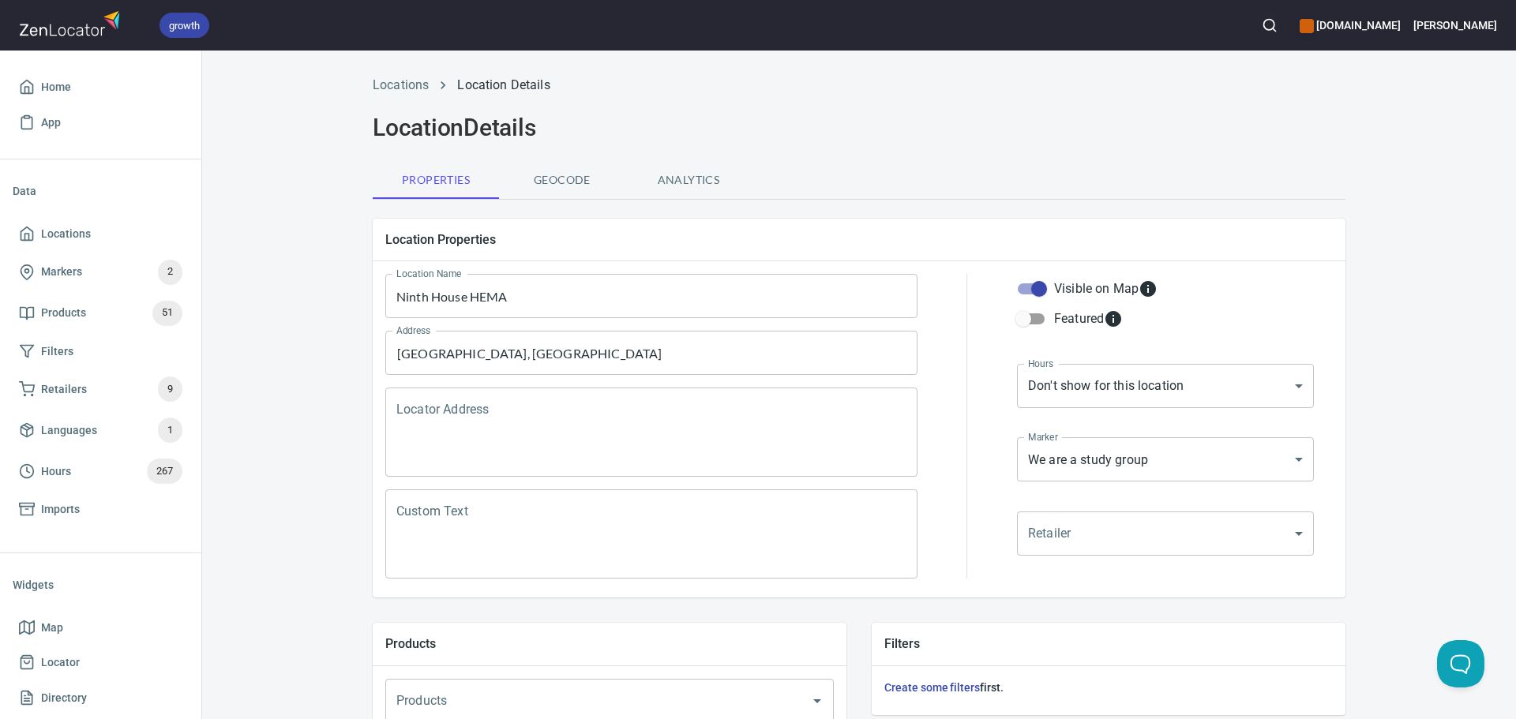
click at [557, 437] on textarea "Locator Address" at bounding box center [651, 433] width 510 height 60
paste textarea "[GEOGRAPHIC_DATA][PERSON_NAME], [GEOGRAPHIC_DATA]"
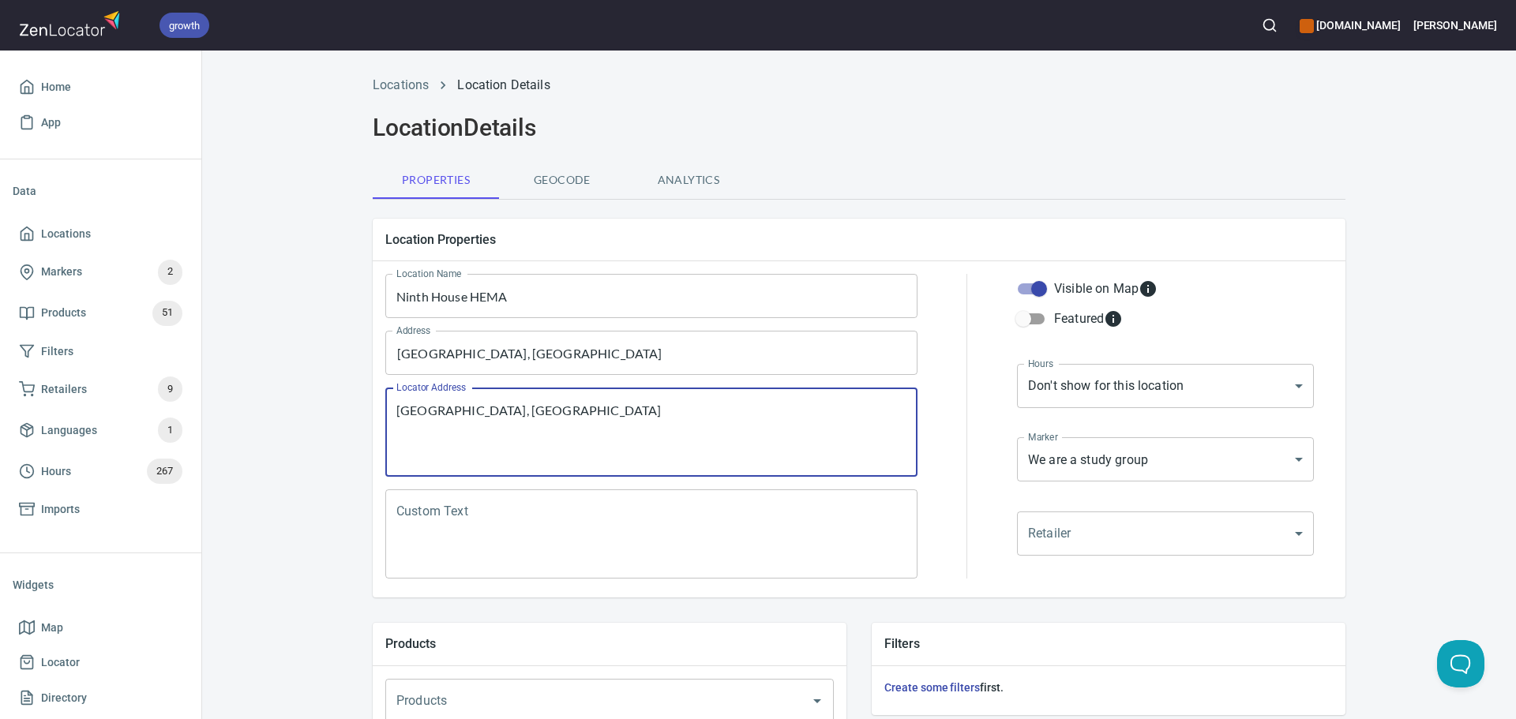
type textarea "[GEOGRAPHIC_DATA][PERSON_NAME], [GEOGRAPHIC_DATA]"
click at [544, 529] on textarea "Custom Text" at bounding box center [651, 535] width 510 height 60
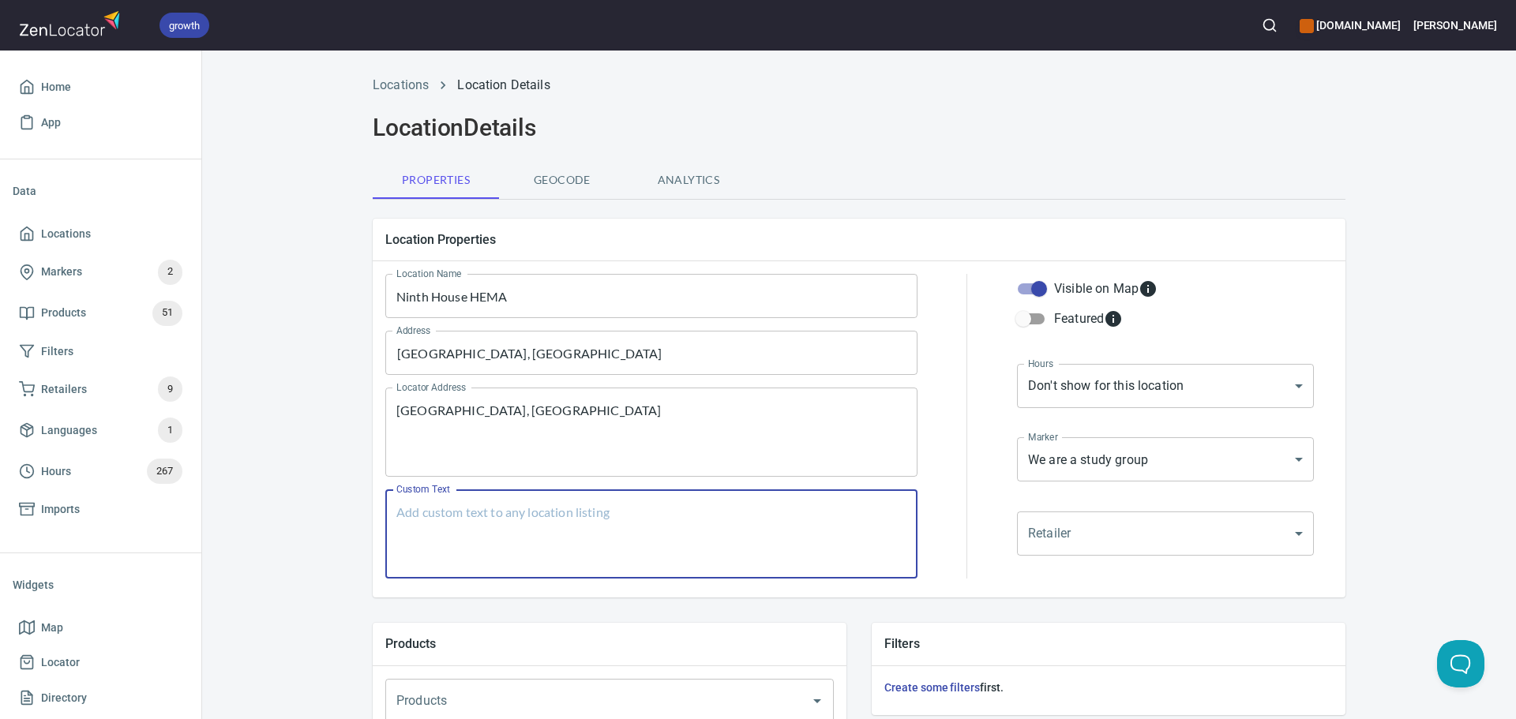
paste textarea "We are small group of Marquette locals starting to put together a formal club w…"
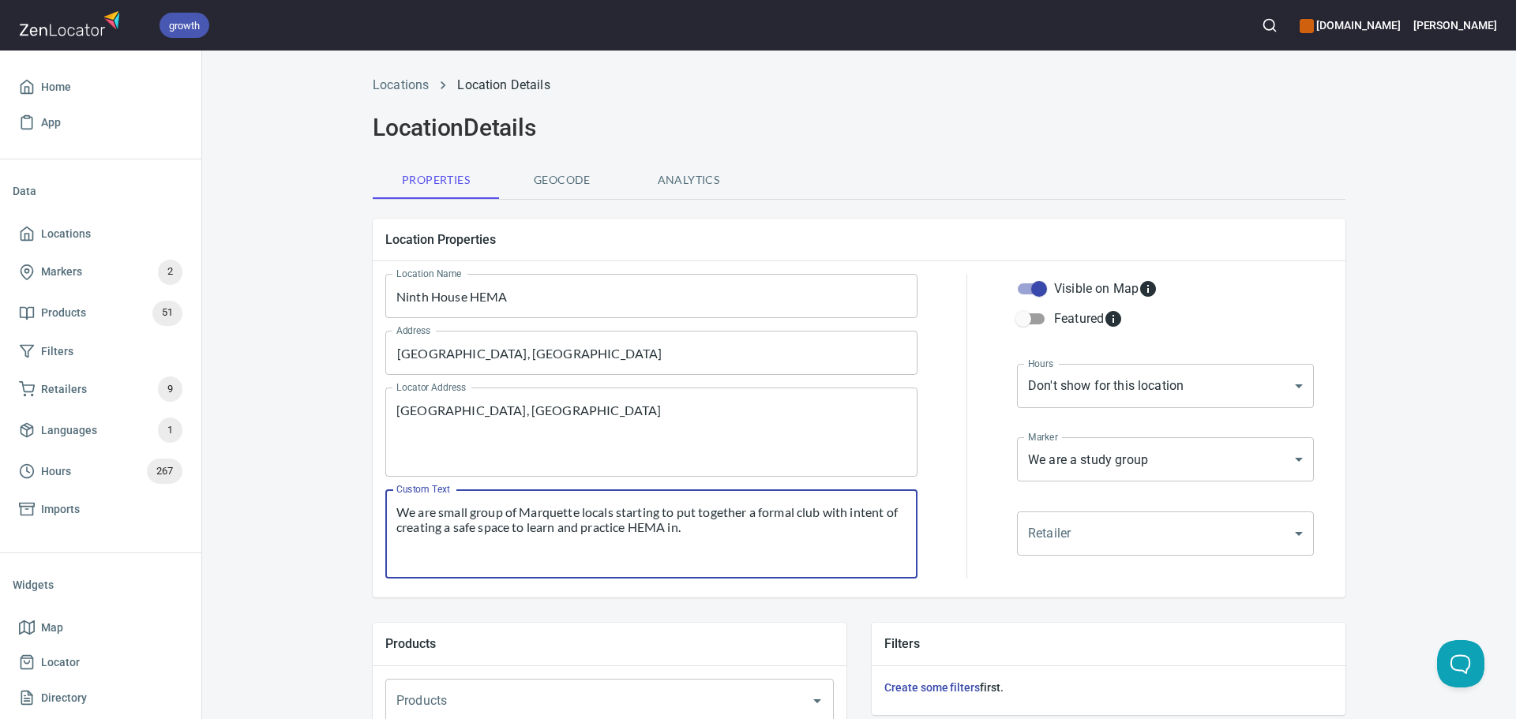
type textarea "We are small group of Marquette locals starting to put together a formal club w…"
click at [1232, 386] on body "growth hemaalliance.com Donald Home App Data Locations Markers 2 Products 51 Fi…" at bounding box center [758, 359] width 1516 height 719
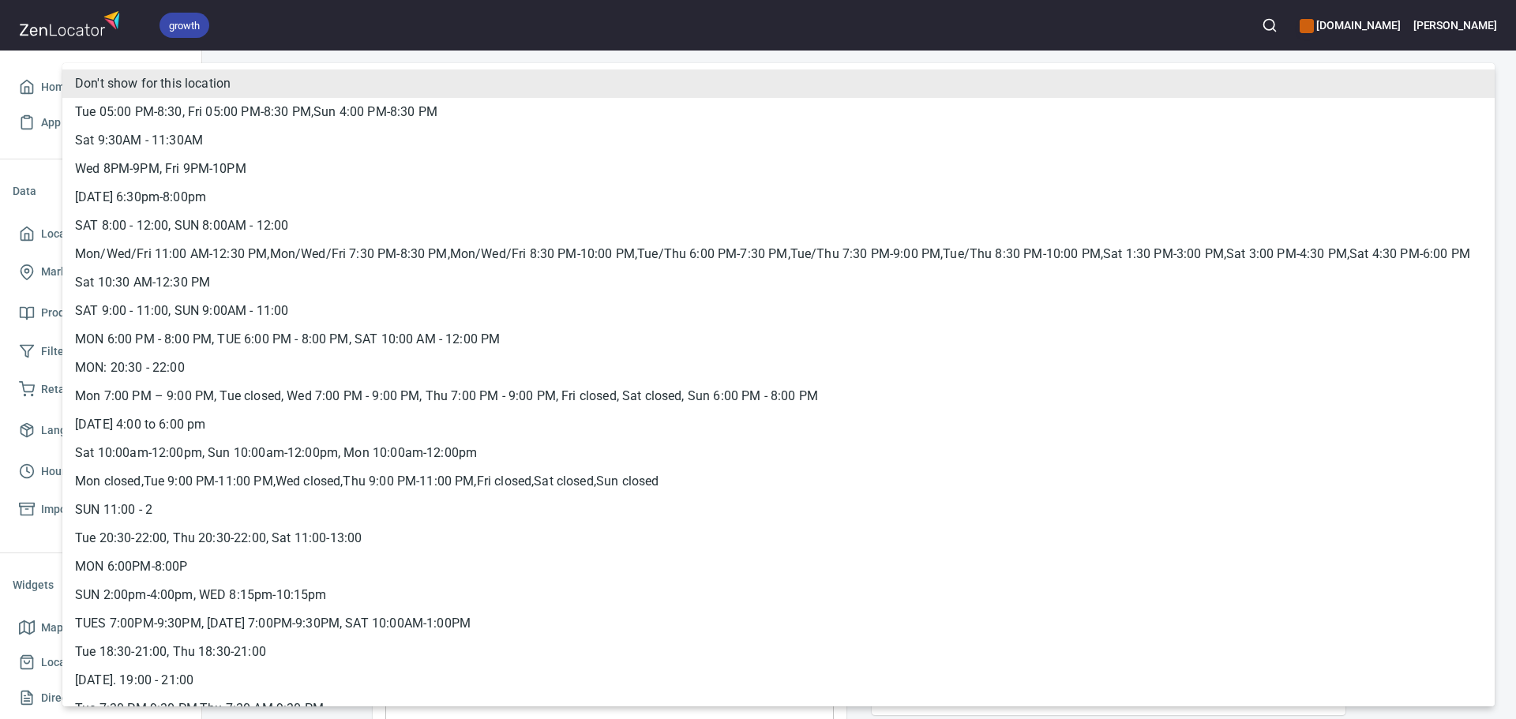
click at [206, 191] on li "Sunday 6:30pm-8:00pm" at bounding box center [778, 197] width 1432 height 28
type input "hrs_u4886p8g"
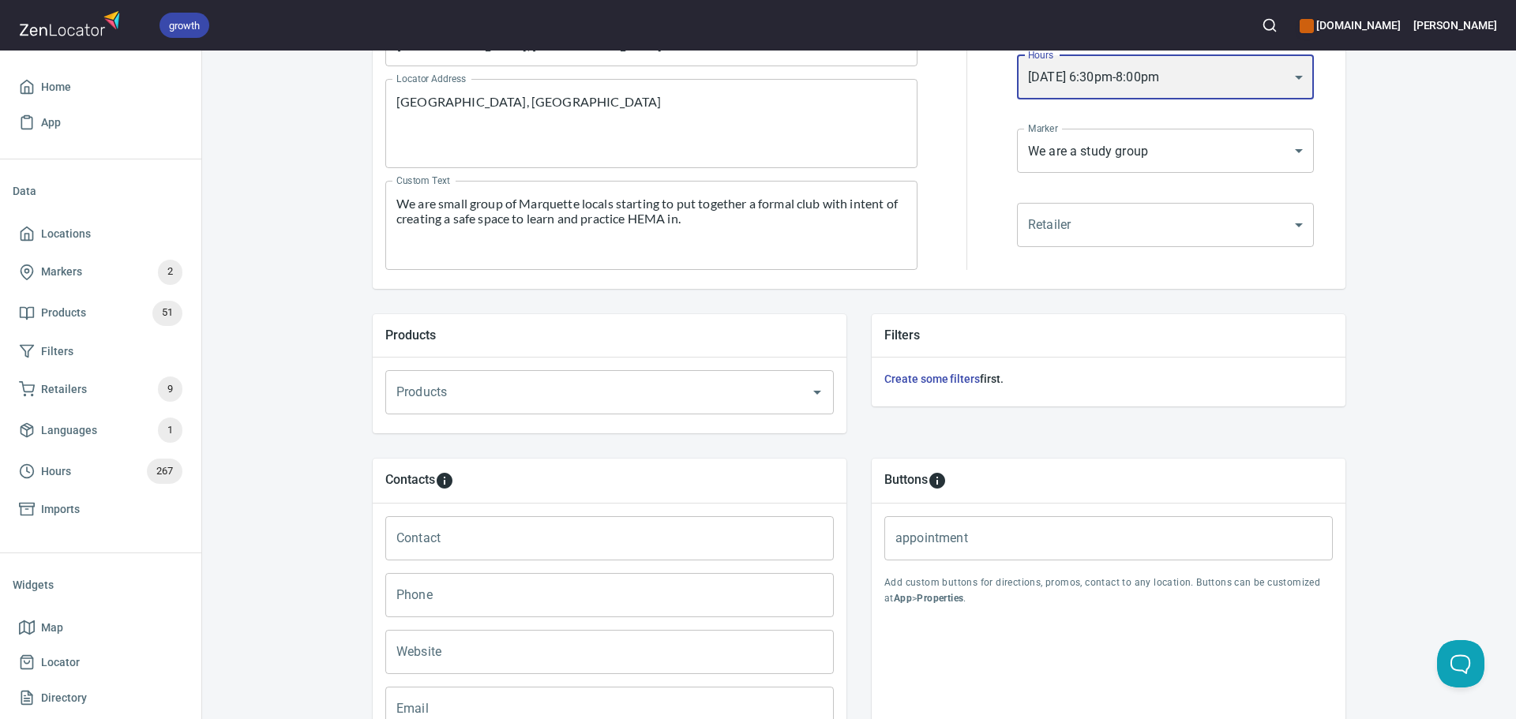
scroll to position [539, 0]
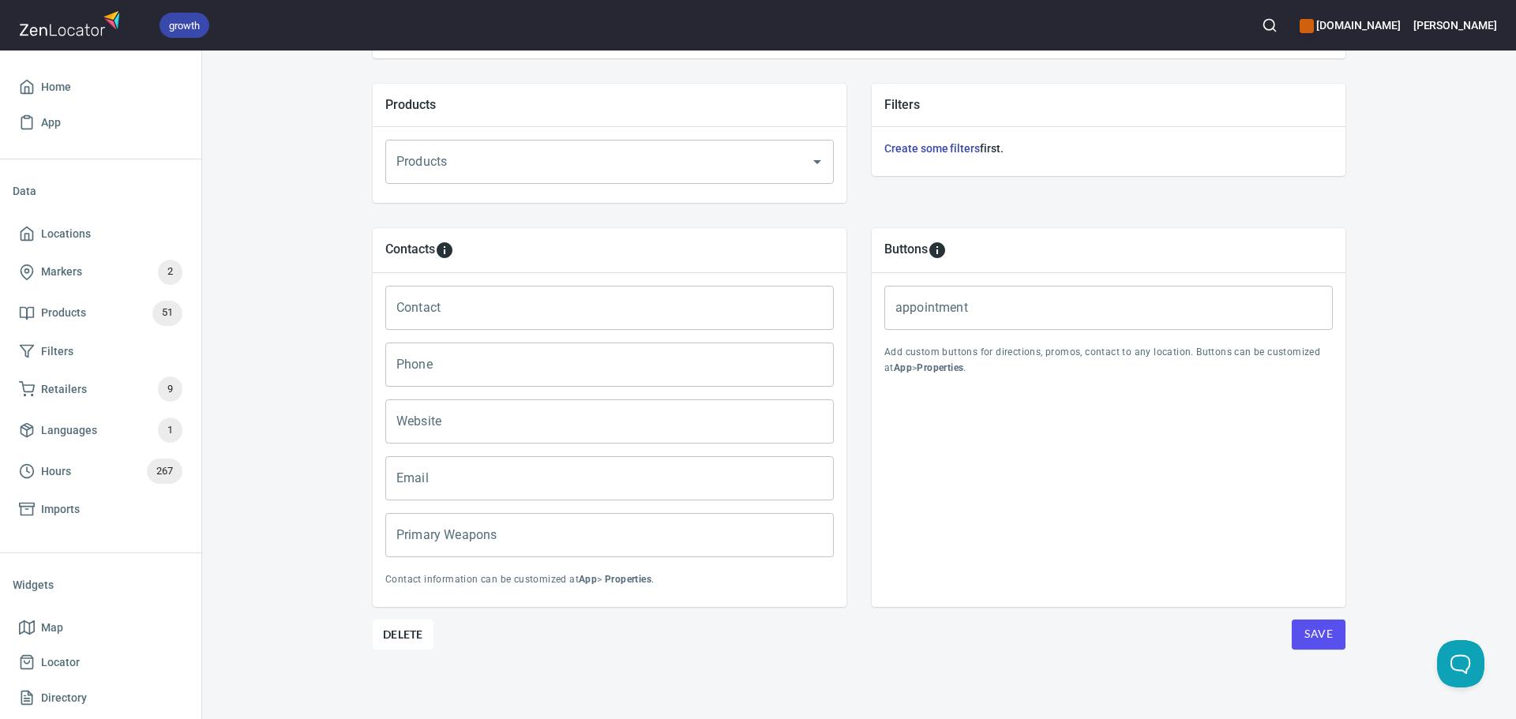
click at [508, 550] on input "Primary Weapons" at bounding box center [609, 535] width 448 height 44
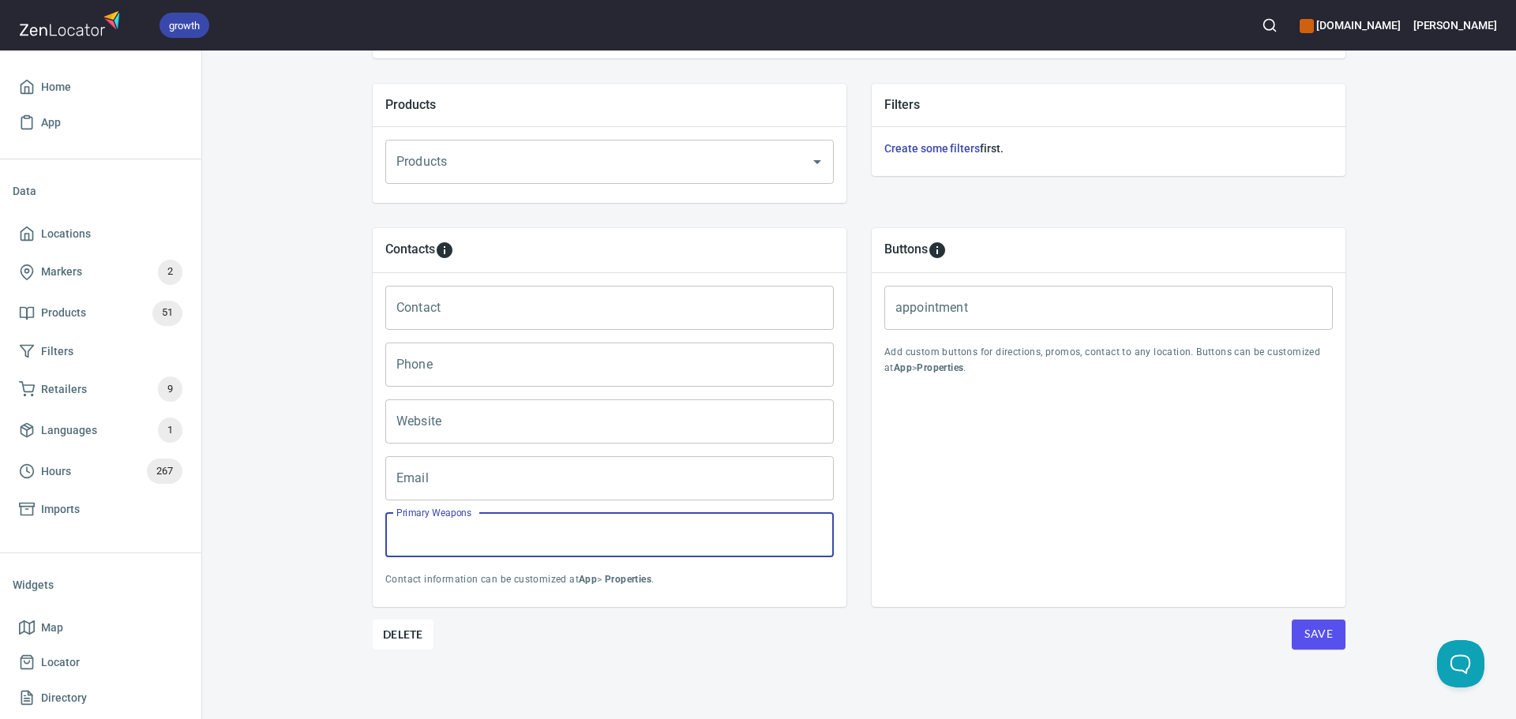
paste input "Long sword, saber, small sword, rapier and singlestick."
type input "Long sword, saber, small sword, rapier and singlestick."
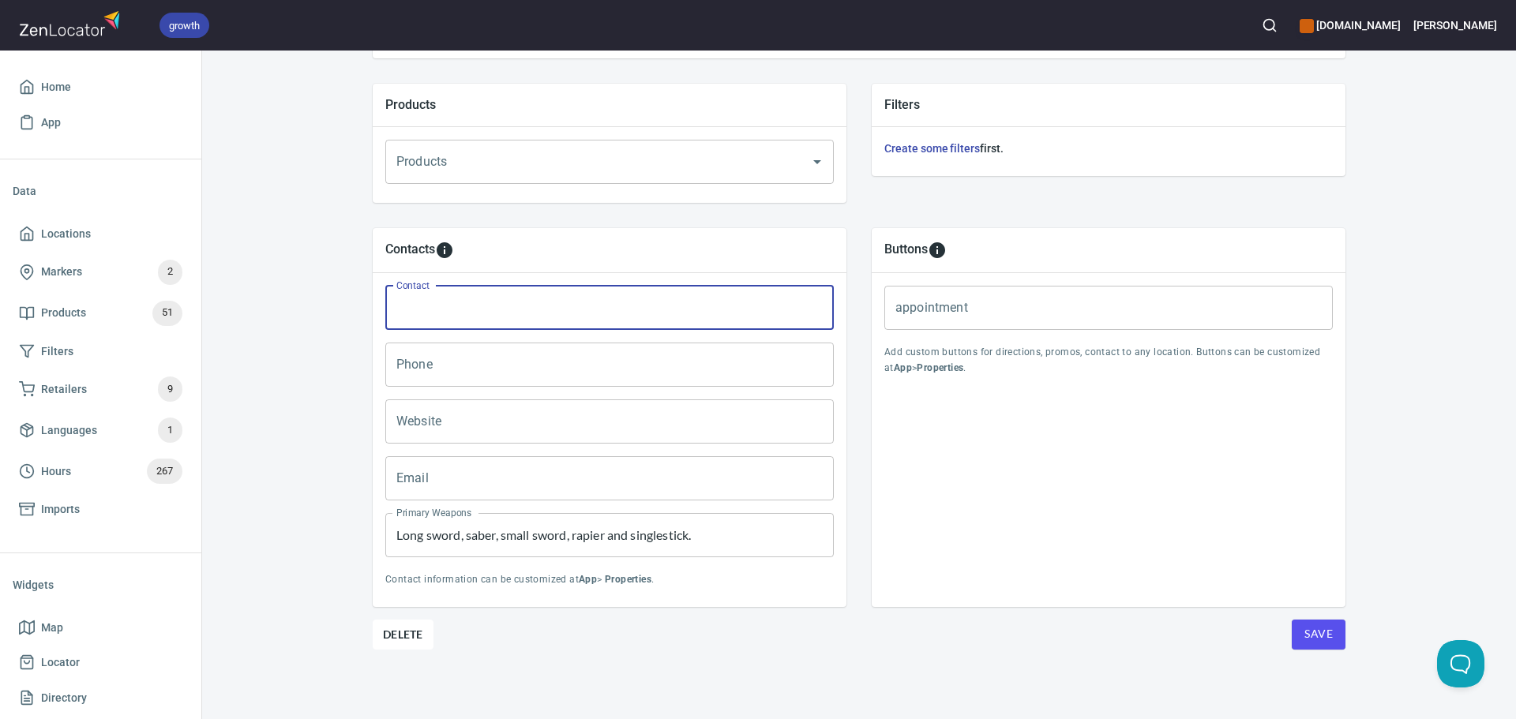
click at [418, 289] on input "Contact" at bounding box center [609, 308] width 448 height 44
paste input "Evangeline Leary"
type input "Evangeline Leary"
click at [457, 485] on input "Email" at bounding box center [609, 478] width 448 height 44
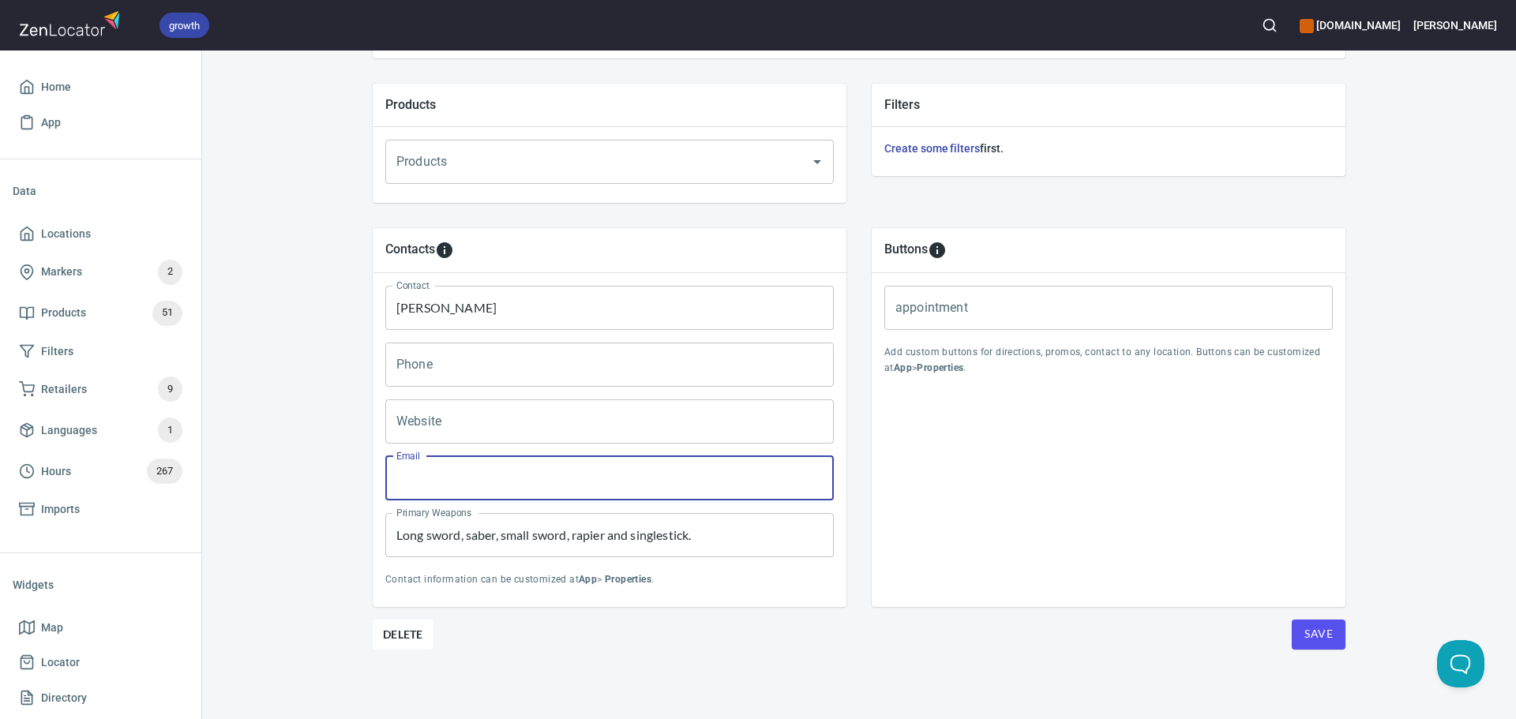
paste input "evangelineleary313@gmail.com"
type input "evangelineleary313@gmail.com"
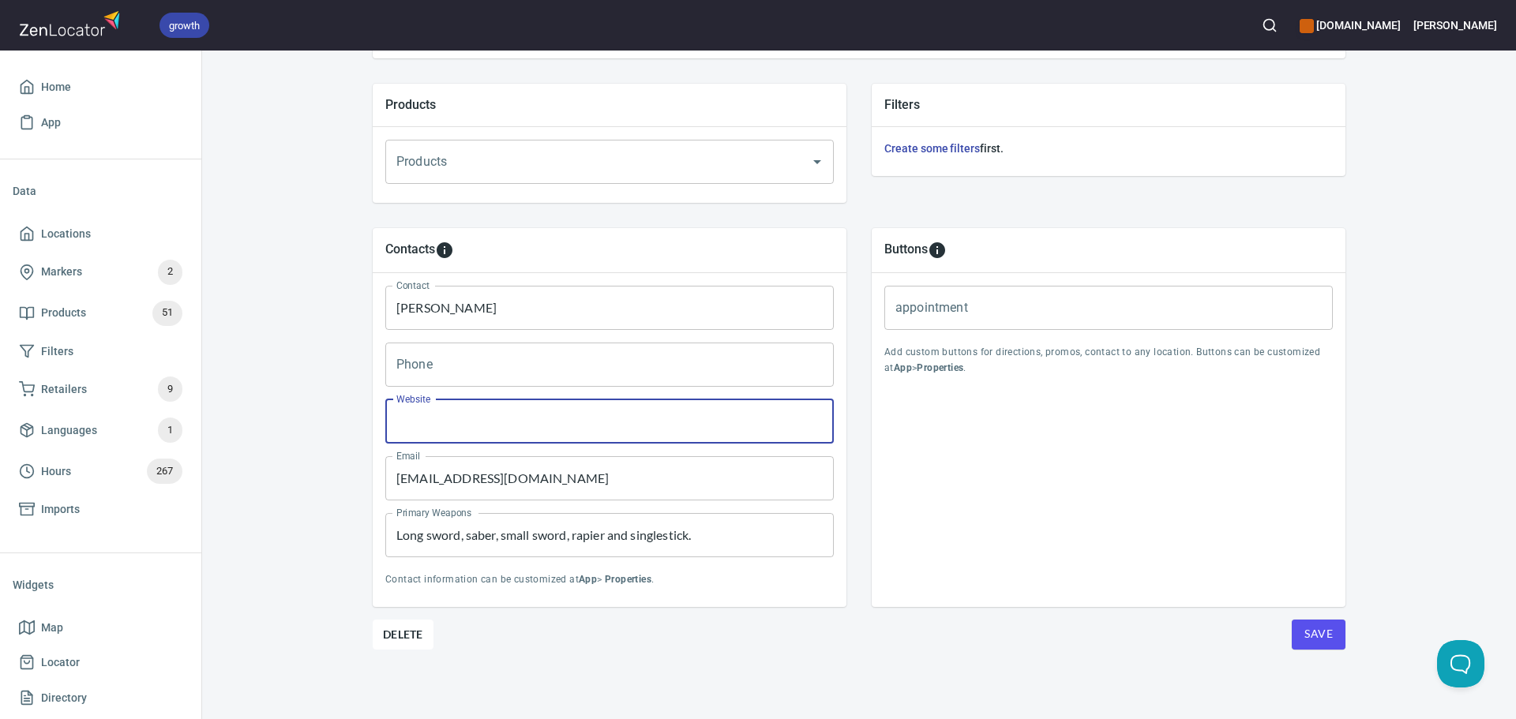
click at [483, 412] on input "Website" at bounding box center [609, 422] width 448 height 44
paste input "http://www.facebook.com/share/1BAPMA1ECb/?mibextid+wwXlfr"
type input "http://www.facebook.com/share/1BAPMA1ECb/?mibextid+wwXlfr"
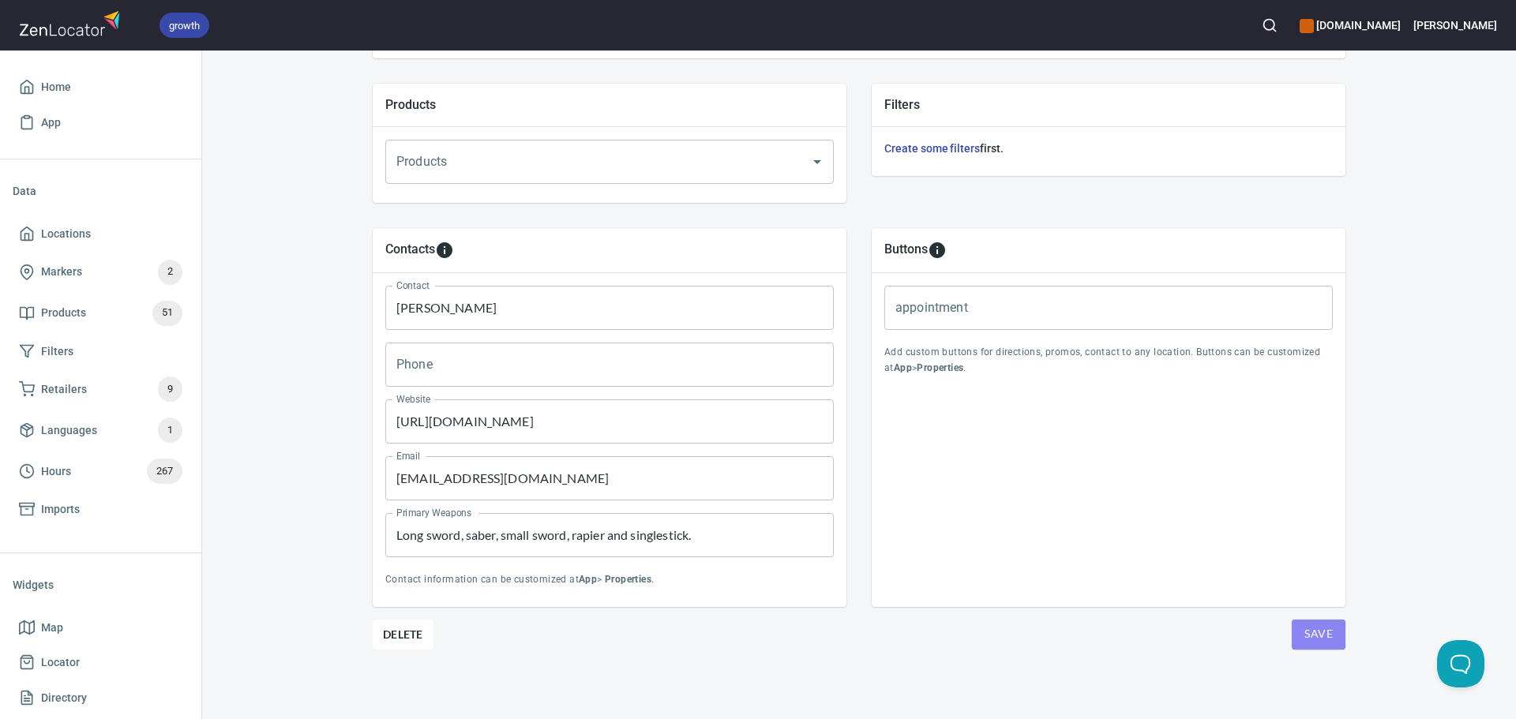
click at [1295, 625] on button "Save" at bounding box center [1319, 635] width 54 height 30
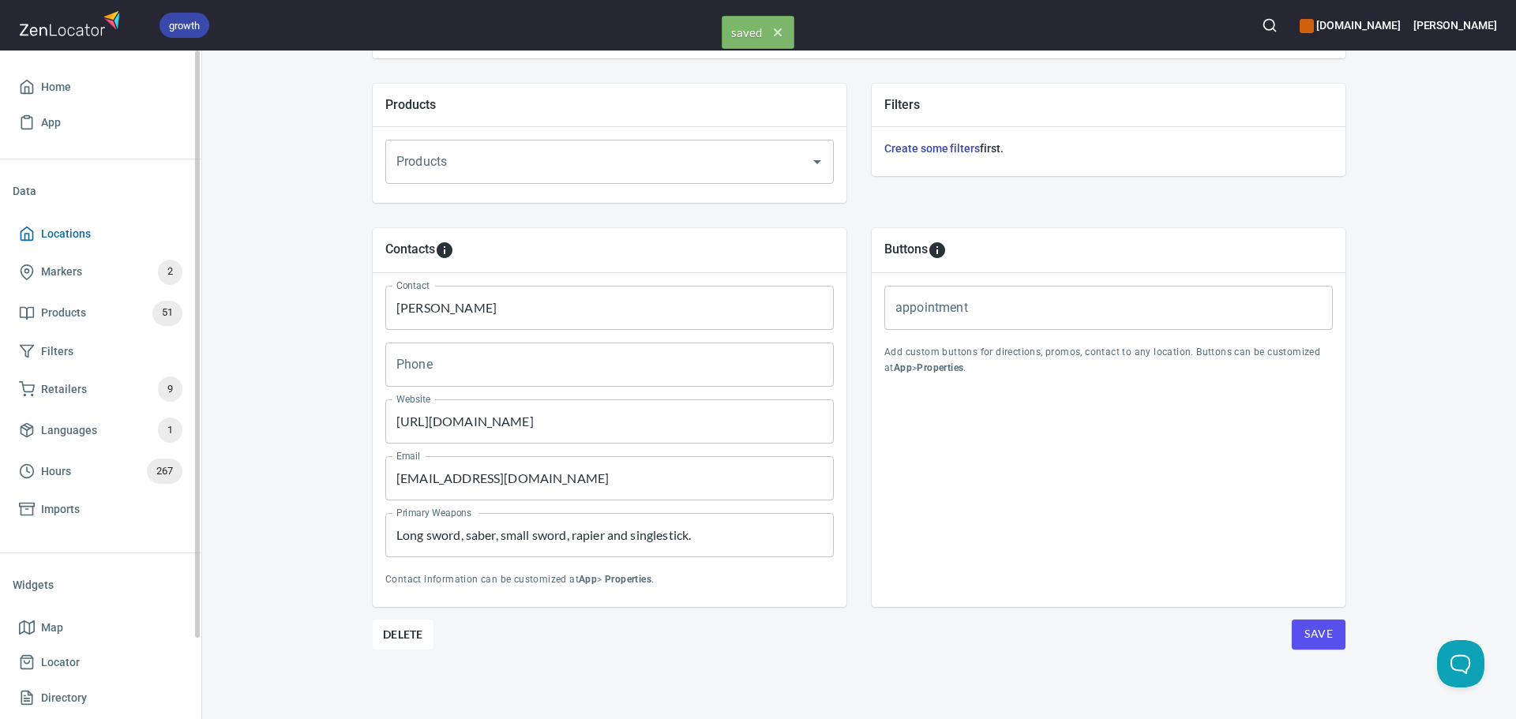
click at [101, 225] on span "Locations" at bounding box center [100, 234] width 163 height 20
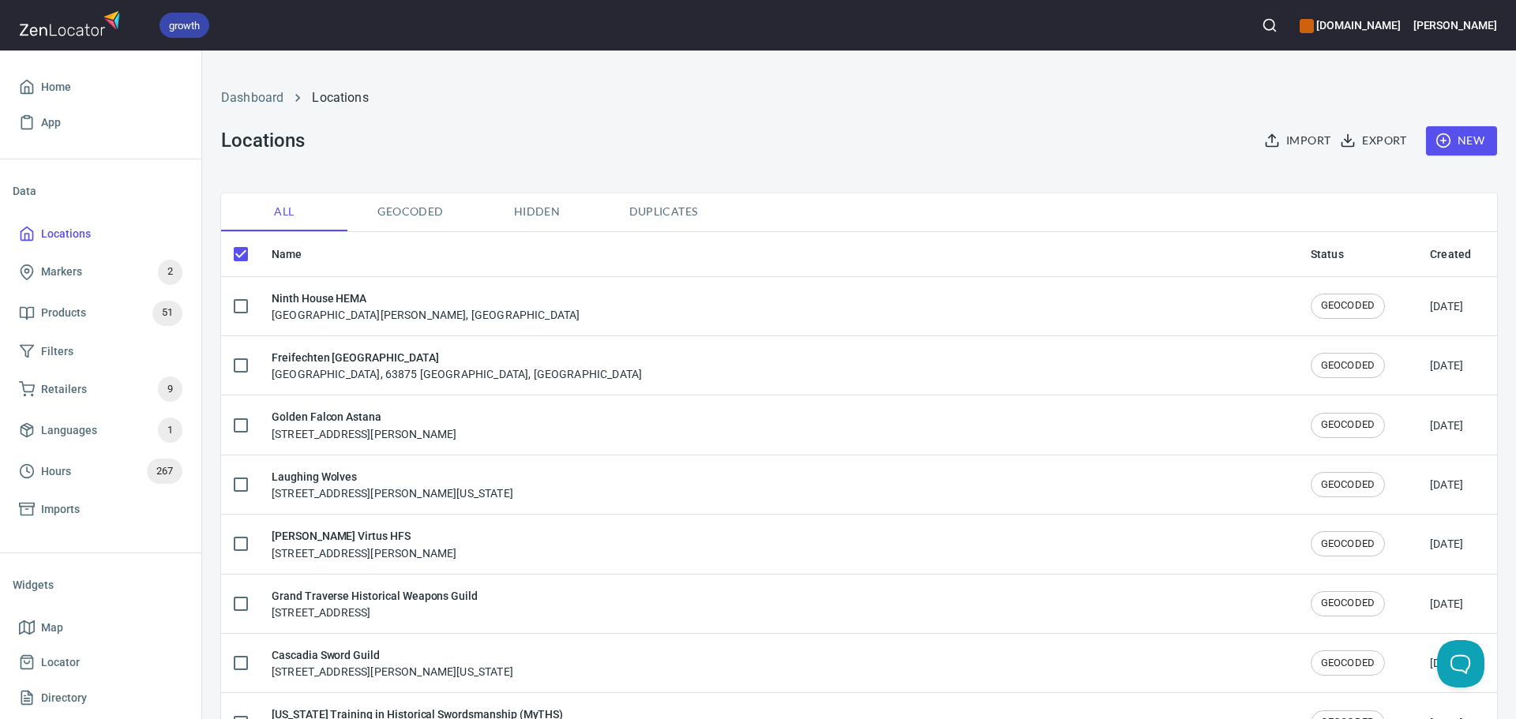
checkbox input "false"
click at [1447, 142] on span "New" at bounding box center [1462, 141] width 46 height 20
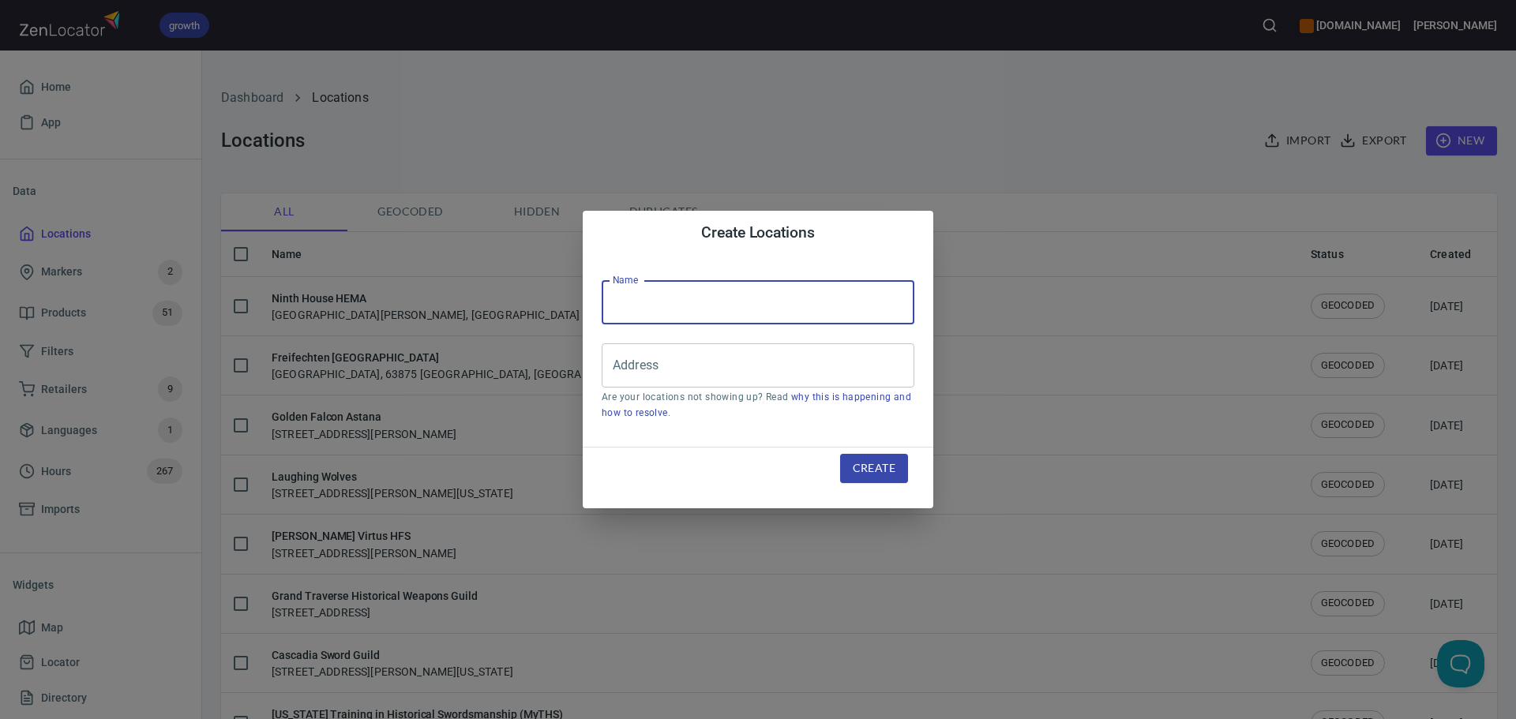
click at [726, 295] on input "text" at bounding box center [758, 302] width 313 height 44
paste input "Bama Sword Fighting"
type input "Bama Sword Fighting"
click at [681, 349] on div "Address" at bounding box center [758, 365] width 313 height 44
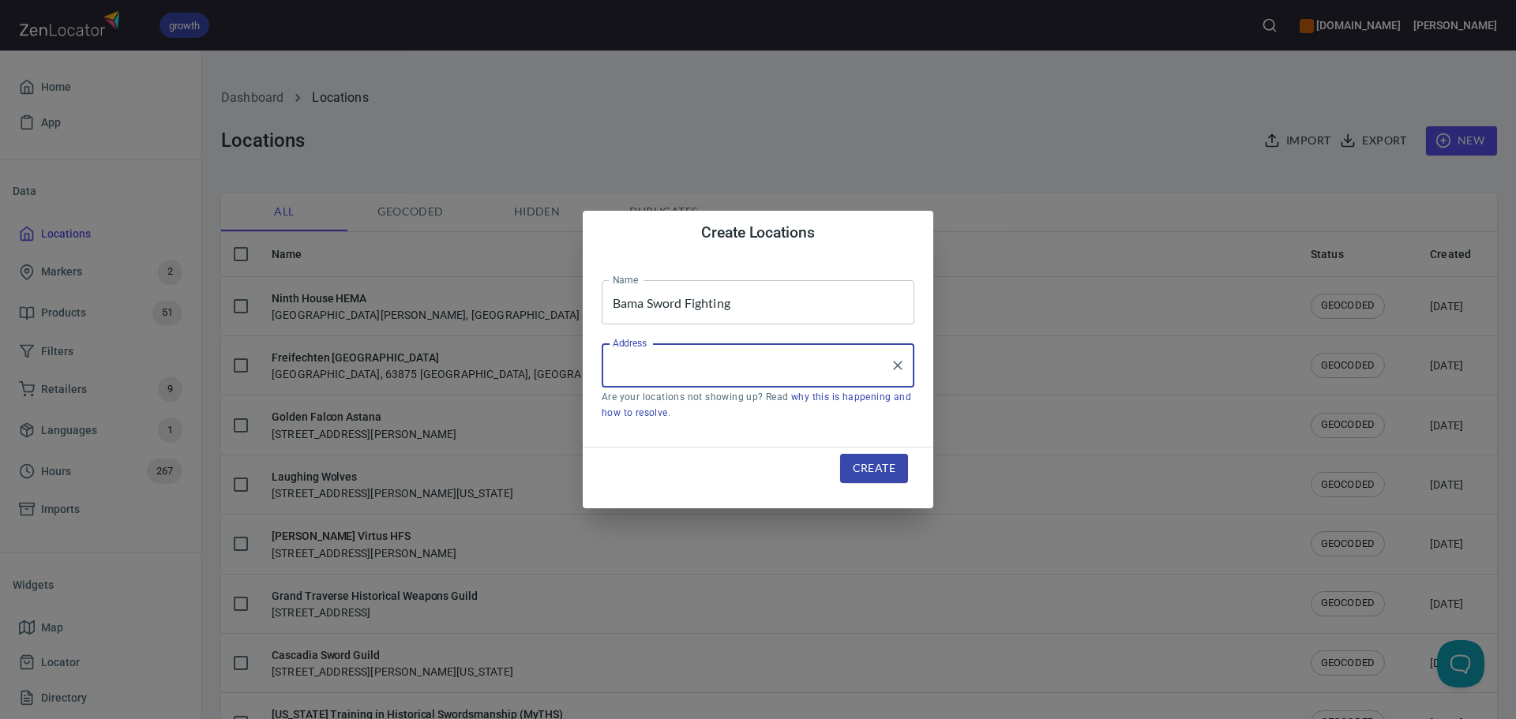
paste input "[STREET_ADDRESS][PERSON_NAME]"
type input "[STREET_ADDRESS][PERSON_NAME]"
click at [877, 466] on span "Create" at bounding box center [874, 469] width 43 height 20
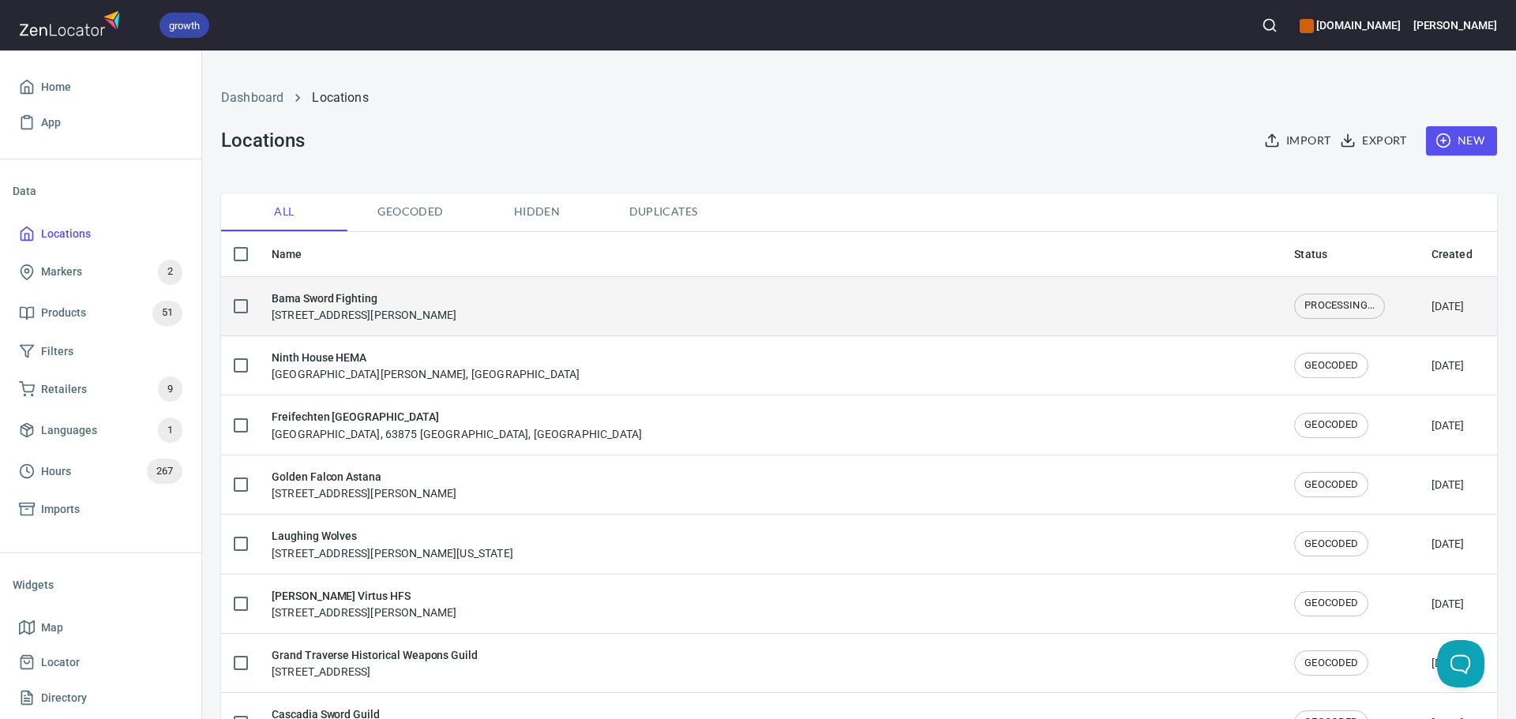
click at [456, 310] on div "Bama Sword Fighting 350 Marr’s Spg Rd, Tuscaloosa, AL 35401, United States" at bounding box center [364, 306] width 185 height 33
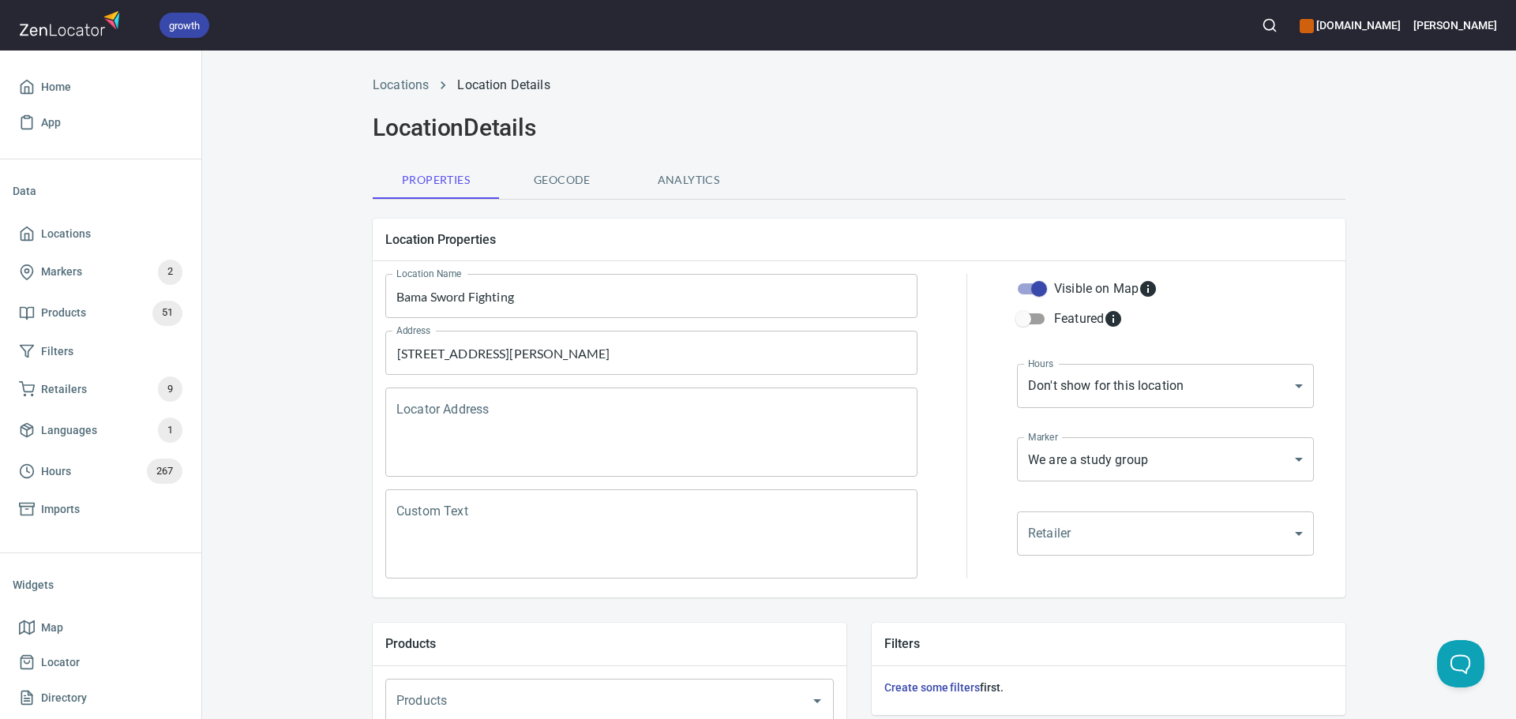
click at [595, 425] on textarea "Locator Address" at bounding box center [651, 433] width 510 height 60
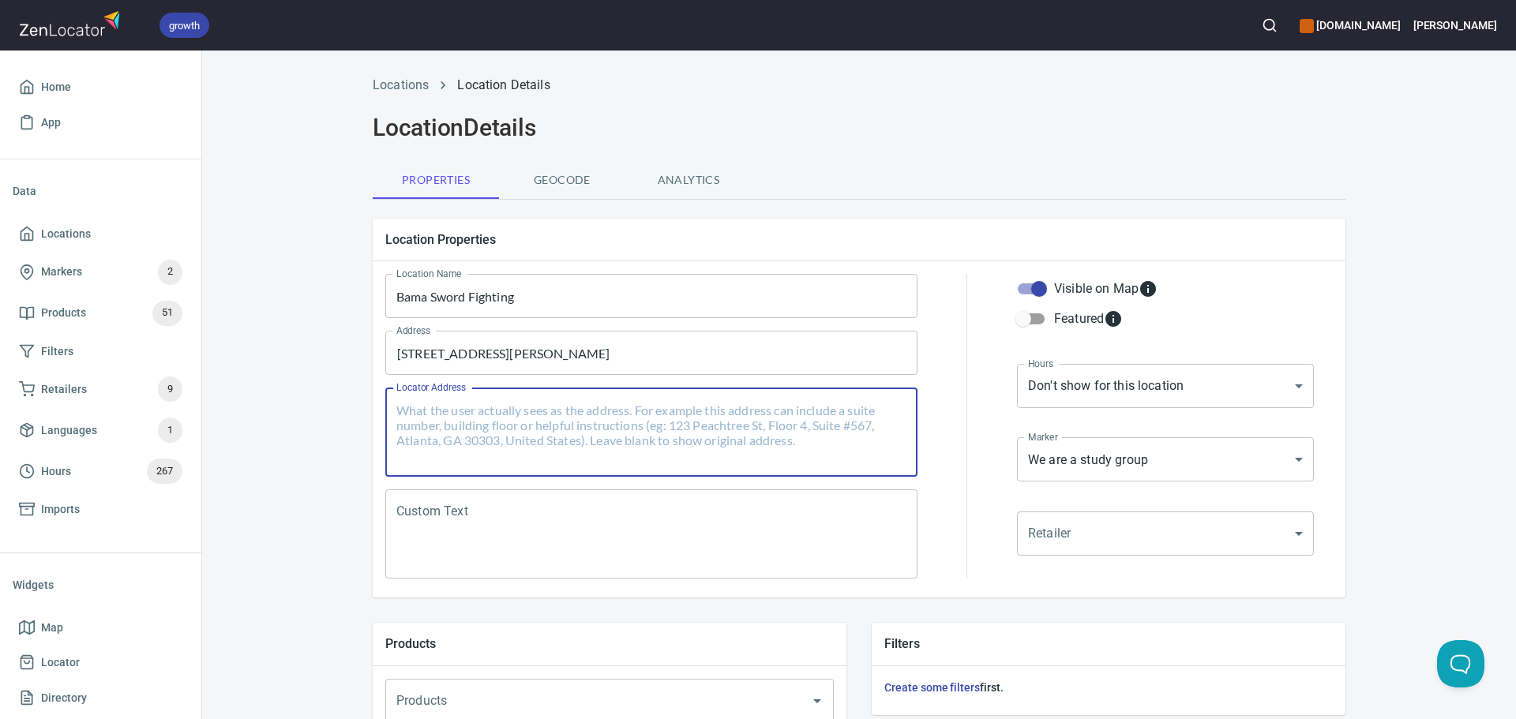
paste textarea "[STREET_ADDRESS][PERSON_NAME]"
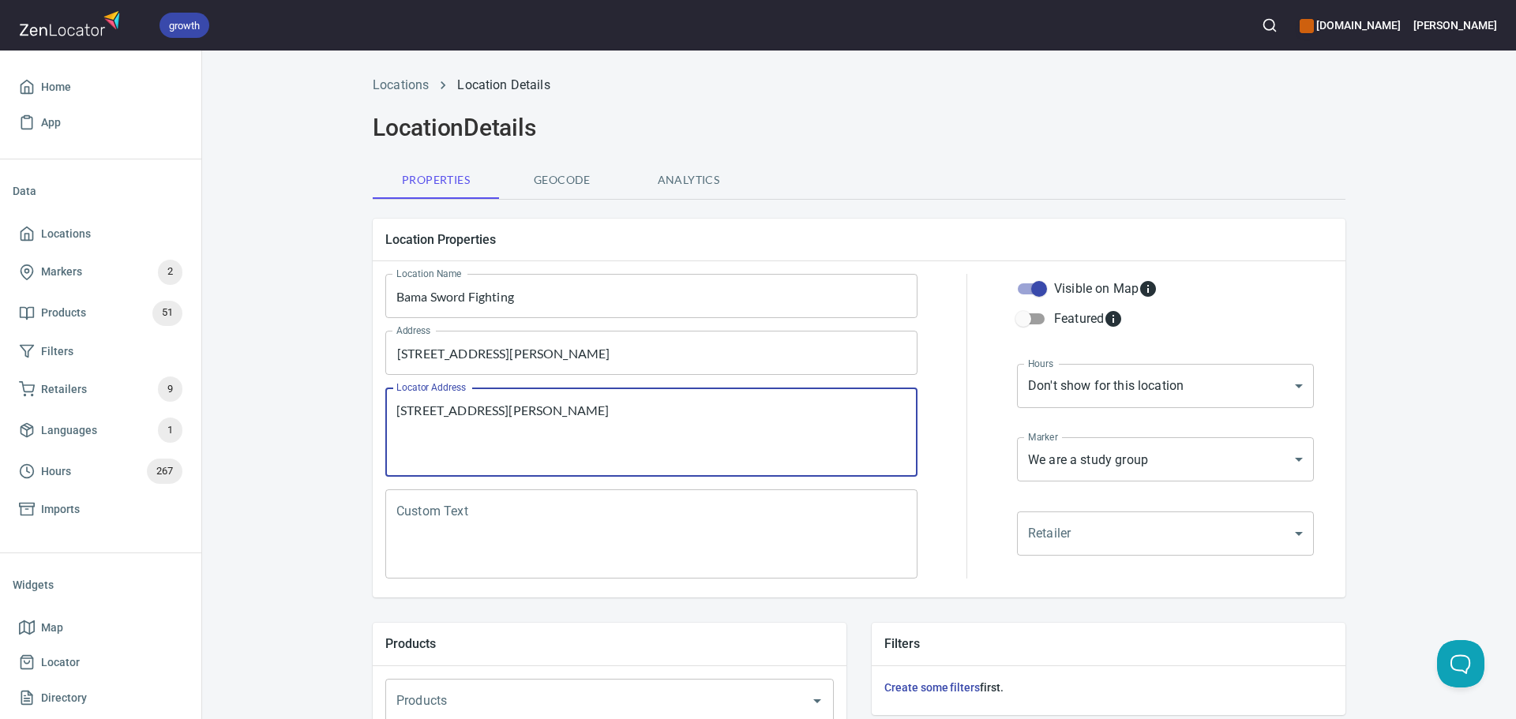
type textarea "[STREET_ADDRESS][PERSON_NAME]"
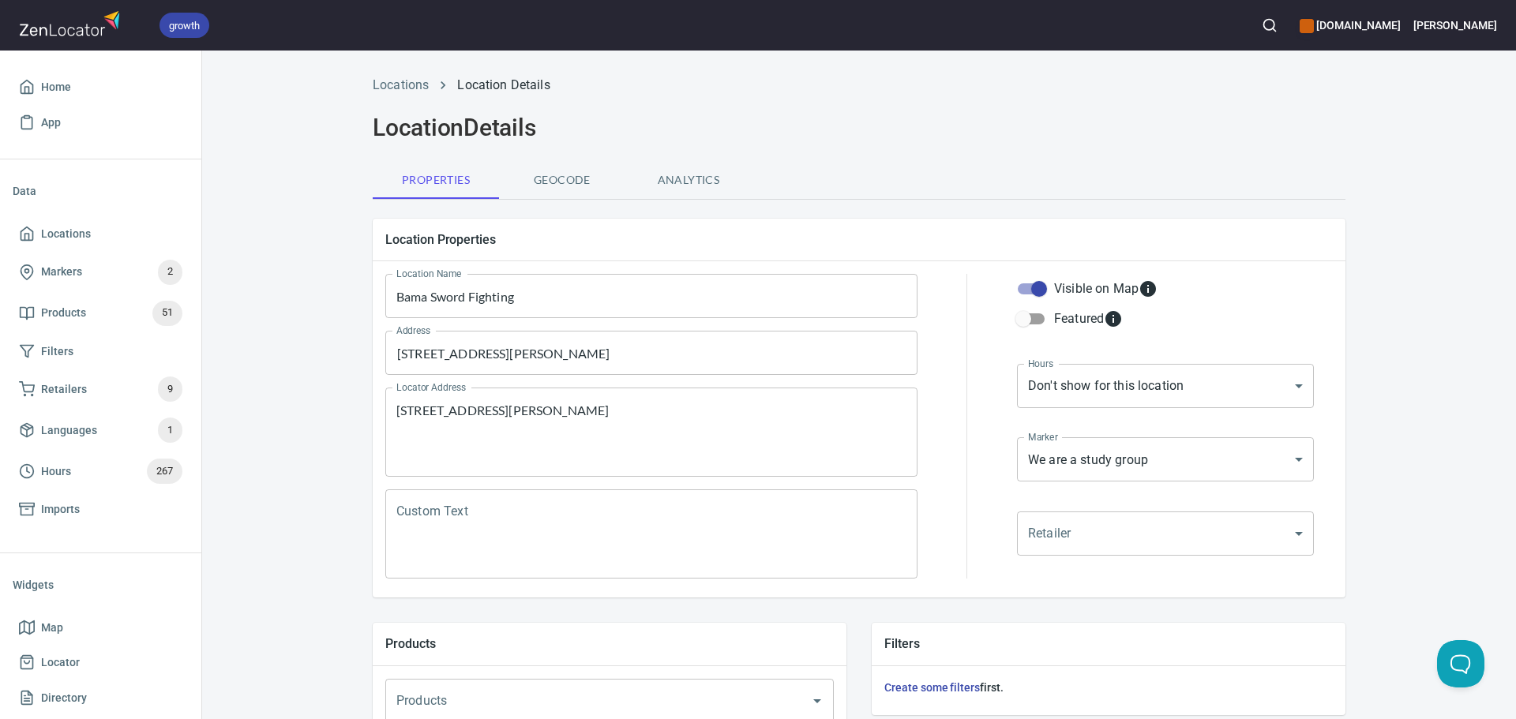
click at [579, 502] on div "Custom Text" at bounding box center [651, 534] width 532 height 89
paste textarea "University of Alabama club dedicated to the study of historical swordsmanship w…"
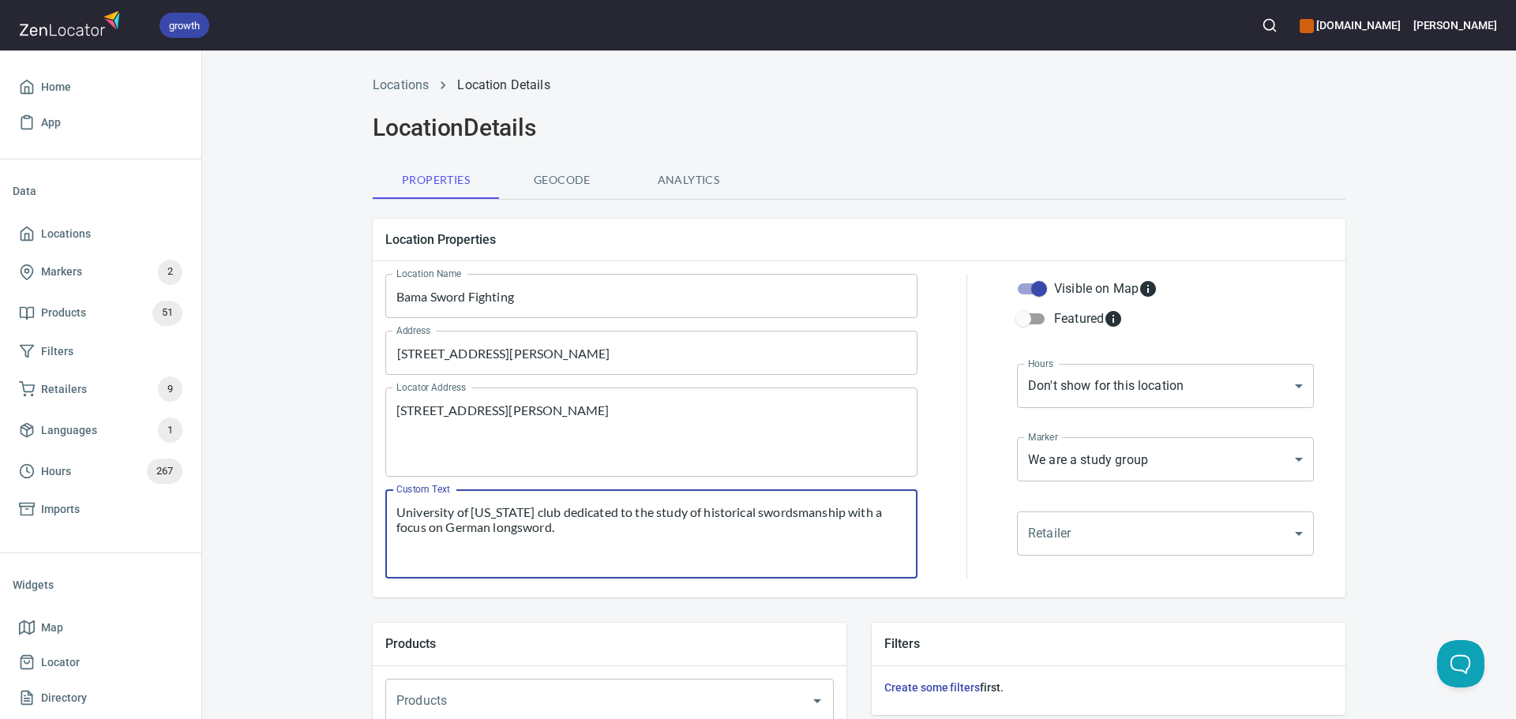
type textarea "University of Alabama club dedicated to the study of historical swordsmanship w…"
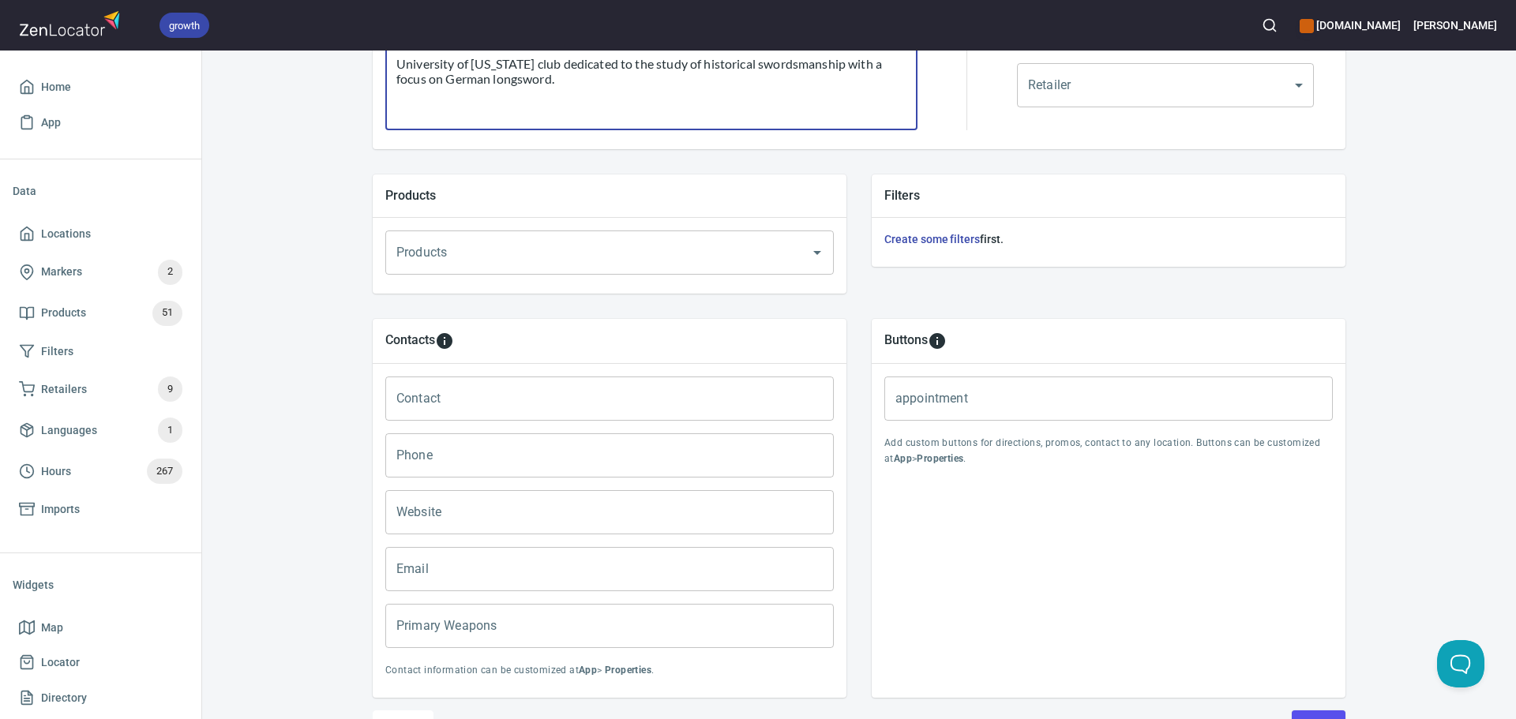
scroll to position [474, 0]
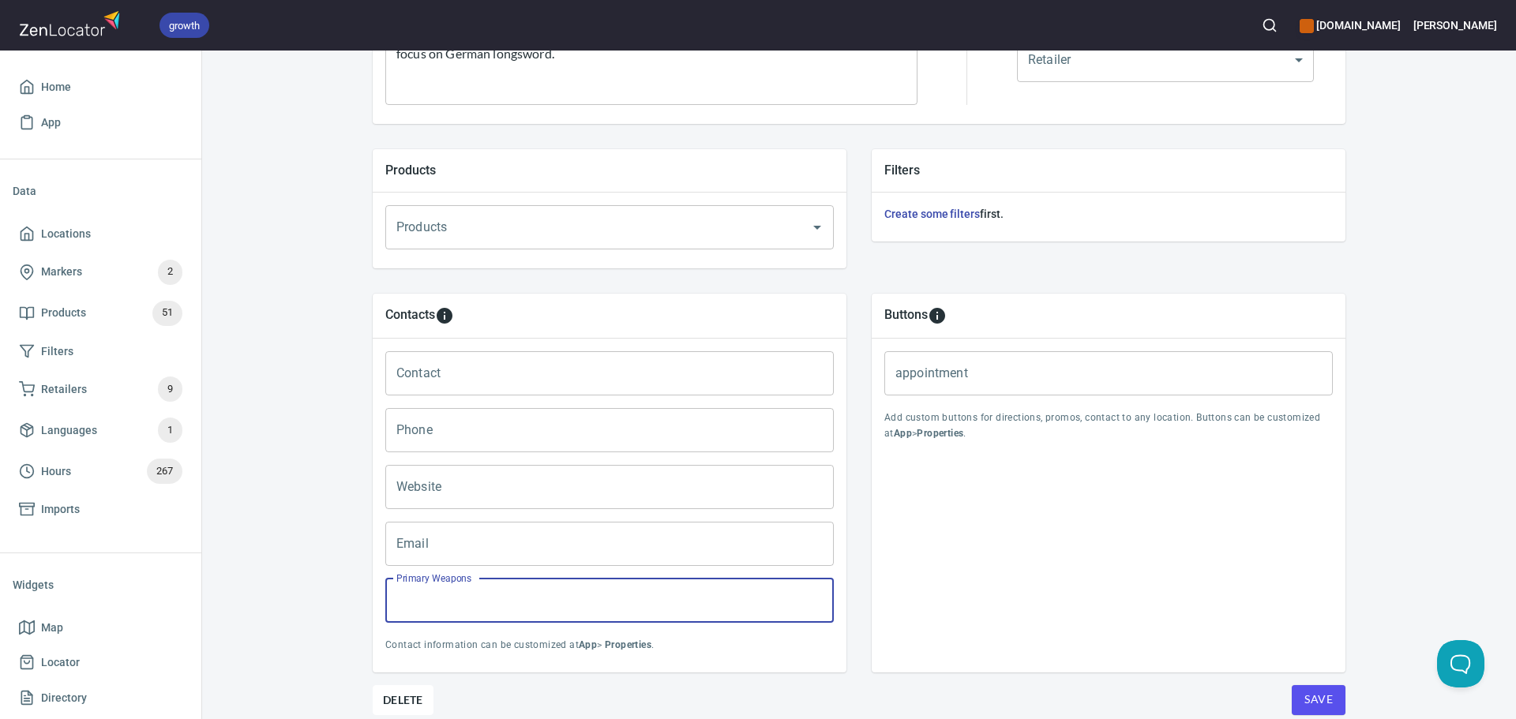
click at [488, 594] on input "Primary Weapons" at bounding box center [609, 601] width 448 height 44
type input "Longsword"
click at [433, 375] on input "Contact" at bounding box center [609, 373] width 448 height 44
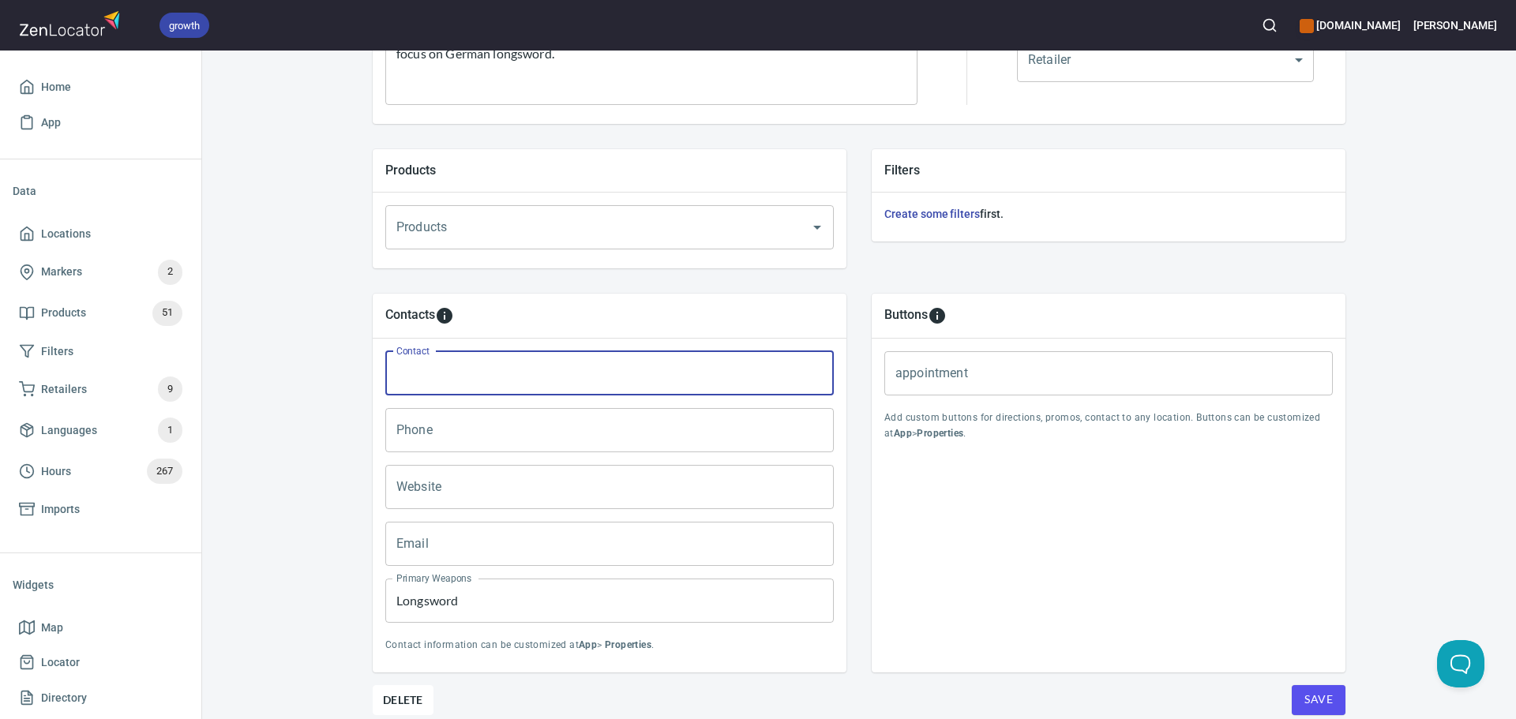
paste input "Zach Hymowitz"
type input "Zach Hymowitz"
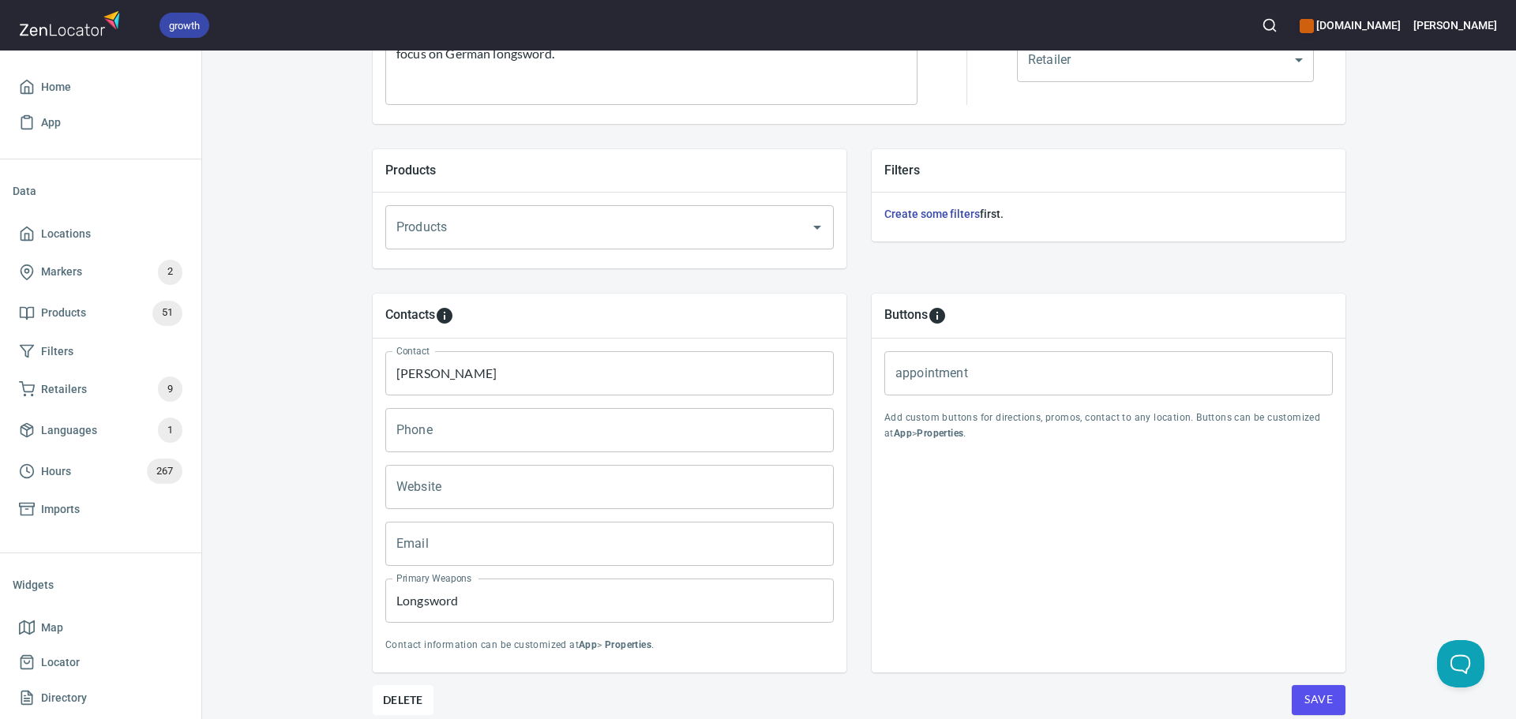
click at [469, 517] on div "Email Email" at bounding box center [609, 544] width 461 height 57
click at [466, 529] on input "Email" at bounding box center [609, 544] width 448 height 44
paste input "zachhymowitz@gmail.com"
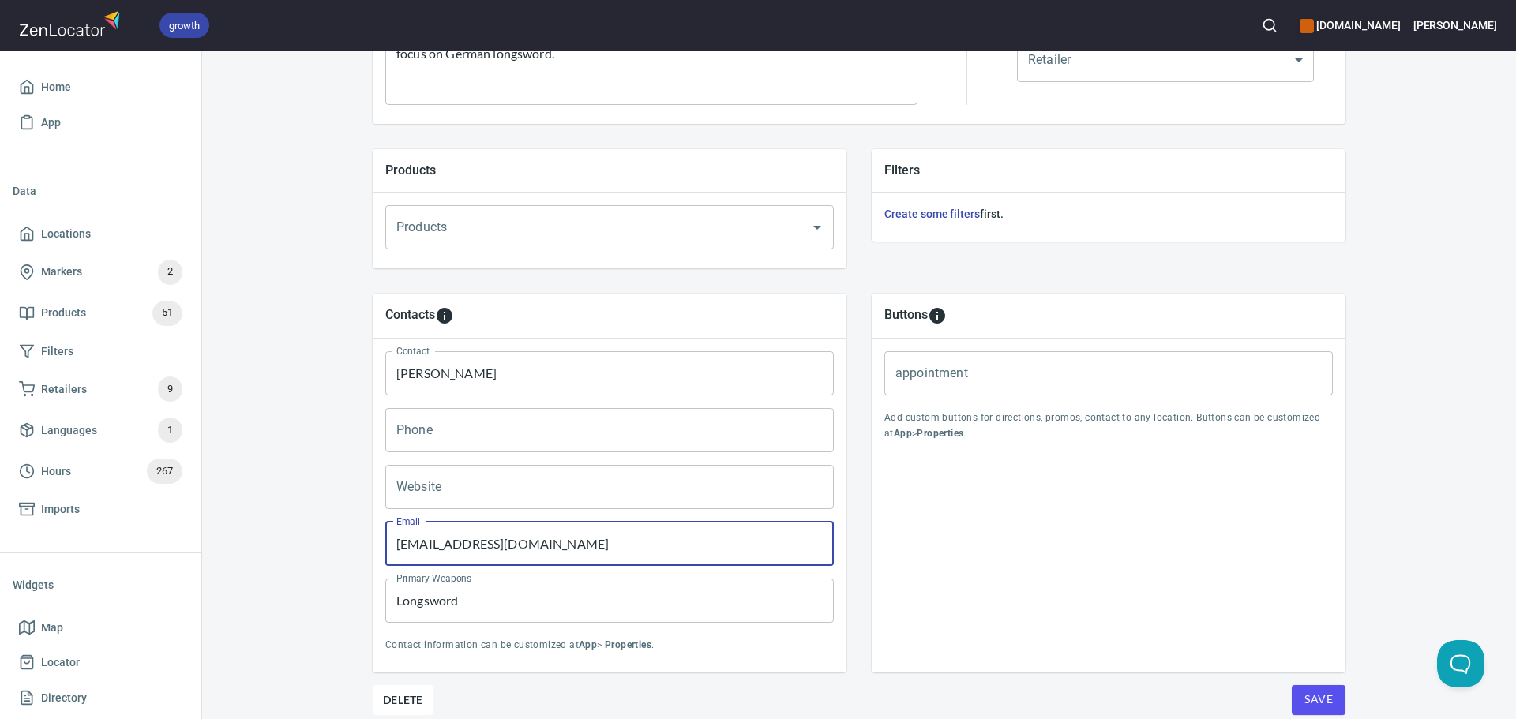
type input "zachhymowitz@gmail.com"
click at [534, 478] on input "Website" at bounding box center [609, 487] width 448 height 44
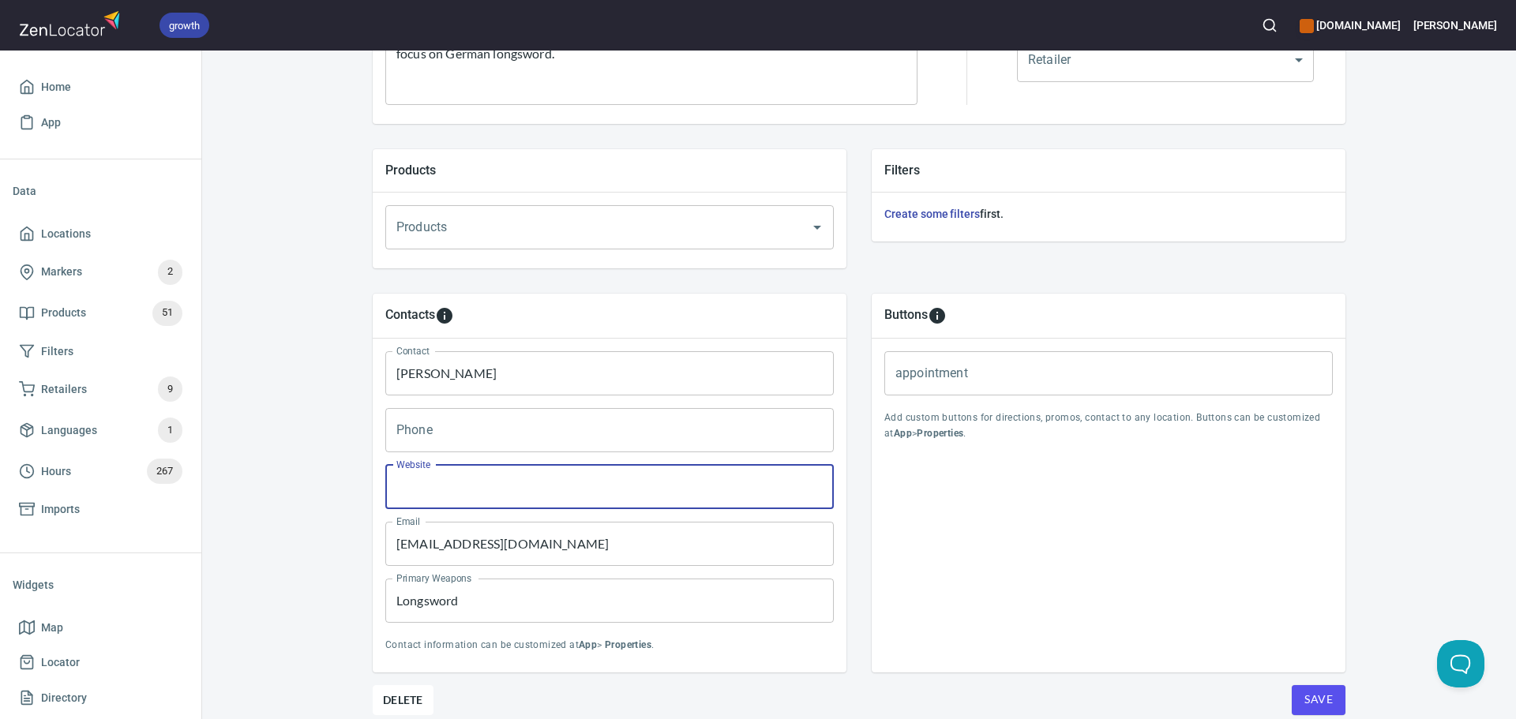
paste input "http://www.linkedin.com/company/bama-sword-fighting/"
type input "http://www.linkedin.com/company/bama-sword-fighting/"
click at [1210, 561] on div "Buttons appointment appointment Add custom buttons for directions, promos, cont…" at bounding box center [1109, 483] width 474 height 379
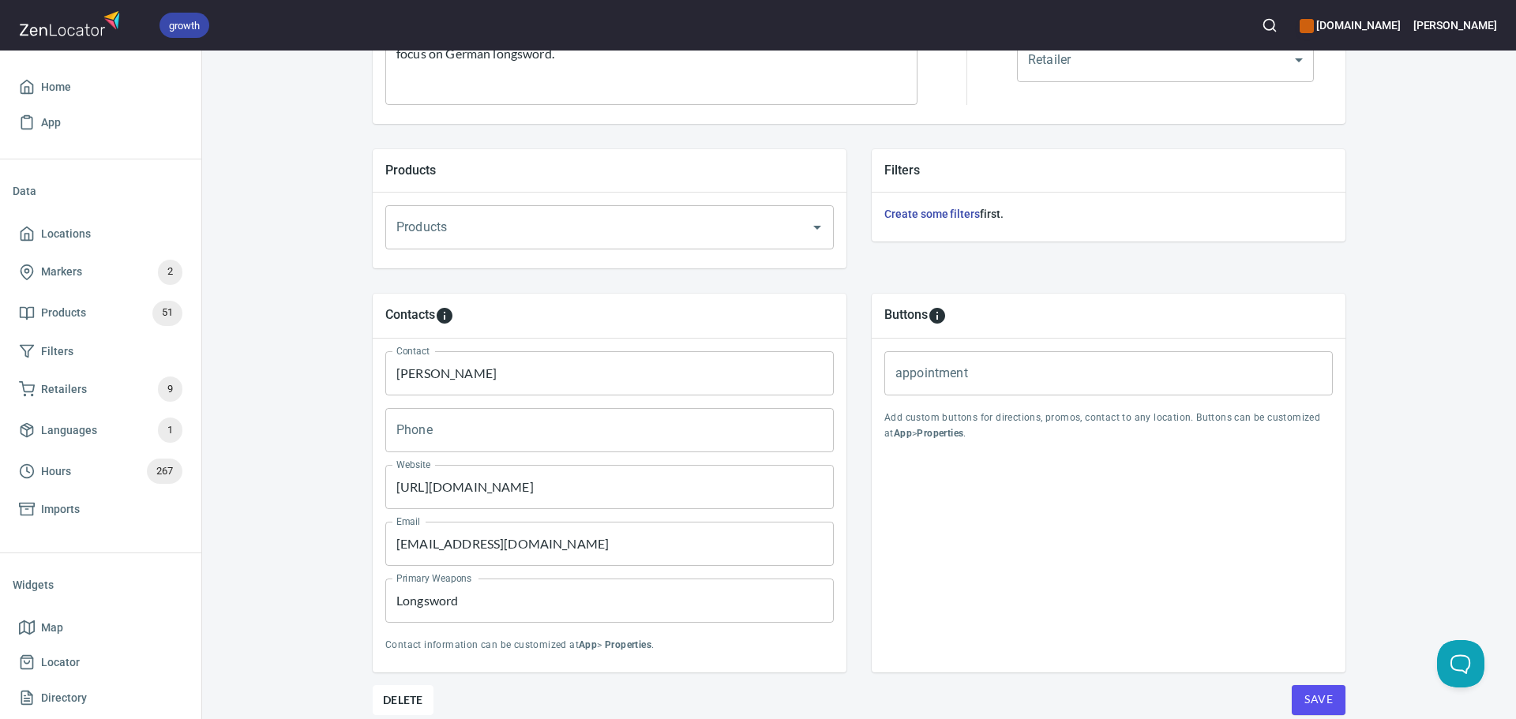
click at [1314, 700] on span "Save" at bounding box center [1318, 700] width 28 height 20
click at [115, 234] on span "Locations" at bounding box center [100, 234] width 163 height 20
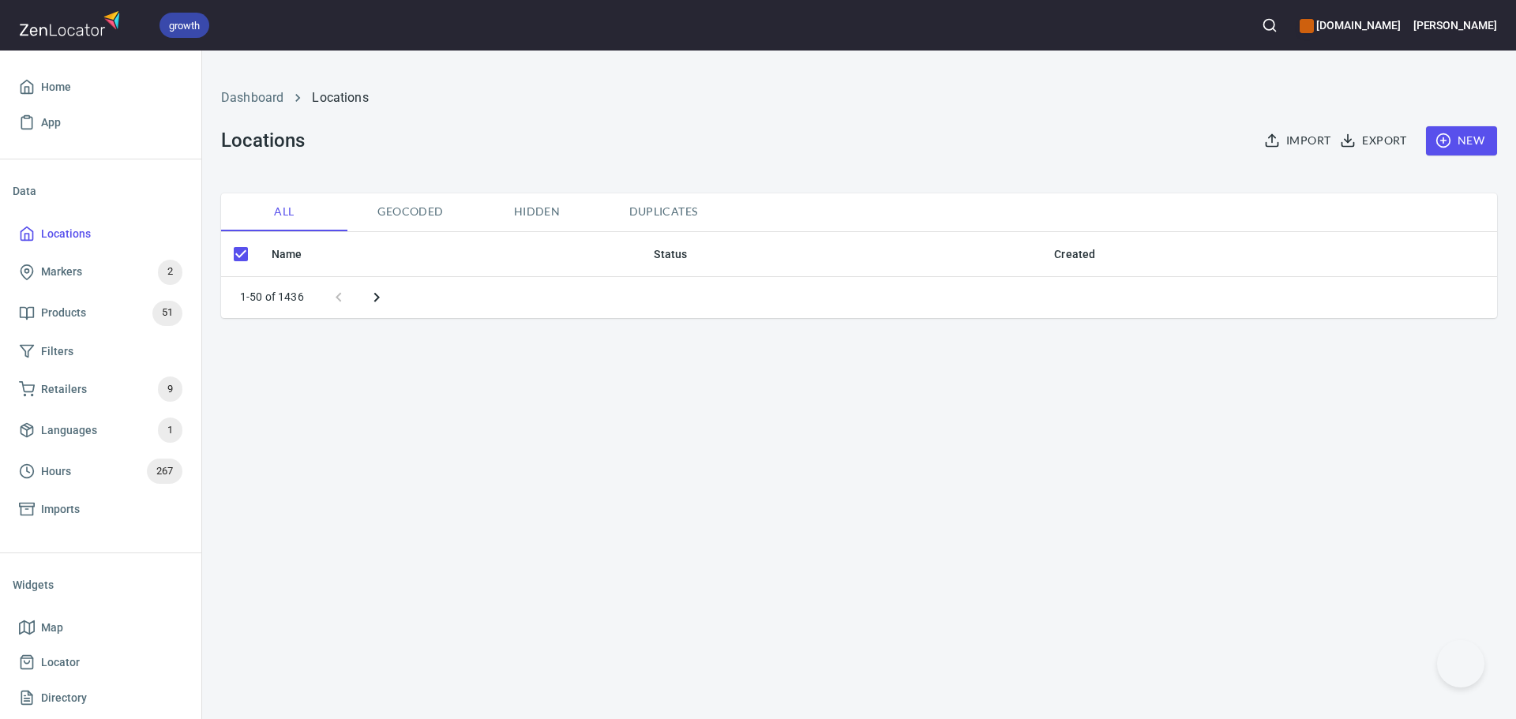
checkbox input "false"
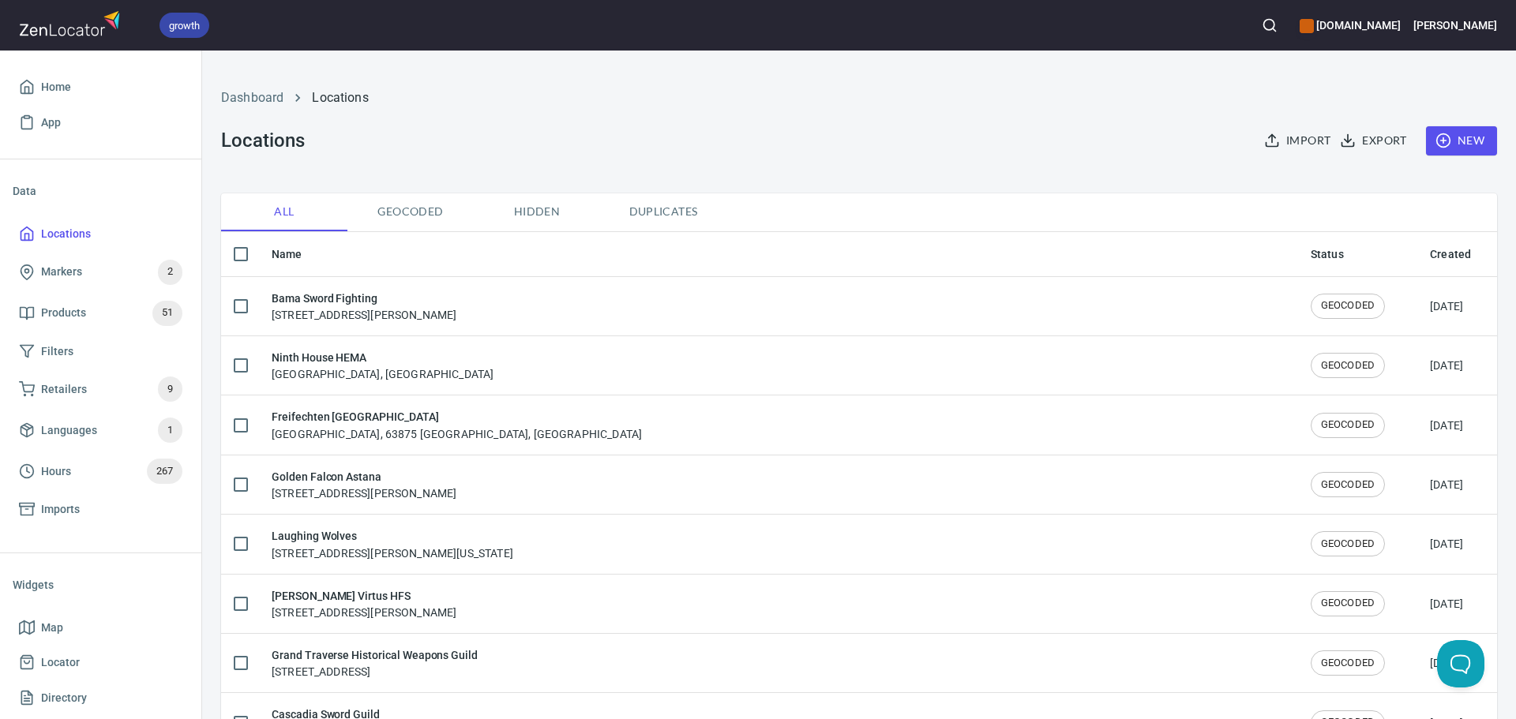
click at [1443, 144] on span "New" at bounding box center [1462, 141] width 46 height 20
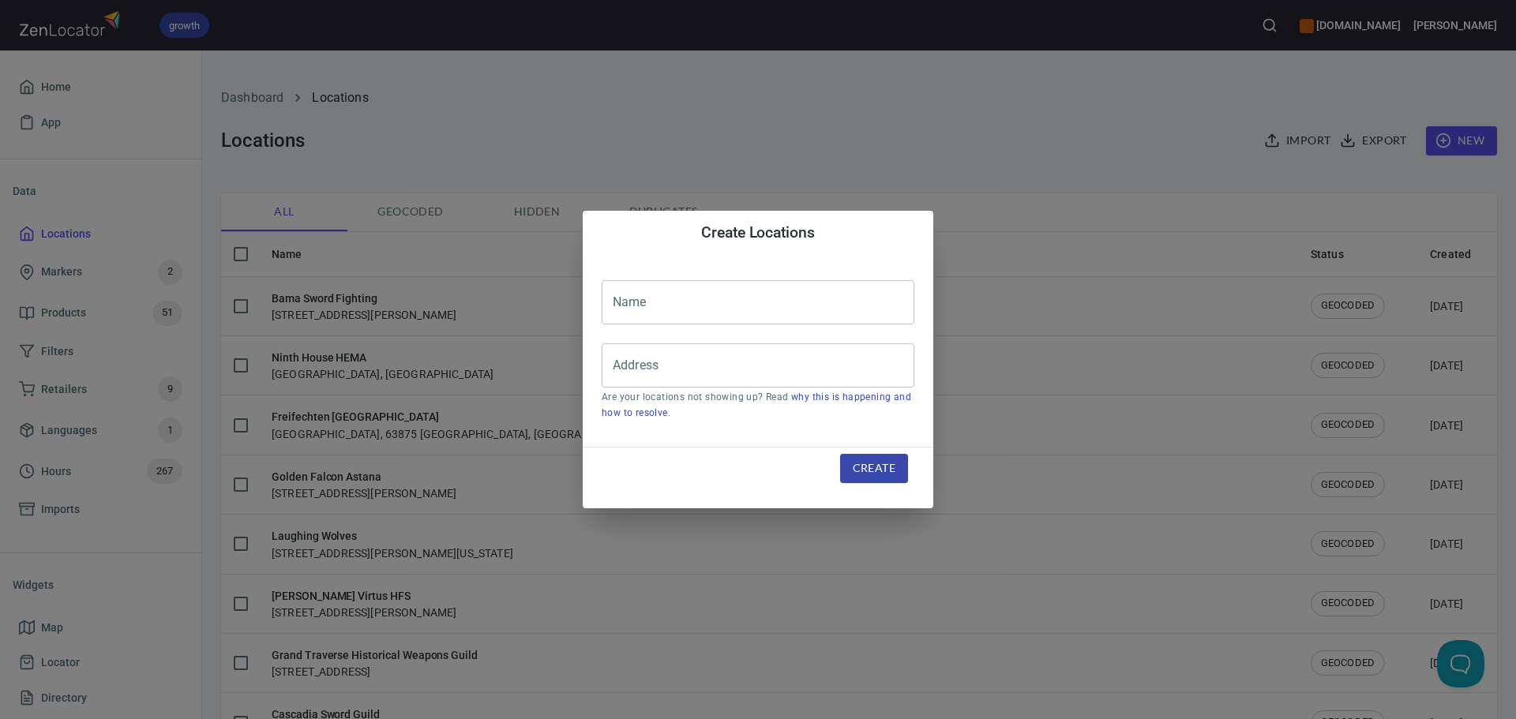
click at [830, 286] on input "text" at bounding box center [758, 302] width 313 height 44
paste input "[PERSON_NAME] del Pueblo"
type input "[PERSON_NAME] del Pueblo"
click at [627, 373] on input "Address" at bounding box center [746, 366] width 275 height 30
paste input "Cam. [STREET_ADDRESS]"
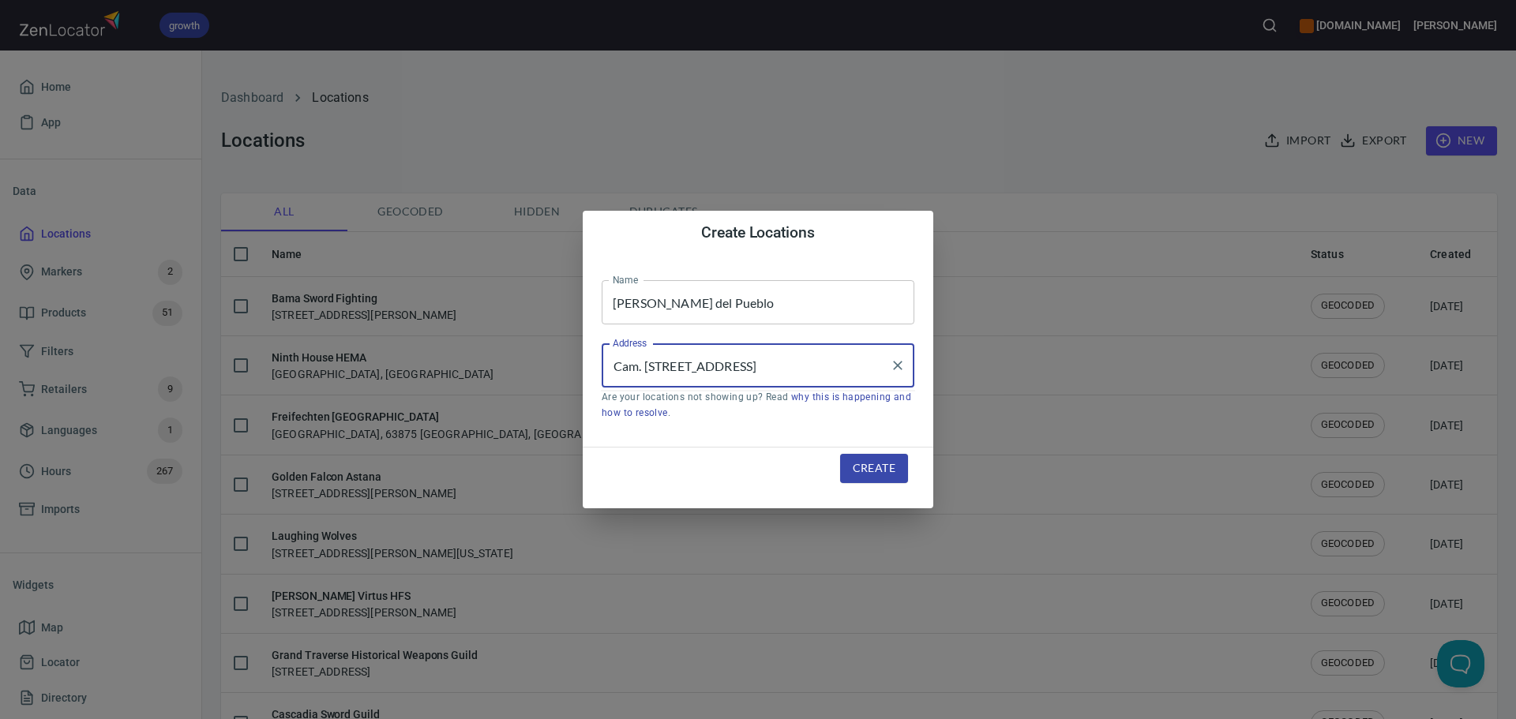
scroll to position [0, 144]
type input "Cam. [STREET_ADDRESS]"
click at [887, 480] on button "Create" at bounding box center [874, 468] width 68 height 29
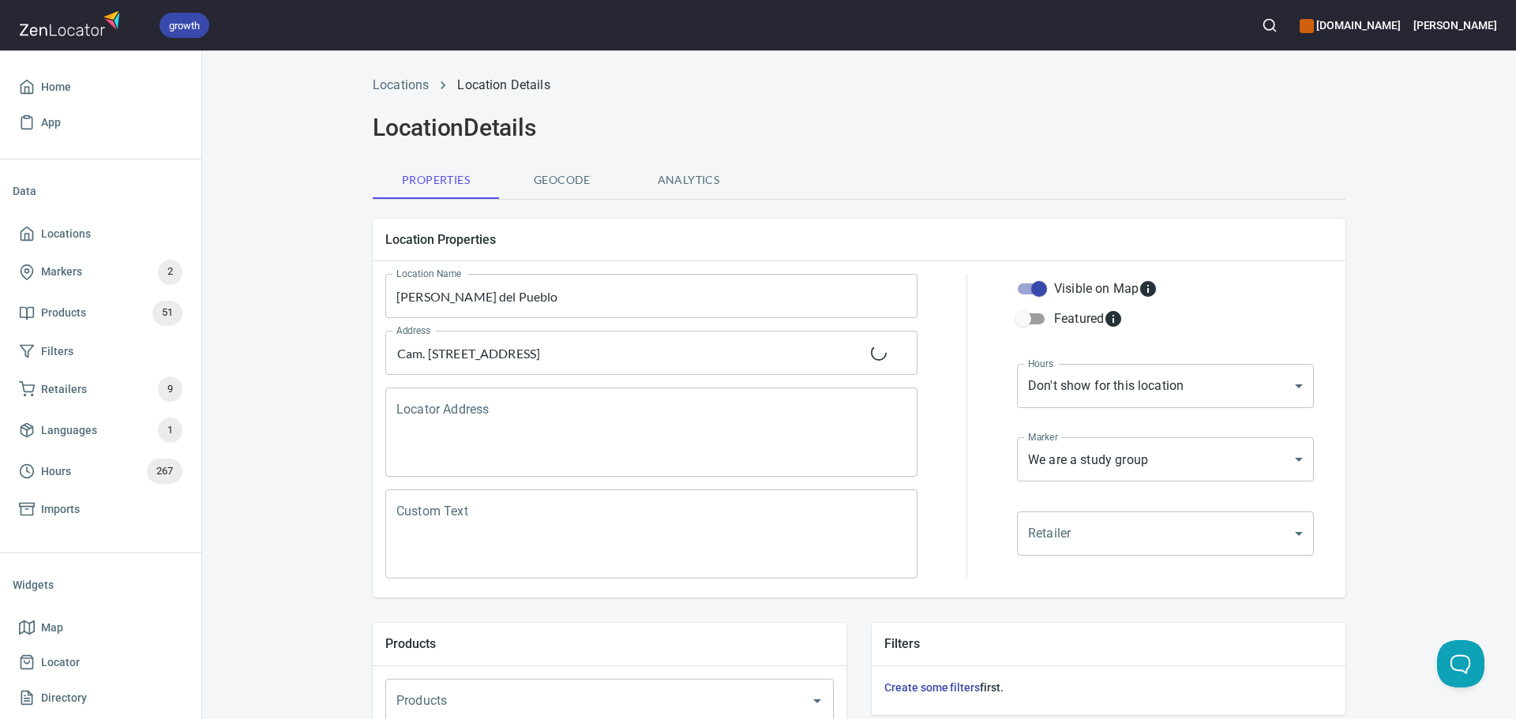
click at [619, 452] on textarea "Locator Address" at bounding box center [651, 433] width 510 height 60
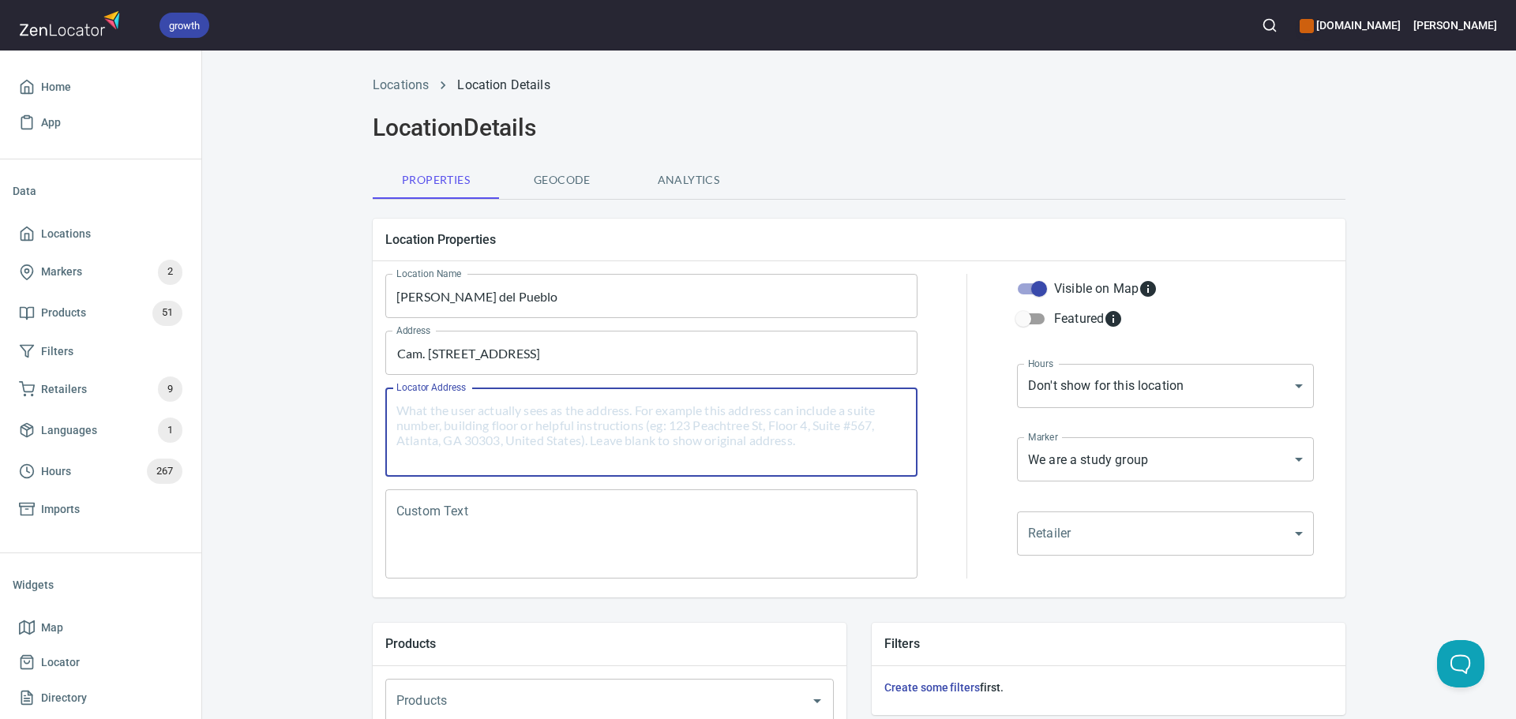
paste textarea "Cam. [STREET_ADDRESS]"
type textarea "Cam. [STREET_ADDRESS]"
click at [412, 494] on div "Custom Text" at bounding box center [651, 534] width 532 height 89
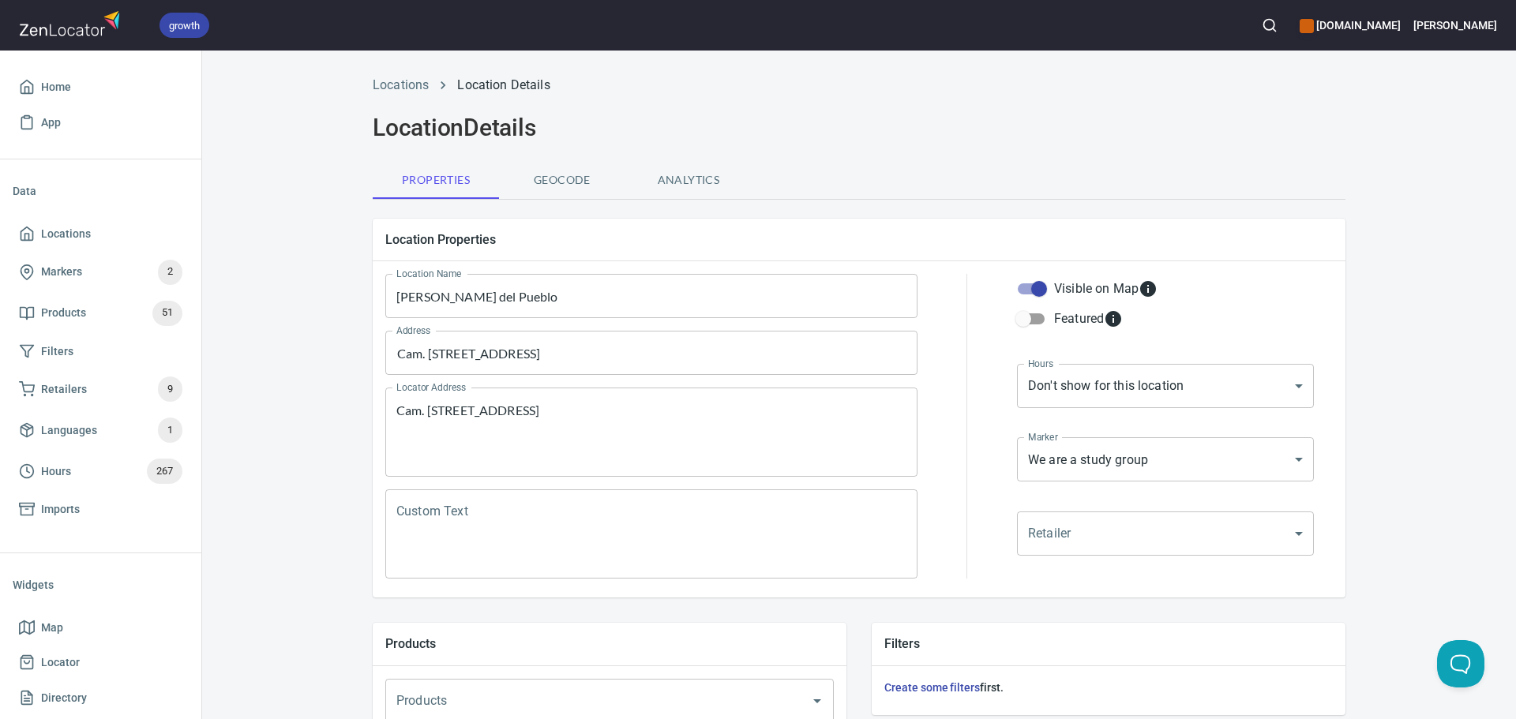
click at [598, 489] on div "Custom Text Custom Text" at bounding box center [651, 534] width 545 height 102
click at [596, 505] on textarea "Custom Text" at bounding box center [651, 535] width 510 height 60
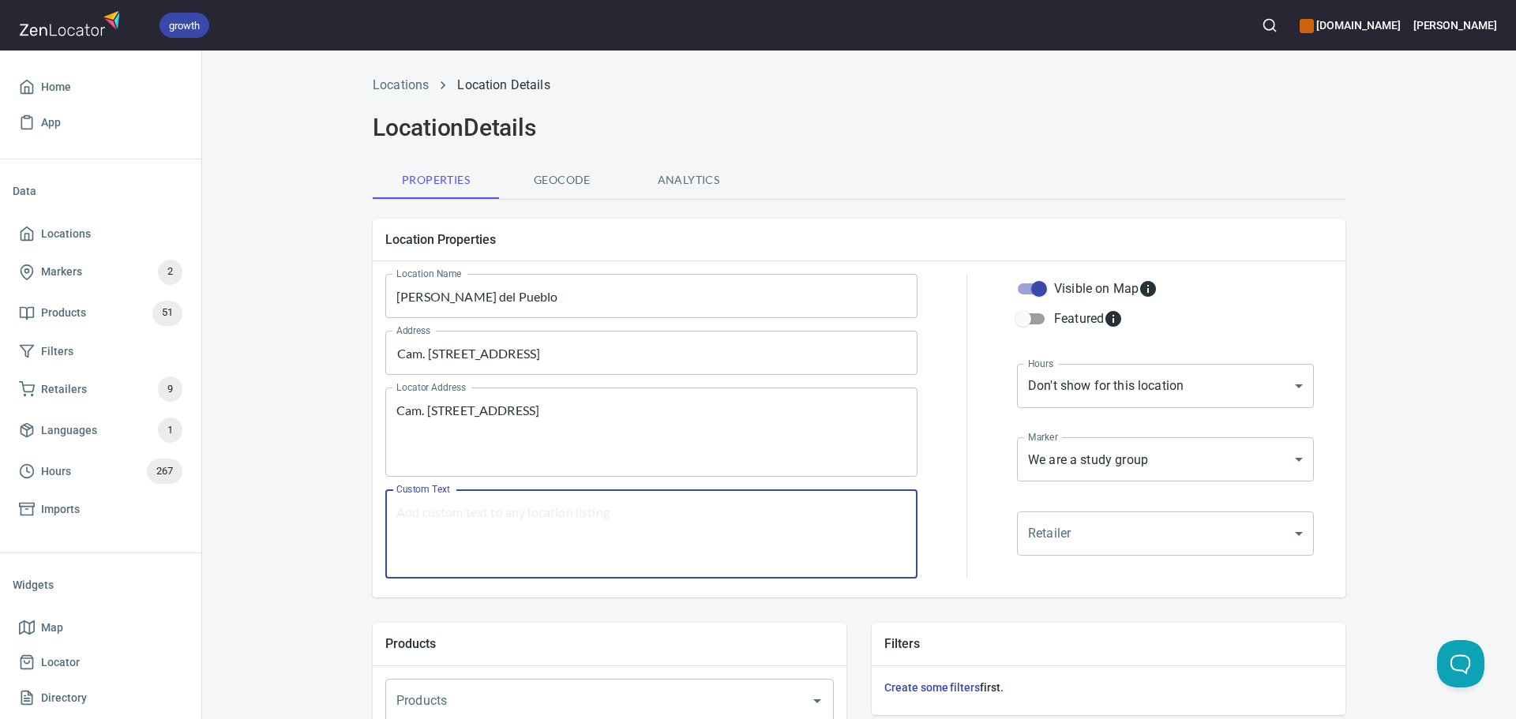
paste textarea "We are a school focused in studying [PERSON_NAME]'s tradition, having classes t…"
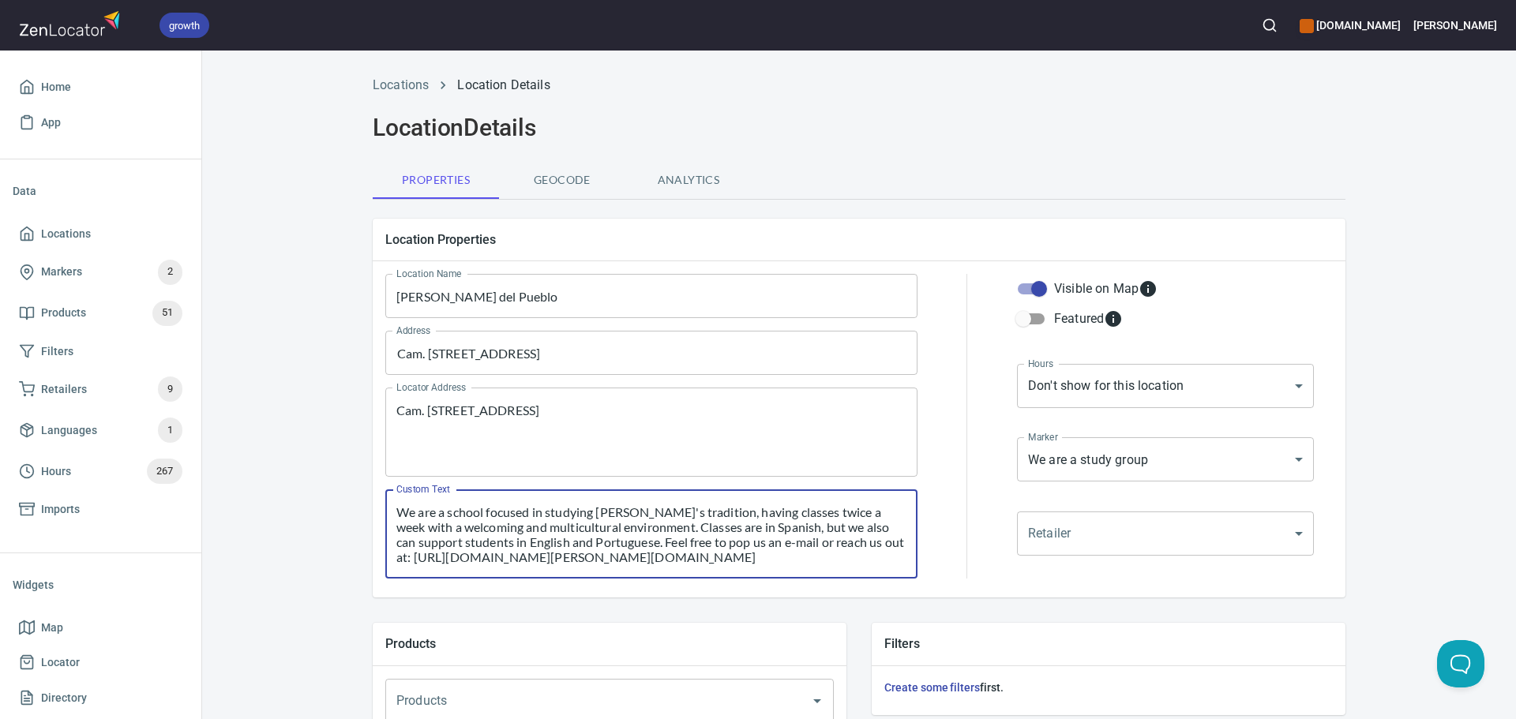
type textarea "We are a school focused in studying [PERSON_NAME]'s tradition, having classes t…"
drag, startPoint x: 1123, startPoint y: 356, endPoint x: 1124, endPoint y: 389, distance: 33.2
click at [1123, 358] on div "Visible on Map Featured" at bounding box center [1165, 316] width 303 height 90
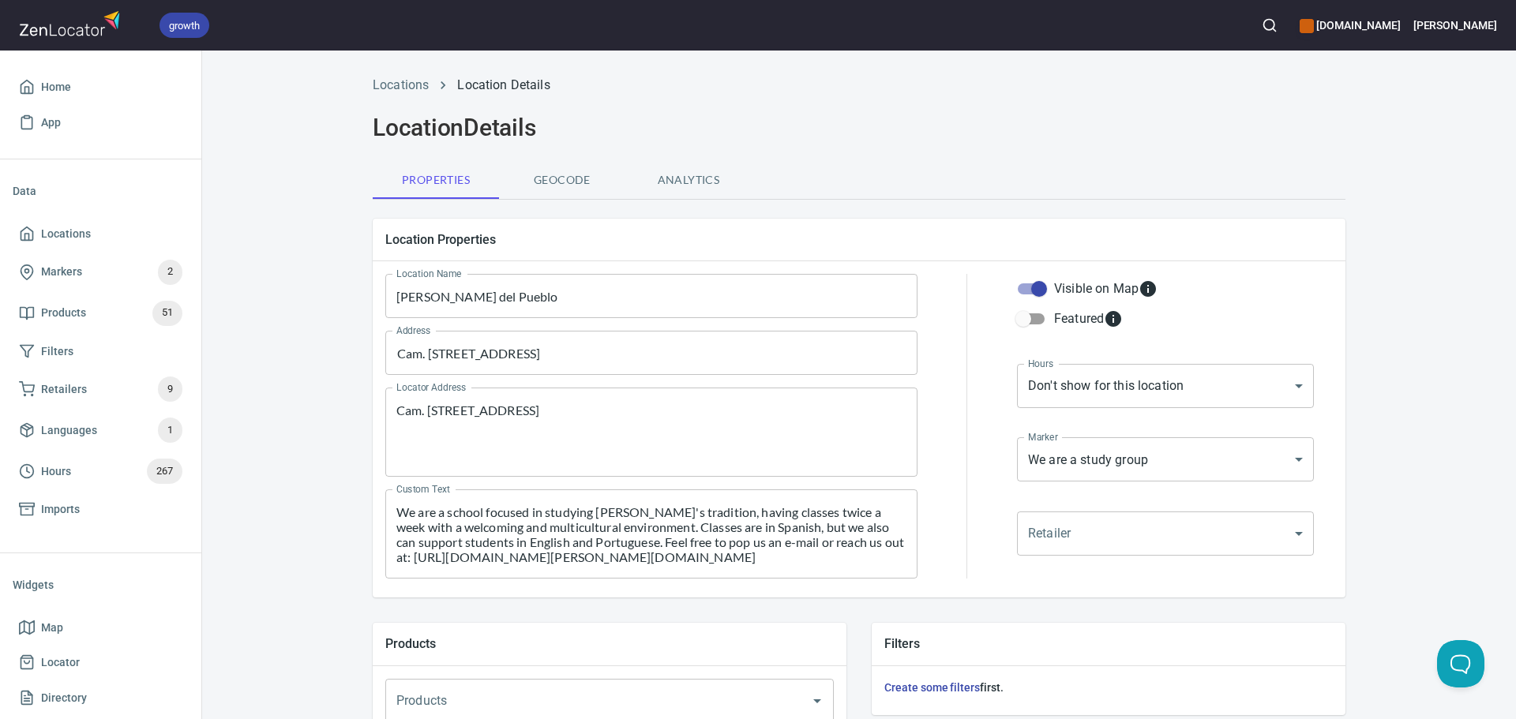
click at [1124, 389] on body "growth [DOMAIN_NAME] [PERSON_NAME] Home App Data Locations Markers 2 Products 5…" at bounding box center [758, 359] width 1516 height 719
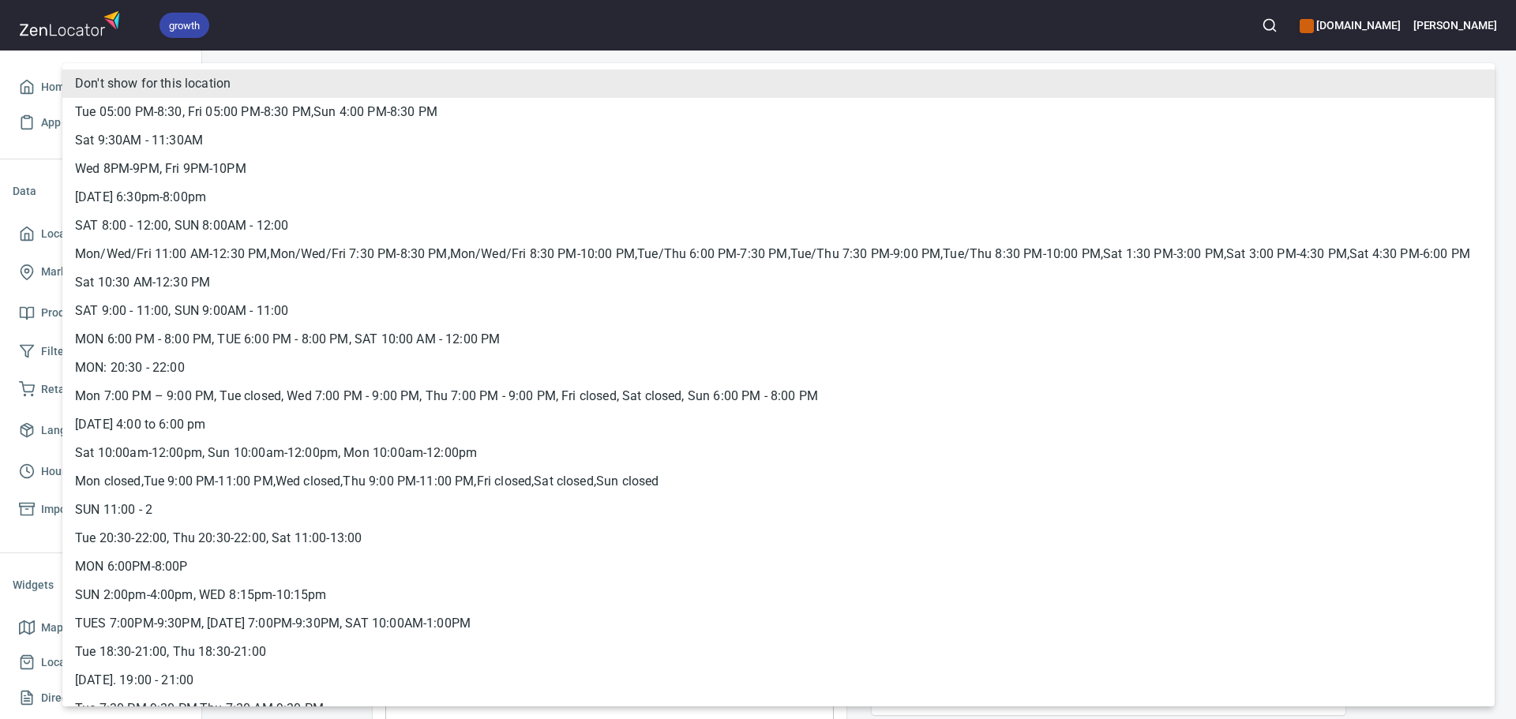
click at [182, 167] on li "Wed 8PM-9PM, Fri 9PM-10PM" at bounding box center [778, 169] width 1432 height 28
type input "hrs_yktdxpaa"
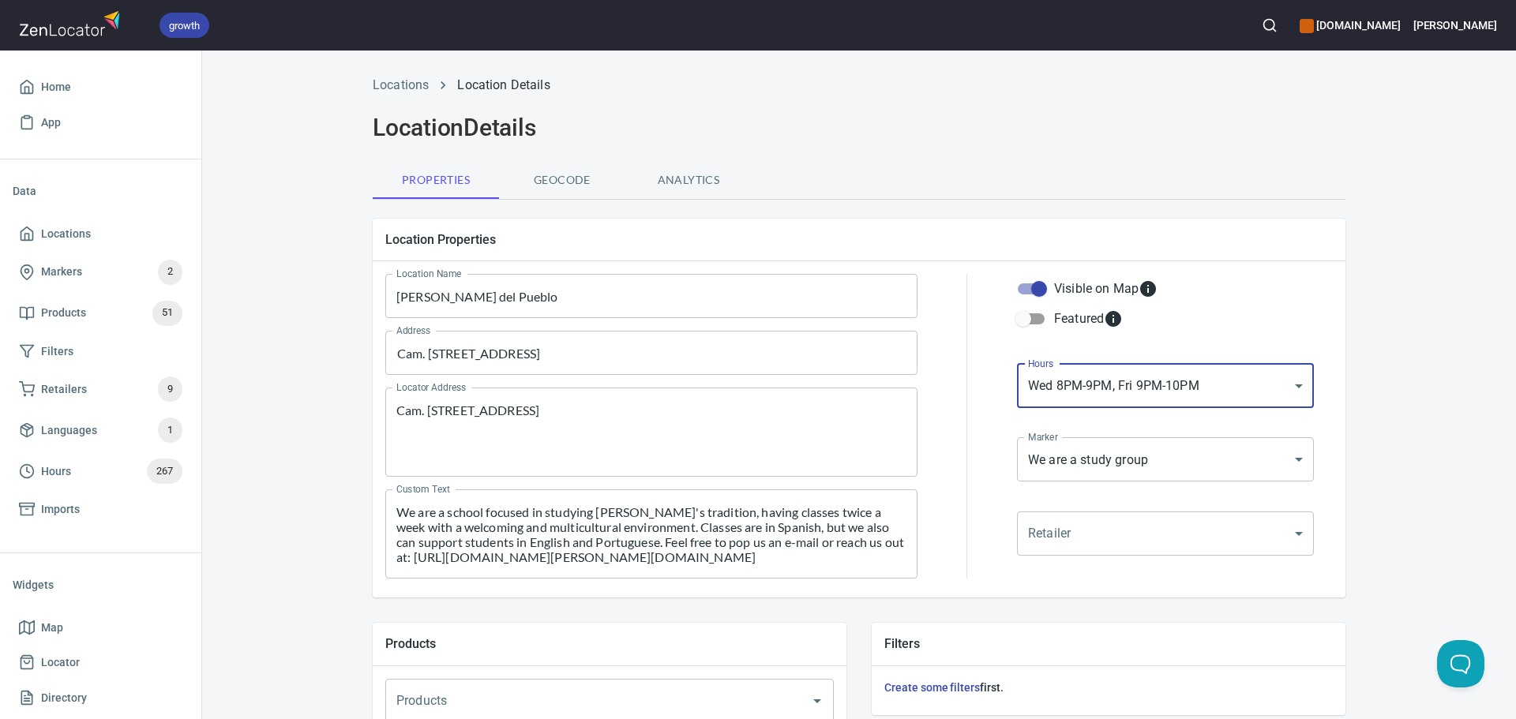
click at [962, 210] on div "Location Properties Location Name [PERSON_NAME][GEOGRAPHIC_DATA] Location Name …" at bounding box center [859, 408] width 998 height 404
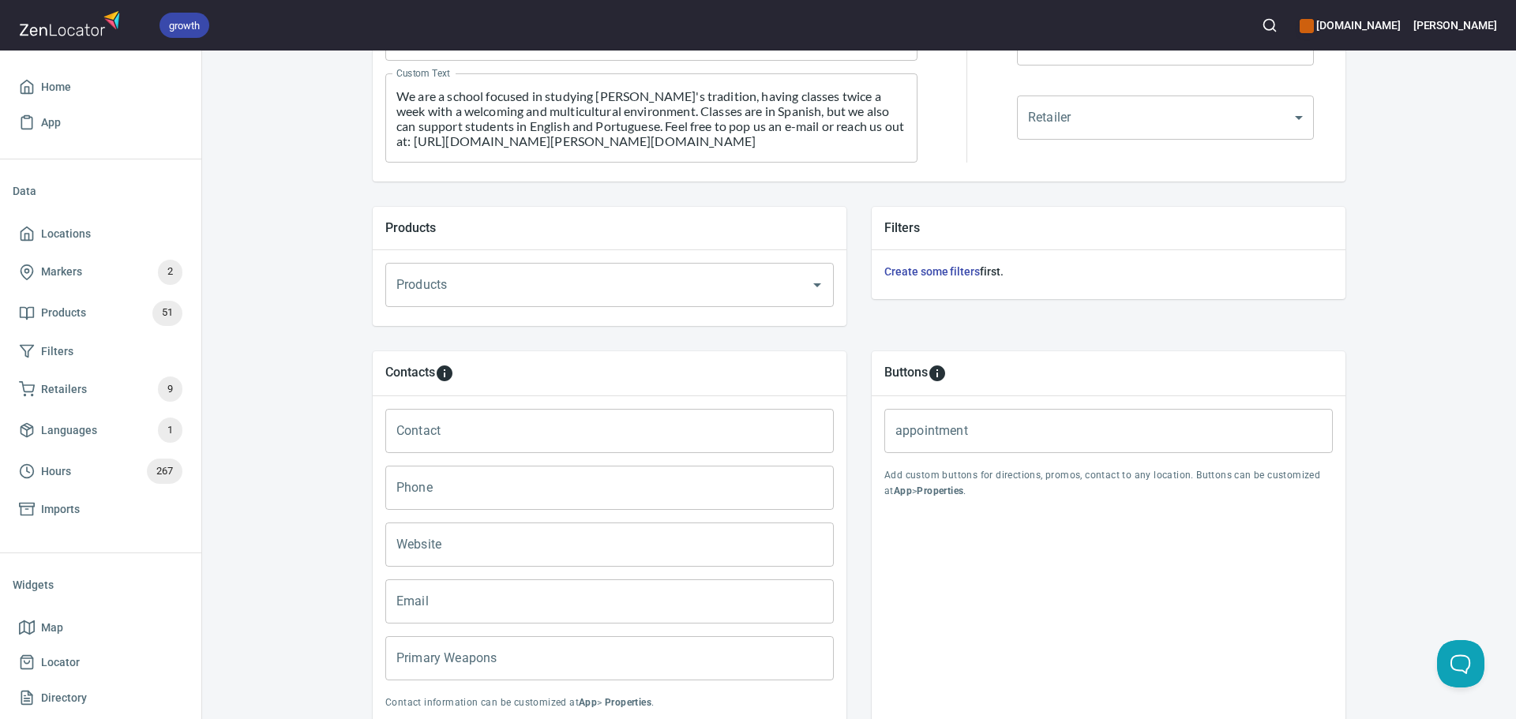
scroll to position [316, 0]
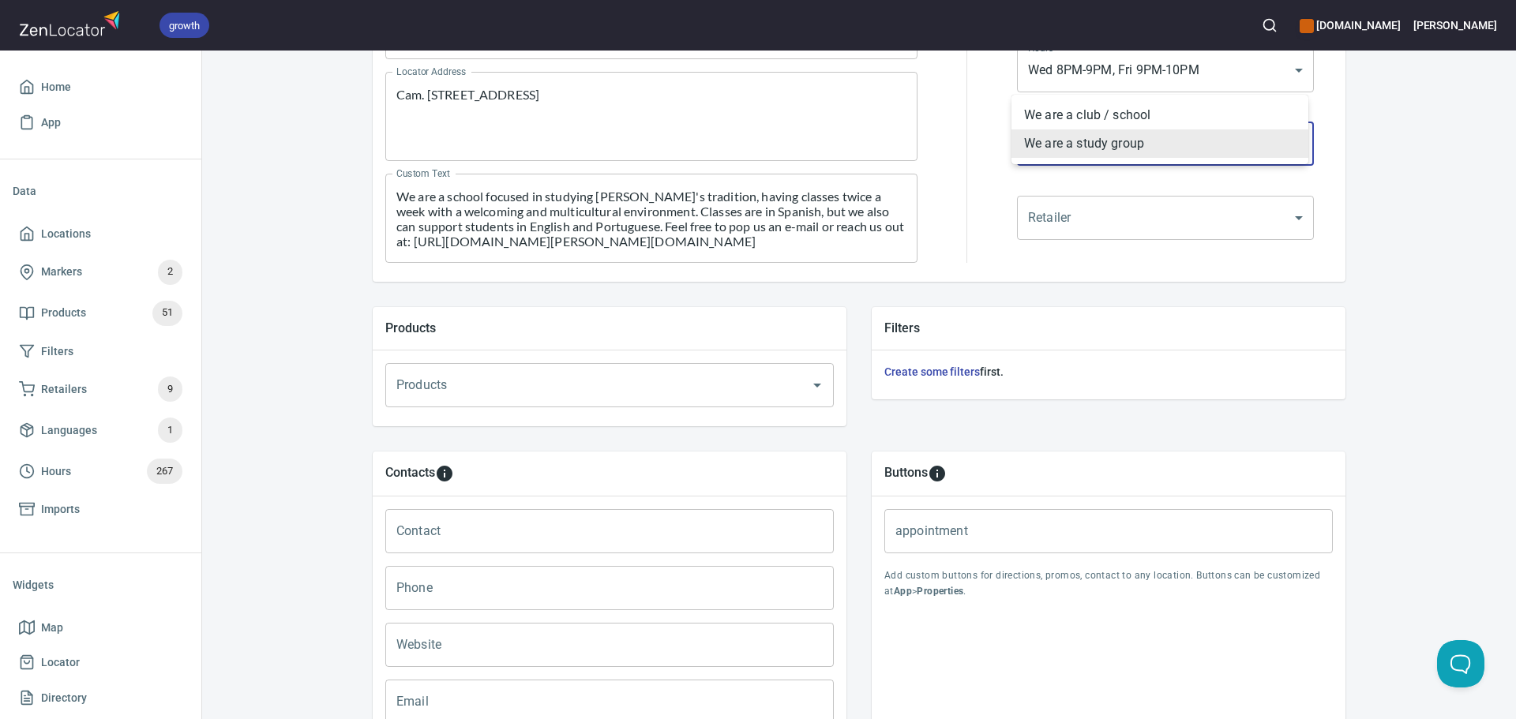
click at [1056, 150] on body "growth [DOMAIN_NAME] [PERSON_NAME] Home App Data Locations Markers 2 Products 5…" at bounding box center [758, 359] width 1516 height 719
click at [1061, 115] on li "We are a club / school" at bounding box center [1159, 115] width 297 height 28
type input "mrk_k5vbpvas"
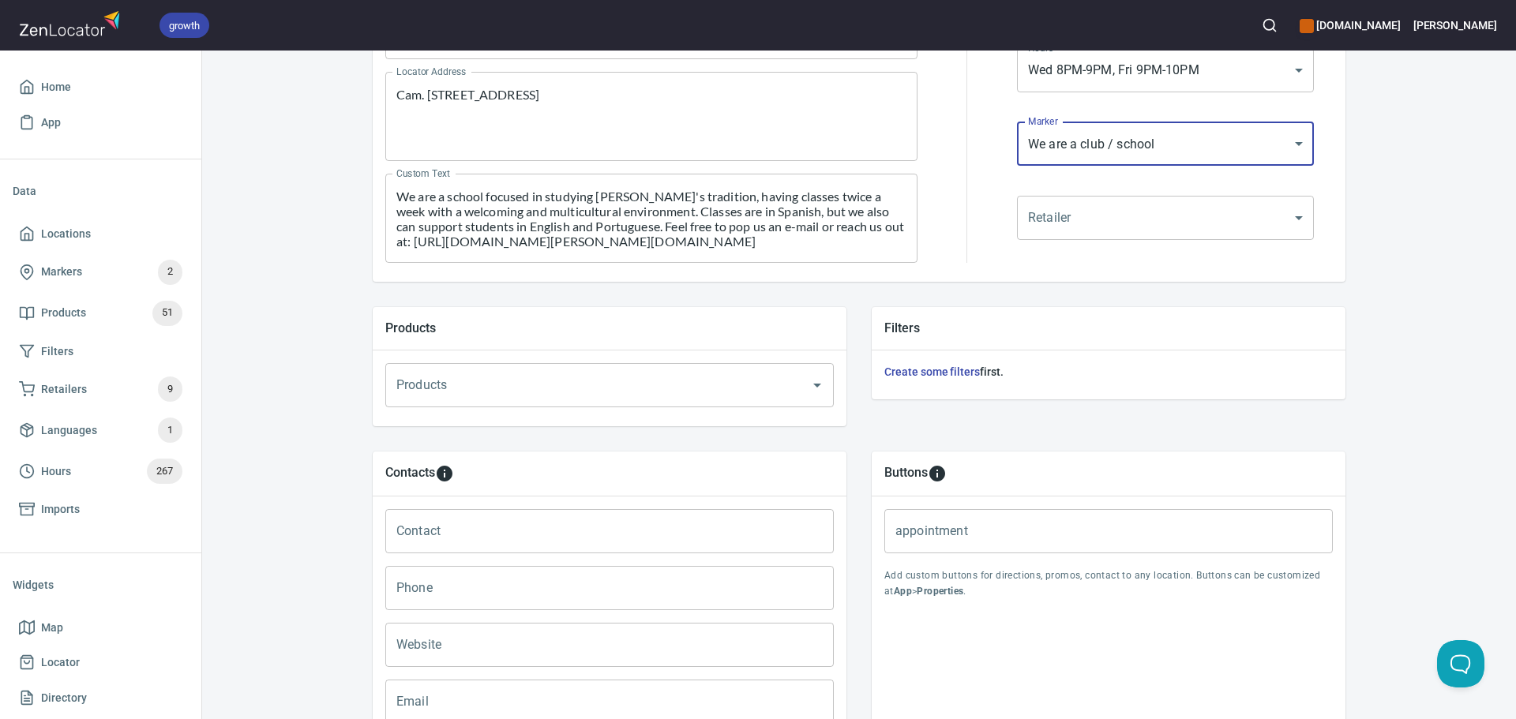
click at [963, 200] on div at bounding box center [967, 111] width 81 height 324
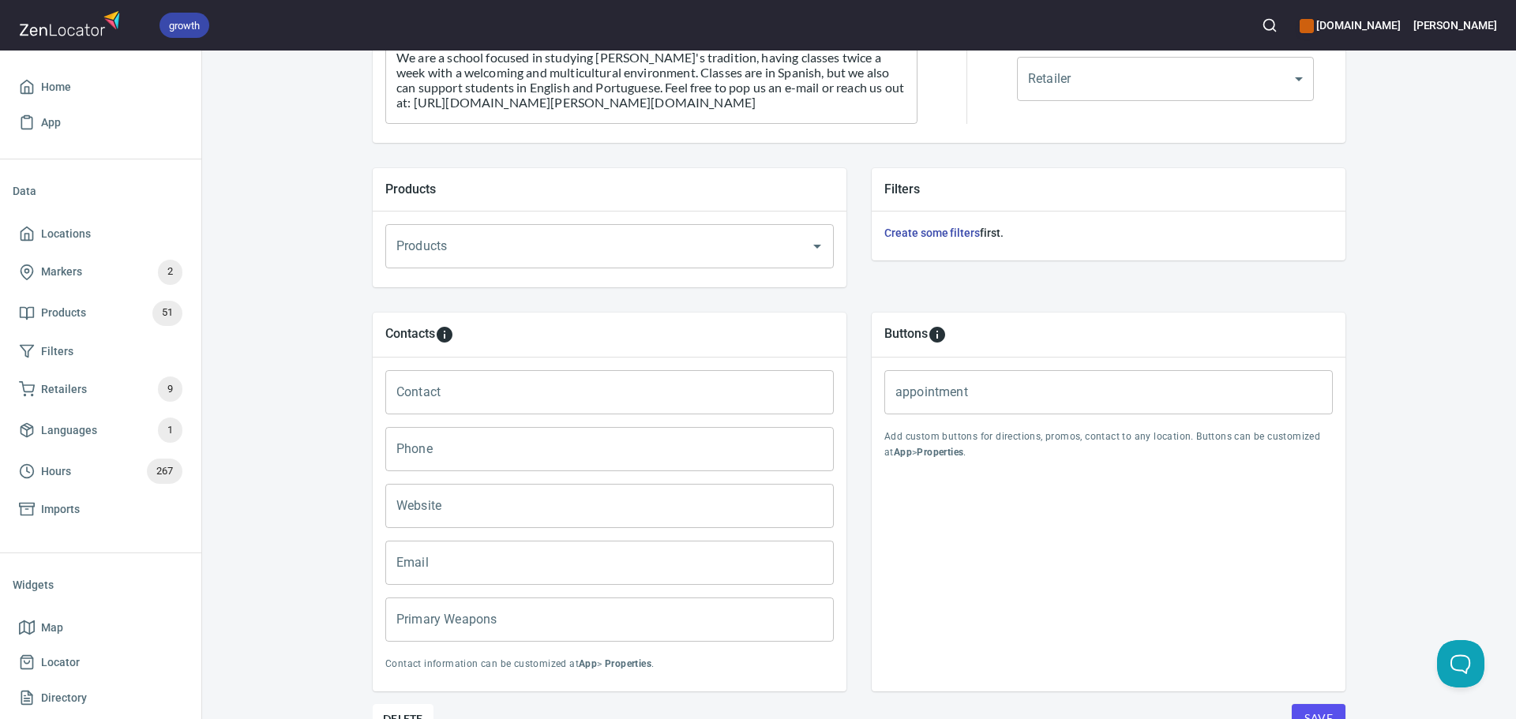
scroll to position [539, 0]
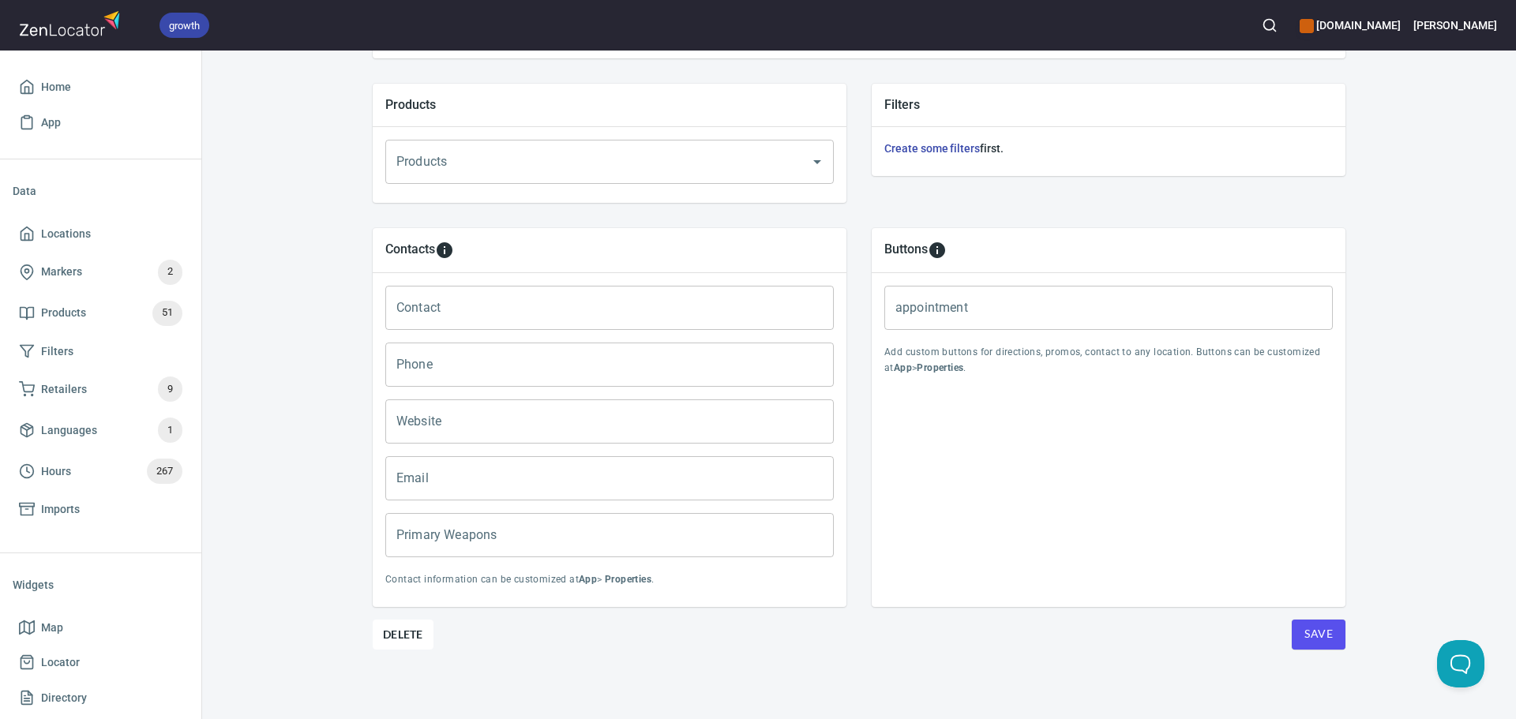
click at [512, 531] on input "Primary Weapons" at bounding box center [609, 535] width 448 height 44
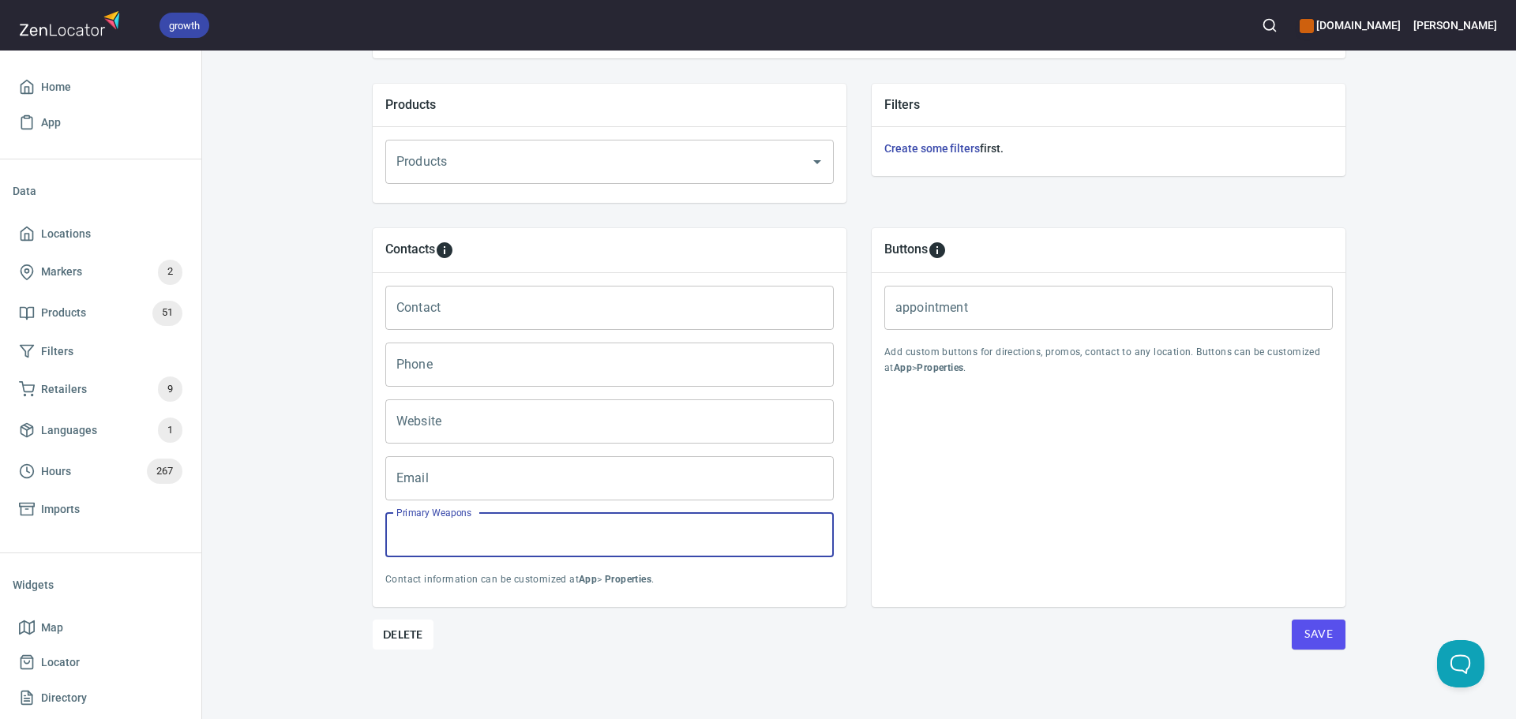
paste input "longsword"
type input "longsword"
click at [455, 294] on input "Contact" at bounding box center [609, 308] width 448 height 44
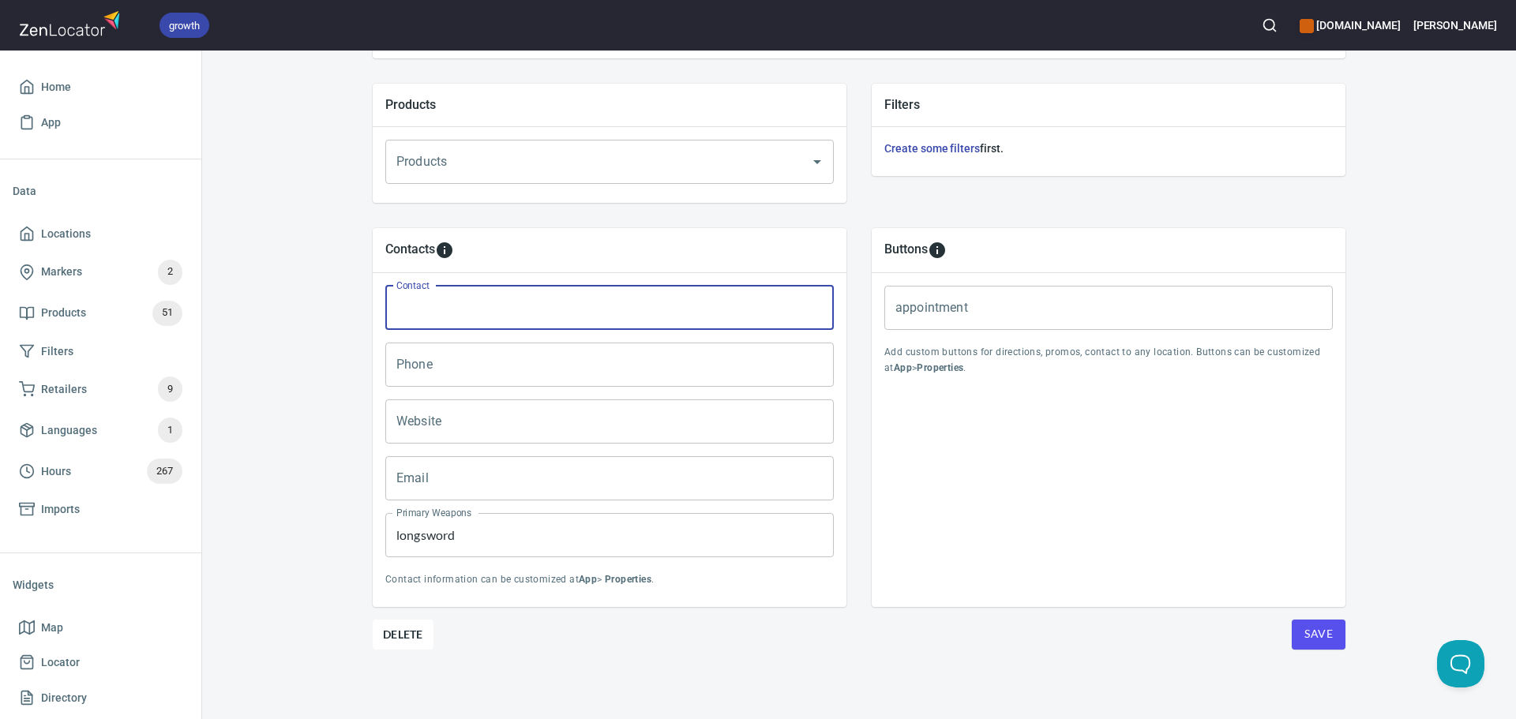
paste input "[PERSON_NAME]"
type input "[PERSON_NAME]"
click at [492, 508] on div "Primary Weapons longsword Primary Weapons" at bounding box center [609, 535] width 461 height 57
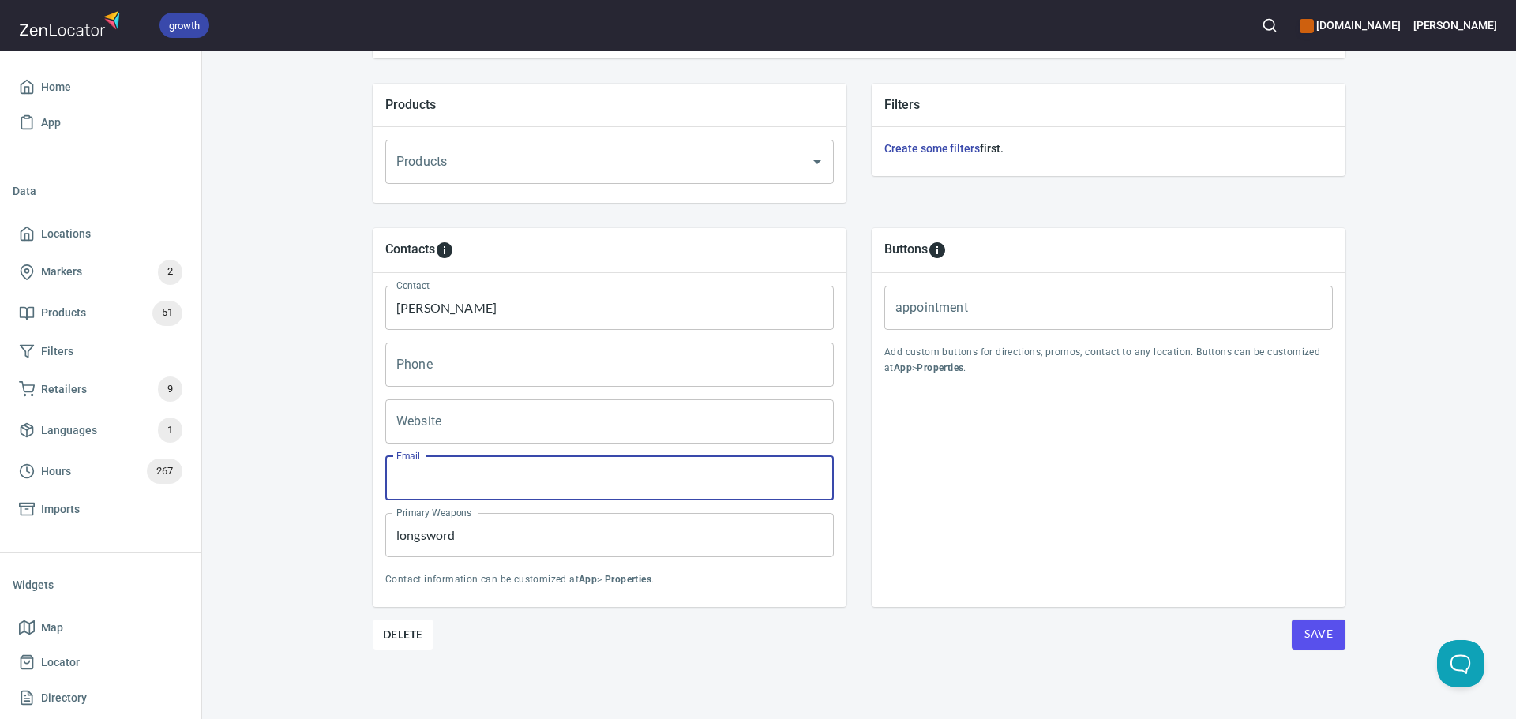
click at [477, 474] on input "Email" at bounding box center [609, 478] width 448 height 44
paste input "[EMAIL_ADDRESS][DOMAIN_NAME]"
type input "[EMAIL_ADDRESS][DOMAIN_NAME]"
click at [511, 406] on input "Website" at bounding box center [609, 422] width 448 height 44
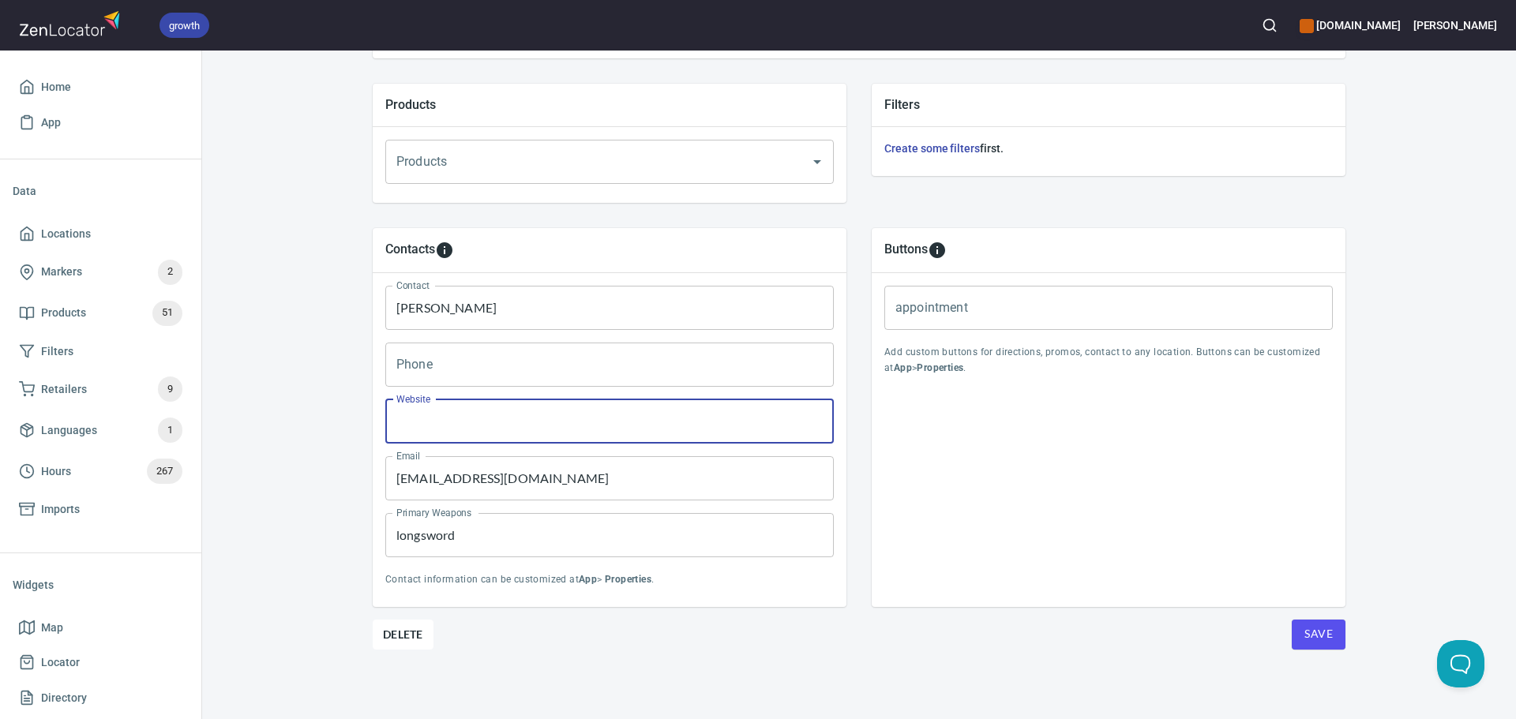
paste input "[URL][DOMAIN_NAME]"
type input "[URL][DOMAIN_NAME]"
click at [543, 338] on div "Phone Phone" at bounding box center [609, 364] width 461 height 57
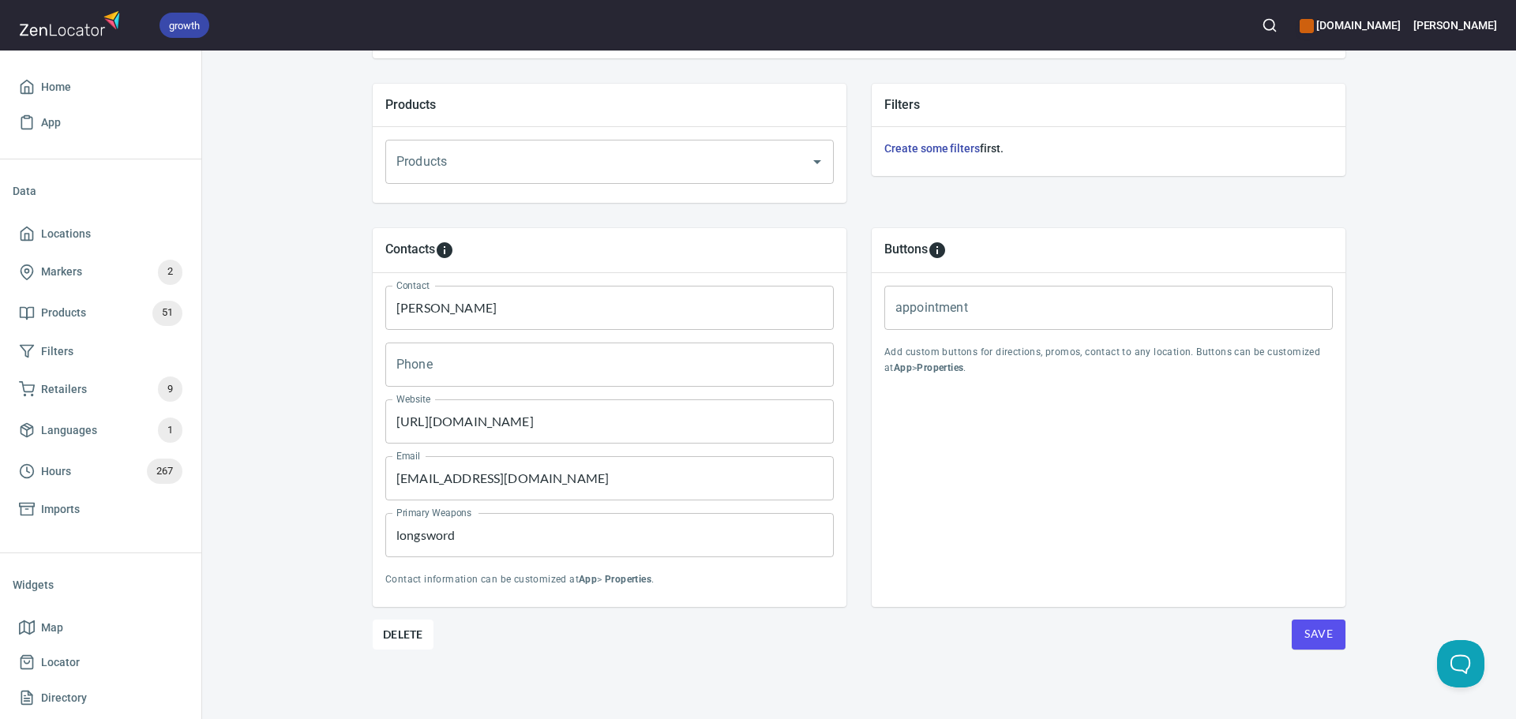
drag, startPoint x: 566, startPoint y: 370, endPoint x: 598, endPoint y: 384, distance: 34.3
click at [566, 370] on input "Phone" at bounding box center [609, 365] width 448 height 44
paste input "[PHONE_NUMBER]"
type input "[PHONE_NUMBER]"
click at [1319, 638] on span "Save" at bounding box center [1318, 635] width 28 height 20
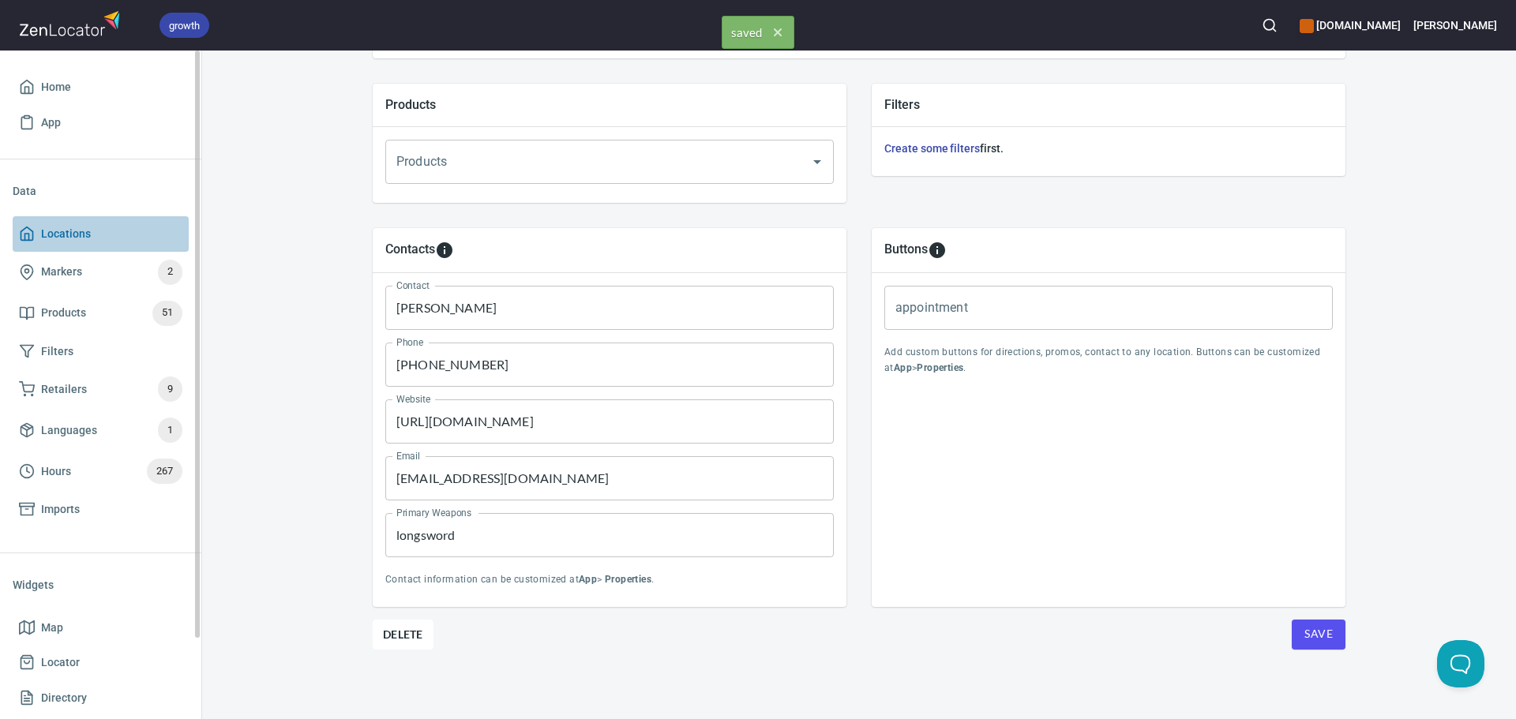
click at [103, 227] on span "Locations" at bounding box center [100, 234] width 163 height 20
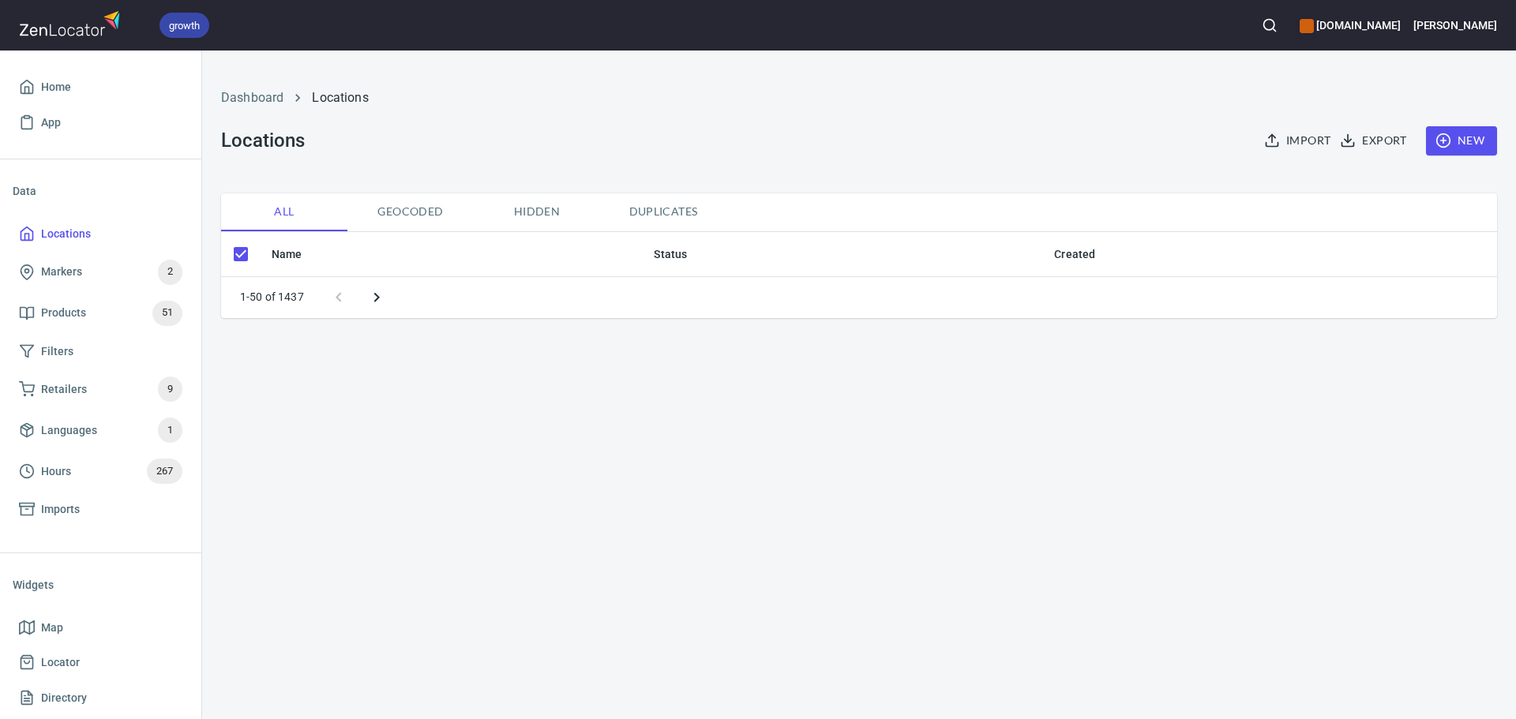
checkbox input "false"
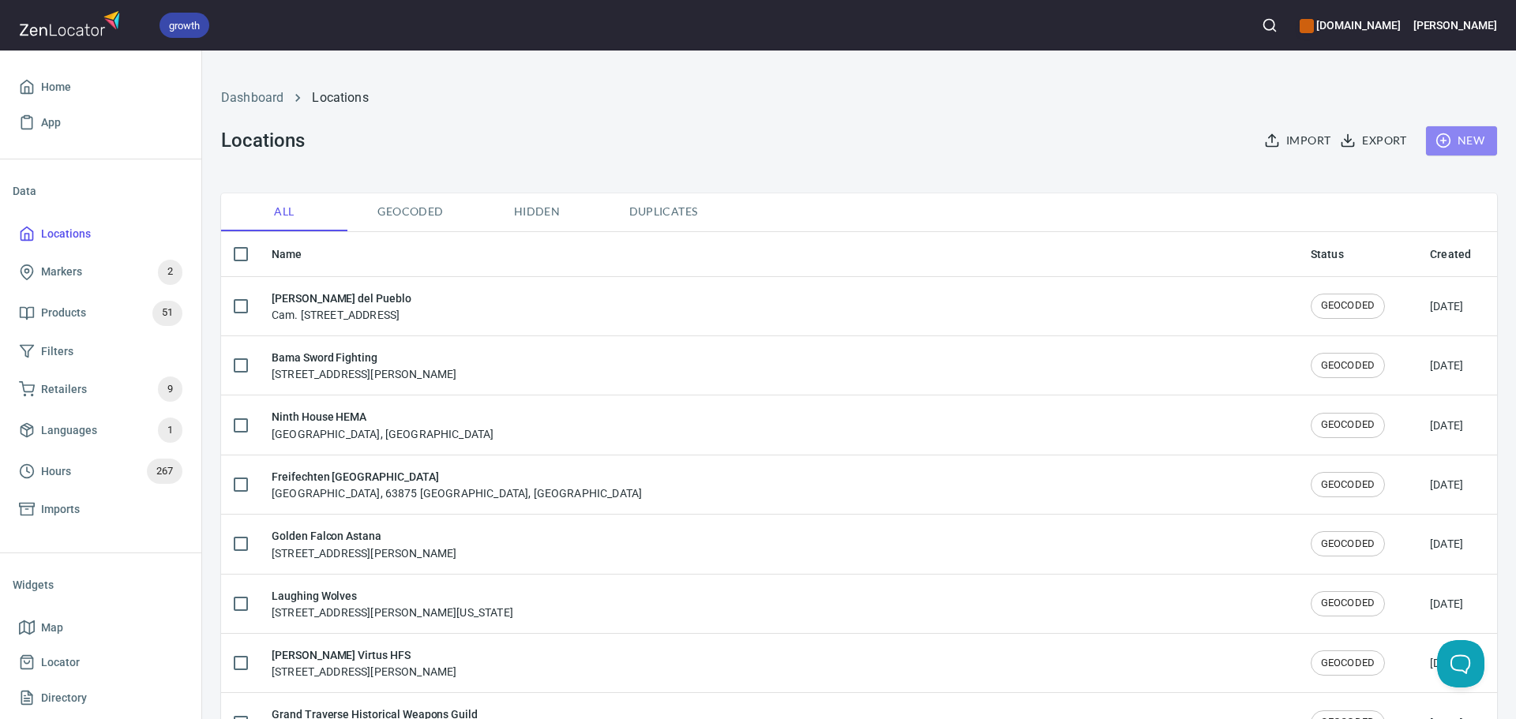
click at [1435, 137] on icon "button" at bounding box center [1443, 141] width 16 height 16
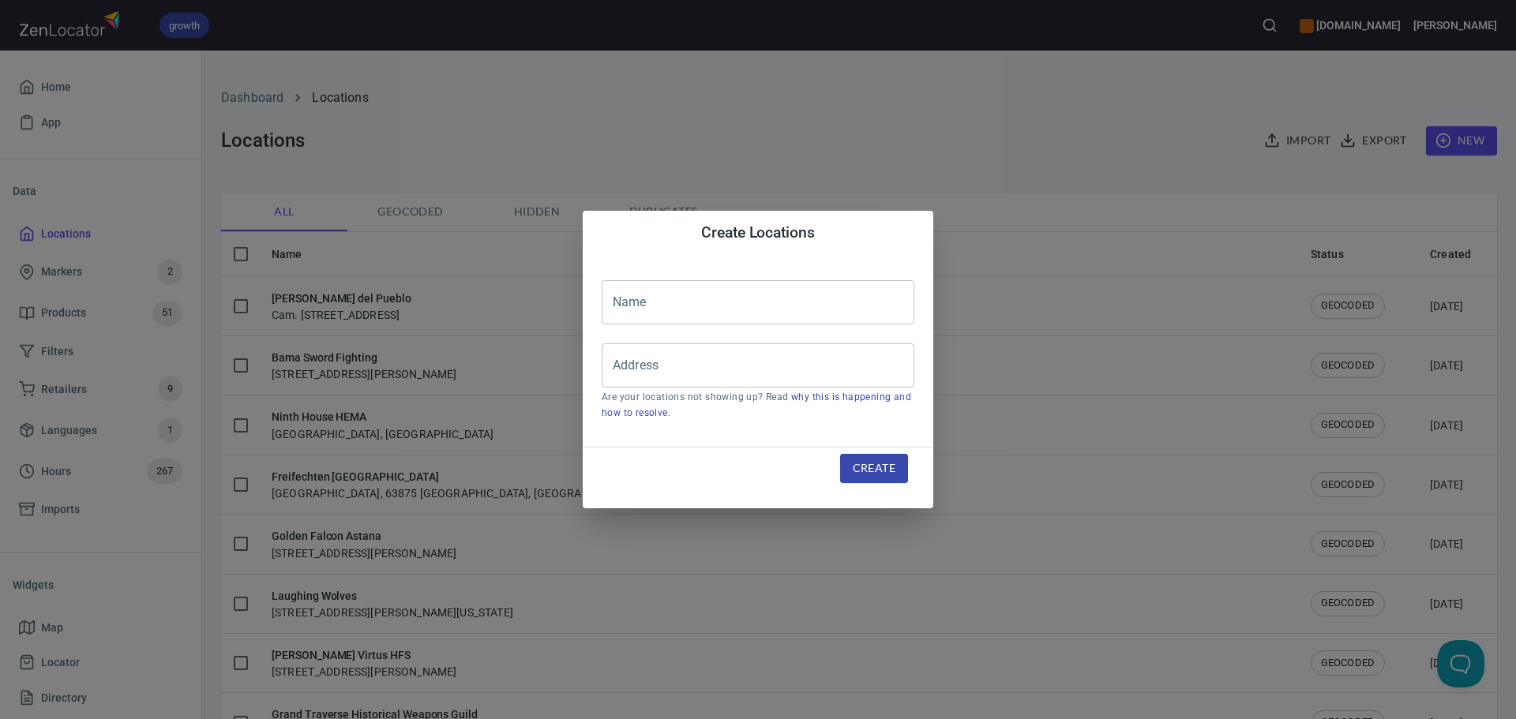
click at [721, 328] on div "Name Name Address Address Are your locations not showing up? Read why this is h…" at bounding box center [758, 351] width 351 height 192
click at [703, 303] on input "text" at bounding box center [758, 302] width 313 height 44
paste input "[PERSON_NAME] Valley Historical Fencing North"
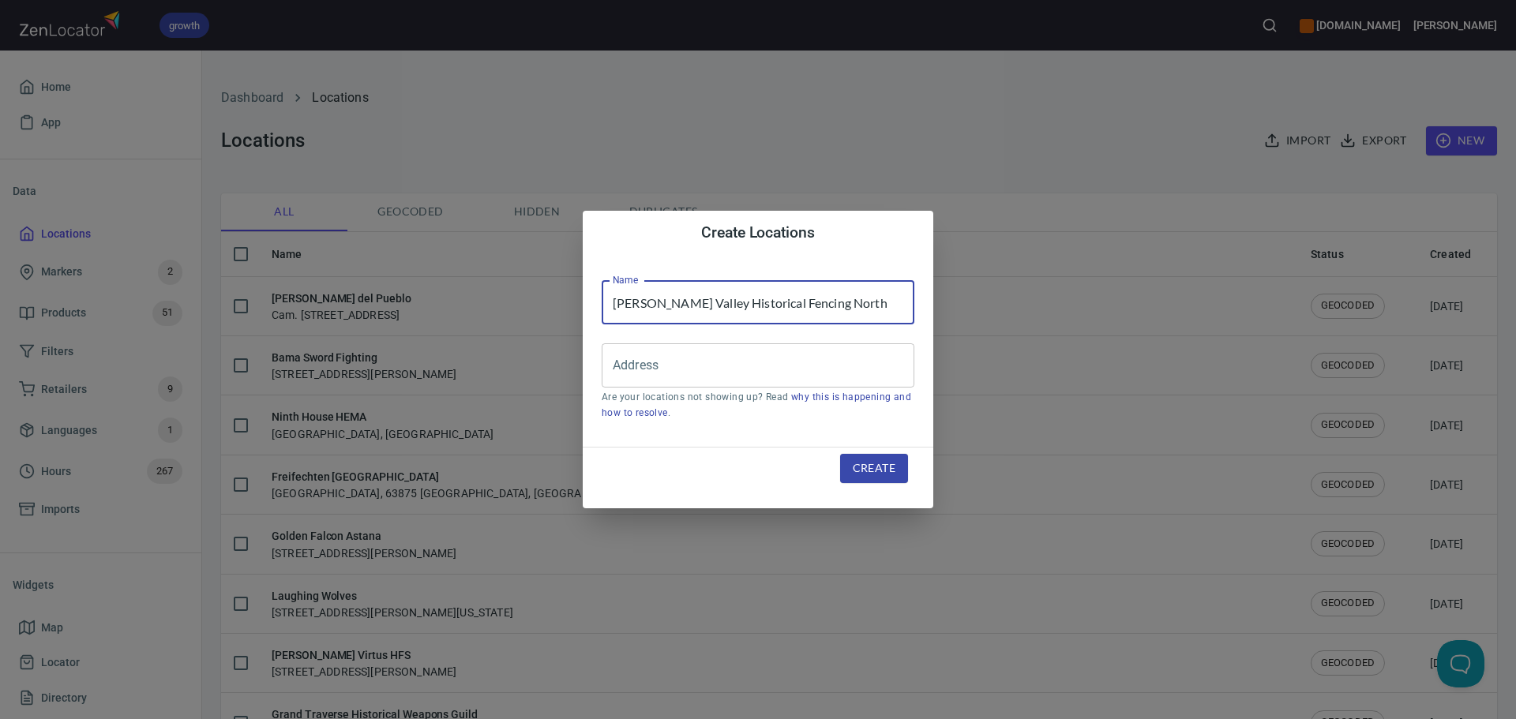
type input "[PERSON_NAME] Valley Historical Fencing North"
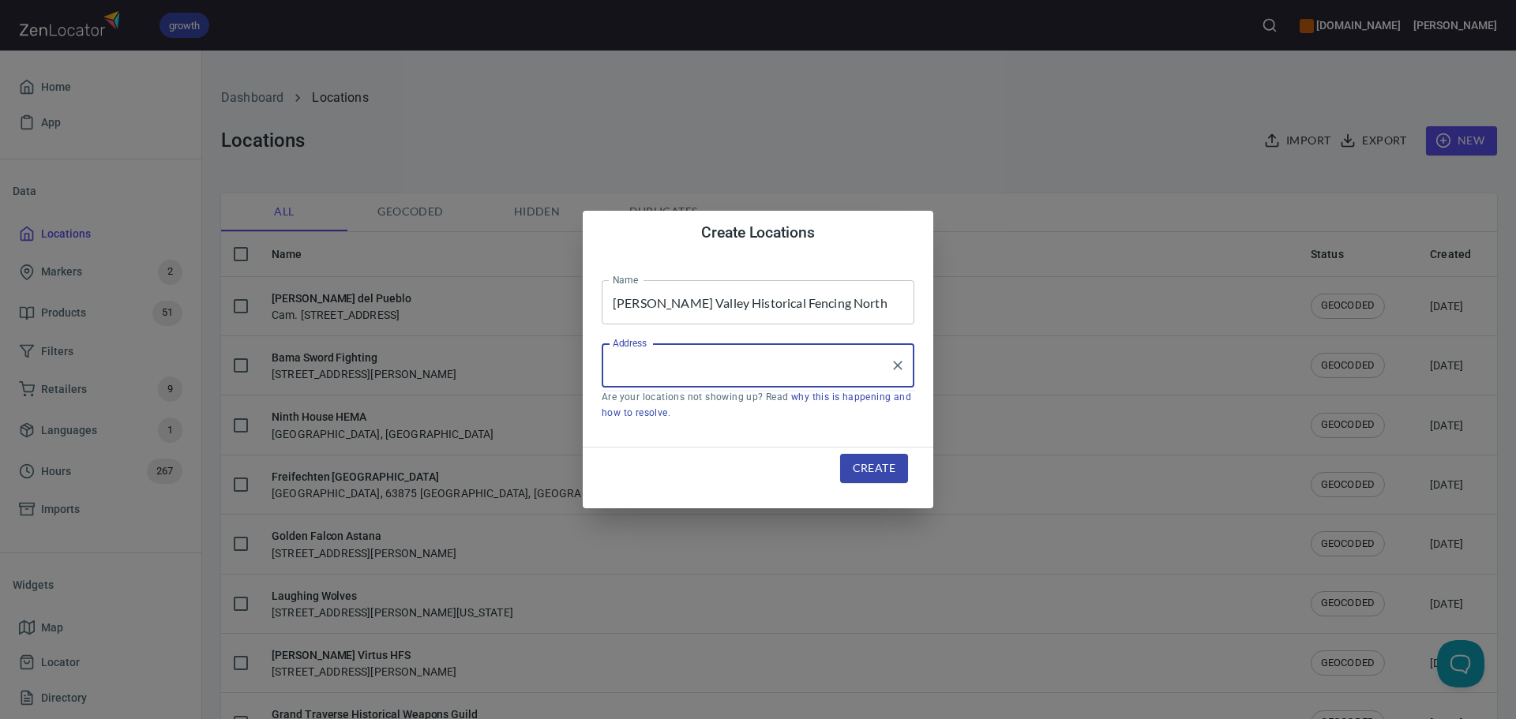
click at [714, 376] on input "Address" at bounding box center [746, 366] width 275 height 30
paste input "[GEOGRAPHIC_DATA], [STREET_ADDRESS]"
type input "[GEOGRAPHIC_DATA], [STREET_ADDRESS]"
click at [873, 459] on span "Create" at bounding box center [874, 469] width 43 height 20
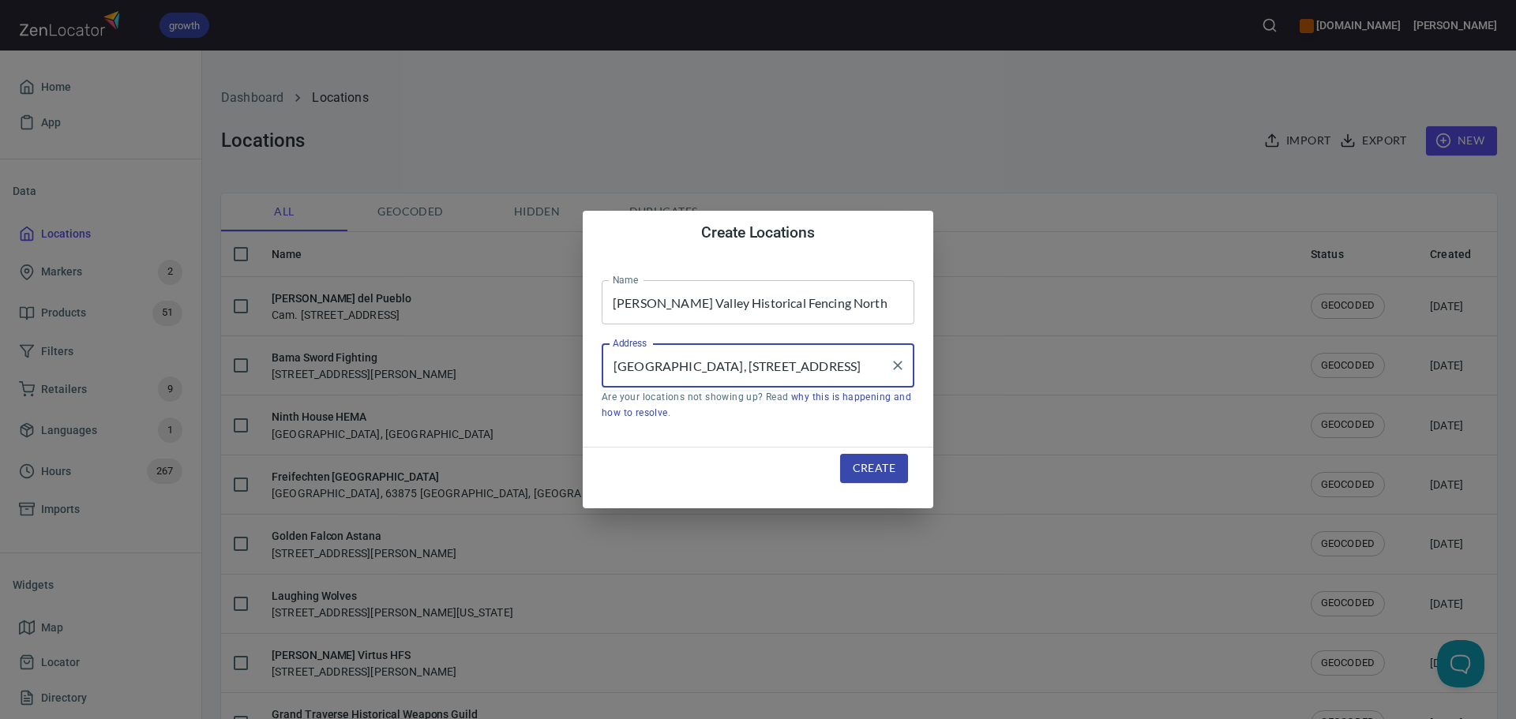
scroll to position [0, 0]
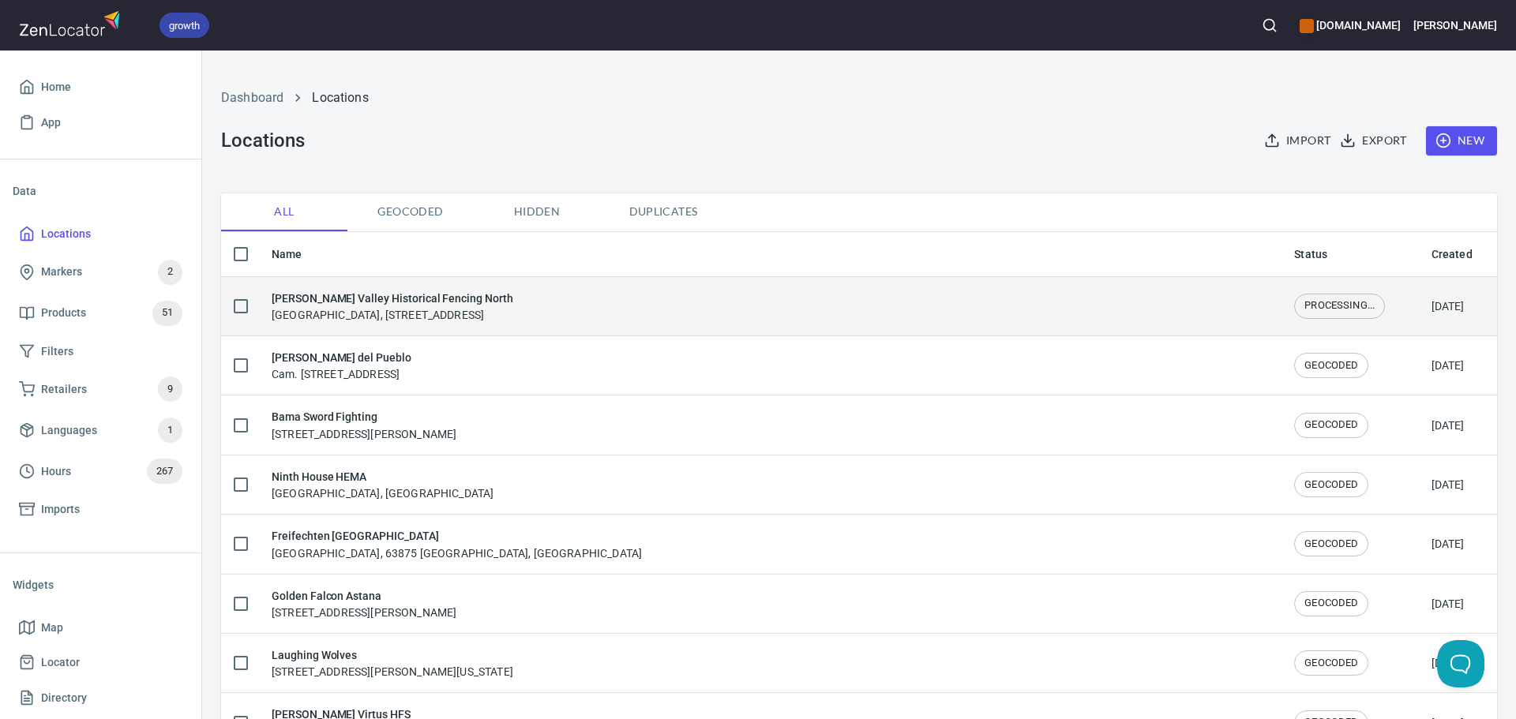
click at [509, 298] on h6 "[PERSON_NAME] Valley Historical Fencing North" at bounding box center [393, 298] width 242 height 17
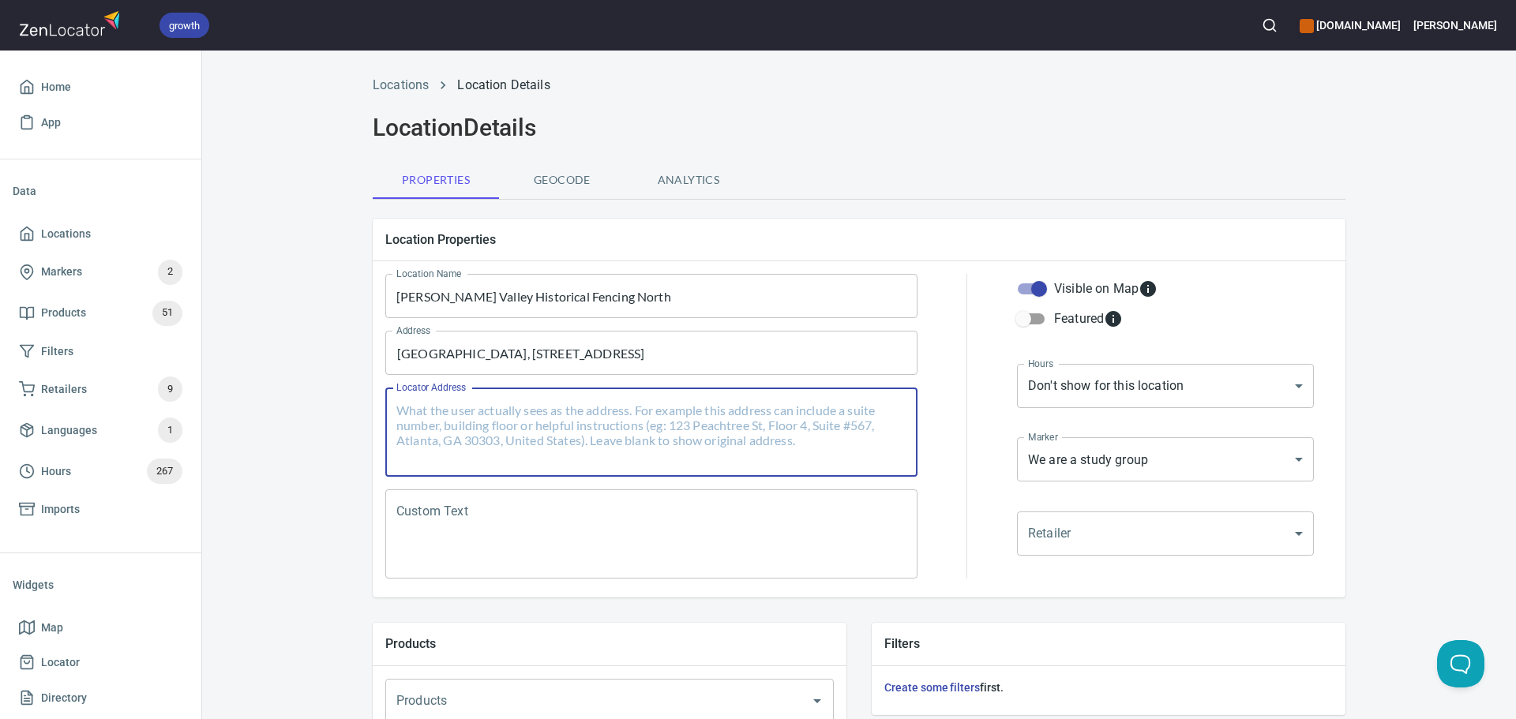
click at [713, 432] on textarea "Locator Address" at bounding box center [651, 433] width 510 height 60
paste textarea "[GEOGRAPHIC_DATA], [STREET_ADDRESS]"
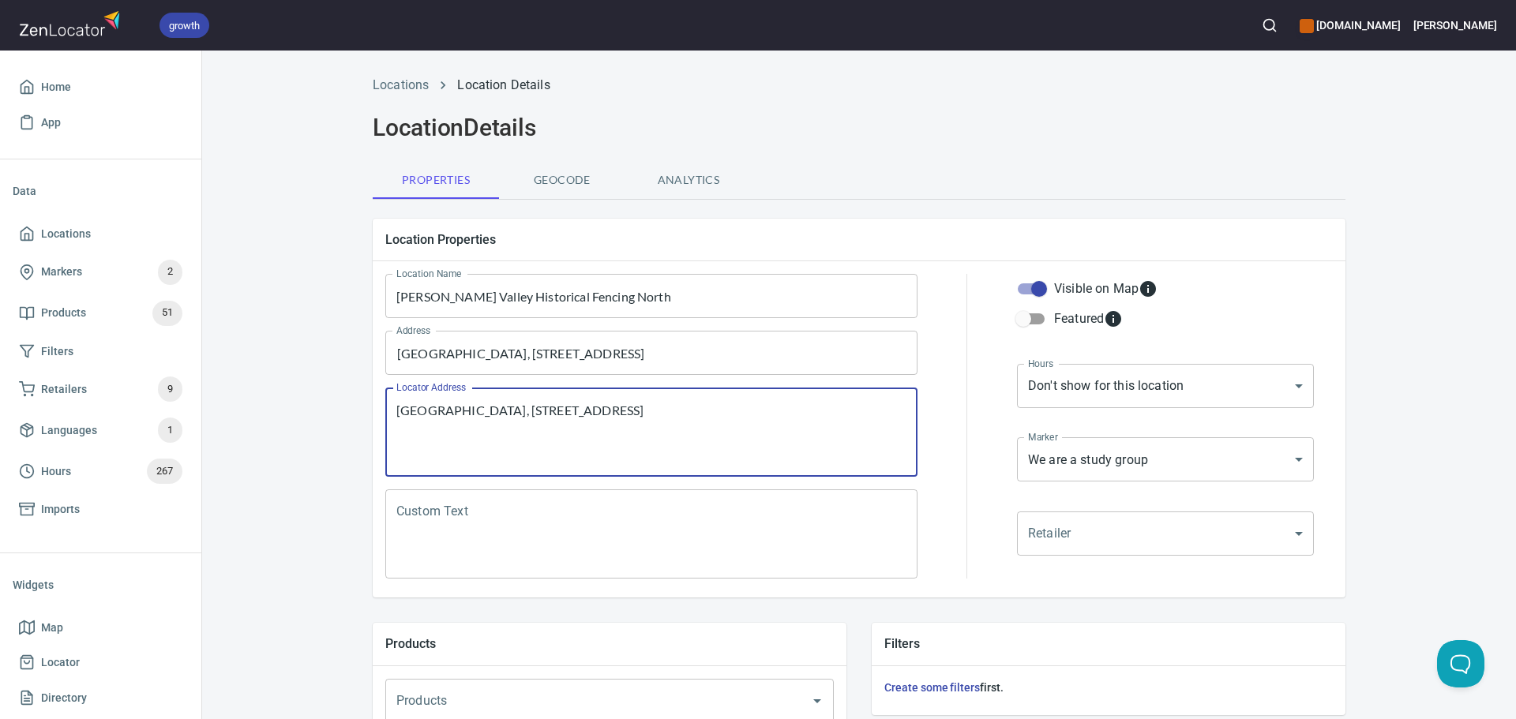
type textarea "[GEOGRAPHIC_DATA], [STREET_ADDRESS]"
click at [568, 505] on textarea "Custom Text" at bounding box center [651, 535] width 510 height 60
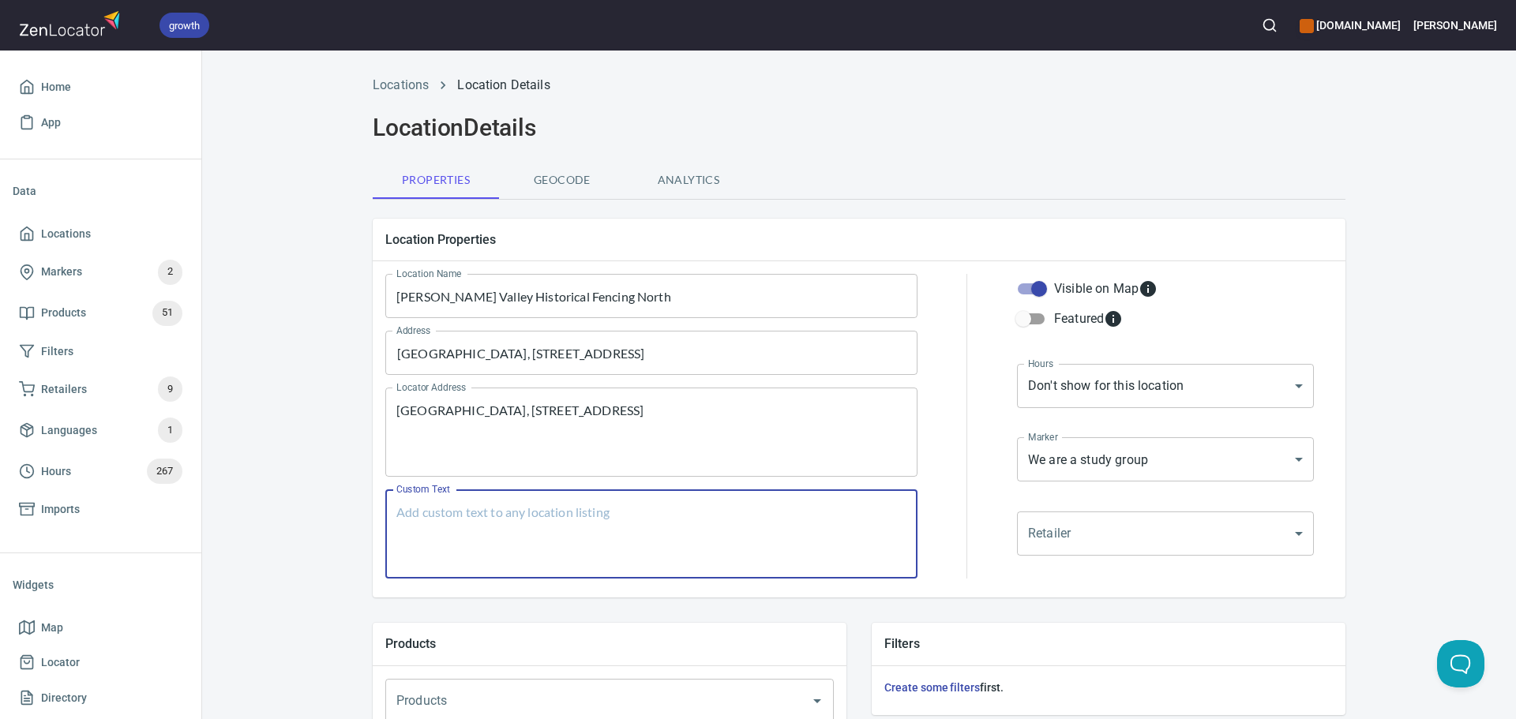
paste textarea "We are a Historical European Martial Arts club teaching 1500s German Longsword …"
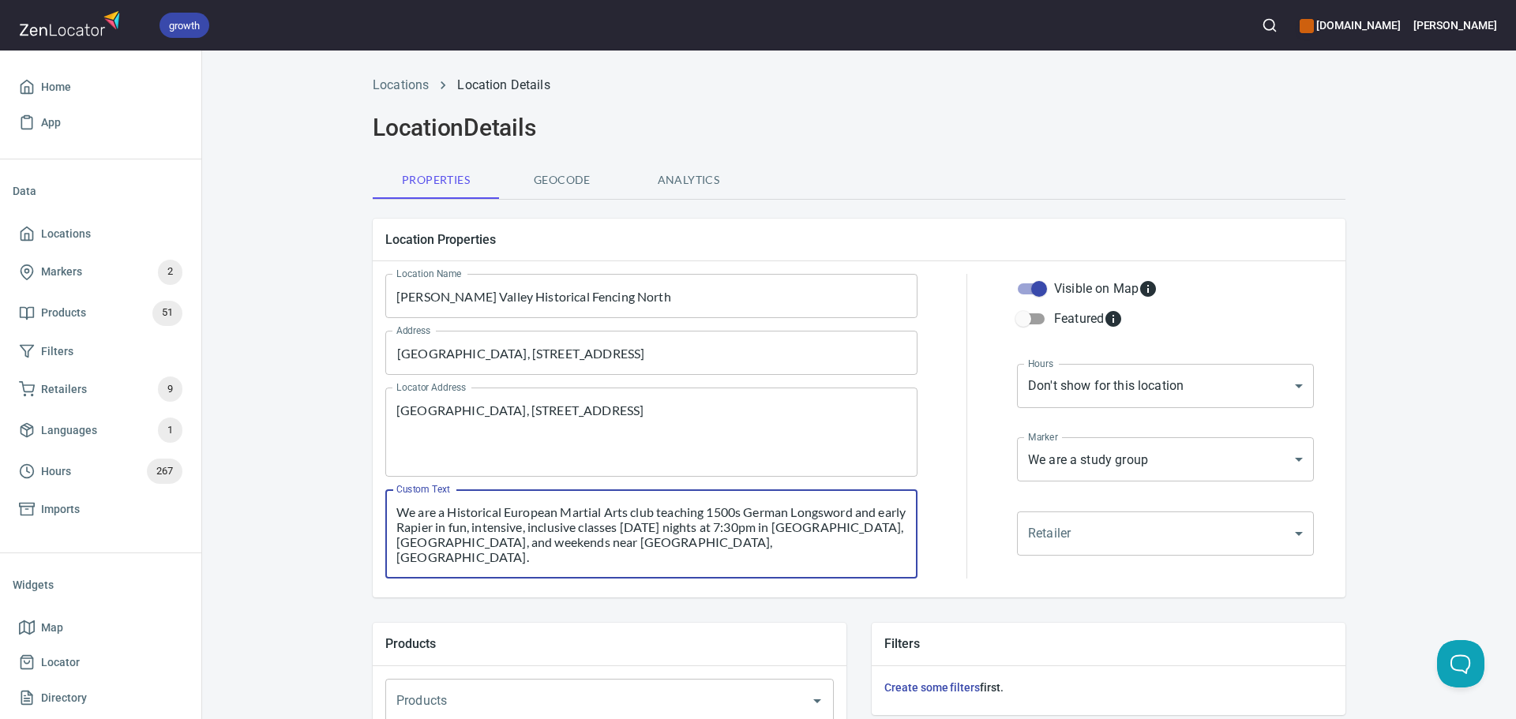
type textarea "We are a Historical European Martial Arts club teaching 1500s German Longsword …"
click at [1165, 407] on body "growth [DOMAIN_NAME] [PERSON_NAME] Home App Data Locations Markers 2 Products 5…" at bounding box center [758, 359] width 1516 height 719
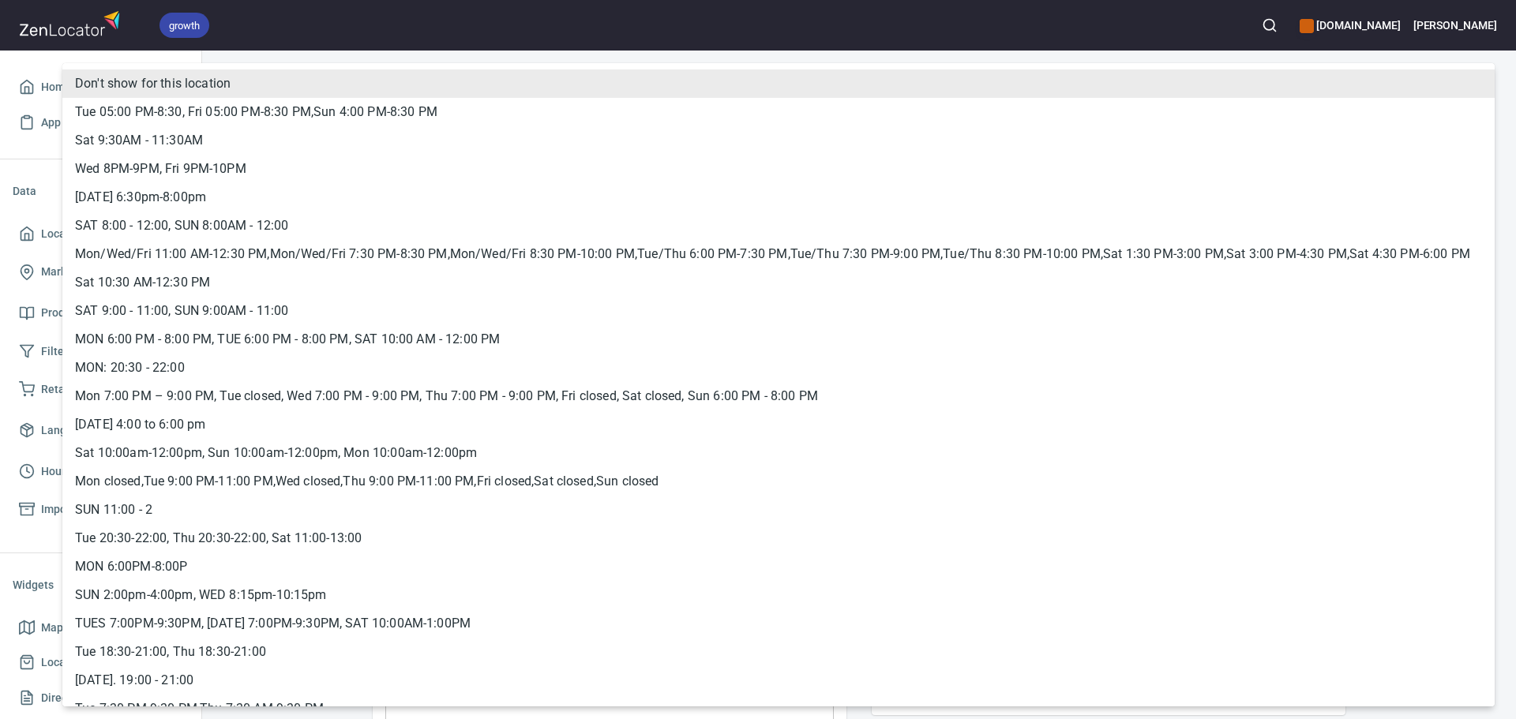
click at [235, 137] on li "Sat 9:30AM - 11:30AM" at bounding box center [778, 140] width 1432 height 28
type input "hrs_3rtbtnd4"
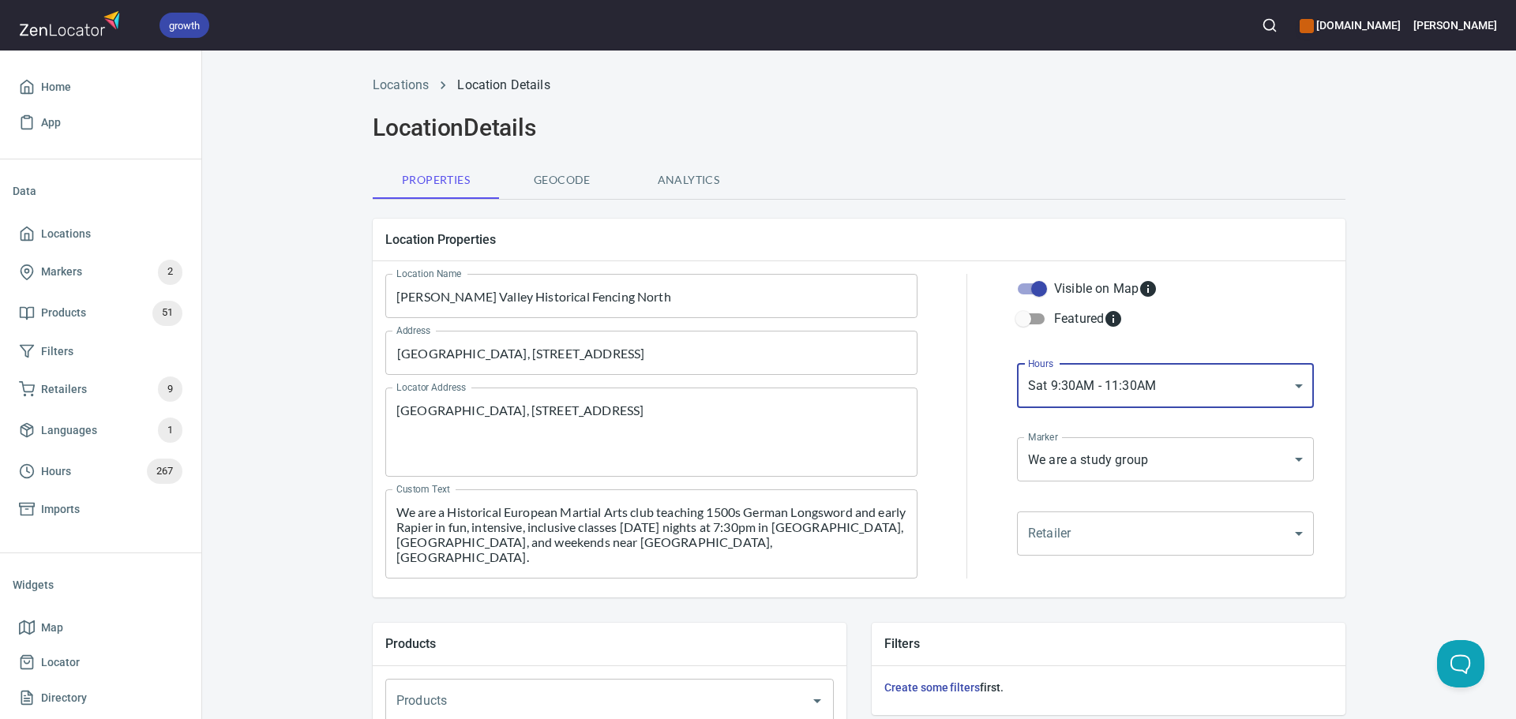
drag, startPoint x: 970, startPoint y: 607, endPoint x: 978, endPoint y: 605, distance: 8.2
click at [973, 606] on div "Products Products Products Filters Create some filters first." at bounding box center [858, 682] width 1023 height 169
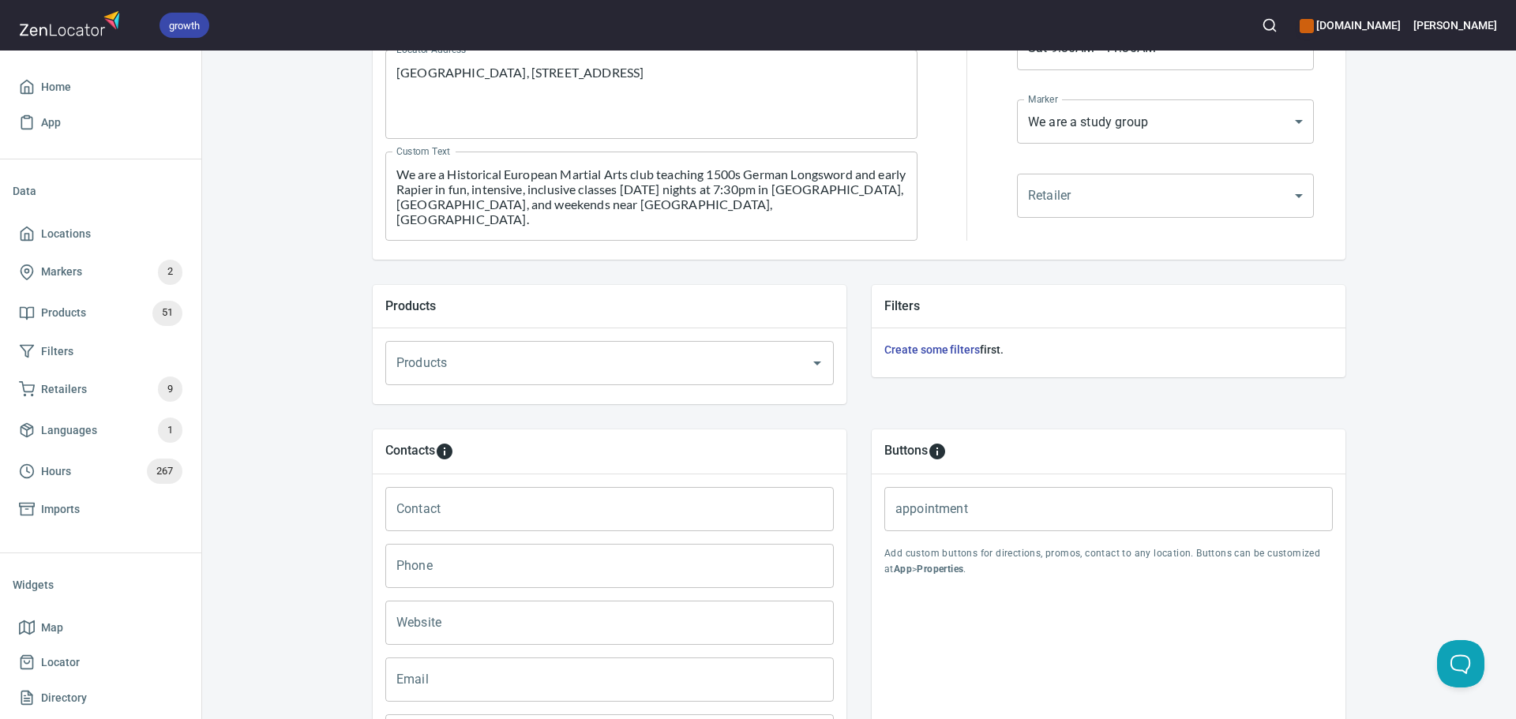
scroll to position [144, 0]
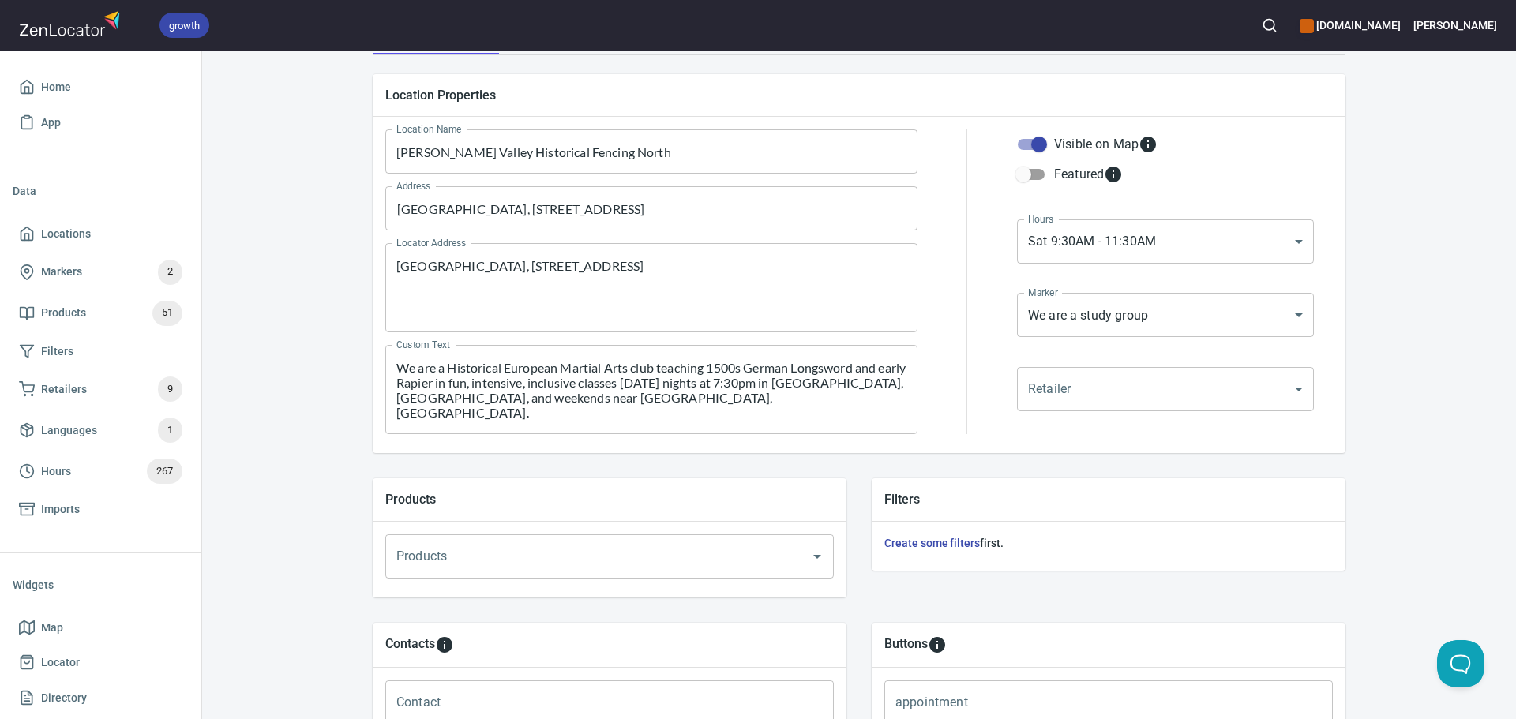
click at [1045, 290] on div "Marker We are a study group mrk_ubfxrrn4 Marker" at bounding box center [1165, 327] width 303 height 74
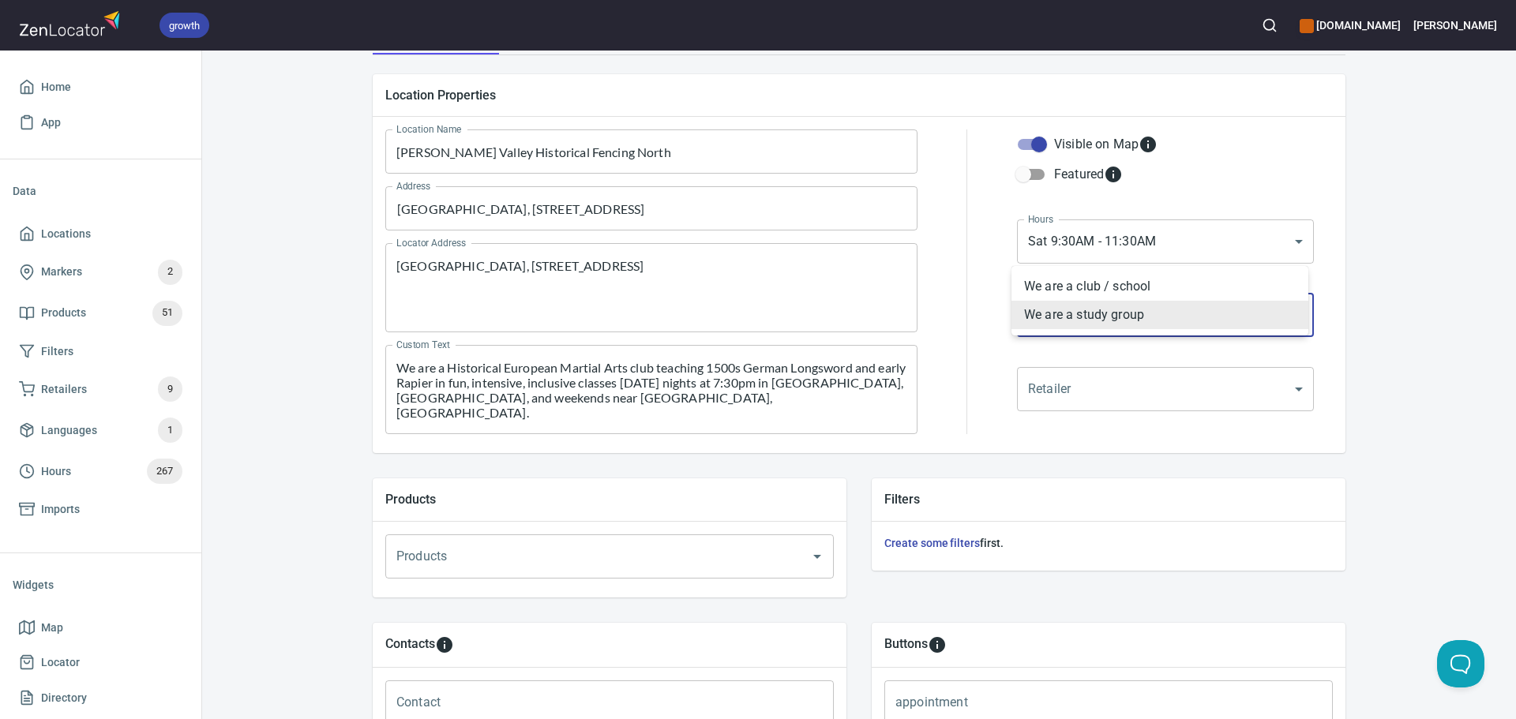
click at [1059, 322] on body "growth [DOMAIN_NAME] [PERSON_NAME] Home App Data Locations Markers 2 Products 5…" at bounding box center [758, 359] width 1516 height 719
click at [1042, 287] on li "We are a club / school" at bounding box center [1159, 286] width 297 height 28
type input "mrk_k5vbpvas"
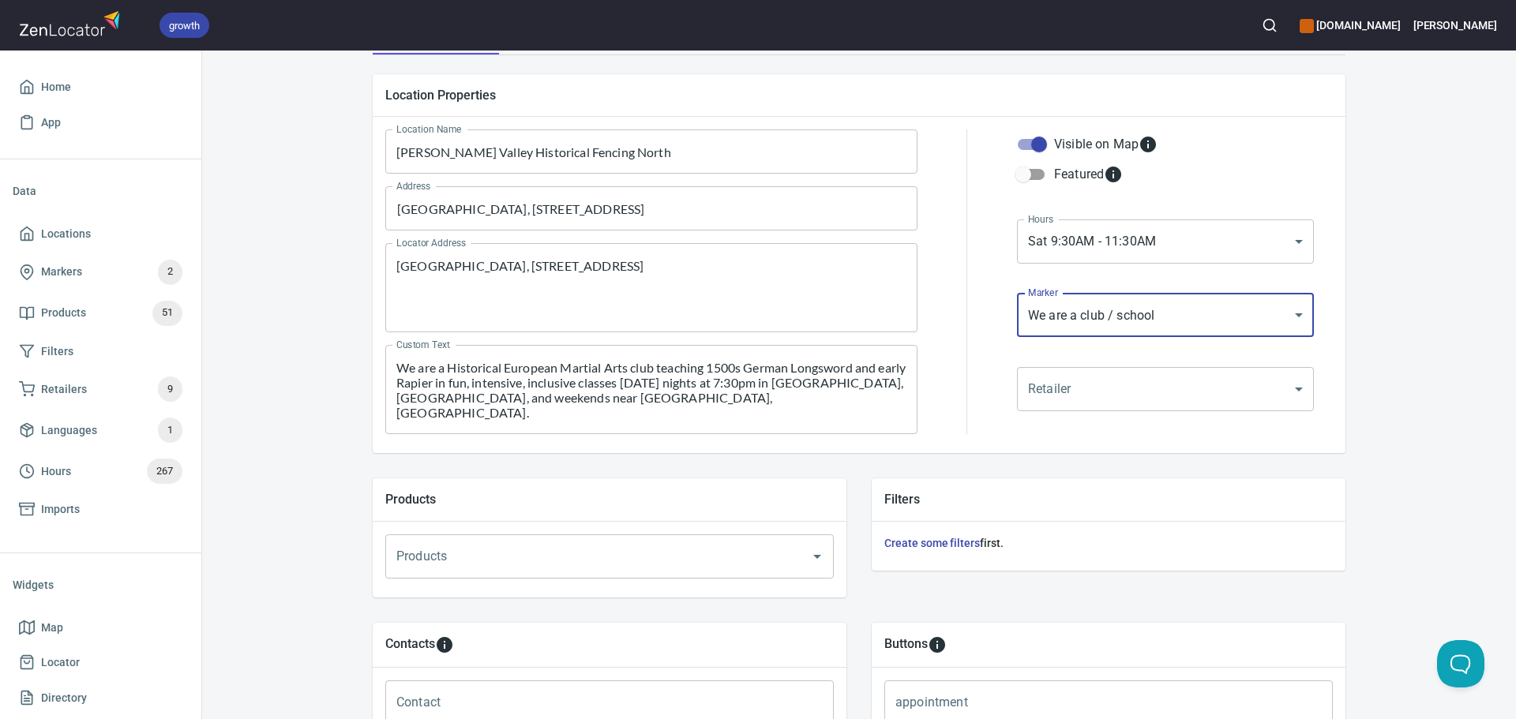
click at [983, 329] on div at bounding box center [967, 282] width 81 height 324
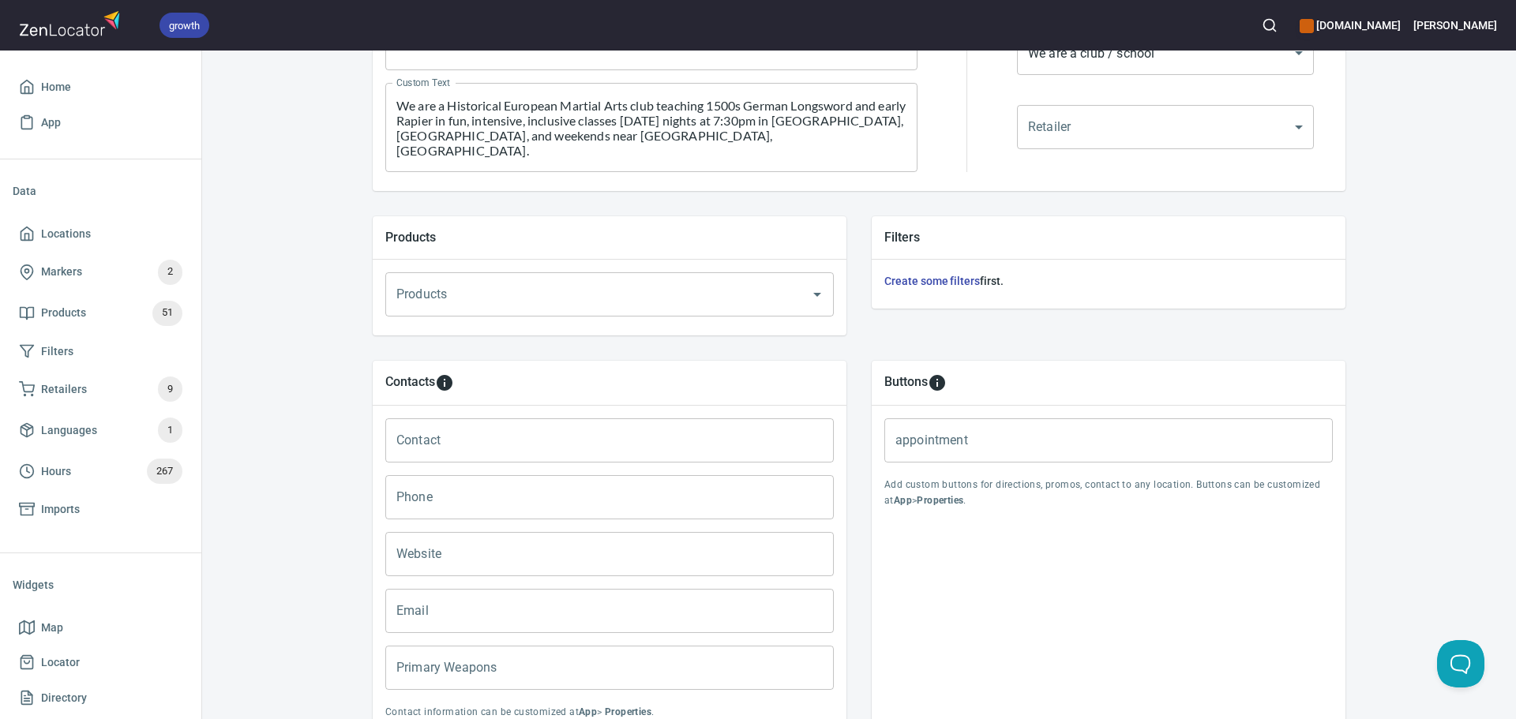
scroll to position [539, 0]
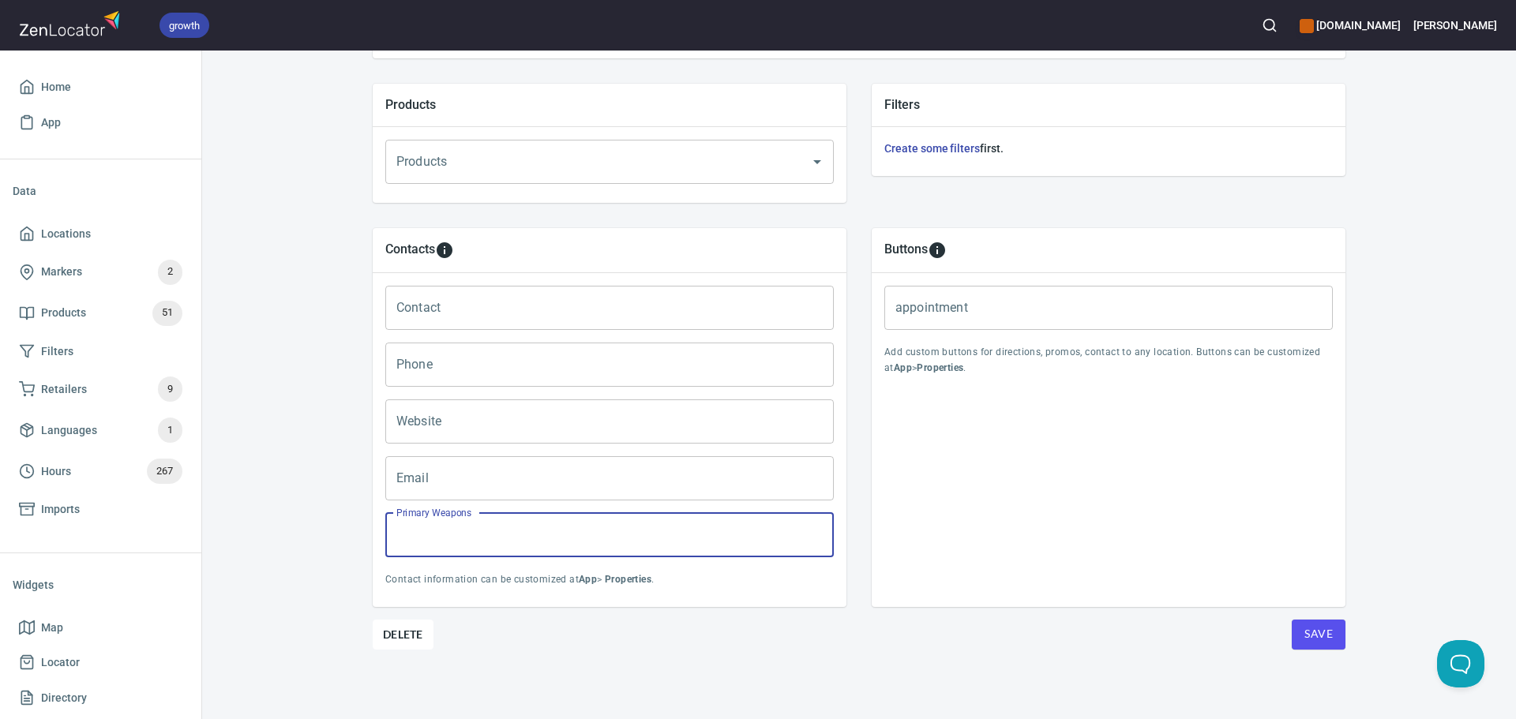
drag, startPoint x: 587, startPoint y: 550, endPoint x: 621, endPoint y: 561, distance: 35.7
click at [586, 551] on input "Primary Weapons" at bounding box center [609, 535] width 448 height 44
paste input "Meyer Longsword, Dussack, Sidesword; KDF; Silver"
type input "Meyer Longsword, Dussack, Sidesword; KDF; Silver"
click at [493, 307] on input "Contact" at bounding box center [609, 308] width 448 height 44
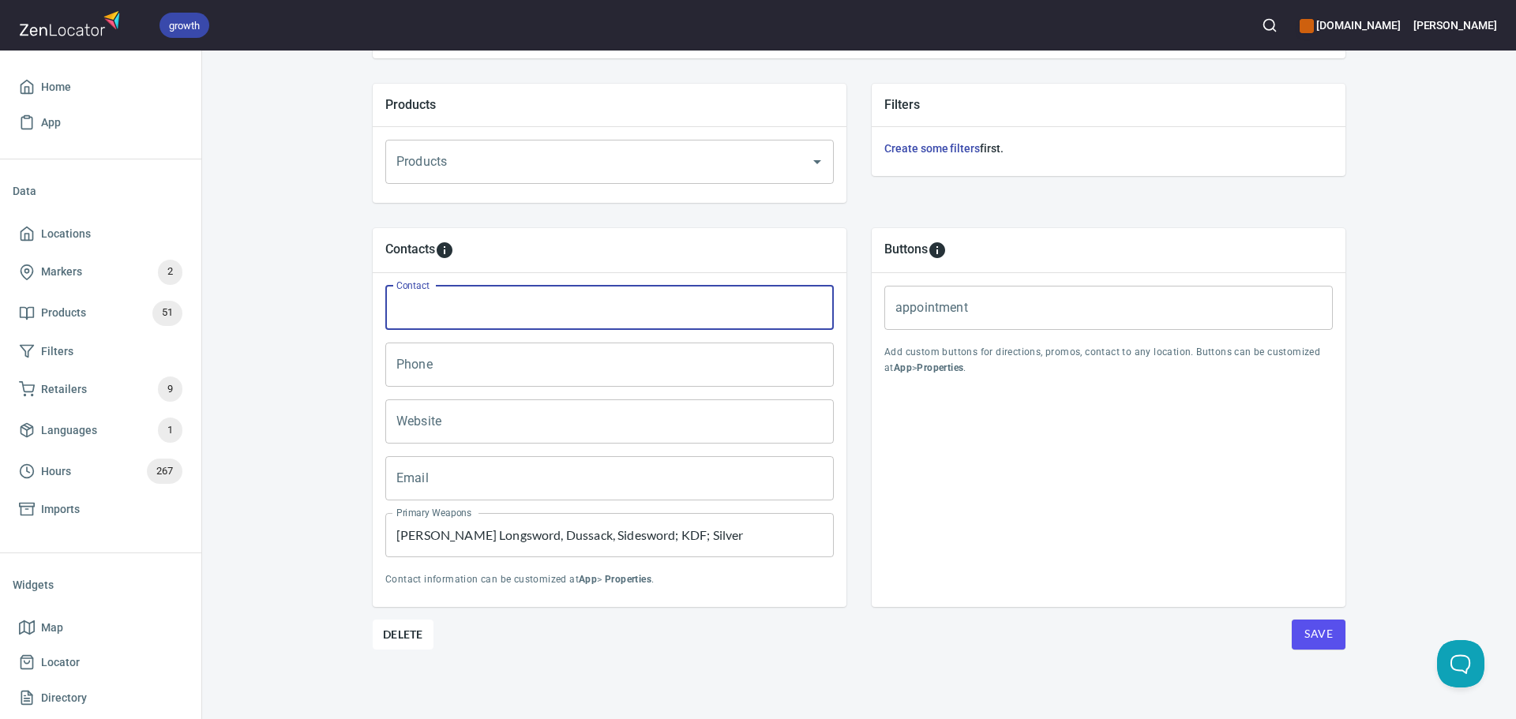
paste input "Harley Jelis"
type input "Harley Jelis"
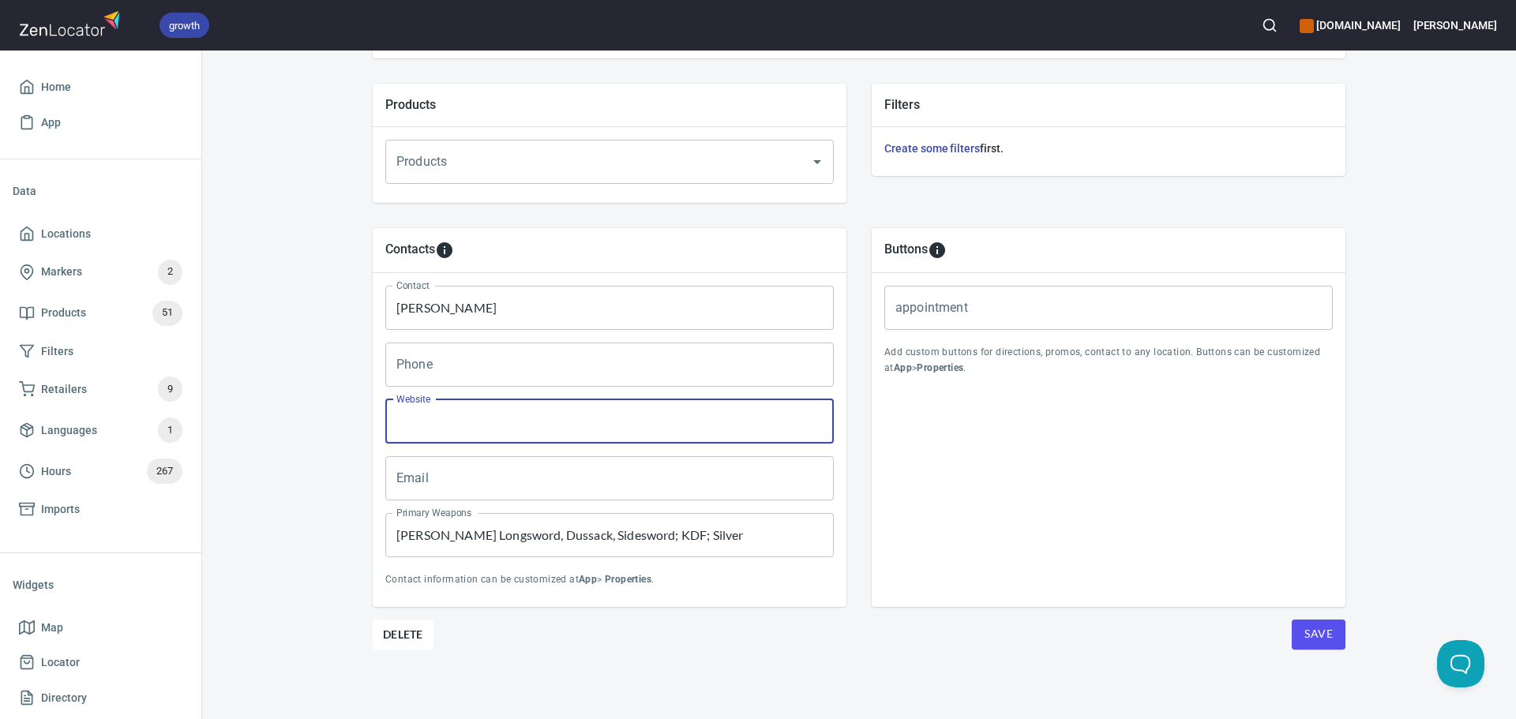
click at [469, 418] on input "Website" at bounding box center [609, 422] width 448 height 44
paste input "http://www.facebook.com/HVFHEMA"
type input "http://www.facebook.com/HVFHEMA"
drag, startPoint x: 589, startPoint y: 464, endPoint x: 590, endPoint y: 478, distance: 13.4
click at [587, 467] on input "Email" at bounding box center [609, 478] width 448 height 44
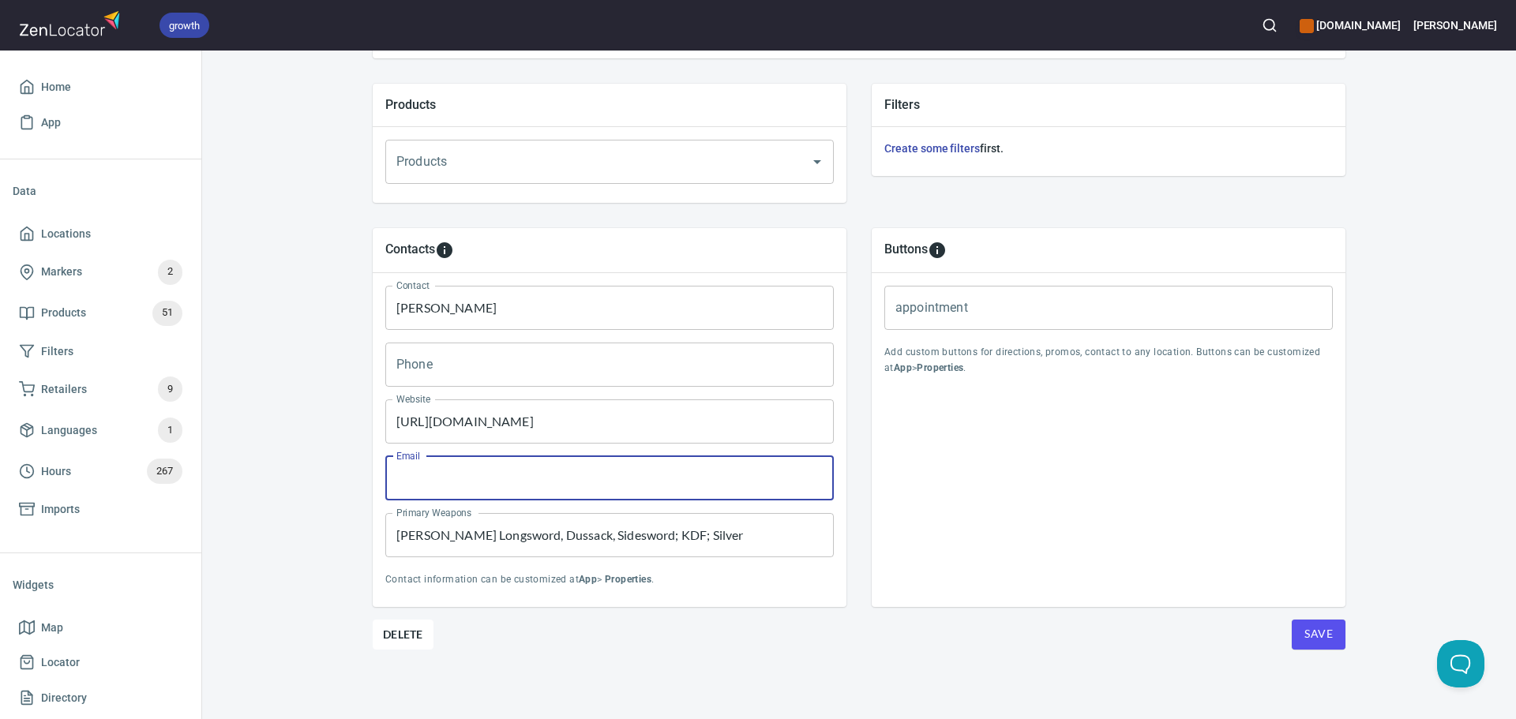
paste input "hvf.hema@gmail.com"
type input "hvf.hema@gmail.com"
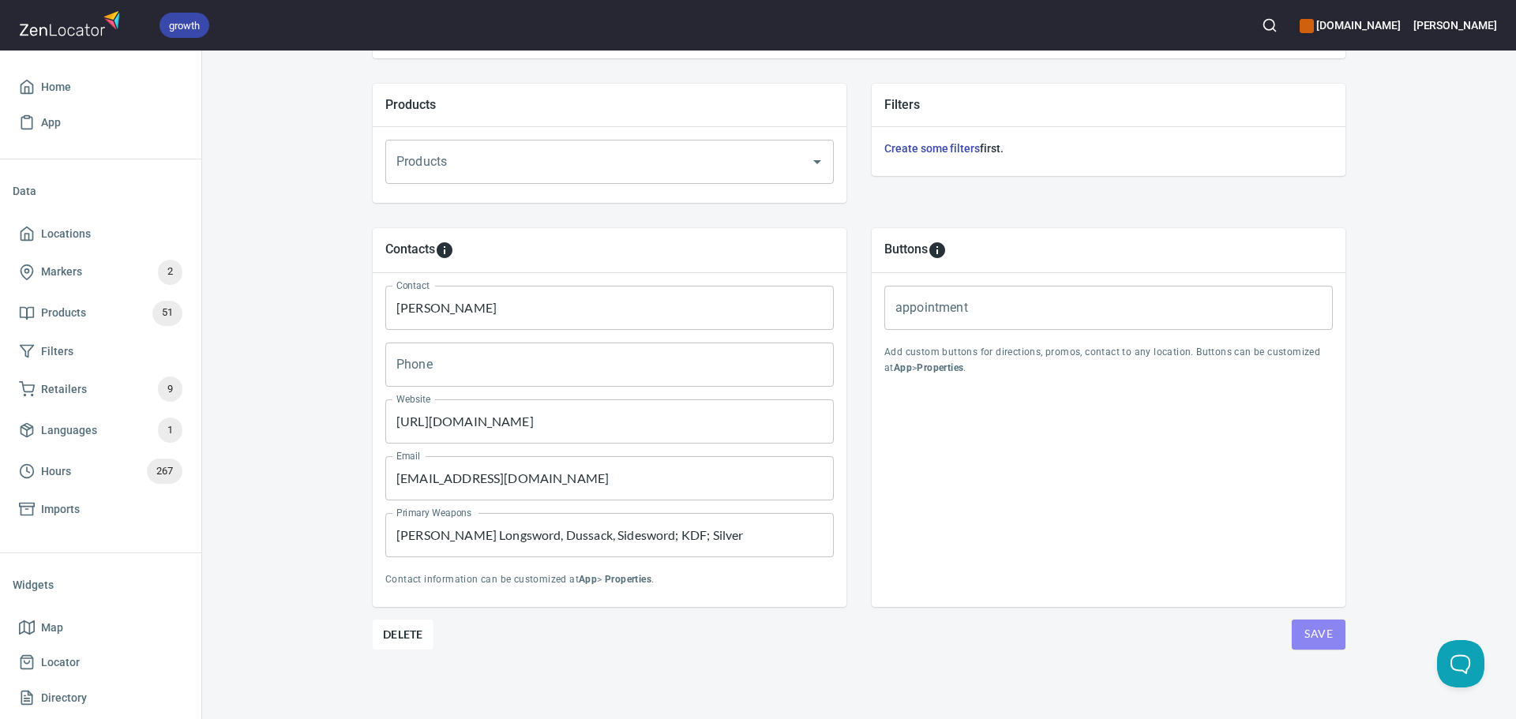
click at [1306, 641] on span "Save" at bounding box center [1318, 635] width 28 height 20
click at [55, 215] on ul "Locations Markers 2 Products 51 Filters Retailers 9 Languages 1 Hours 267 Impor…" at bounding box center [101, 372] width 176 height 324
click at [47, 227] on span "Locations" at bounding box center [66, 234] width 50 height 20
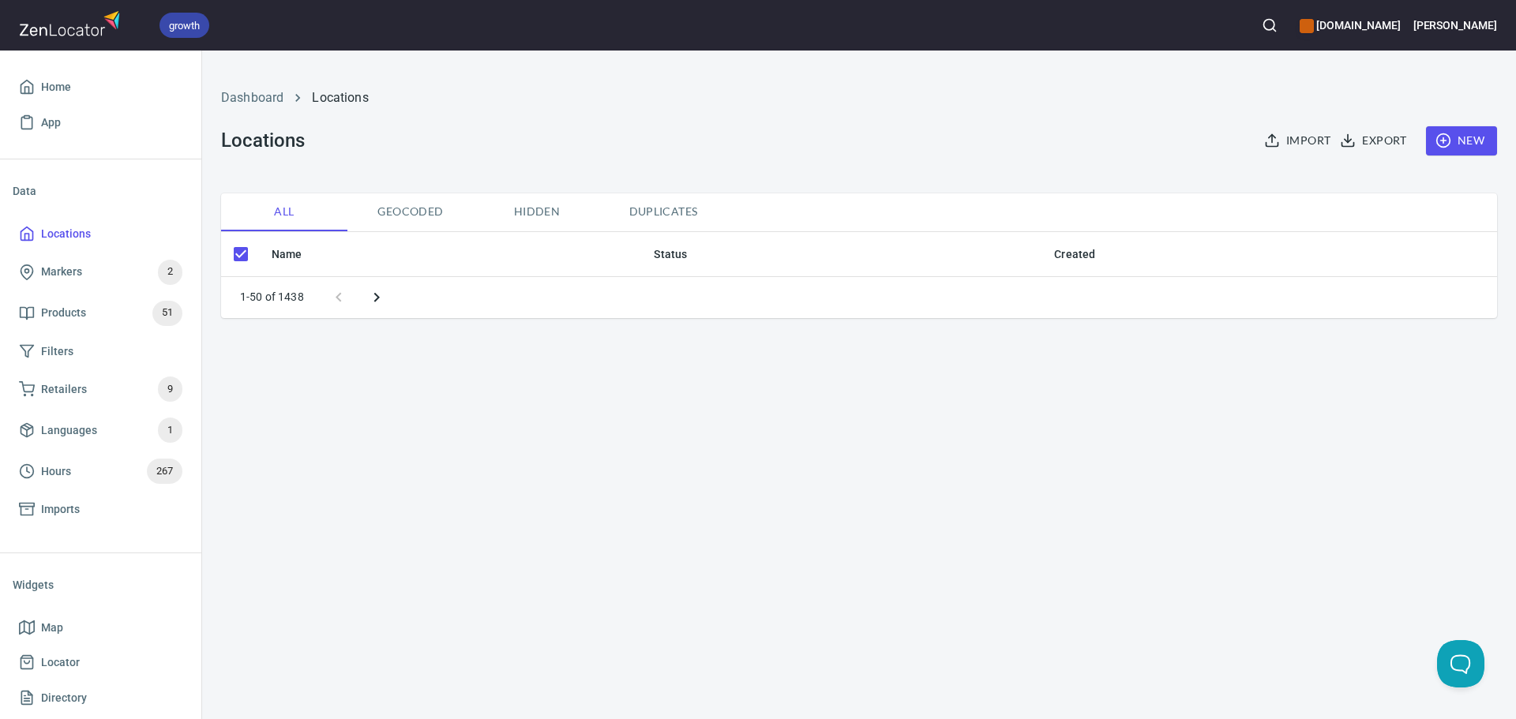
checkbox input "false"
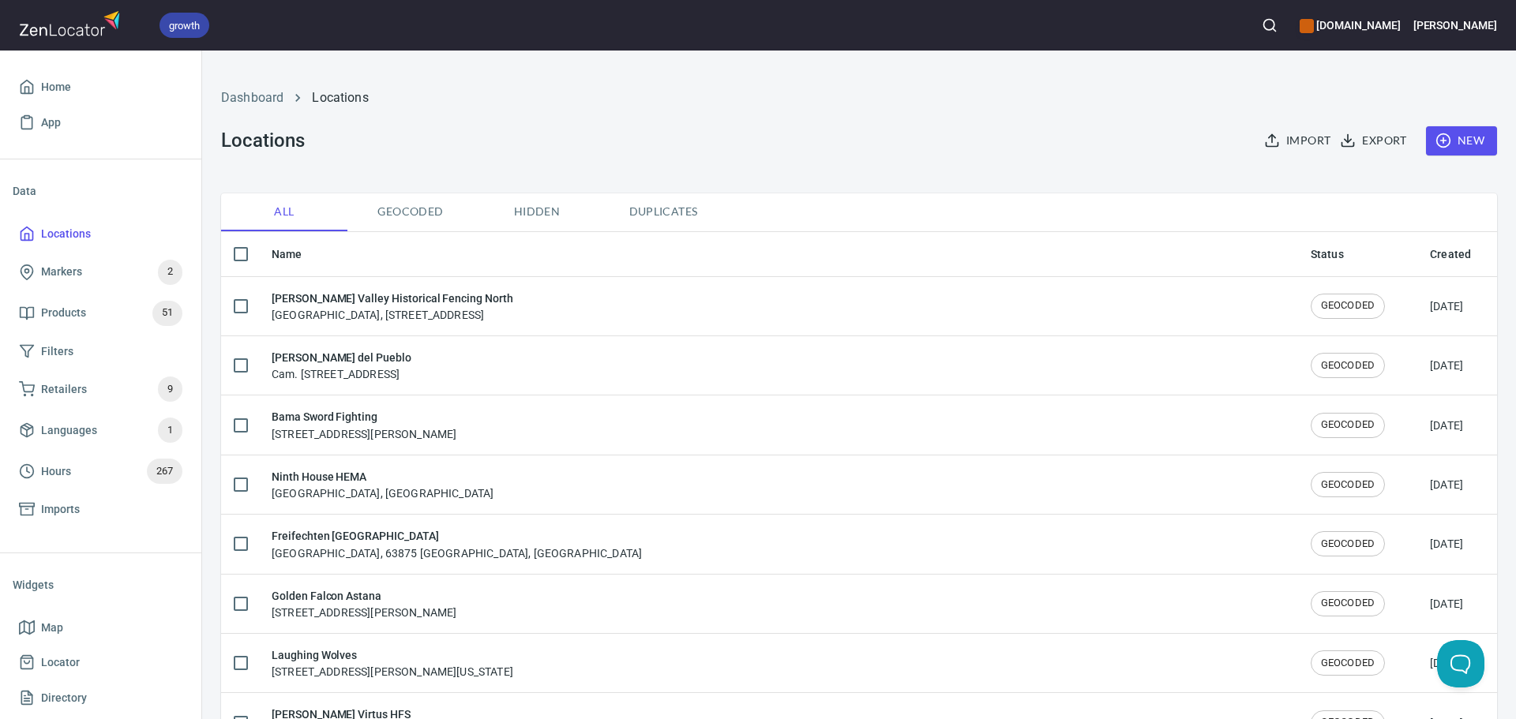
click at [1470, 139] on span "New" at bounding box center [1462, 141] width 46 height 20
click at [1287, 21] on button "button" at bounding box center [1269, 25] width 35 height 35
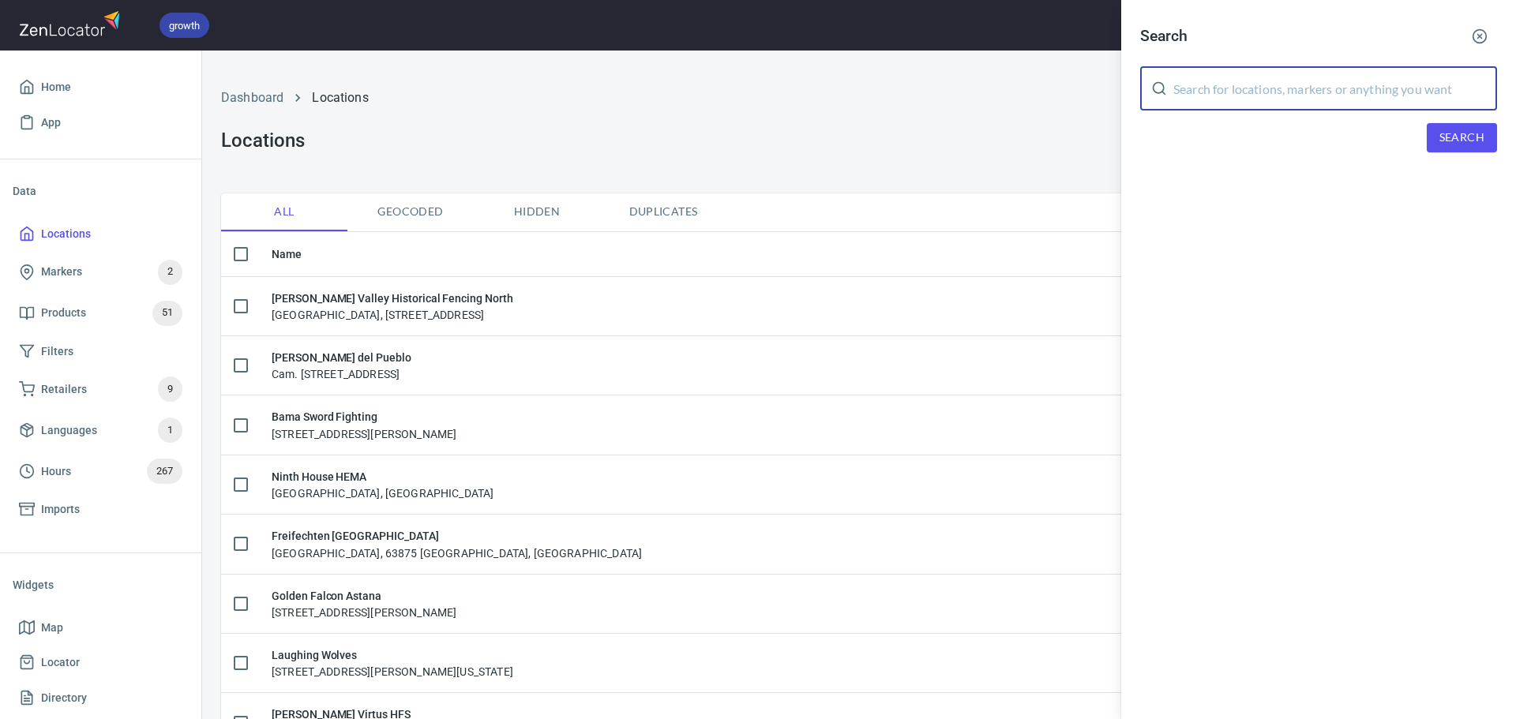
drag, startPoint x: 1292, startPoint y: 86, endPoint x: 1374, endPoint y: 121, distance: 88.4
click at [1292, 86] on input "text" at bounding box center [1335, 88] width 324 height 44
paste input "Me Den Raider"
type input "Me Den Raider"
click at [1444, 124] on button "Search" at bounding box center [1462, 137] width 70 height 29
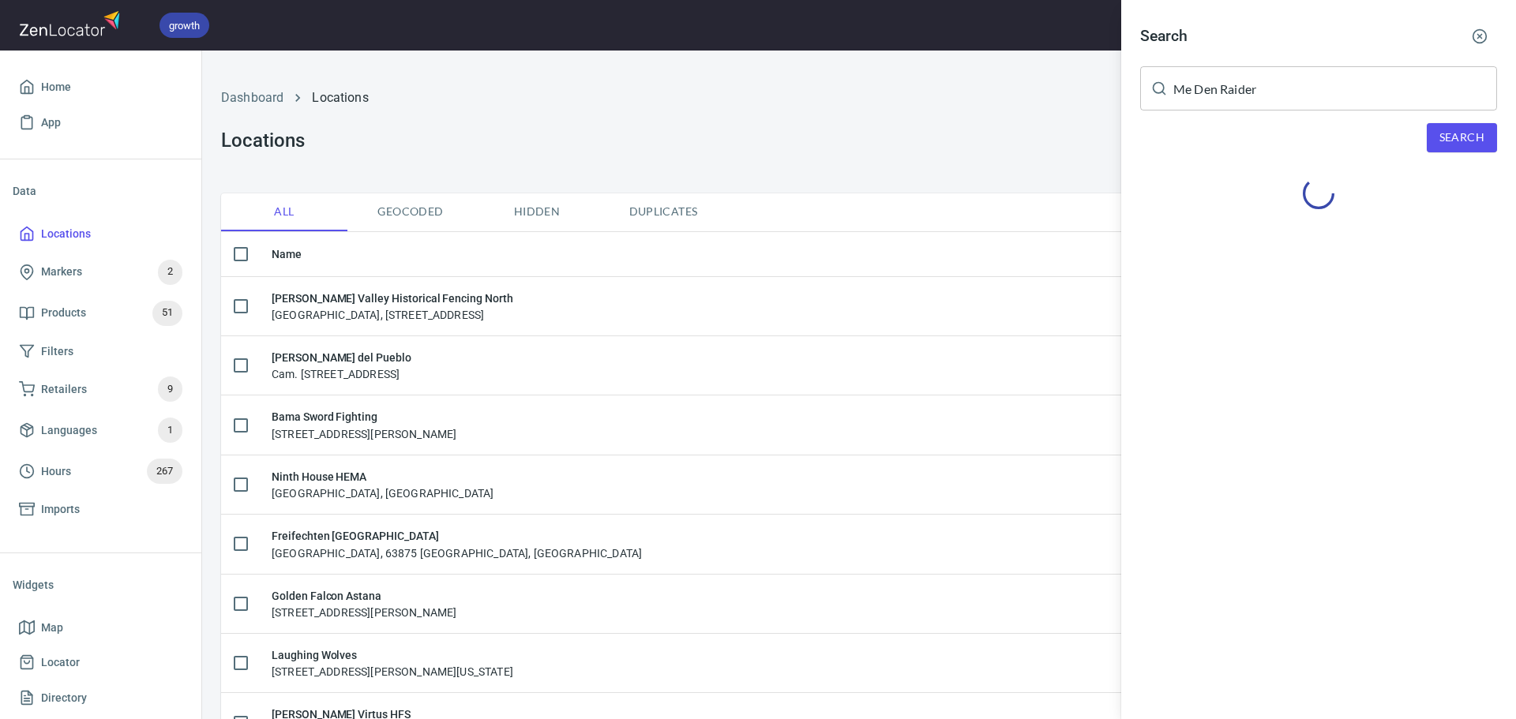
click at [1452, 139] on span "Search" at bounding box center [1461, 138] width 45 height 20
click at [1353, 219] on div "Me Den Raider, Bà Điểm, [GEOGRAPHIC_DATA], [GEOGRAPHIC_DATA], [GEOGRAPHIC_DATA]" at bounding box center [1318, 226] width 357 height 32
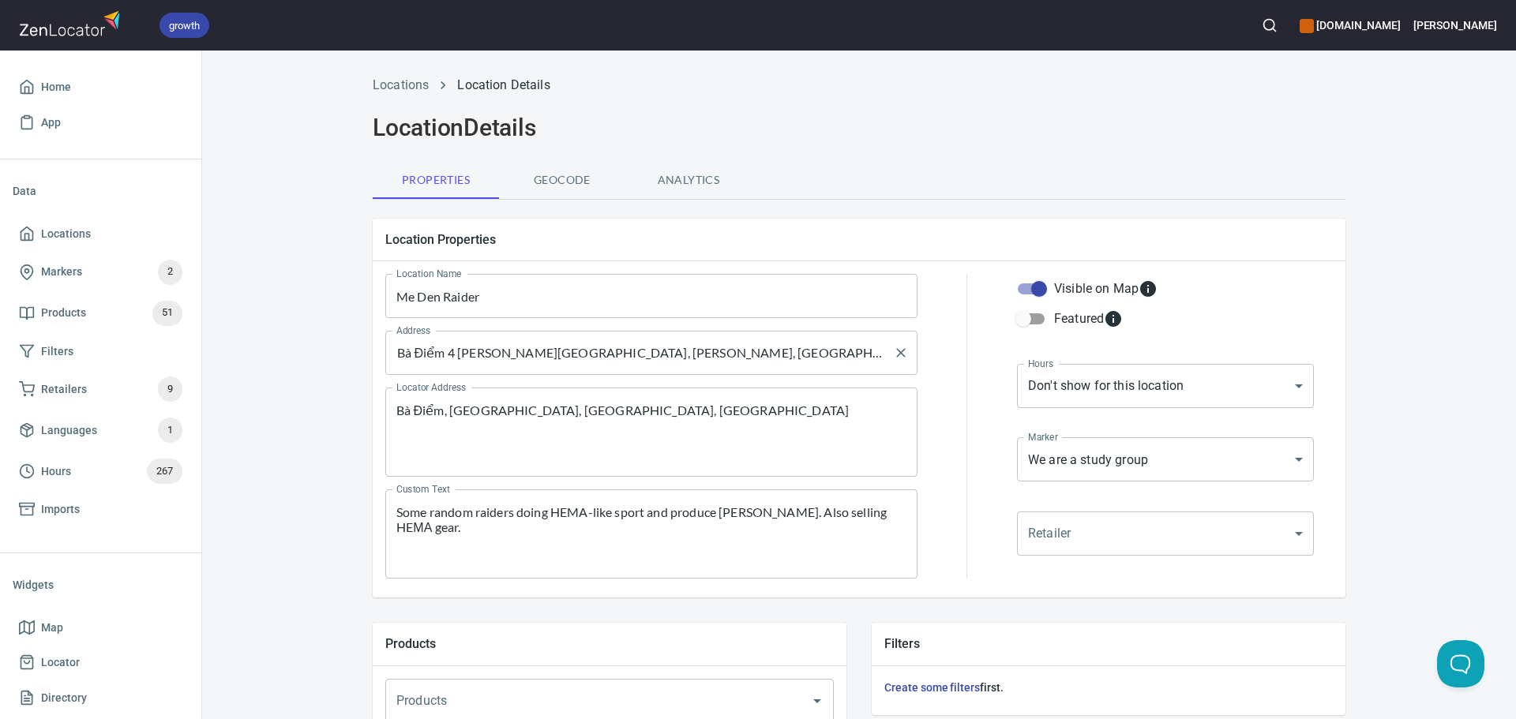
click at [813, 362] on input "Bà Điểm 4 [PERSON_NAME][GEOGRAPHIC_DATA], [PERSON_NAME], [GEOGRAPHIC_DATA], [PE…" at bounding box center [639, 353] width 494 height 30
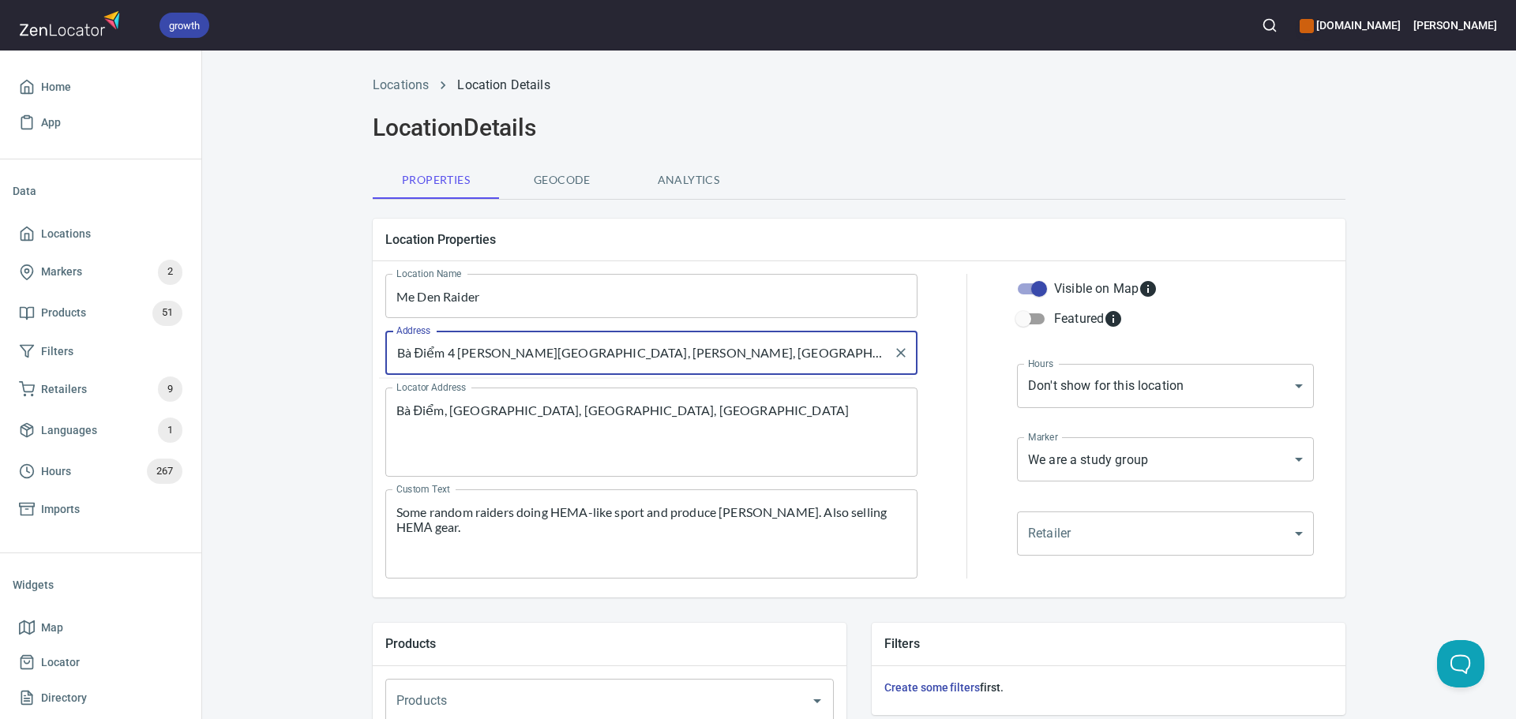
click at [813, 362] on input "Bà Điểm 4 [PERSON_NAME][GEOGRAPHIC_DATA], [PERSON_NAME], [GEOGRAPHIC_DATA], [PE…" at bounding box center [639, 353] width 494 height 30
paste input "7/28 [PERSON_NAME], [PERSON_NAME] [PERSON_NAME], [PERSON_NAME], [PERSON_NAME]"
type input "[STREET_ADDRESS][PERSON_NAME][PERSON_NAME][PERSON_NAME][PERSON_NAME][PERSON_NAM…"
click at [608, 411] on textarea "Bà Điểm, [GEOGRAPHIC_DATA], [GEOGRAPHIC_DATA], [GEOGRAPHIC_DATA]" at bounding box center [651, 433] width 510 height 60
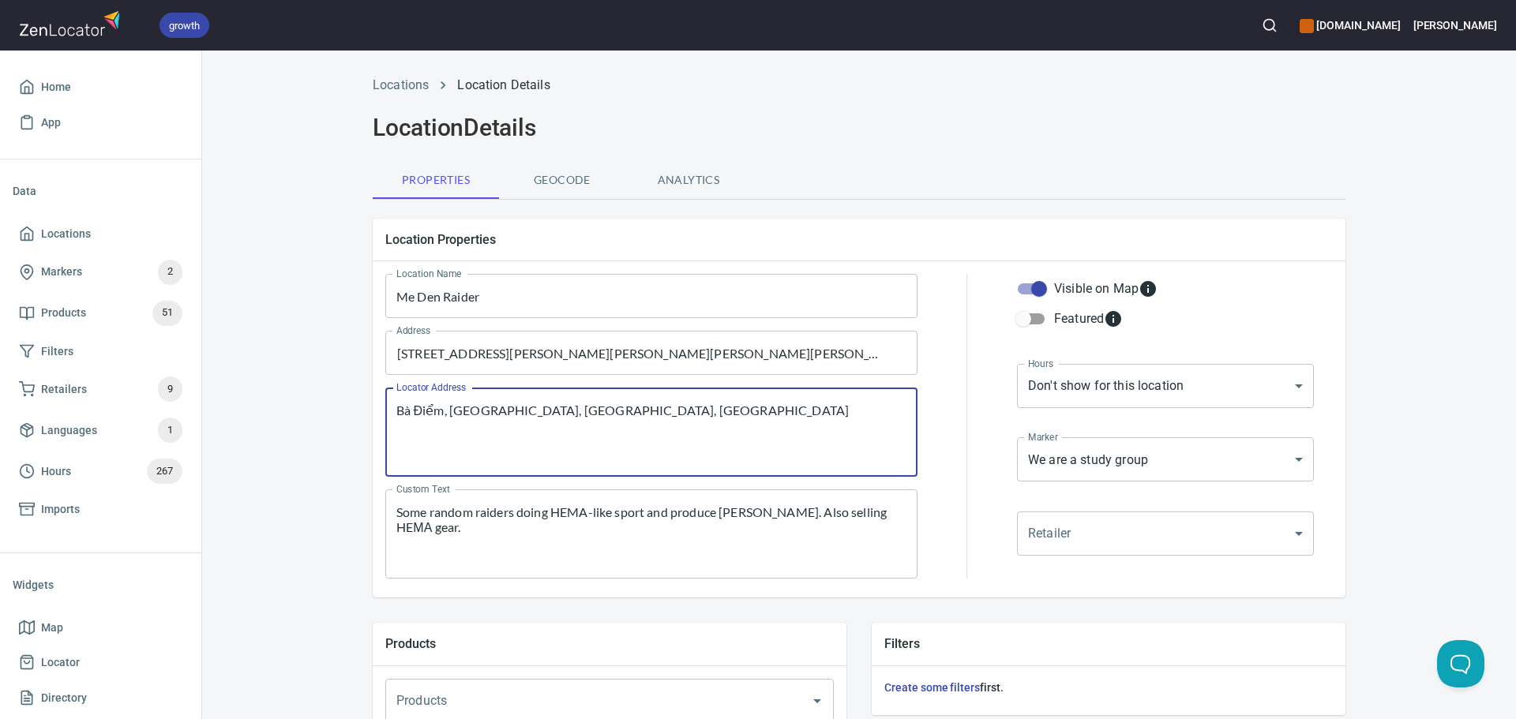
click at [546, 396] on div "Bà Điểm, [GEOGRAPHIC_DATA], [GEOGRAPHIC_DATA], [GEOGRAPHIC_DATA] Locator Address" at bounding box center [651, 432] width 532 height 89
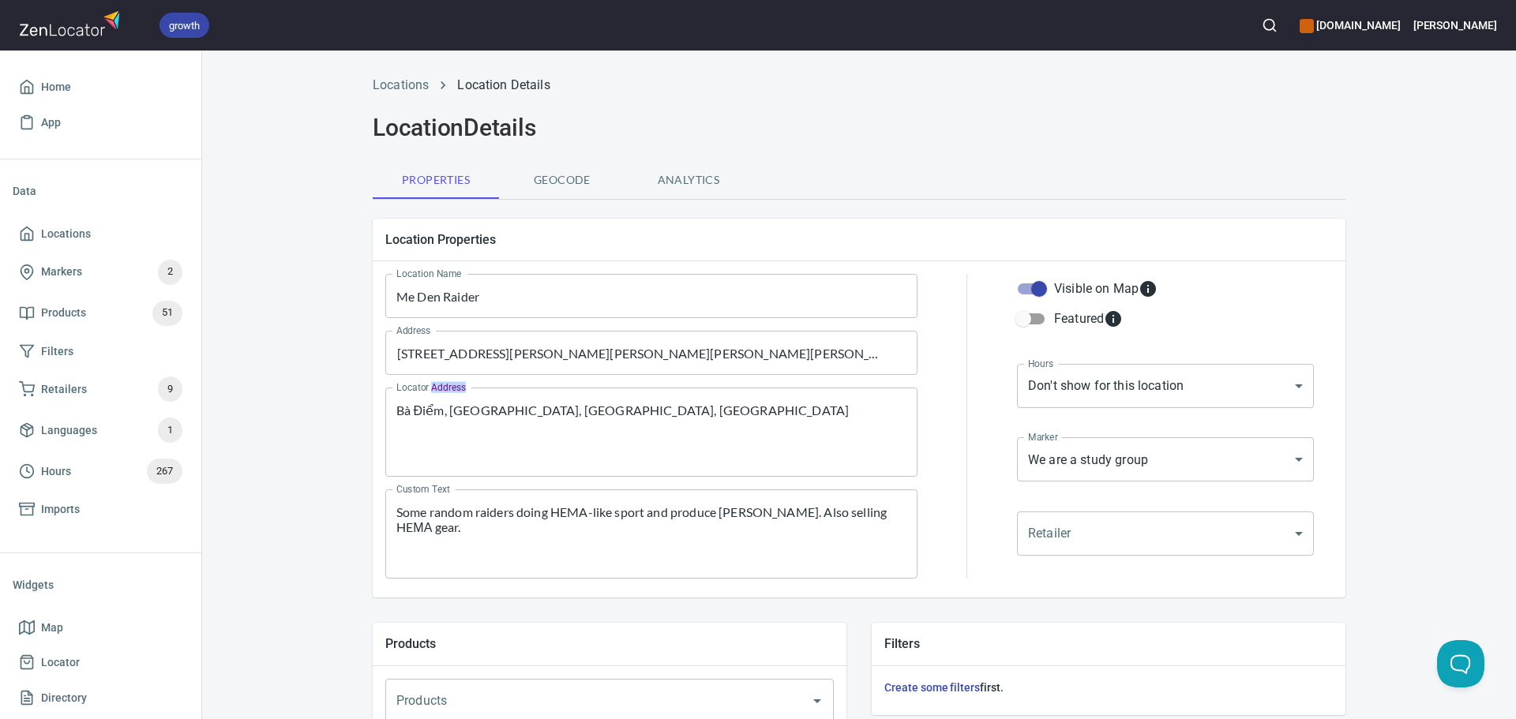
click at [546, 396] on div "Bà Điểm, [GEOGRAPHIC_DATA], [GEOGRAPHIC_DATA], [GEOGRAPHIC_DATA] Locator Address" at bounding box center [651, 432] width 532 height 89
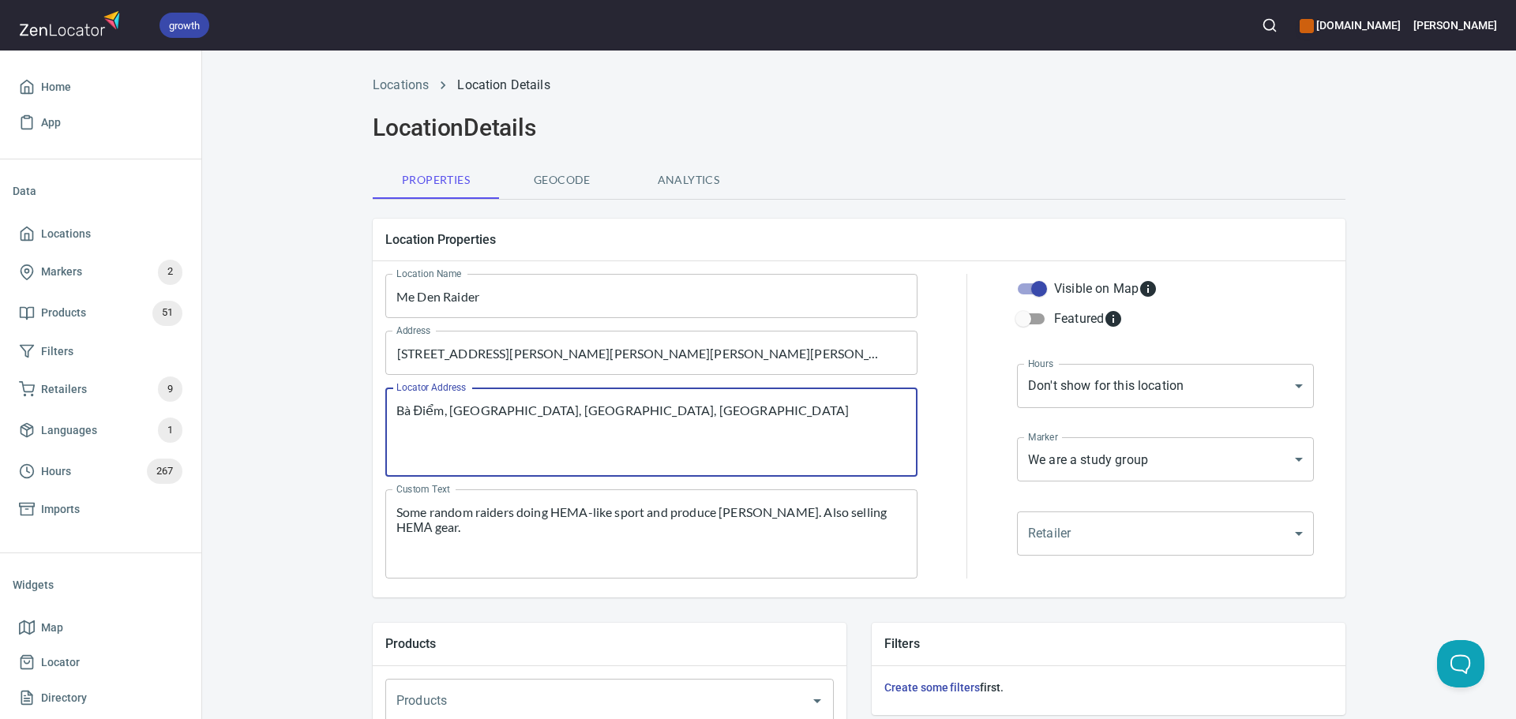
click at [546, 410] on textarea "Bà Điểm, [GEOGRAPHIC_DATA], [GEOGRAPHIC_DATA], [GEOGRAPHIC_DATA]" at bounding box center [651, 433] width 510 height 60
paste textarea "[STREET_ADDRESS][PERSON_NAME][PERSON_NAME][PERSON_NAME][PERSON_NAME][PERSON_NAM…"
type textarea "[STREET_ADDRESS][PERSON_NAME][PERSON_NAME][PERSON_NAME][PERSON_NAME][PERSON_NAM…"
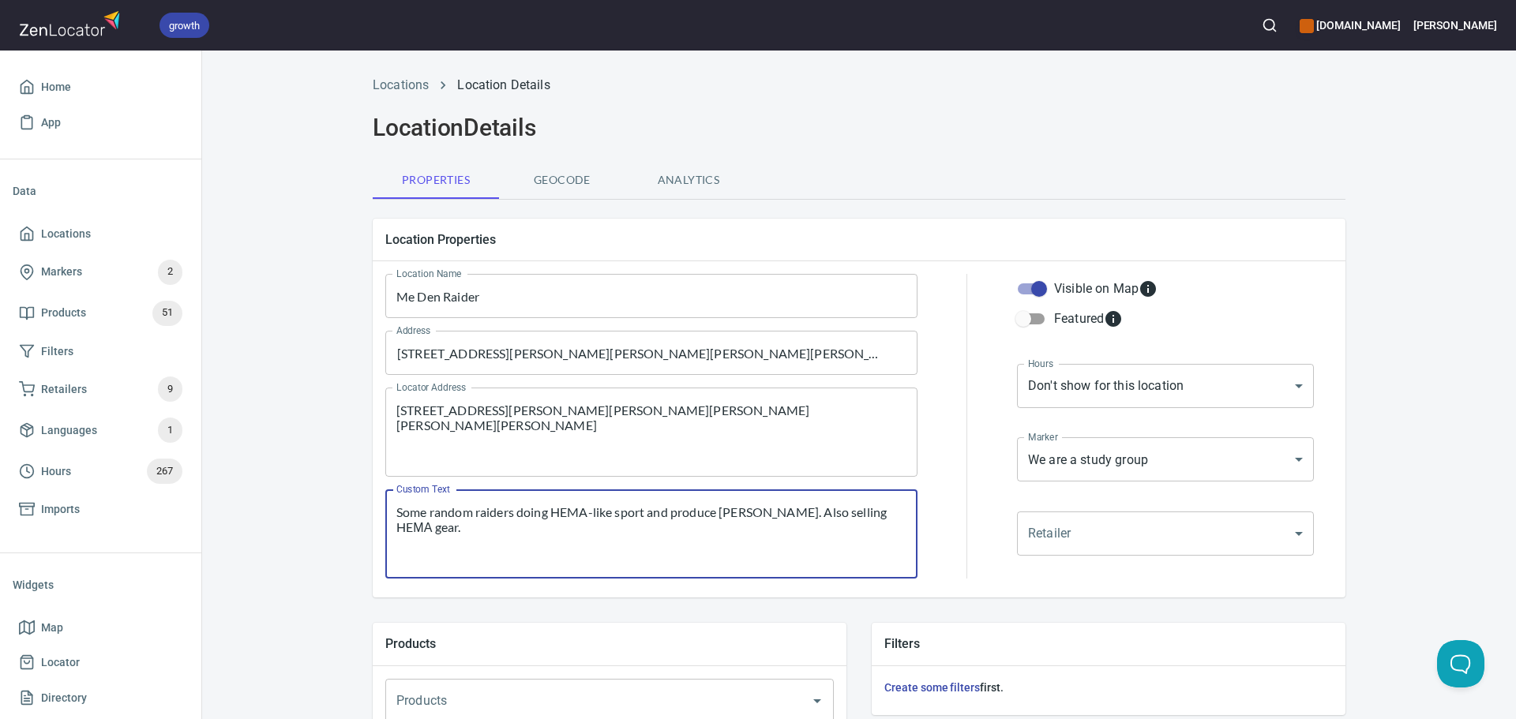
click at [582, 520] on textarea "Some random raiders doing HEMA-like sport and produce [PERSON_NAME]. Also selli…" at bounding box center [651, 535] width 510 height 60
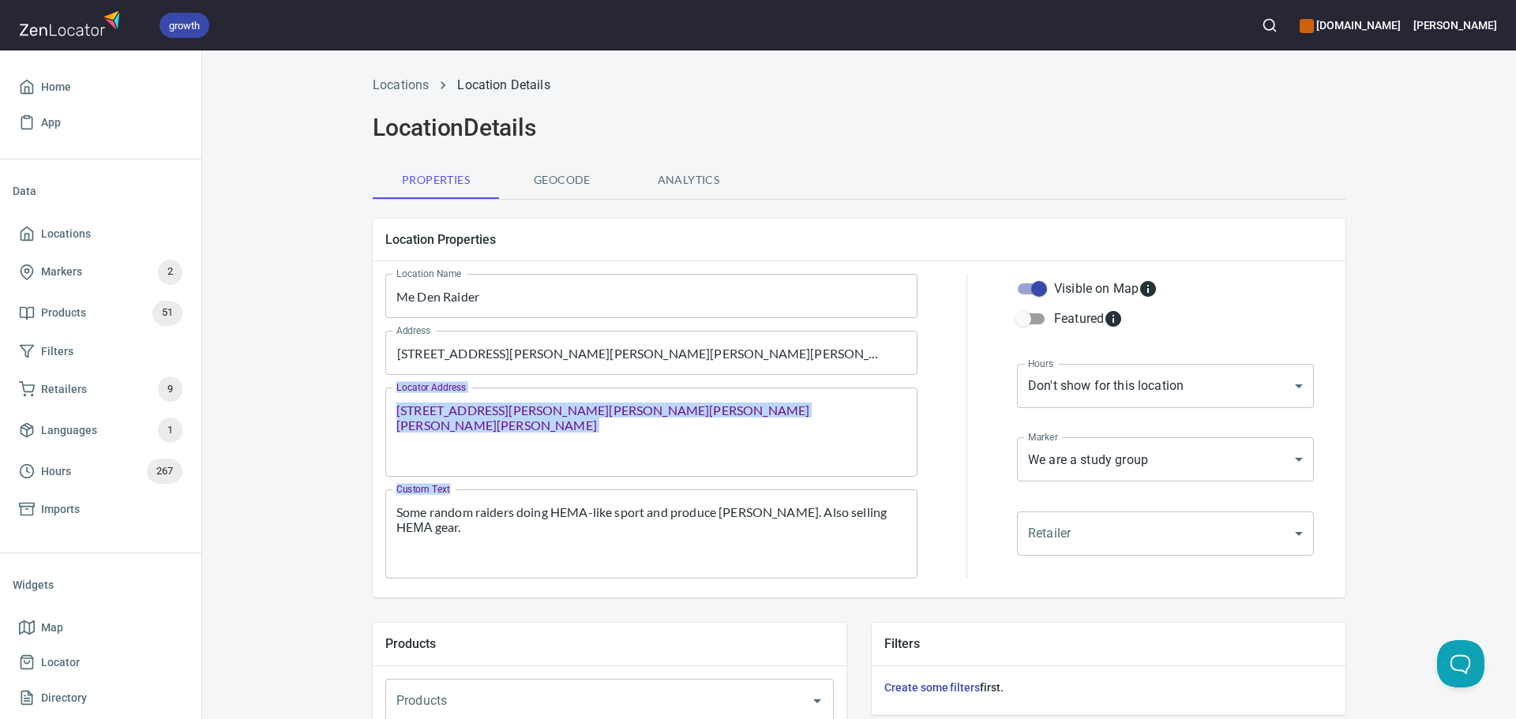
drag, startPoint x: 669, startPoint y: 565, endPoint x: 270, endPoint y: 449, distance: 415.3
click at [270, 449] on div "Locations Location Details Location Details Properties Geocode Analytics Locati…" at bounding box center [859, 662] width 1314 height 1192
click at [478, 542] on textarea "Some random raiders doing HEMA-like sport and produce [PERSON_NAME]. Also selli…" at bounding box center [651, 535] width 510 height 60
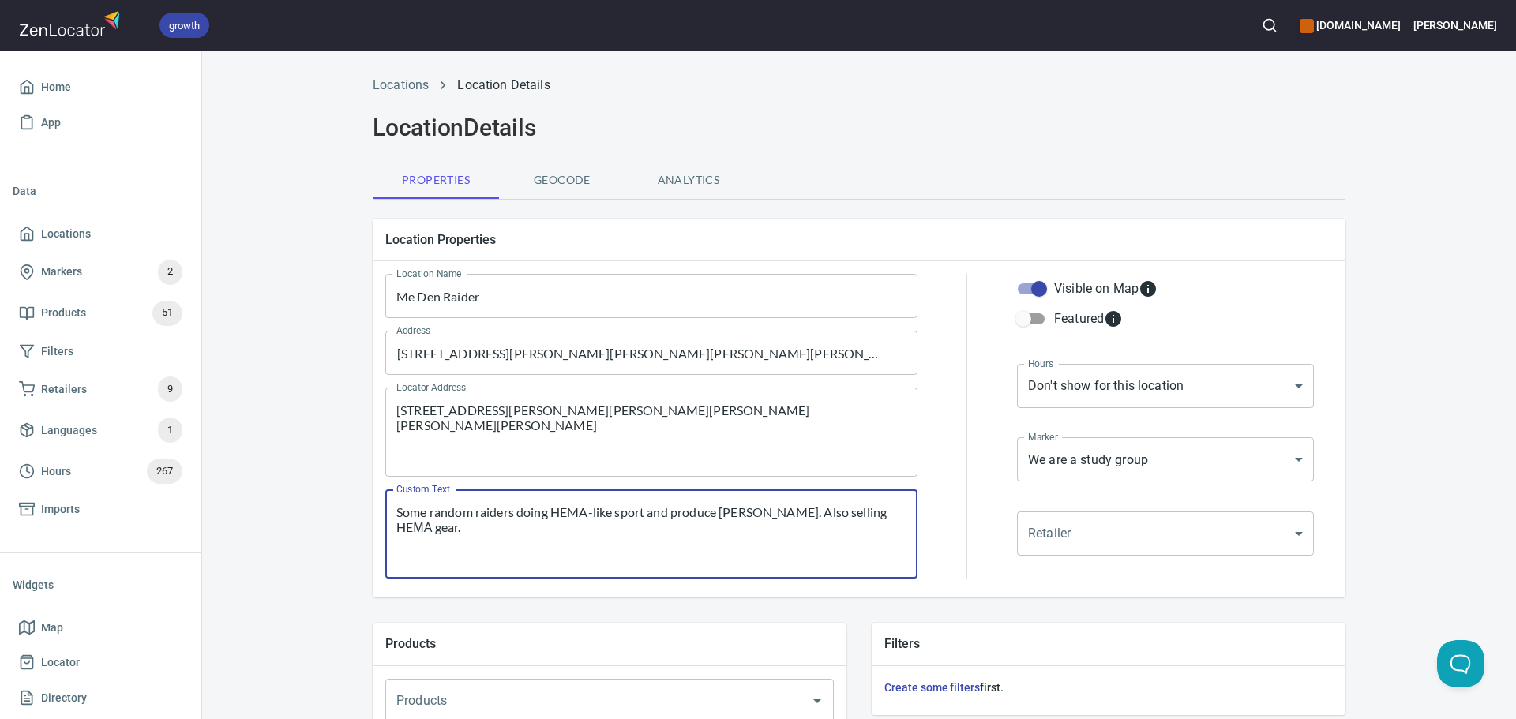
drag, startPoint x: 475, startPoint y: 534, endPoint x: 350, endPoint y: 501, distance: 129.1
click at [354, 501] on div "Locations Location Details Location Details Properties Geocode Analytics Locati…" at bounding box center [859, 662] width 1011 height 1192
paste textarea "Thổ Phỉ Mè Đen (Me Den Raider) – a community dedicated to the study and develop…"
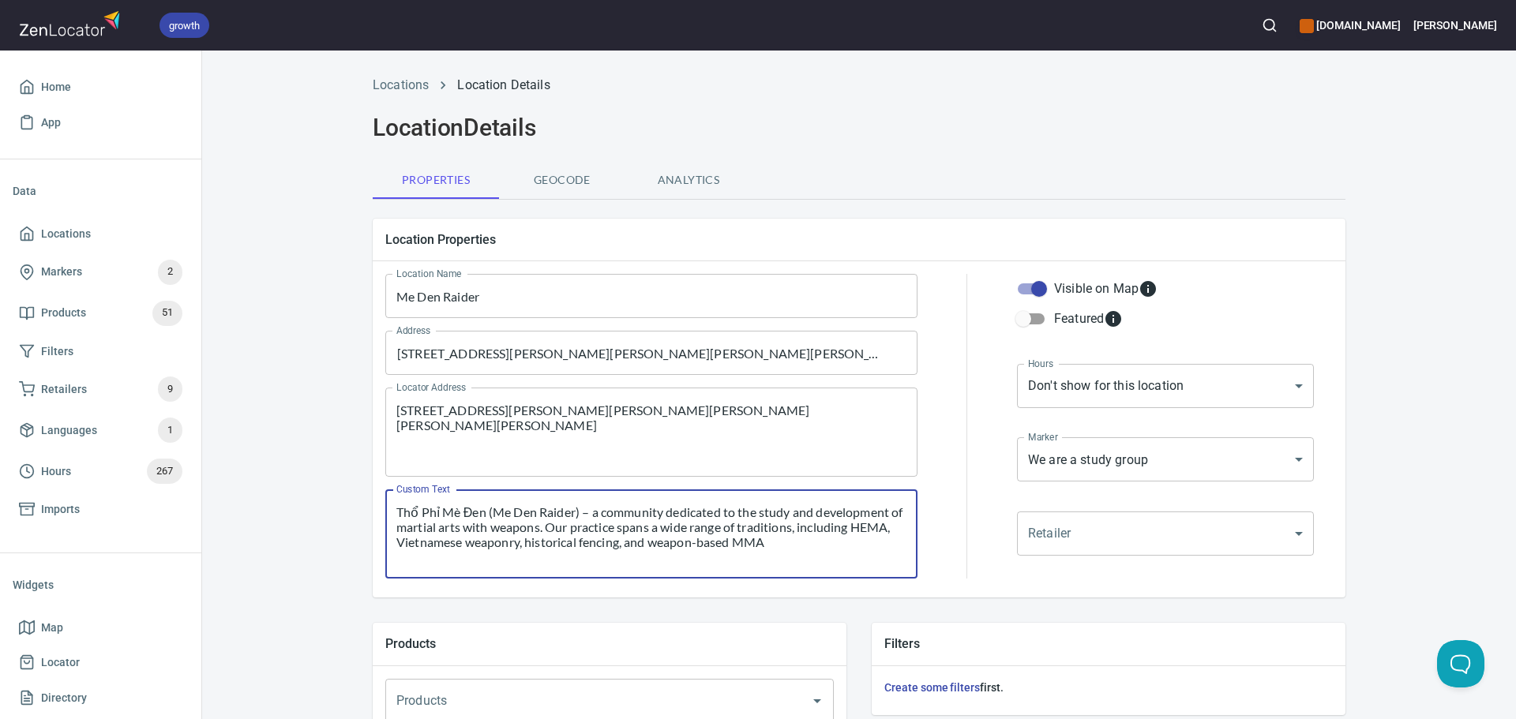
type textarea "Thổ Phỉ Mè Đen (Me Den Raider) – a community dedicated to the study and develop…"
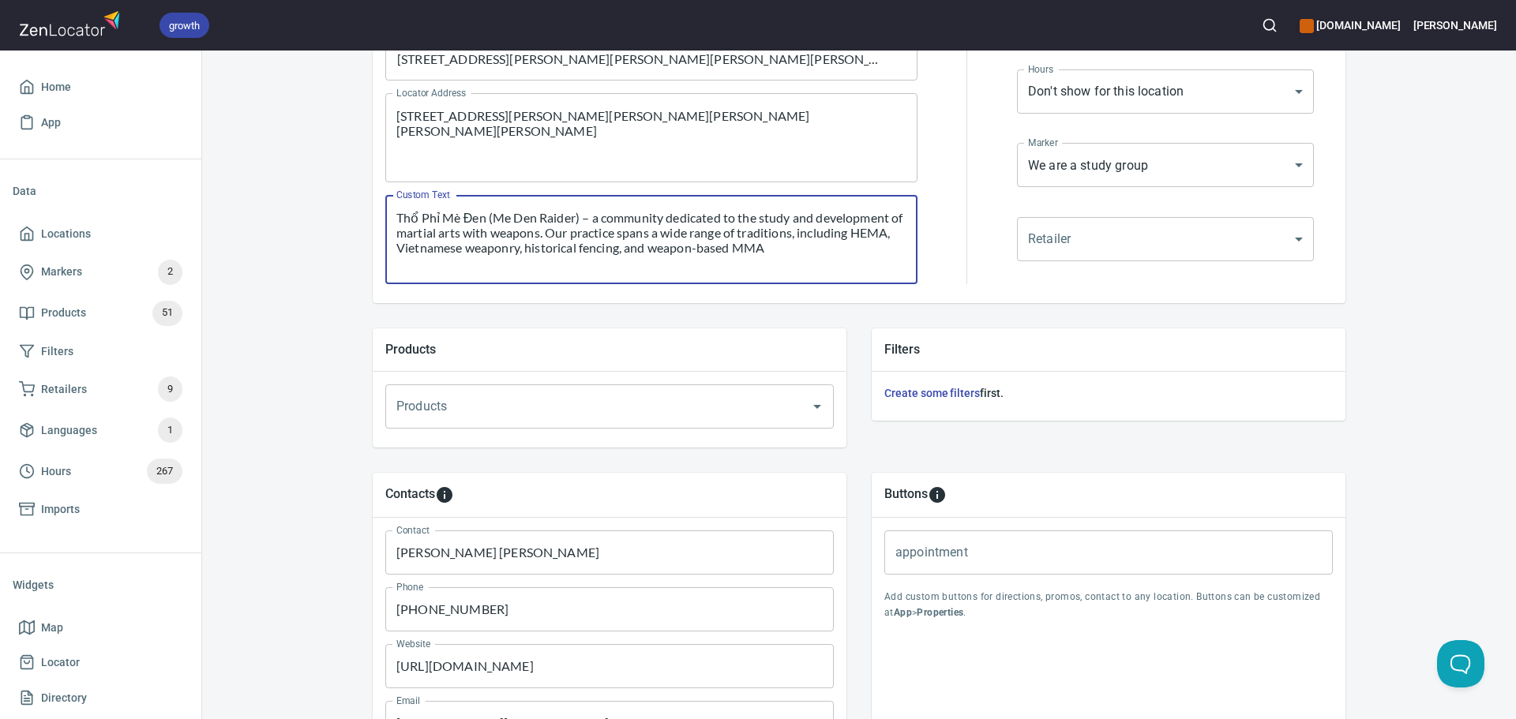
scroll to position [539, 0]
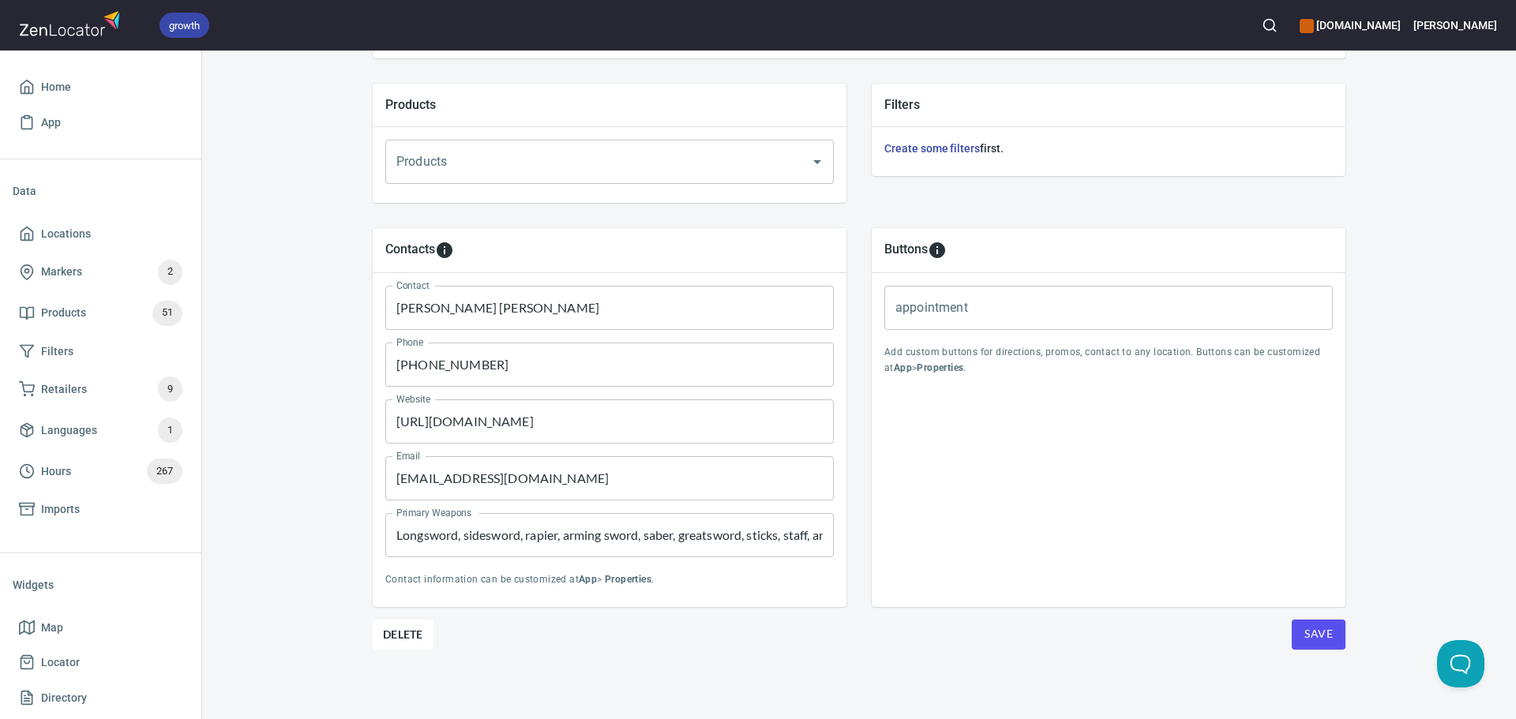
click at [609, 535] on input "Longsword, sidesword, rapier, arming sword, saber, greatsword, sticks, staff, a…" at bounding box center [609, 535] width 448 height 44
paste input "aber, single stick, messer, rapier, sidesword, polearm, MS3227A, [PERSON_NAME] …"
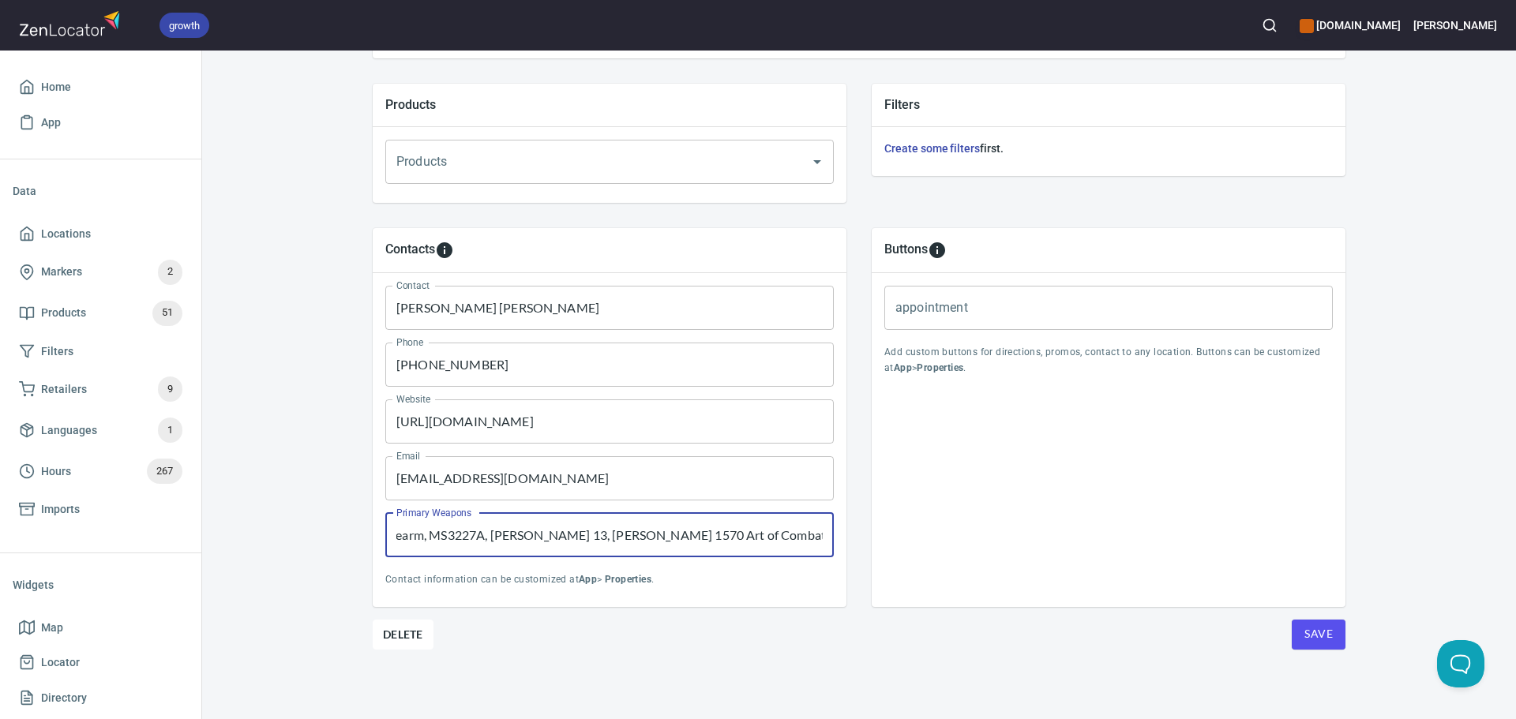
type input "Longsword, saber, single stick, messer, rapier, sidesword, polearm, MS3227A, [P…"
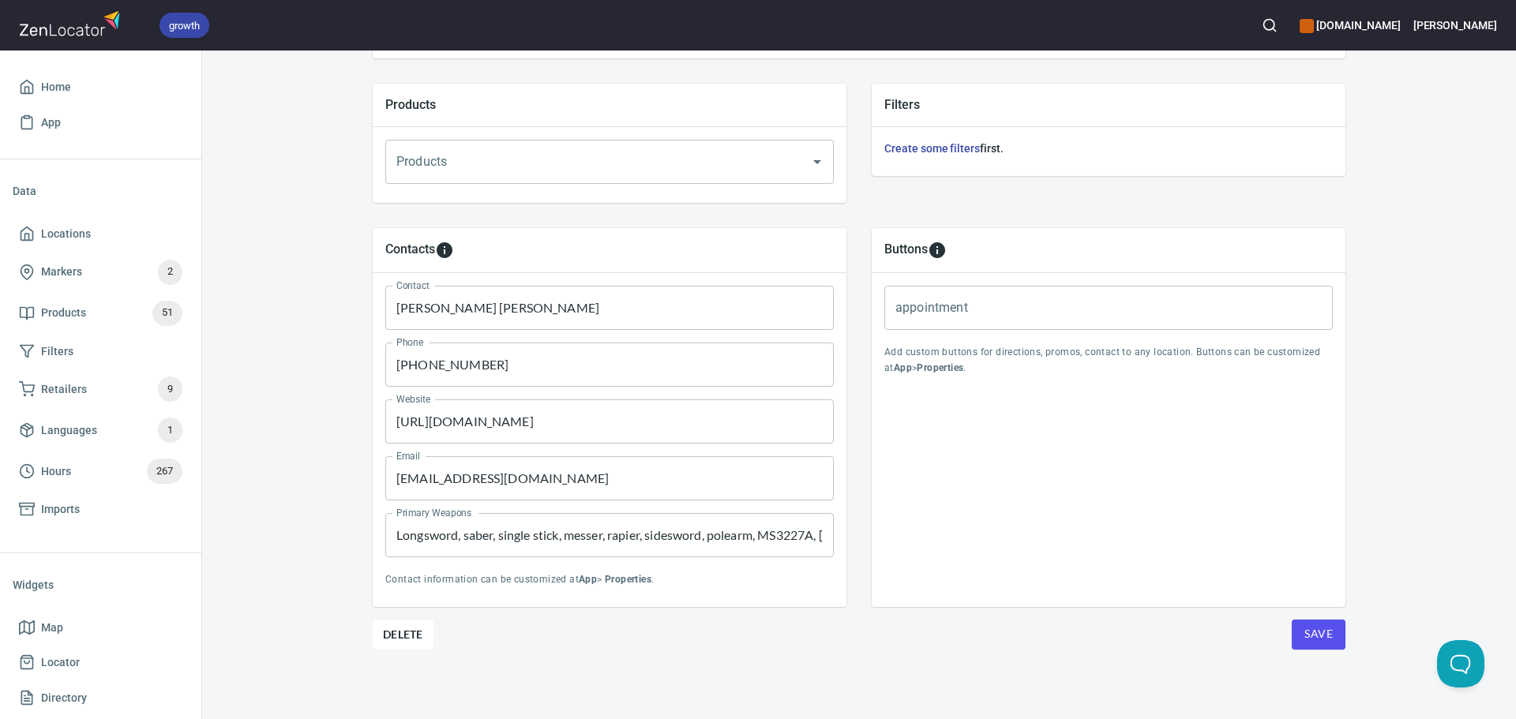
click at [542, 335] on div "Contact [PERSON_NAME] [PERSON_NAME] Contact" at bounding box center [609, 307] width 461 height 57
click at [526, 283] on div "Contact [PERSON_NAME] [PERSON_NAME] Contact" at bounding box center [609, 307] width 461 height 57
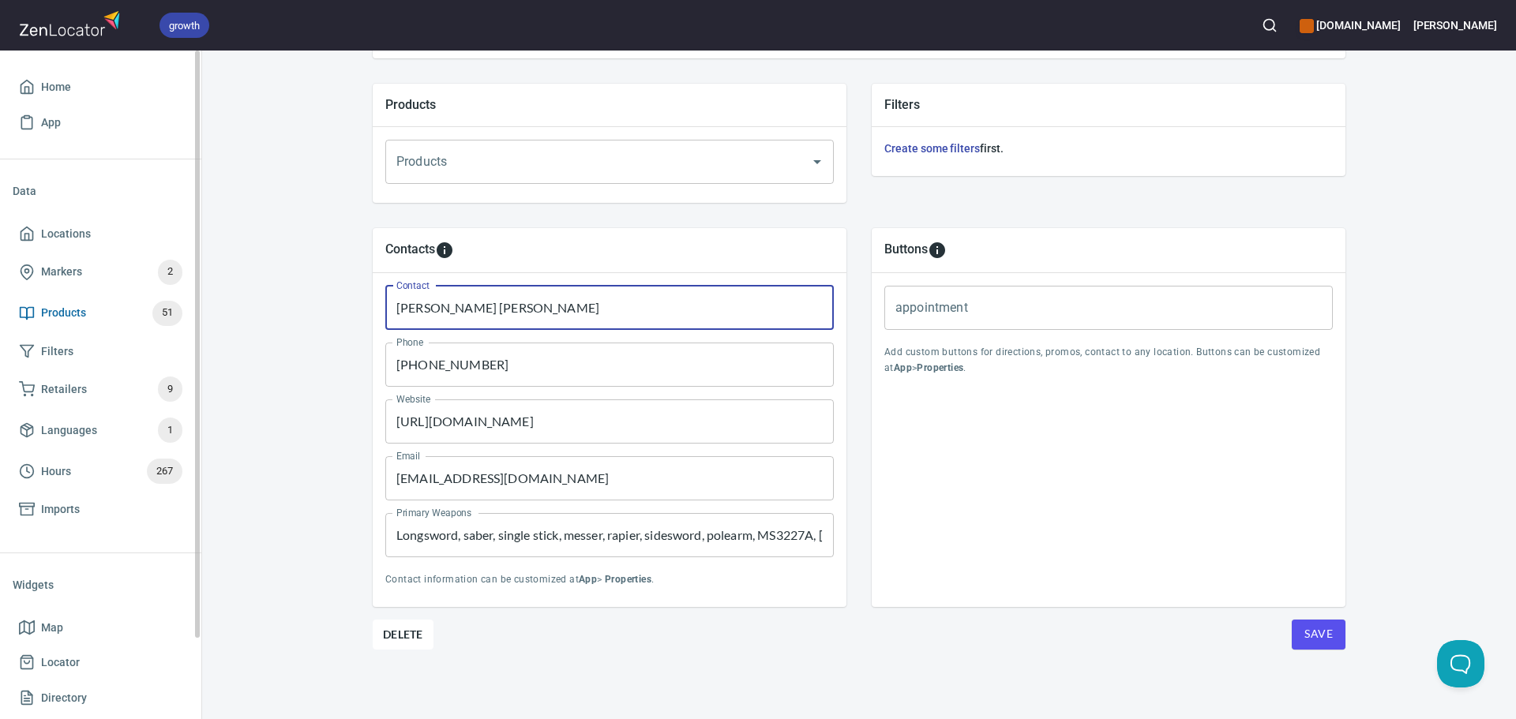
drag, startPoint x: 530, startPoint y: 301, endPoint x: 43, endPoint y: 295, distance: 486.4
click at [51, 297] on div "growth [DOMAIN_NAME] [PERSON_NAME] Home App Data Locations Markers 2 Products 5…" at bounding box center [758, 359] width 1516 height 719
drag, startPoint x: 537, startPoint y: 362, endPoint x: 159, endPoint y: 361, distance: 378.2
click at [159, 361] on div "growth [DOMAIN_NAME] [PERSON_NAME] Home App Data Locations Markers 2 Products 5…" at bounding box center [758, 359] width 1516 height 719
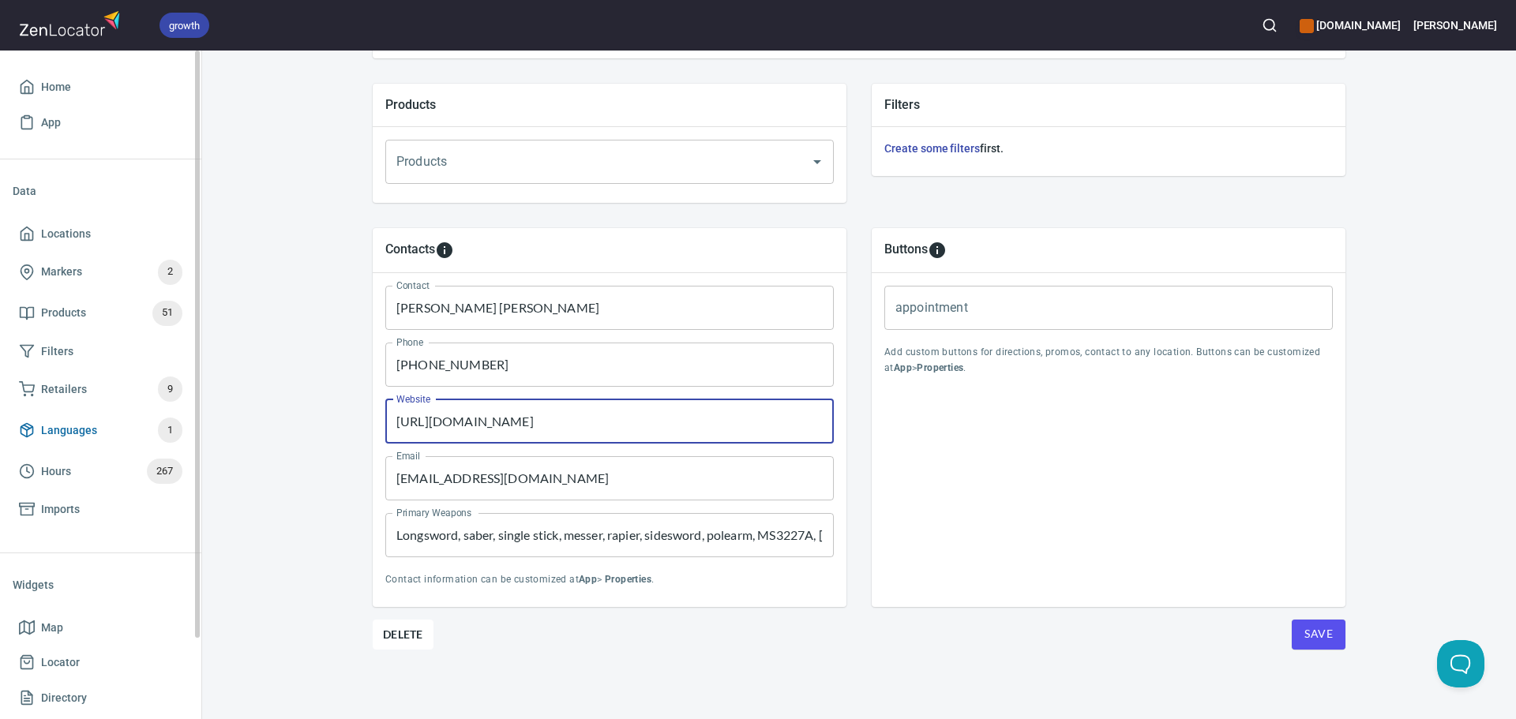
drag, startPoint x: 796, startPoint y: 430, endPoint x: 99, endPoint y: 437, distance: 696.4
click at [99, 437] on div "growth [DOMAIN_NAME] [PERSON_NAME] Home App Data Locations Markers 2 Products 5…" at bounding box center [758, 359] width 1516 height 719
paste input "share/1HU3chLC8G/"
type input "[URL][DOMAIN_NAME]"
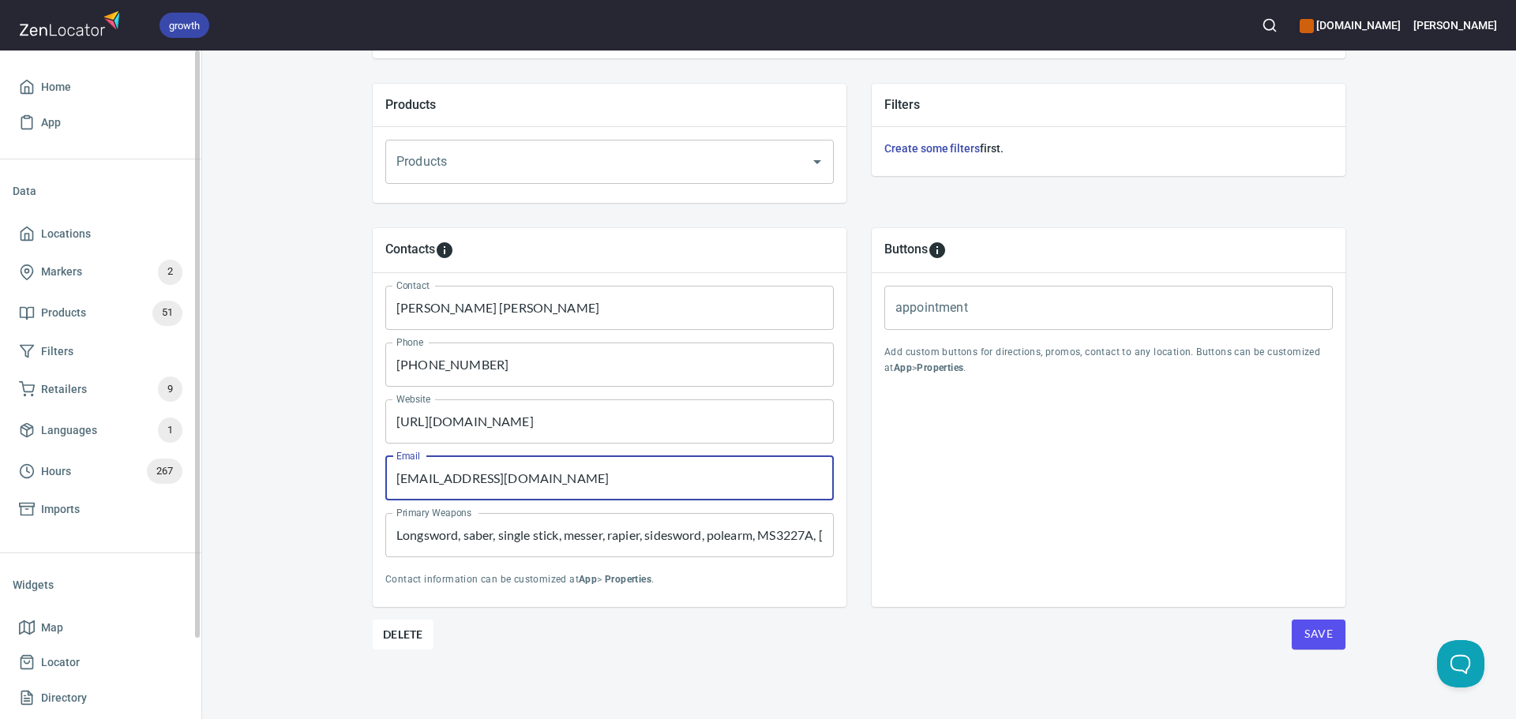
drag, startPoint x: 610, startPoint y: 483, endPoint x: 189, endPoint y: 472, distance: 421.0
click at [191, 472] on div "growth [DOMAIN_NAME] [PERSON_NAME] Home App Data Locations Markers 2 Products 5…" at bounding box center [758, 359] width 1516 height 719
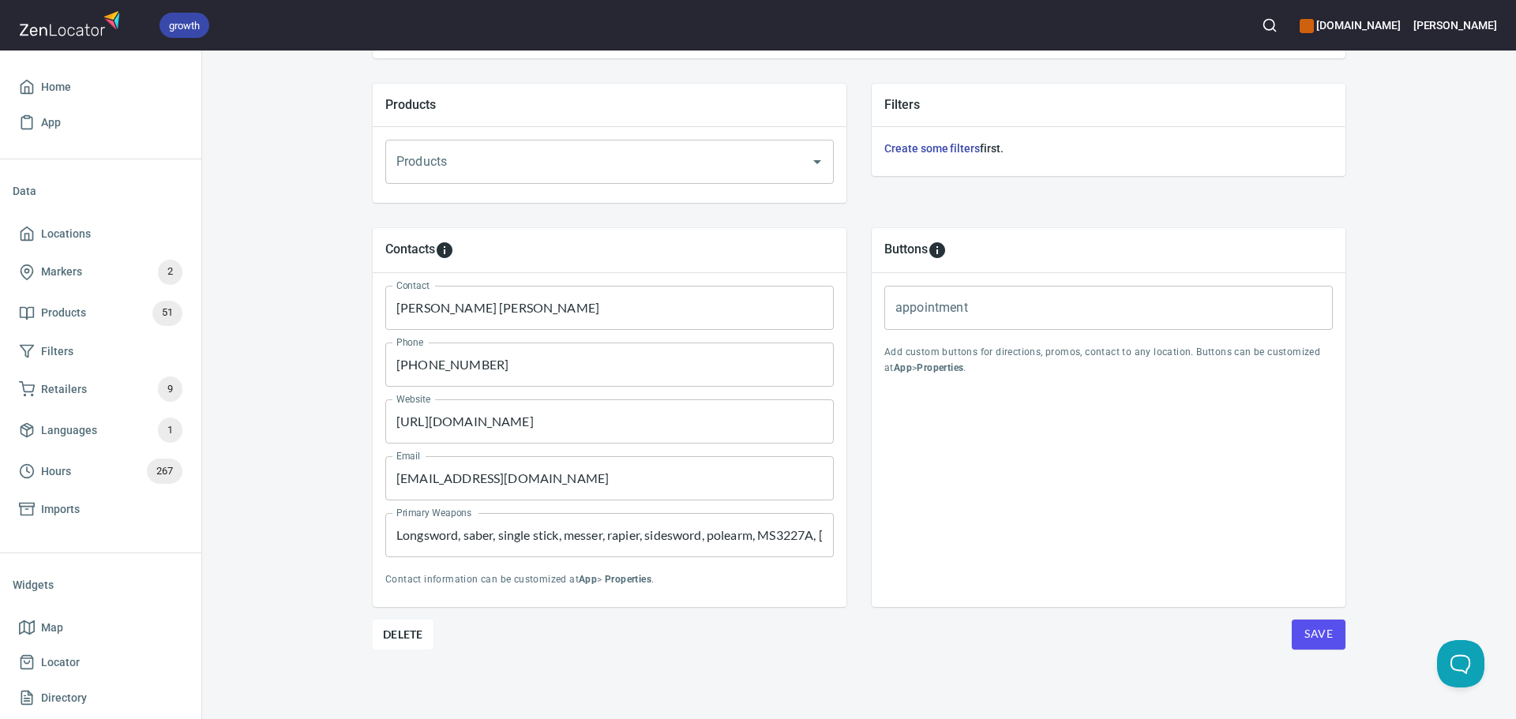
click at [1303, 656] on div "Location Properties Location Name Me Den Raider Location Name Address [STREET_A…" at bounding box center [859, 193] width 973 height 1052
click at [1315, 636] on span "Save" at bounding box center [1318, 635] width 28 height 20
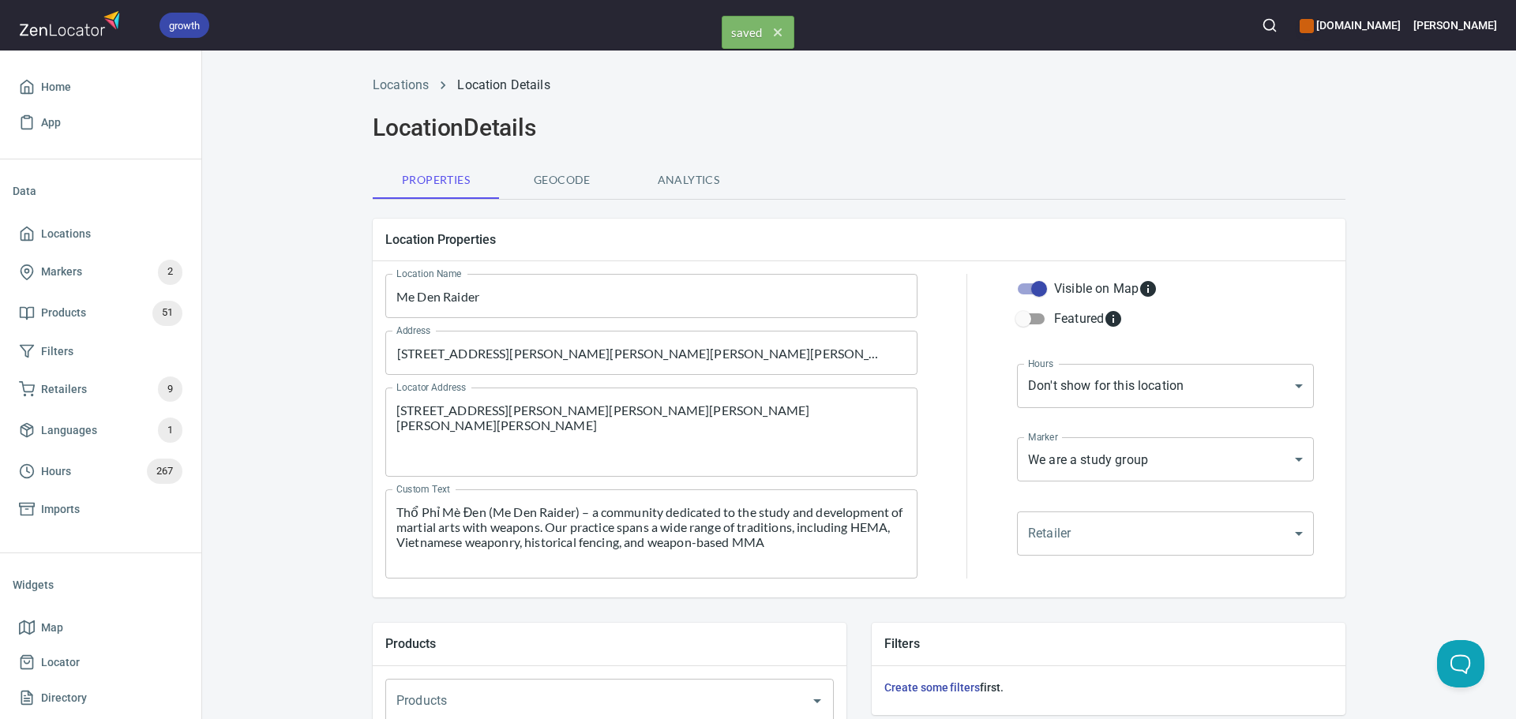
click at [1085, 407] on body "growth [DOMAIN_NAME] [PERSON_NAME] Home App Data Locations Markers 2 Products 5…" at bounding box center [758, 359] width 1516 height 719
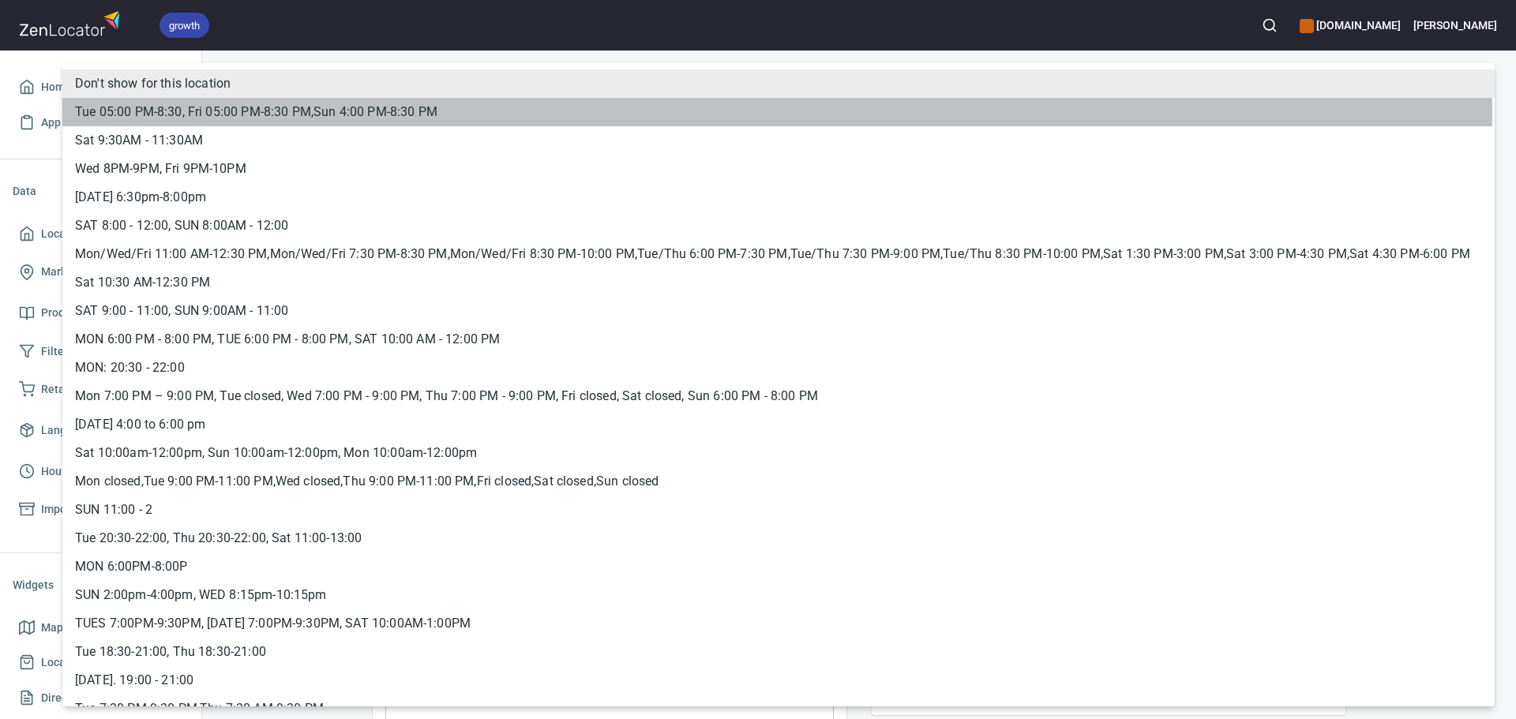
click at [297, 117] on li "Tue 05:00 PM-8:30, Fri 05:00 PM-8:30 PM,Sun 4:00 PM-8:30 PM" at bounding box center [778, 112] width 1432 height 28
type input "hrs_grgy6x7j"
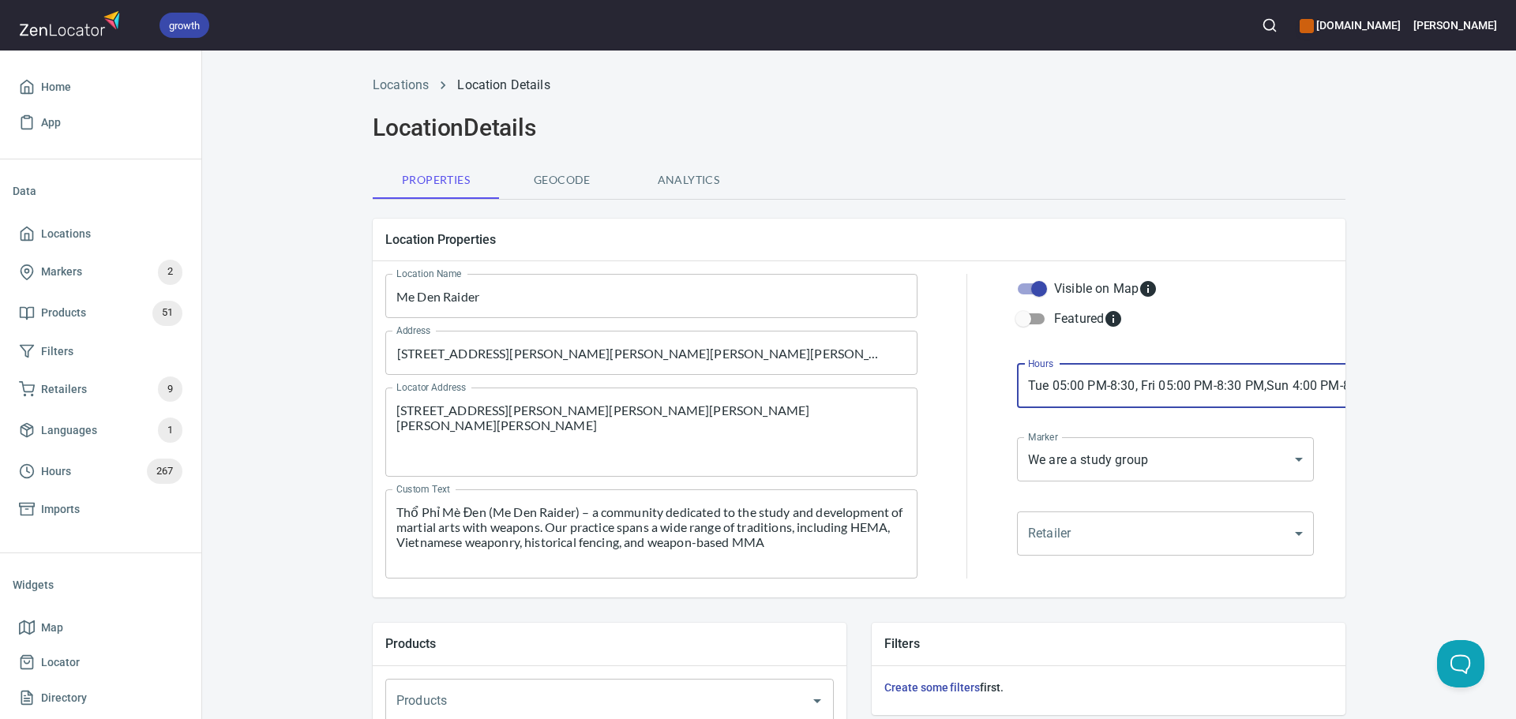
click at [1340, 315] on div "Location Properties Location Name Me Den Raider Location Name Address [STREET_A…" at bounding box center [859, 408] width 998 height 404
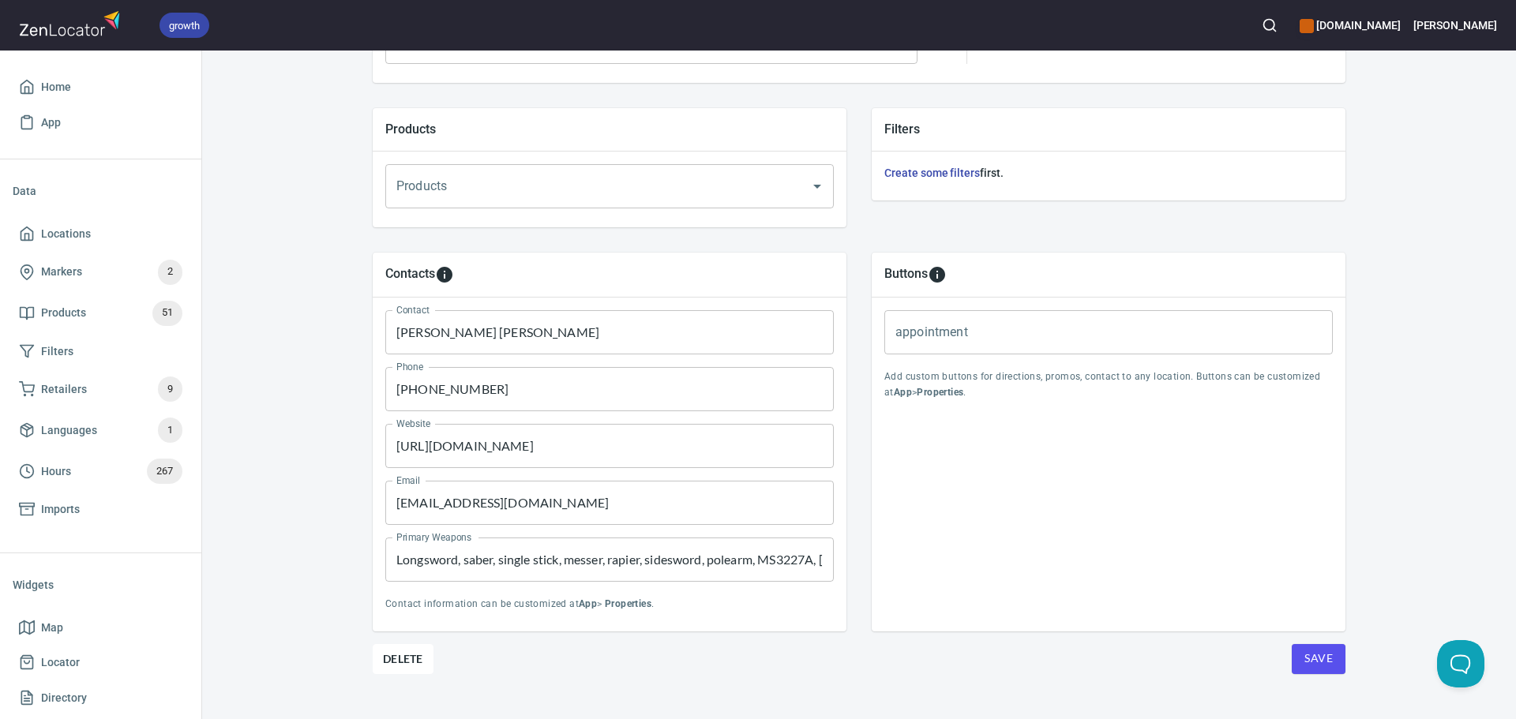
scroll to position [539, 0]
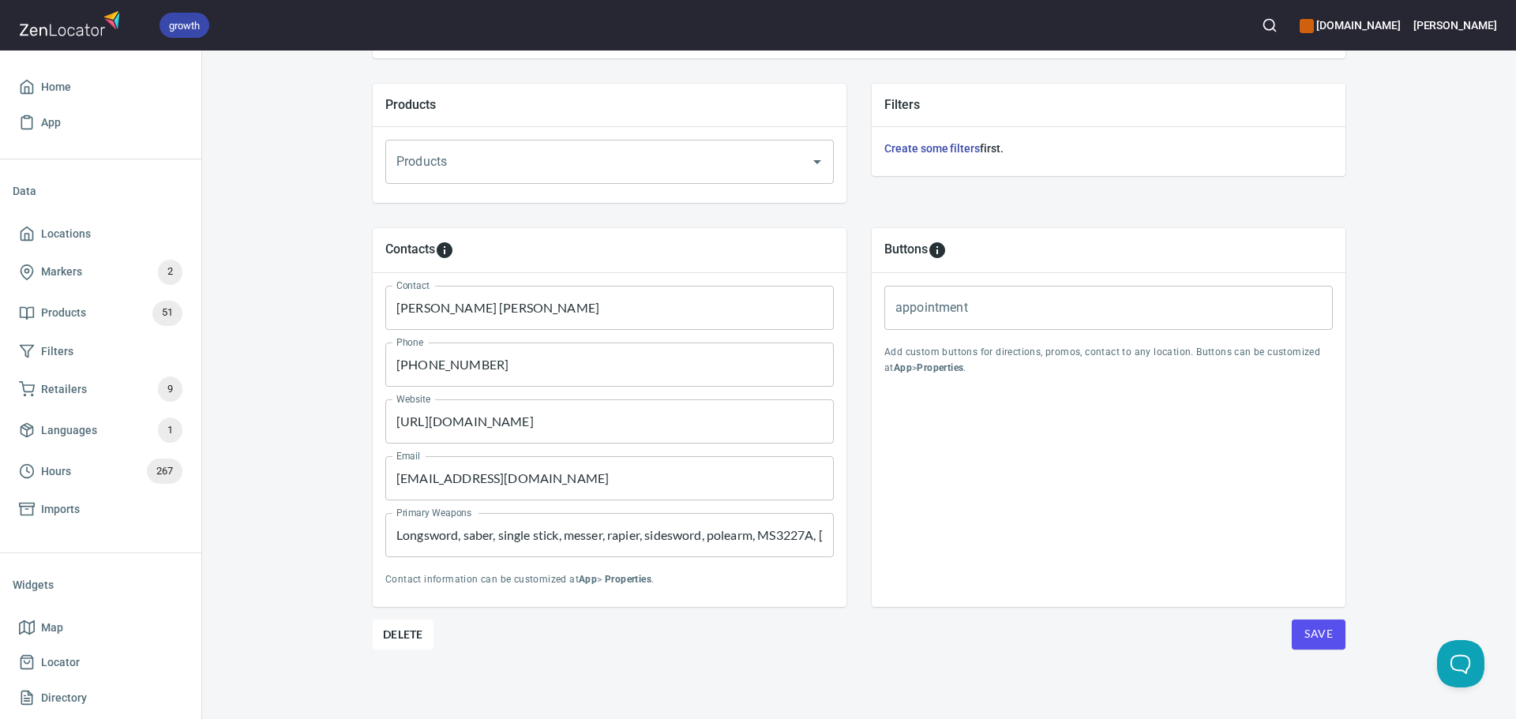
click at [1332, 625] on button "Save" at bounding box center [1319, 635] width 54 height 30
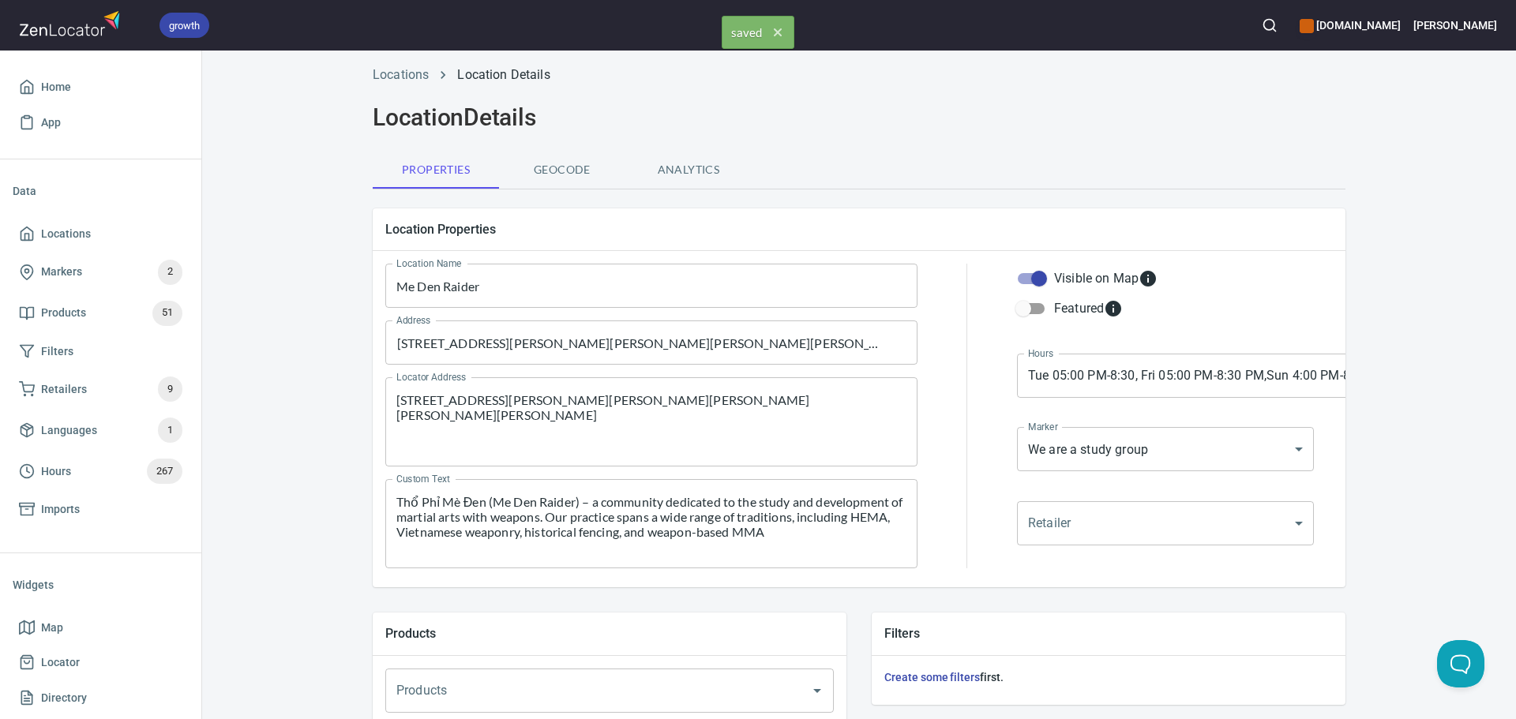
scroll to position [0, 0]
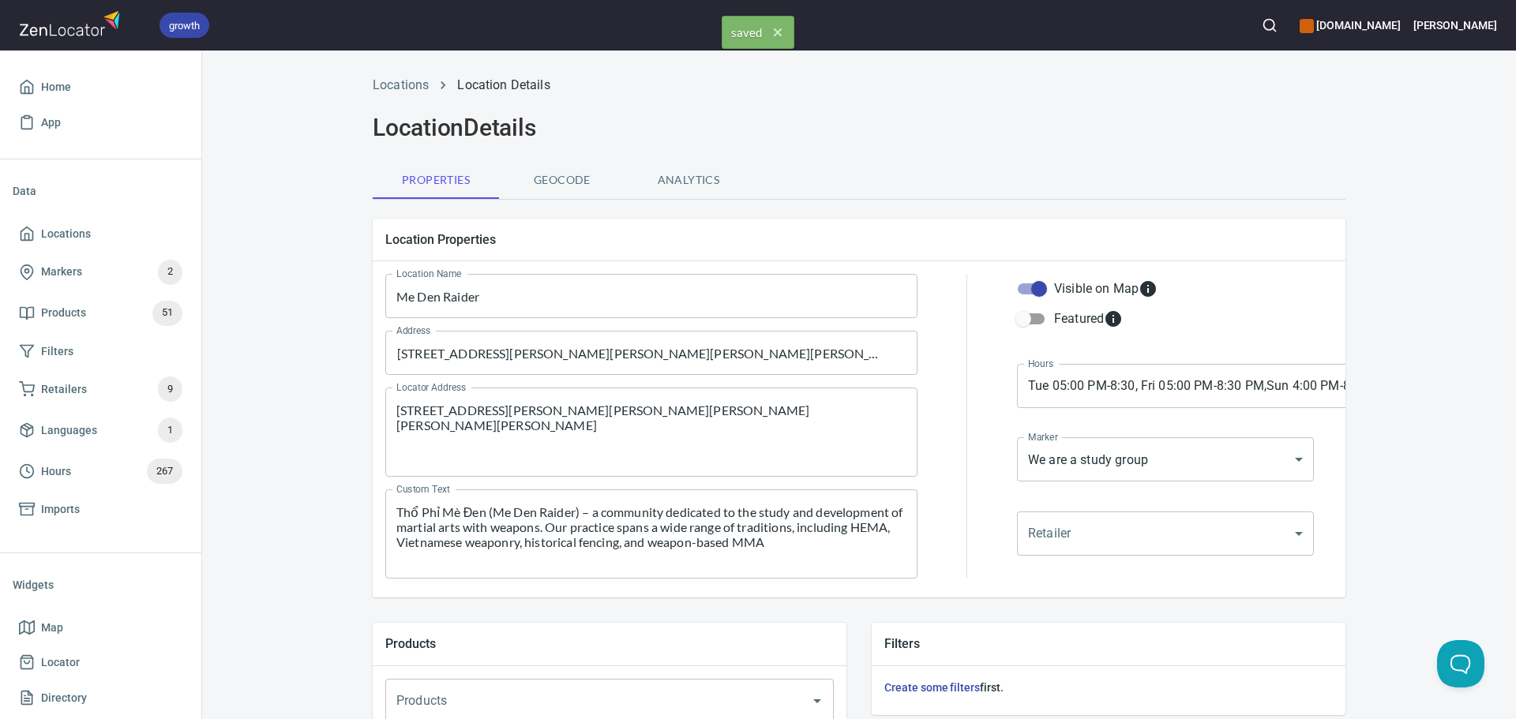
click at [540, 173] on span "Geocode" at bounding box center [561, 181] width 107 height 20
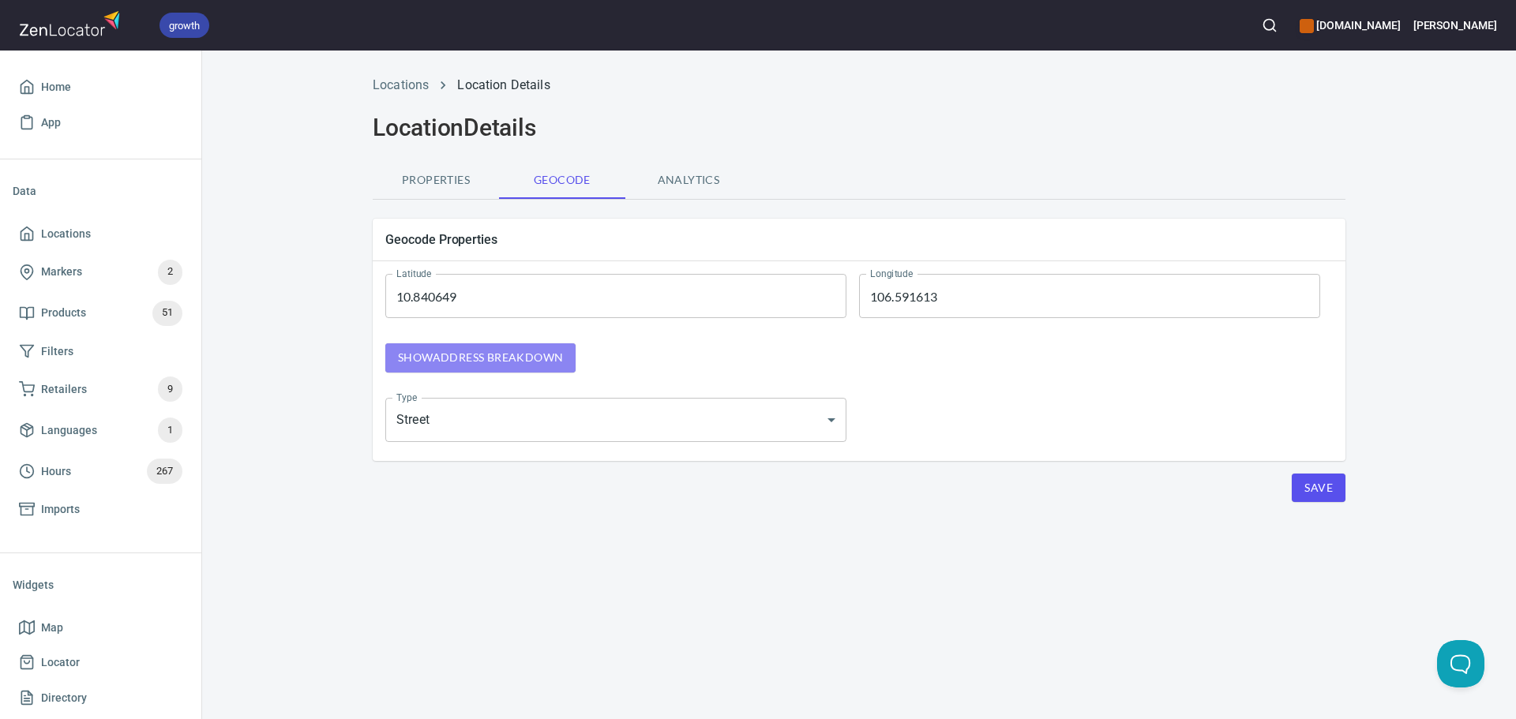
click at [536, 356] on span "Show address breakdown" at bounding box center [480, 358] width 165 height 20
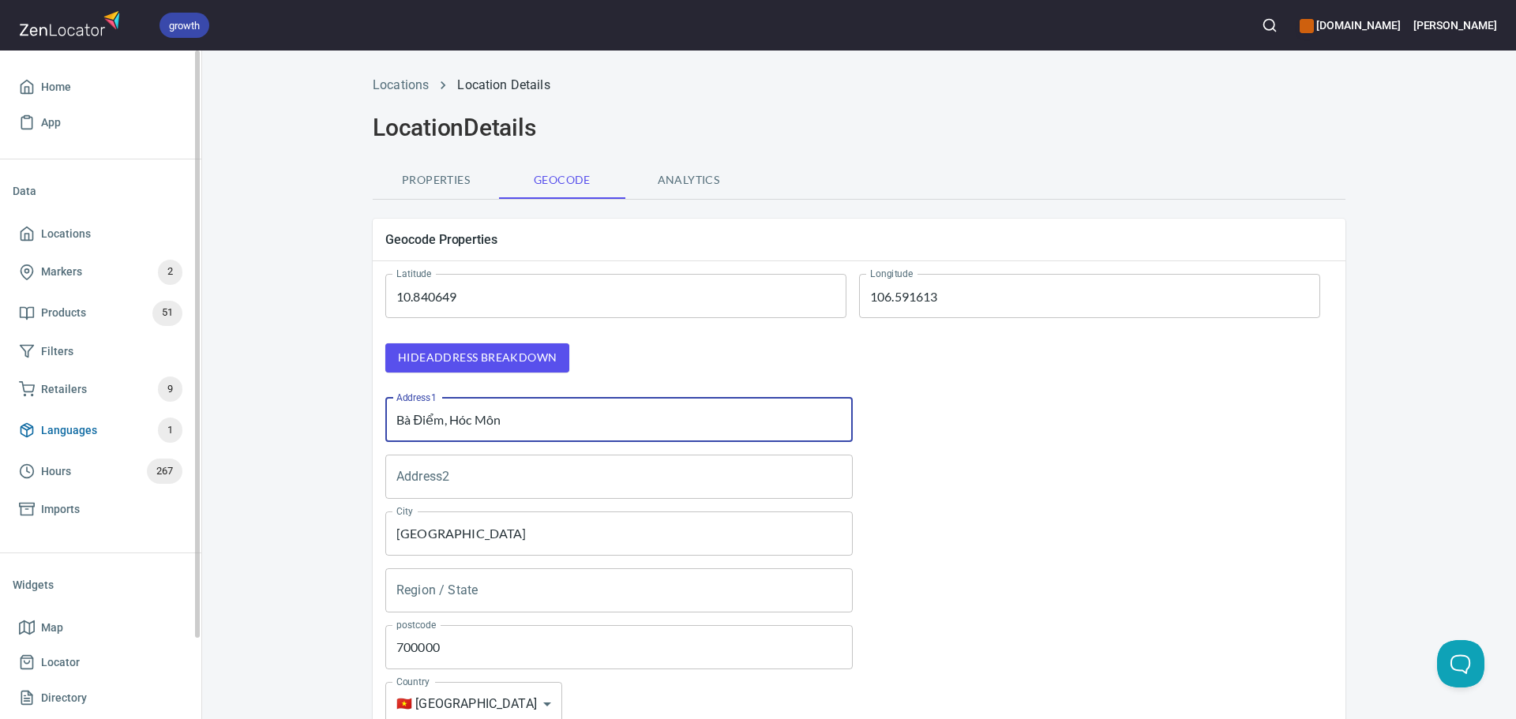
drag, startPoint x: 584, startPoint y: 422, endPoint x: 100, endPoint y: 418, distance: 484.0
click at [105, 418] on div "growth [DOMAIN_NAME] [PERSON_NAME] Home App Data Locations Markers 2 Products 5…" at bounding box center [758, 359] width 1516 height 719
paste input "[STREET_ADDRESS][PERSON_NAME][PERSON_NAME][PERSON_NAME][PERSON_NAME][PERSON_NAM…"
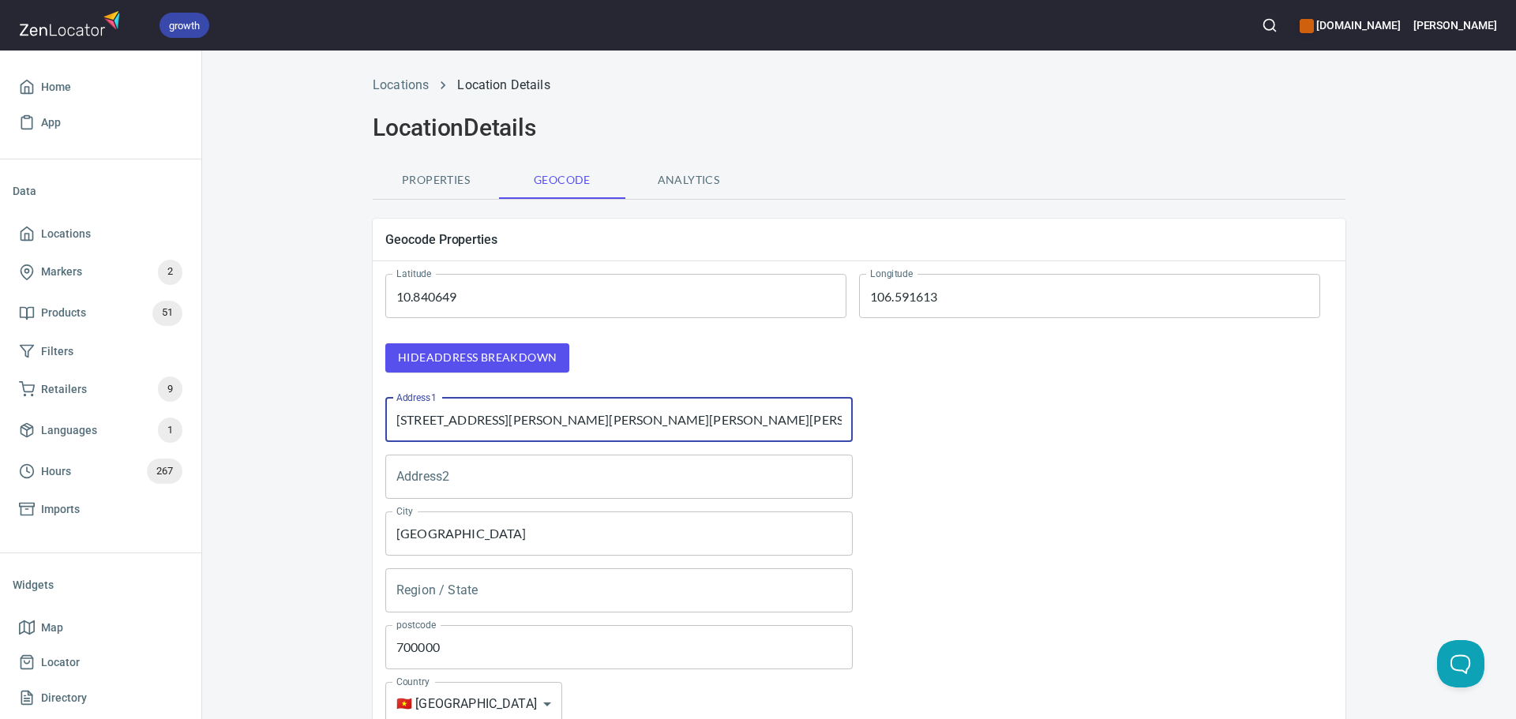
drag, startPoint x: 579, startPoint y: 419, endPoint x: 912, endPoint y: 422, distance: 333.2
click at [912, 422] on div "Address1 [STREET_ADDRESS][GEOGRAPHIC_DATA][PERSON_NAME][PERSON_NAME][PERSON_NAM…" at bounding box center [858, 562] width 985 height 366
type input "7/28 [PERSON_NAME], [PERSON_NAME] [PERSON_NAME]"
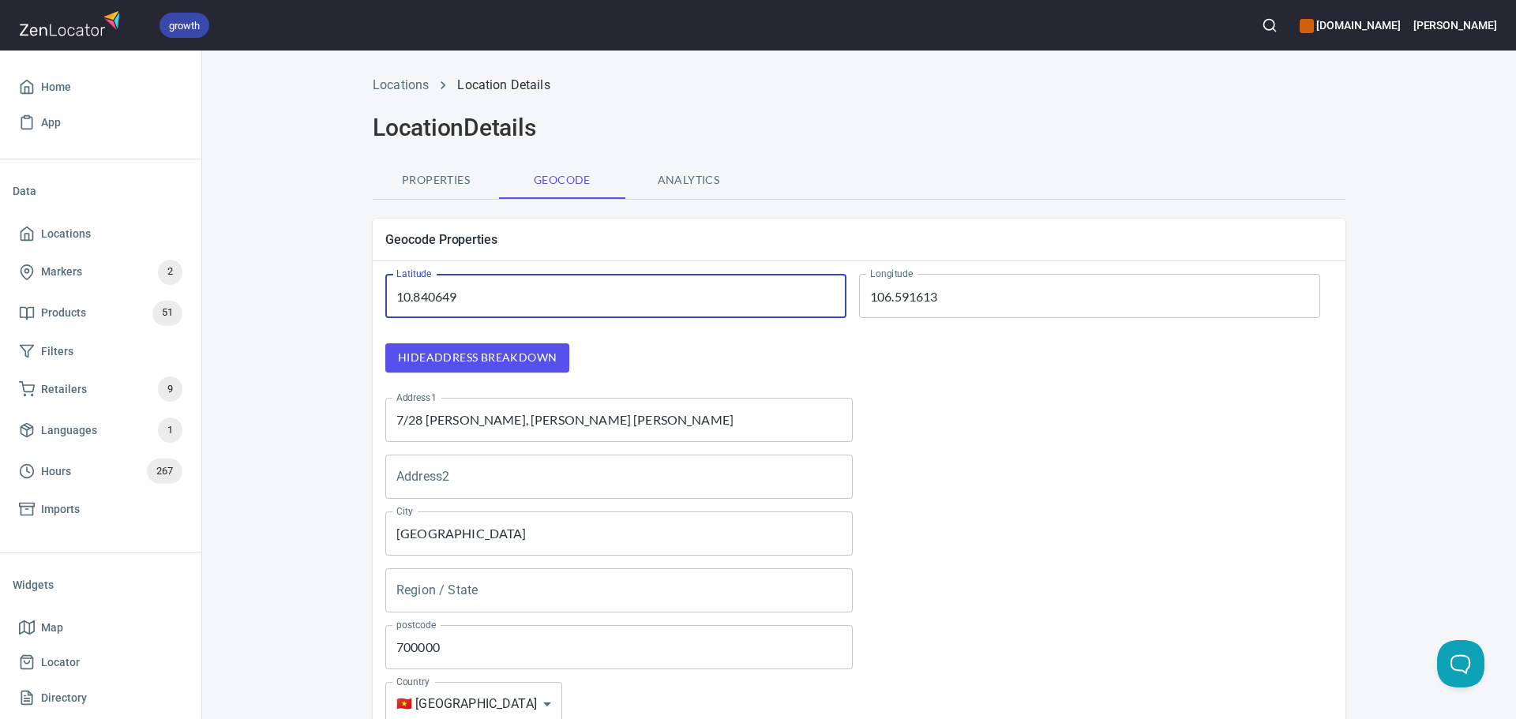
drag, startPoint x: 565, startPoint y: 292, endPoint x: 231, endPoint y: 268, distance: 335.6
click at [223, 274] on div "Locations Location Details Location Details Properties Geocode Analytics Geocod…" at bounding box center [859, 495] width 1314 height 859
paste input "7694301"
type input "10.7694301"
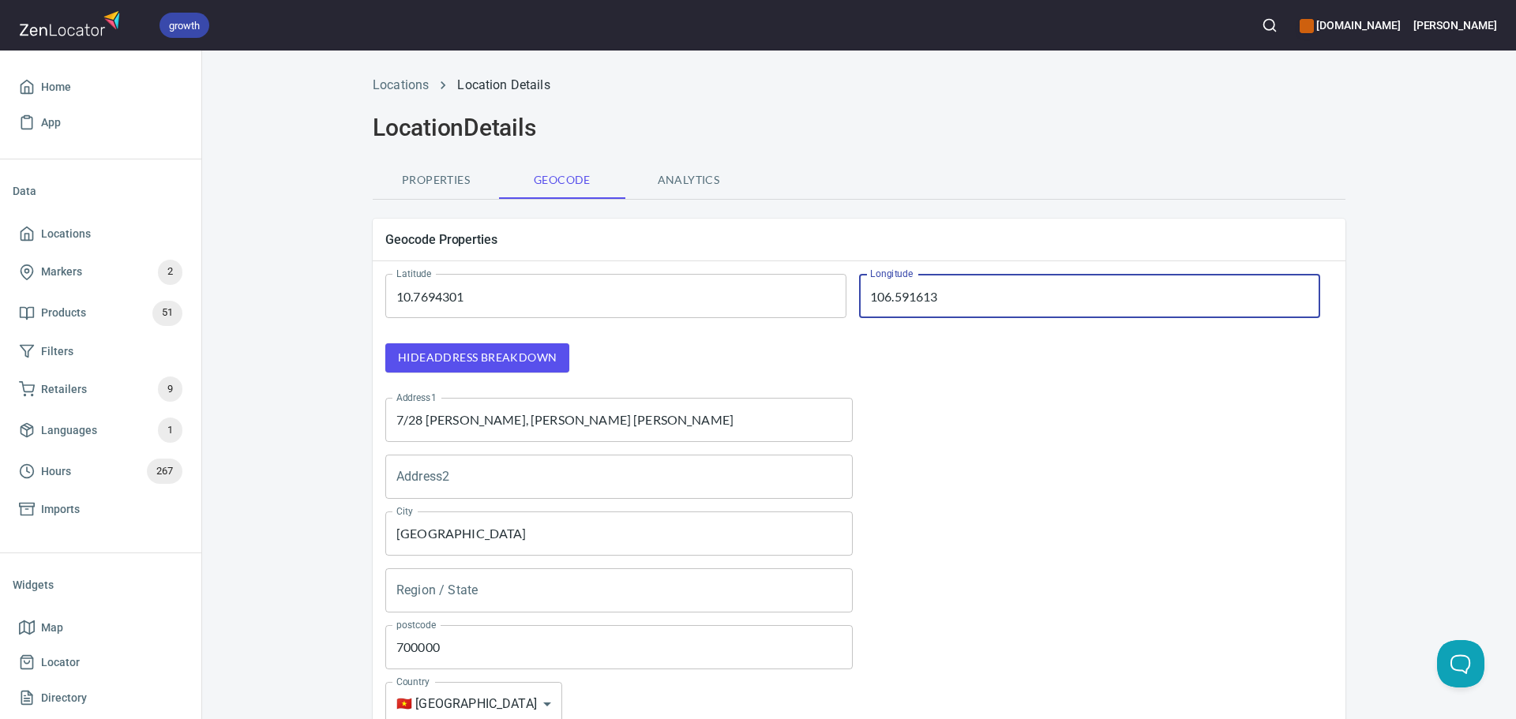
drag, startPoint x: 973, startPoint y: 298, endPoint x: 522, endPoint y: 289, distance: 450.9
click at [527, 289] on div "Latitude 10.7694301 Latitude Longitude 106.591613 Longitude" at bounding box center [852, 296] width 973 height 82
paste input "6611116"
type input "106.6611116"
drag, startPoint x: 1032, startPoint y: 524, endPoint x: 961, endPoint y: 493, distance: 77.8
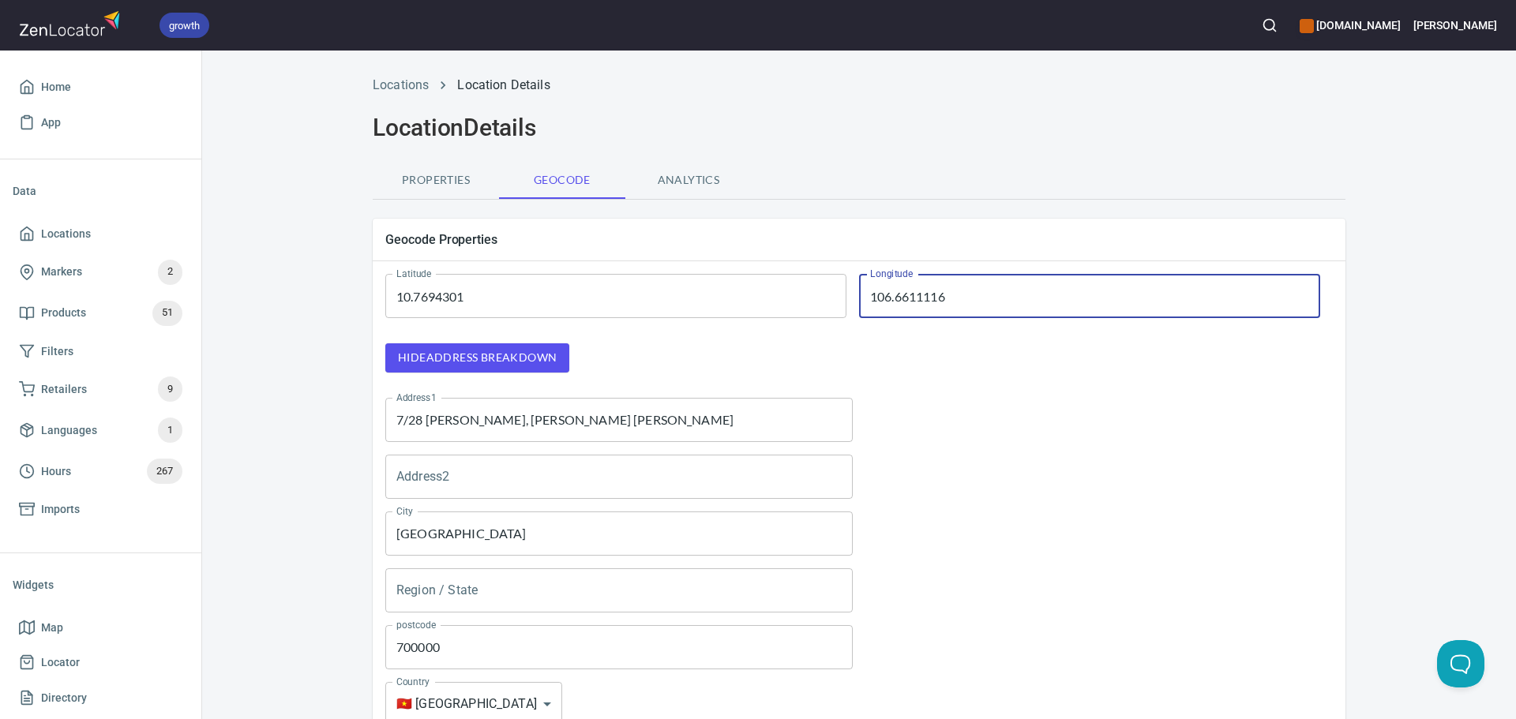
click at [1032, 525] on div at bounding box center [1099, 533] width 480 height 57
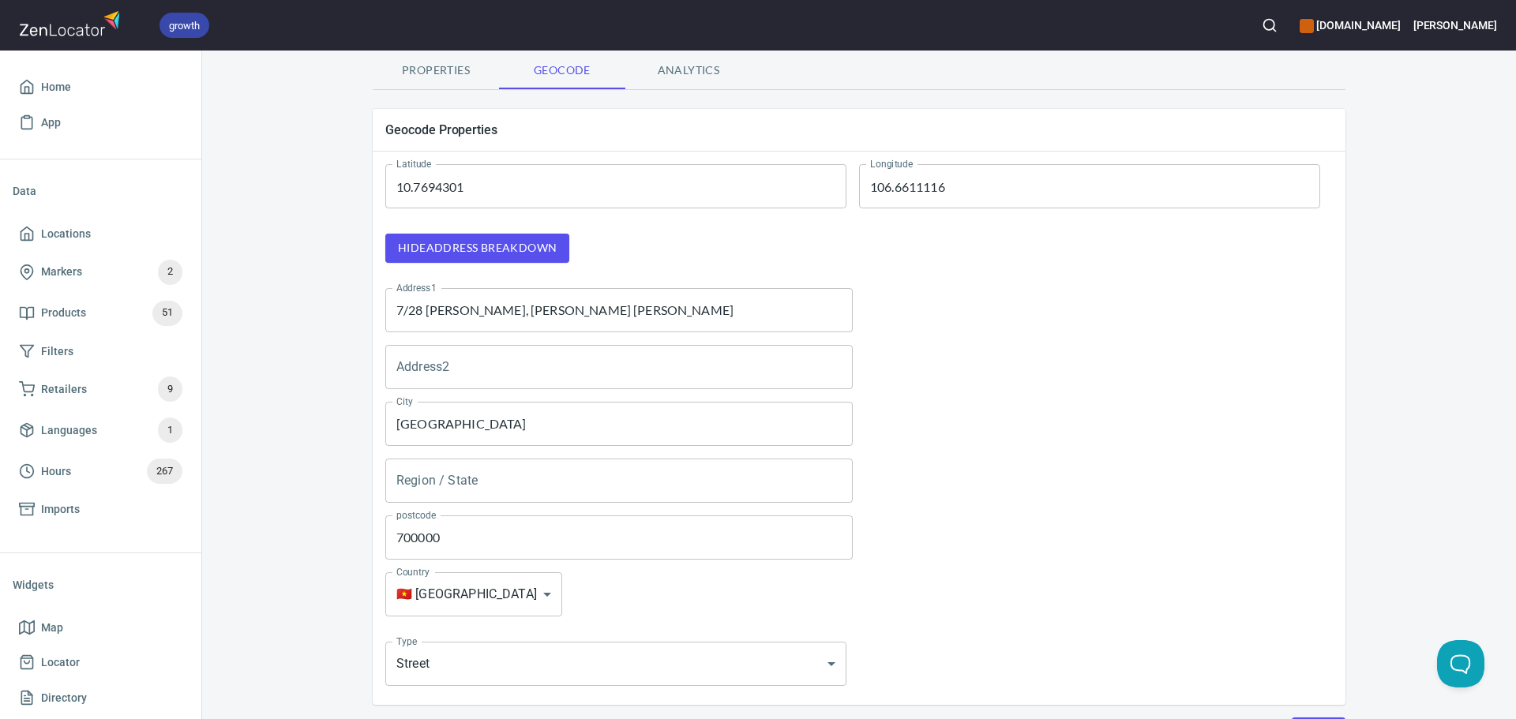
scroll to position [206, 0]
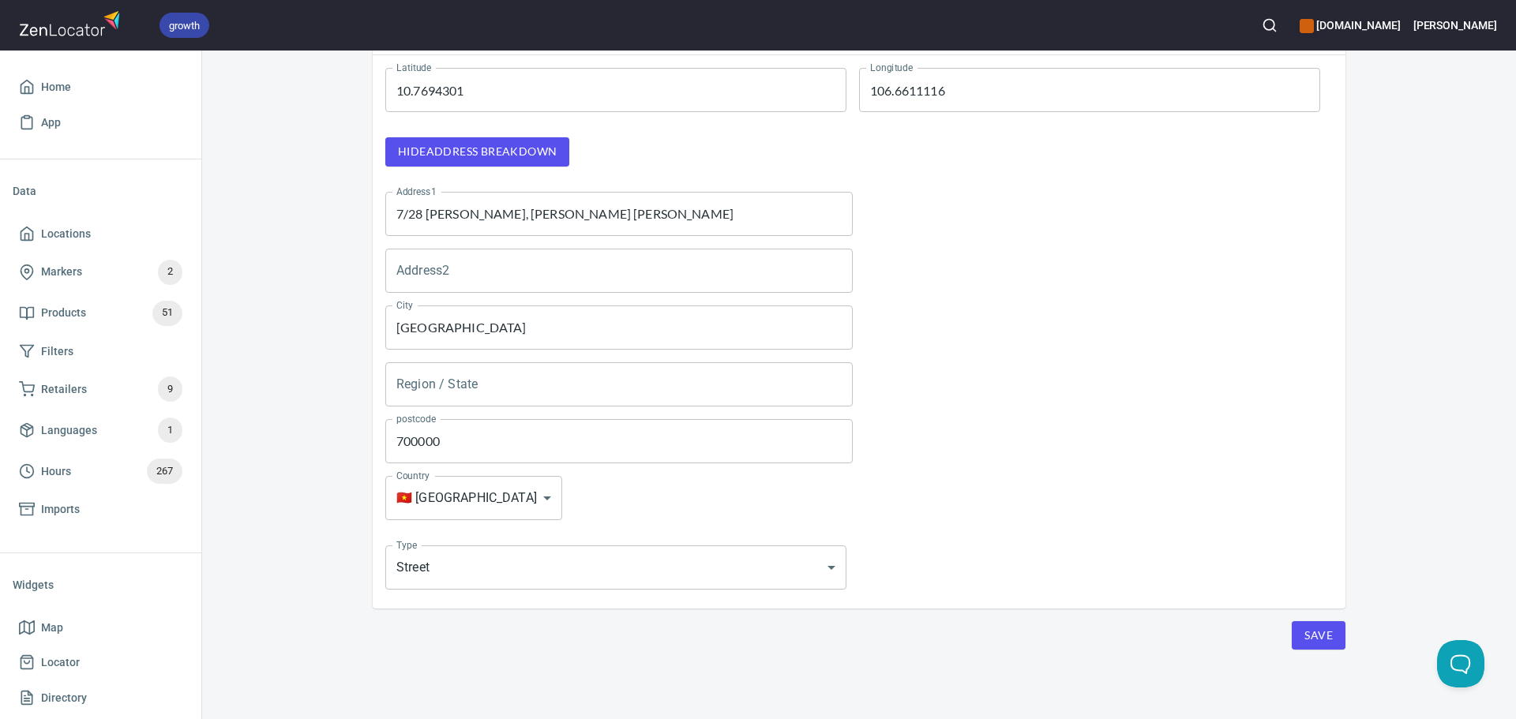
click at [1296, 649] on button "Save" at bounding box center [1319, 635] width 54 height 29
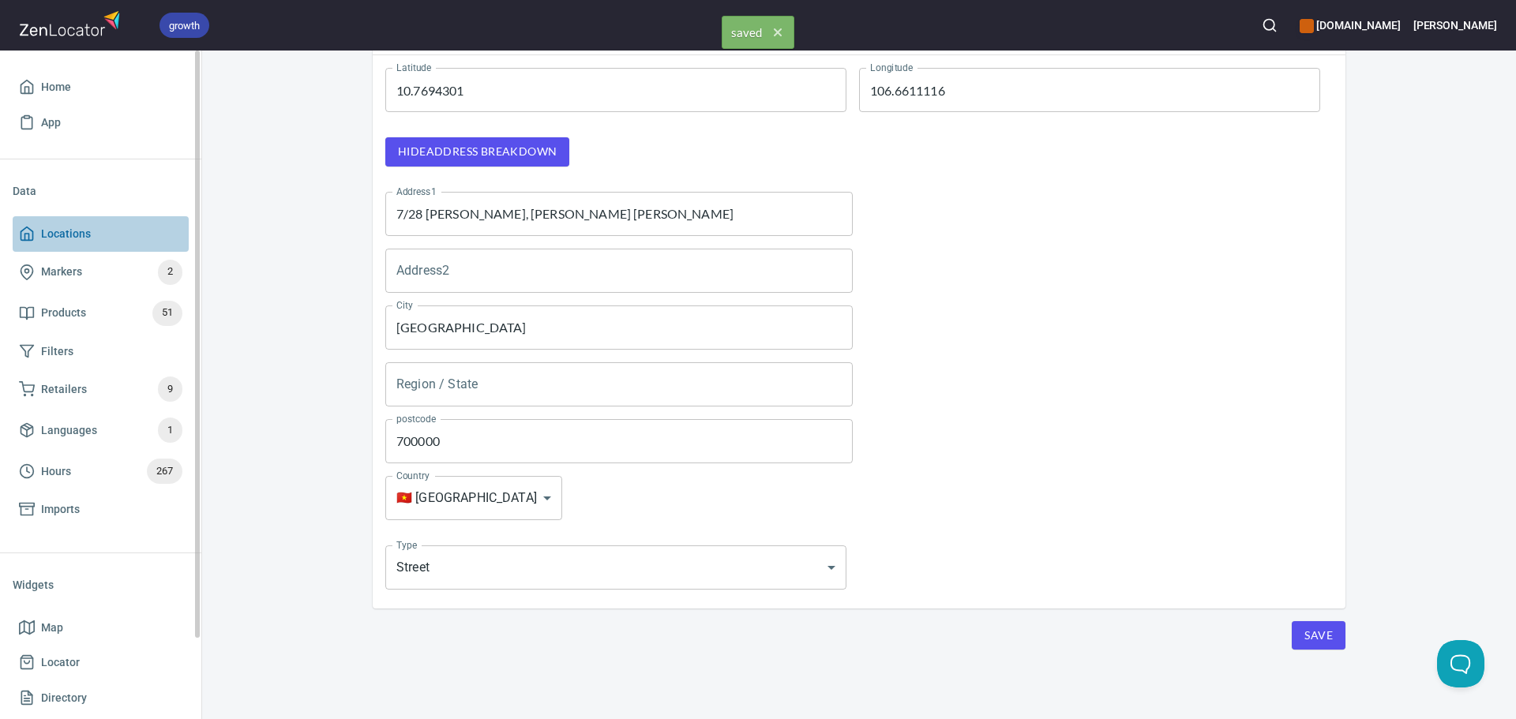
click at [60, 227] on span "Locations" at bounding box center [66, 234] width 50 height 20
